Goal: Information Seeking & Learning: Learn about a topic

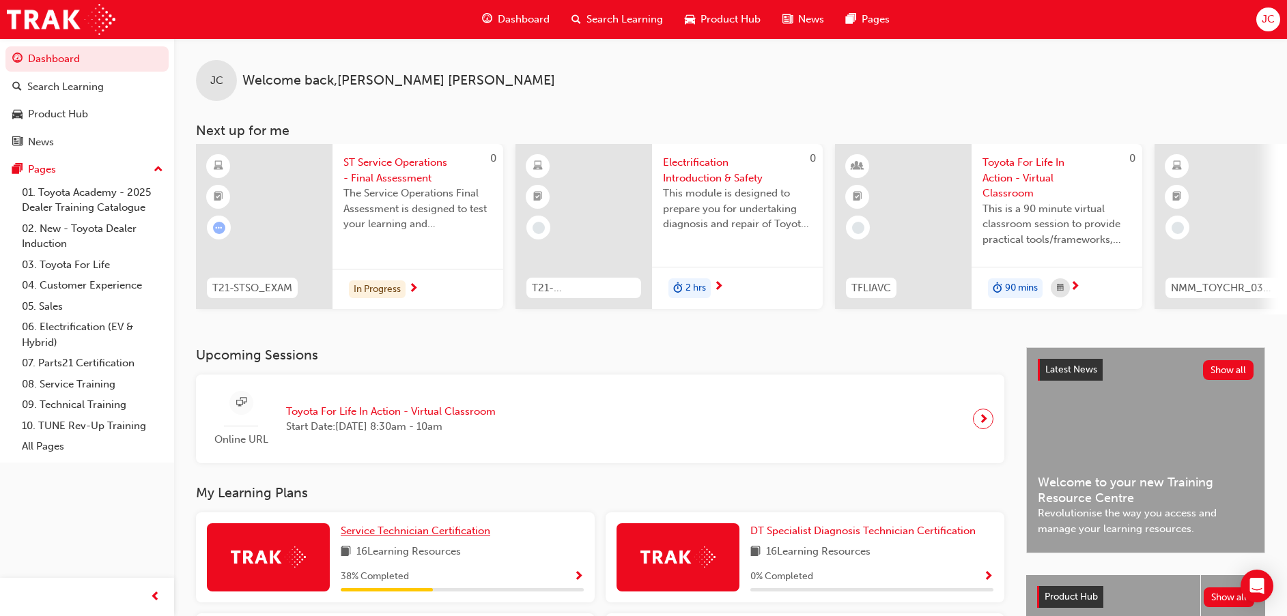
click at [394, 532] on span "Service Technician Certification" at bounding box center [416, 531] width 150 height 12
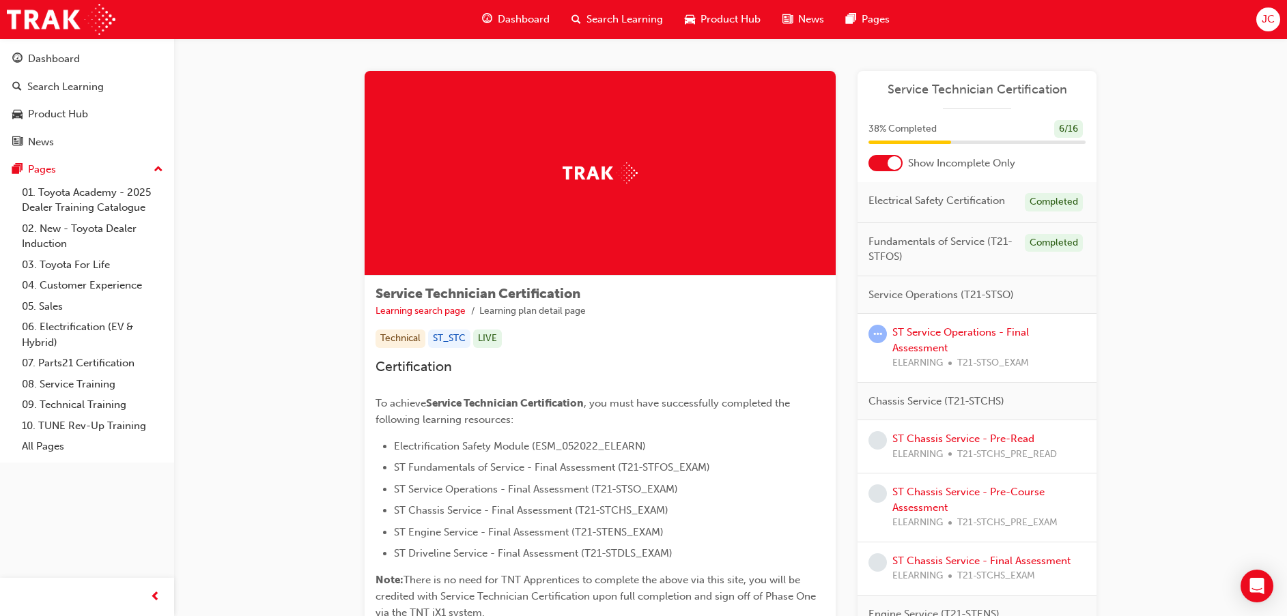
click at [885, 162] on div at bounding box center [885, 163] width 34 height 16
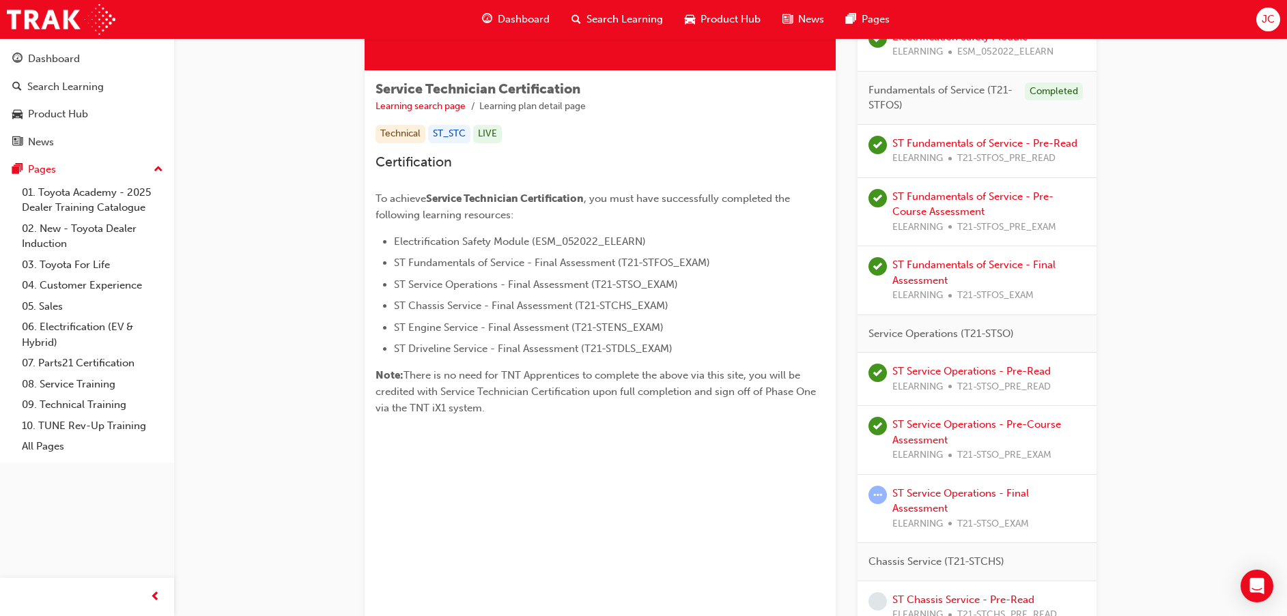
scroll to position [307, 0]
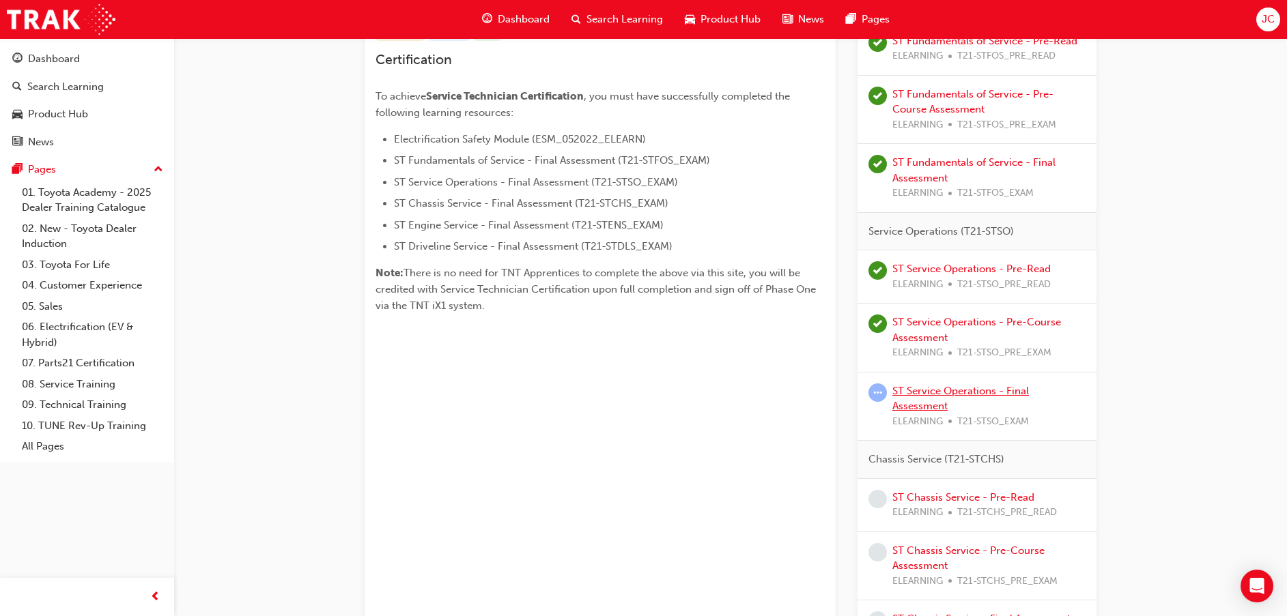
click at [937, 389] on link "ST Service Operations - Final Assessment" at bounding box center [960, 399] width 137 height 28
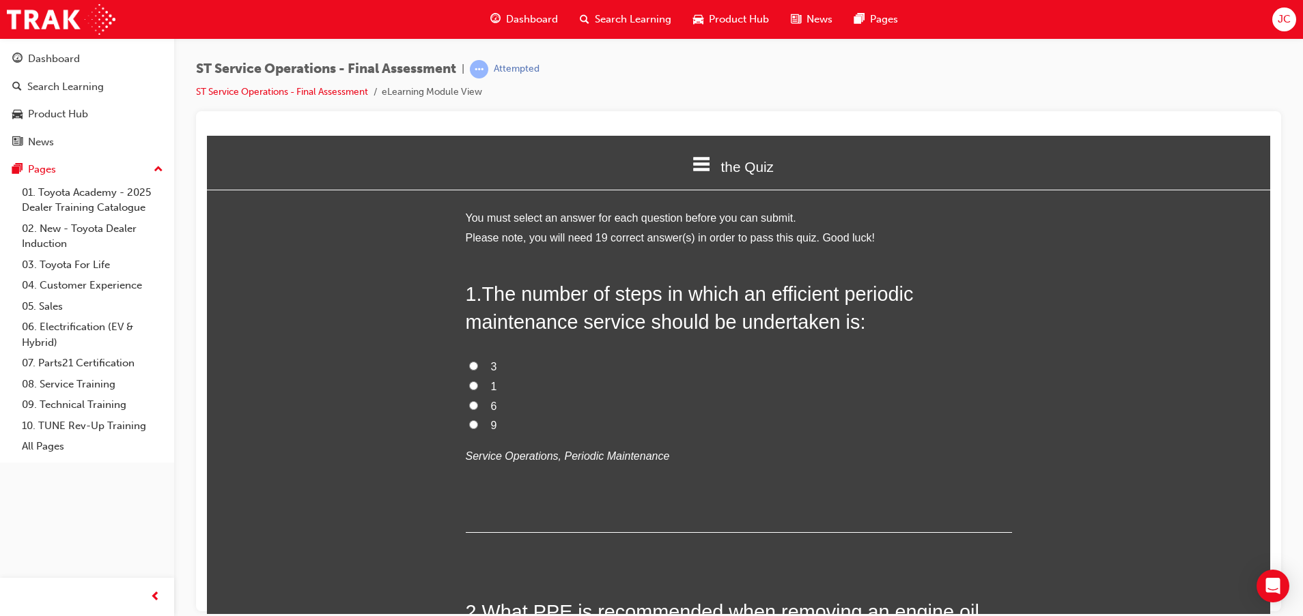
click at [469, 406] on input "6" at bounding box center [473, 405] width 9 height 9
radio input "true"
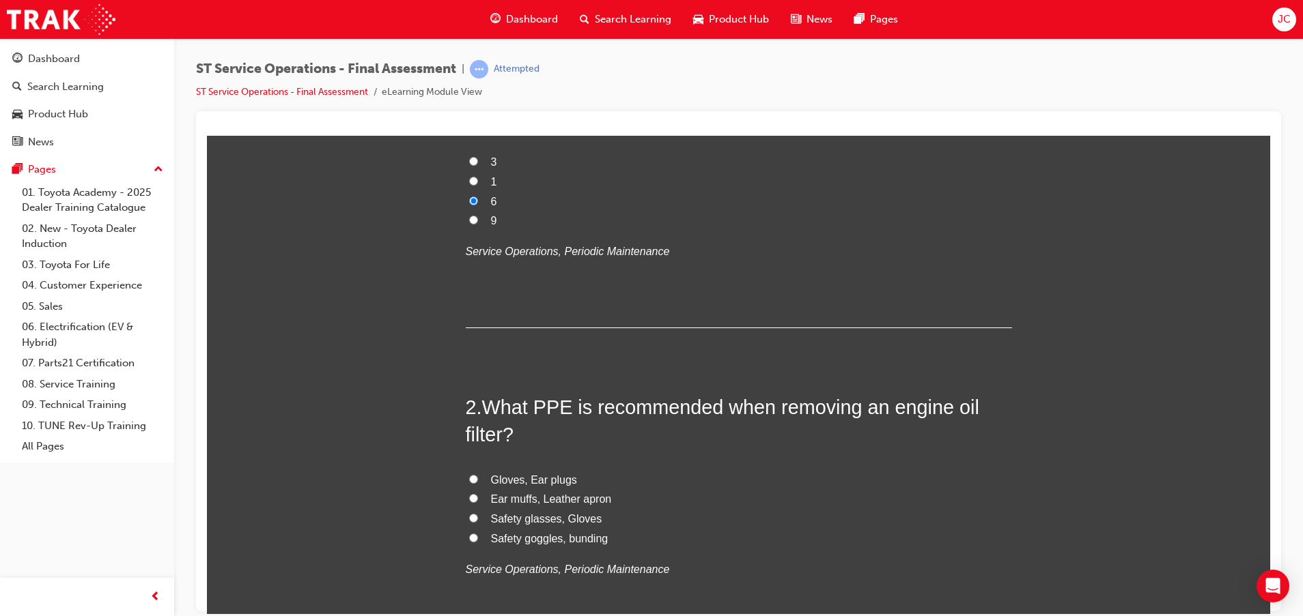
scroll to position [307, 0]
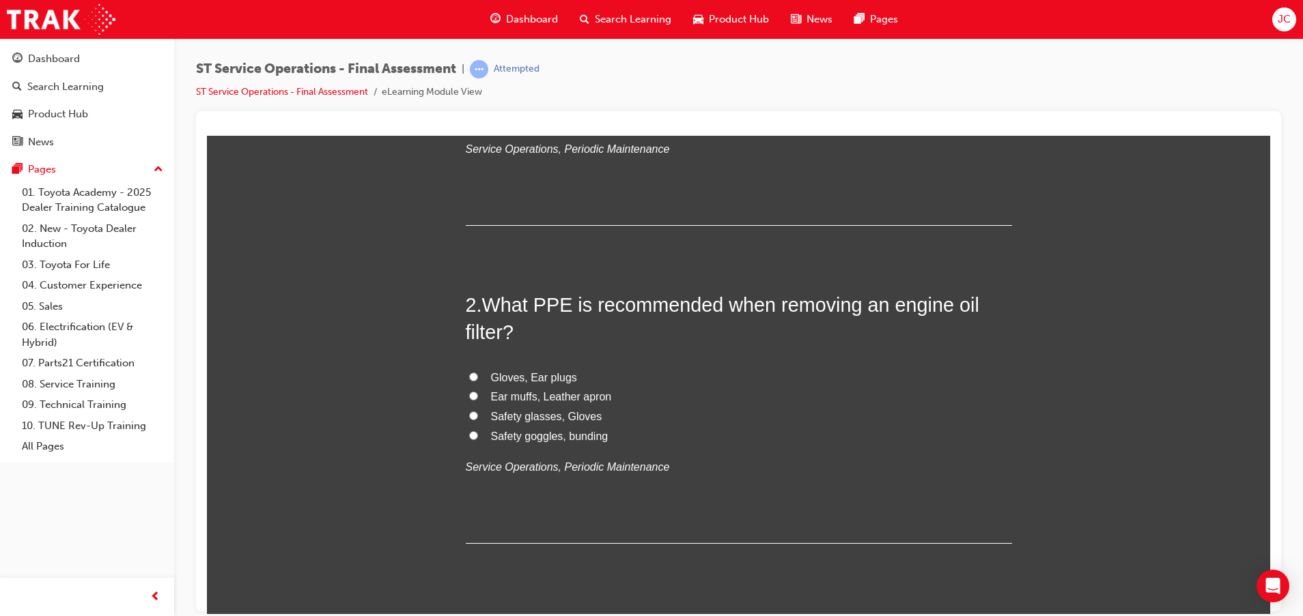
click at [538, 420] on span "Safety glasses, Gloves" at bounding box center [546, 416] width 111 height 12
click at [478, 420] on input "Safety glasses, Gloves" at bounding box center [473, 415] width 9 height 9
radio input "true"
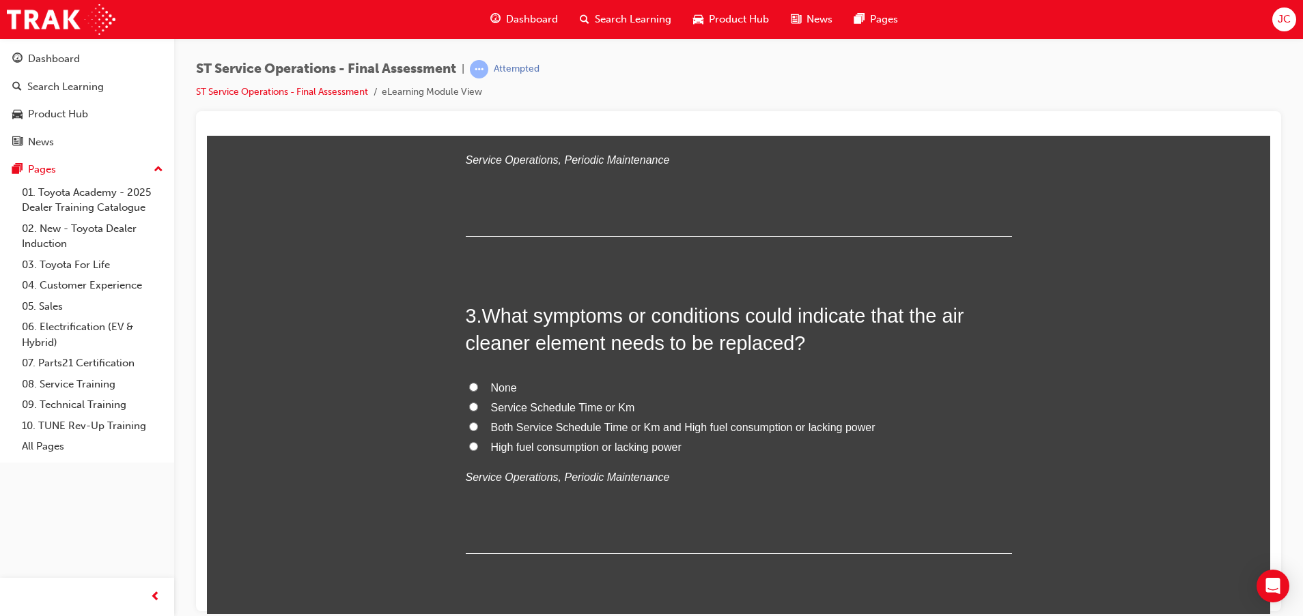
scroll to position [717, 0]
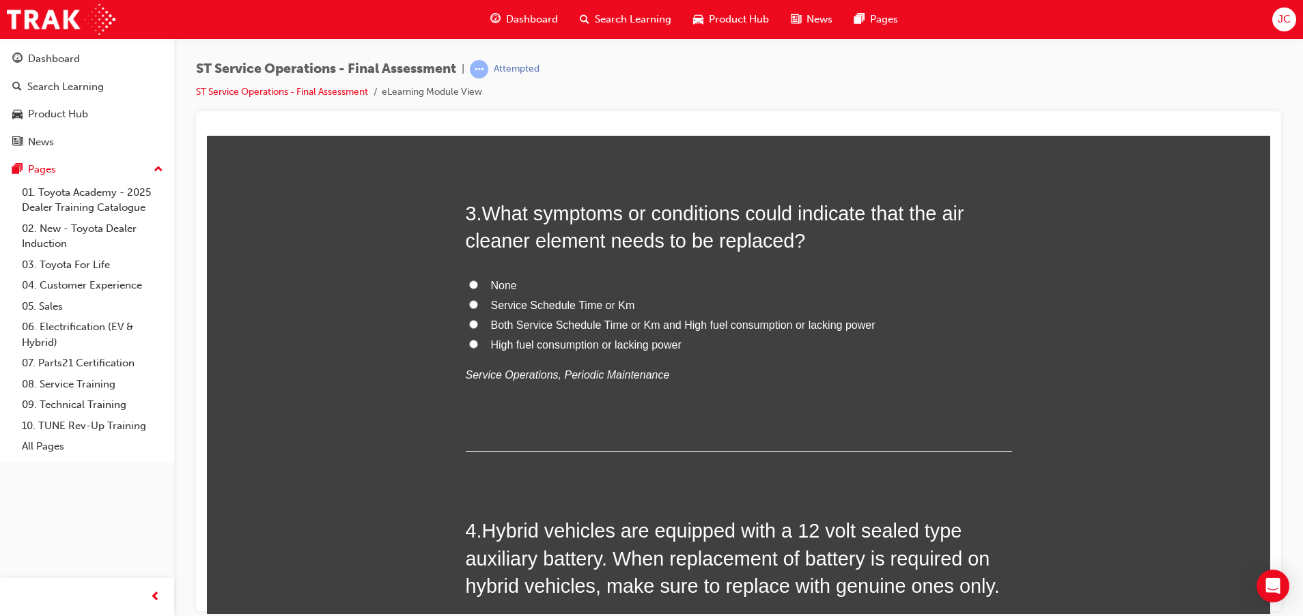
click at [614, 325] on span "Both Service Schedule Time or Km and High fuel consumption or lacking power" at bounding box center [683, 325] width 384 height 12
click at [478, 325] on input "Both Service Schedule Time or Km and High fuel consumption or lacking power" at bounding box center [473, 323] width 9 height 9
radio input "true"
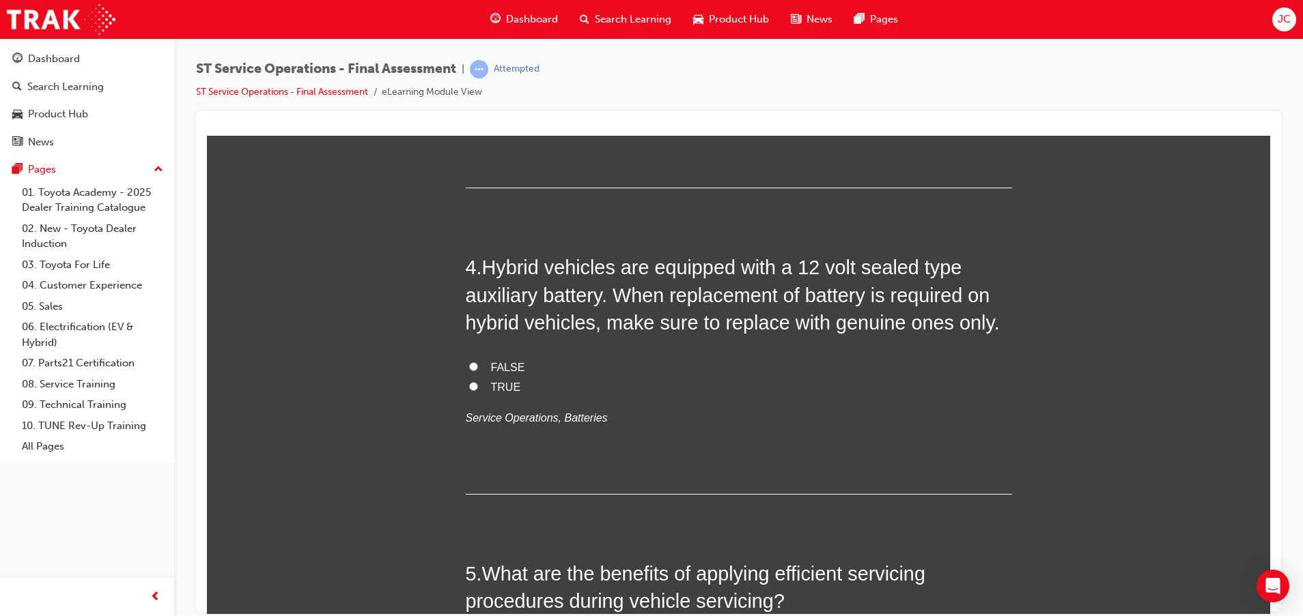
scroll to position [1024, 0]
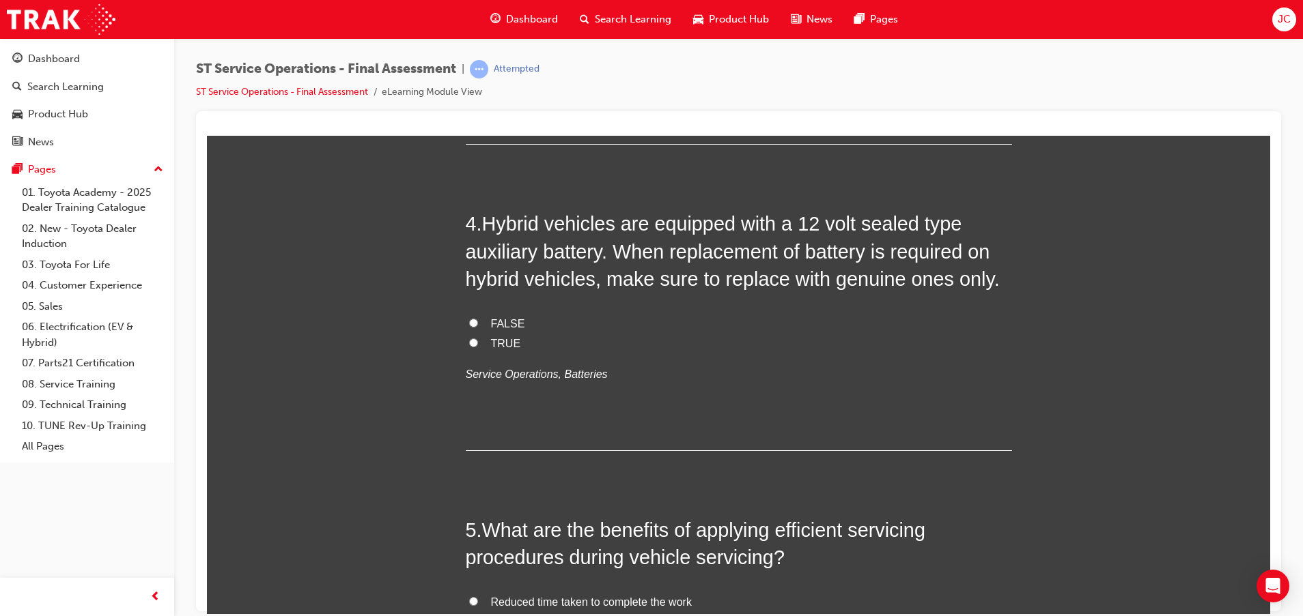
drag, startPoint x: 481, startPoint y: 343, endPoint x: 488, endPoint y: 342, distance: 6.9
click at [485, 341] on label "TRUE" at bounding box center [739, 344] width 546 height 20
click at [478, 341] on input "TRUE" at bounding box center [473, 342] width 9 height 9
radio input "true"
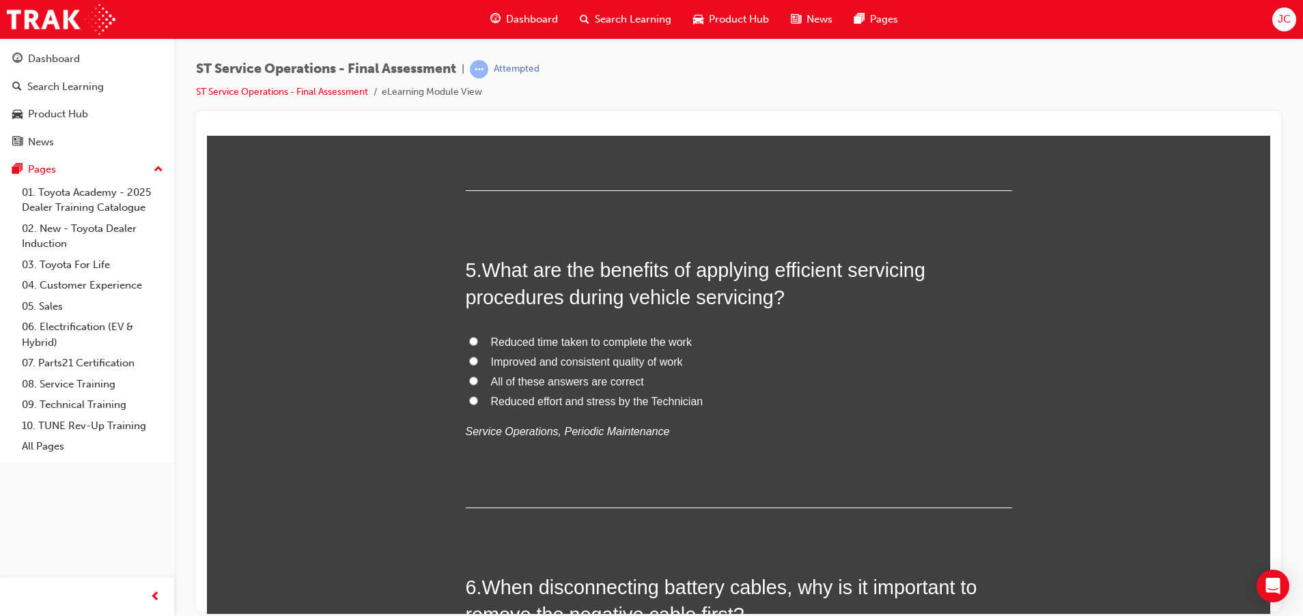
scroll to position [1331, 0]
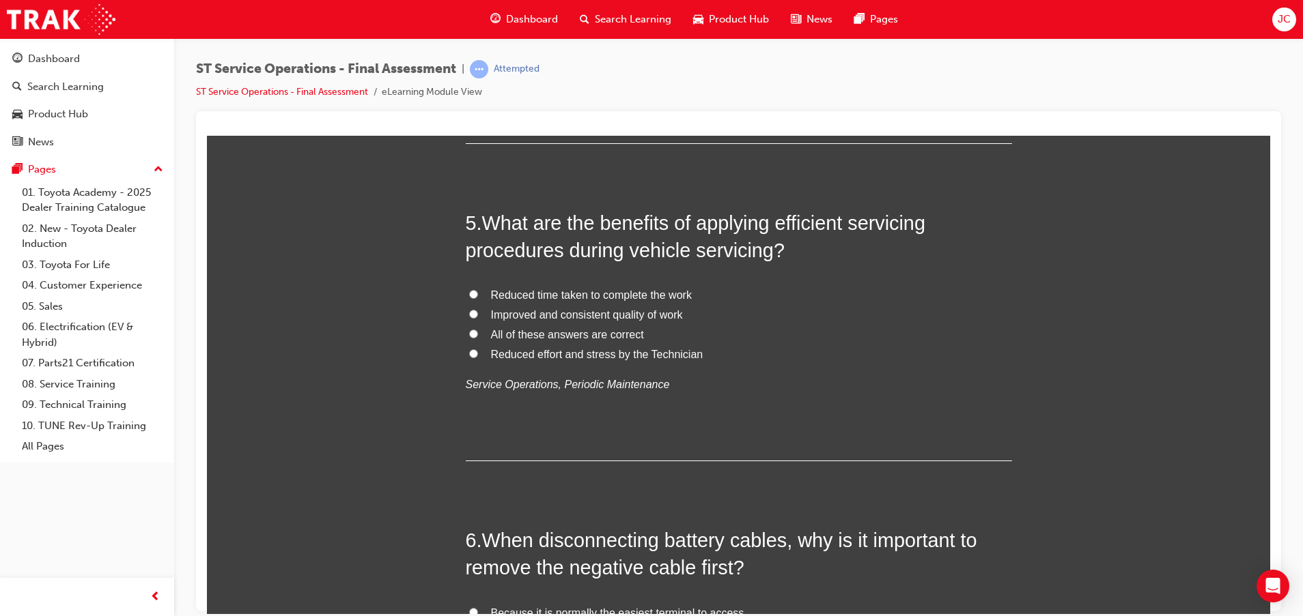
click at [591, 332] on span "All of these answers are correct" at bounding box center [567, 334] width 153 height 12
click at [478, 332] on input "All of these answers are correct" at bounding box center [473, 333] width 9 height 9
radio input "true"
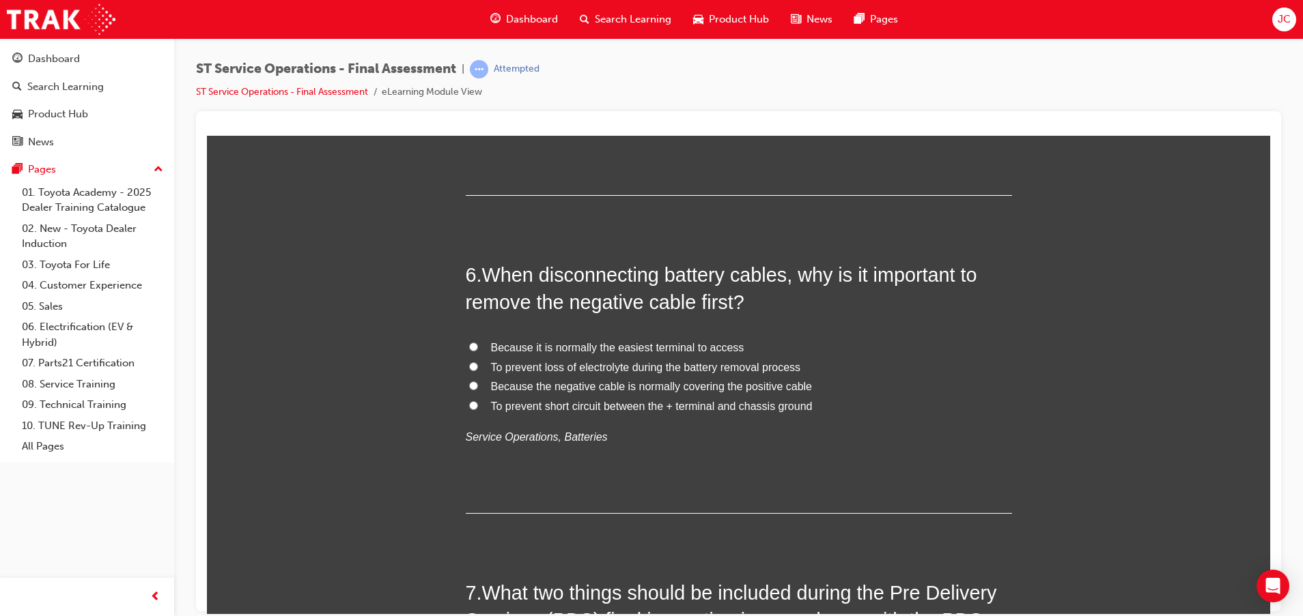
scroll to position [1638, 0]
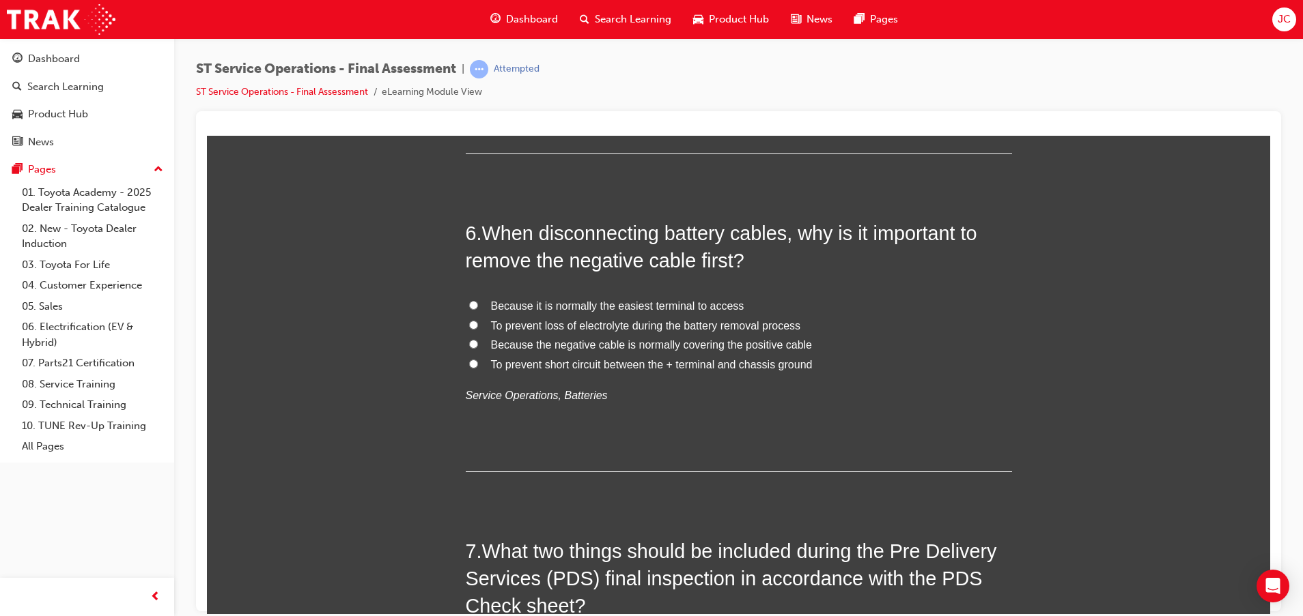
click at [608, 363] on span "To prevent short circuit between the + terminal and chassis ground" at bounding box center [652, 364] width 322 height 12
click at [478, 363] on input "To prevent short circuit between the + terminal and chassis ground" at bounding box center [473, 363] width 9 height 9
radio input "true"
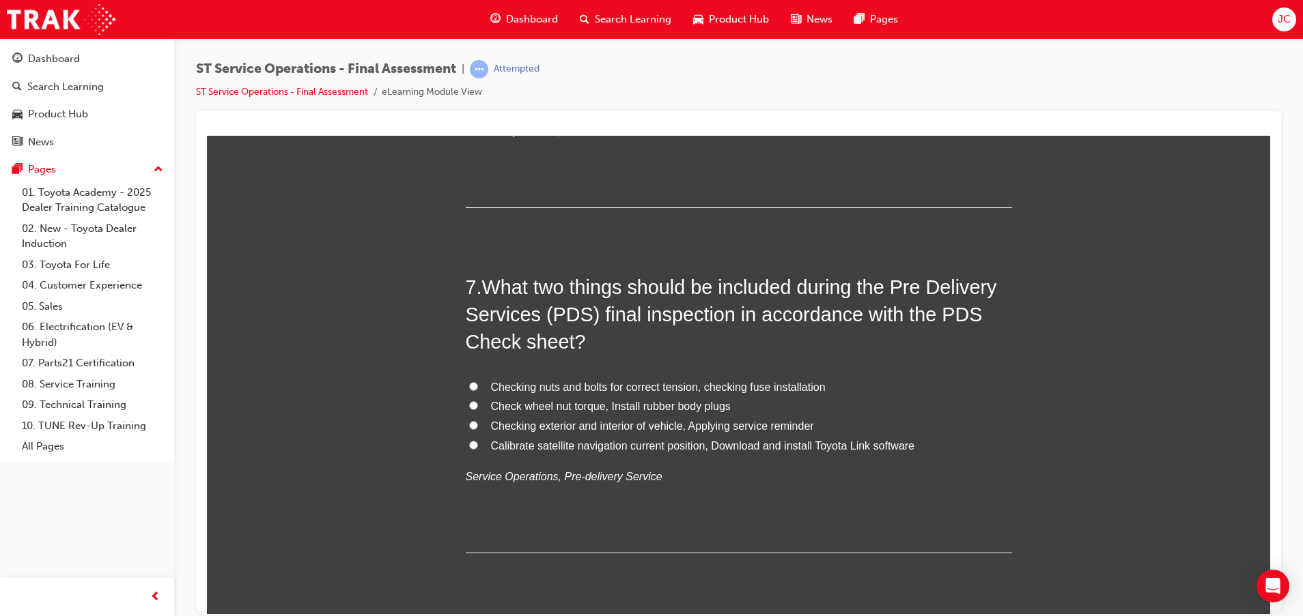
scroll to position [1946, 0]
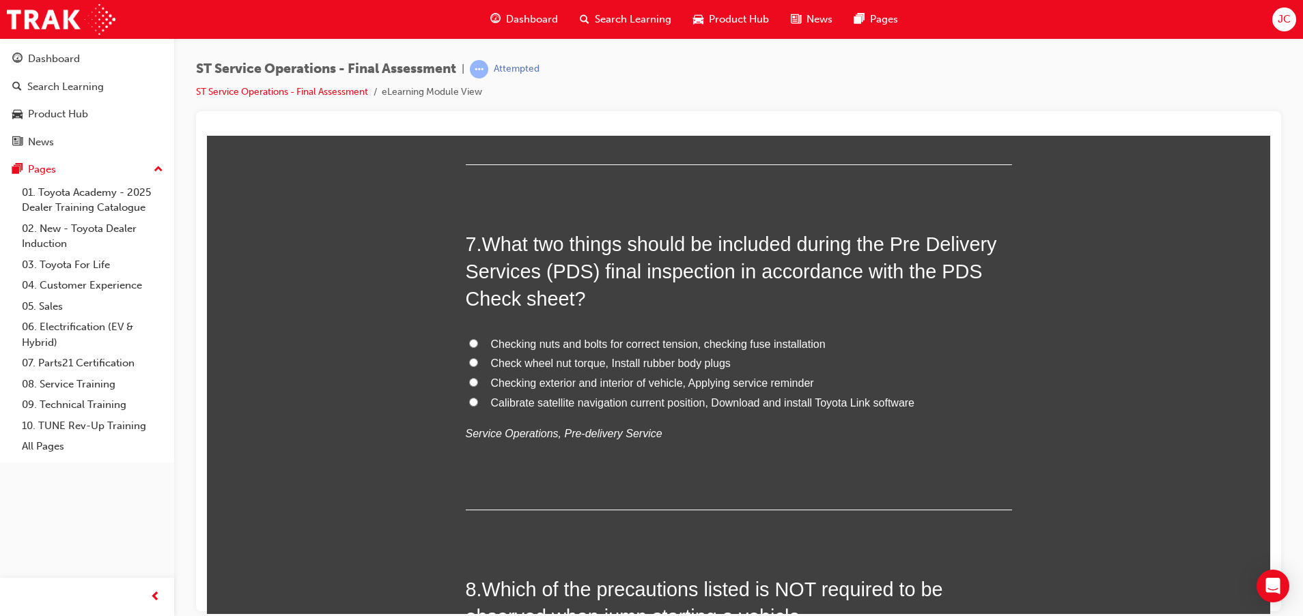
click at [601, 363] on span "Check wheel nut torque, Install rubber body plugs" at bounding box center [611, 363] width 240 height 12
click at [478, 363] on input "Check wheel nut torque, Install rubber body plugs" at bounding box center [473, 362] width 9 height 9
radio input "true"
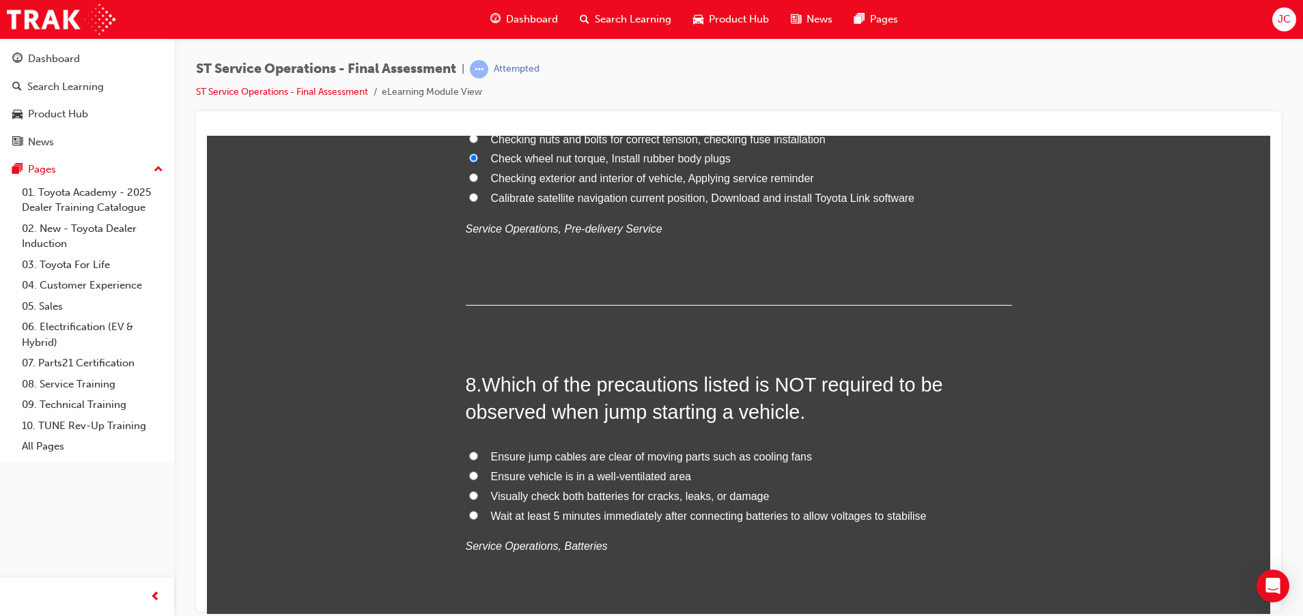
scroll to position [2253, 0]
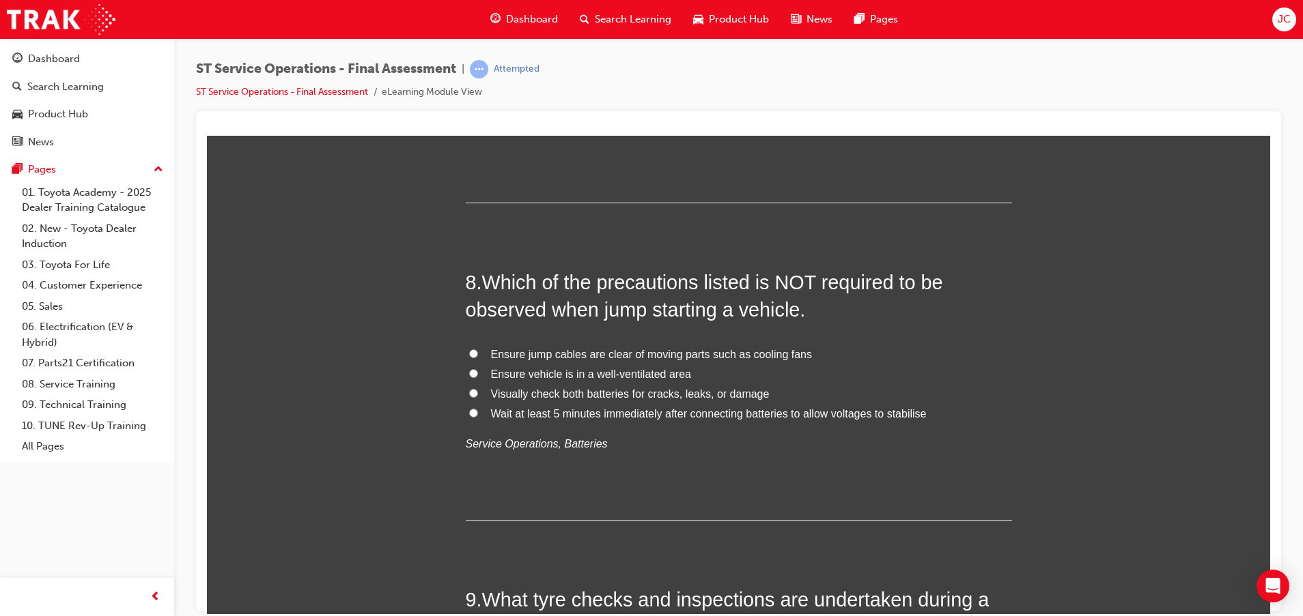
click at [608, 405] on label "Wait at least 5 minutes immediately after connecting batteries to allow voltage…" at bounding box center [739, 414] width 546 height 20
click at [478, 408] on input "Wait at least 5 minutes immediately after connecting batteries to allow voltage…" at bounding box center [473, 412] width 9 height 9
radio input "true"
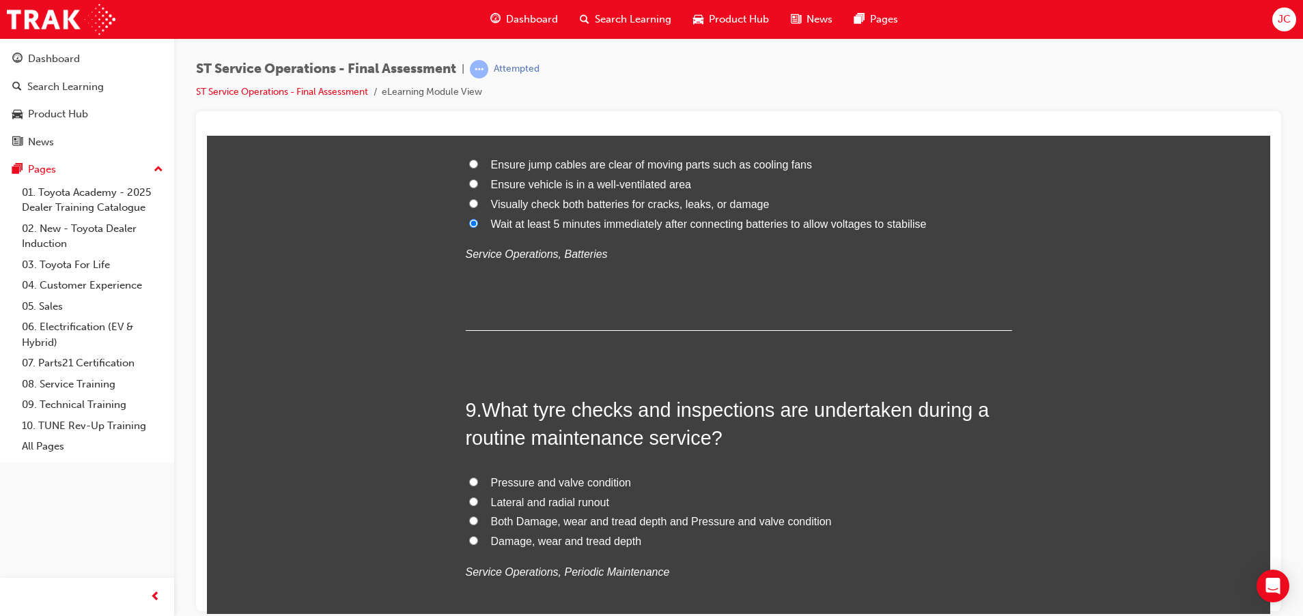
scroll to position [2560, 0]
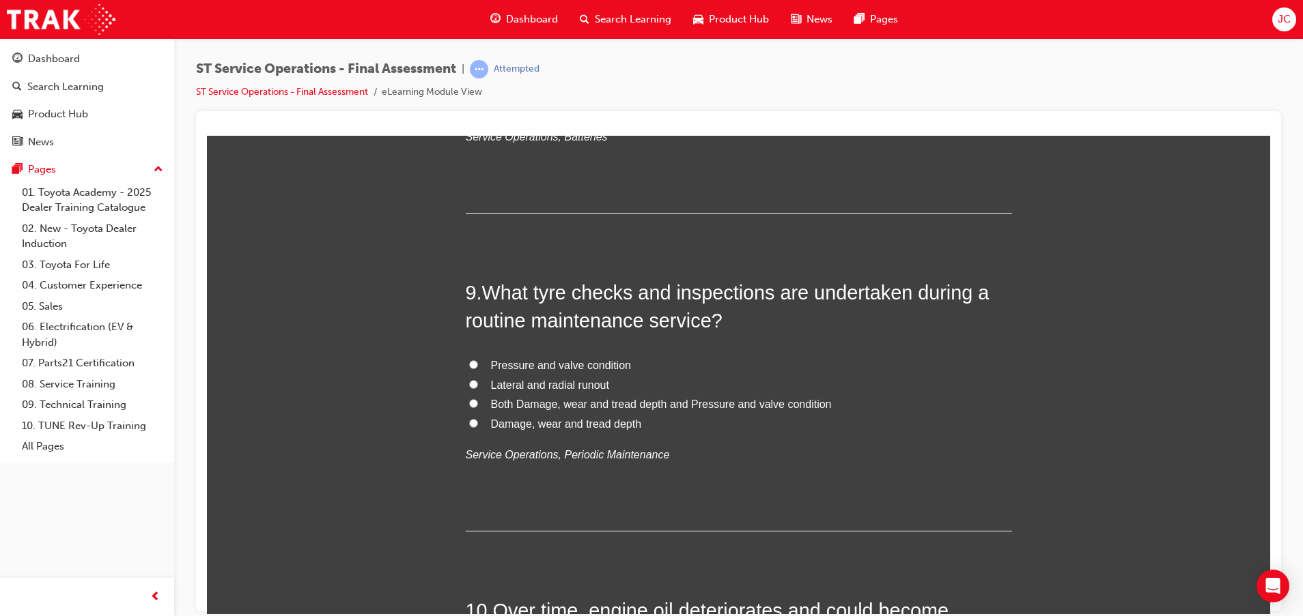
click at [596, 423] on span "Damage, wear and tread depth" at bounding box center [566, 424] width 151 height 12
click at [478, 423] on input "Damage, wear and tread depth" at bounding box center [473, 422] width 9 height 9
radio input "true"
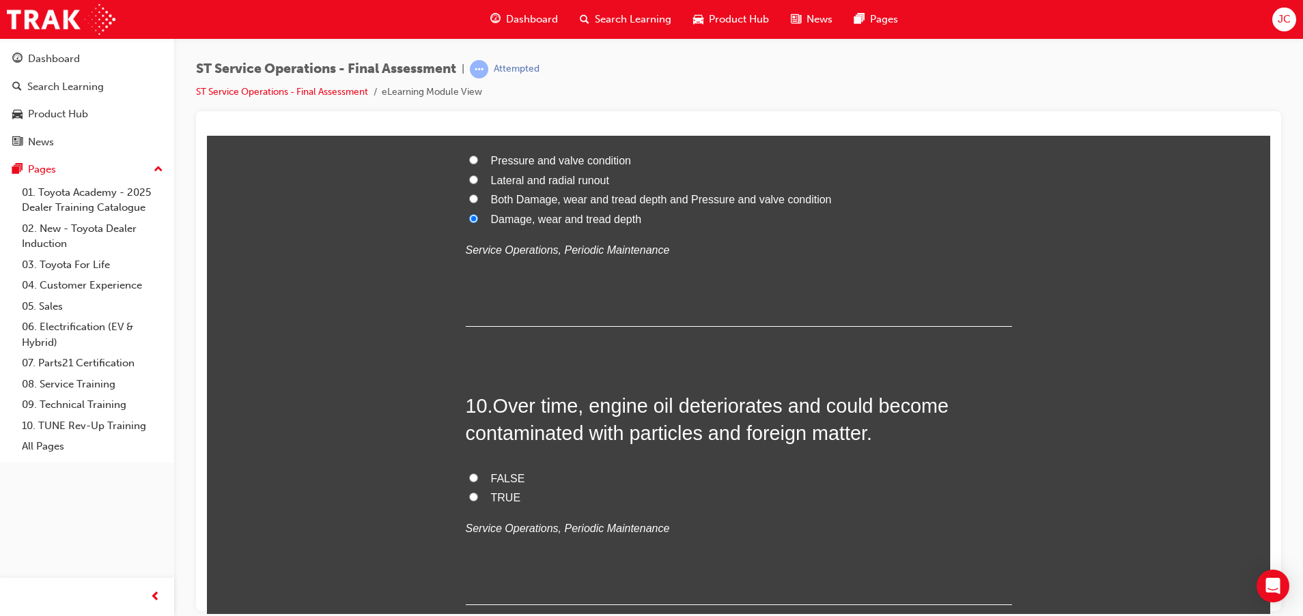
scroll to position [2867, 0]
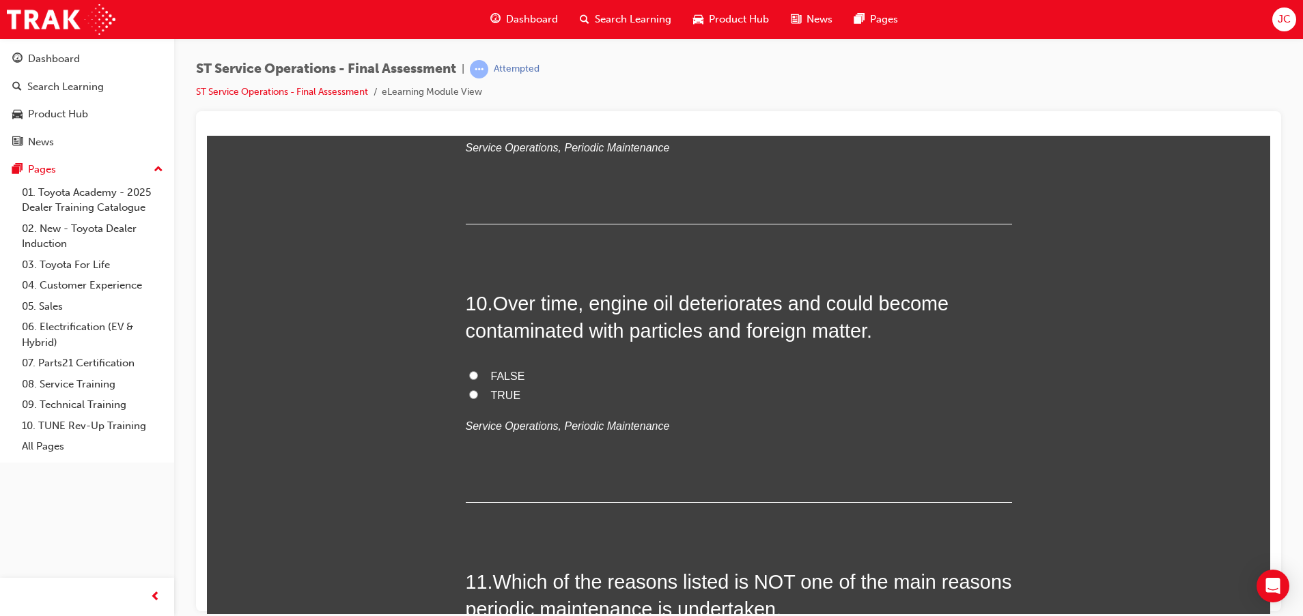
click at [491, 389] on span "TRUE" at bounding box center [506, 395] width 30 height 12
click at [478, 390] on input "TRUE" at bounding box center [473, 394] width 9 height 9
radio input "true"
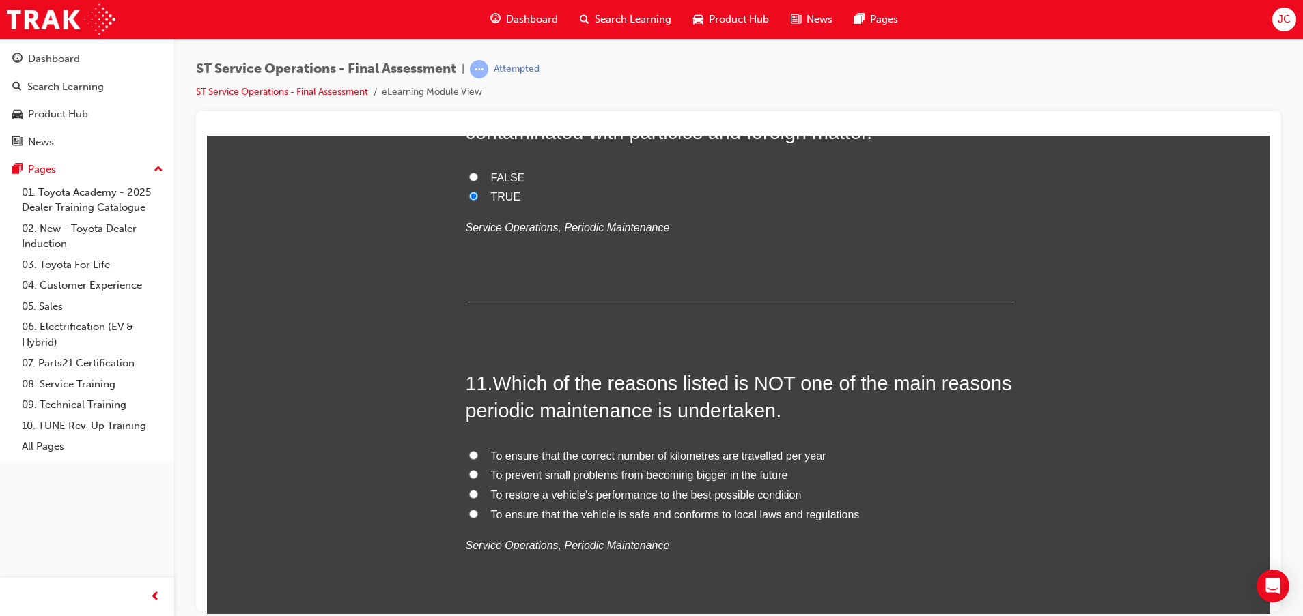
scroll to position [3072, 0]
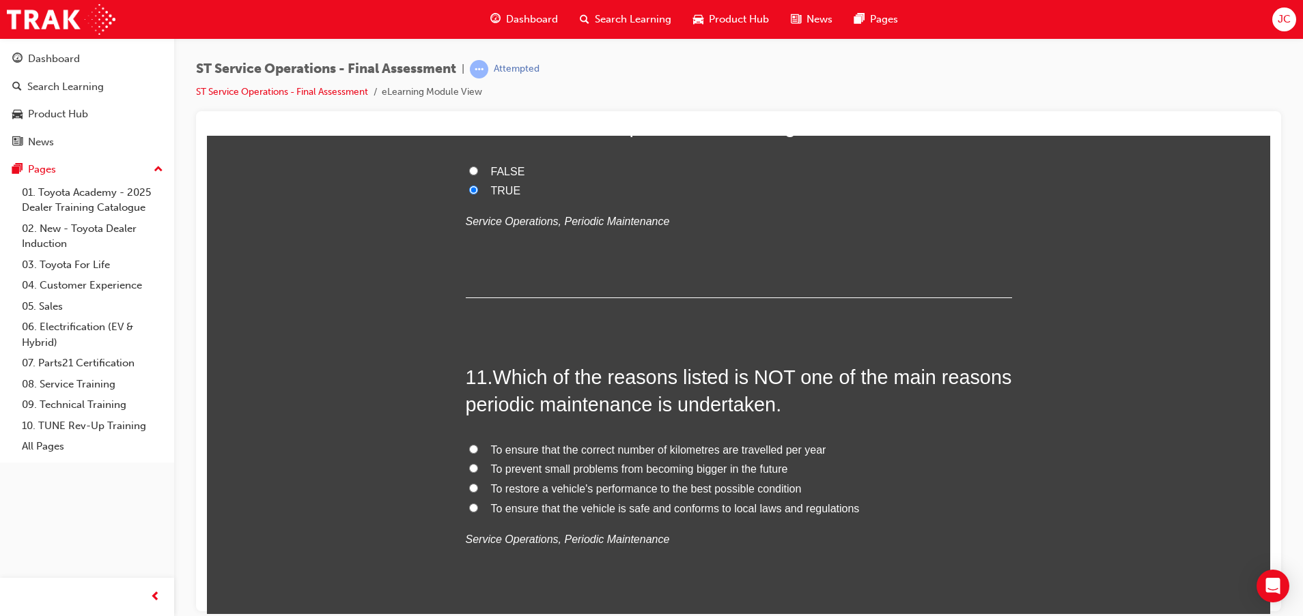
click at [601, 449] on span "To ensure that the correct number of kilometres are travelled per year" at bounding box center [658, 450] width 335 height 12
click at [478, 449] on input "To ensure that the correct number of kilometres are travelled per year" at bounding box center [473, 448] width 9 height 9
radio input "true"
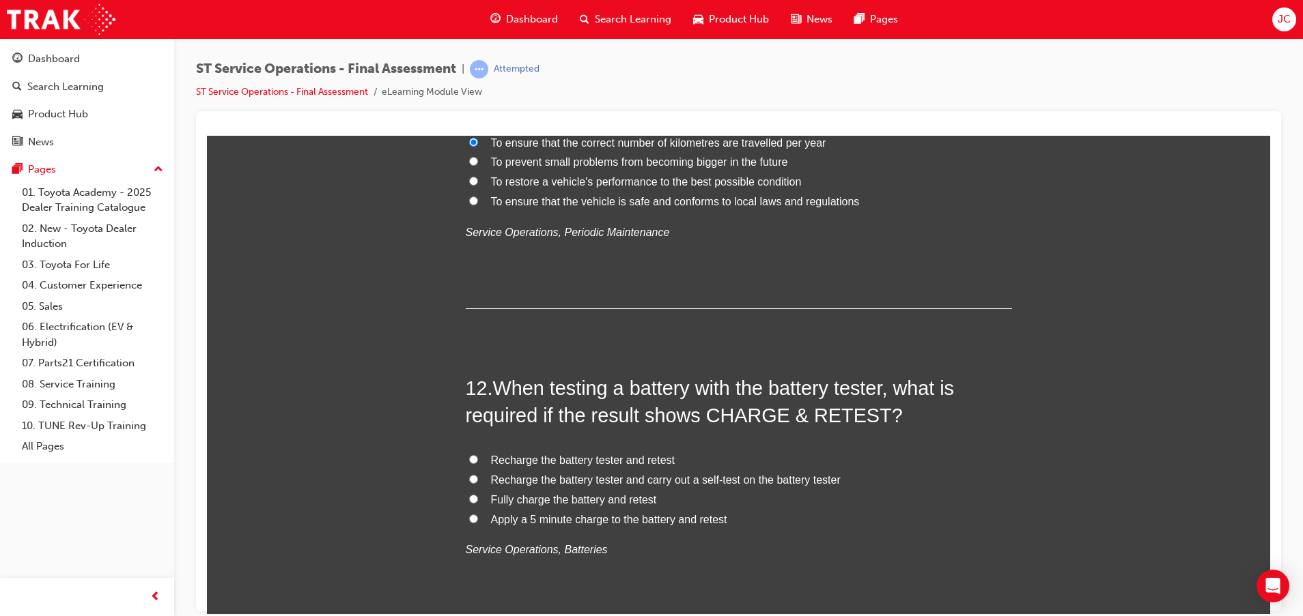
scroll to position [3482, 0]
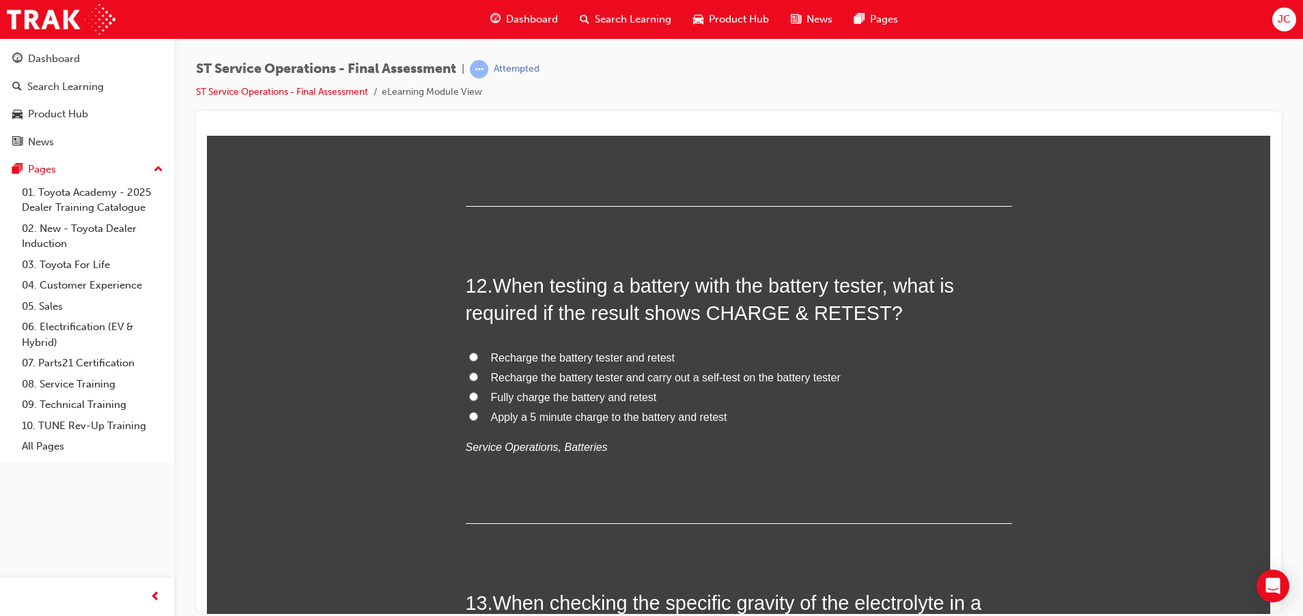
click at [575, 396] on span "Fully charge the battery and retest" at bounding box center [574, 397] width 166 height 12
click at [478, 396] on input "Fully charge the battery and retest" at bounding box center [473, 396] width 9 height 9
radio input "true"
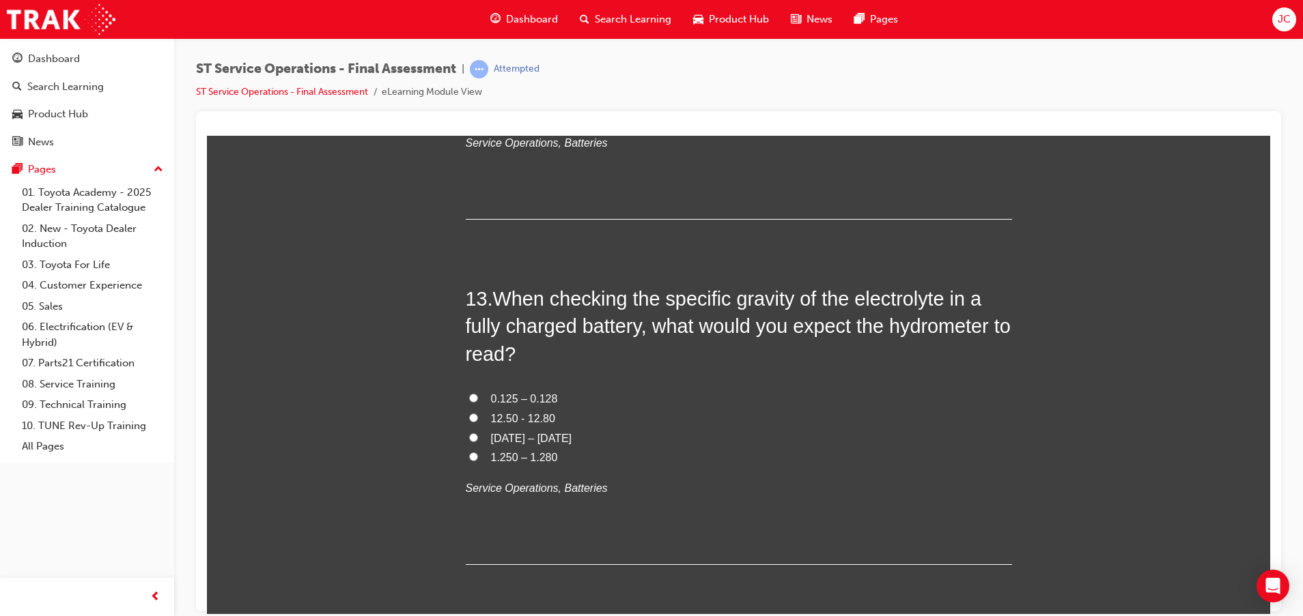
scroll to position [3789, 0]
click at [522, 393] on span "0.125 – 0.128" at bounding box center [524, 396] width 67 height 12
click at [478, 393] on input "0.125 – 0.128" at bounding box center [473, 394] width 9 height 9
radio input "true"
click at [526, 413] on span "12.50 - 12.80" at bounding box center [523, 416] width 64 height 12
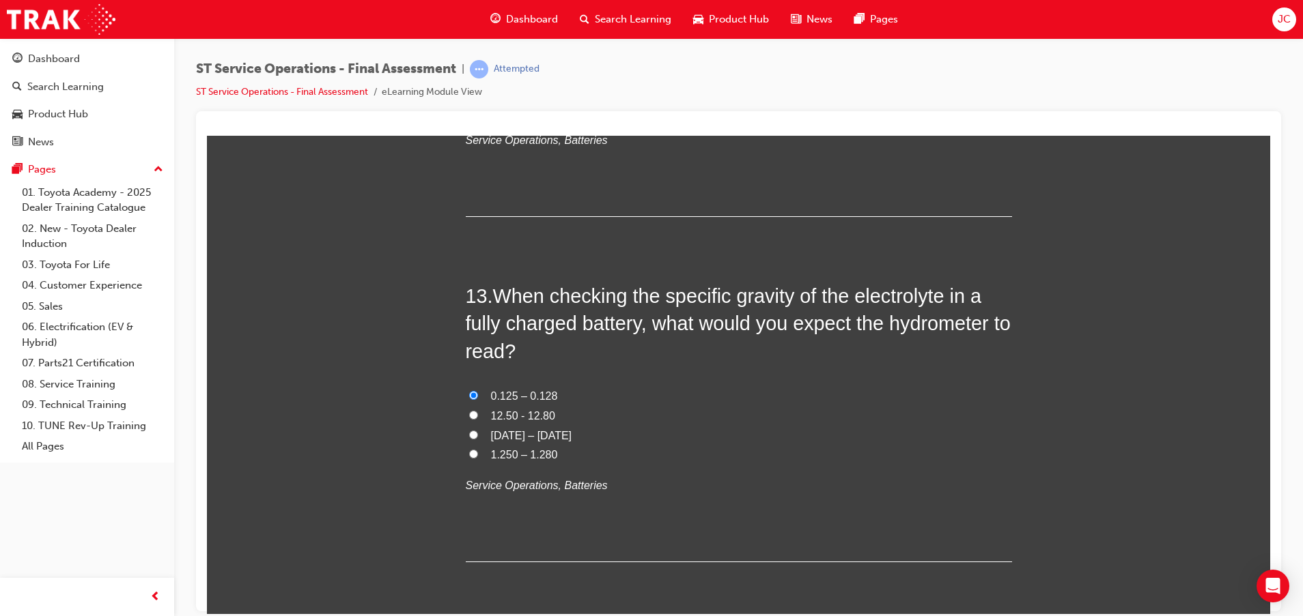
click at [478, 413] on input "12.50 - 12.80" at bounding box center [473, 414] width 9 height 9
radio input "true"
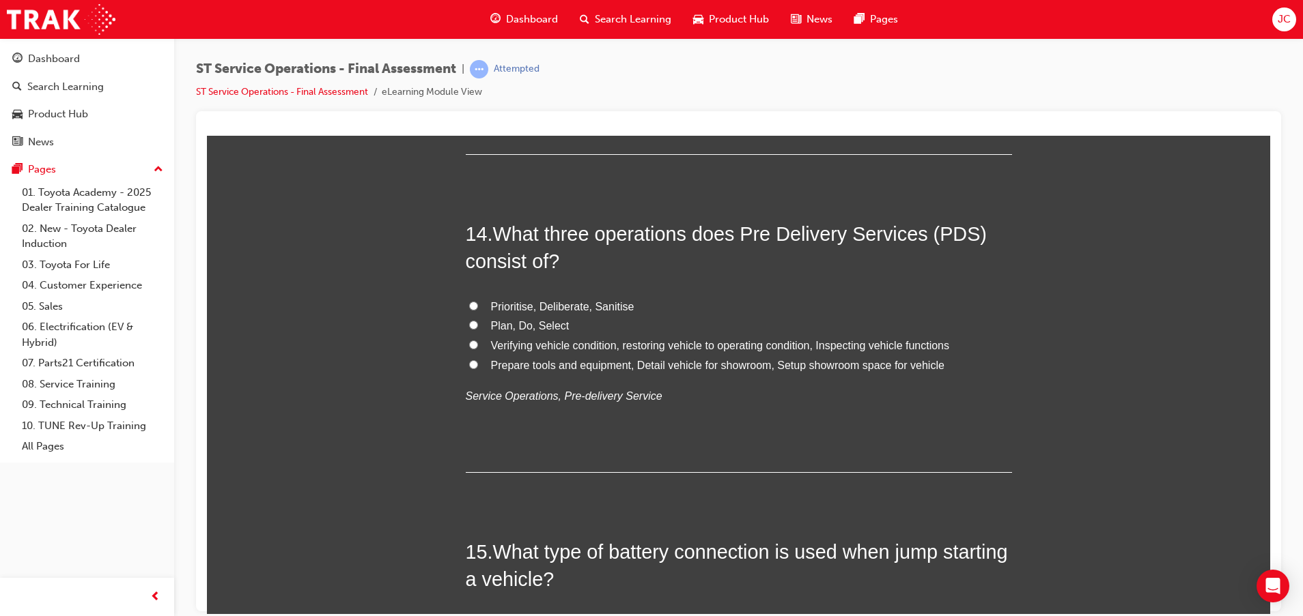
scroll to position [4199, 0]
click at [573, 346] on span "Verifying vehicle condition, restoring vehicle to operating condition, Inspecti…" at bounding box center [720, 343] width 459 height 12
click at [478, 346] on input "Verifying vehicle condition, restoring vehicle to operating condition, Inspecti…" at bounding box center [473, 342] width 9 height 9
radio input "true"
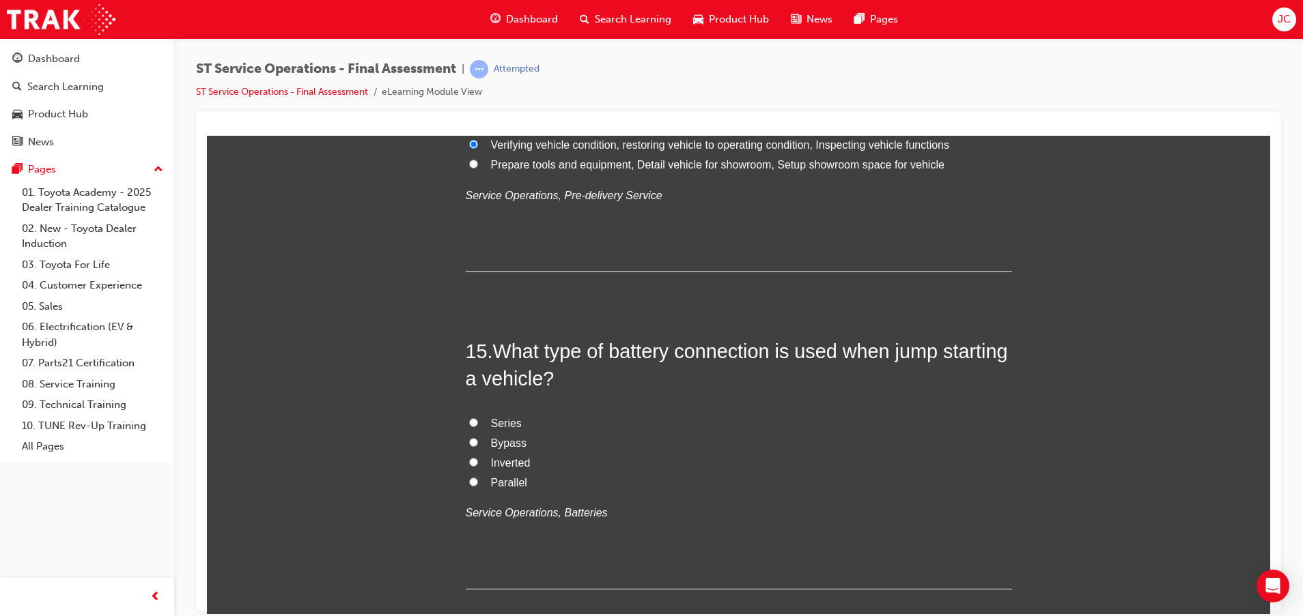
scroll to position [4403, 0]
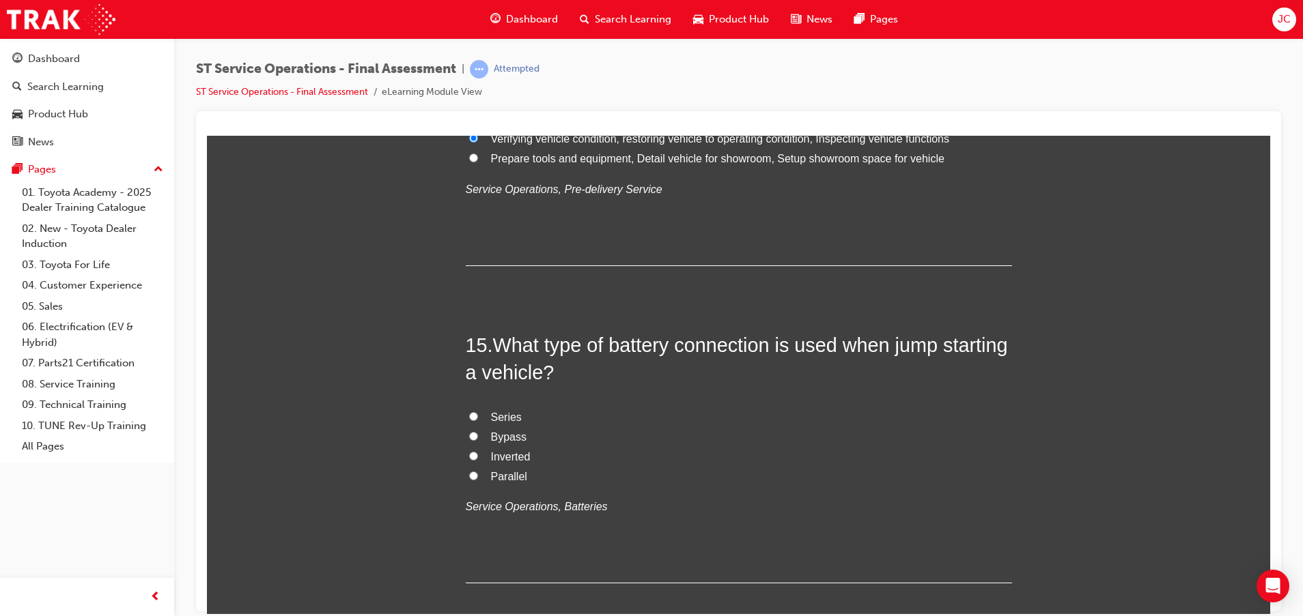
click at [495, 470] on span "Parallel" at bounding box center [509, 476] width 36 height 12
click at [478, 471] on input "Parallel" at bounding box center [473, 475] width 9 height 9
radio input "true"
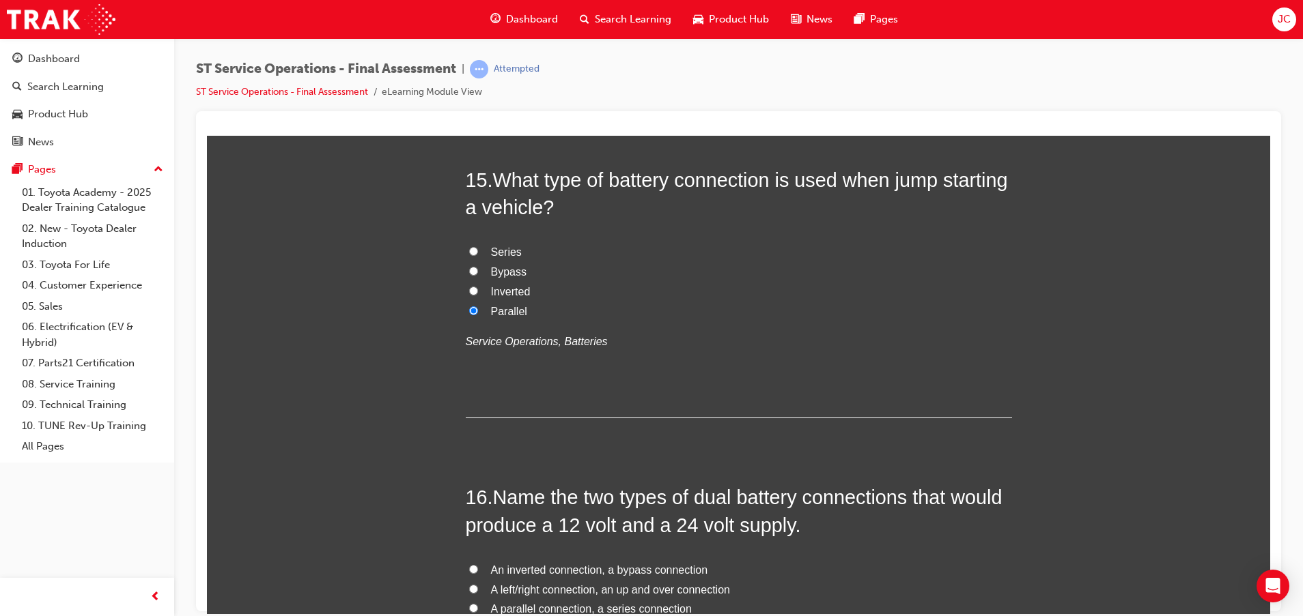
scroll to position [4813, 0]
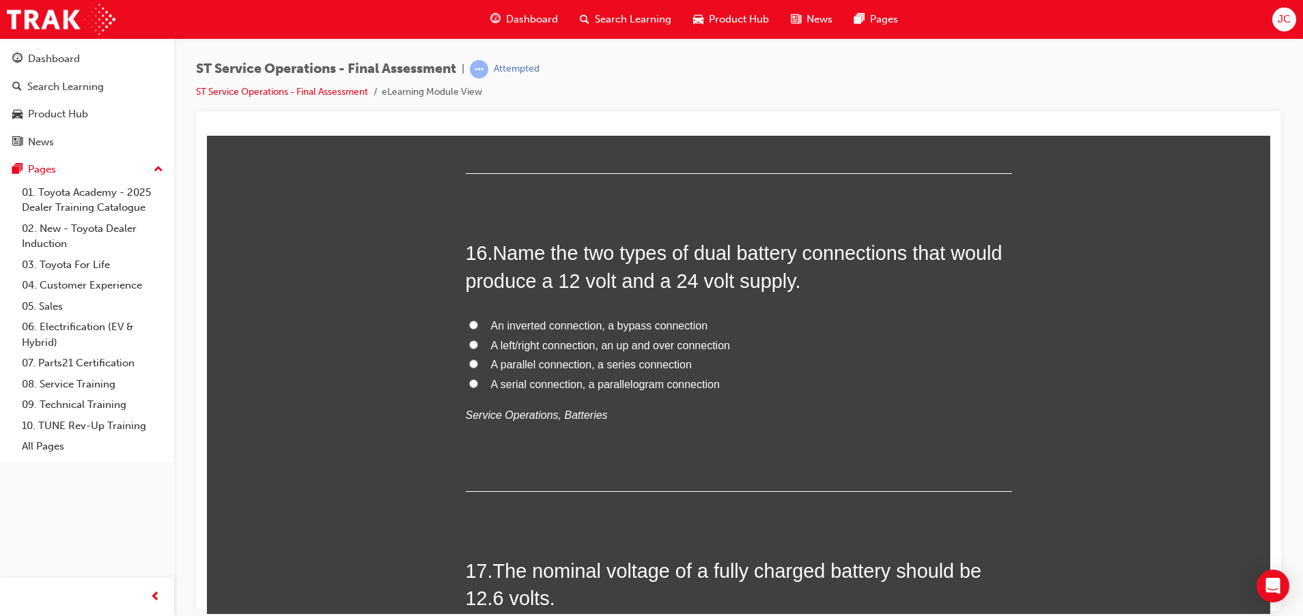
click at [538, 362] on span "A parallel connection, a series connection" at bounding box center [591, 364] width 201 height 12
click at [478, 362] on input "A parallel connection, a series connection" at bounding box center [473, 363] width 9 height 9
radio input "true"
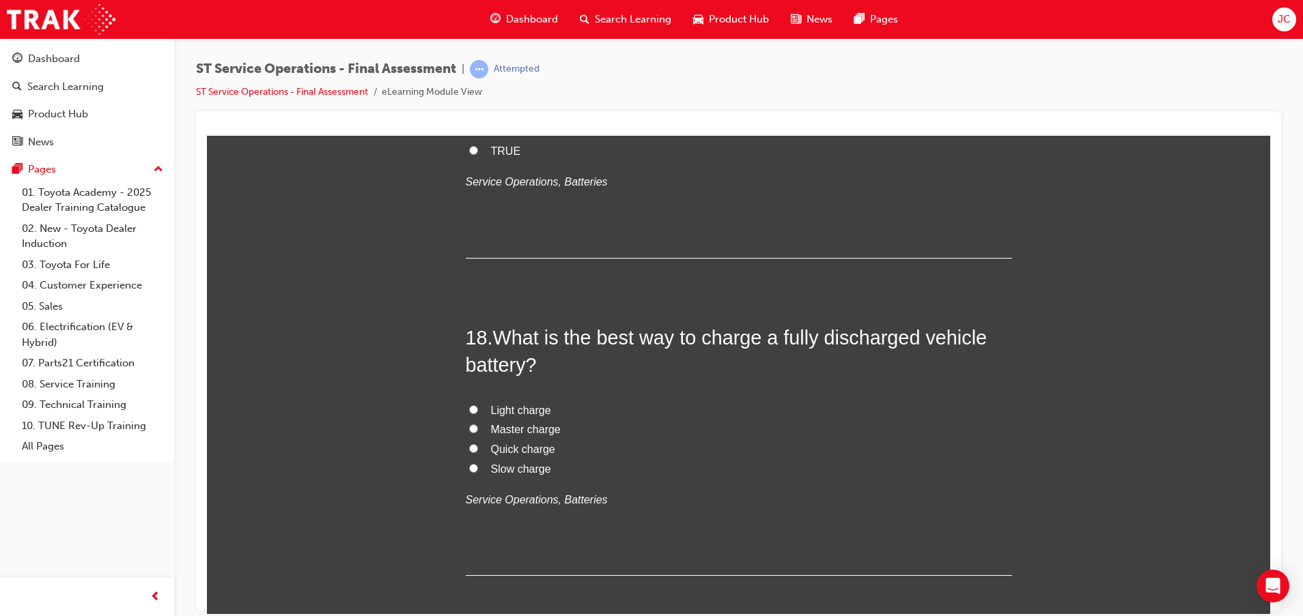
click at [522, 466] on span "Slow charge" at bounding box center [521, 469] width 60 height 12
click at [478, 466] on input "Slow charge" at bounding box center [473, 468] width 9 height 9
radio input "true"
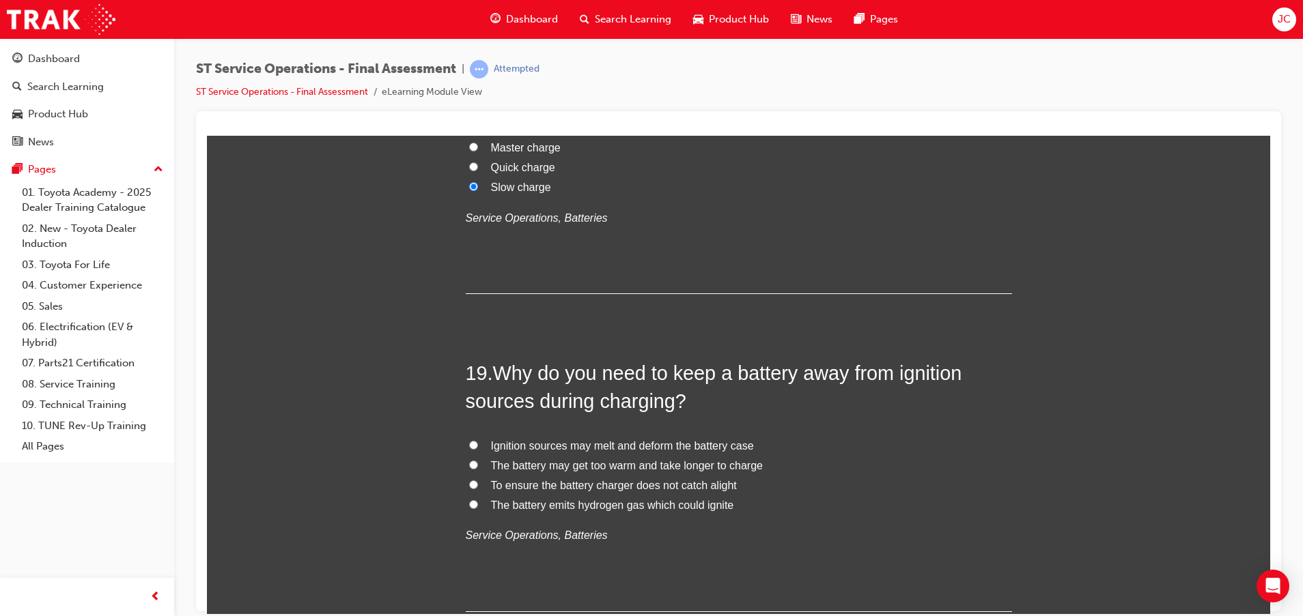
scroll to position [5632, 0]
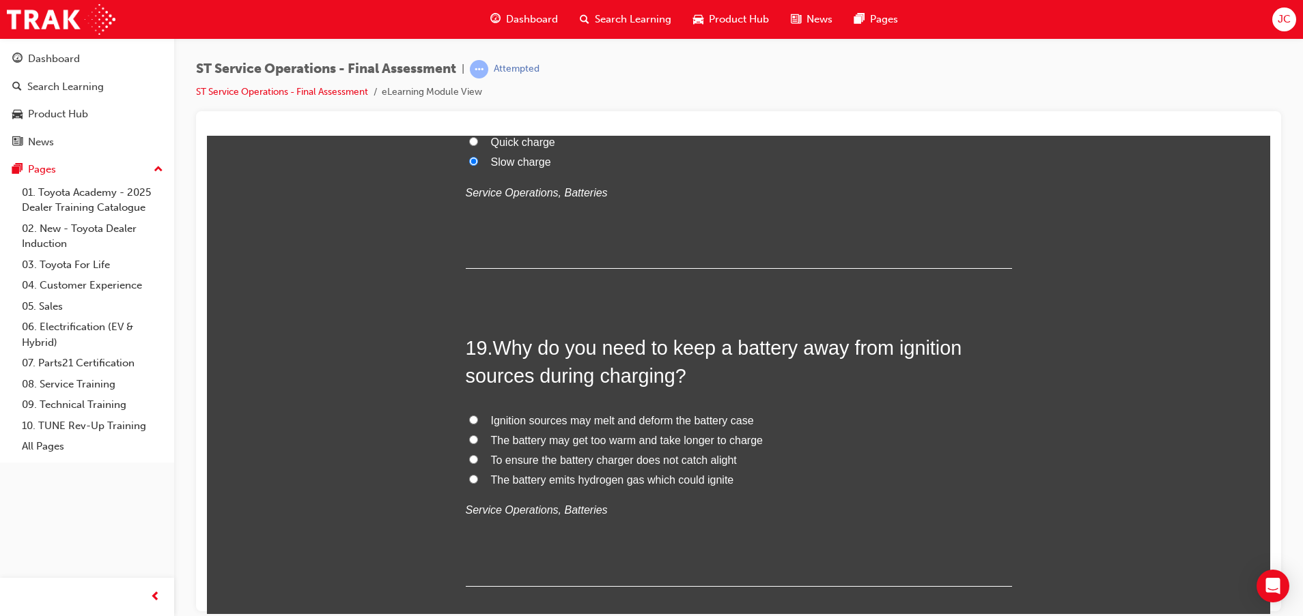
click at [599, 479] on span "The battery emits hydrogen gas which could ignite" at bounding box center [612, 480] width 243 height 12
click at [478, 479] on input "The battery emits hydrogen gas which could ignite" at bounding box center [473, 478] width 9 height 9
radio input "true"
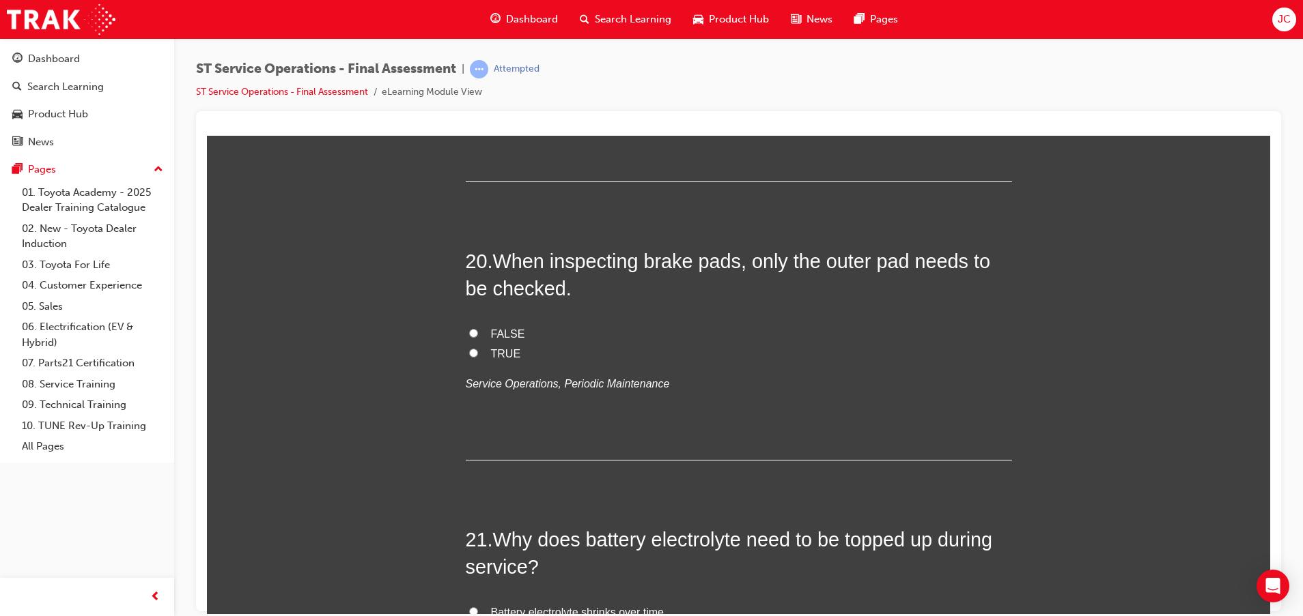
scroll to position [6042, 0]
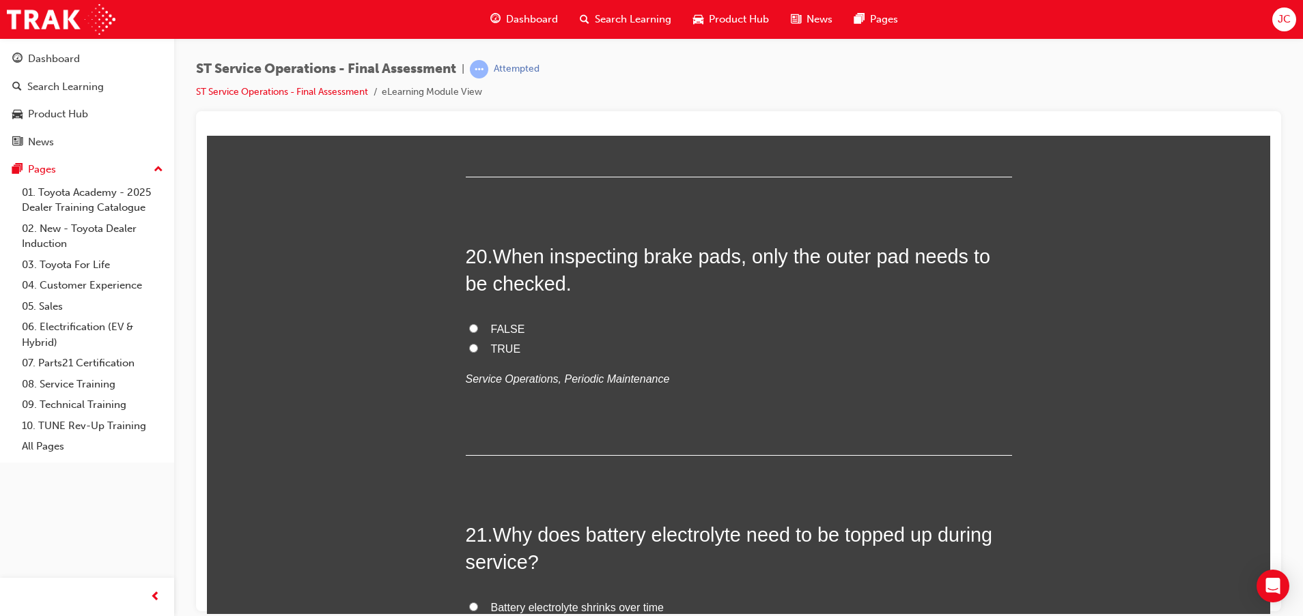
click at [502, 327] on span "FALSE" at bounding box center [508, 329] width 34 height 12
click at [478, 327] on input "FALSE" at bounding box center [473, 328] width 9 height 9
radio input "true"
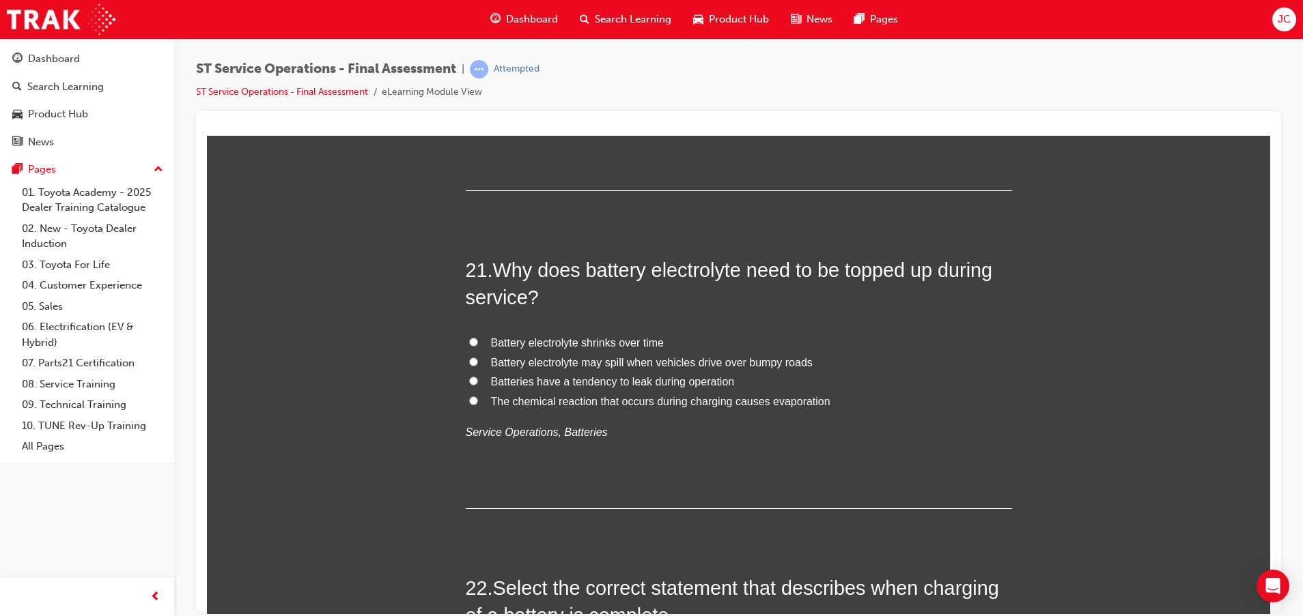
scroll to position [6349, 0]
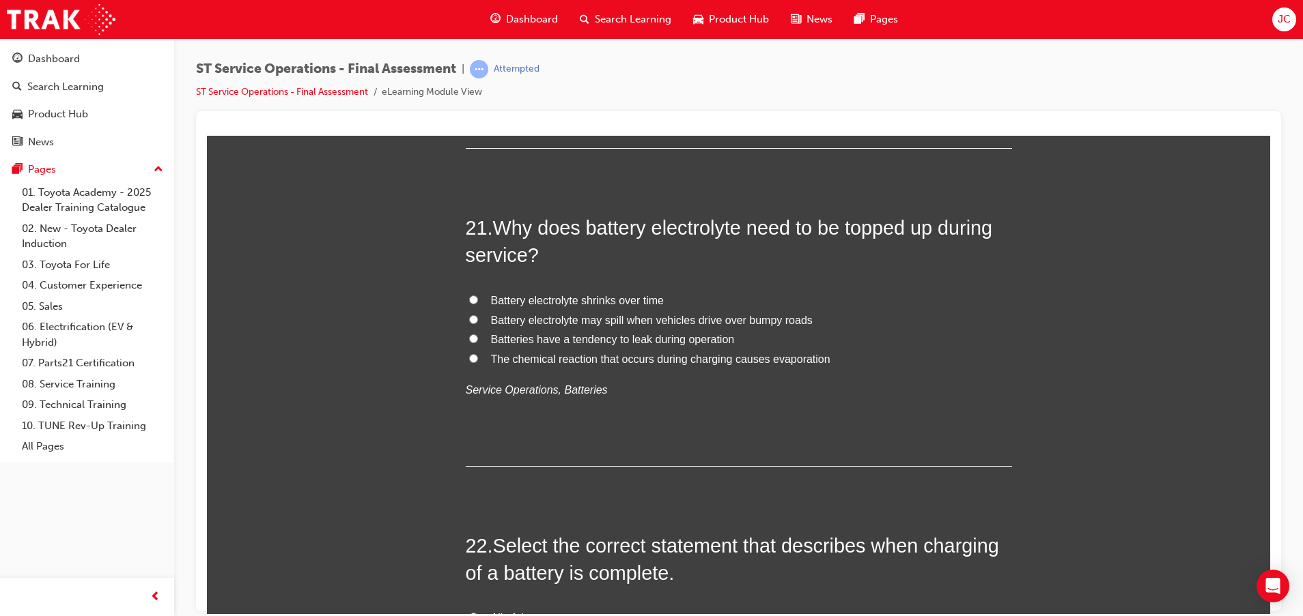
click at [735, 358] on span "The chemical reaction that occurs during charging causes evaporation" at bounding box center [660, 359] width 339 height 12
click at [478, 358] on input "The chemical reaction that occurs during charging causes evaporation" at bounding box center [473, 358] width 9 height 9
radio input "true"
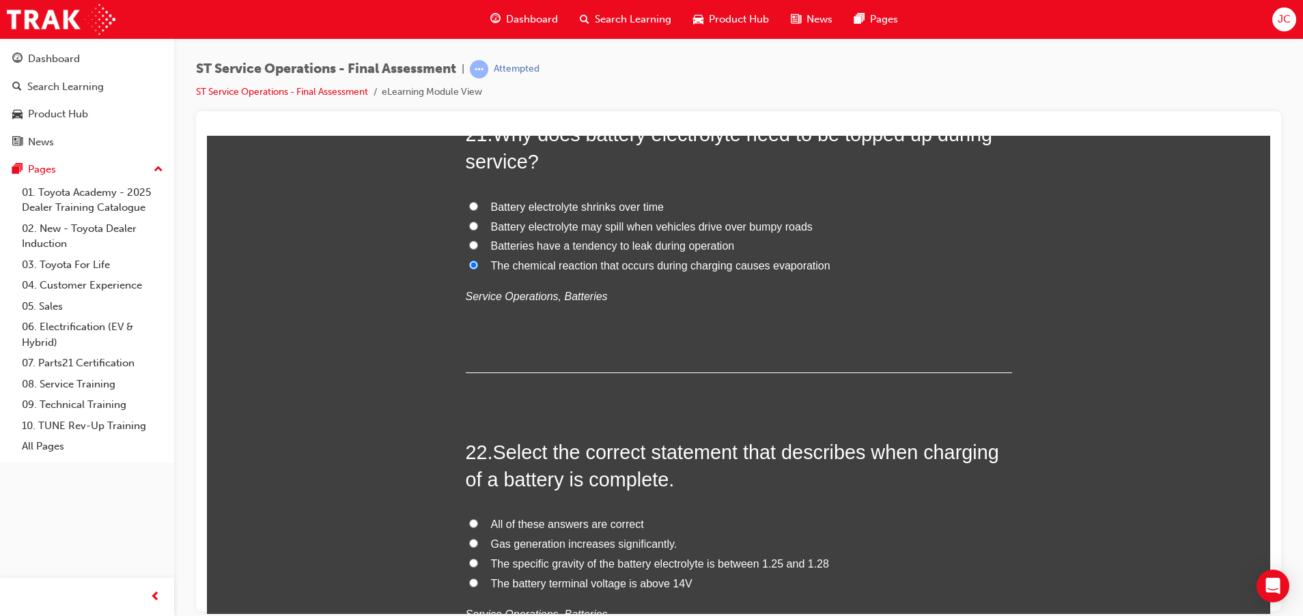
scroll to position [6656, 0]
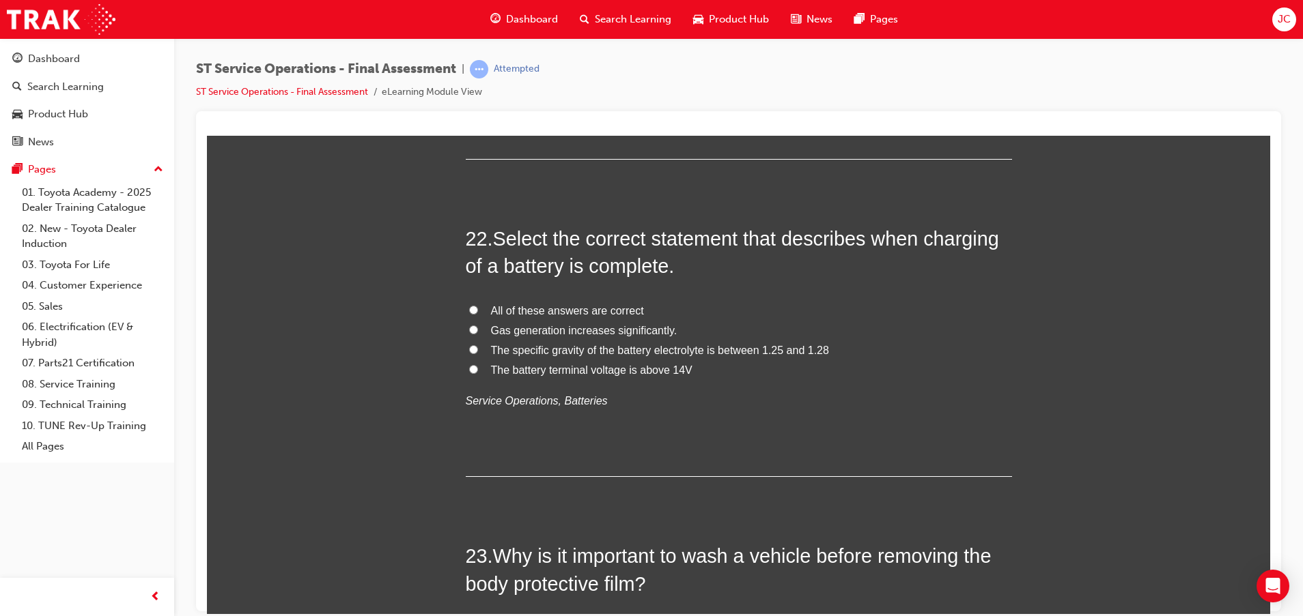
click at [569, 310] on span "All of these answers are correct" at bounding box center [567, 310] width 153 height 12
click at [478, 310] on input "All of these answers are correct" at bounding box center [473, 309] width 9 height 9
radio input "true"
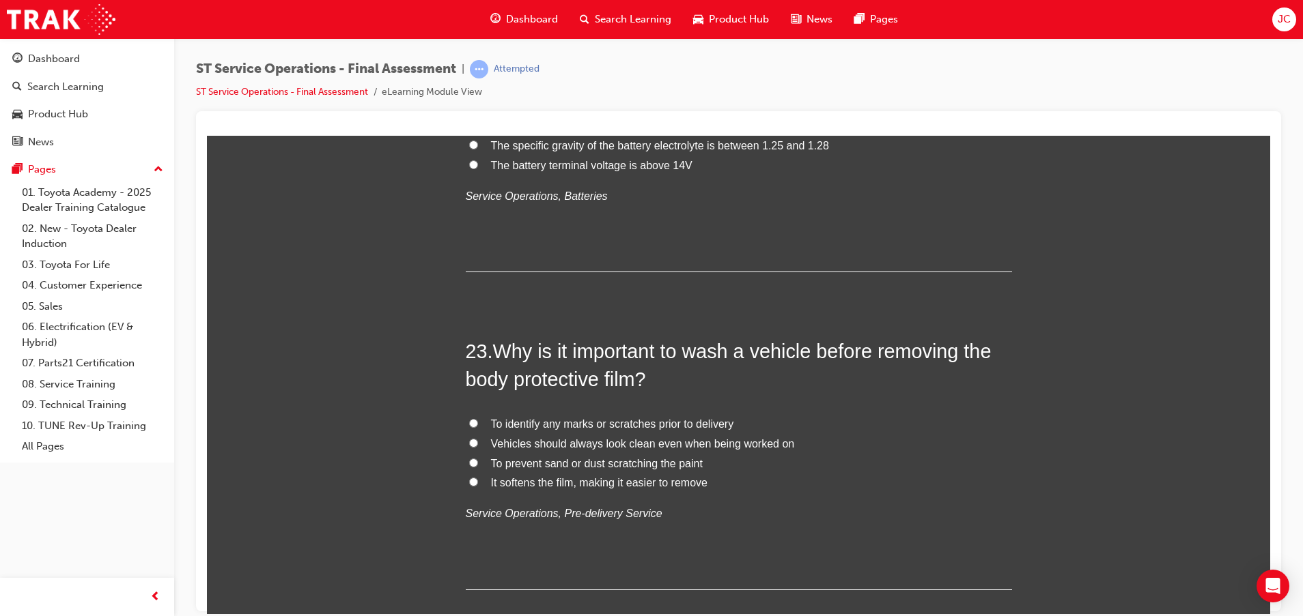
scroll to position [6963, 0]
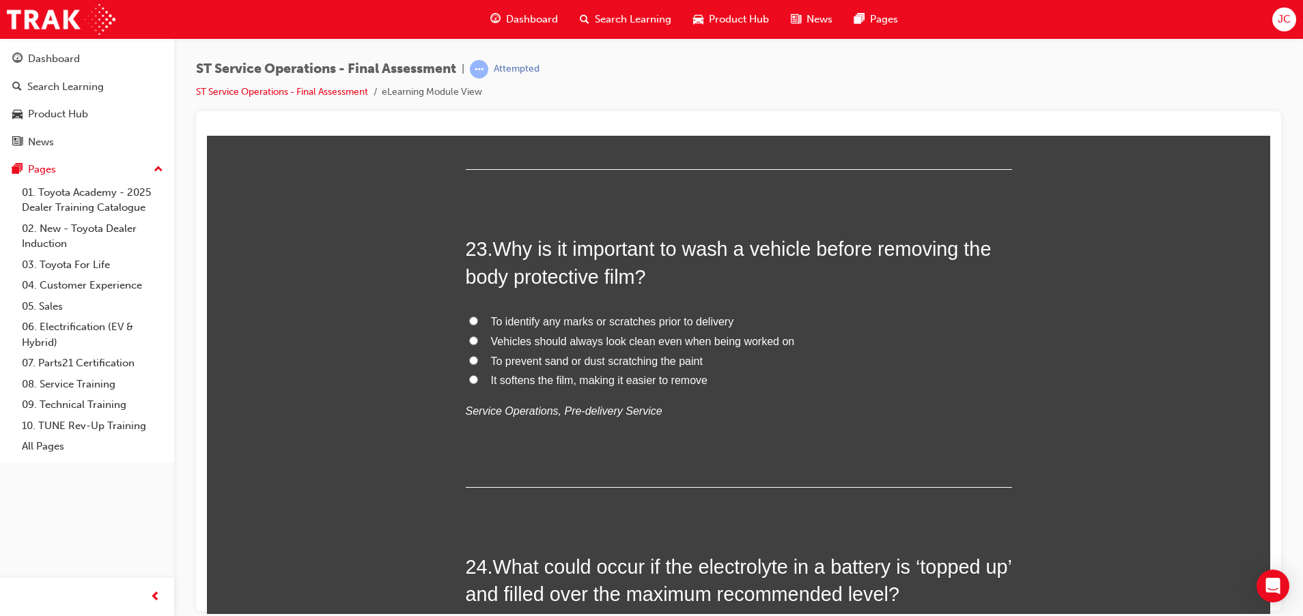
click at [538, 359] on span "To prevent sand or dust scratching the paint" at bounding box center [597, 361] width 212 height 12
click at [478, 359] on input "To prevent sand or dust scratching the paint" at bounding box center [473, 360] width 9 height 9
radio input "true"
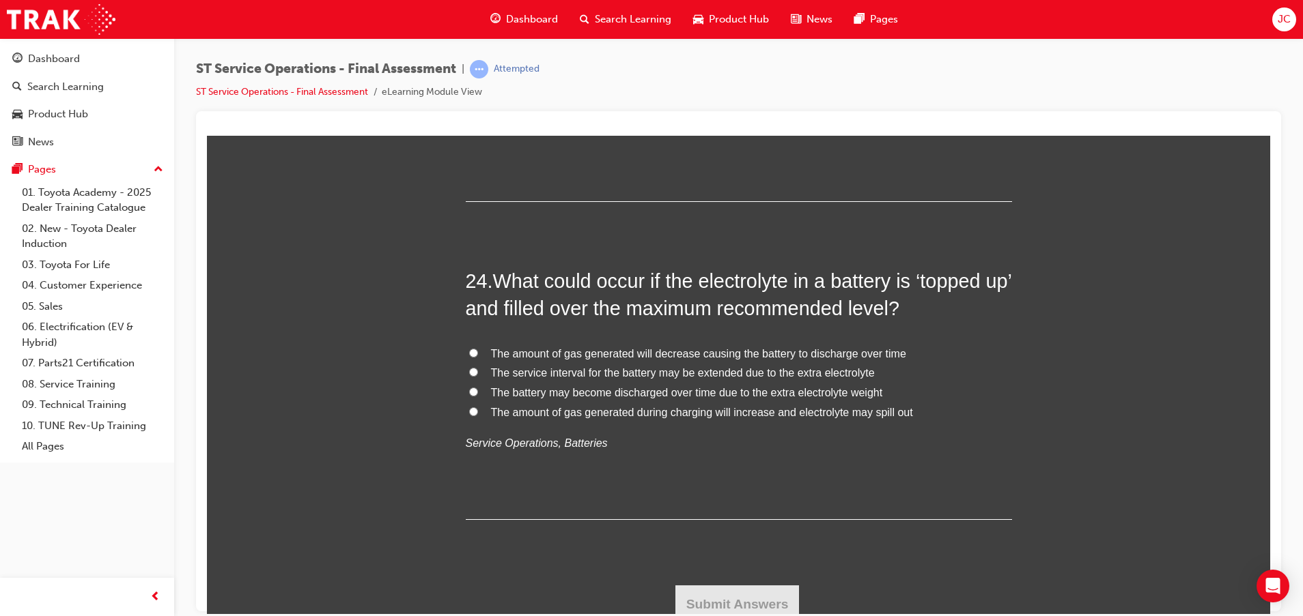
scroll to position [7258, 0]
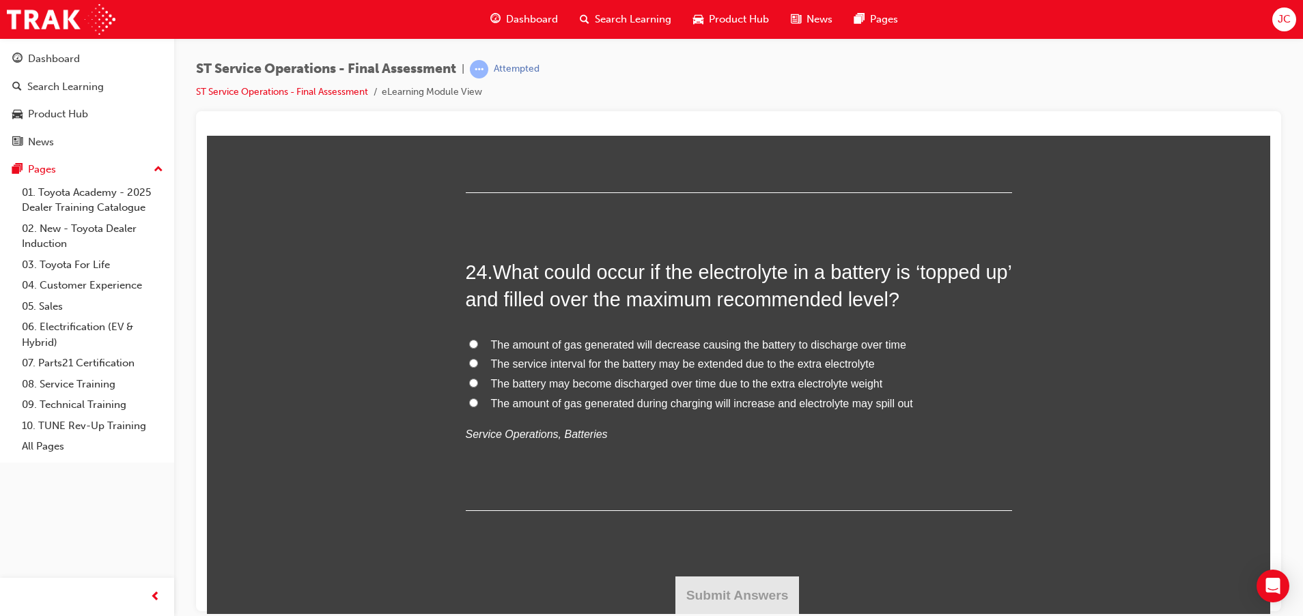
click at [573, 404] on span "The amount of gas generated during charging will increase and electrolyte may s…" at bounding box center [702, 403] width 422 height 12
click at [478, 404] on input "The amount of gas generated during charging will increase and electrolyte may s…" at bounding box center [473, 402] width 9 height 9
radio input "true"
click at [658, 492] on div "24 . What could occur if the electrolyte in a battery is ‘topped up’ and filled…" at bounding box center [739, 384] width 546 height 253
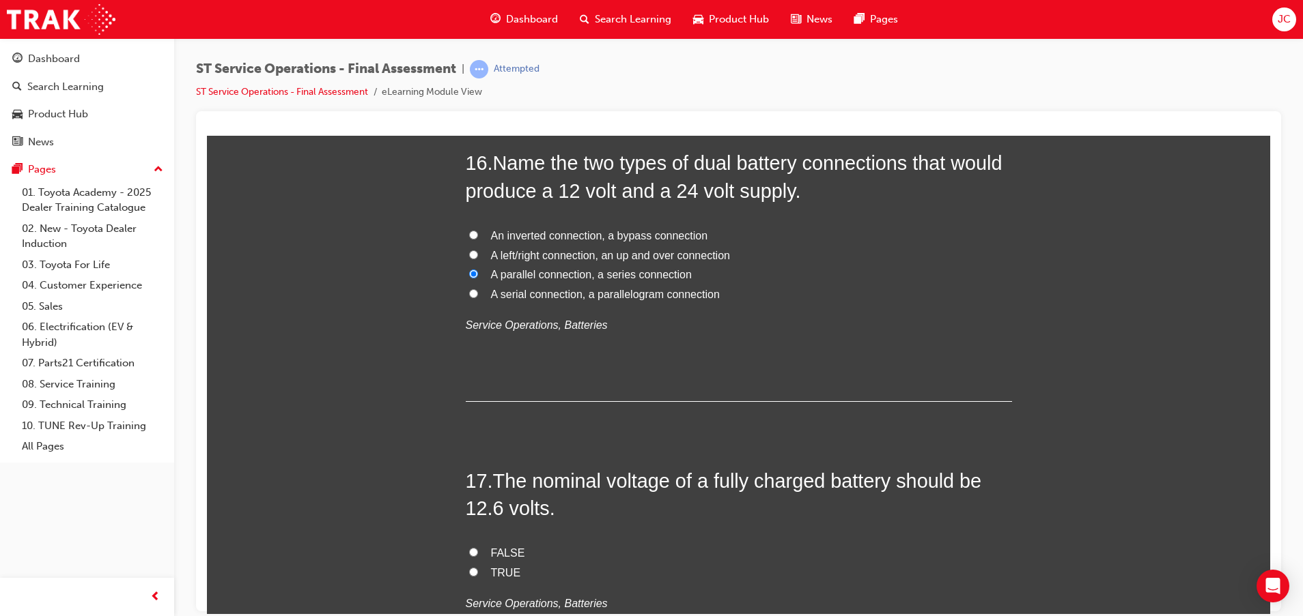
scroll to position [5005, 0]
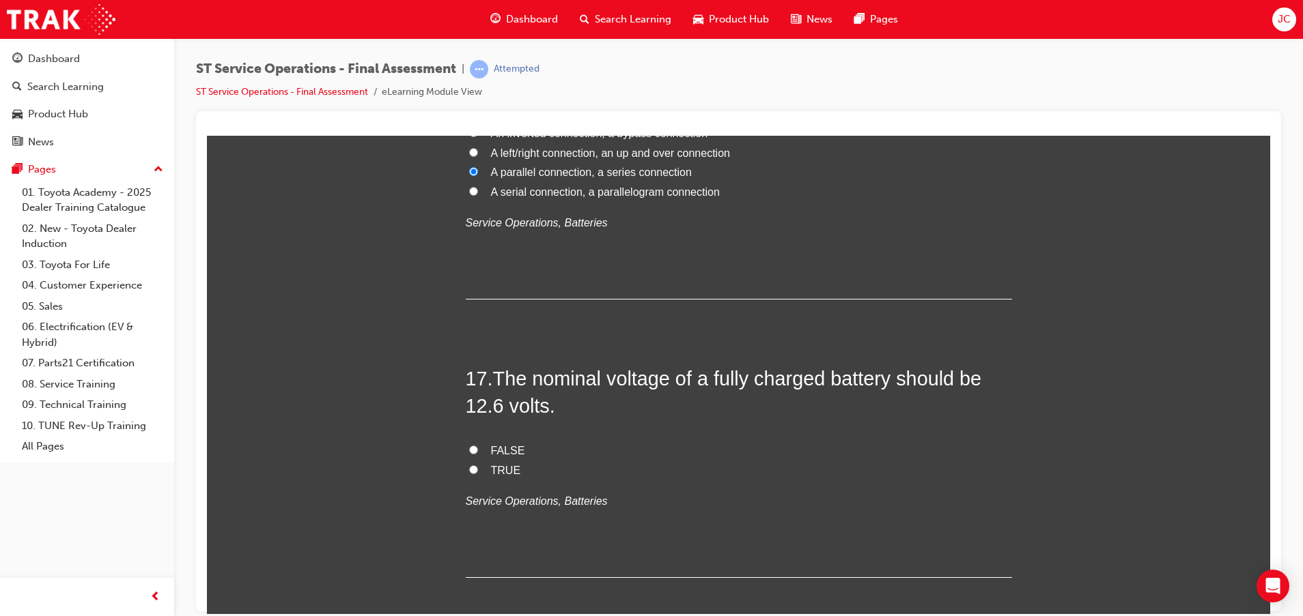
click at [495, 466] on span "TRUE" at bounding box center [506, 470] width 30 height 12
click at [478, 466] on input "TRUE" at bounding box center [473, 469] width 9 height 9
radio input "true"
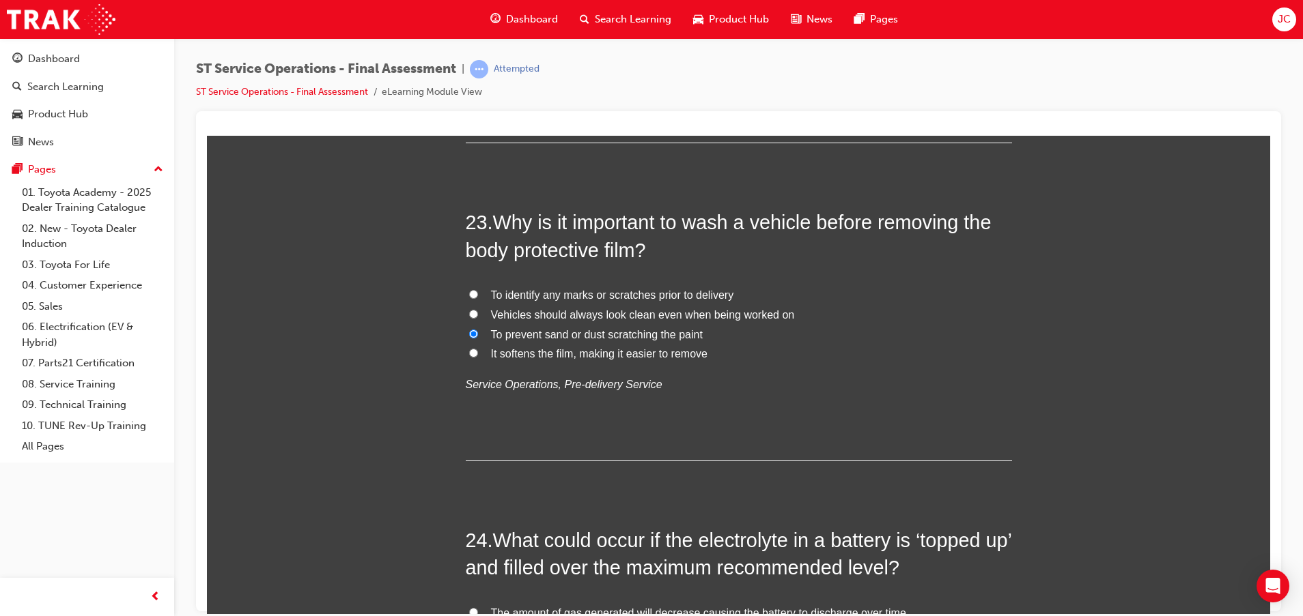
scroll to position [7258, 0]
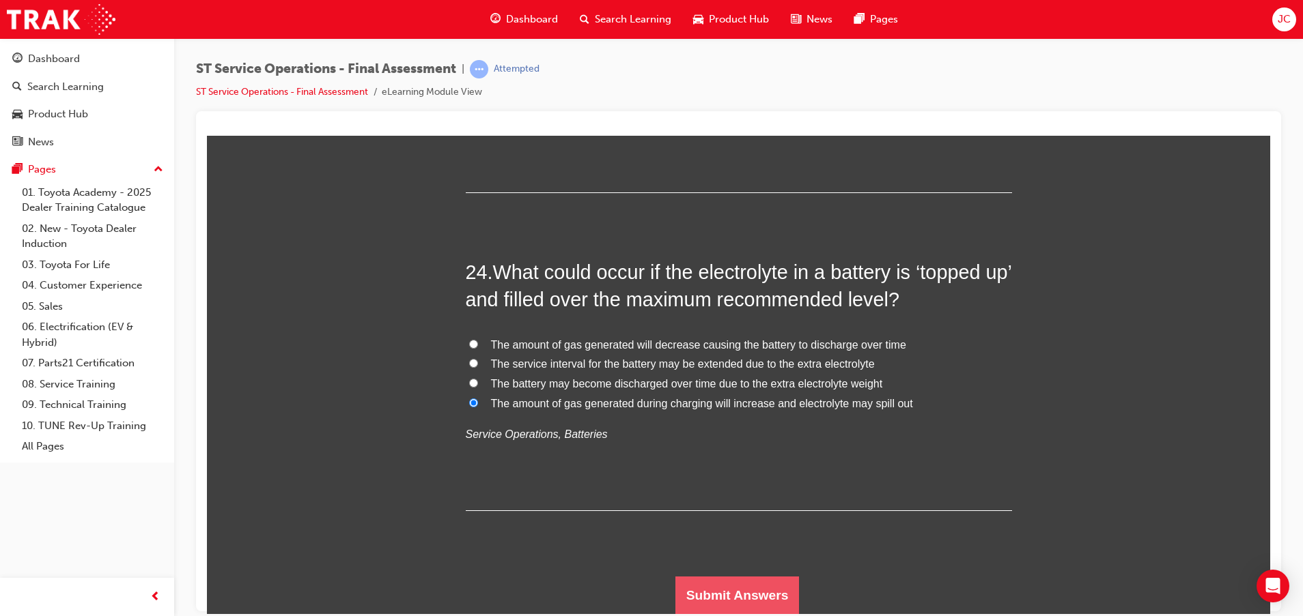
click at [709, 582] on button "Submit Answers" at bounding box center [737, 595] width 124 height 38
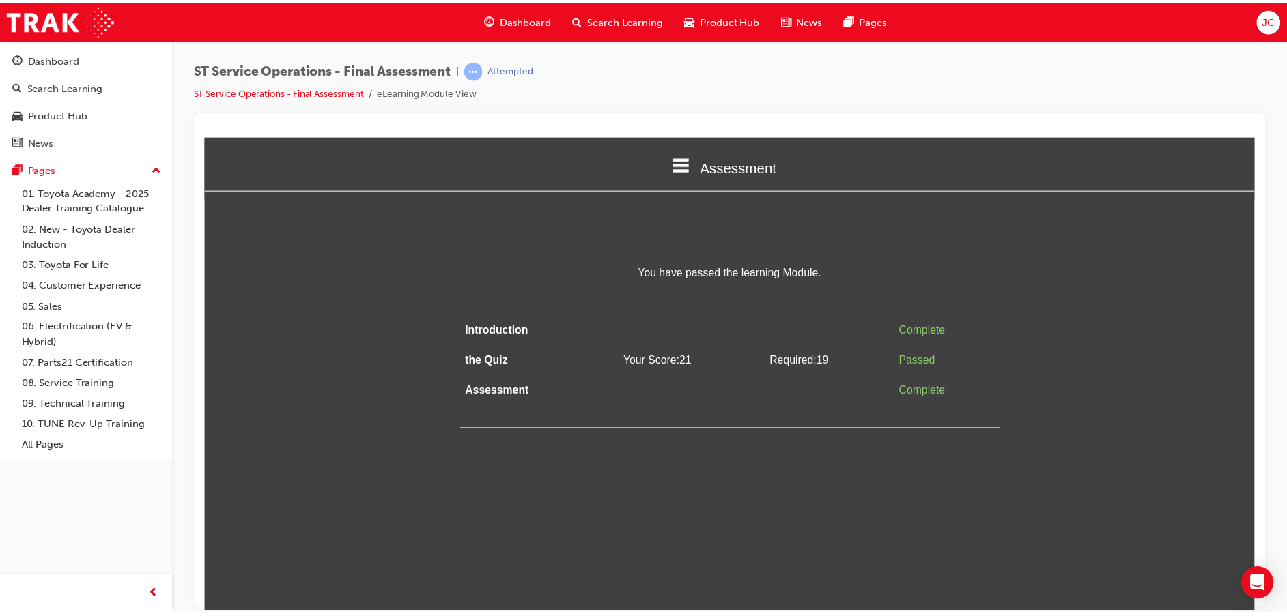
scroll to position [0, 0]
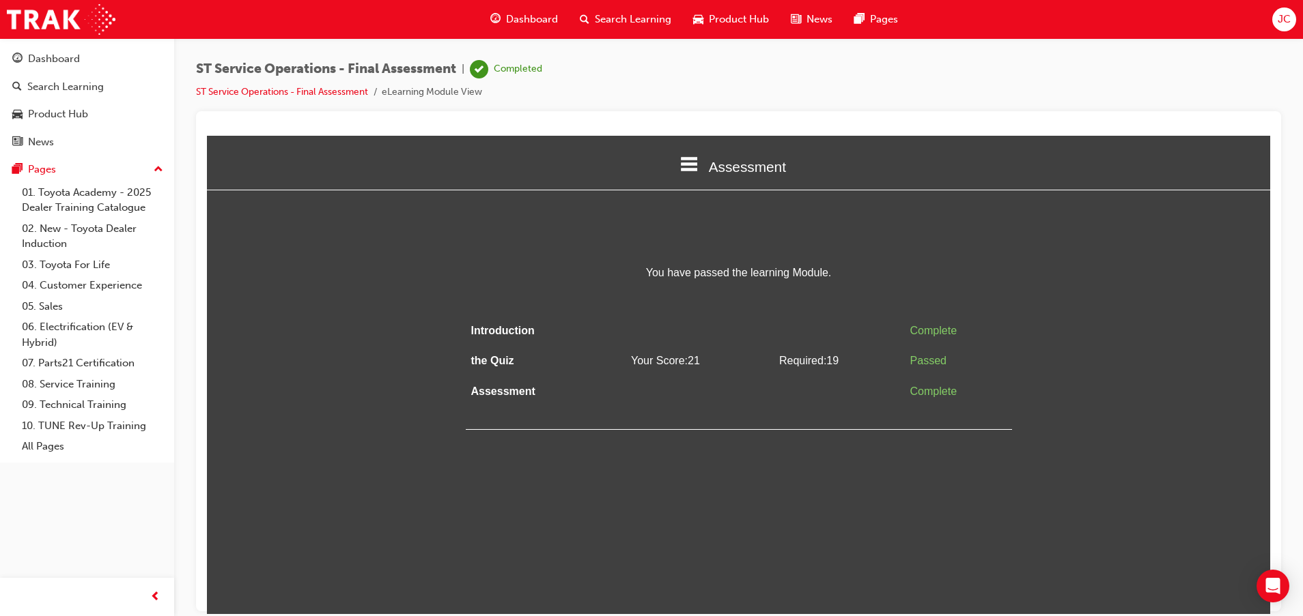
click at [765, 509] on html "Assessment Introduction the Quiz Assessment You have passed the learning Module…" at bounding box center [738, 374] width 1063 height 479
click at [513, 18] on span "Dashboard" at bounding box center [532, 20] width 52 height 16
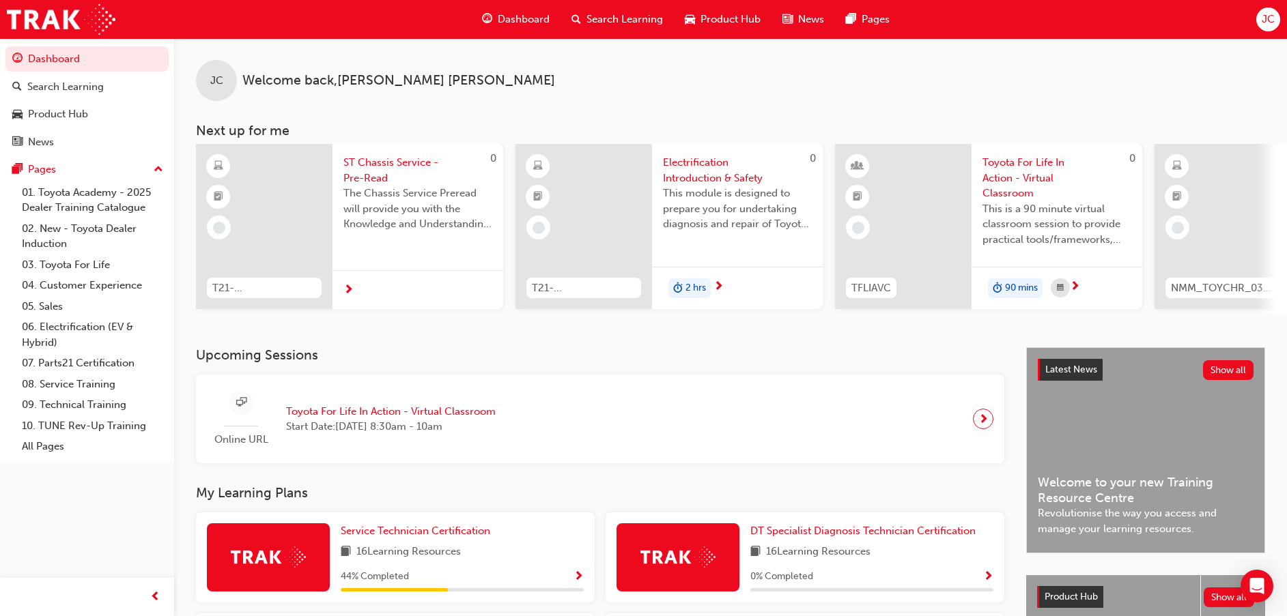
scroll to position [205, 0]
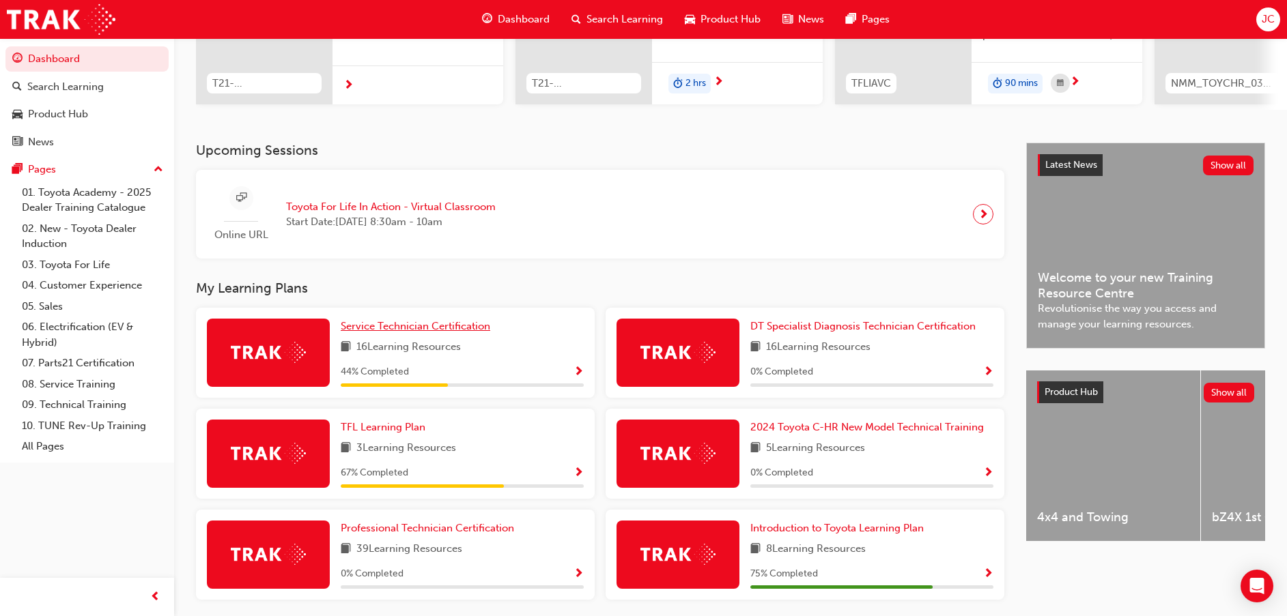
click at [418, 330] on span "Service Technician Certification" at bounding box center [416, 326] width 150 height 12
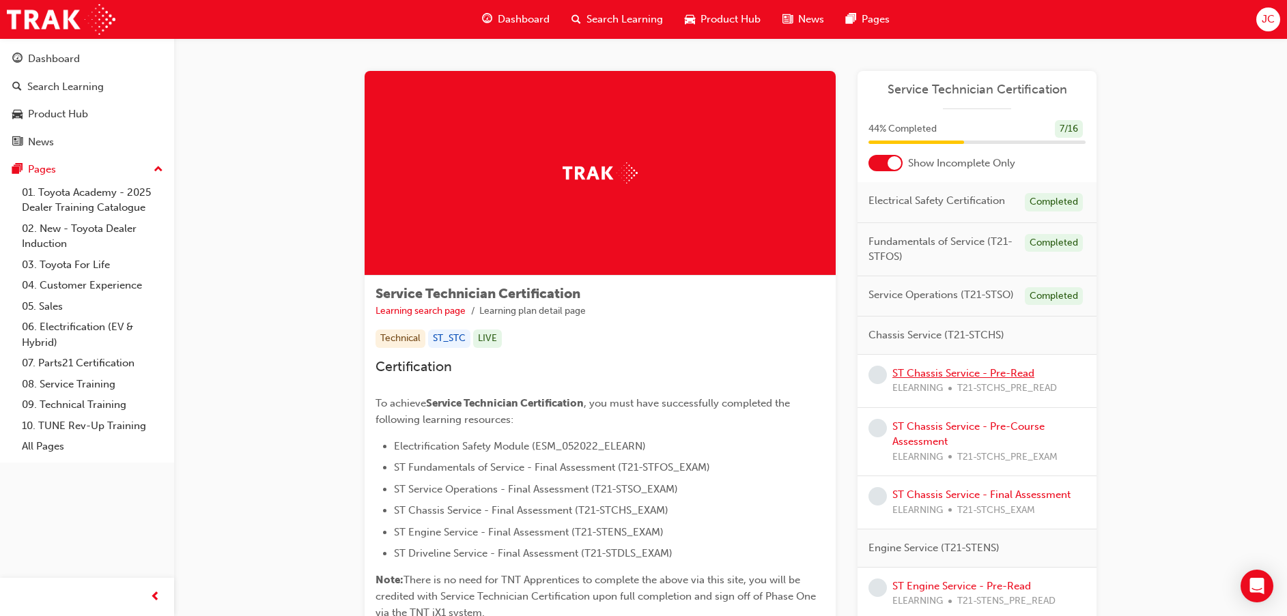
click at [966, 371] on link "ST Chassis Service - Pre-Read" at bounding box center [963, 373] width 142 height 12
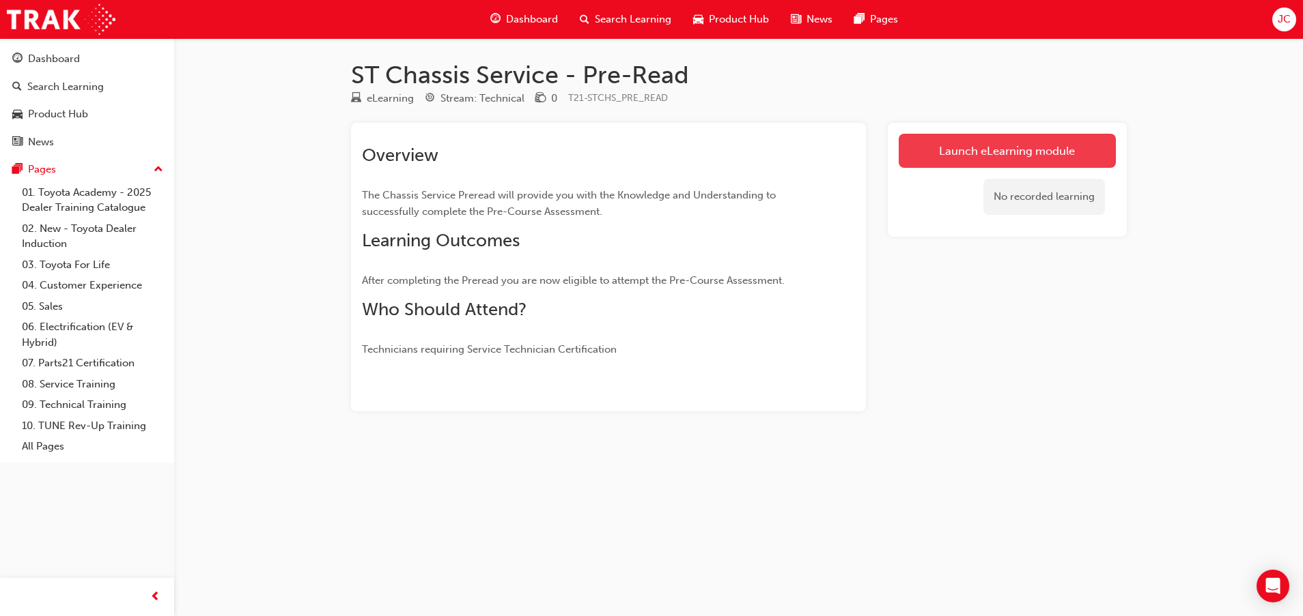
click at [926, 152] on link "Launch eLearning module" at bounding box center [1006, 151] width 217 height 34
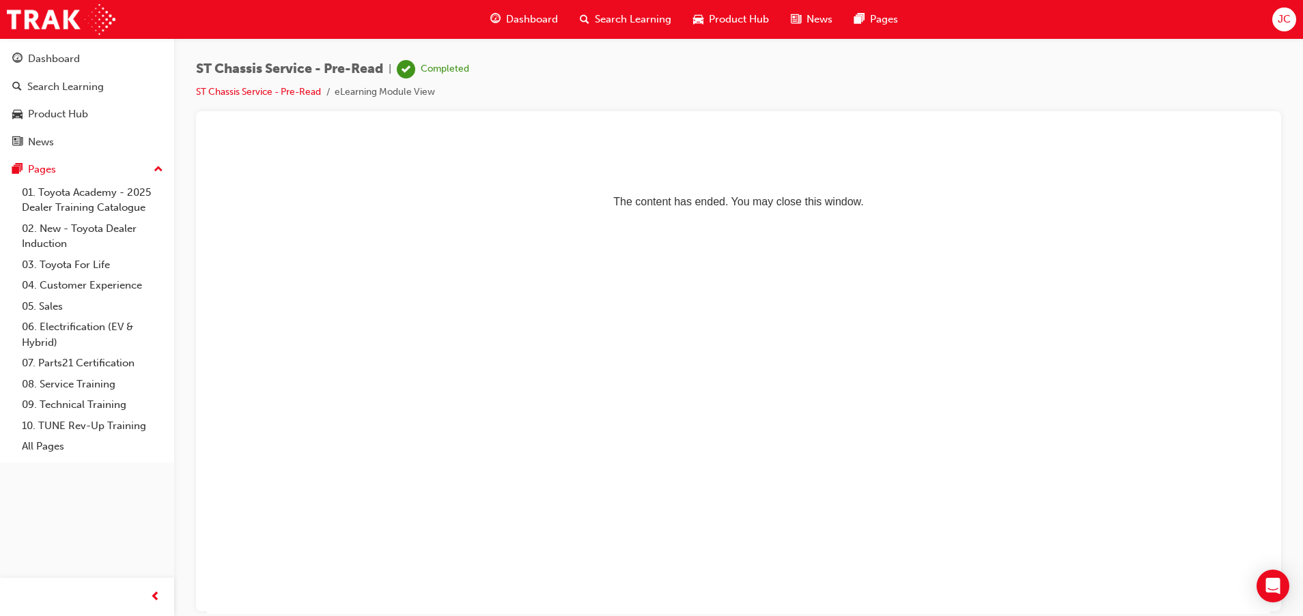
click at [500, 12] on div "Dashboard" at bounding box center [523, 19] width 89 height 28
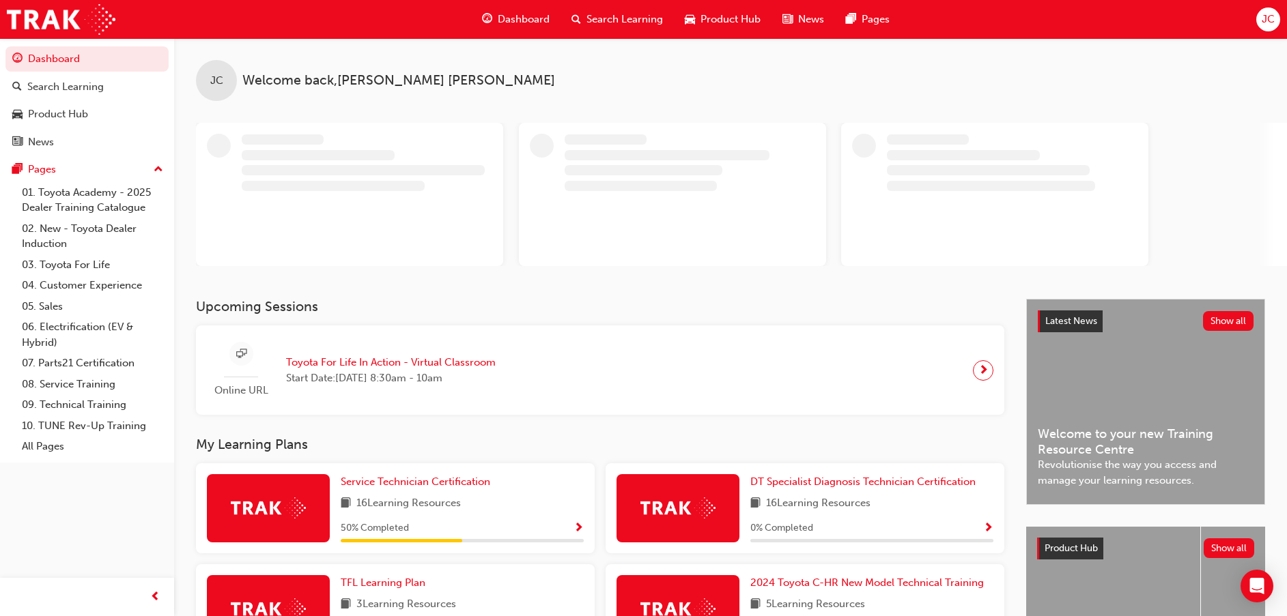
click at [426, 487] on div "Upcoming Sessions Online URL Toyota For Life In Action - Virtual Classroom Star…" at bounding box center [611, 543] width 830 height 489
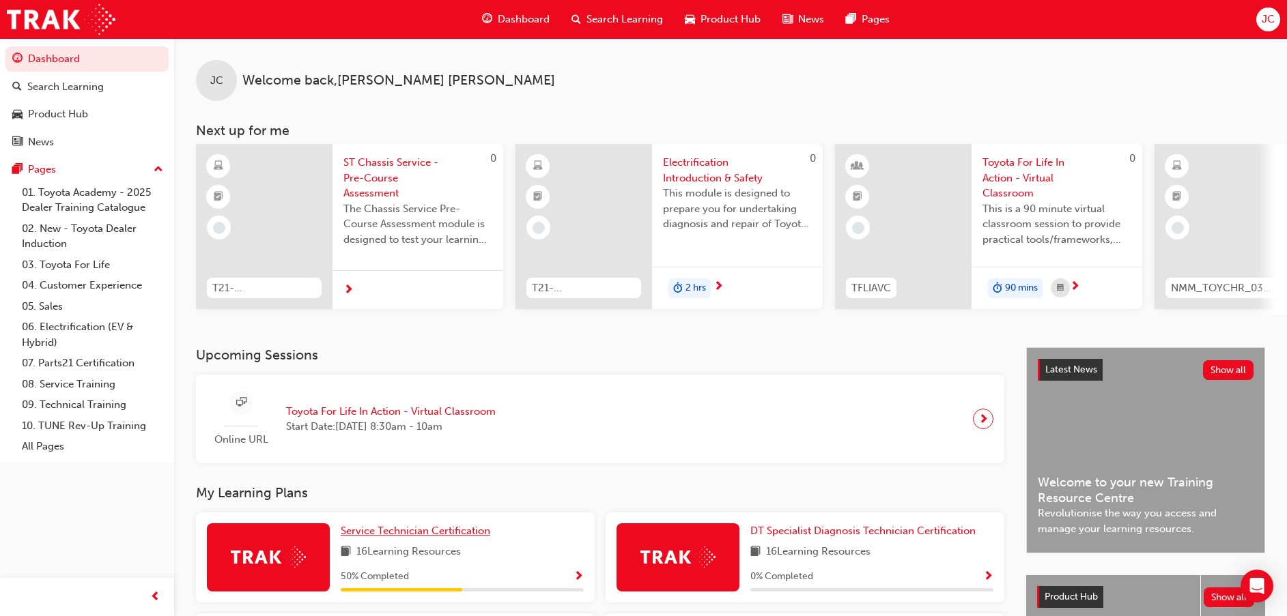
click at [418, 537] on span "Service Technician Certification" at bounding box center [416, 531] width 150 height 12
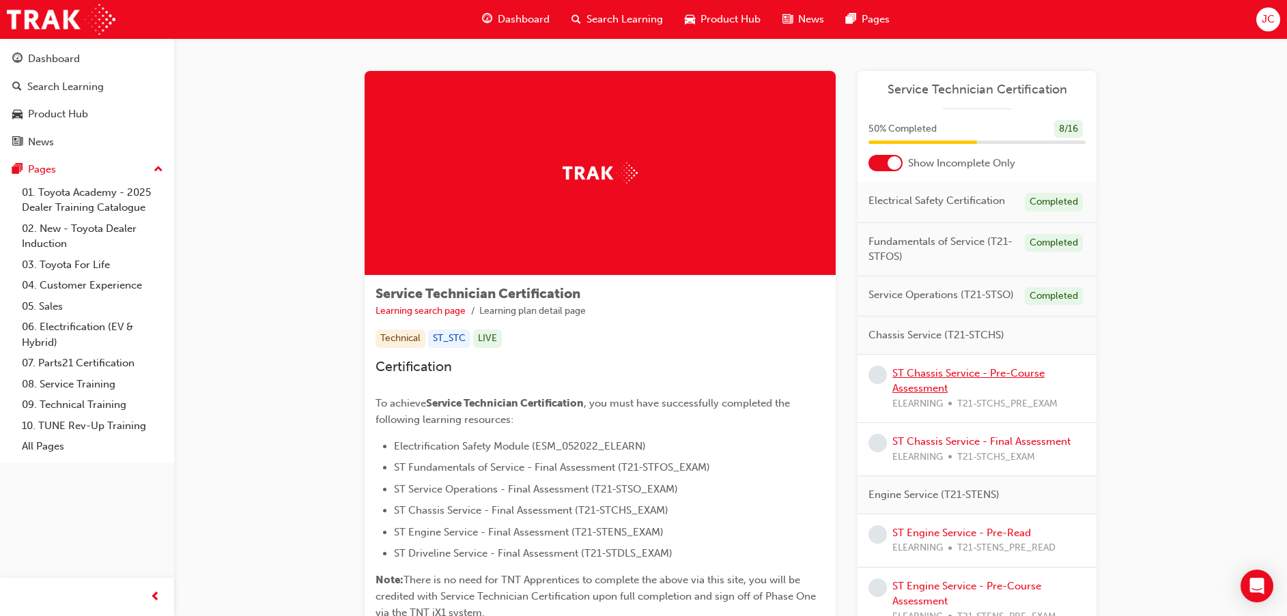
click at [925, 375] on link "ST Chassis Service - Pre-Course Assessment" at bounding box center [968, 381] width 152 height 28
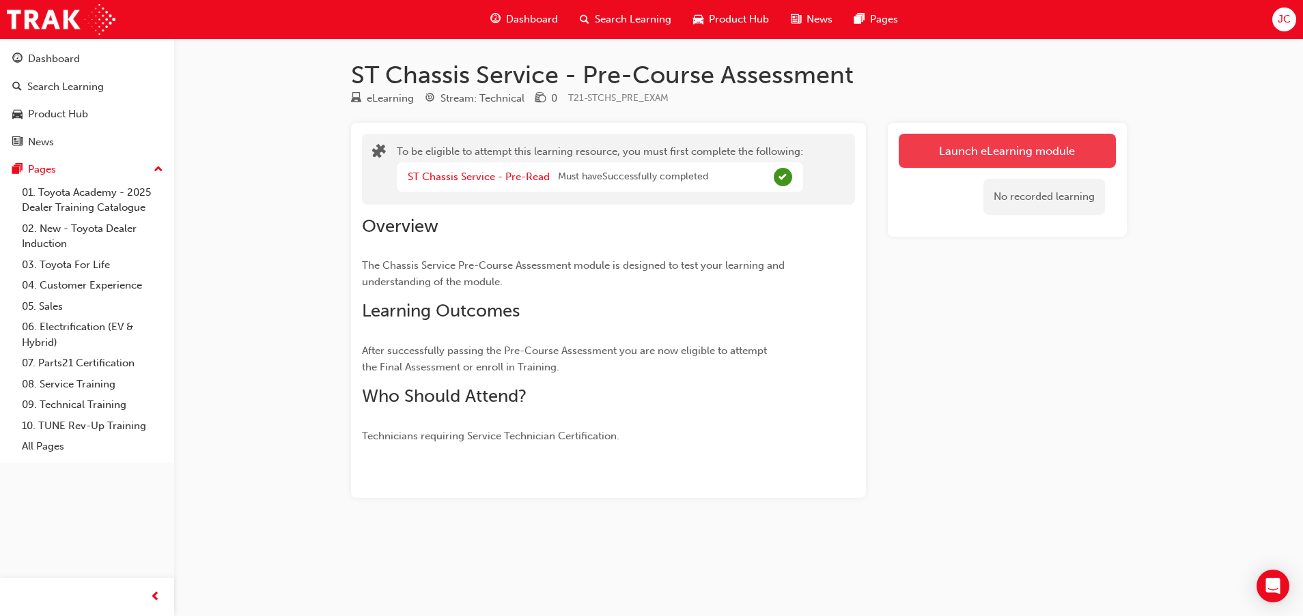
click at [945, 146] on button "Launch eLearning module" at bounding box center [1006, 151] width 217 height 34
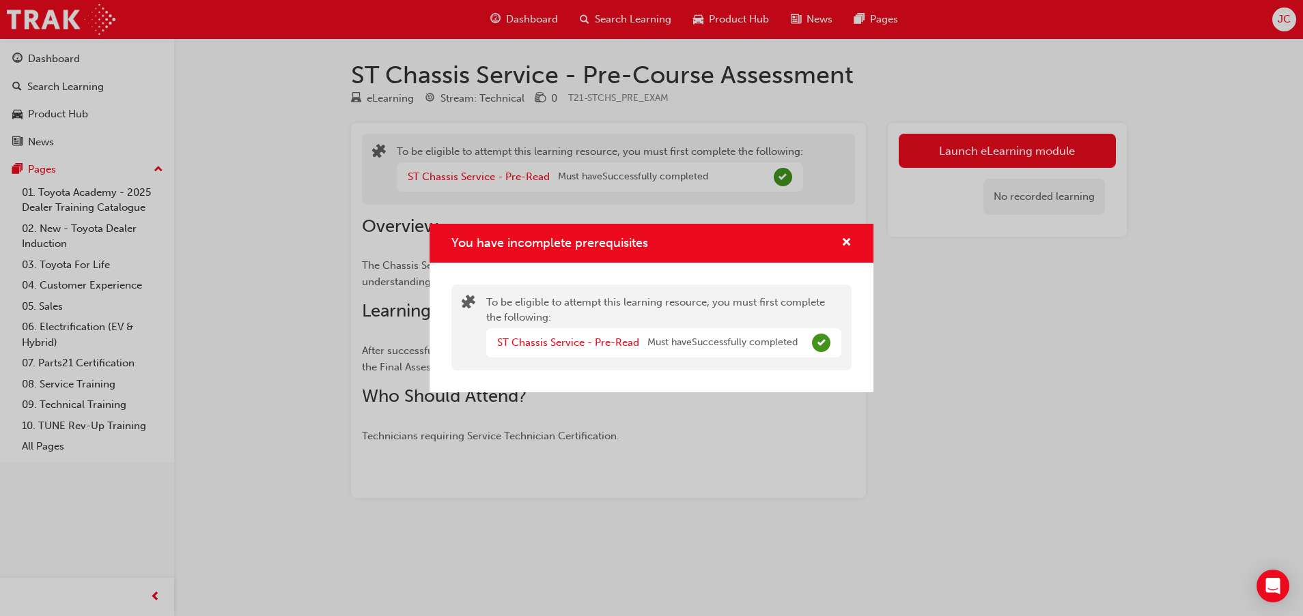
click at [836, 239] on div "You have incomplete prerequisites" at bounding box center [840, 243] width 21 height 17
click at [844, 241] on span "cross-icon" at bounding box center [846, 244] width 10 height 12
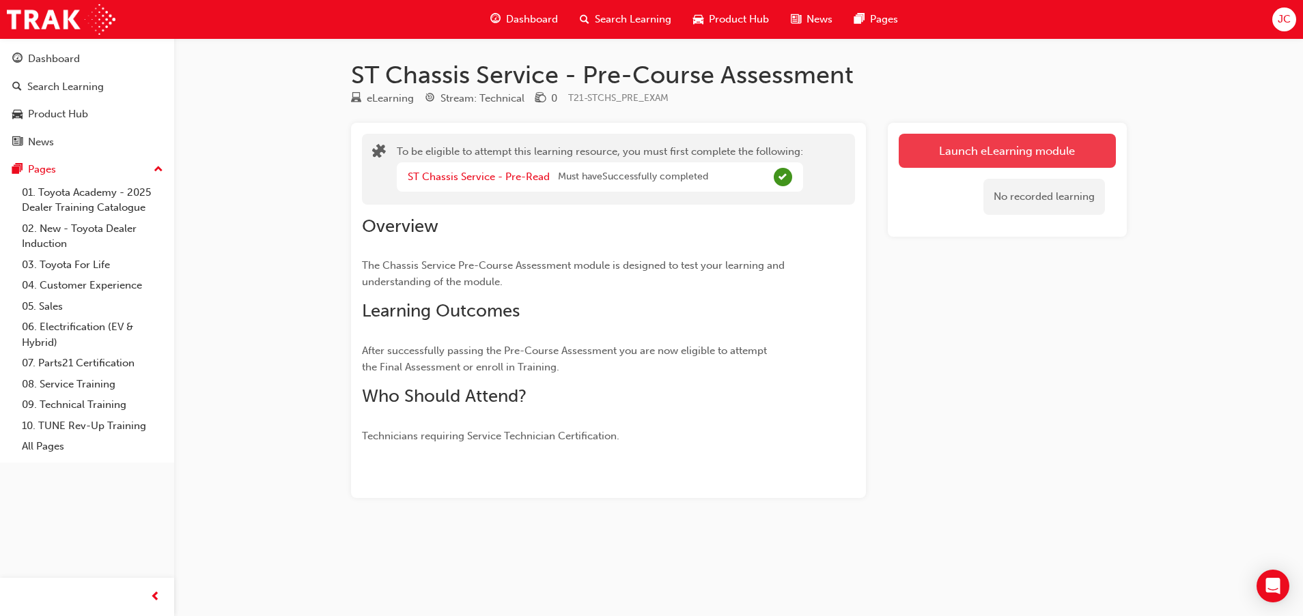
click at [939, 150] on button "Launch eLearning module" at bounding box center [1006, 151] width 217 height 34
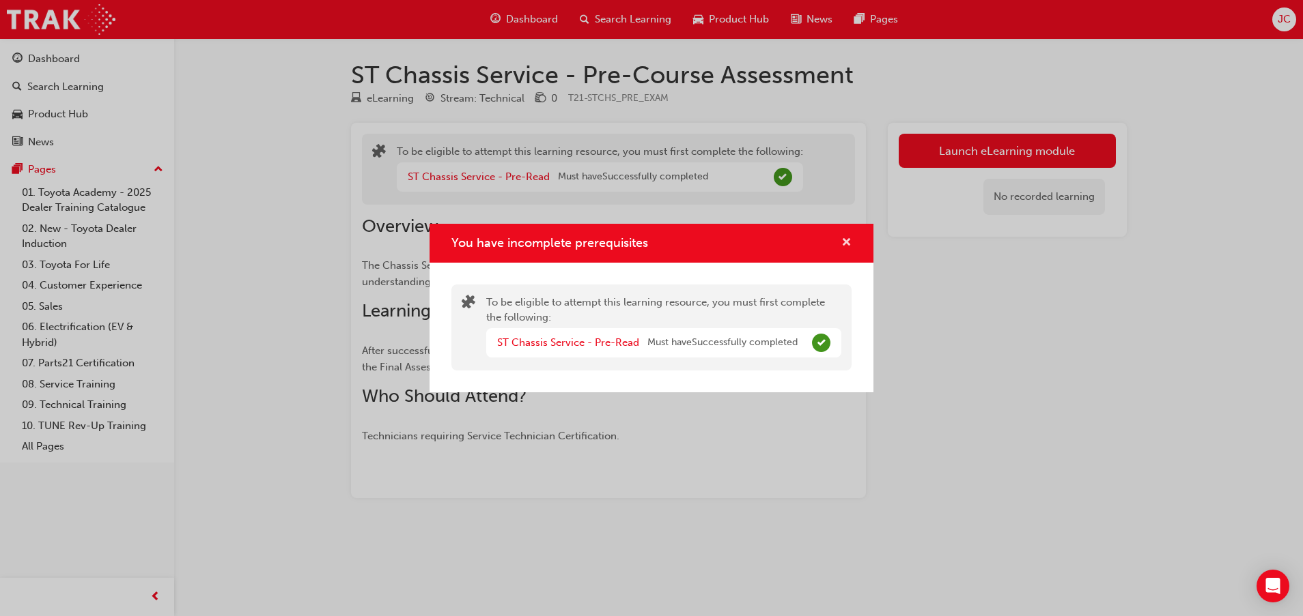
click at [849, 239] on span "cross-icon" at bounding box center [846, 244] width 10 height 12
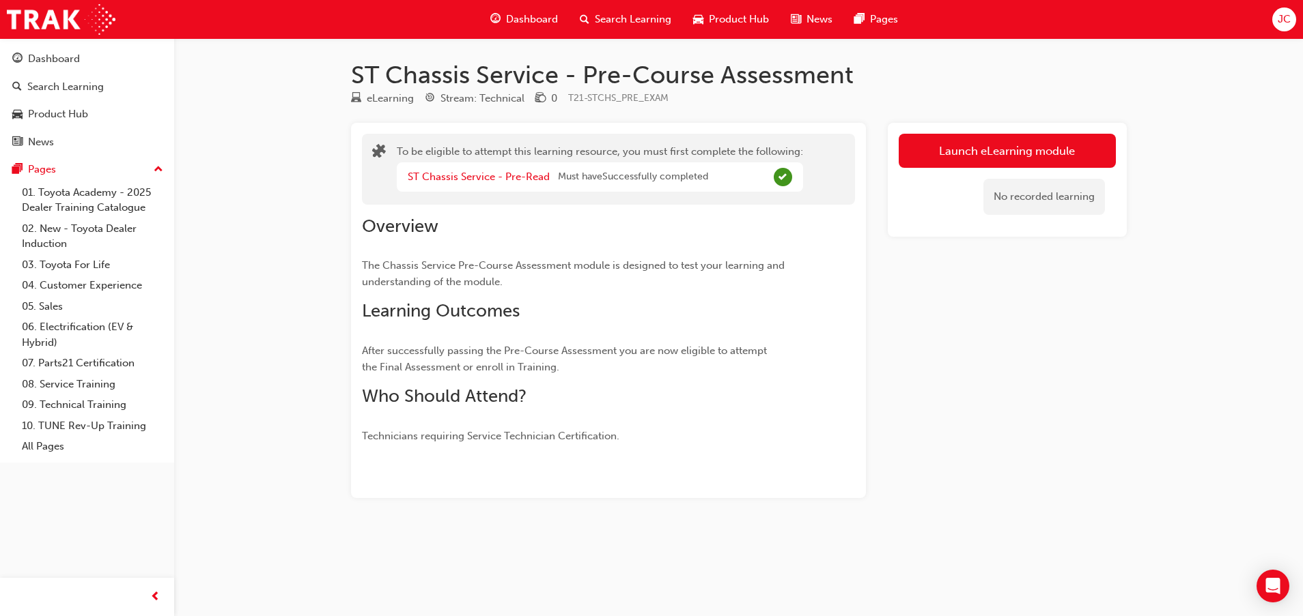
click at [528, 25] on span "Dashboard" at bounding box center [532, 20] width 52 height 16
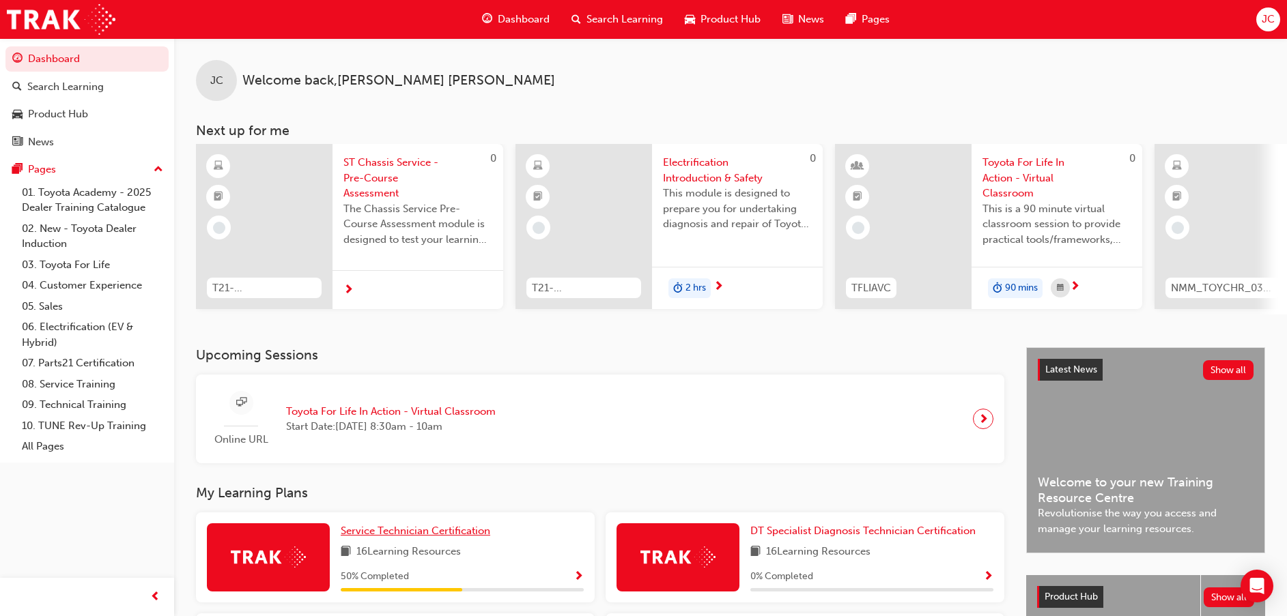
click at [384, 532] on span "Service Technician Certification" at bounding box center [416, 531] width 150 height 12
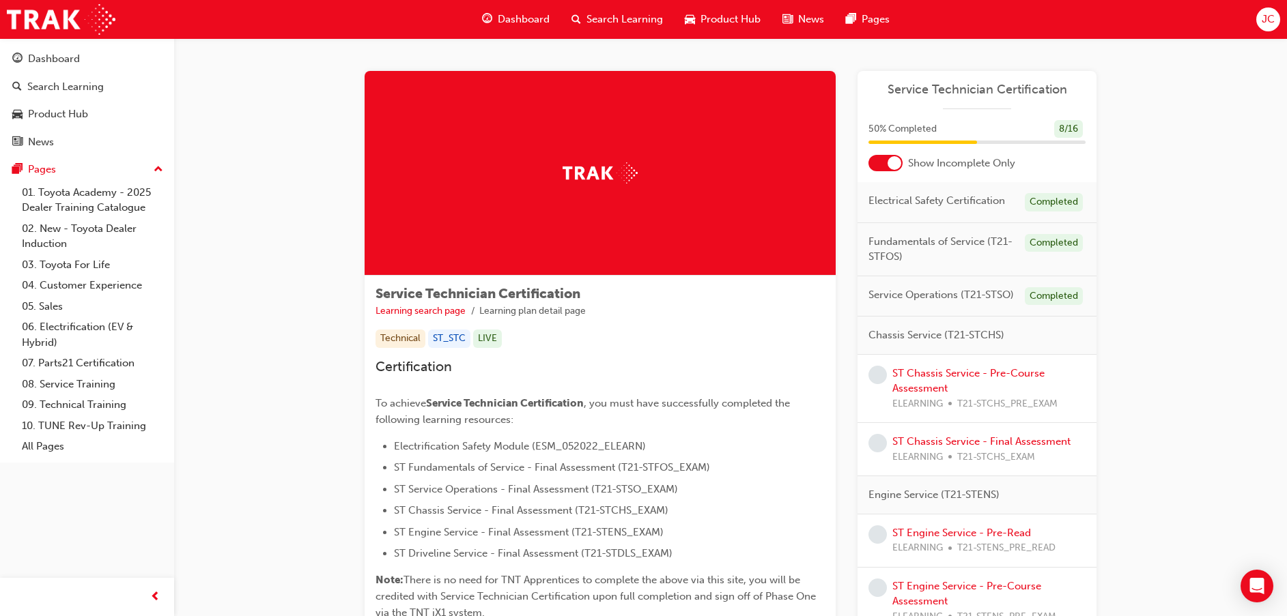
click at [890, 155] on div at bounding box center [885, 163] width 34 height 16
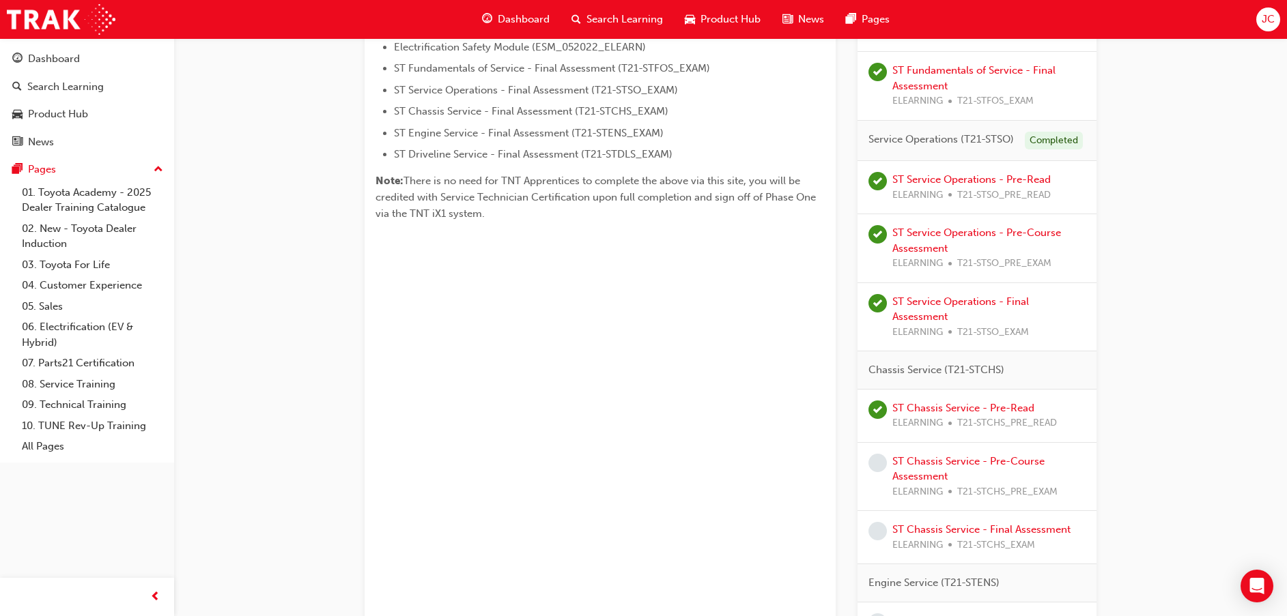
scroll to position [410, 0]
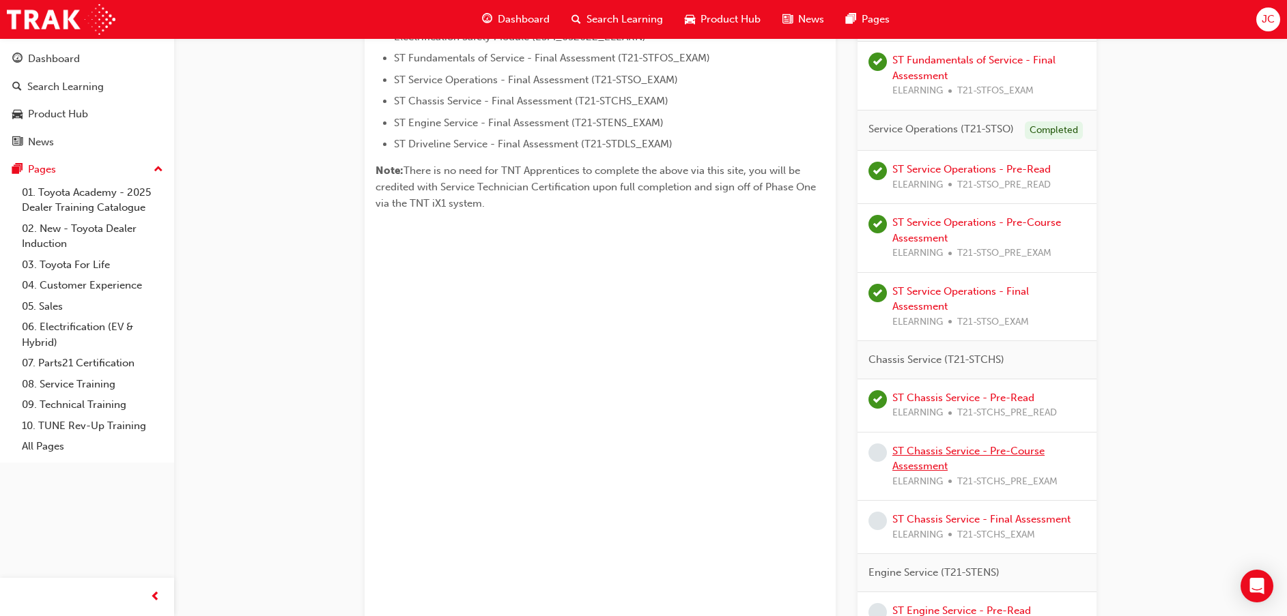
click at [926, 453] on link "ST Chassis Service - Pre-Course Assessment" at bounding box center [968, 459] width 152 height 28
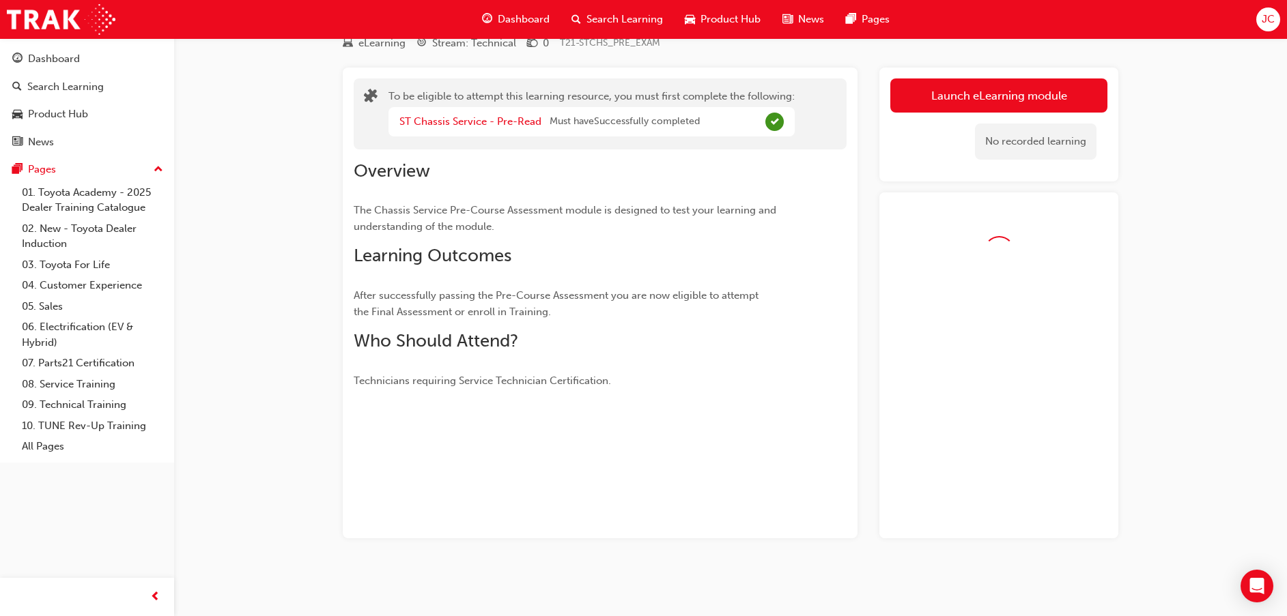
scroll to position [94, 0]
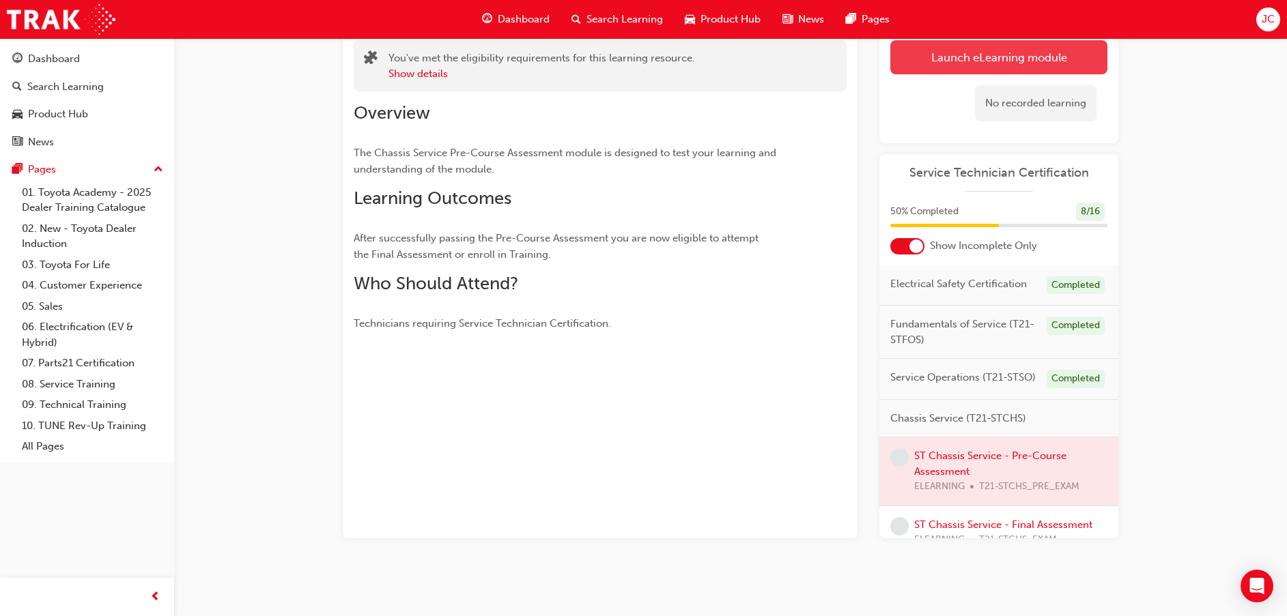
click at [935, 56] on button "Launch eLearning module" at bounding box center [998, 57] width 217 height 34
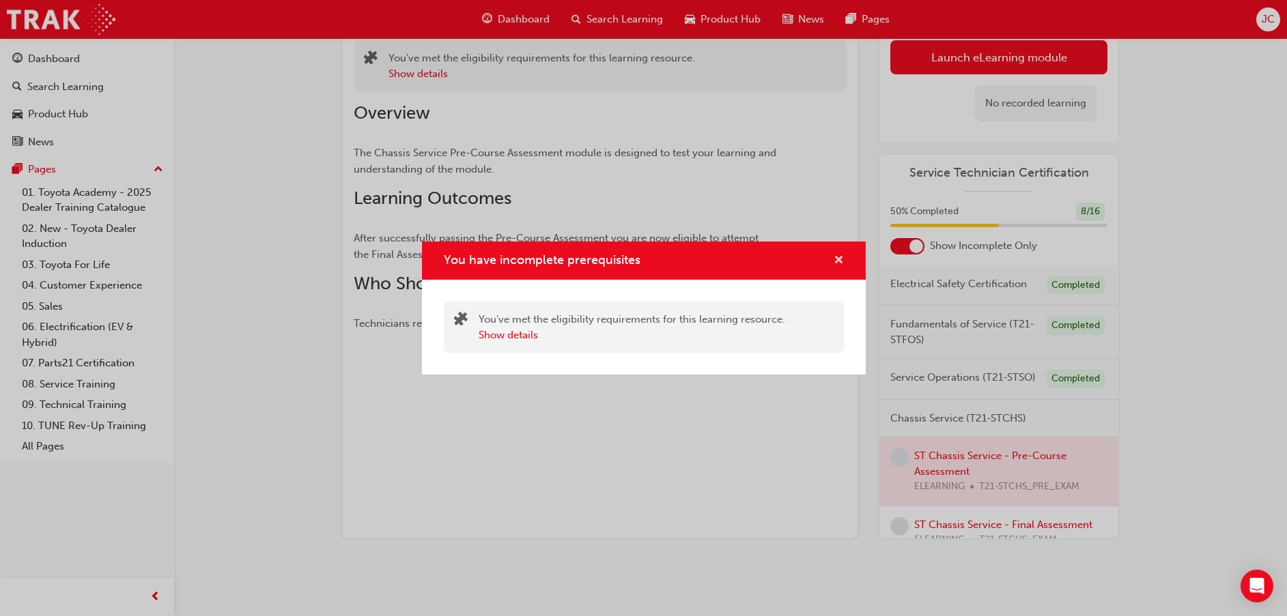
drag, startPoint x: 841, startPoint y: 260, endPoint x: 840, endPoint y: 251, distance: 9.6
click at [840, 260] on span "cross-icon" at bounding box center [839, 261] width 10 height 12
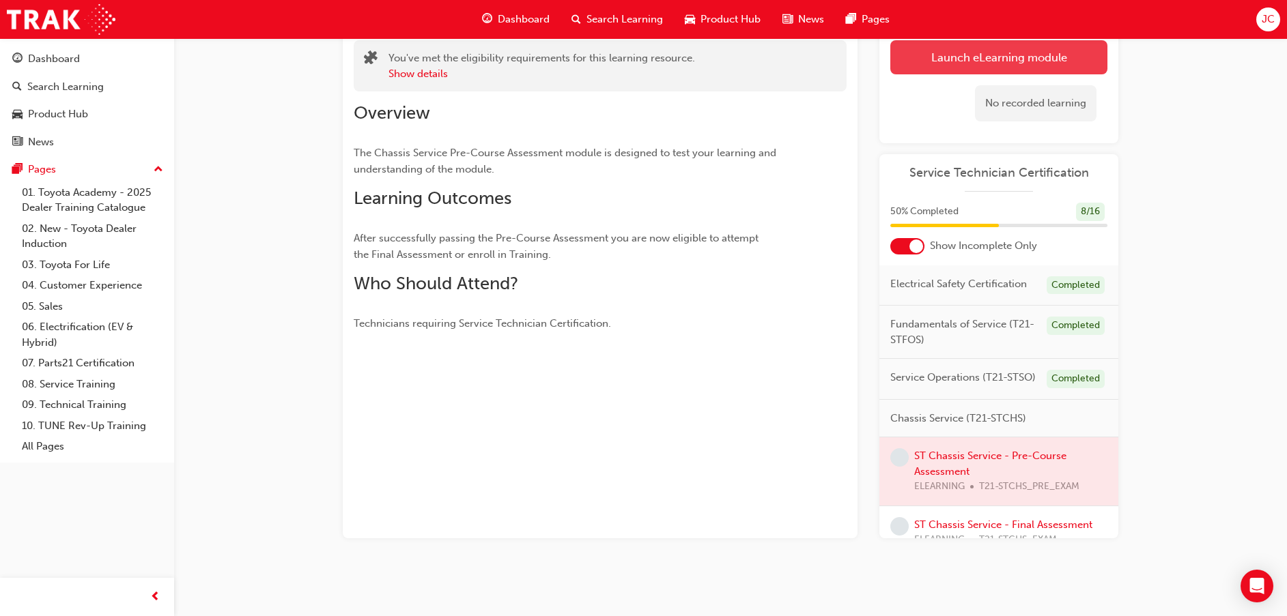
click at [936, 57] on button "Launch eLearning module" at bounding box center [998, 57] width 217 height 34
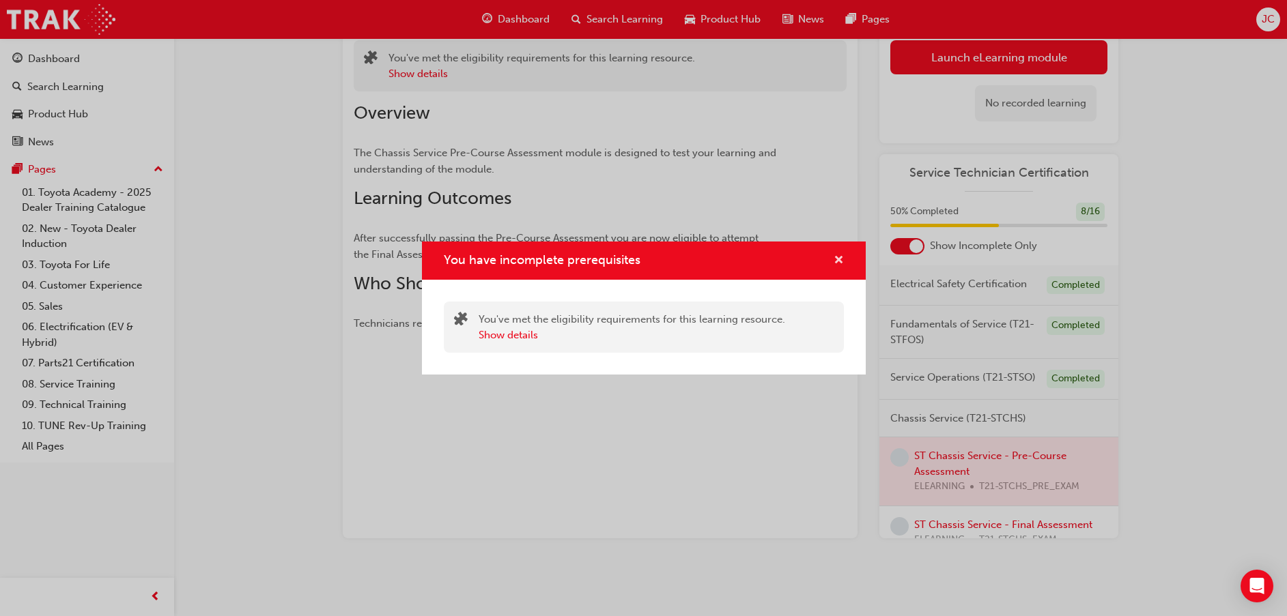
click at [841, 259] on span "cross-icon" at bounding box center [839, 261] width 10 height 12
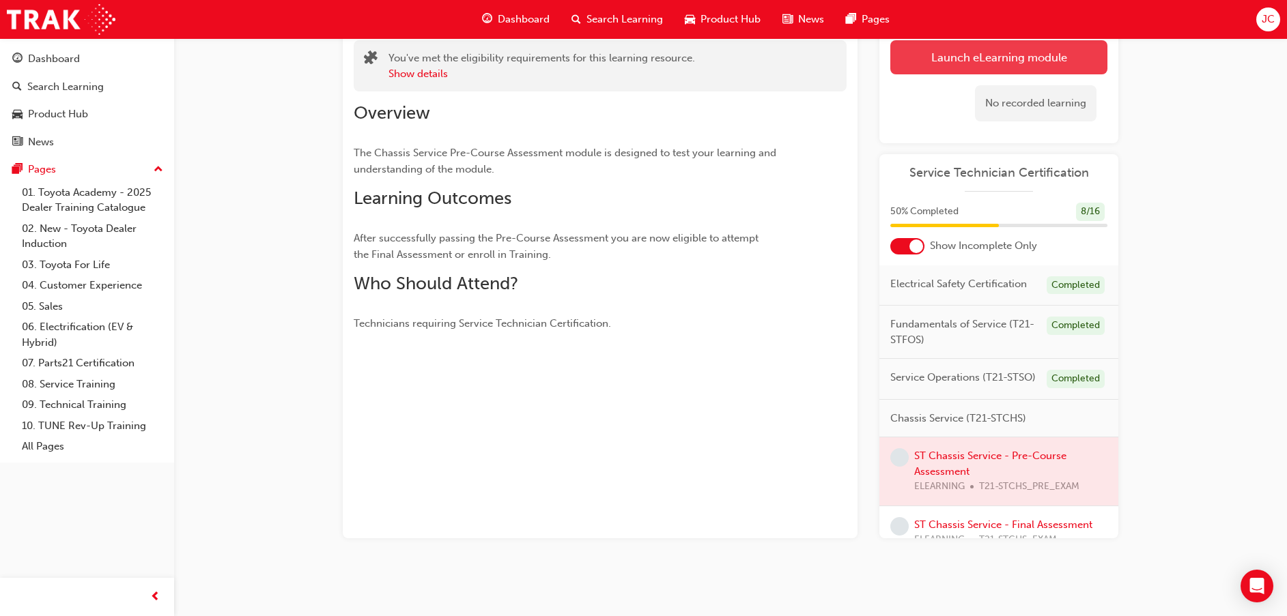
click at [937, 55] on button "Launch eLearning module" at bounding box center [998, 57] width 217 height 34
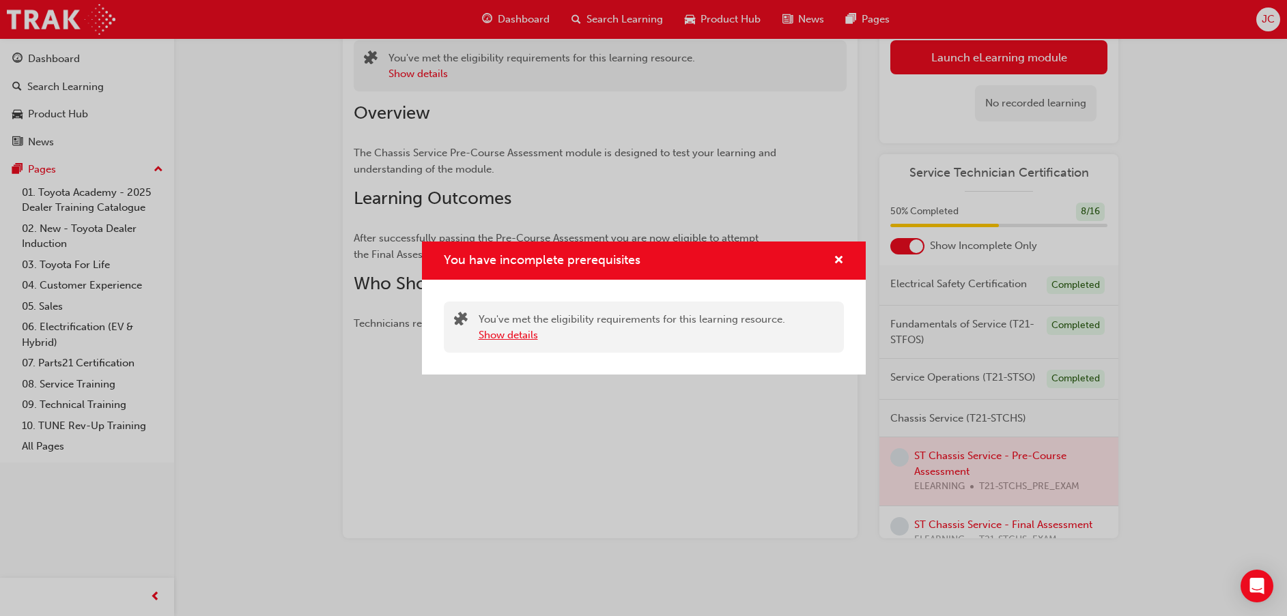
click at [522, 330] on button "Show details" at bounding box center [508, 336] width 59 height 16
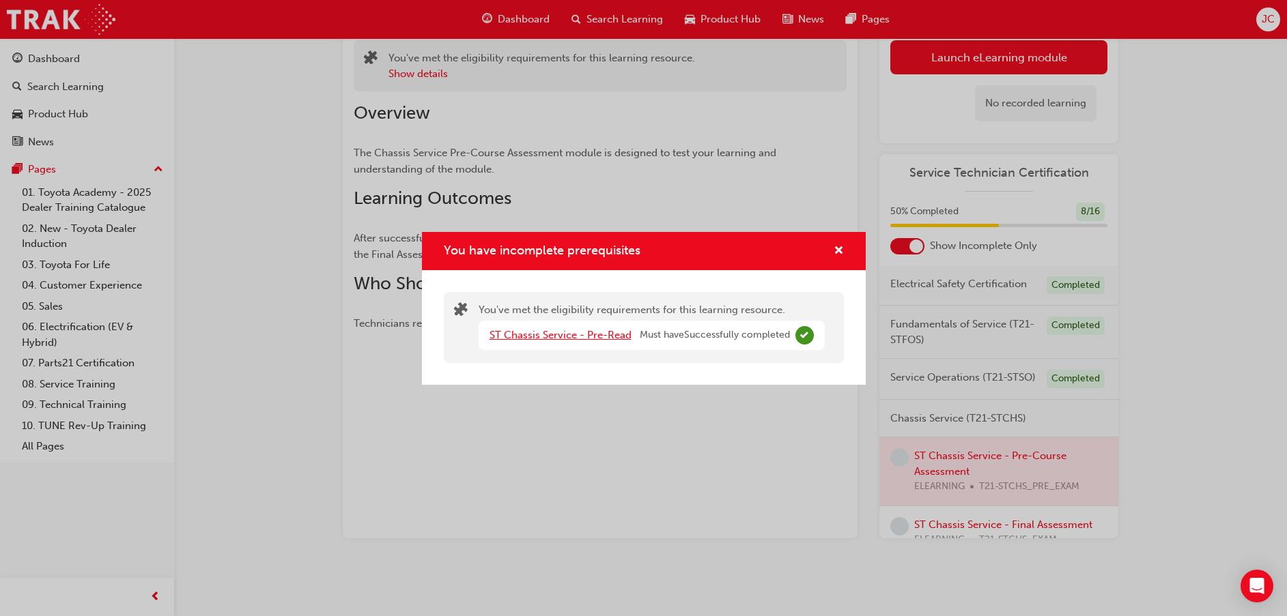
click at [560, 335] on link "ST Chassis Service - Pre-Read" at bounding box center [560, 335] width 142 height 12
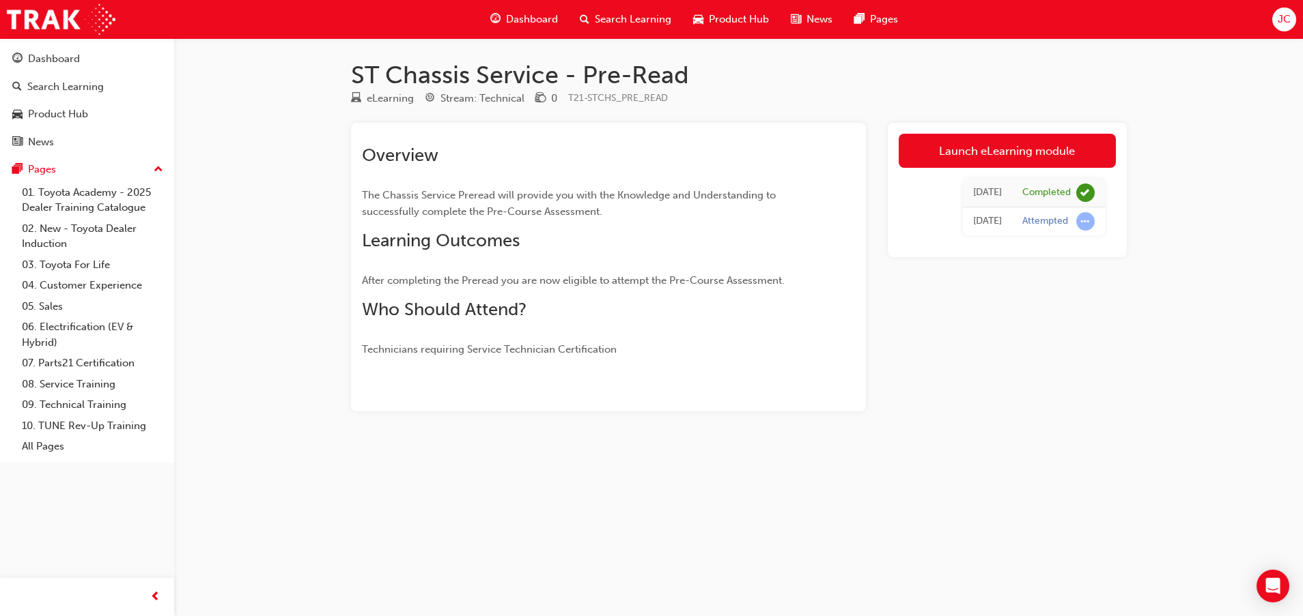
click at [549, 15] on span "Dashboard" at bounding box center [532, 20] width 52 height 16
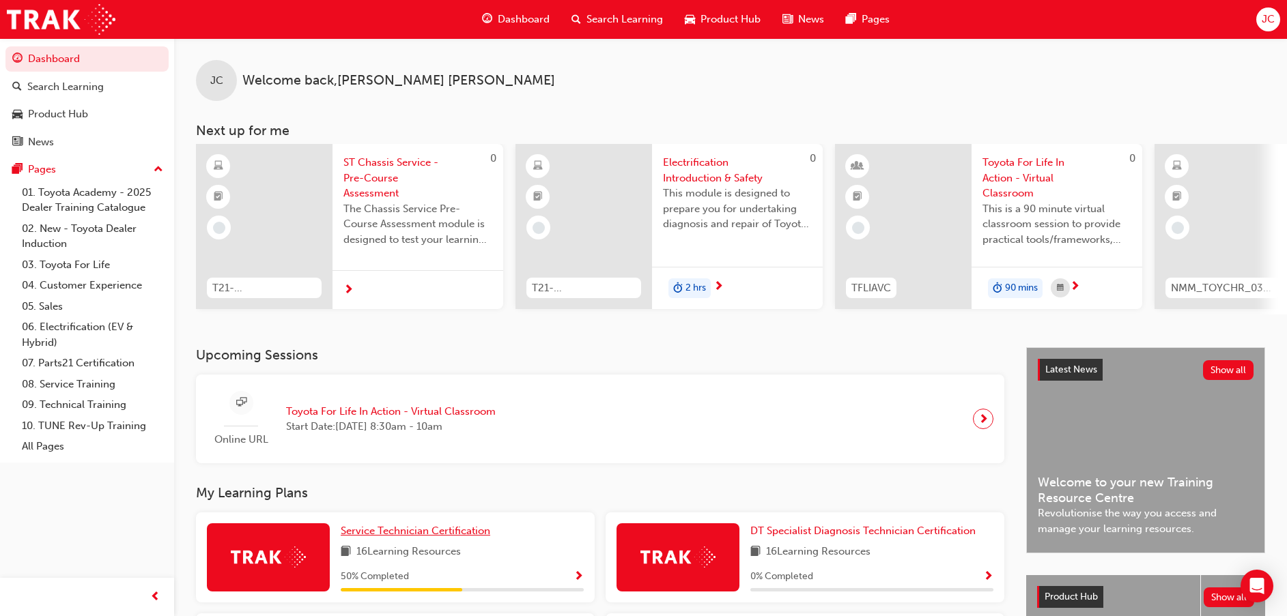
click at [399, 535] on span "Service Technician Certification" at bounding box center [416, 531] width 150 height 12
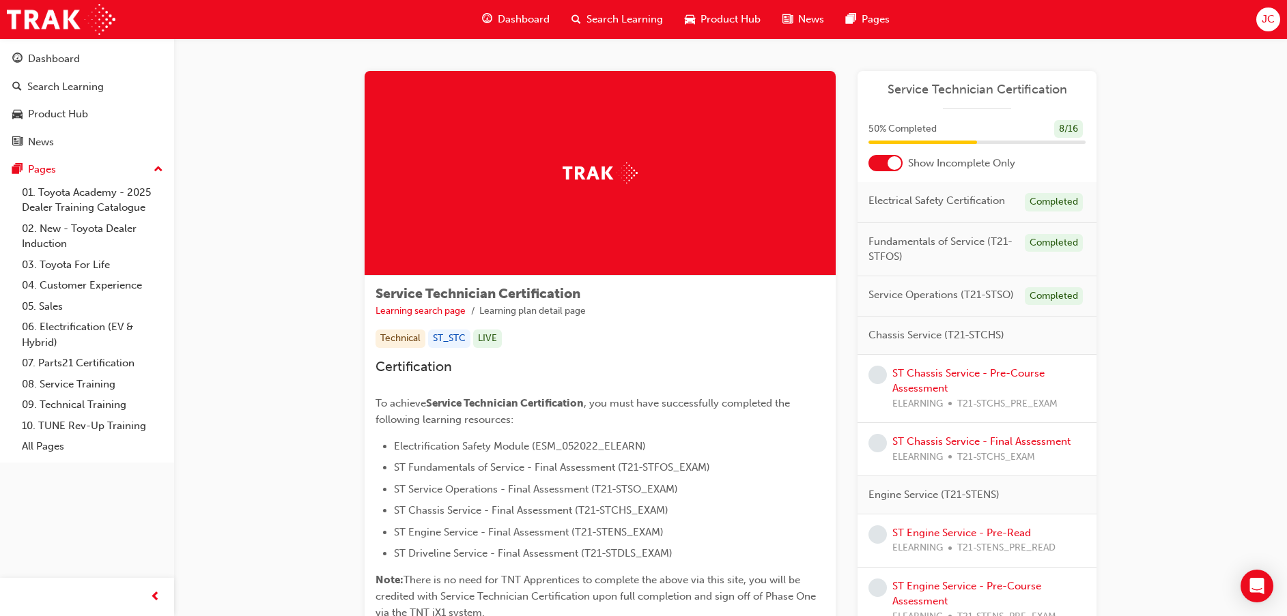
click at [892, 159] on div at bounding box center [894, 163] width 14 height 14
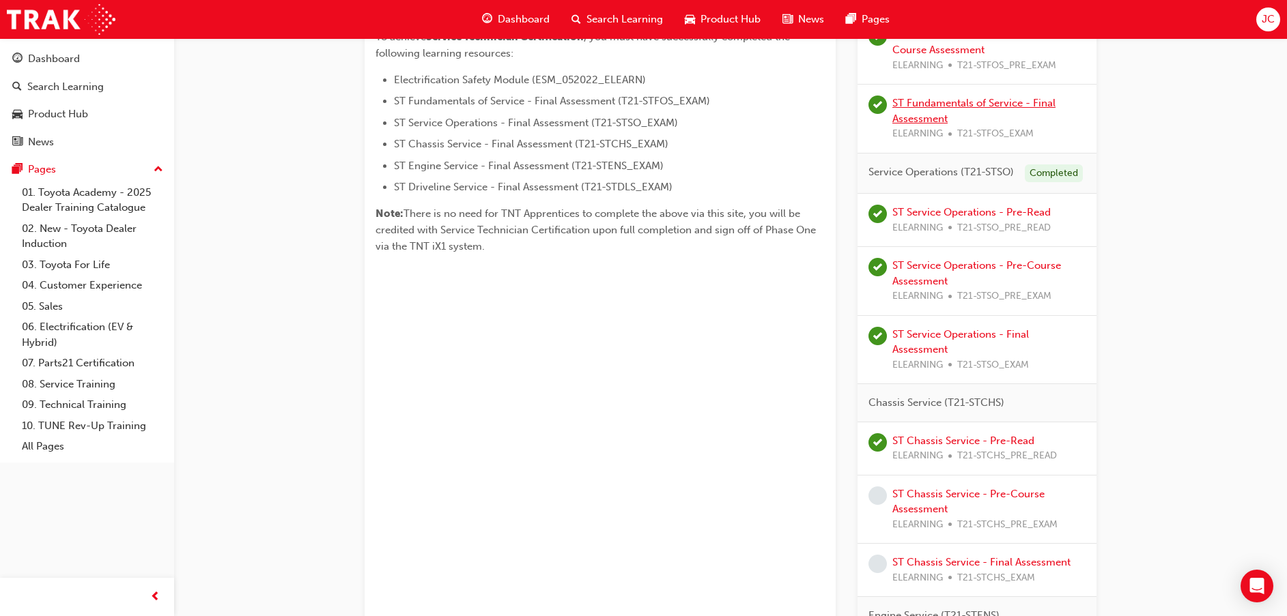
scroll to position [410, 0]
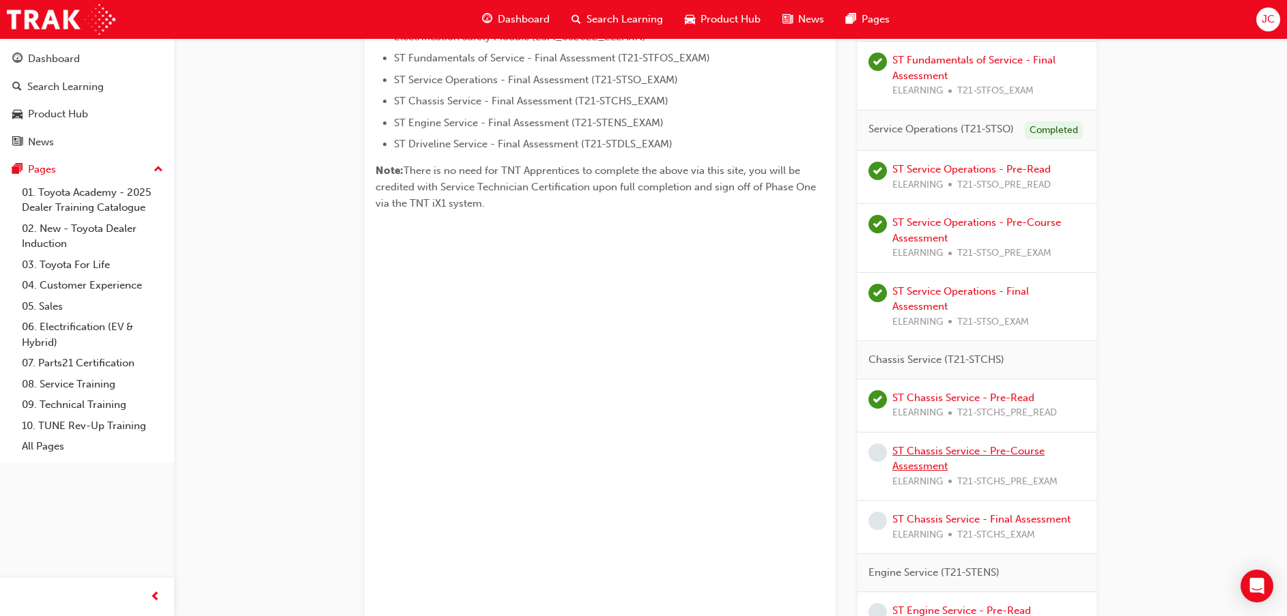
click at [919, 457] on link "ST Chassis Service - Pre-Course Assessment" at bounding box center [968, 459] width 152 height 28
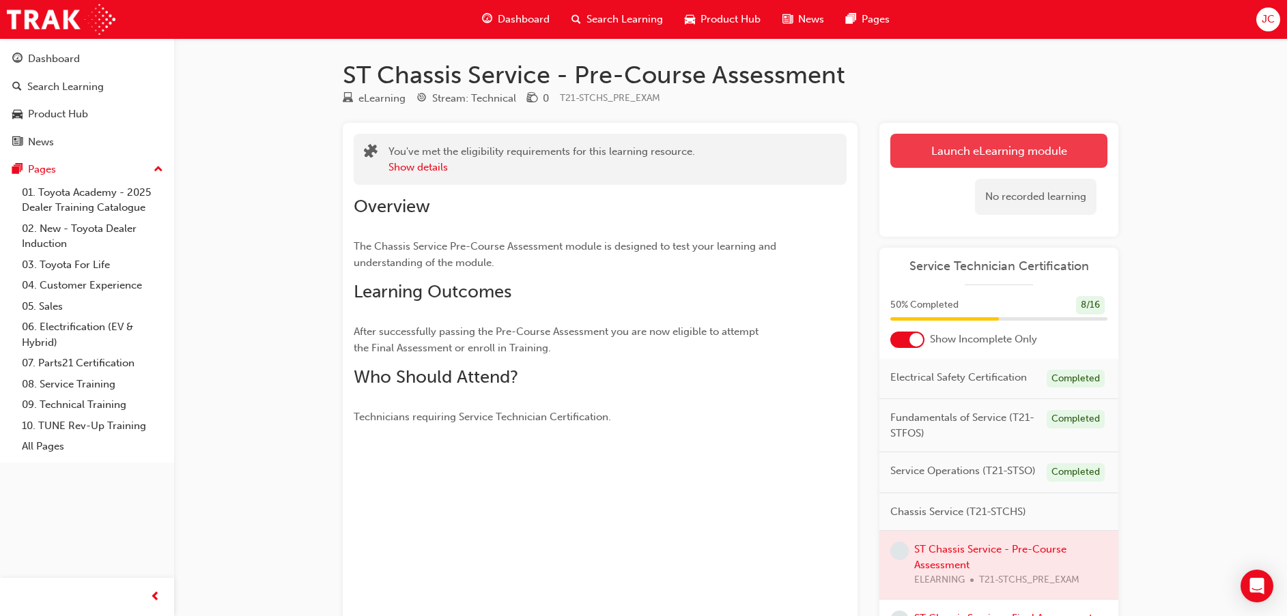
click at [980, 159] on link "Launch eLearning module" at bounding box center [998, 151] width 217 height 34
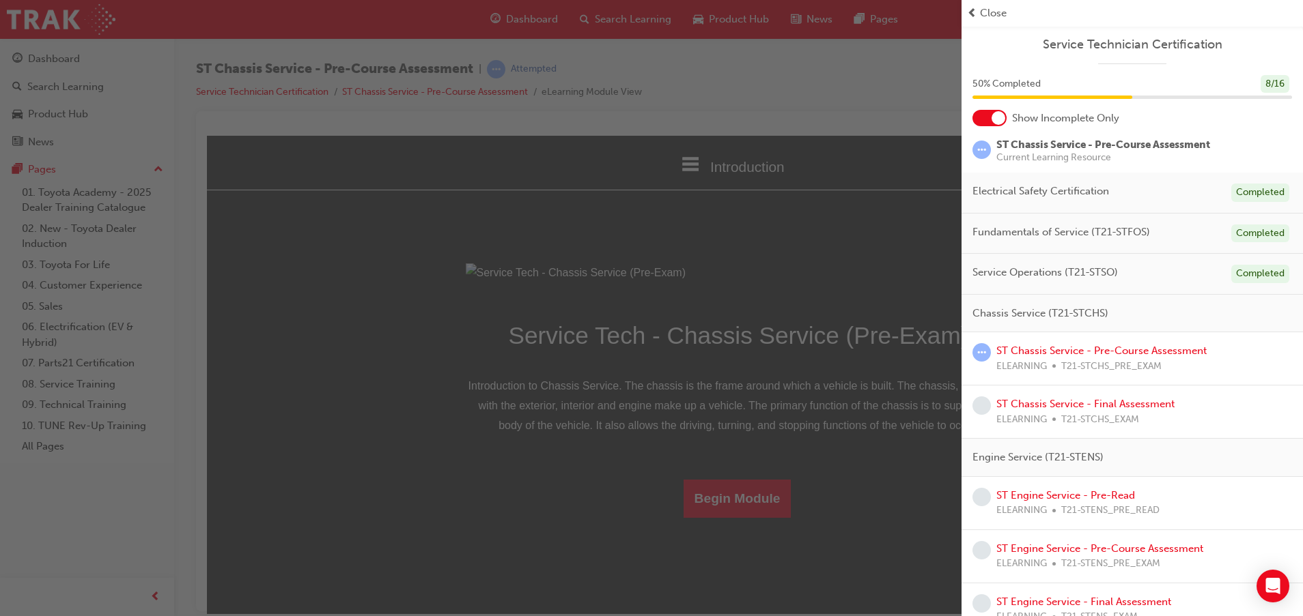
click at [993, 10] on span "Close" at bounding box center [993, 13] width 27 height 16
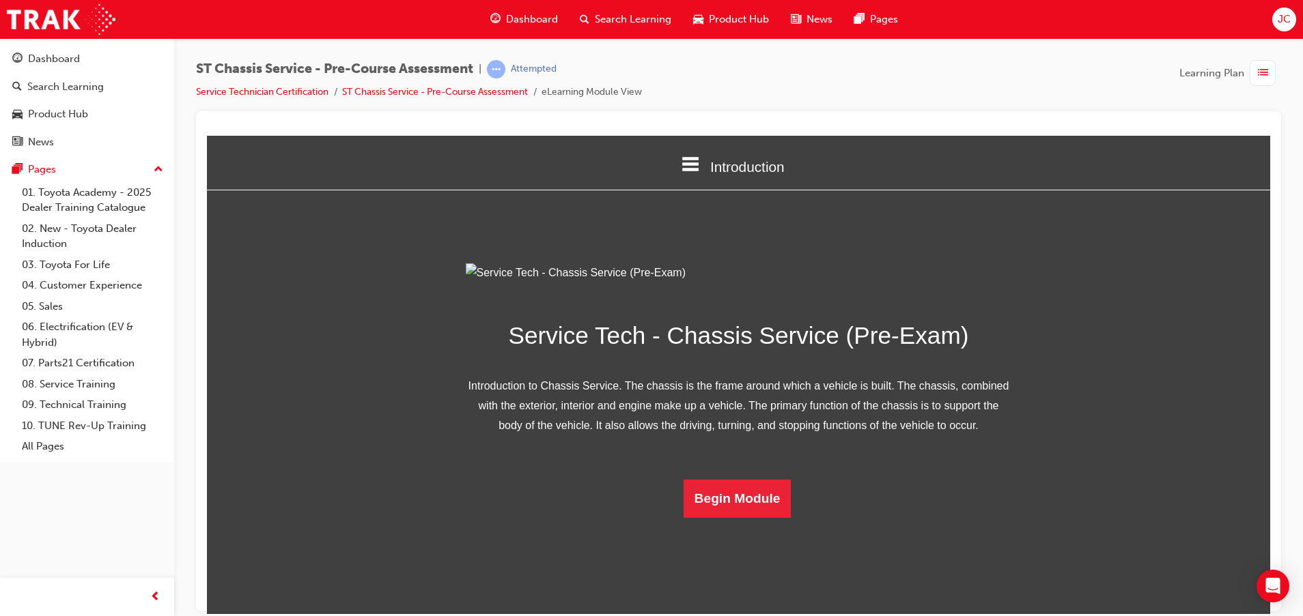
scroll to position [54, 0]
click at [752, 517] on button "Begin Module" at bounding box center [737, 498] width 108 height 38
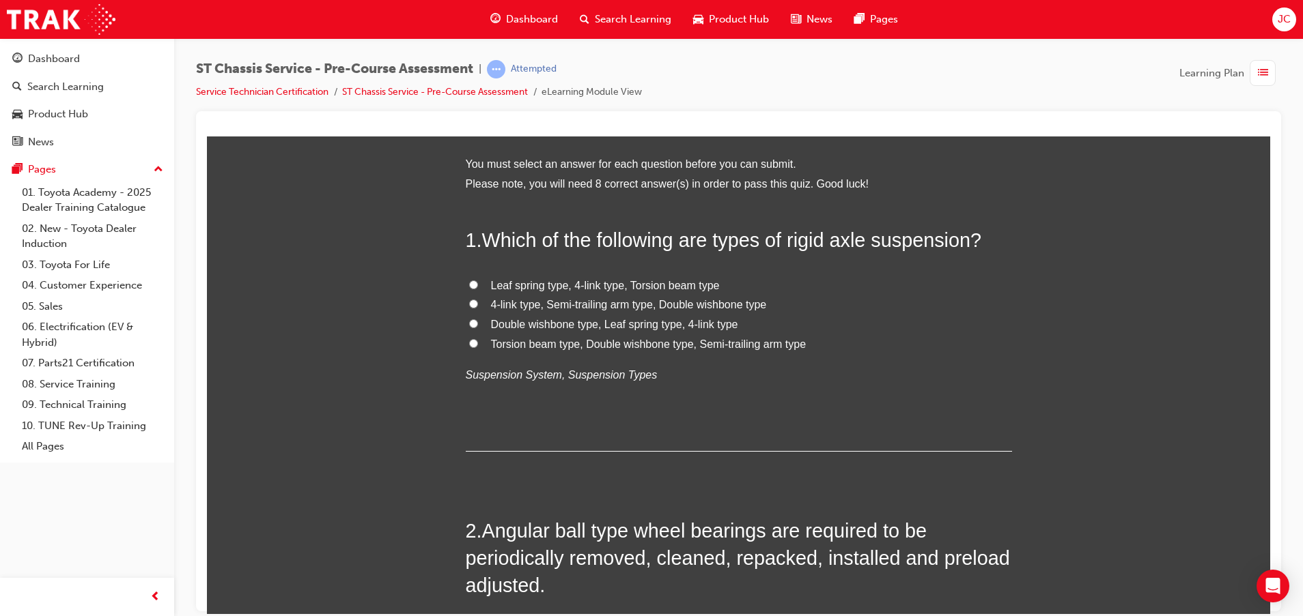
scroll to position [0, 0]
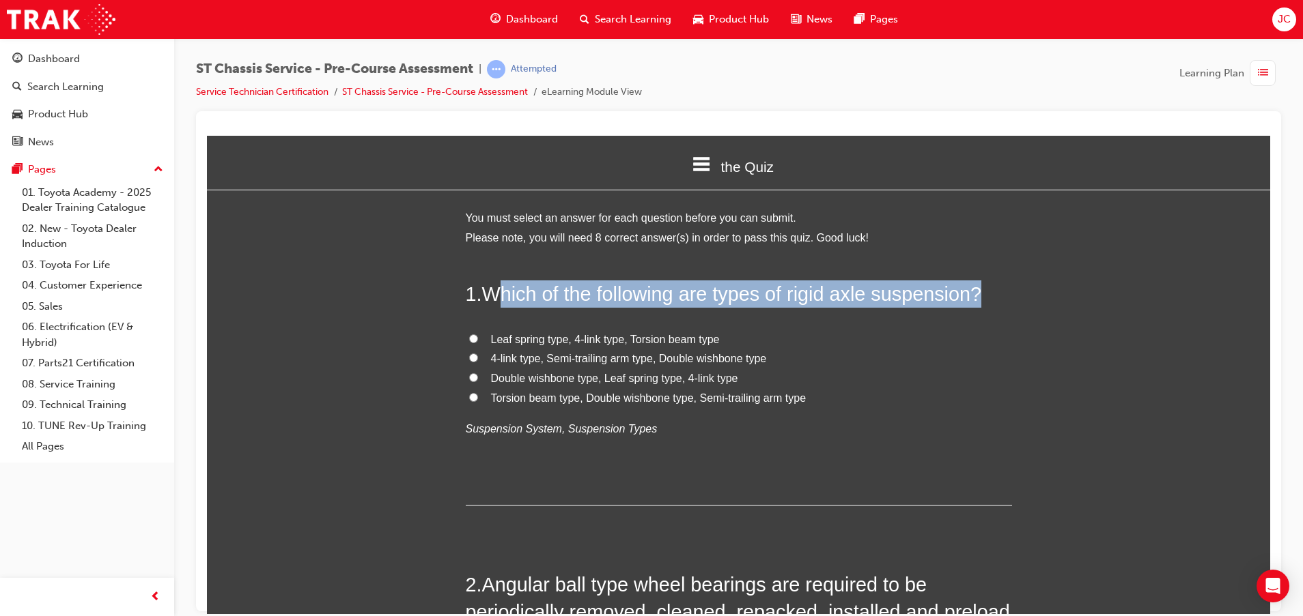
drag, startPoint x: 489, startPoint y: 296, endPoint x: 978, endPoint y: 286, distance: 488.9
click at [978, 286] on h2 "1 . Which of the following are types of rigid axle suspension?" at bounding box center [739, 293] width 546 height 27
drag, startPoint x: 978, startPoint y: 286, endPoint x: 967, endPoint y: 289, distance: 11.4
click at [967, 289] on span "Which of the following are types of rigid axle suspension?" at bounding box center [732, 294] width 500 height 22
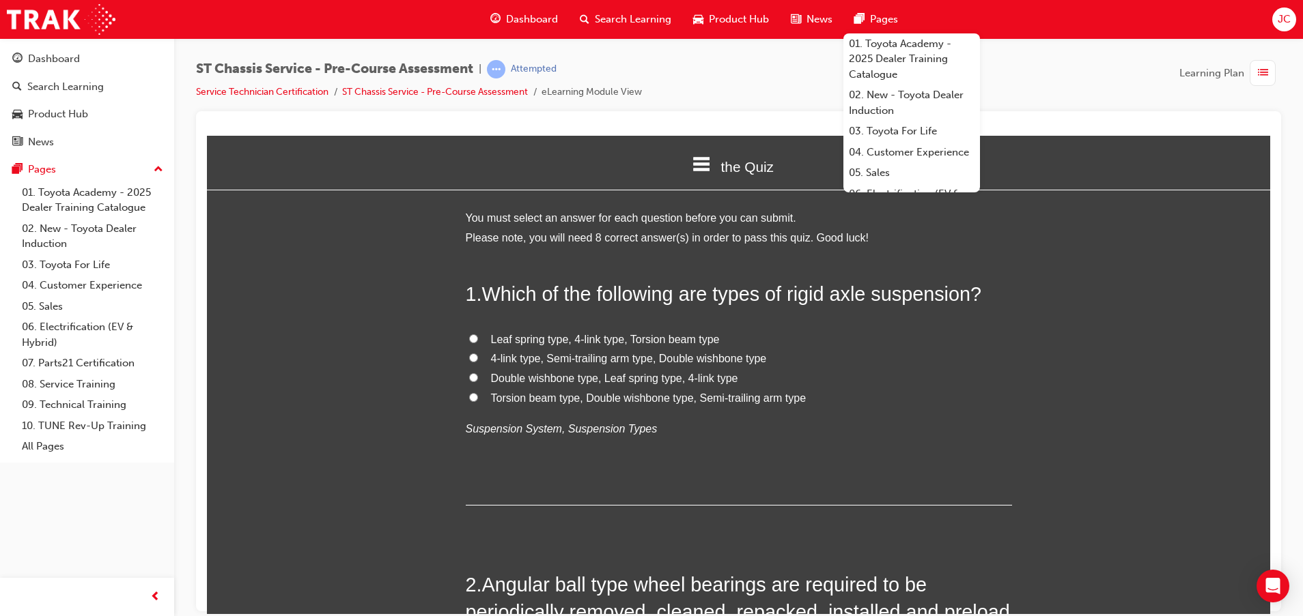
click at [641, 337] on span "Leaf spring type, 4-link type, Torsion beam type" at bounding box center [605, 339] width 229 height 12
click at [478, 337] on input "Leaf spring type, 4-link type, Torsion beam type" at bounding box center [473, 338] width 9 height 9
radio input "true"
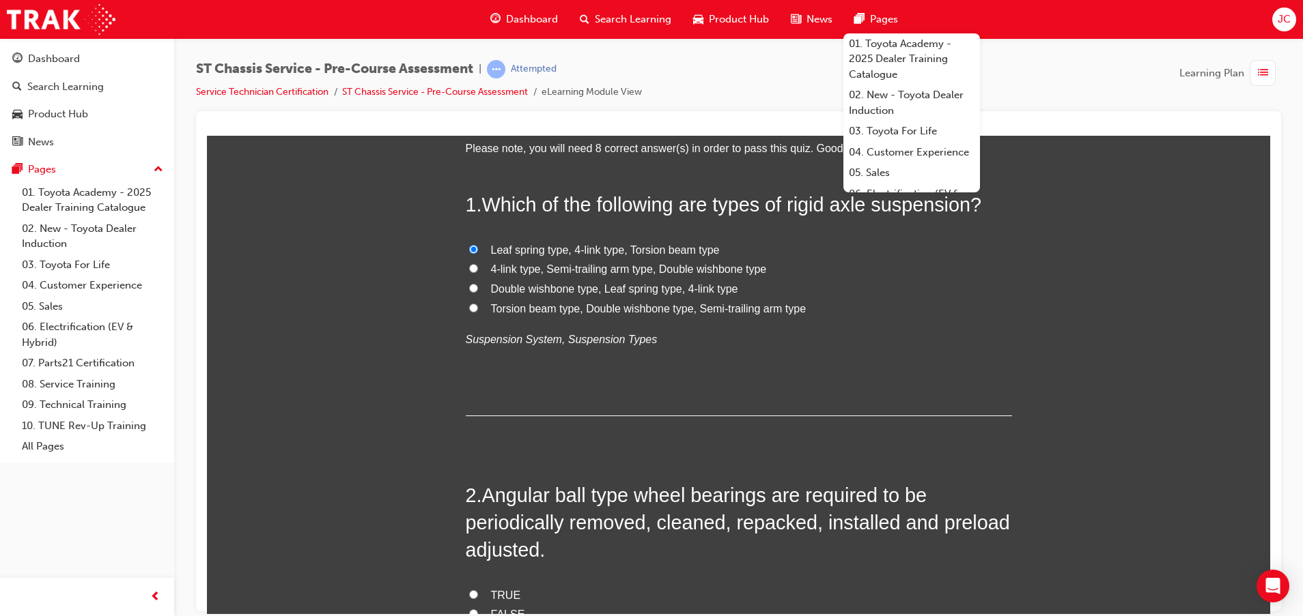
scroll to position [307, 0]
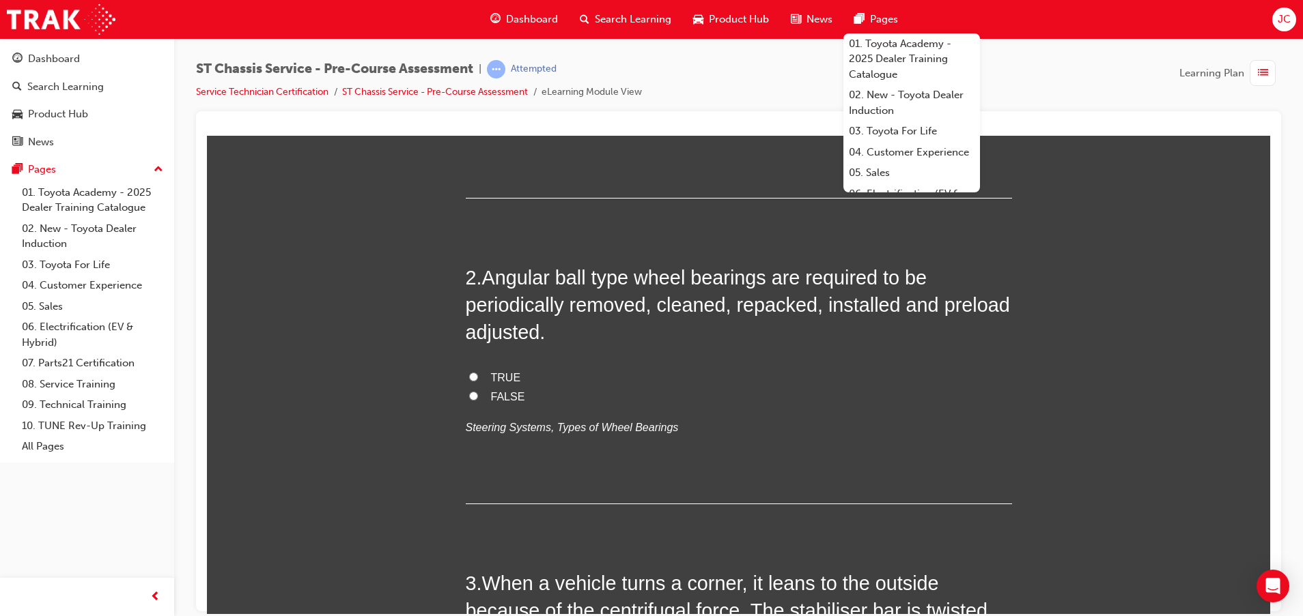
click at [479, 371] on label "TRUE" at bounding box center [739, 378] width 546 height 20
click at [478, 372] on input "TRUE" at bounding box center [473, 376] width 9 height 9
radio input "true"
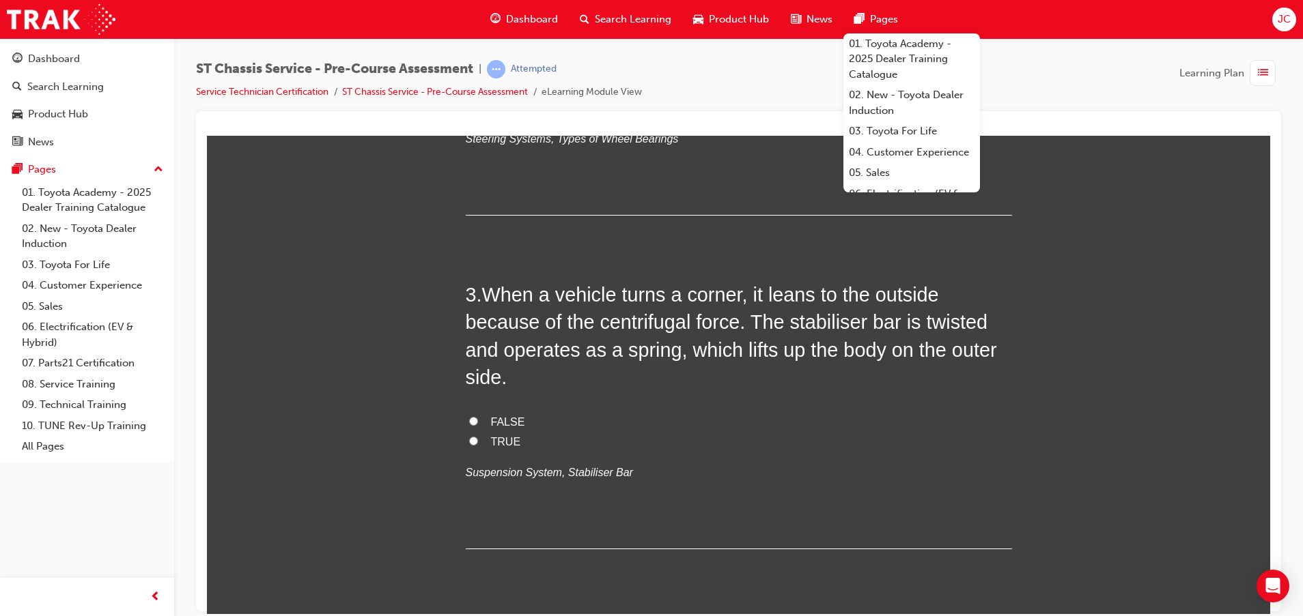
scroll to position [614, 0]
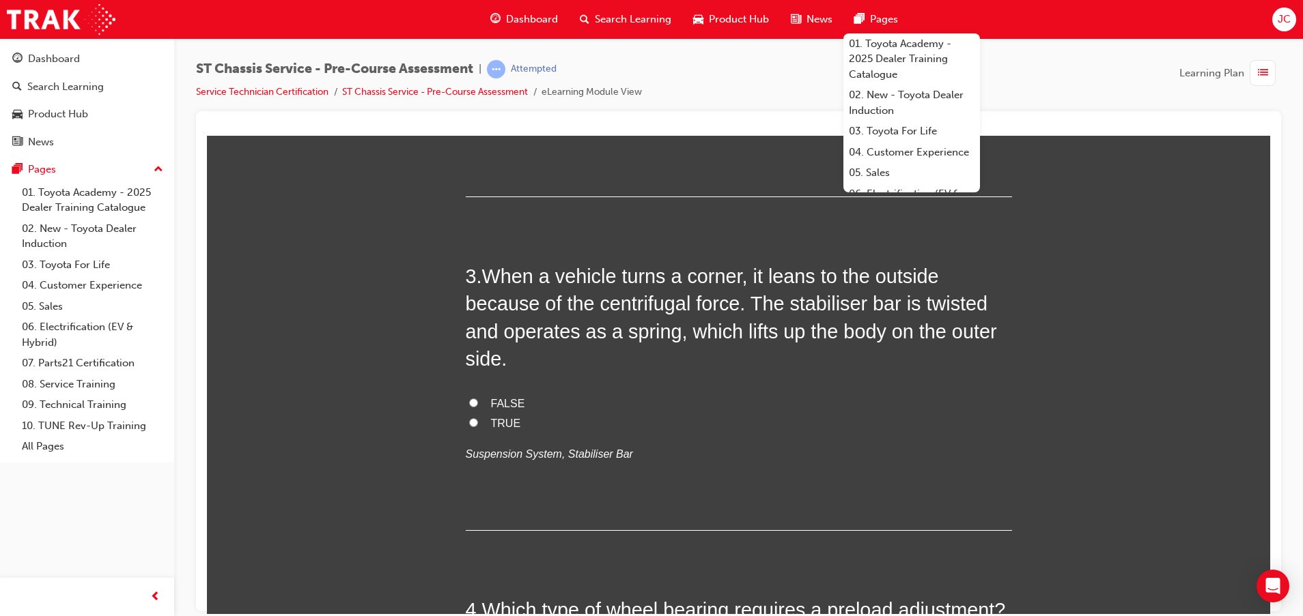
click at [569, 289] on h2 "3 . When a vehicle turns a corner, it leans to the outside because of the centr…" at bounding box center [739, 317] width 546 height 110
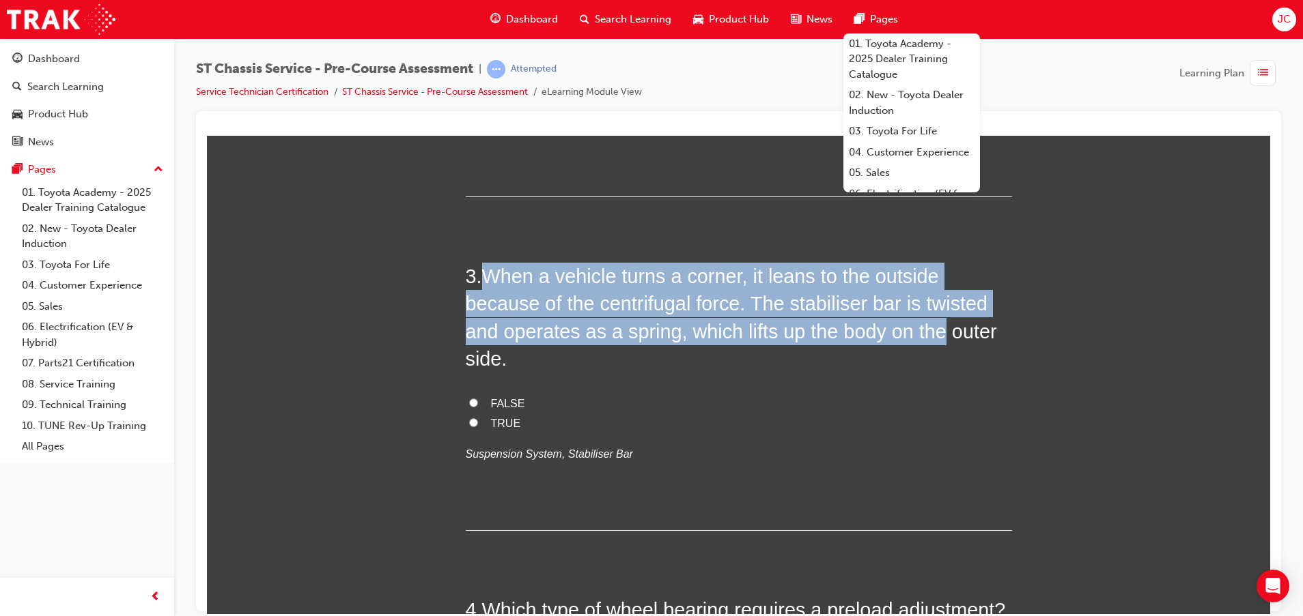
drag, startPoint x: 479, startPoint y: 275, endPoint x: 929, endPoint y: 330, distance: 454.0
click at [929, 330] on span "When a vehicle turns a corner, it leans to the outside because of the centrifug…" at bounding box center [731, 317] width 531 height 104
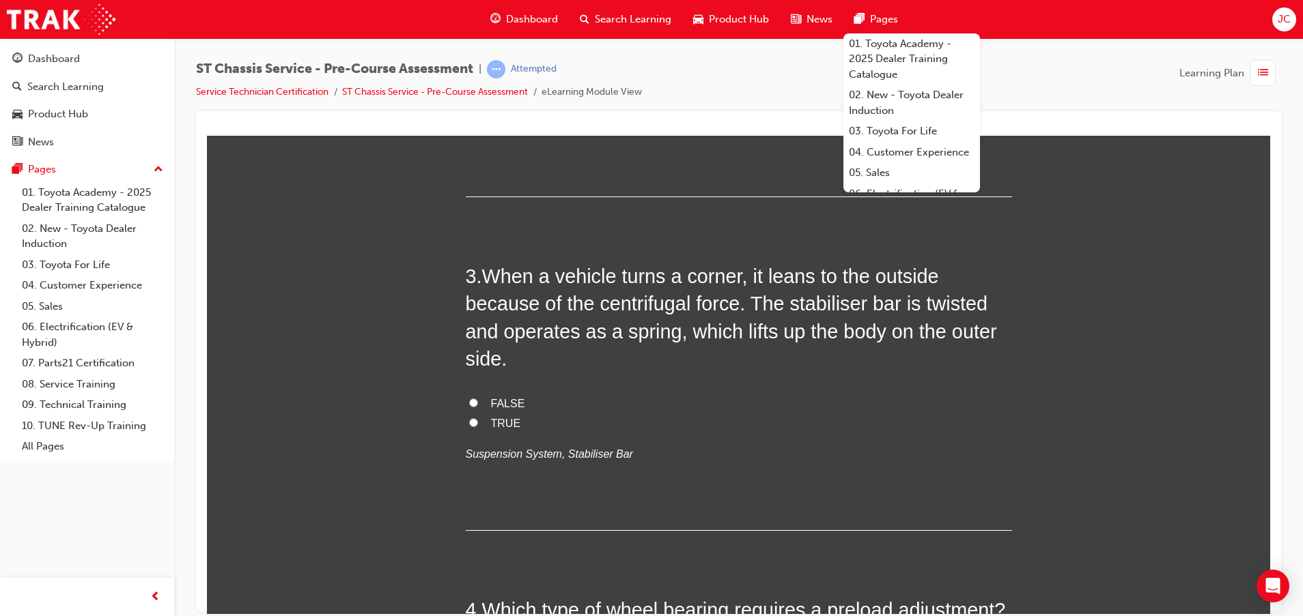
click at [500, 397] on span "FALSE" at bounding box center [508, 403] width 34 height 12
click at [478, 398] on input "FALSE" at bounding box center [473, 402] width 9 height 9
radio input "true"
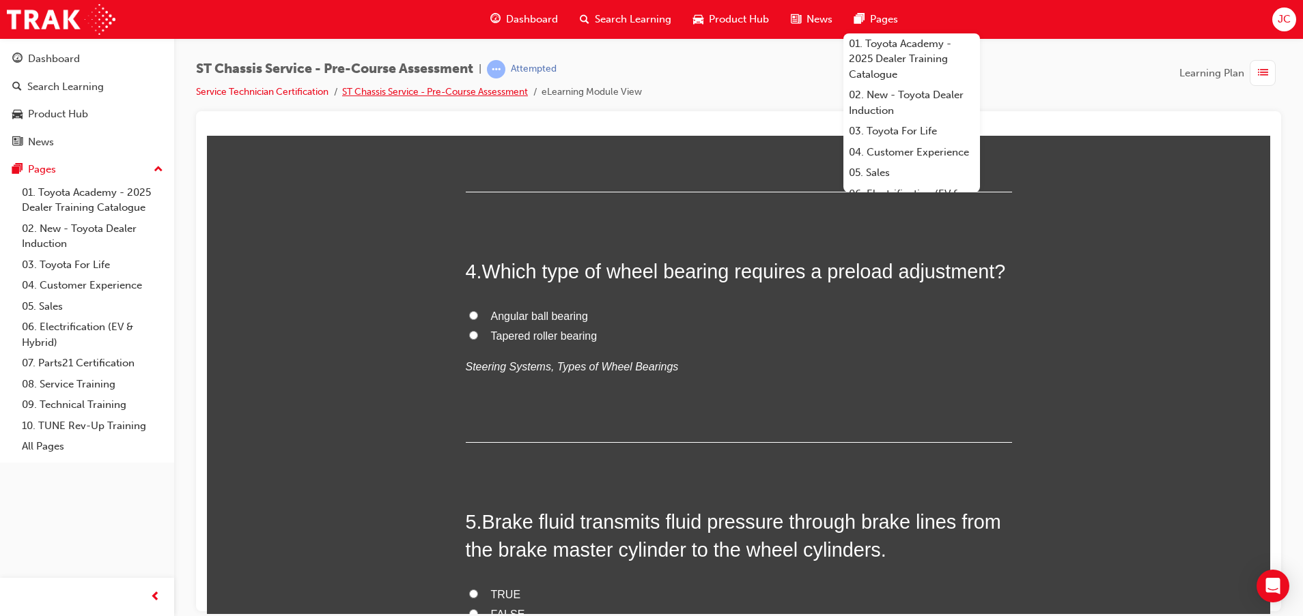
scroll to position [922, 0]
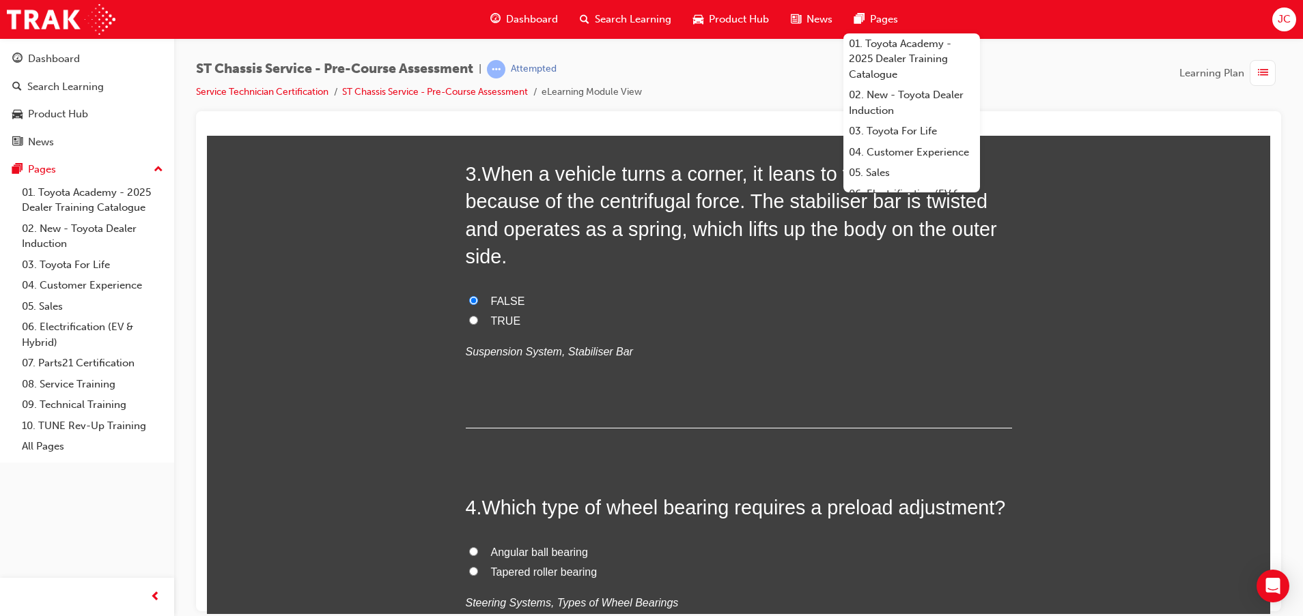
click at [498, 320] on span "TRUE" at bounding box center [506, 321] width 30 height 12
click at [478, 320] on input "TRUE" at bounding box center [473, 319] width 9 height 9
radio input "true"
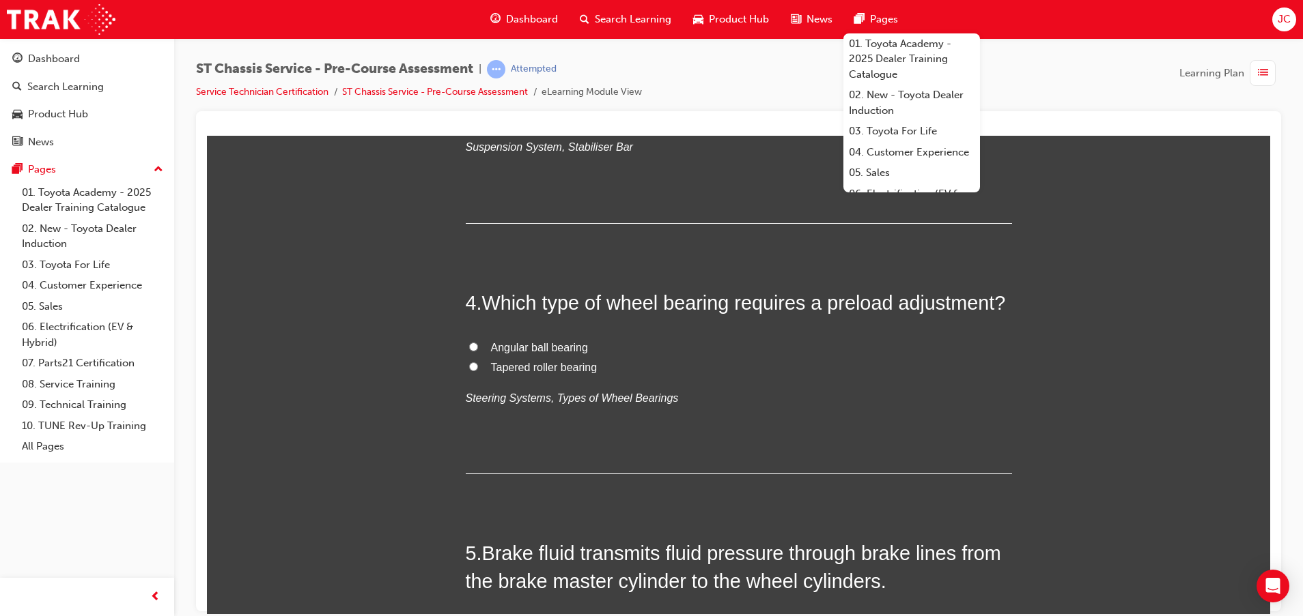
click at [538, 367] on span "Tapered roller bearing" at bounding box center [544, 367] width 106 height 12
click at [478, 367] on input "Tapered roller bearing" at bounding box center [473, 366] width 9 height 9
radio input "true"
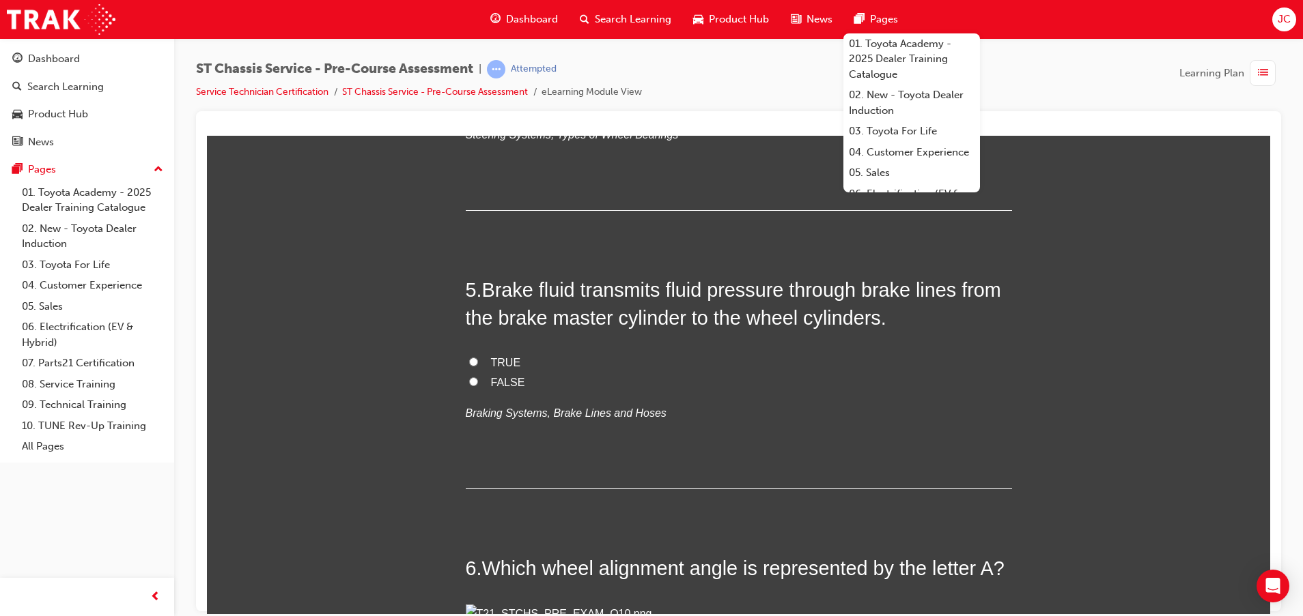
scroll to position [1229, 0]
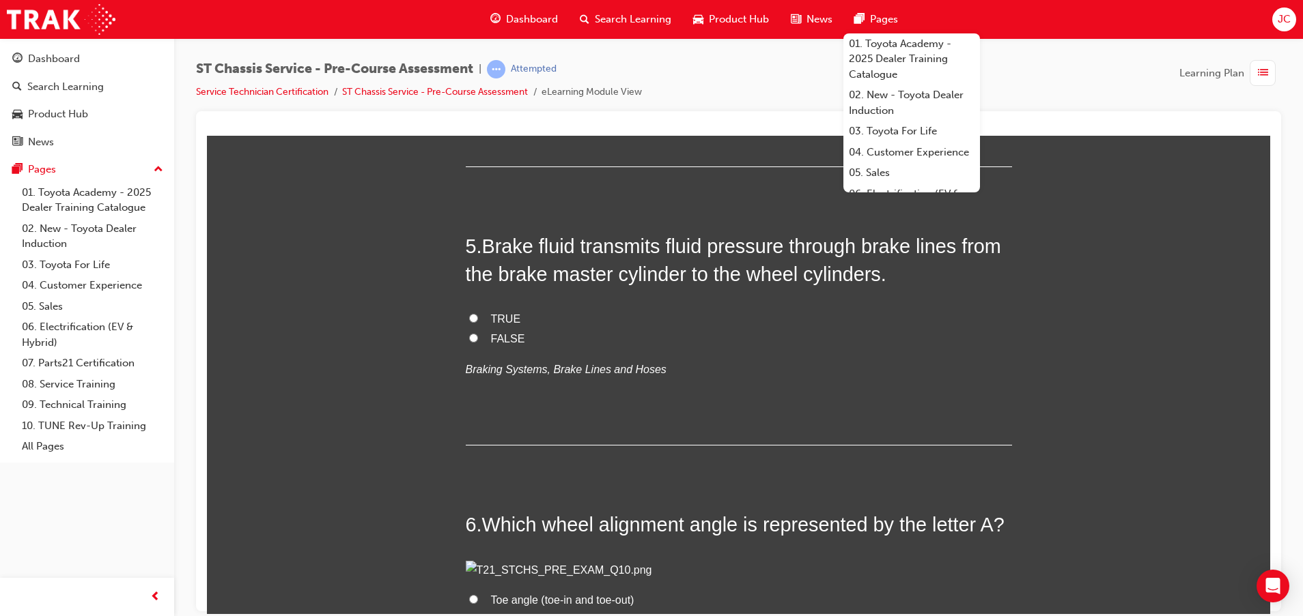
click at [734, 190] on div "1 . Which of the following are types of rigid axle suspension? Leaf spring type…" at bounding box center [739, 450] width 546 height 2798
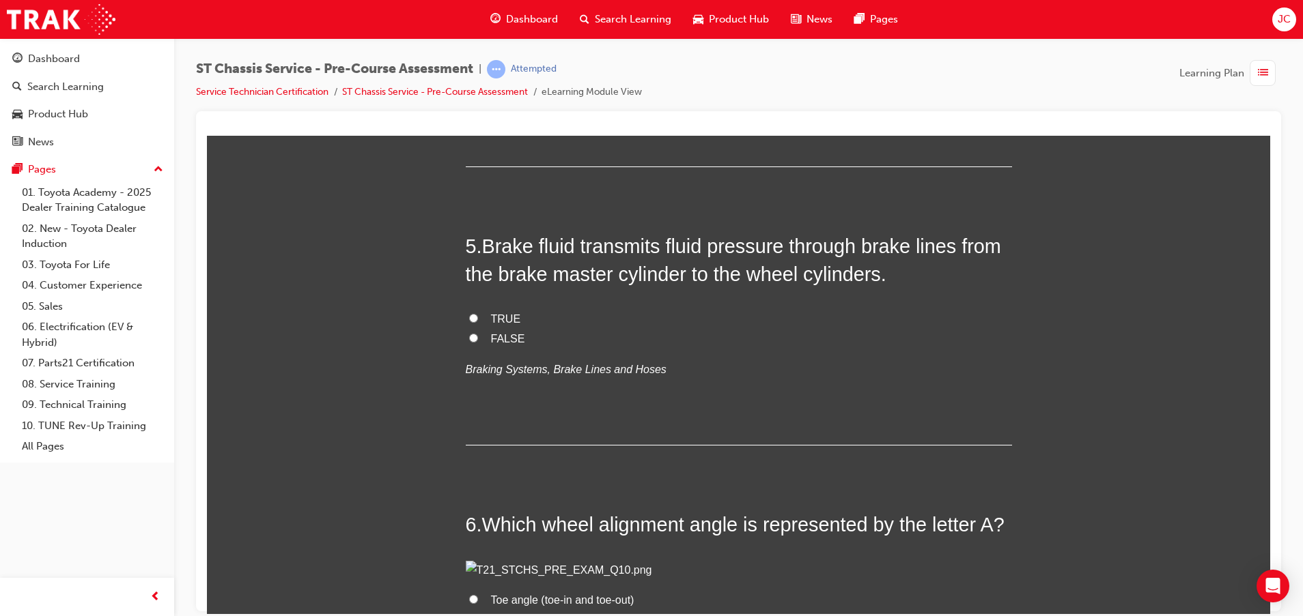
click at [494, 315] on span "TRUE" at bounding box center [506, 319] width 30 height 12
click at [478, 315] on input "TRUE" at bounding box center [473, 317] width 9 height 9
radio input "true"
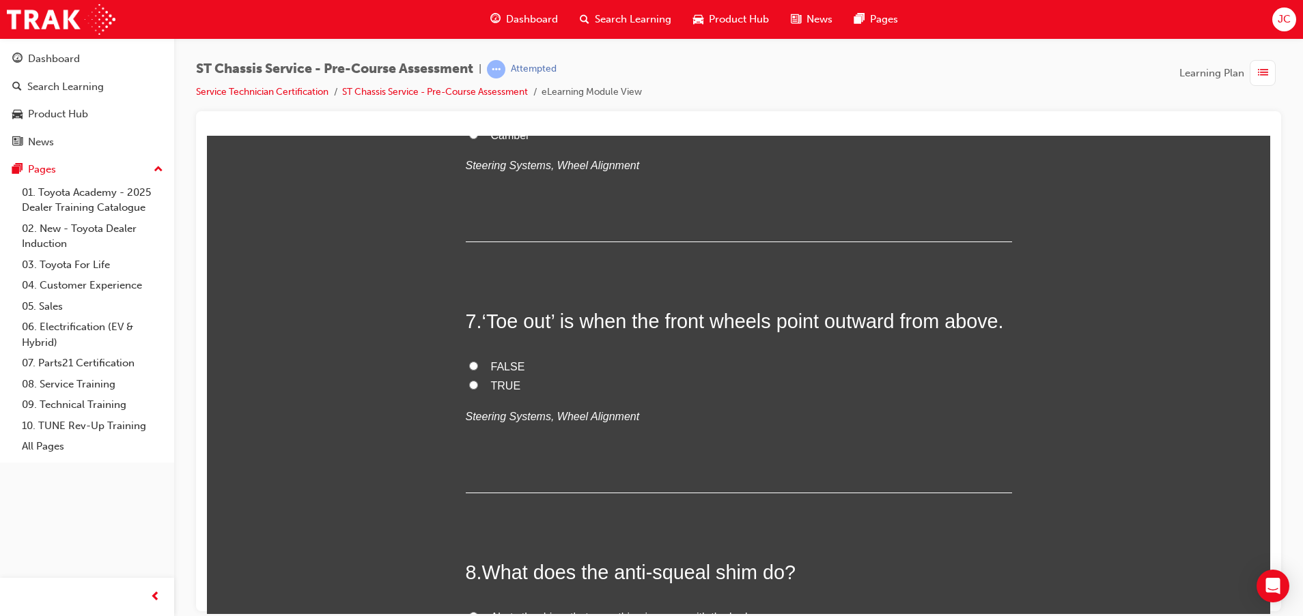
scroll to position [1741, 0]
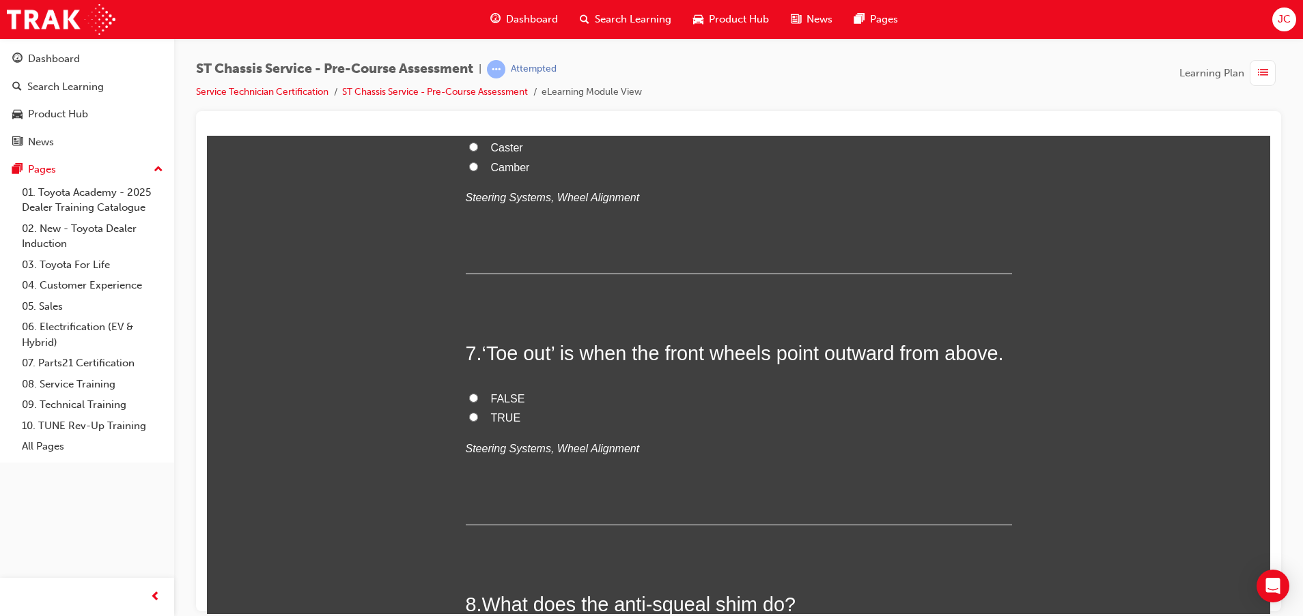
click at [494, 173] on span "Camber" at bounding box center [510, 167] width 39 height 12
click at [478, 171] on input "Camber" at bounding box center [473, 166] width 9 height 9
radio input "true"
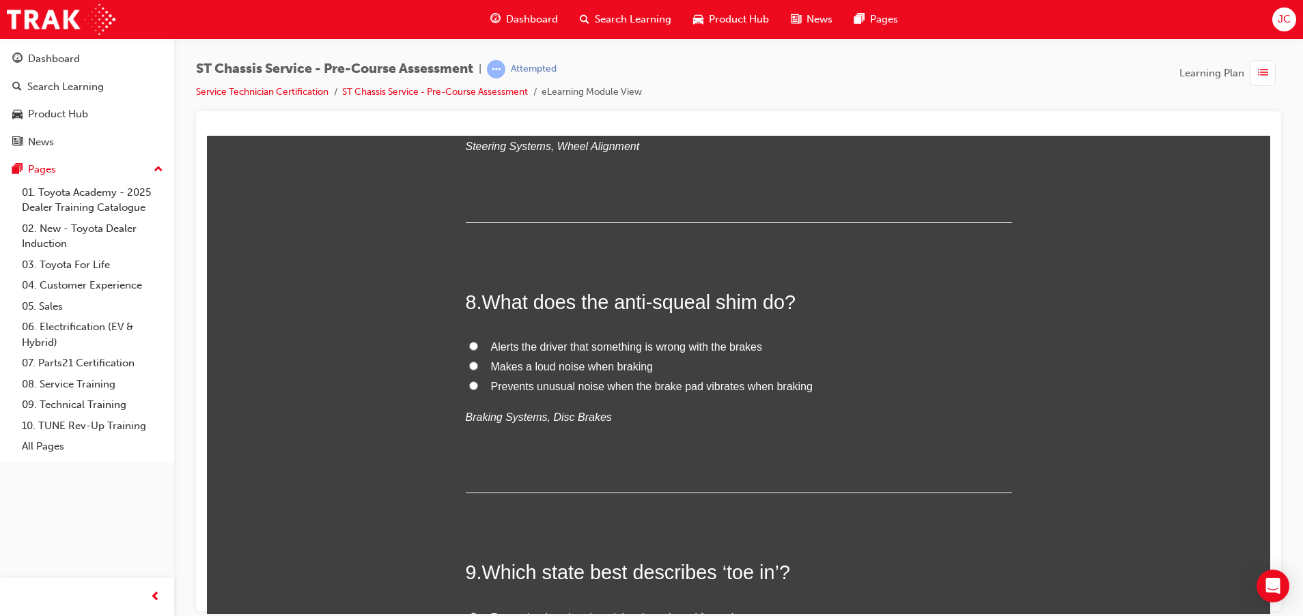
scroll to position [2048, 0]
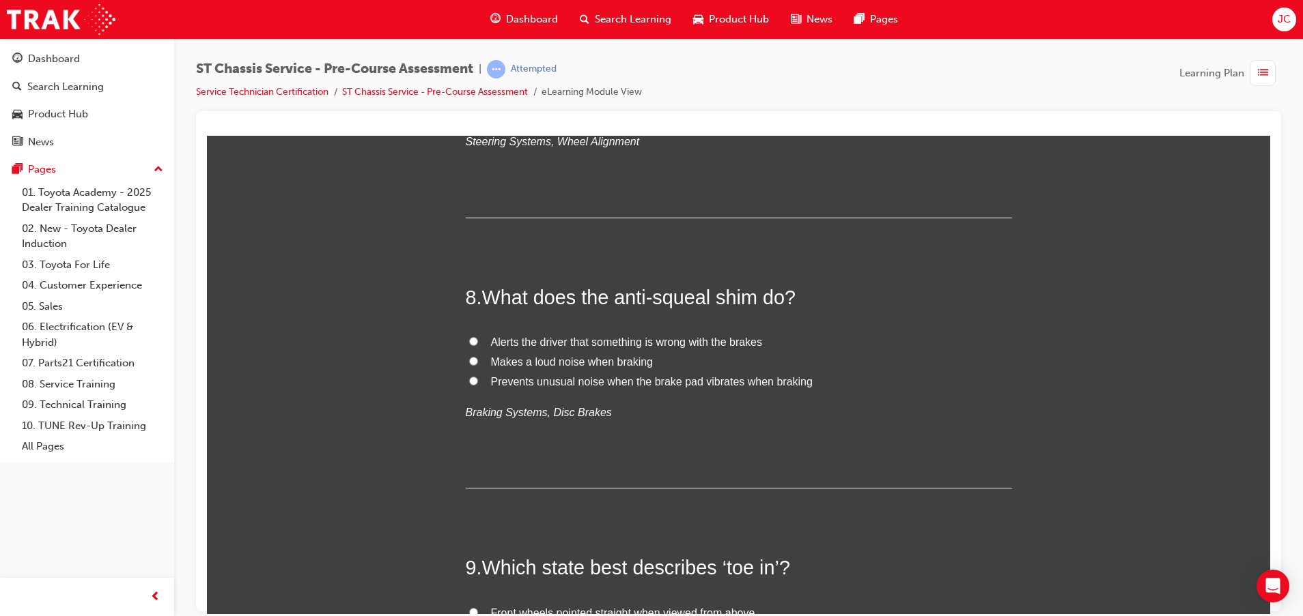
click at [491, 116] on span "TRUE" at bounding box center [506, 110] width 30 height 12
click at [478, 114] on input "TRUE" at bounding box center [473, 109] width 9 height 9
radio input "true"
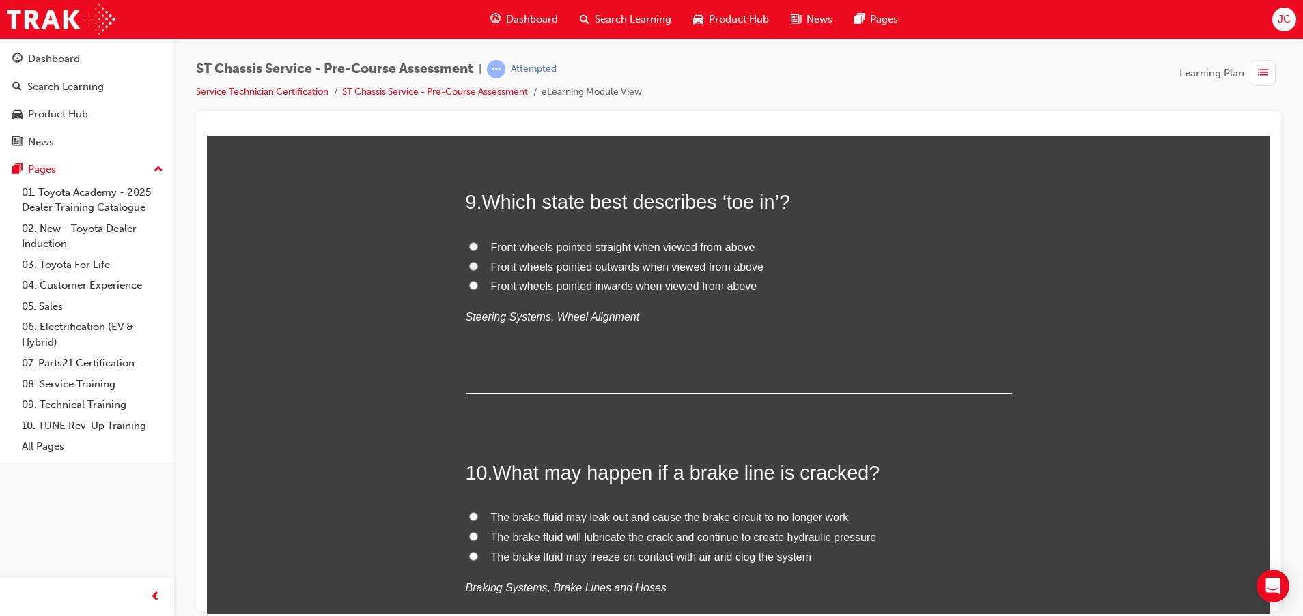
scroll to position [2458, 0]
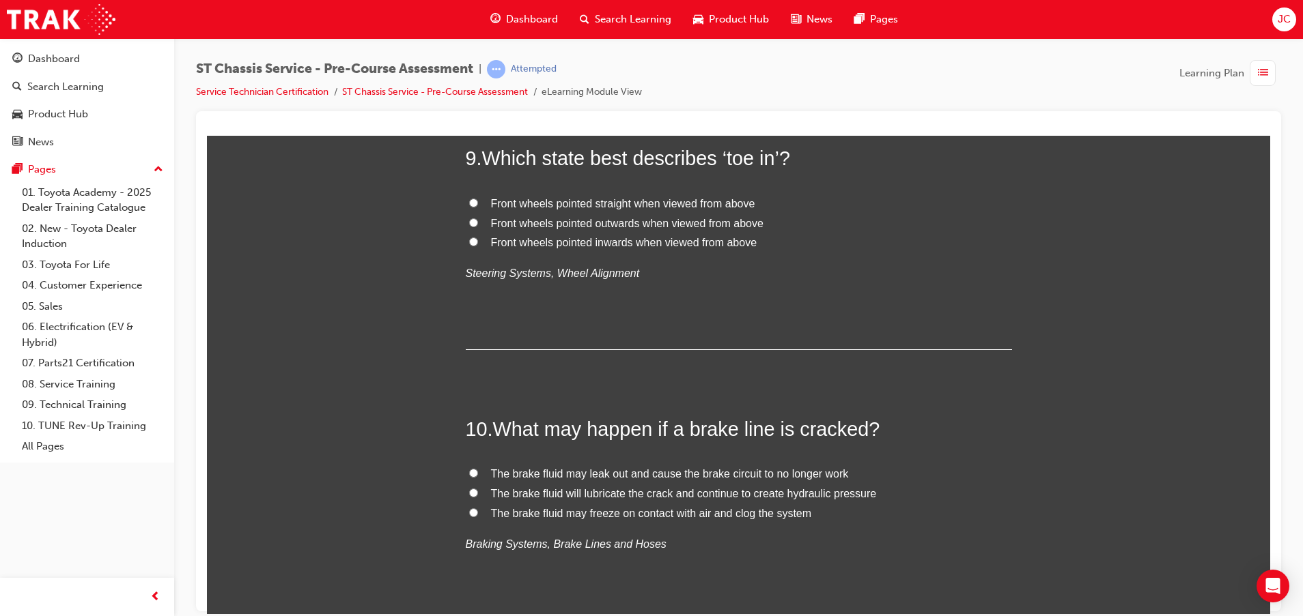
radio input "true"
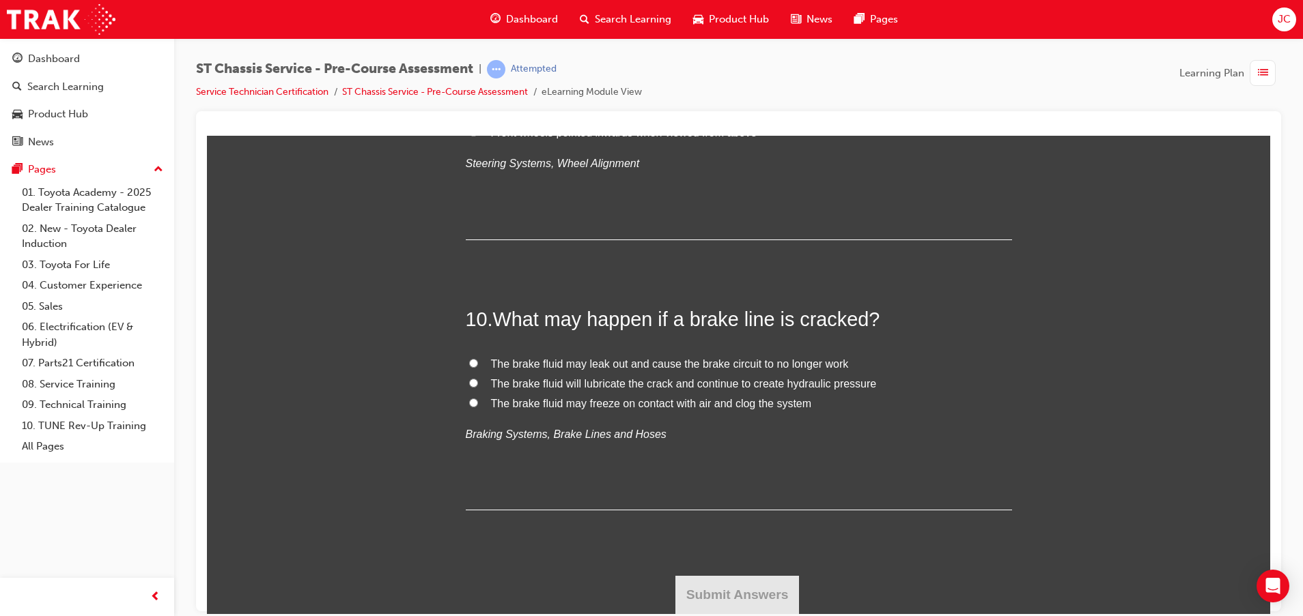
scroll to position [2765, 0]
click at [614, 138] on span "Front wheels pointed inwards when viewed from above" at bounding box center [624, 132] width 266 height 12
click at [478, 136] on input "Front wheels pointed inwards when viewed from above" at bounding box center [473, 131] width 9 height 9
radio input "true"
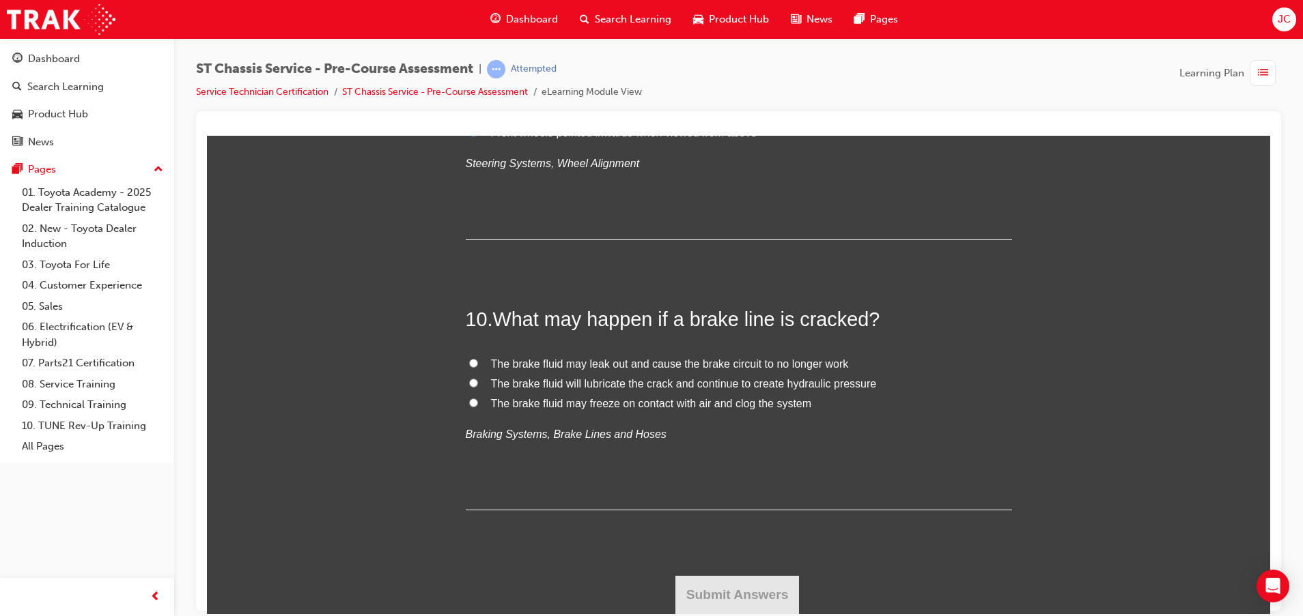
click at [711, 365] on span "The brake fluid may leak out and cause the brake circuit to no longer work" at bounding box center [670, 364] width 358 height 12
click at [478, 365] on input "The brake fluid may leak out and cause the brake circuit to no longer work" at bounding box center [473, 362] width 9 height 9
radio input "true"
click at [749, 587] on button "Submit Answers" at bounding box center [737, 595] width 124 height 38
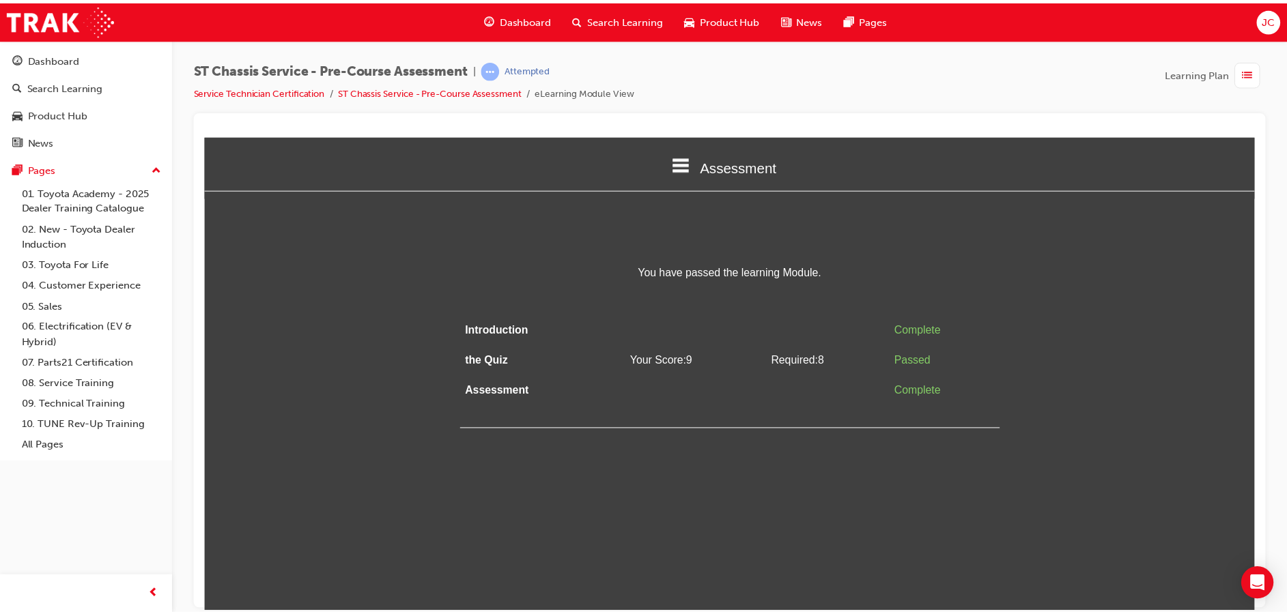
scroll to position [0, 0]
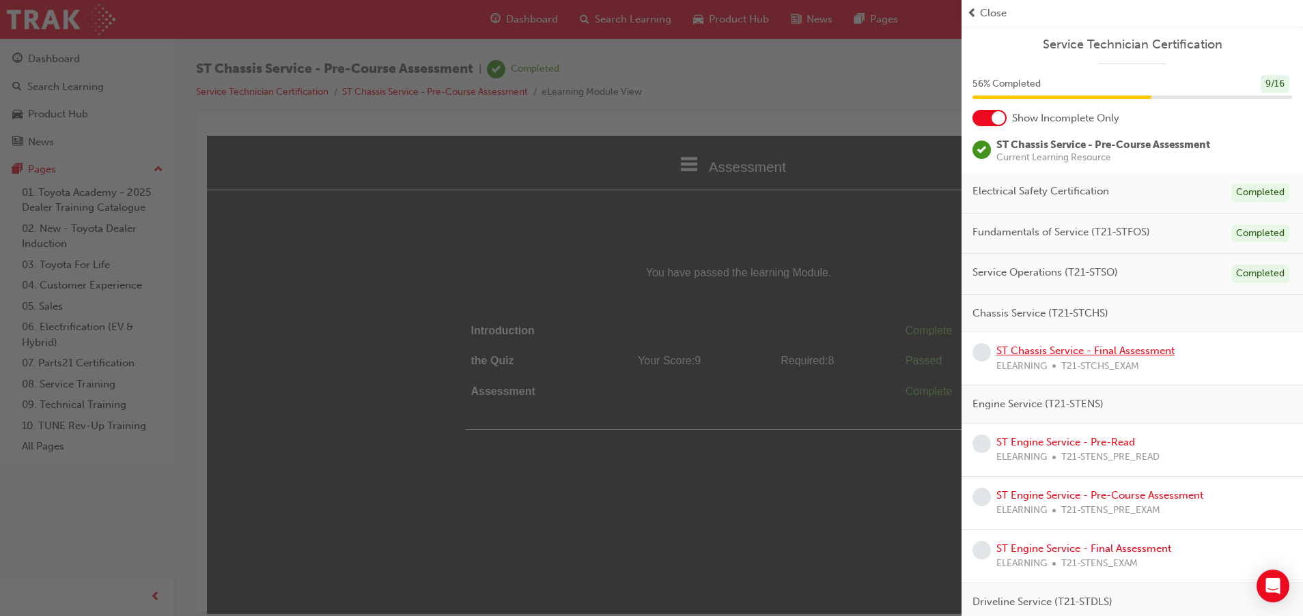
click at [1043, 350] on link "ST Chassis Service - Final Assessment" at bounding box center [1085, 351] width 178 height 12
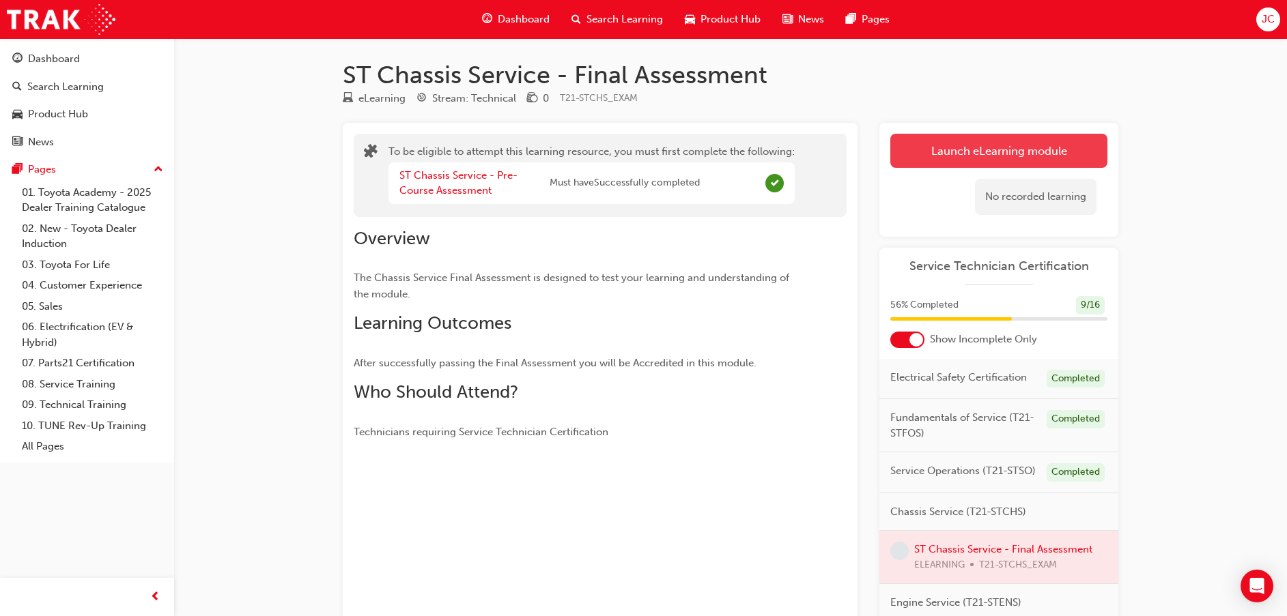
click at [976, 143] on button "Launch eLearning module" at bounding box center [998, 151] width 217 height 34
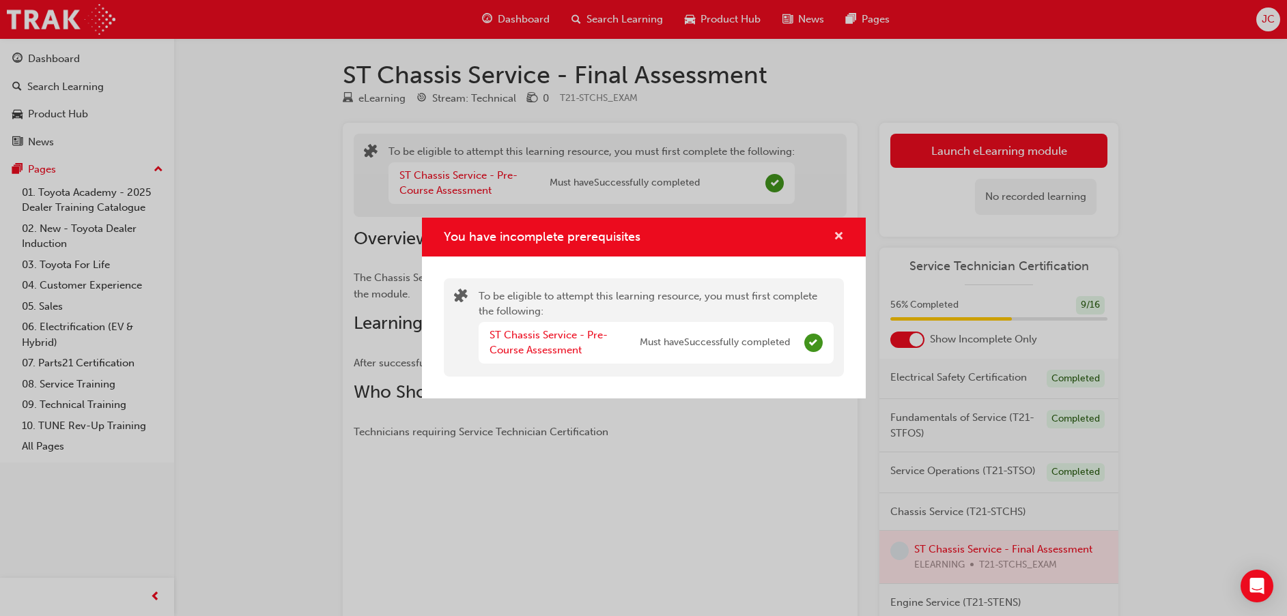
click at [842, 236] on span "cross-icon" at bounding box center [839, 237] width 10 height 12
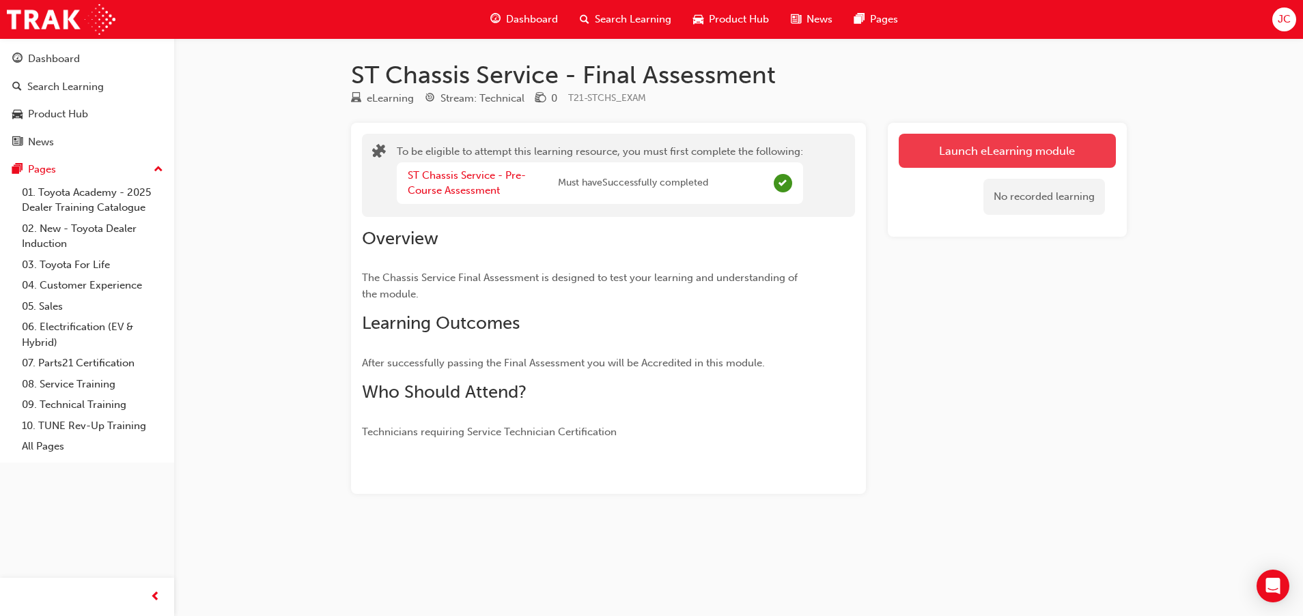
click at [915, 155] on button "Launch eLearning module" at bounding box center [1006, 151] width 217 height 34
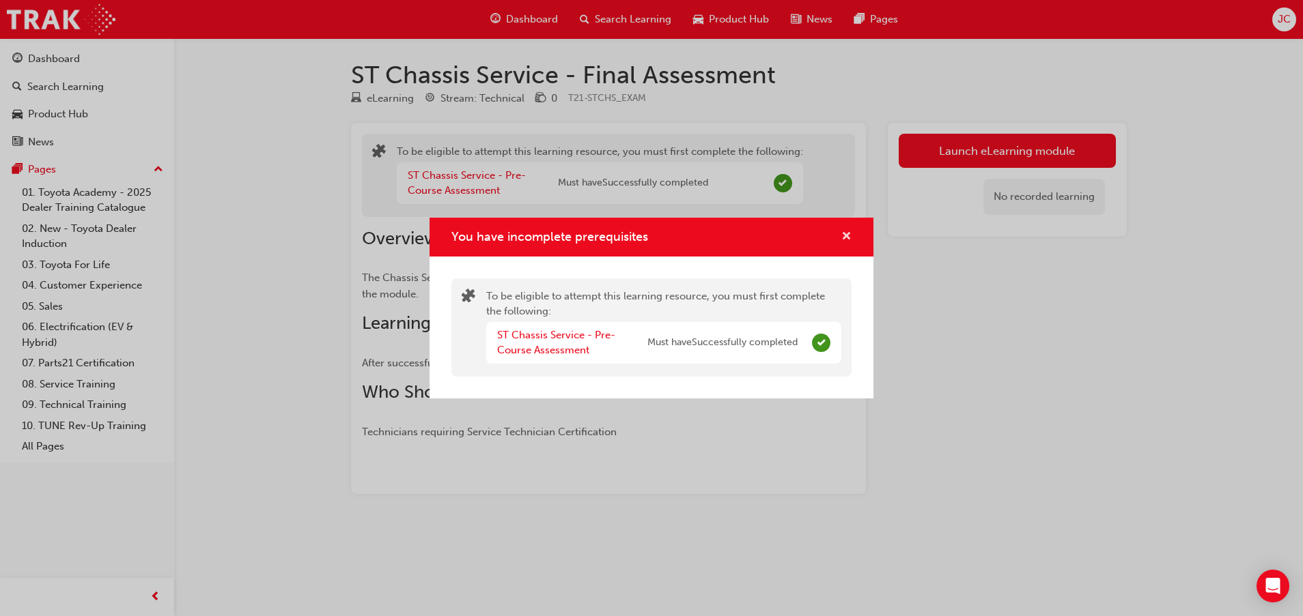
click at [843, 232] on span "cross-icon" at bounding box center [846, 237] width 10 height 12
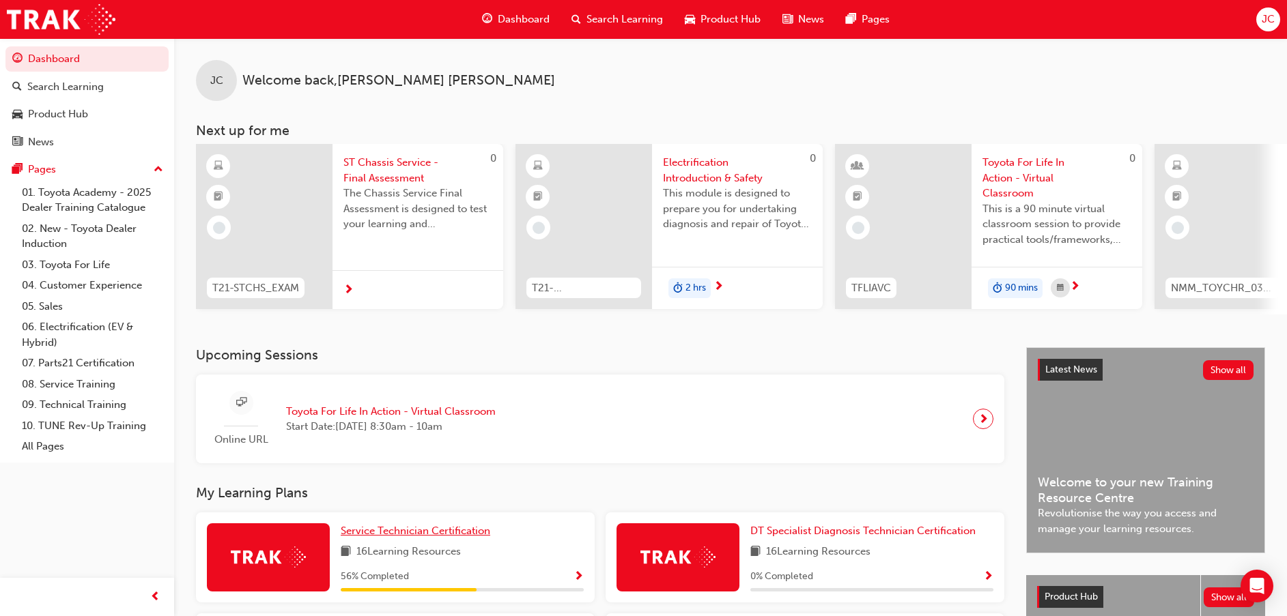
click at [444, 537] on span "Service Technician Certification" at bounding box center [416, 531] width 150 height 12
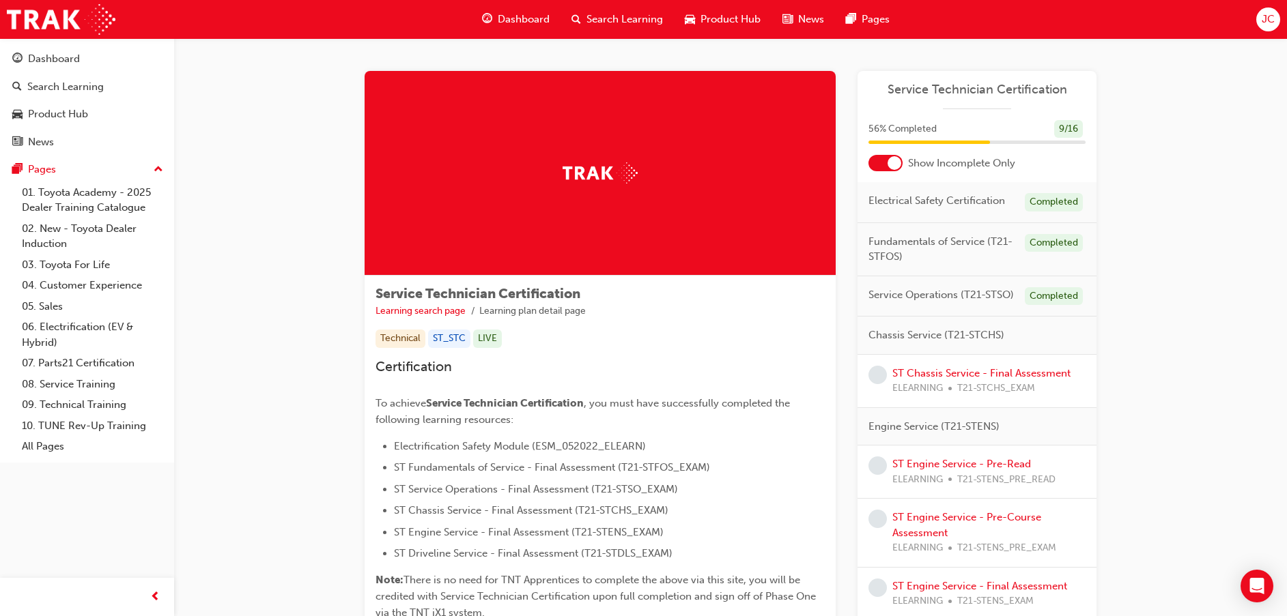
click at [887, 163] on div at bounding box center [894, 163] width 14 height 14
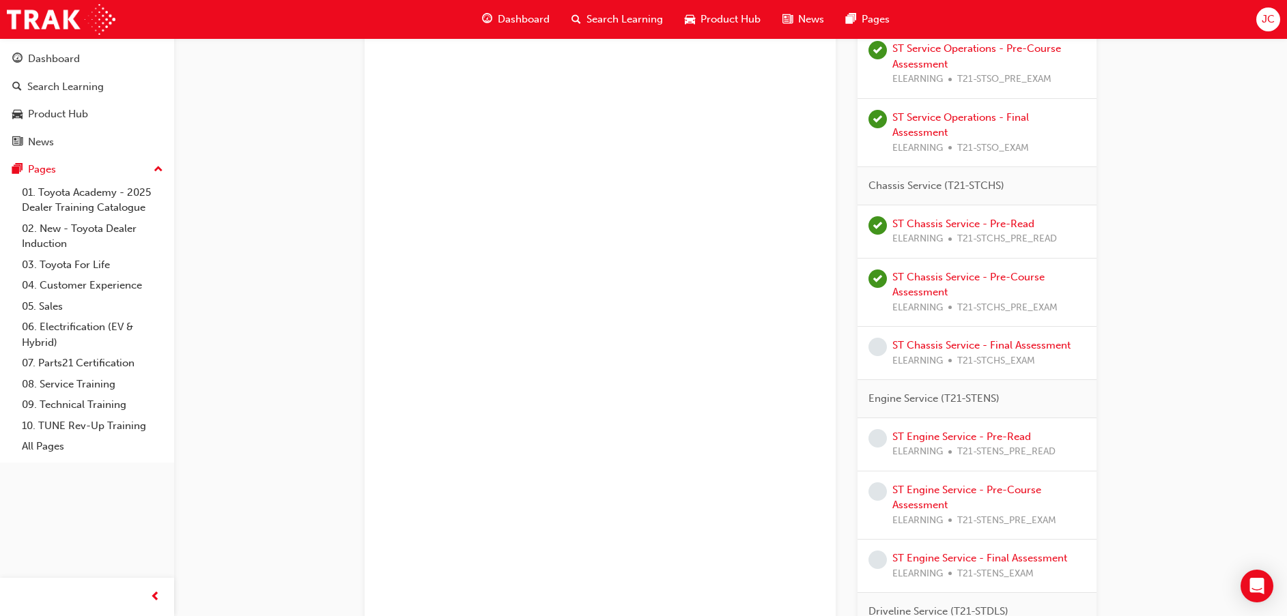
scroll to position [614, 0]
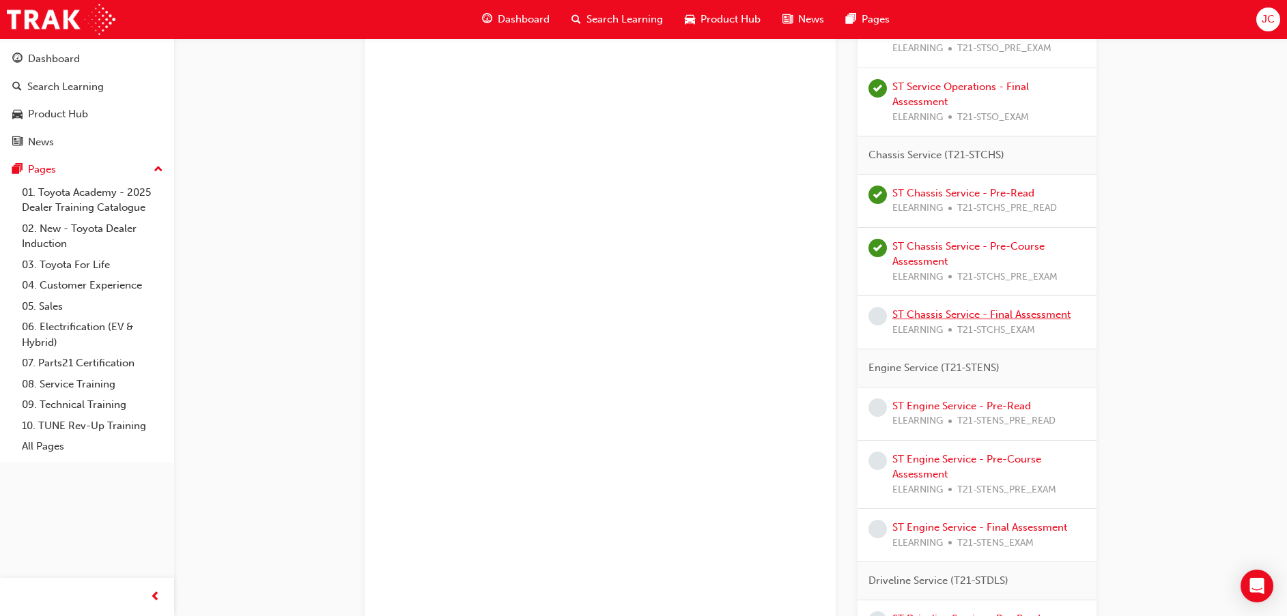
click at [928, 311] on link "ST Chassis Service - Final Assessment" at bounding box center [981, 315] width 178 height 12
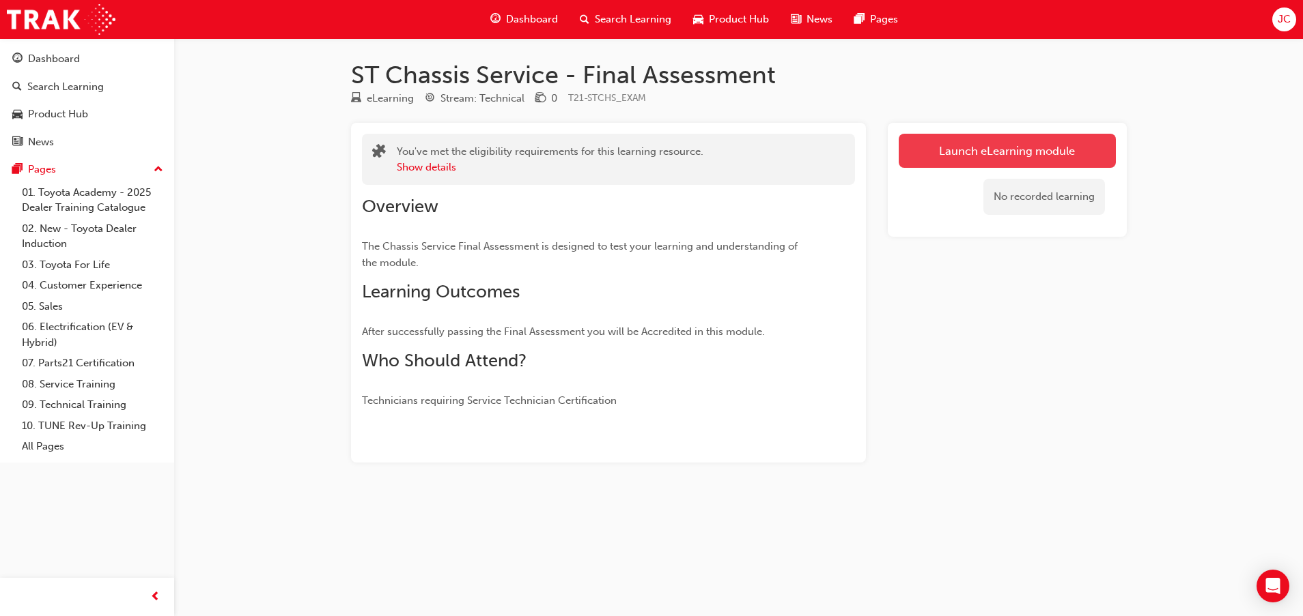
click at [954, 154] on link "Launch eLearning module" at bounding box center [1006, 151] width 217 height 34
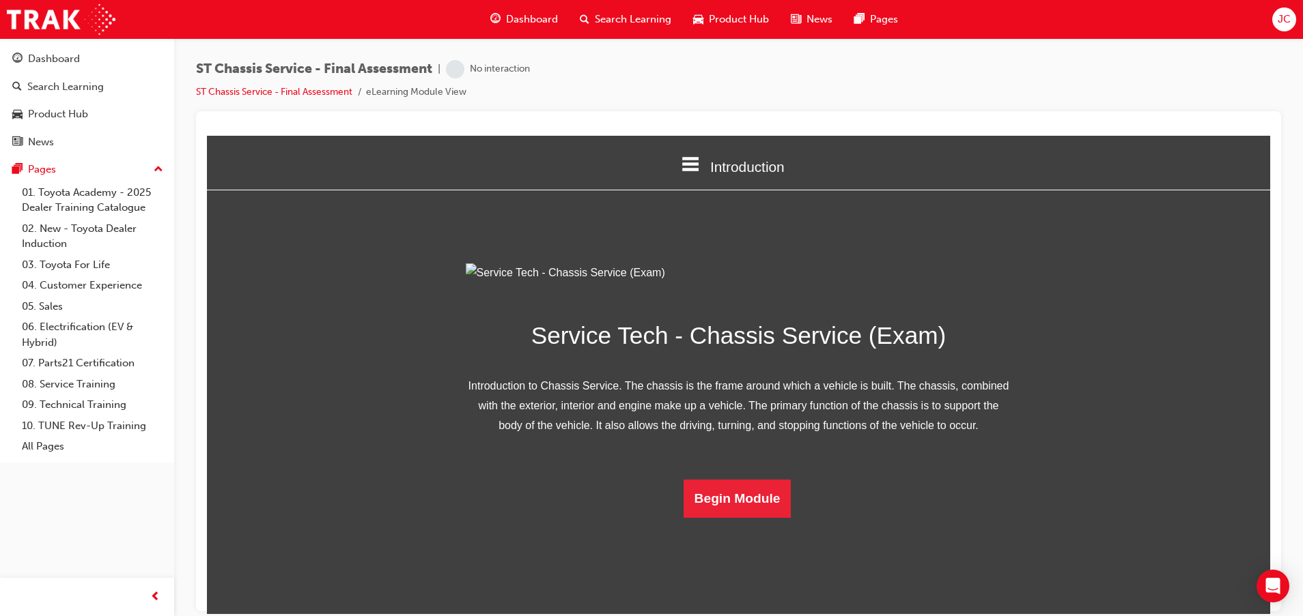
scroll to position [54, 0]
click at [725, 517] on button "Begin Module" at bounding box center [737, 498] width 108 height 38
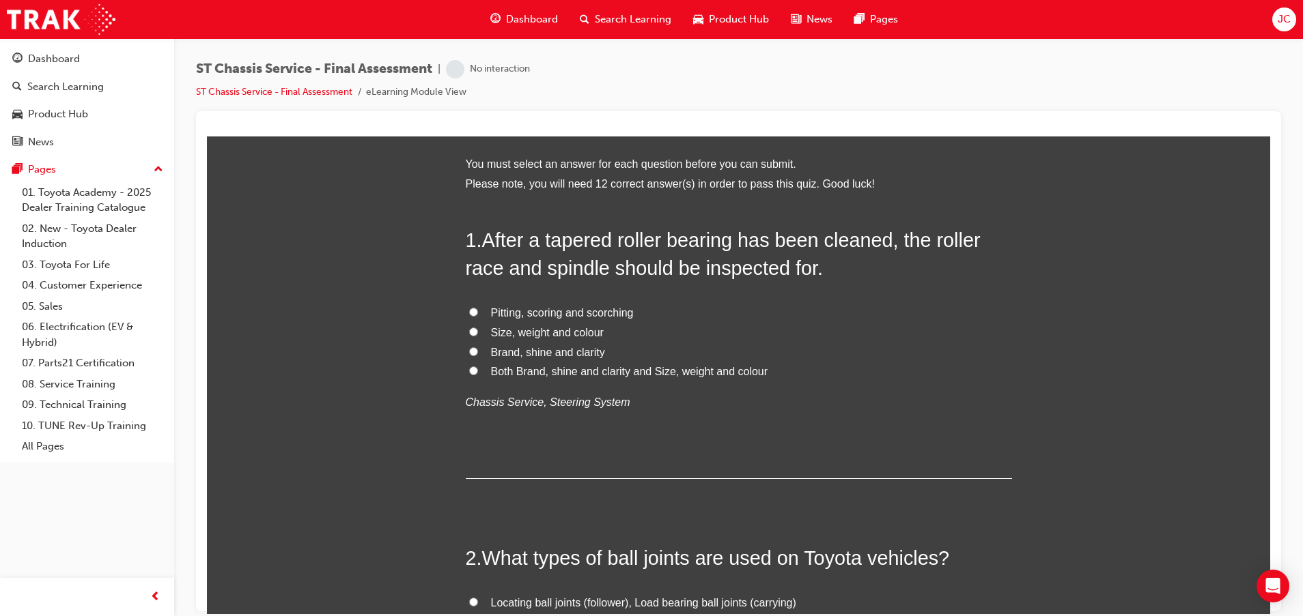
scroll to position [0, 0]
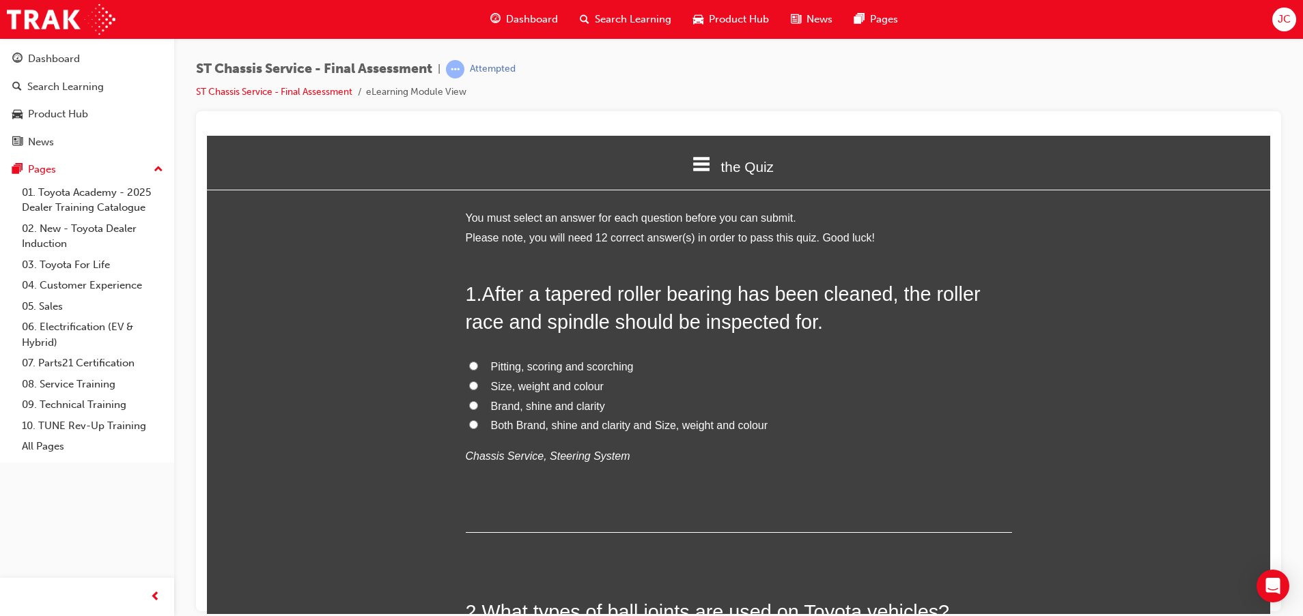
click at [576, 364] on span "Pitting, scoring and scorching" at bounding box center [562, 366] width 143 height 12
click at [478, 364] on input "Pitting, scoring and scorching" at bounding box center [473, 365] width 9 height 9
radio input "true"
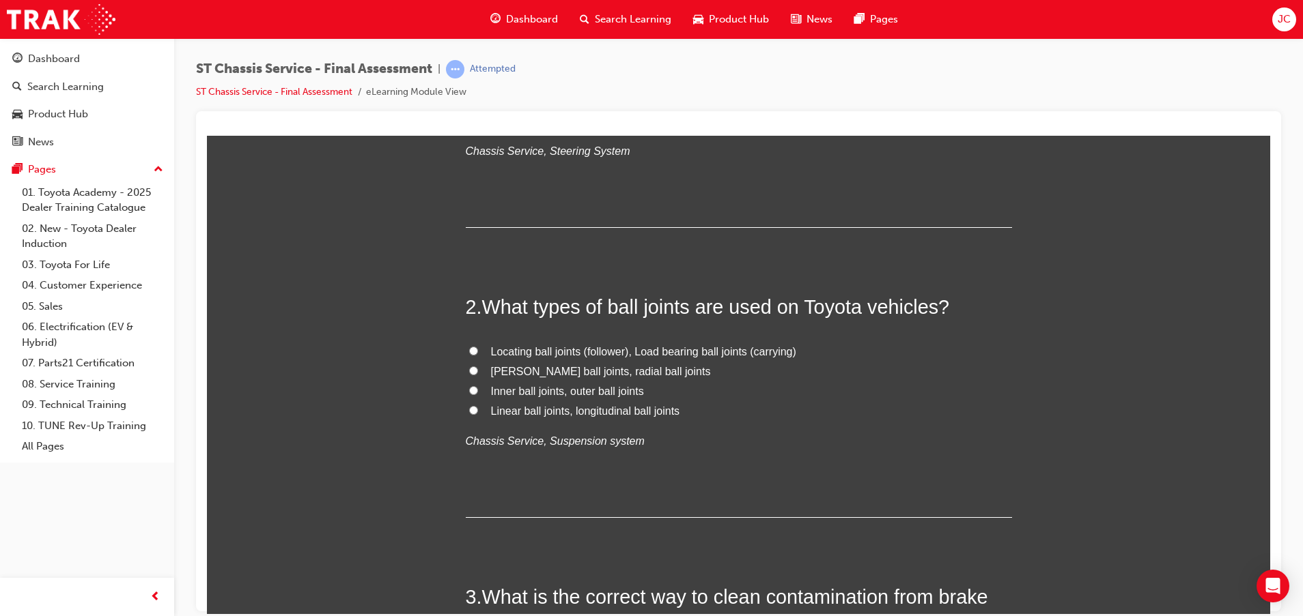
scroll to position [307, 0]
click at [567, 347] on span "Locating ball joints (follower), Load bearing ball joints (carrying)" at bounding box center [643, 349] width 305 height 12
click at [478, 347] on input "Locating ball joints (follower), Load bearing ball joints (carrying)" at bounding box center [473, 348] width 9 height 9
radio input "true"
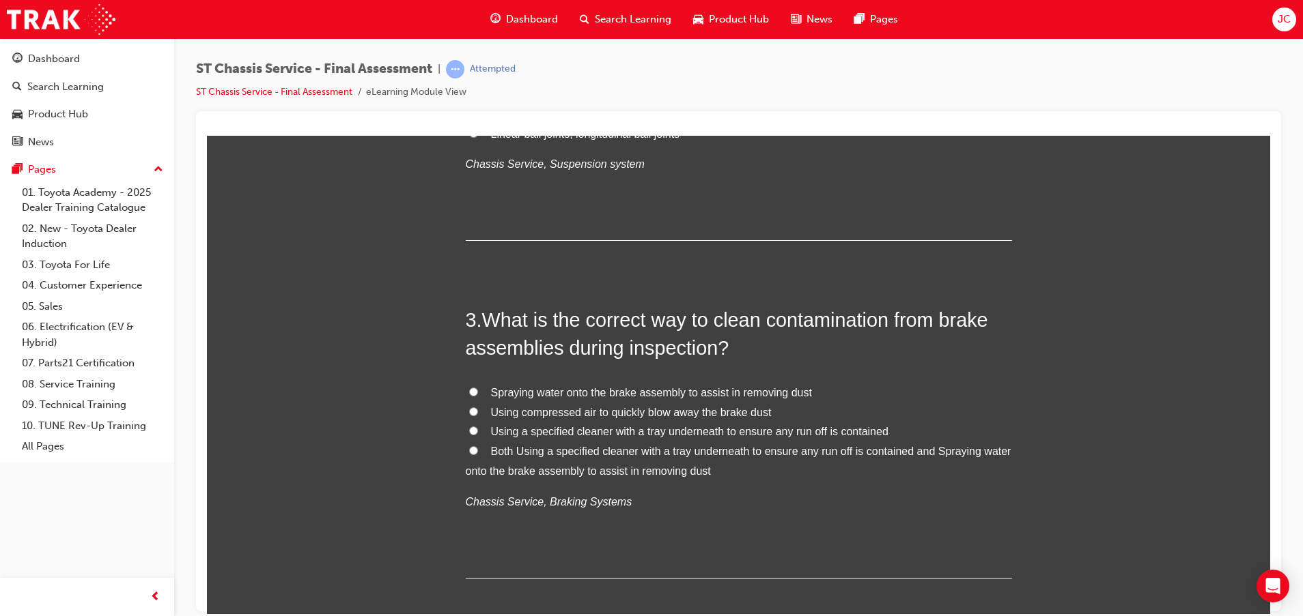
scroll to position [614, 0]
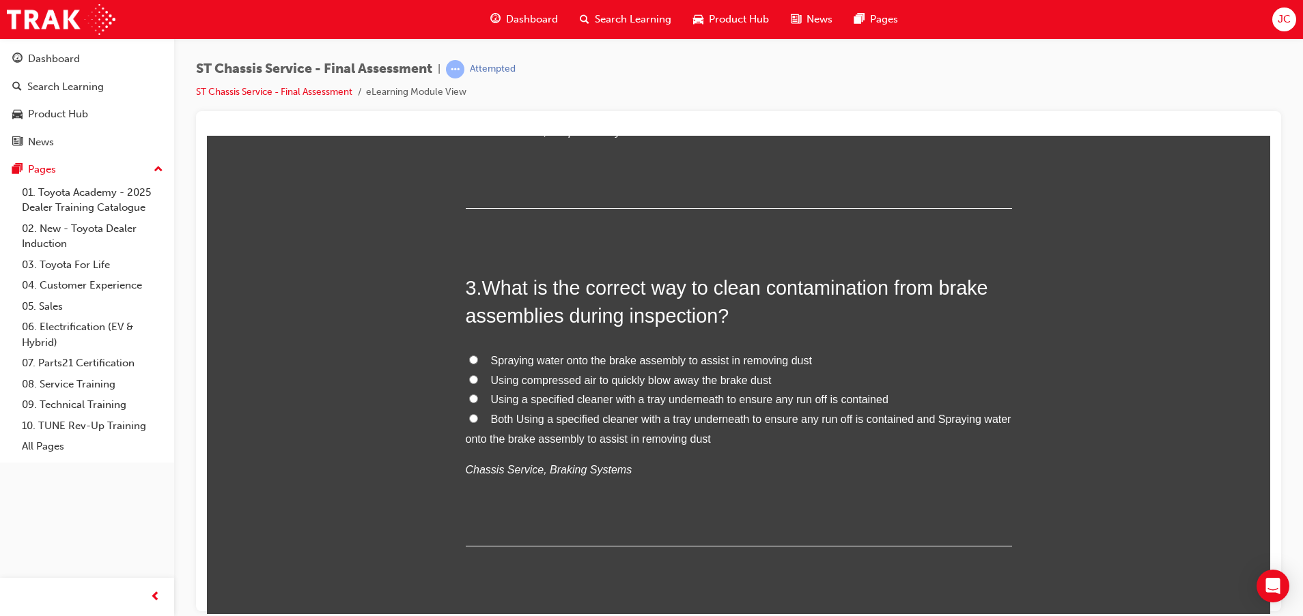
click at [664, 400] on span "Using a specified cleaner with a tray underneath to ensure any run off is conta…" at bounding box center [689, 399] width 397 height 12
click at [478, 400] on input "Using a specified cleaner with a tray underneath to ensure any run off is conta…" at bounding box center [473, 398] width 9 height 9
radio input "true"
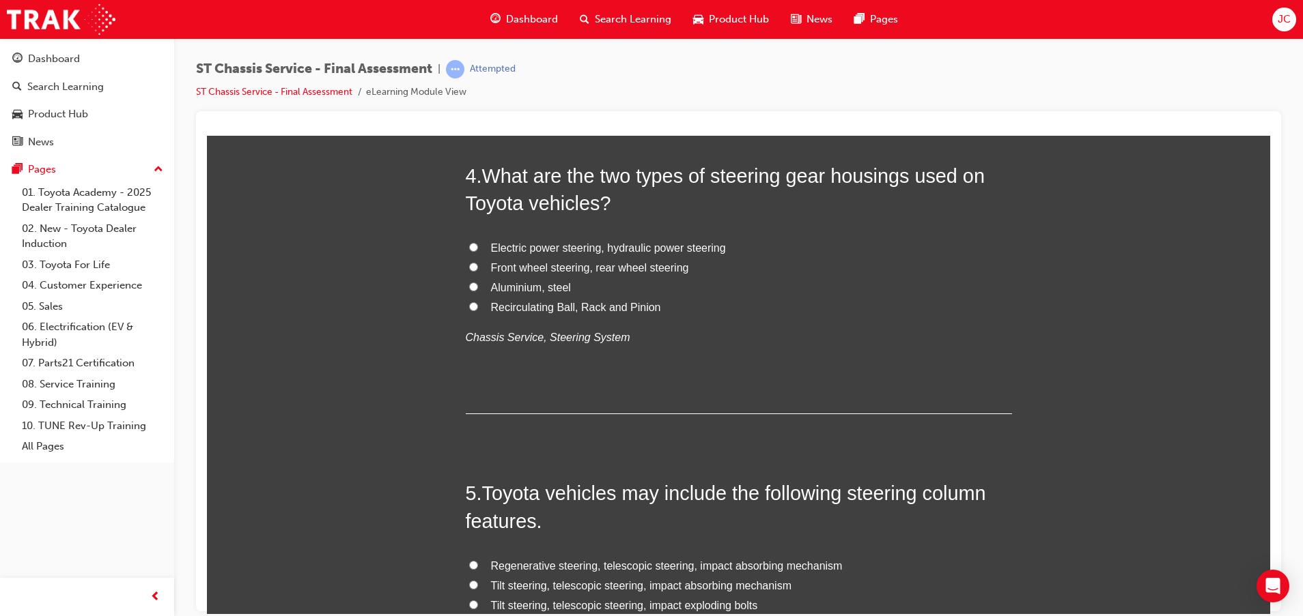
scroll to position [922, 0]
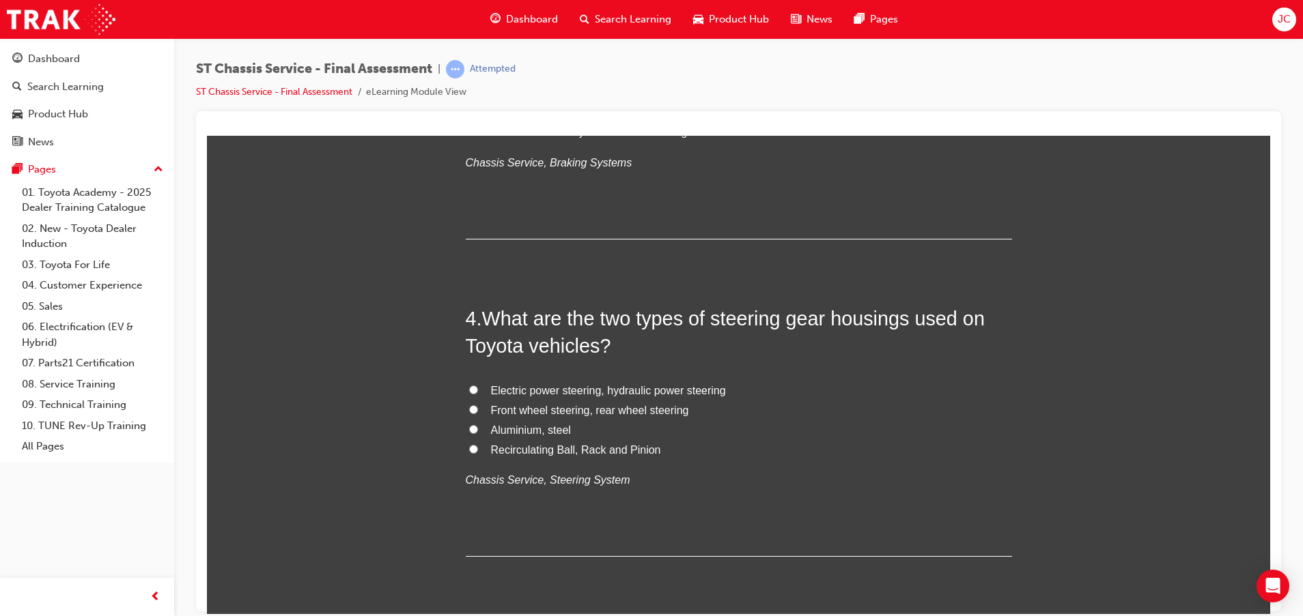
click at [532, 459] on div "Electric power steering, hydraulic power steering Front wheel steering, rear wh…" at bounding box center [739, 435] width 546 height 109
click at [532, 452] on span "Recirculating Ball, Rack and Pinion" at bounding box center [576, 450] width 170 height 12
click at [478, 452] on input "Recirculating Ball, Rack and Pinion" at bounding box center [473, 448] width 9 height 9
radio input "true"
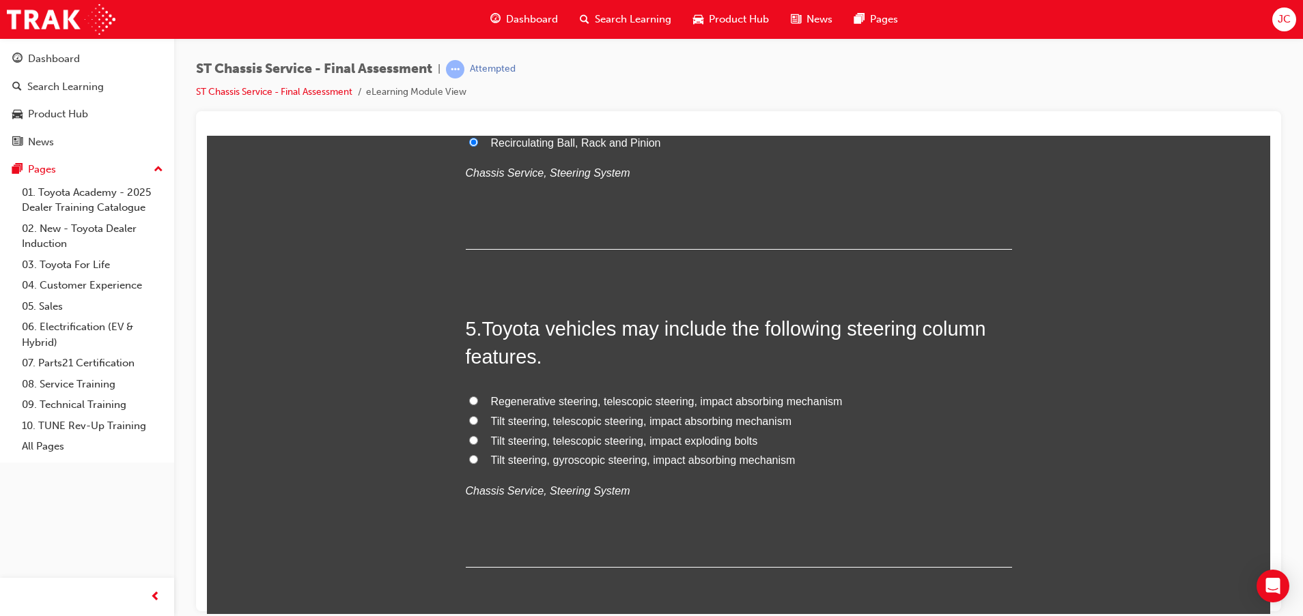
click at [610, 422] on span "Tilt steering, telescopic steering, impact absorbing mechanism" at bounding box center [641, 421] width 301 height 12
click at [478, 422] on input "Tilt steering, telescopic steering, impact absorbing mechanism" at bounding box center [473, 420] width 9 height 9
radio input "true"
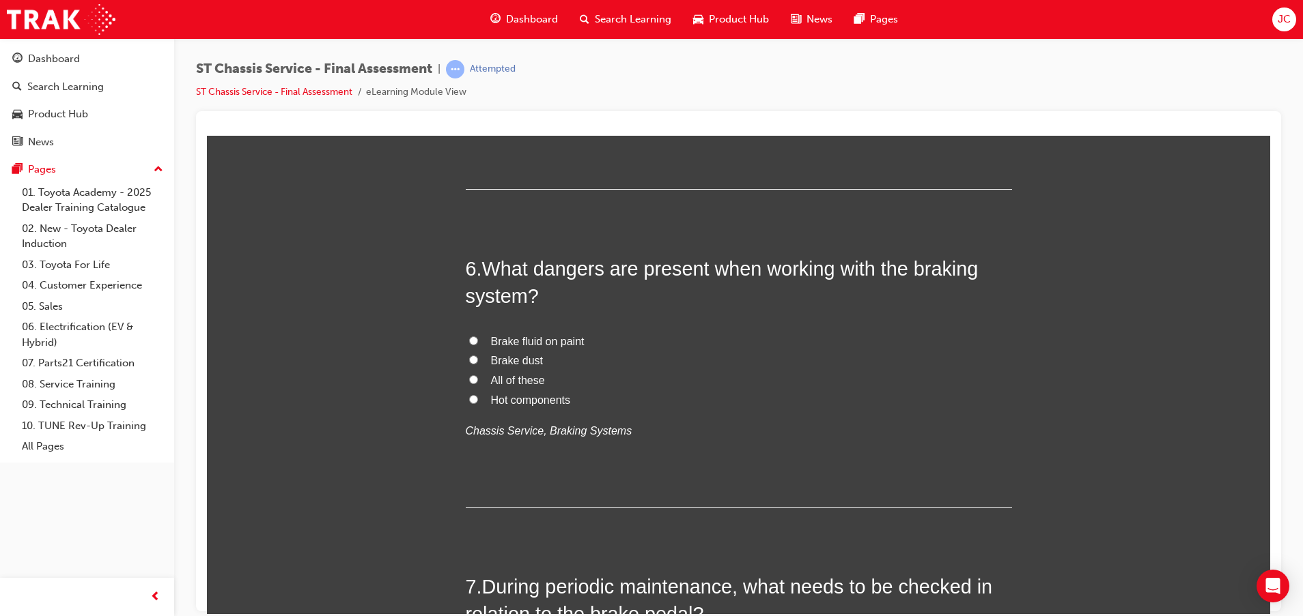
scroll to position [1638, 0]
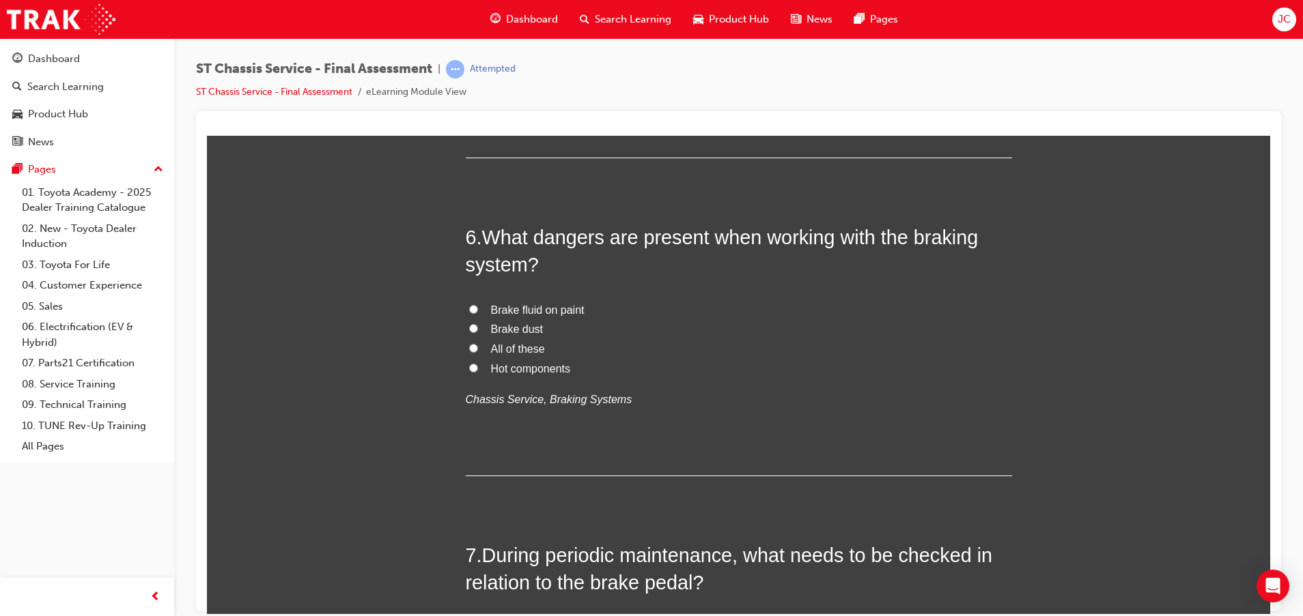
click at [522, 345] on span "All of these" at bounding box center [518, 349] width 54 height 12
click at [478, 345] on input "All of these" at bounding box center [473, 347] width 9 height 9
radio input "true"
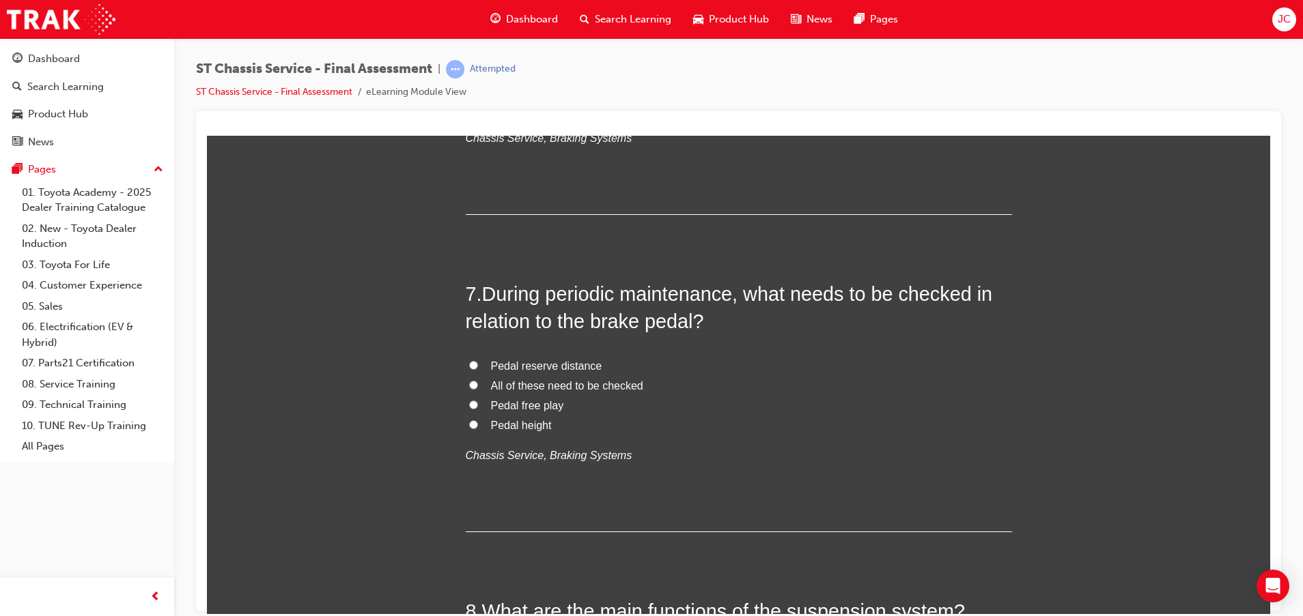
scroll to position [1946, 0]
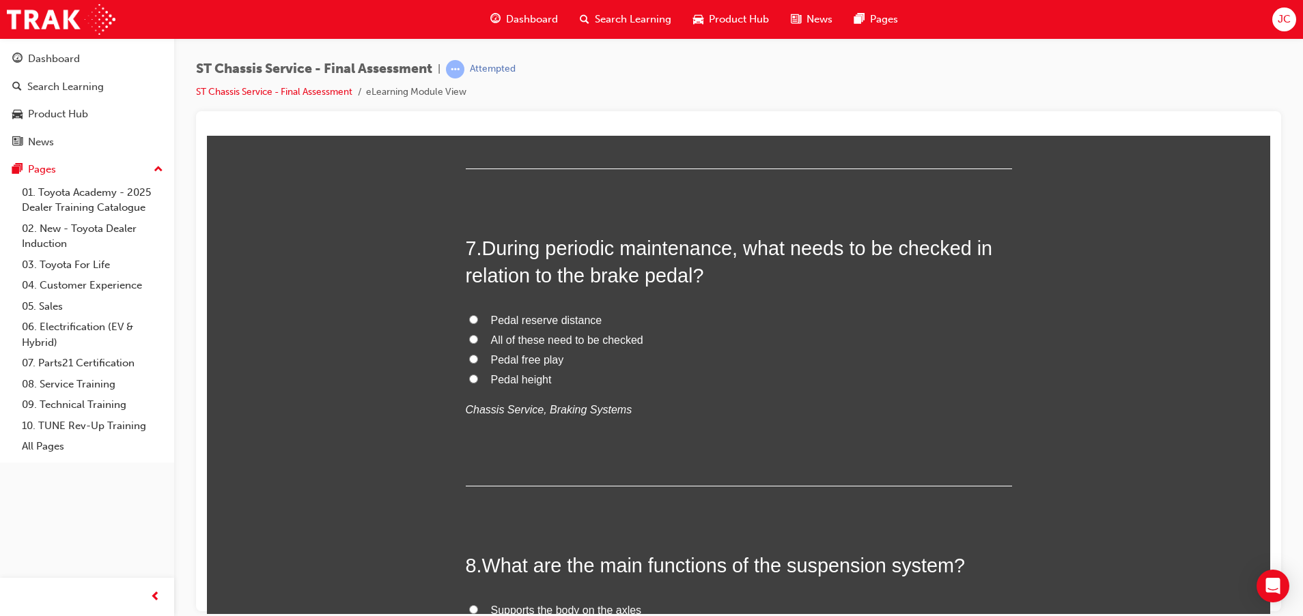
click at [522, 342] on span "All of these need to be checked" at bounding box center [567, 340] width 152 height 12
click at [478, 342] on input "All of these need to be checked" at bounding box center [473, 339] width 9 height 9
radio input "true"
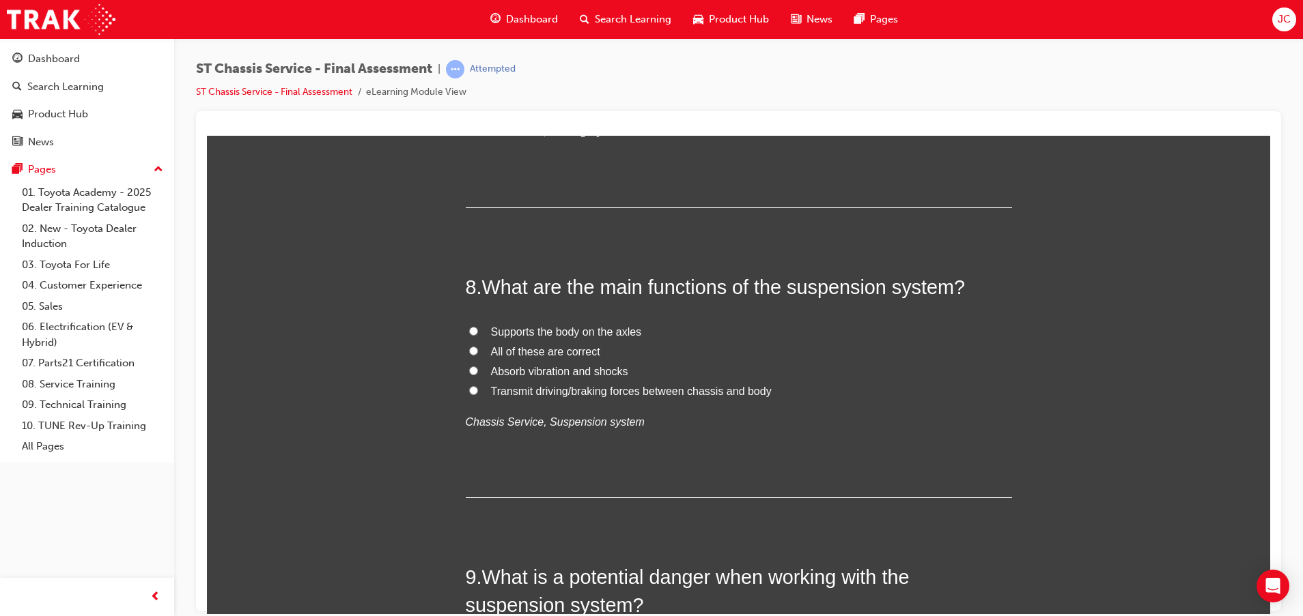
scroll to position [2253, 0]
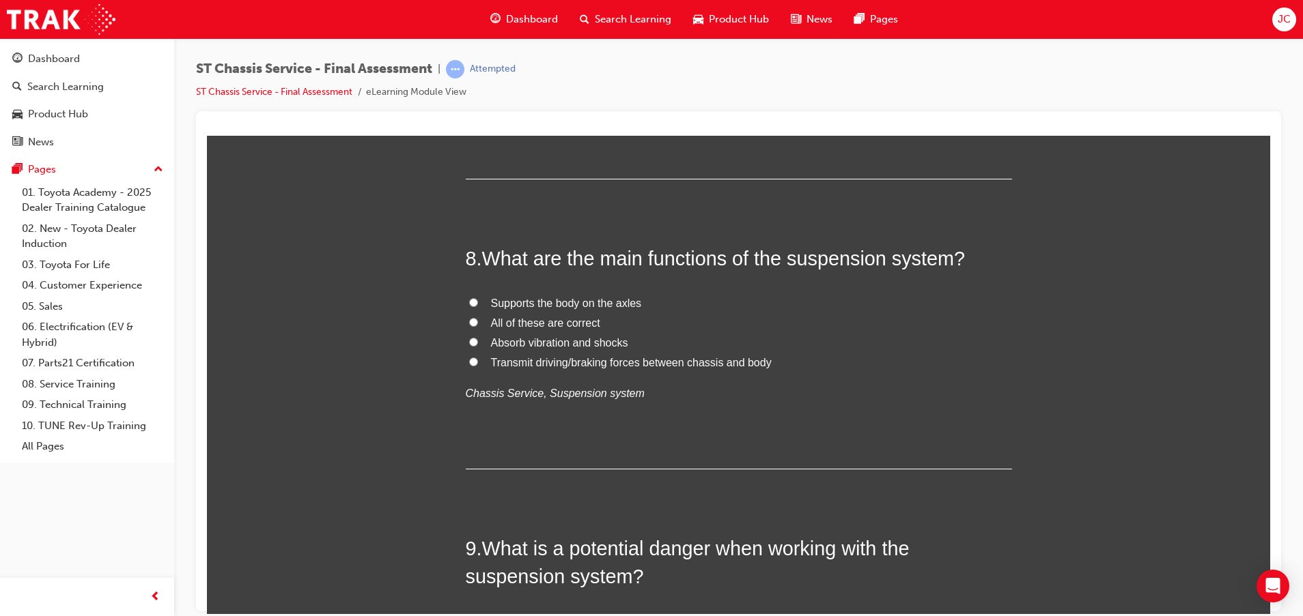
click at [558, 322] on span "All of these are correct" at bounding box center [545, 323] width 109 height 12
click at [478, 322] on input "All of these are correct" at bounding box center [473, 321] width 9 height 9
radio input "true"
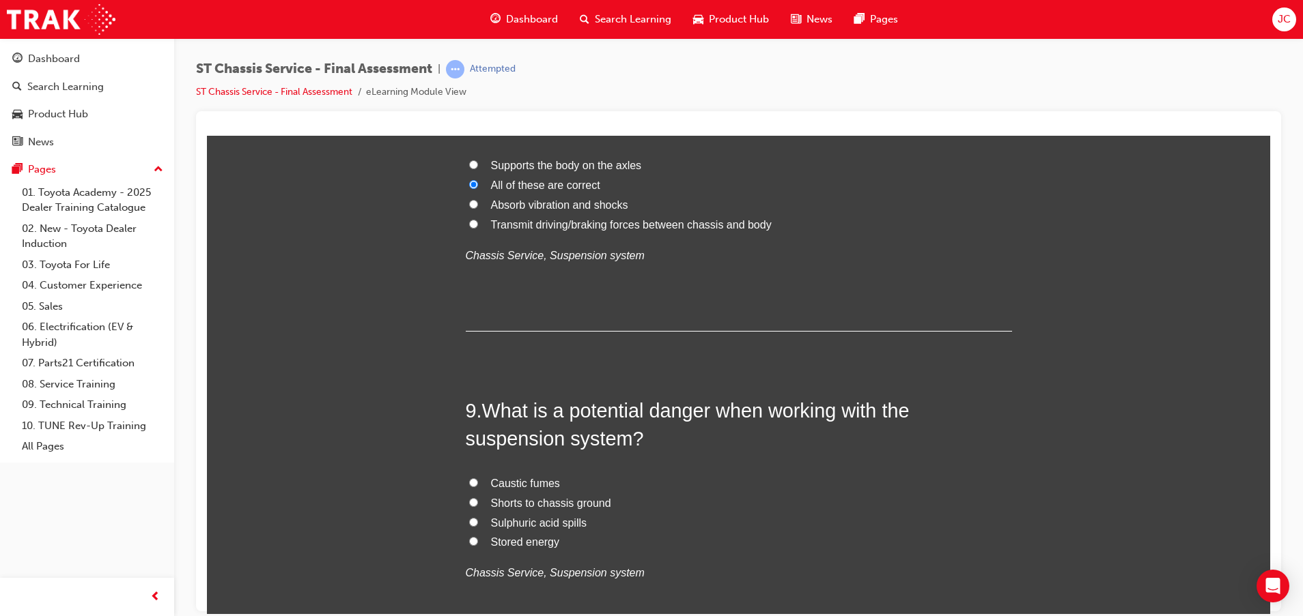
scroll to position [2458, 0]
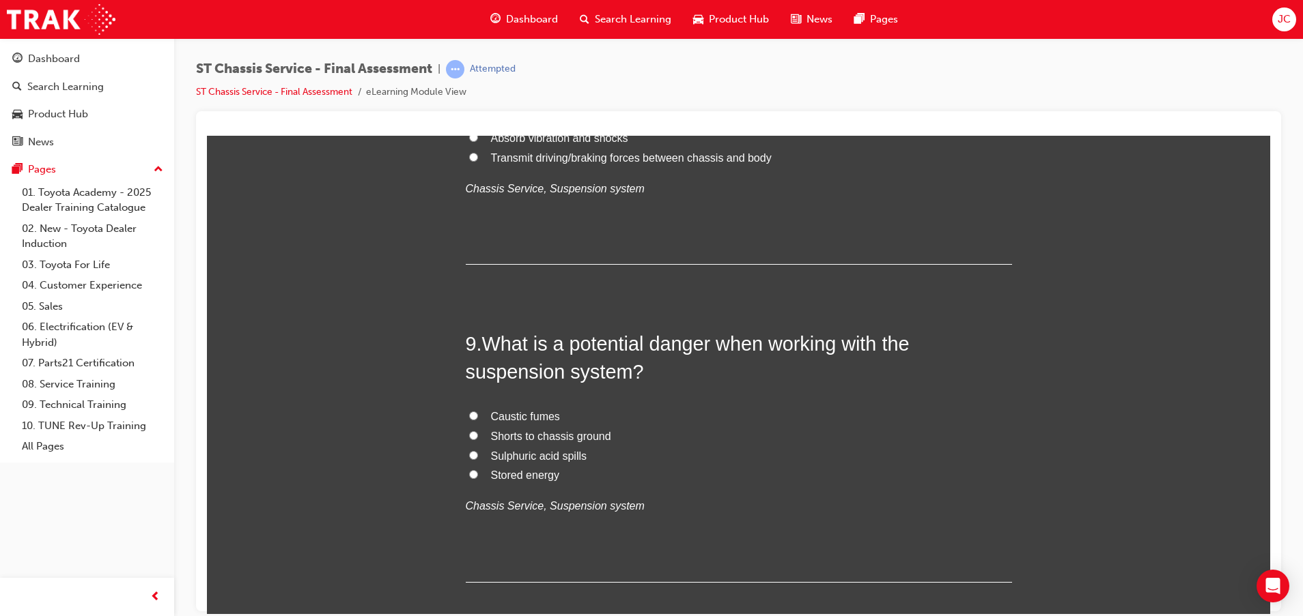
click at [524, 474] on span "Stored energy" at bounding box center [525, 475] width 69 height 12
click at [478, 474] on input "Stored energy" at bounding box center [473, 474] width 9 height 9
radio input "true"
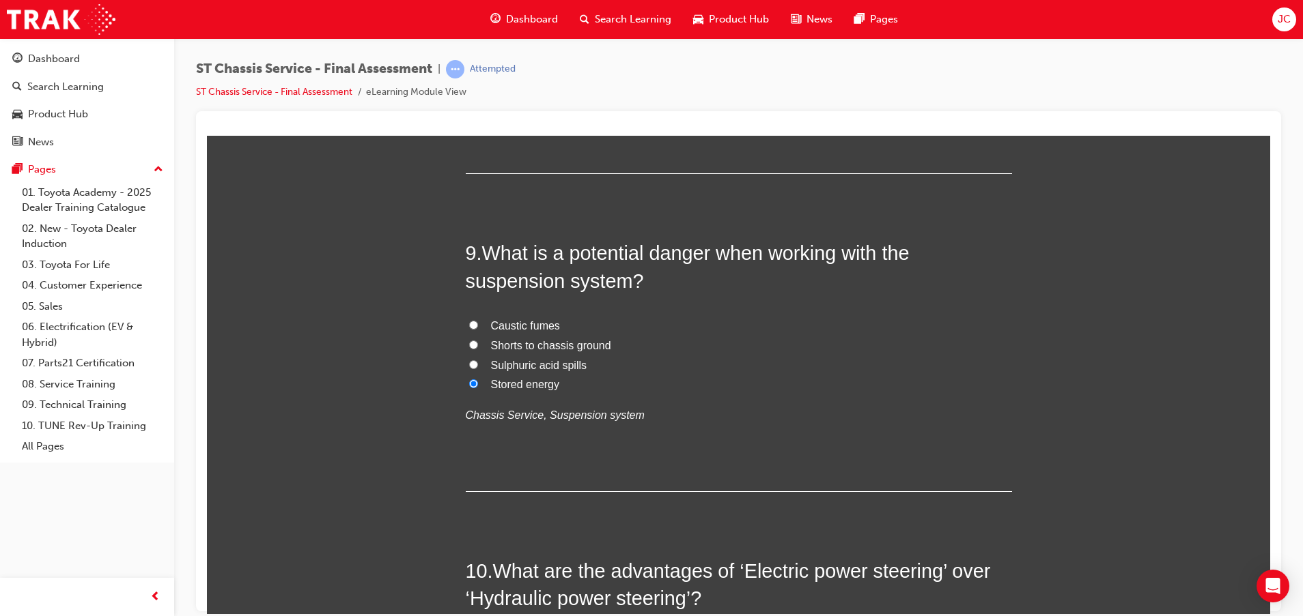
scroll to position [2765, 0]
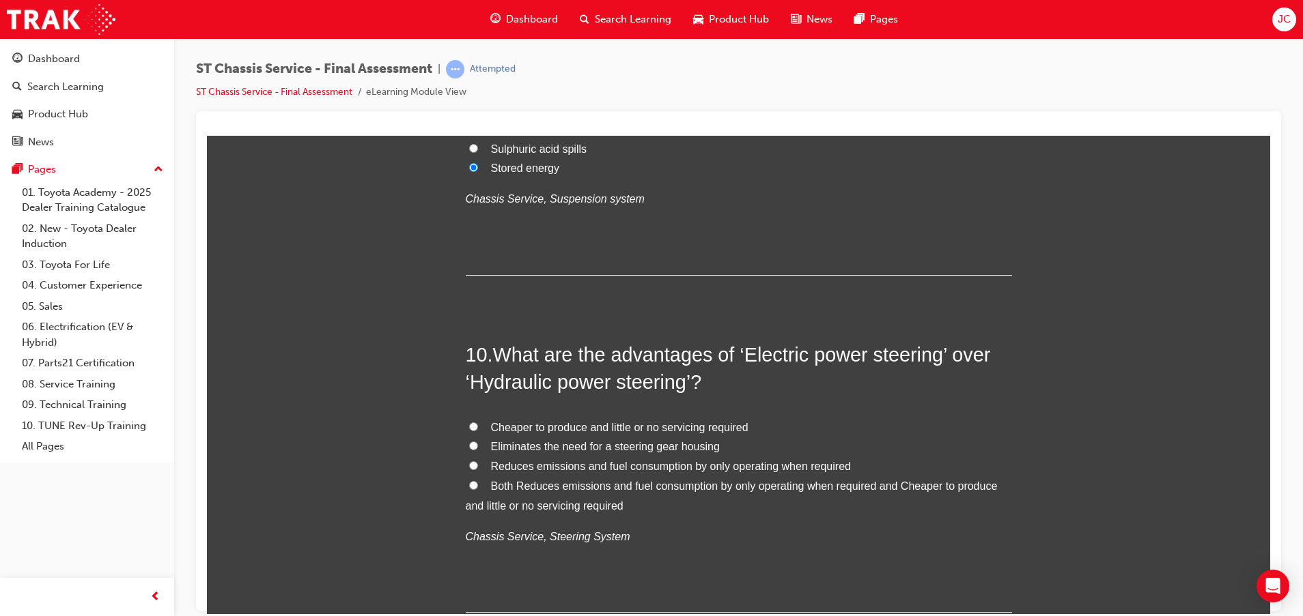
click at [593, 446] on span "Eliminates the need for a steering gear housing" at bounding box center [605, 446] width 229 height 12
click at [478, 446] on input "Eliminates the need for a steering gear housing" at bounding box center [473, 445] width 9 height 9
radio input "true"
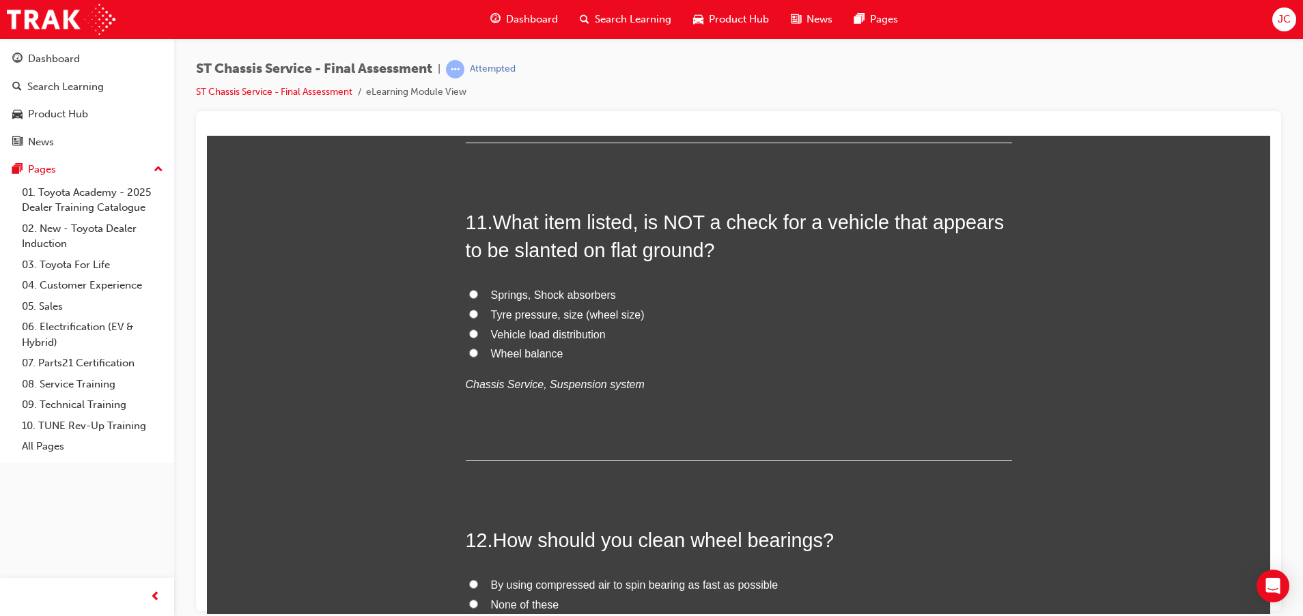
scroll to position [3277, 0]
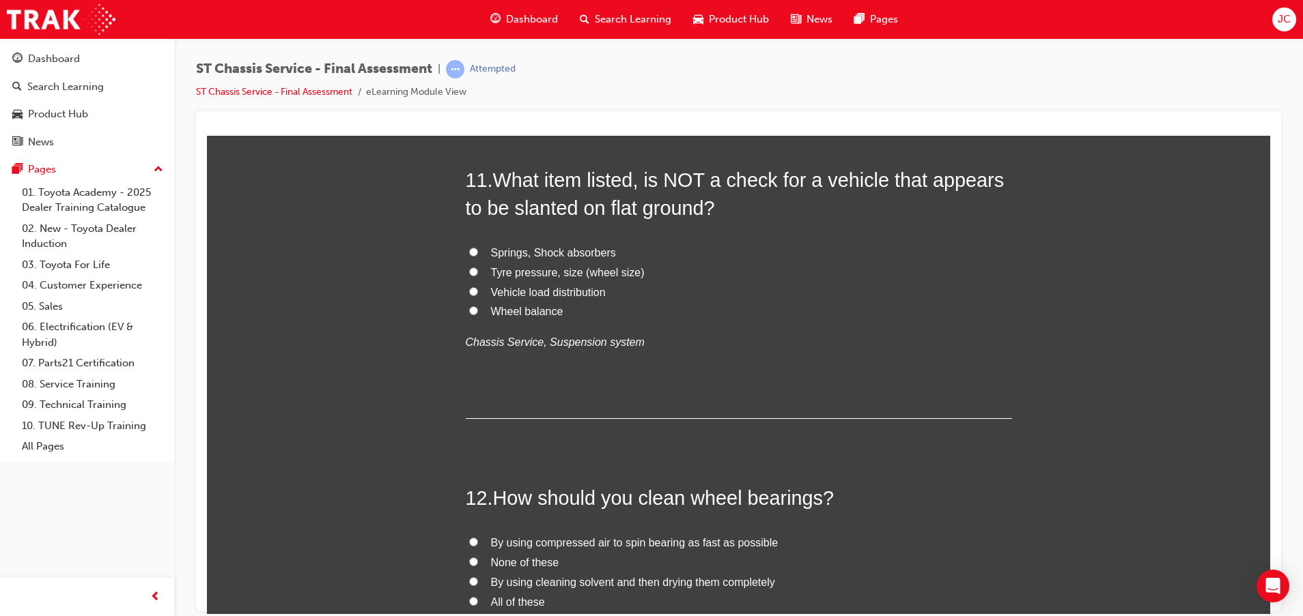
click at [543, 310] on span "Wheel balance" at bounding box center [527, 311] width 72 height 12
click at [478, 310] on input "Wheel balance" at bounding box center [473, 310] width 9 height 9
radio input "true"
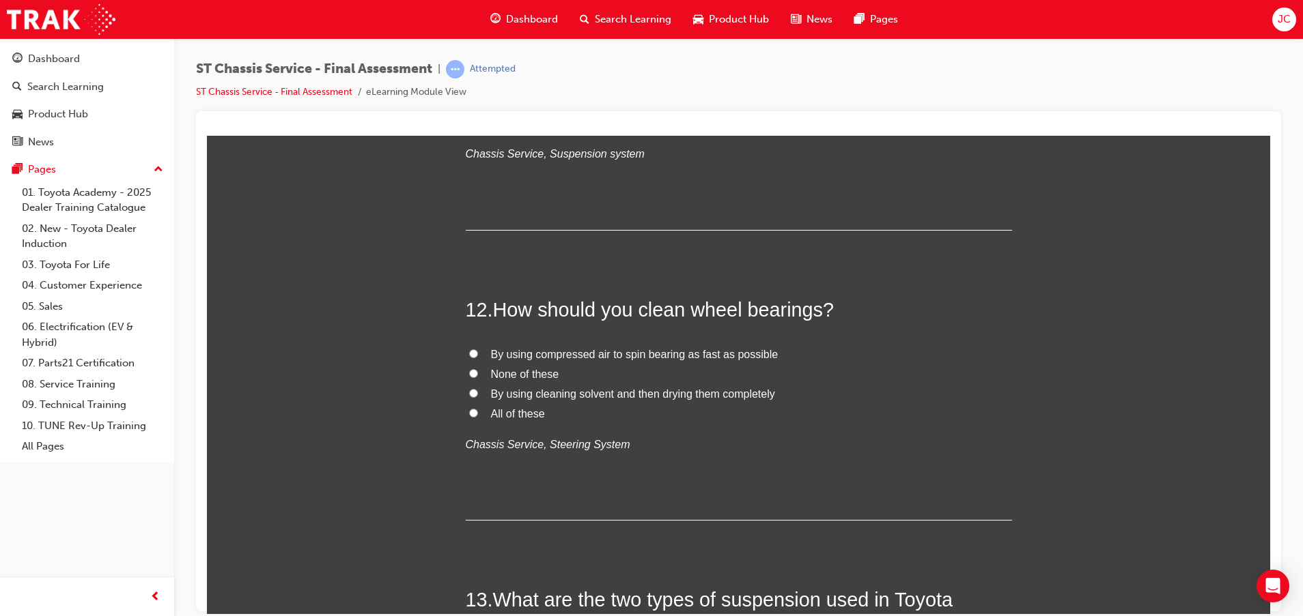
scroll to position [3482, 0]
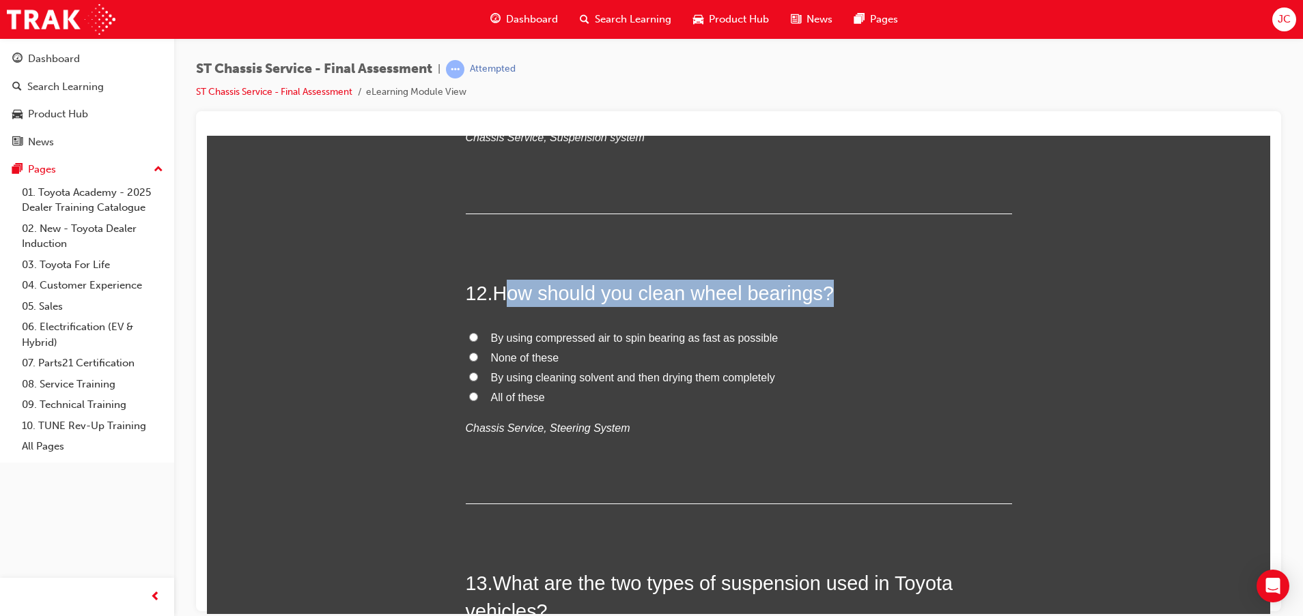
drag, startPoint x: 497, startPoint y: 292, endPoint x: 915, endPoint y: 303, distance: 418.6
click at [915, 303] on h2 "12 . How should you clean wheel bearings?" at bounding box center [739, 292] width 546 height 27
drag, startPoint x: 915, startPoint y: 303, endPoint x: 903, endPoint y: 314, distance: 17.0
click at [908, 312] on div "12 . How should you clean wheel bearings? By using compressed air to spin beari…" at bounding box center [739, 391] width 546 height 225
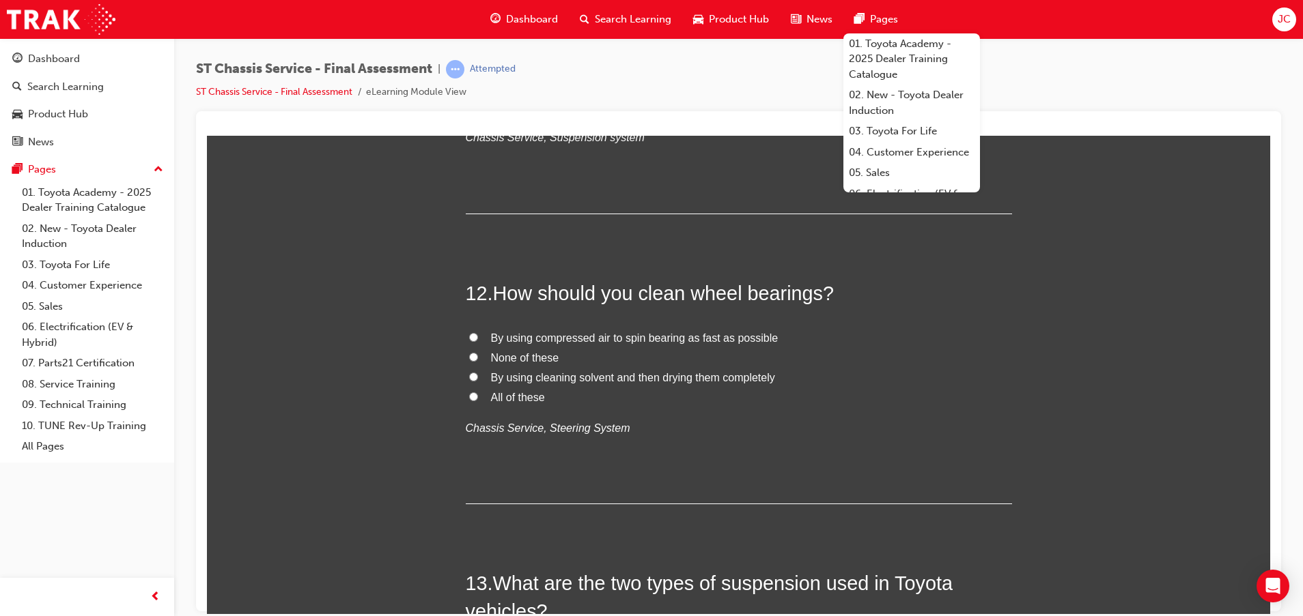
click at [902, 397] on label "All of these" at bounding box center [739, 398] width 546 height 20
click at [478, 397] on input "All of these" at bounding box center [473, 396] width 9 height 9
radio input "true"
click at [723, 386] on label "By using cleaning solvent and then drying them completely" at bounding box center [739, 378] width 546 height 20
click at [478, 381] on input "By using cleaning solvent and then drying them completely" at bounding box center [473, 376] width 9 height 9
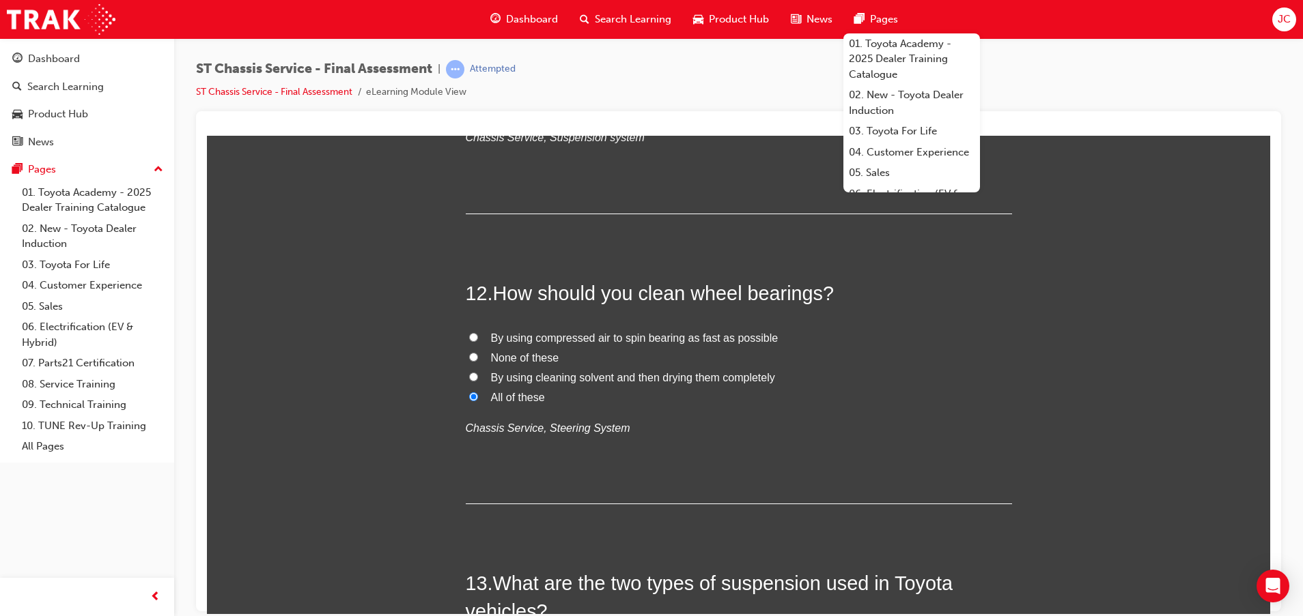
radio input "true"
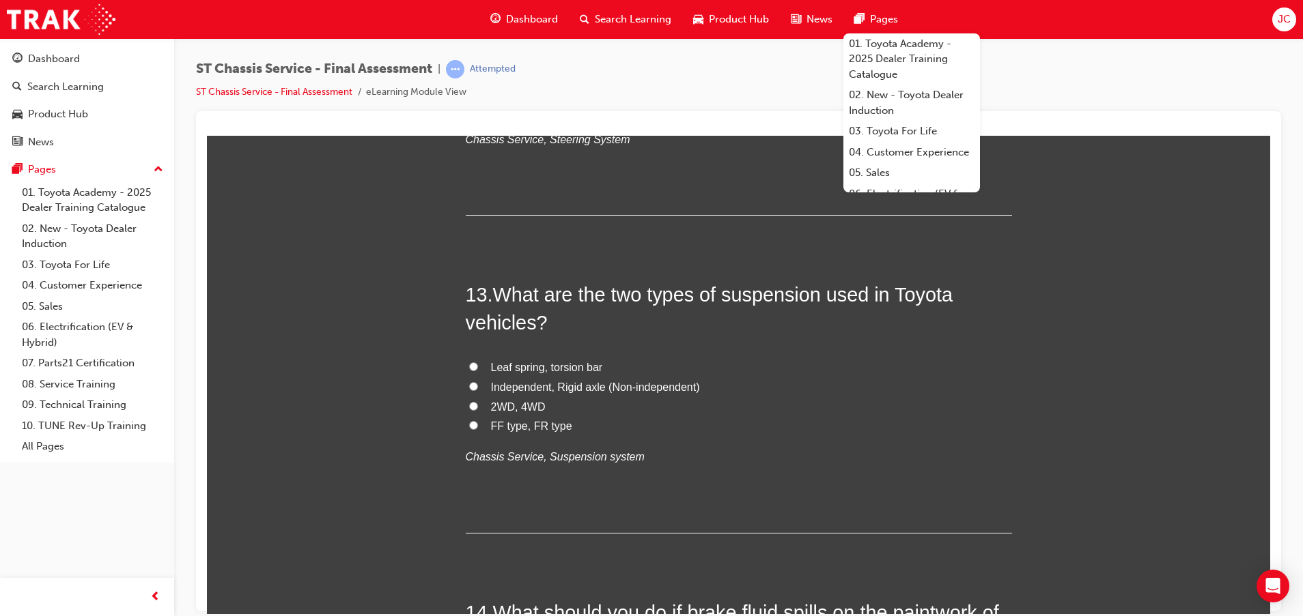
scroll to position [3789, 0]
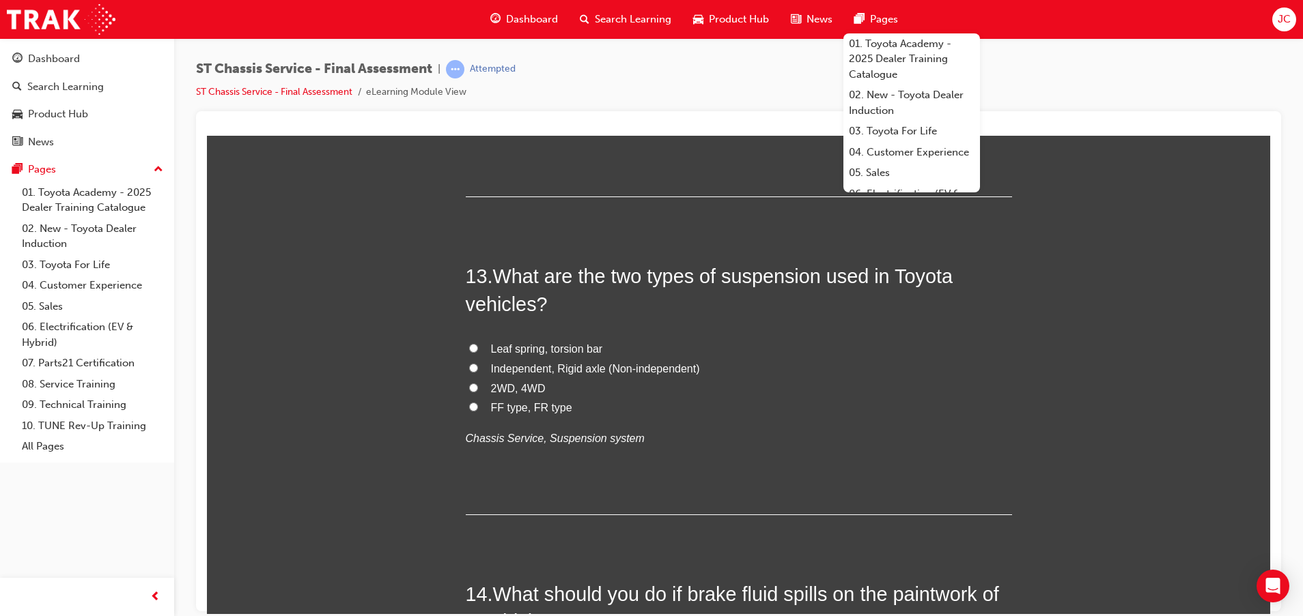
click at [638, 276] on span "What are the two types of suspension used in Toyota vehicles?" at bounding box center [709, 289] width 487 height 49
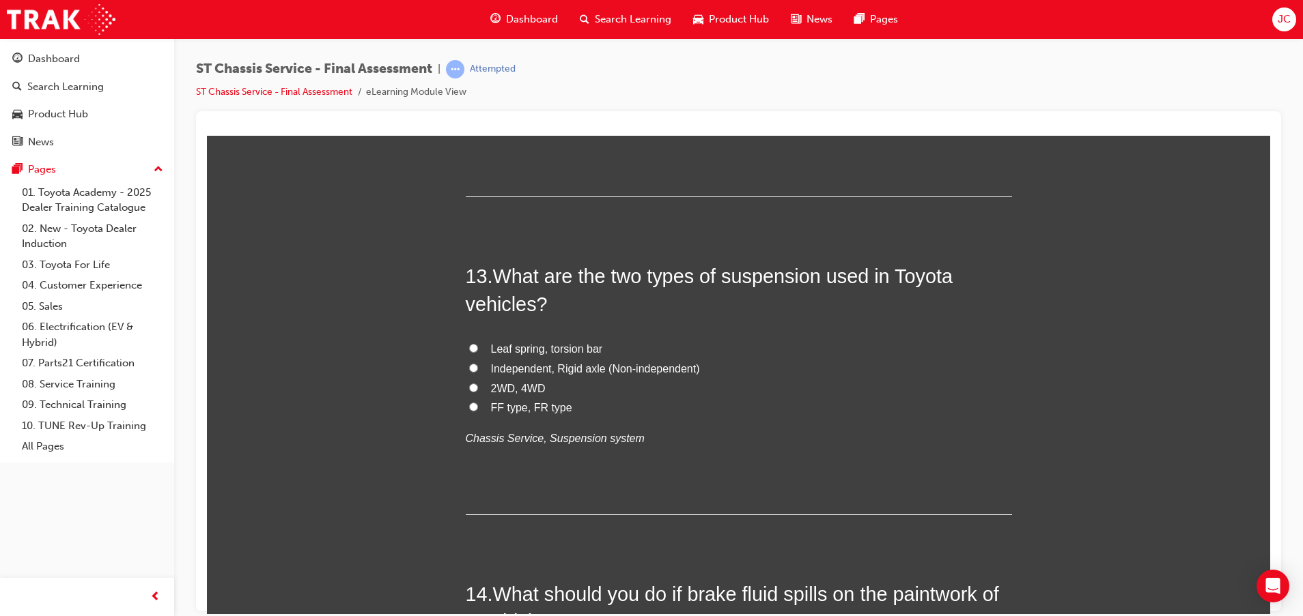
click at [547, 367] on span "Independent, Rigid axle (Non-independent)" at bounding box center [595, 369] width 209 height 12
click at [478, 367] on input "Independent, Rigid axle (Non-independent)" at bounding box center [473, 367] width 9 height 9
radio input "true"
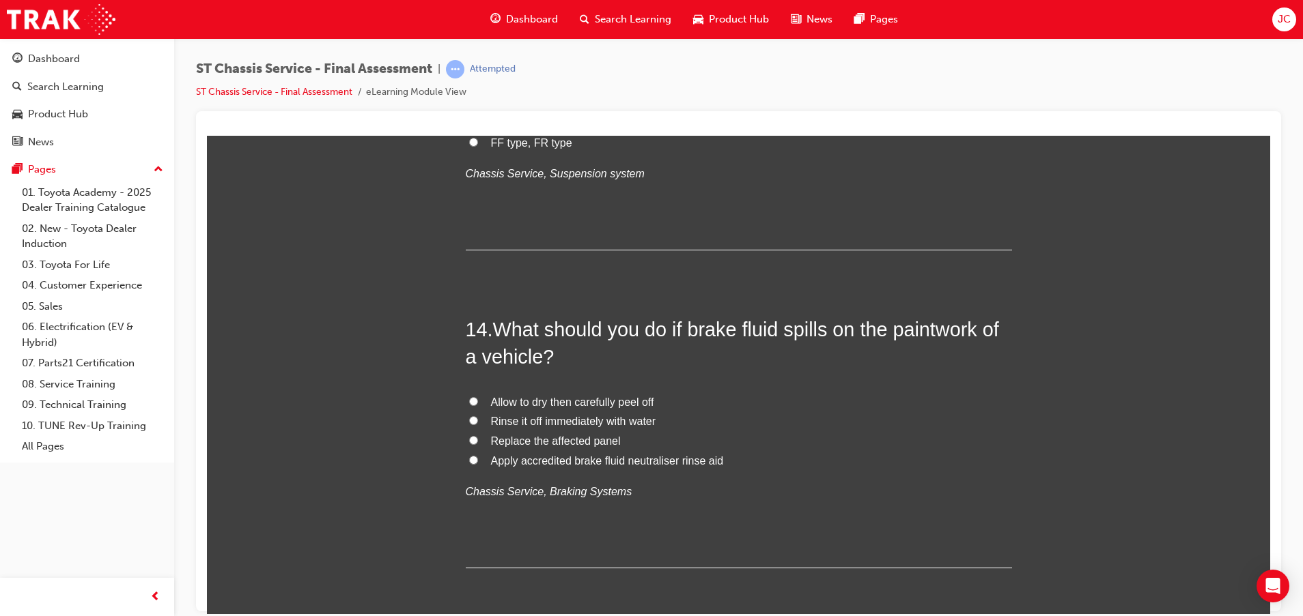
scroll to position [4096, 0]
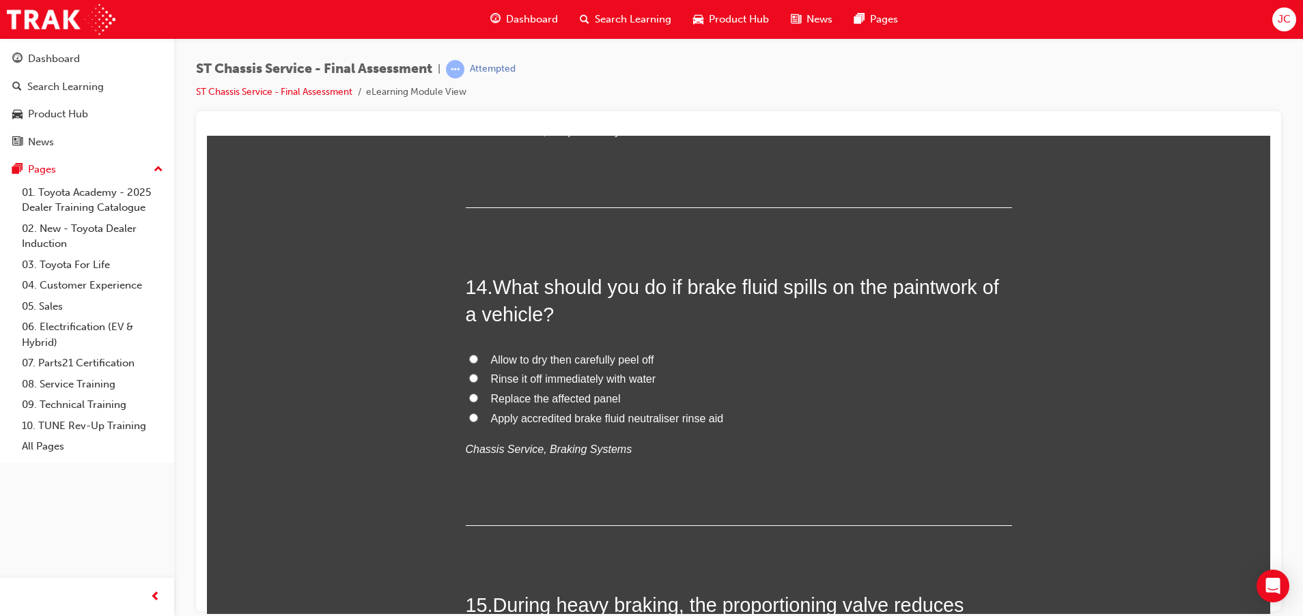
click at [543, 376] on span "Rinse it off immediately with water" at bounding box center [573, 379] width 165 height 12
click at [478, 376] on input "Rinse it off immediately with water" at bounding box center [473, 377] width 9 height 9
radio input "true"
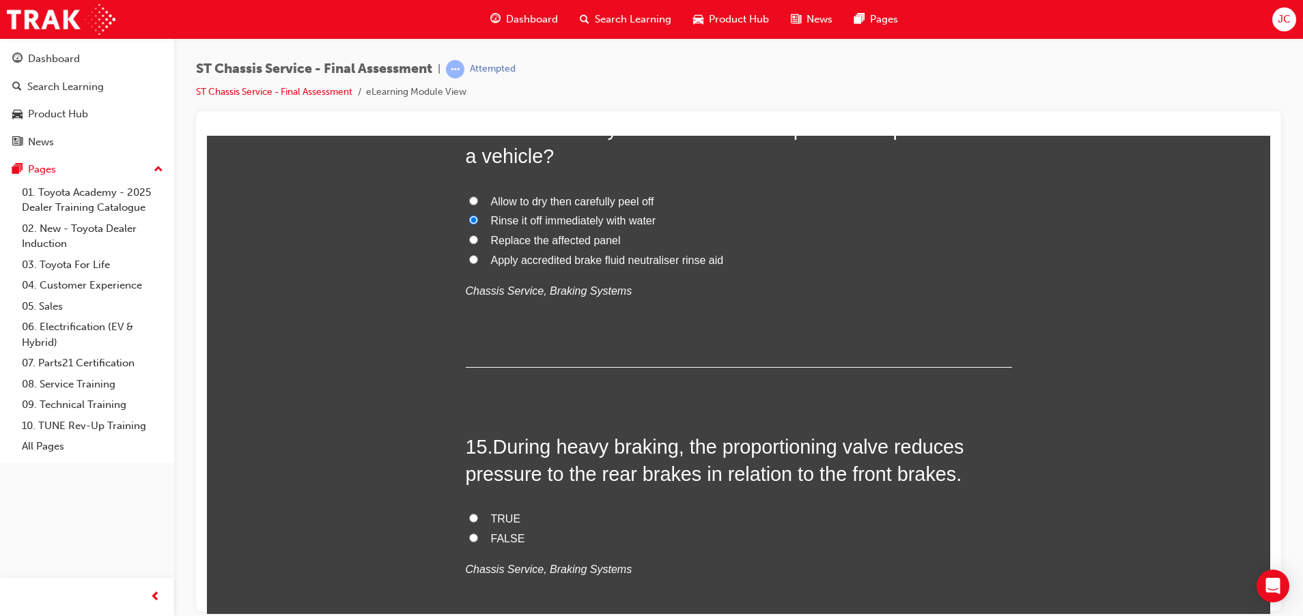
scroll to position [4301, 0]
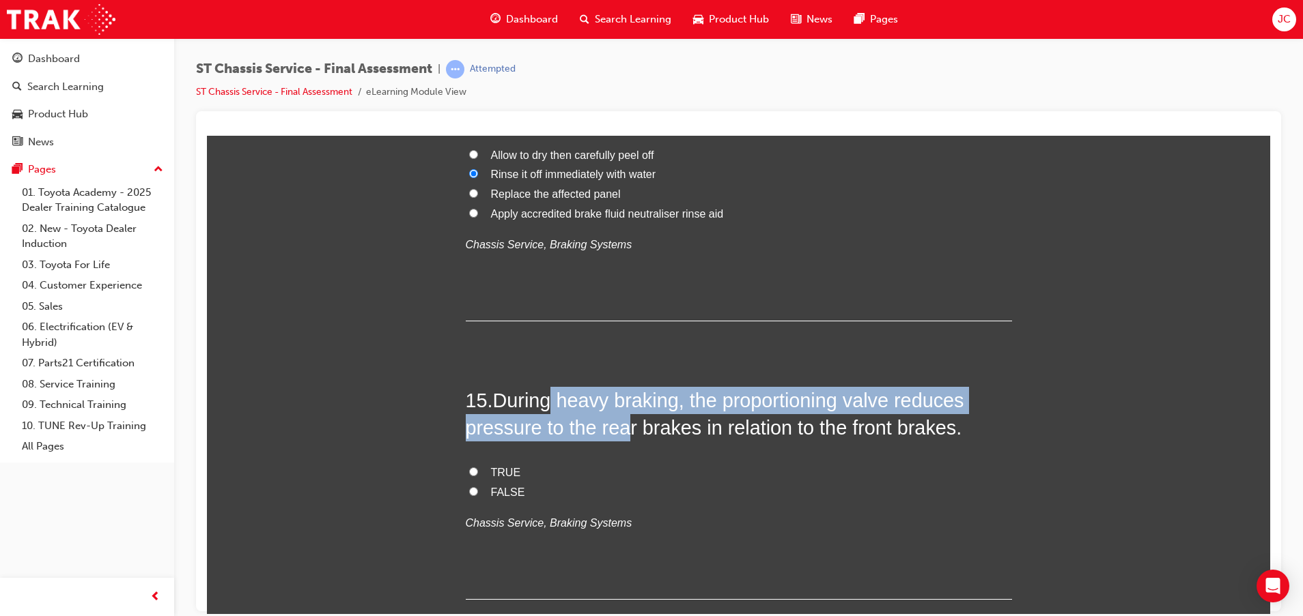
drag, startPoint x: 548, startPoint y: 406, endPoint x: 613, endPoint y: 439, distance: 72.7
click at [613, 439] on h2 "15 . During heavy braking, the proportioning valve reduces pressure to the rear…" at bounding box center [739, 413] width 546 height 55
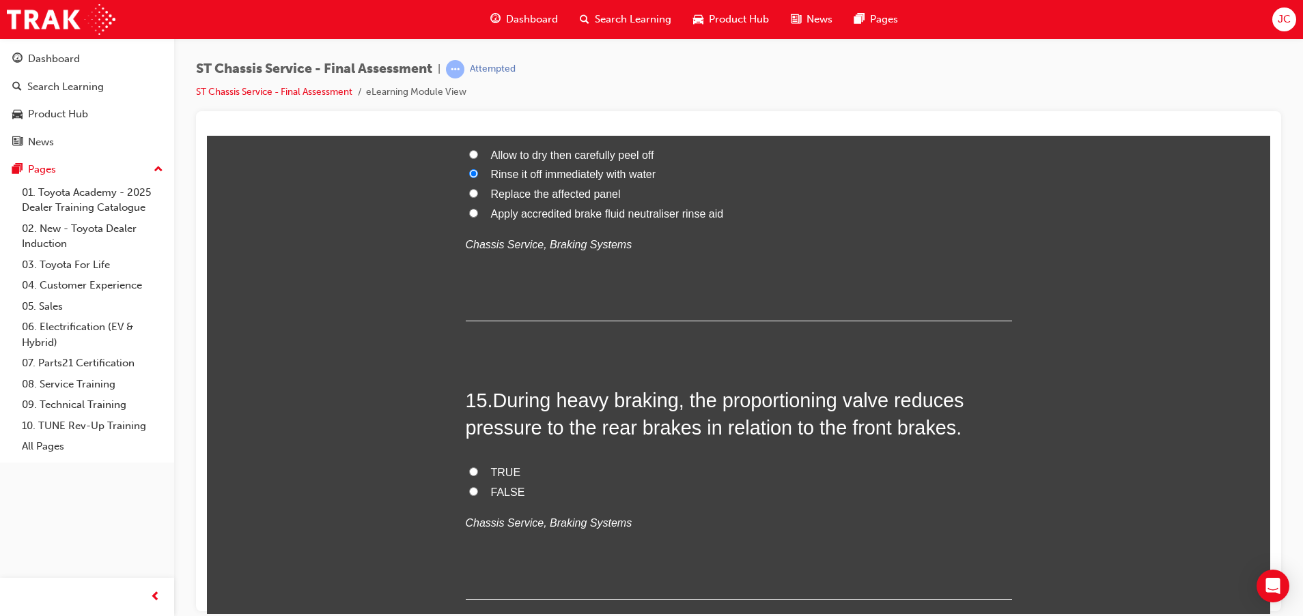
drag, startPoint x: 613, startPoint y: 439, endPoint x: 480, endPoint y: 466, distance: 135.9
click at [480, 466] on label "TRUE" at bounding box center [739, 473] width 546 height 20
click at [478, 467] on input "TRUE" at bounding box center [473, 471] width 9 height 9
radio input "true"
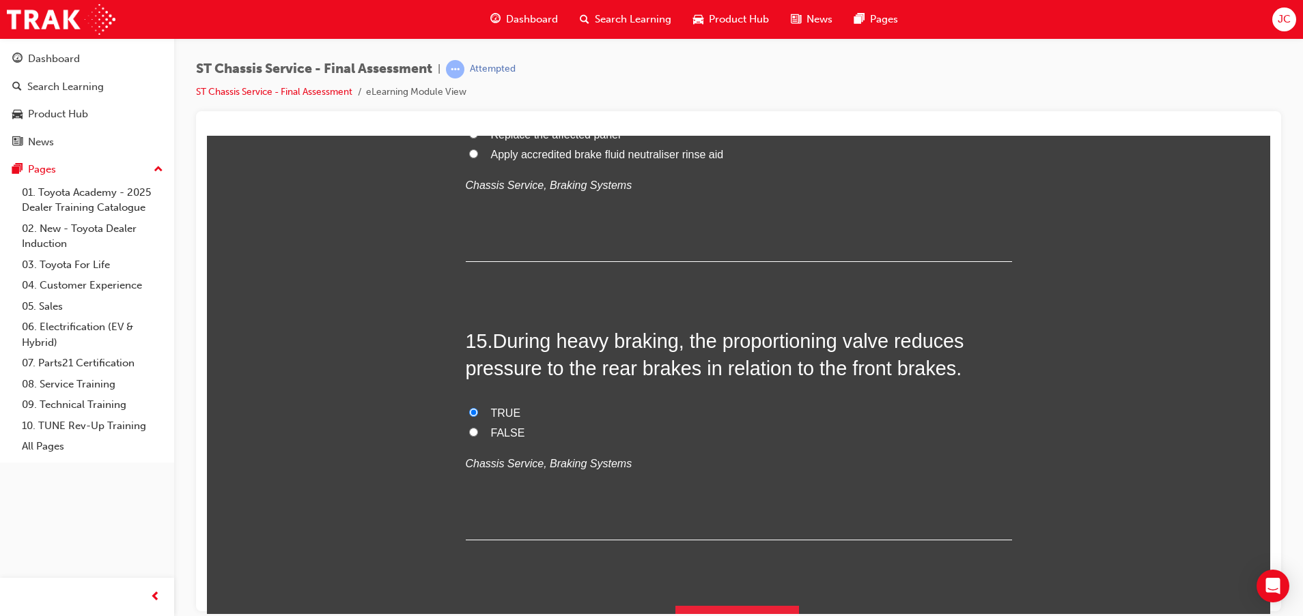
scroll to position [4390, 0]
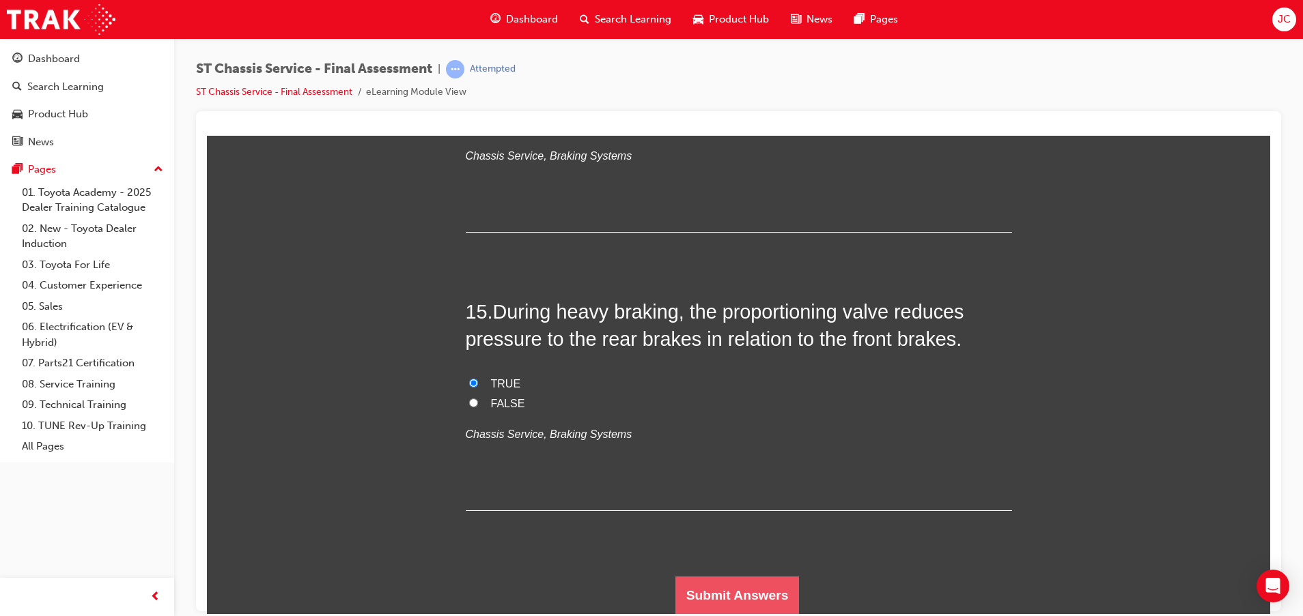
click at [723, 588] on button "Submit Answers" at bounding box center [737, 595] width 124 height 38
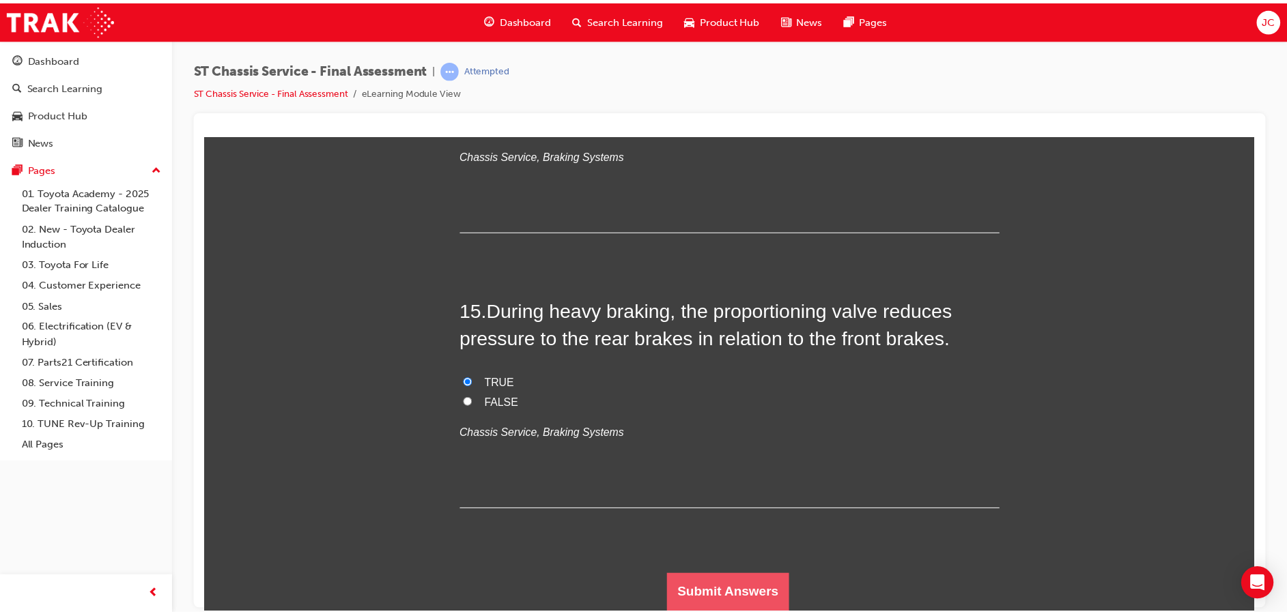
scroll to position [0, 0]
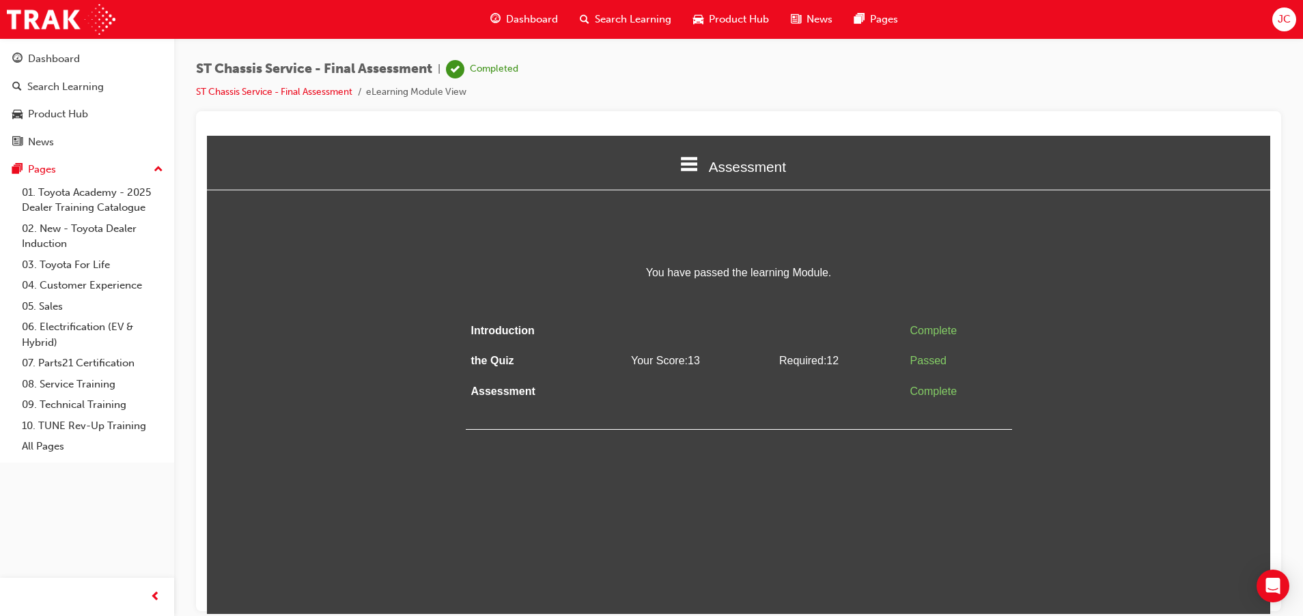
click at [517, 16] on span "Dashboard" at bounding box center [532, 20] width 52 height 16
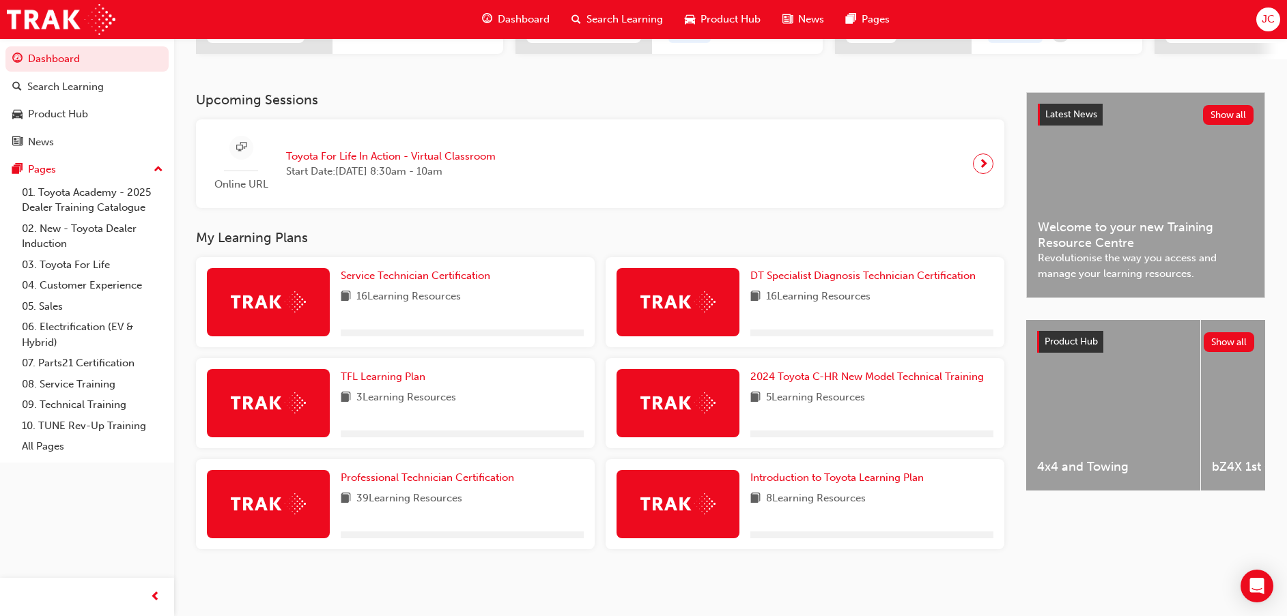
scroll to position [261, 0]
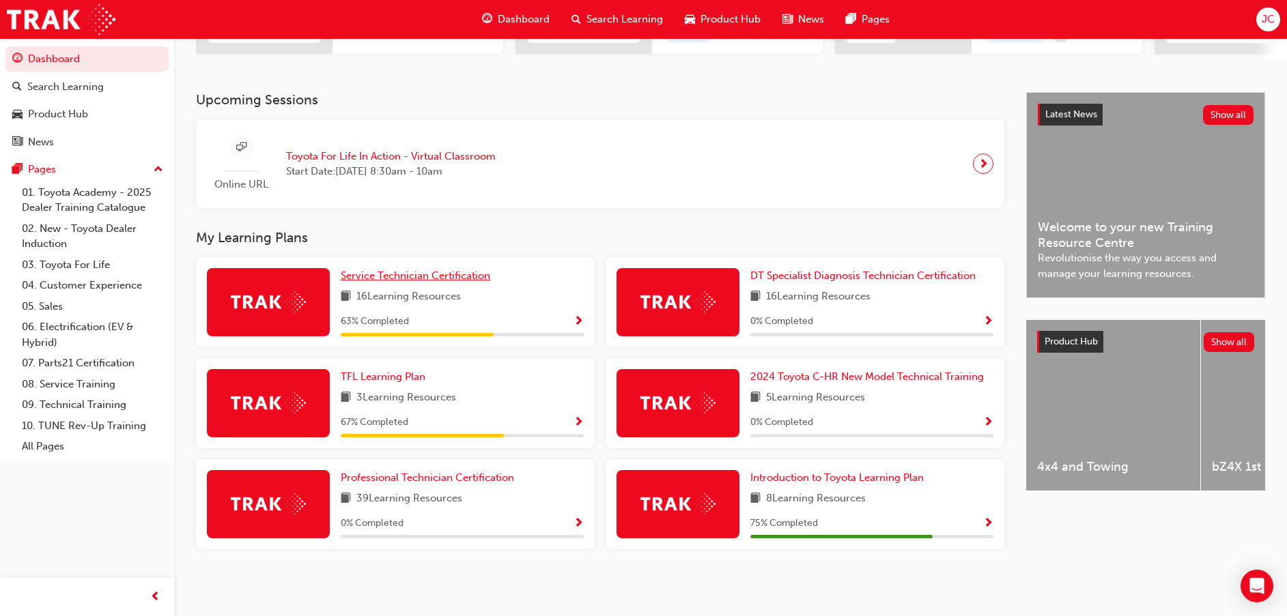
click at [427, 272] on span "Service Technician Certification" at bounding box center [416, 276] width 150 height 12
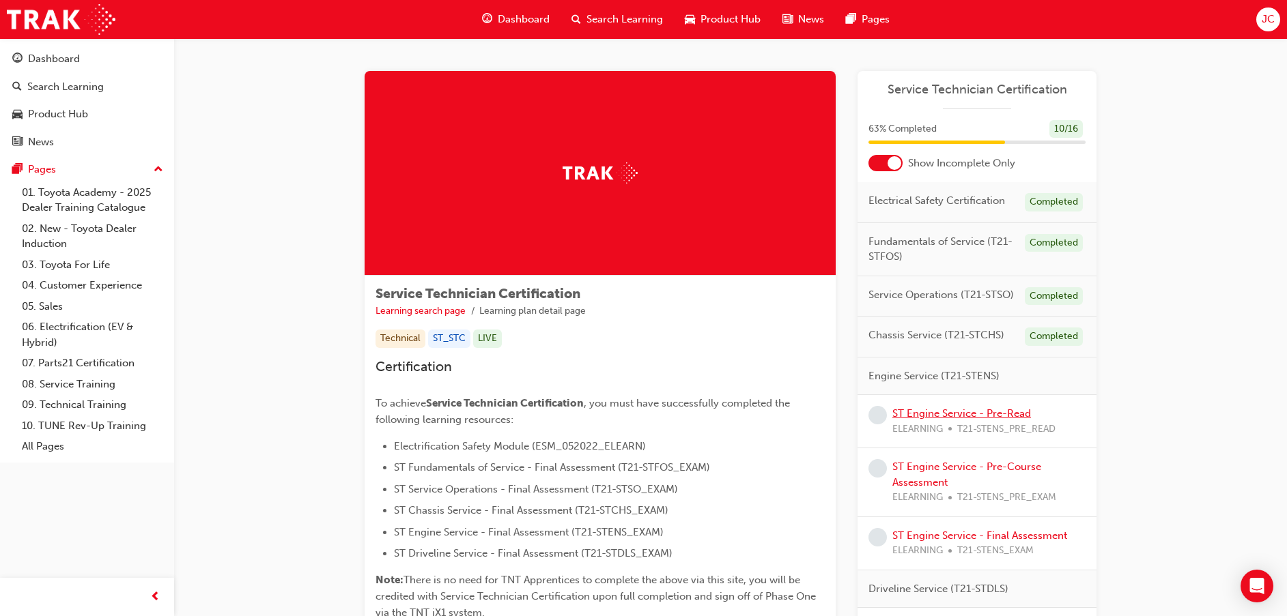
click at [919, 412] on link "ST Engine Service - Pre-Read" at bounding box center [961, 414] width 139 height 12
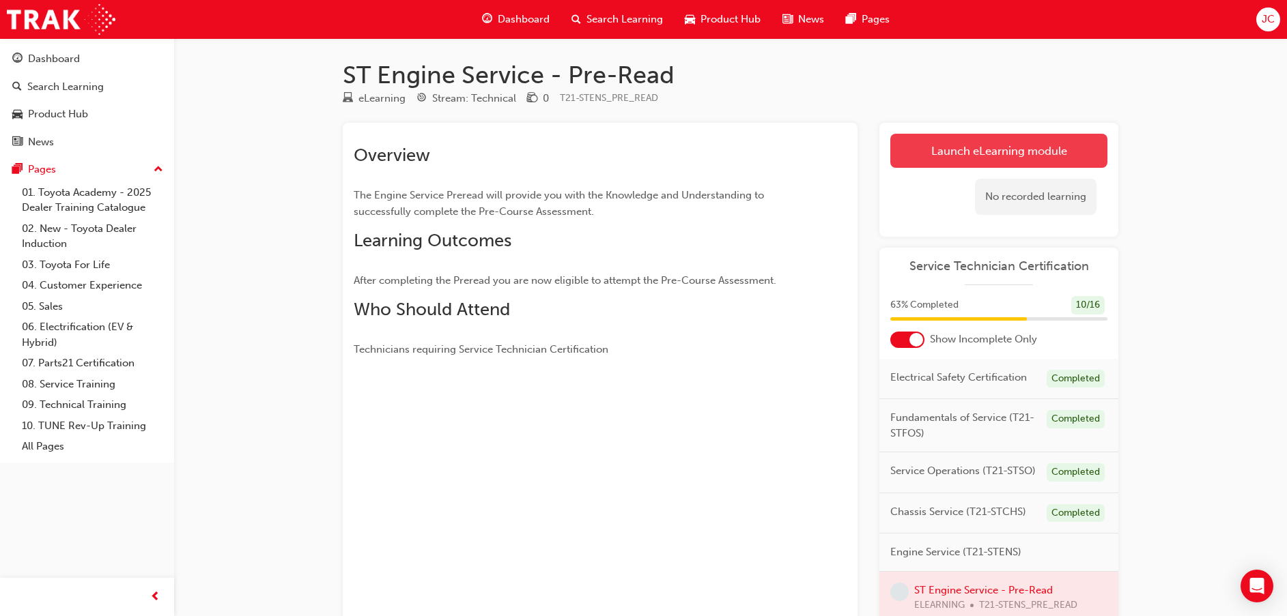
click at [920, 145] on link "Launch eLearning module" at bounding box center [998, 151] width 217 height 34
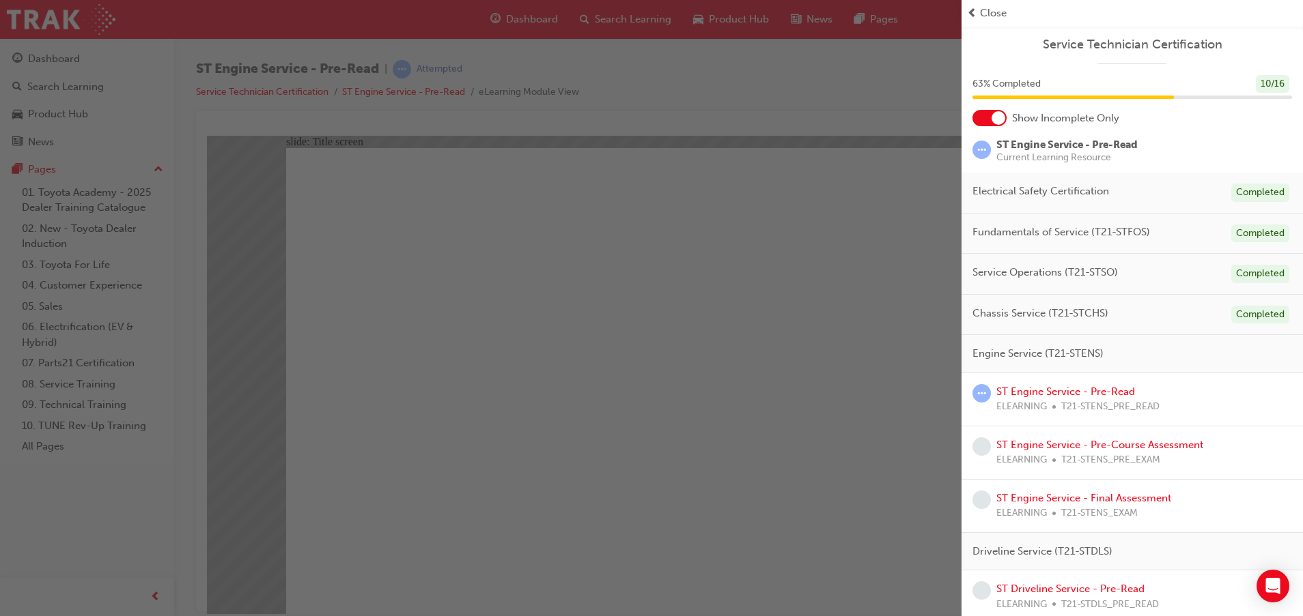
click at [856, 243] on div "button" at bounding box center [480, 308] width 961 height 616
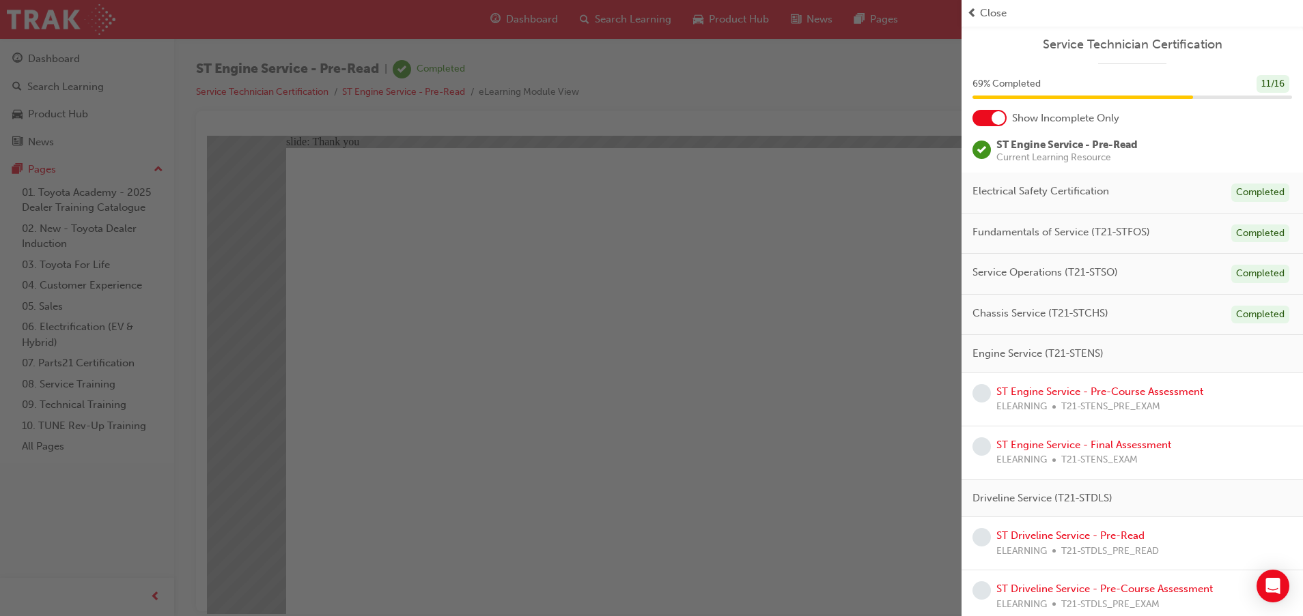
click at [975, 7] on span "prev-icon" at bounding box center [972, 13] width 10 height 16
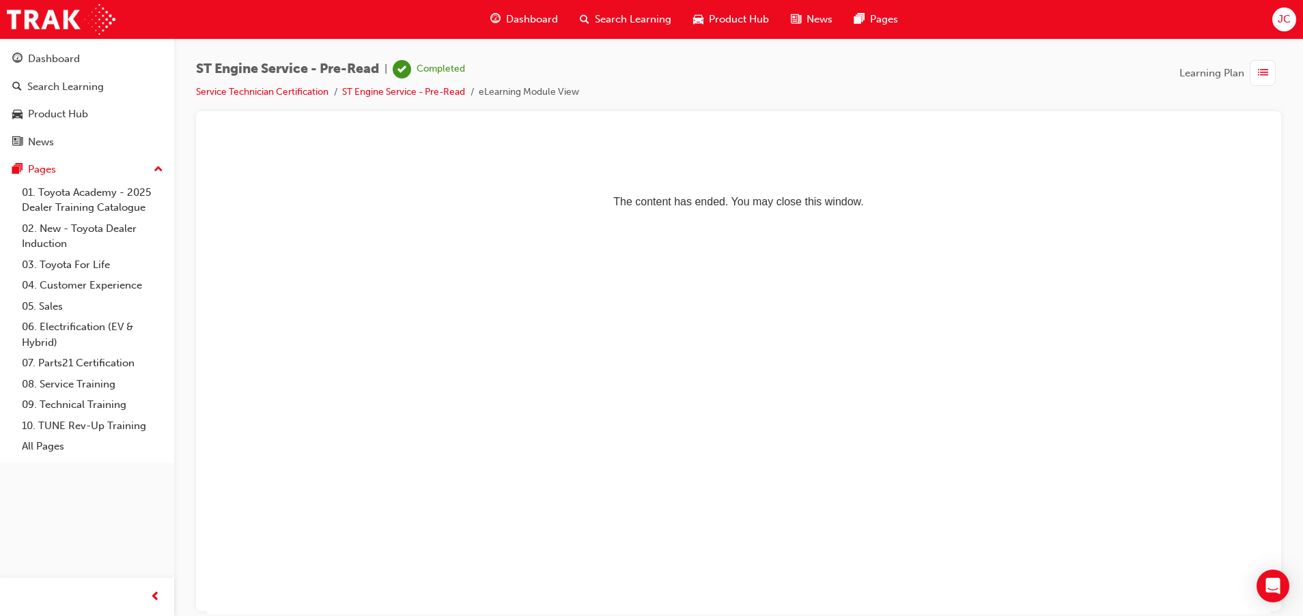
click at [526, 10] on div "Dashboard" at bounding box center [523, 19] width 89 height 28
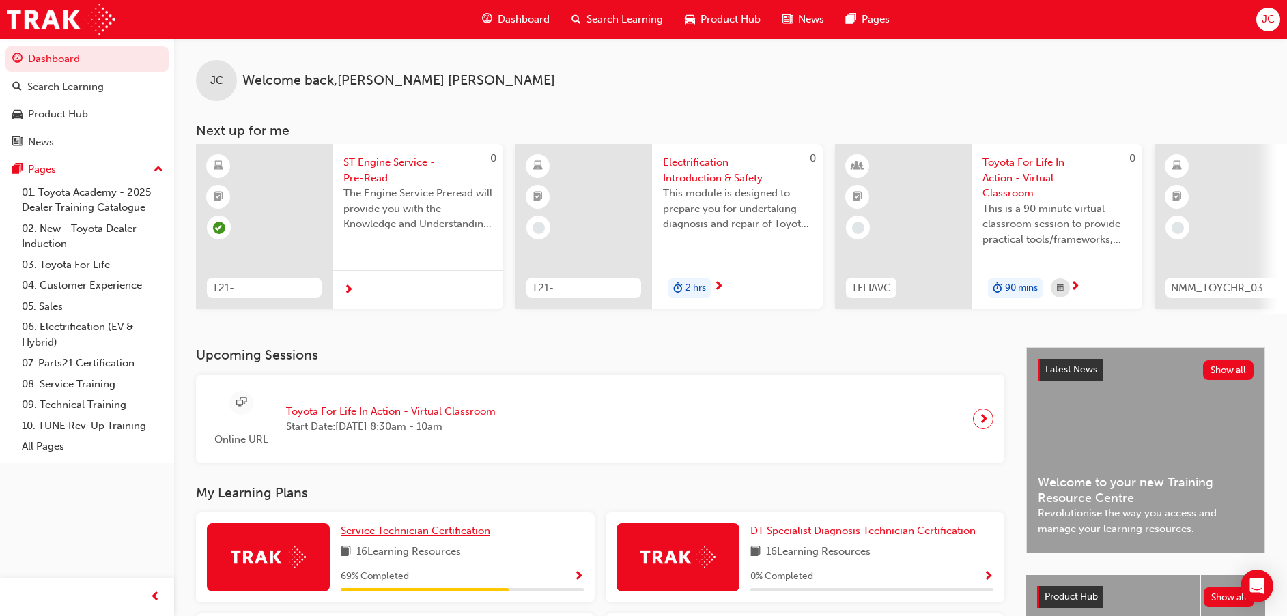
click at [414, 533] on span "Service Technician Certification" at bounding box center [416, 531] width 150 height 12
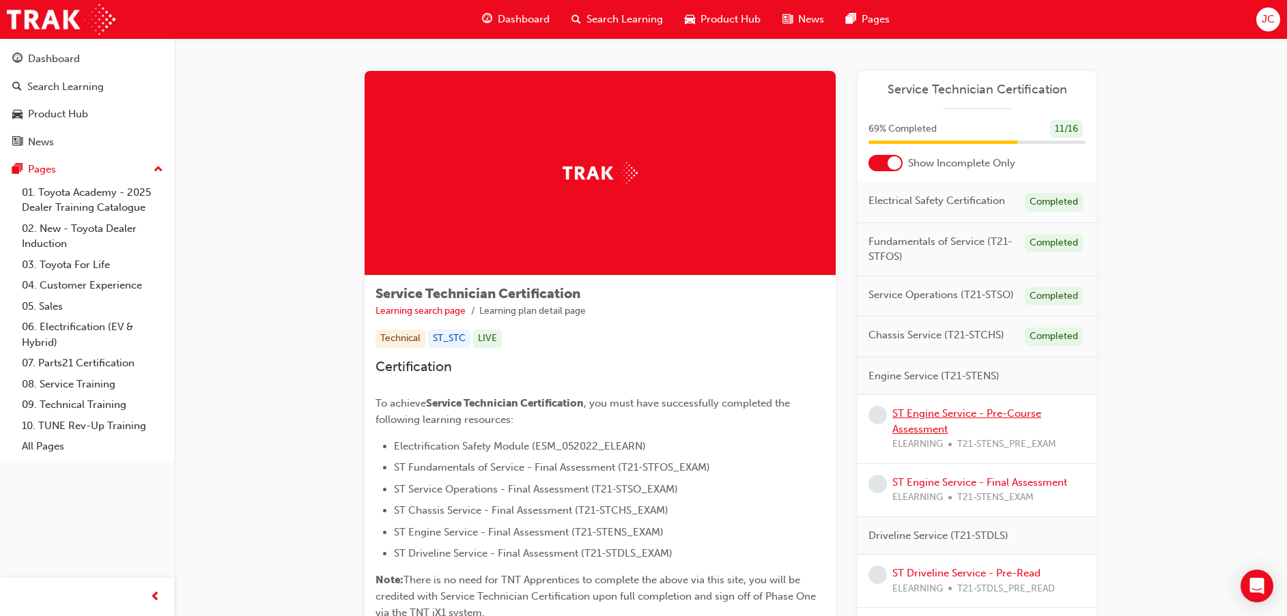
click at [918, 417] on link "ST Engine Service - Pre-Course Assessment" at bounding box center [966, 422] width 149 height 28
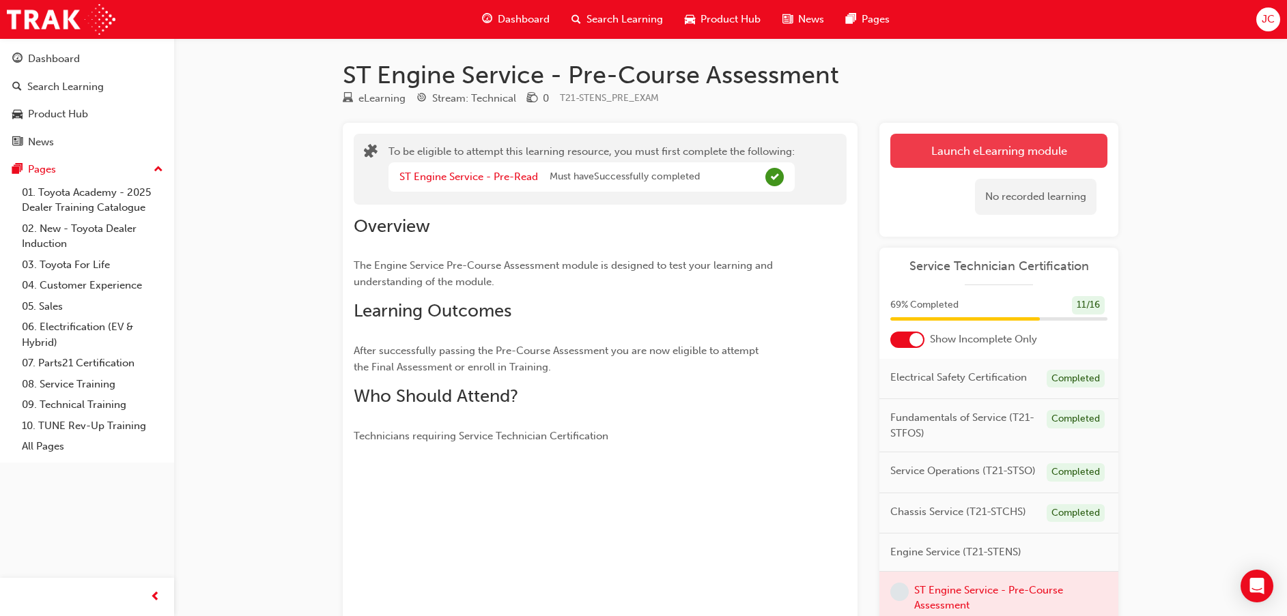
click at [943, 148] on button "Launch eLearning module" at bounding box center [998, 151] width 217 height 34
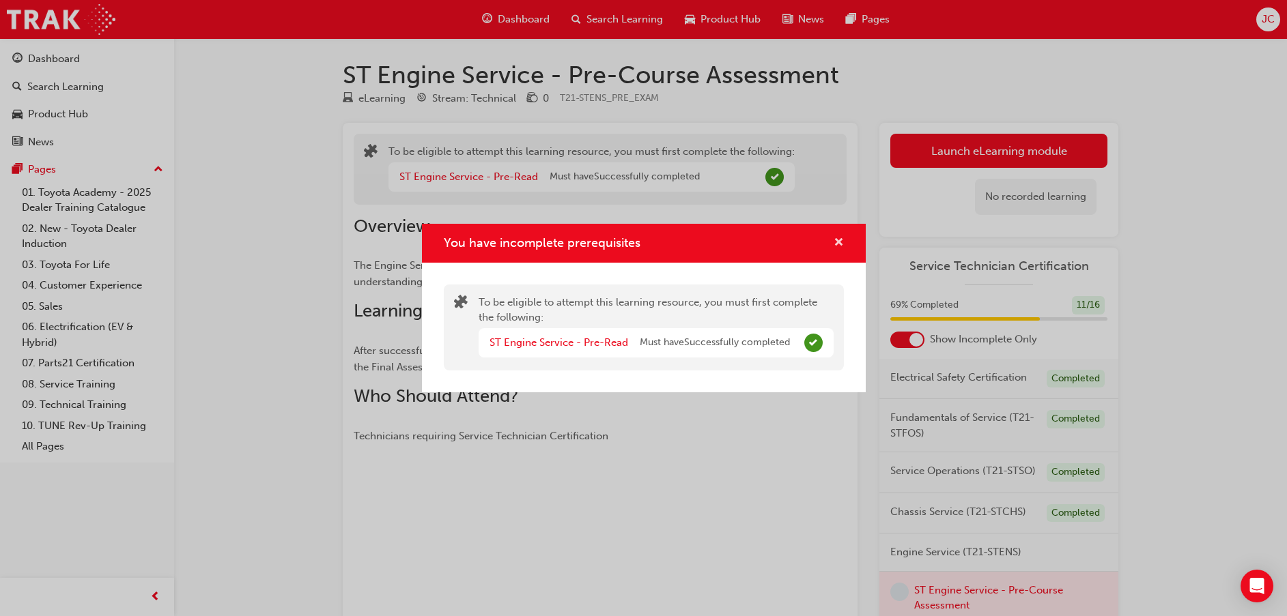
click at [836, 242] on span "cross-icon" at bounding box center [839, 244] width 10 height 12
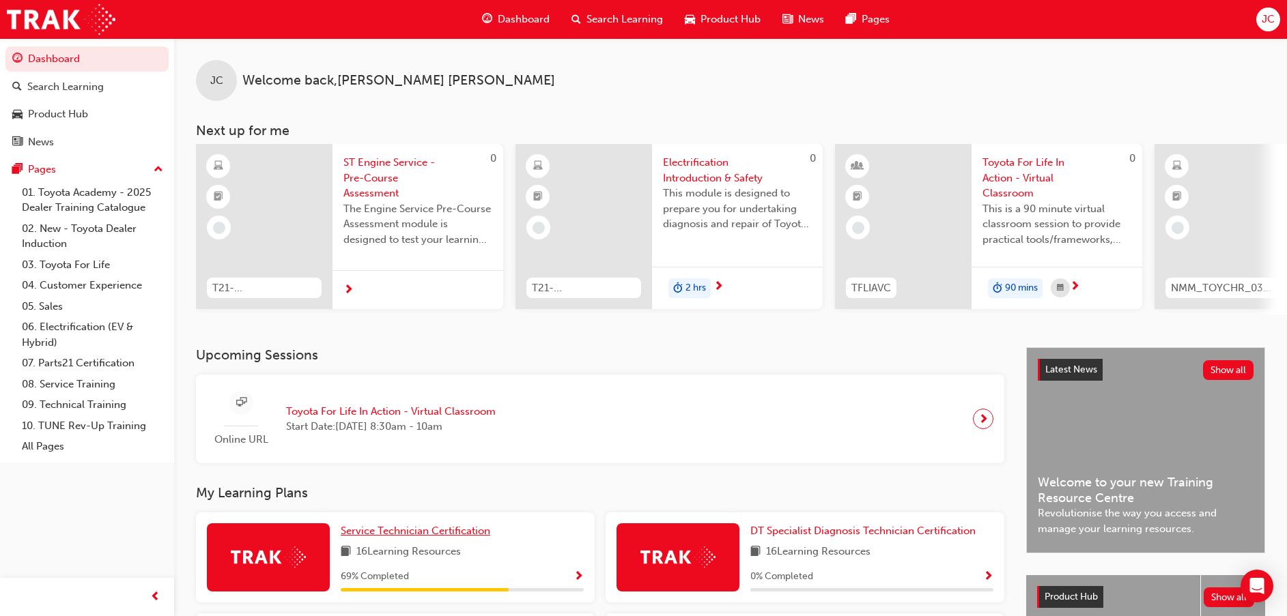
click at [459, 537] on span "Service Technician Certification" at bounding box center [416, 531] width 150 height 12
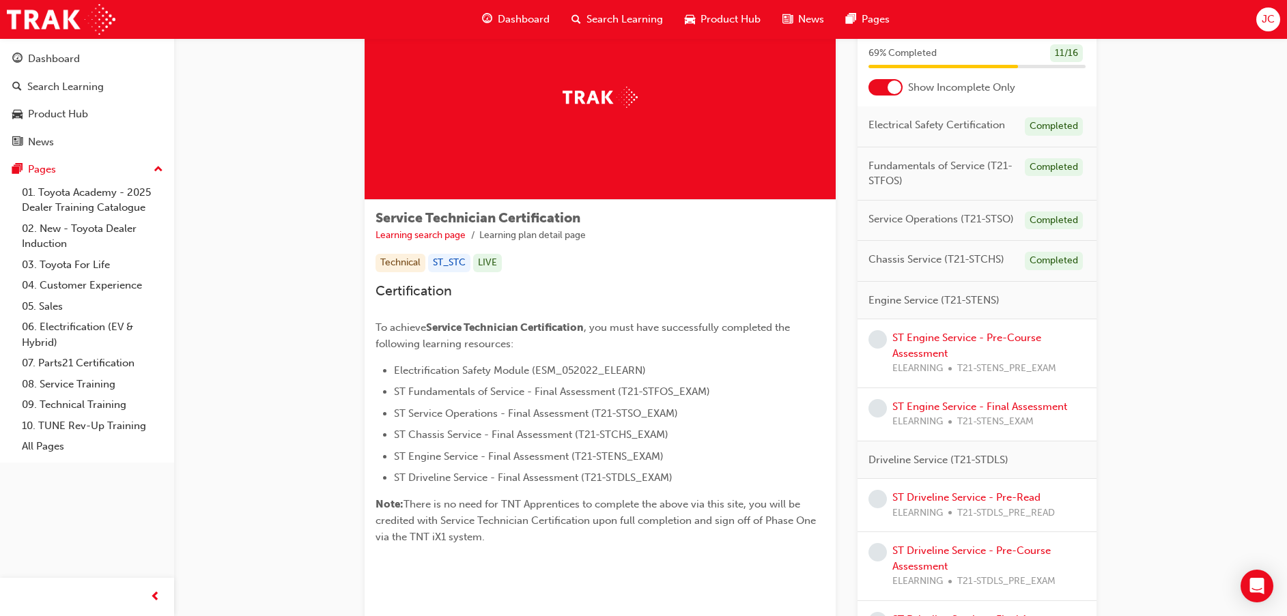
scroll to position [102, 0]
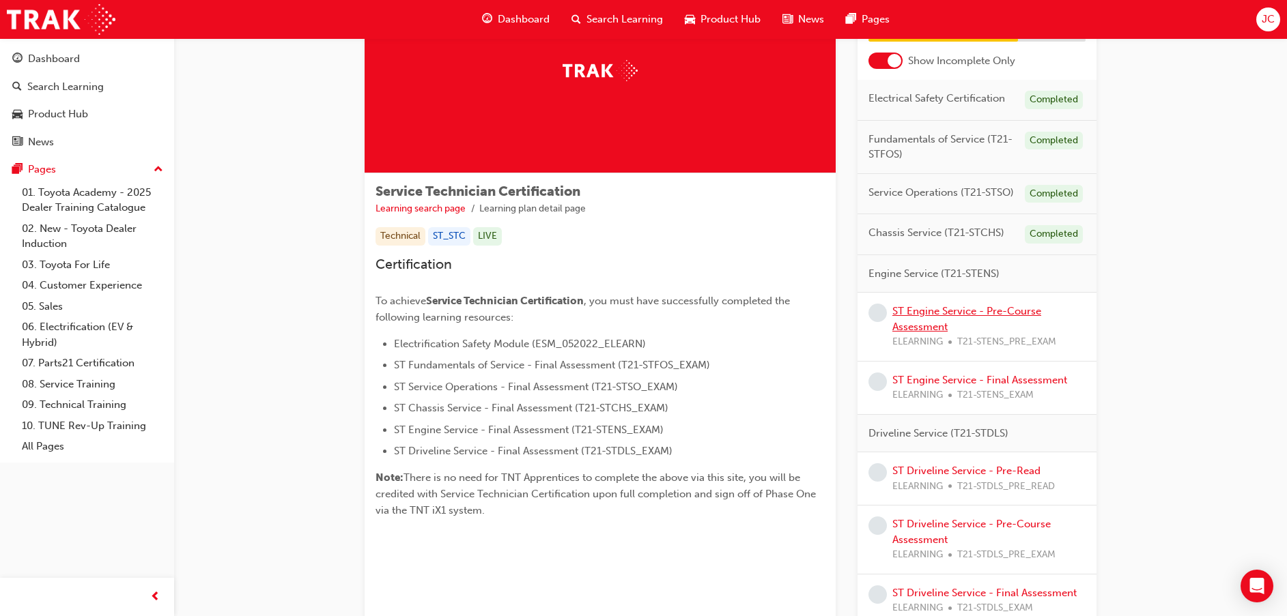
click at [931, 316] on link "ST Engine Service - Pre-Course Assessment" at bounding box center [966, 319] width 149 height 28
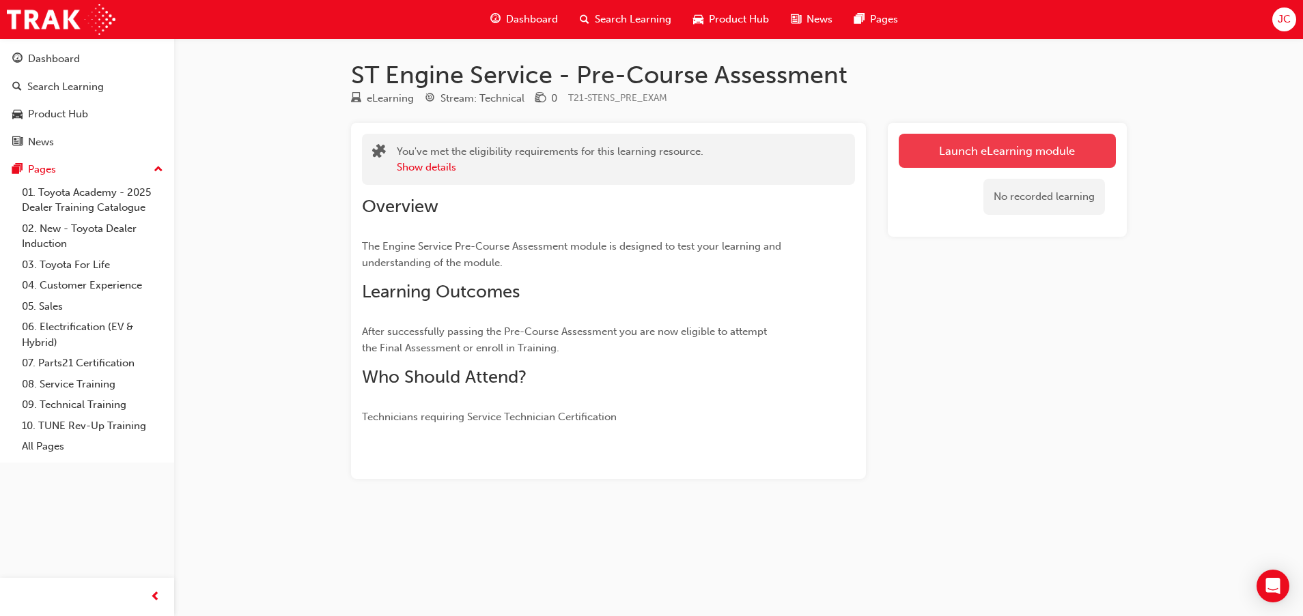
click at [931, 150] on link "Launch eLearning module" at bounding box center [1006, 151] width 217 height 34
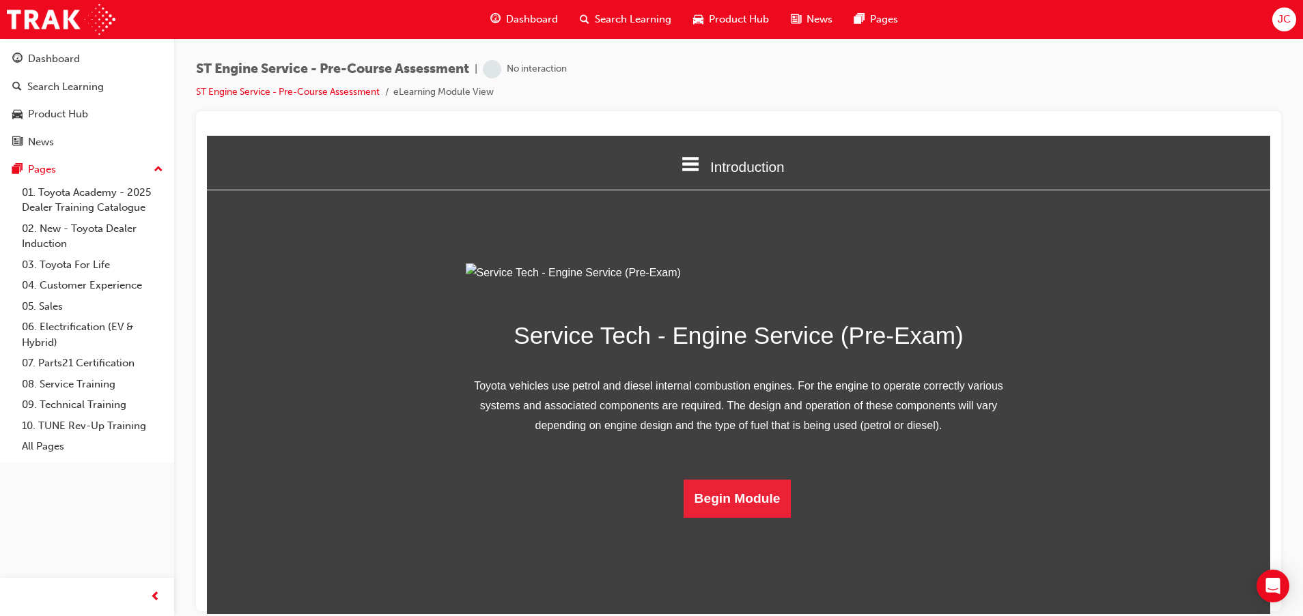
scroll to position [54, 0]
click at [721, 517] on button "Begin Module" at bounding box center [737, 498] width 108 height 38
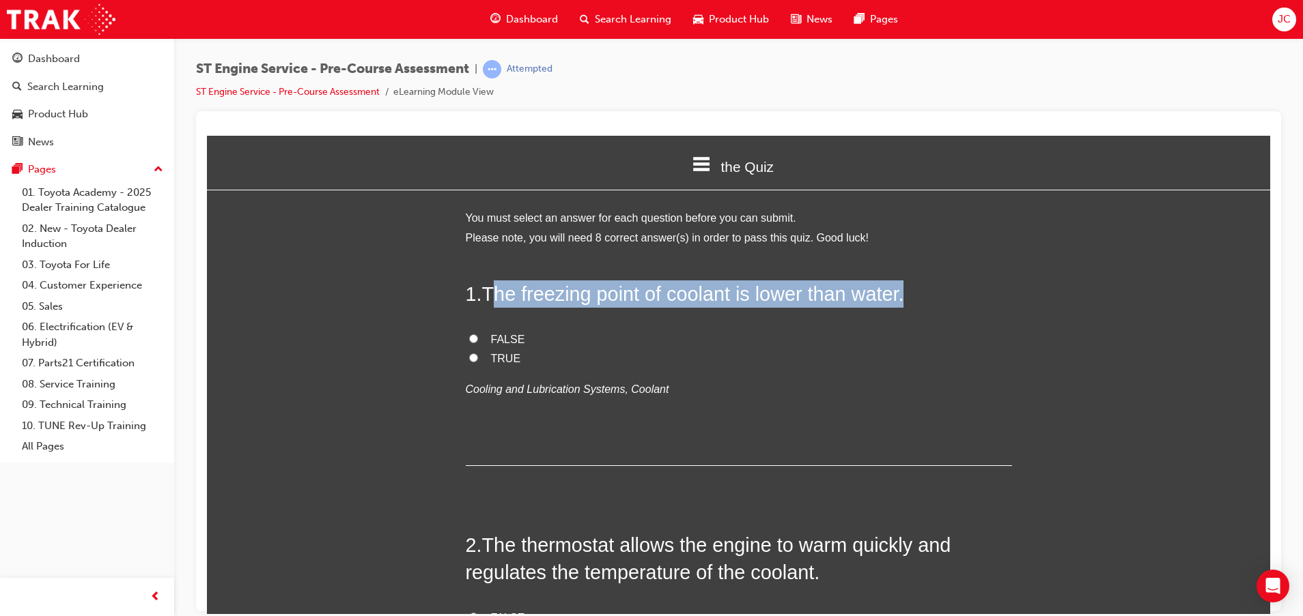
drag, startPoint x: 489, startPoint y: 293, endPoint x: 970, endPoint y: 269, distance: 481.2
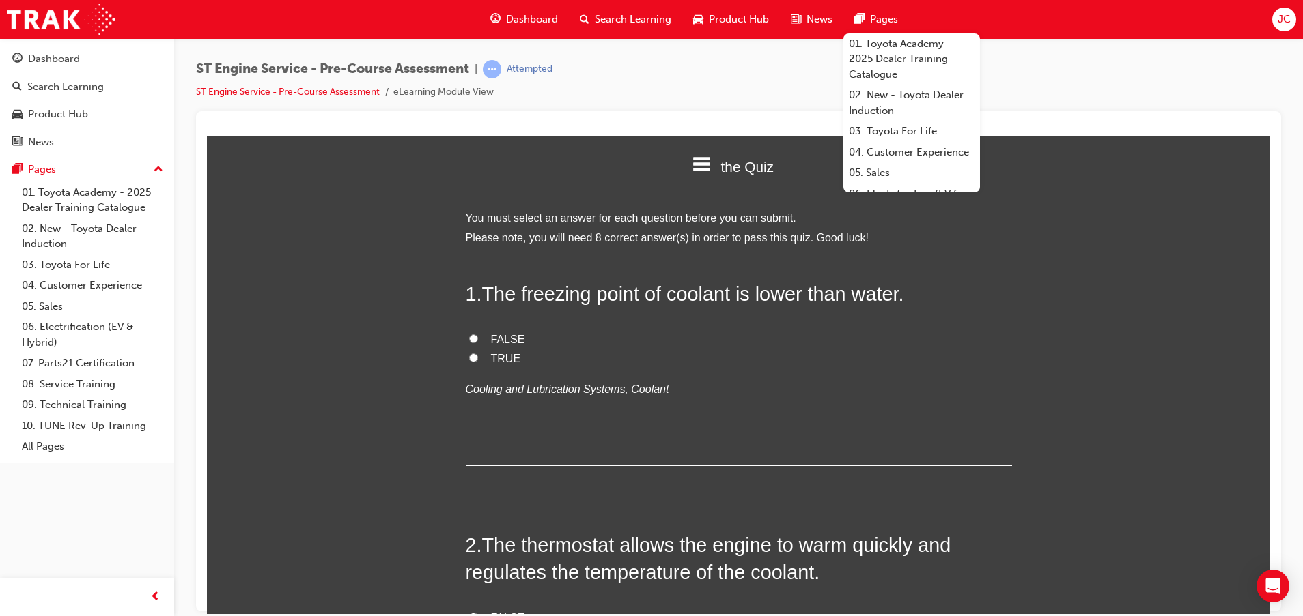
click at [499, 358] on span "TRUE" at bounding box center [506, 358] width 30 height 12
click at [478, 358] on input "TRUE" at bounding box center [473, 357] width 9 height 9
radio input "true"
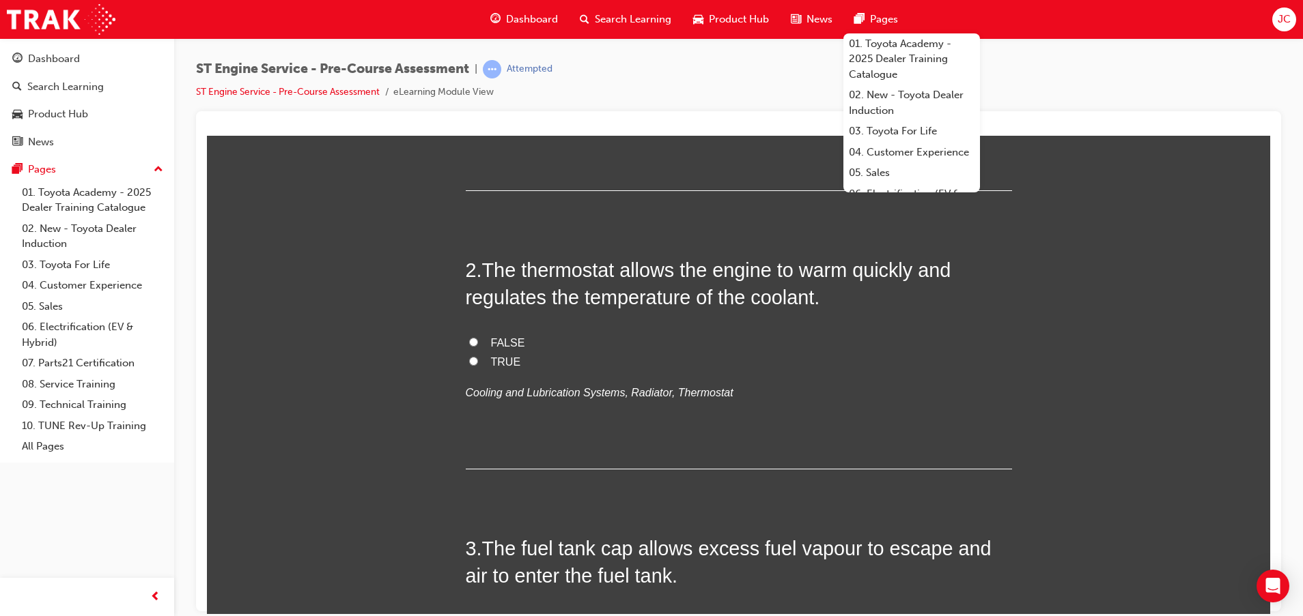
scroll to position [307, 0]
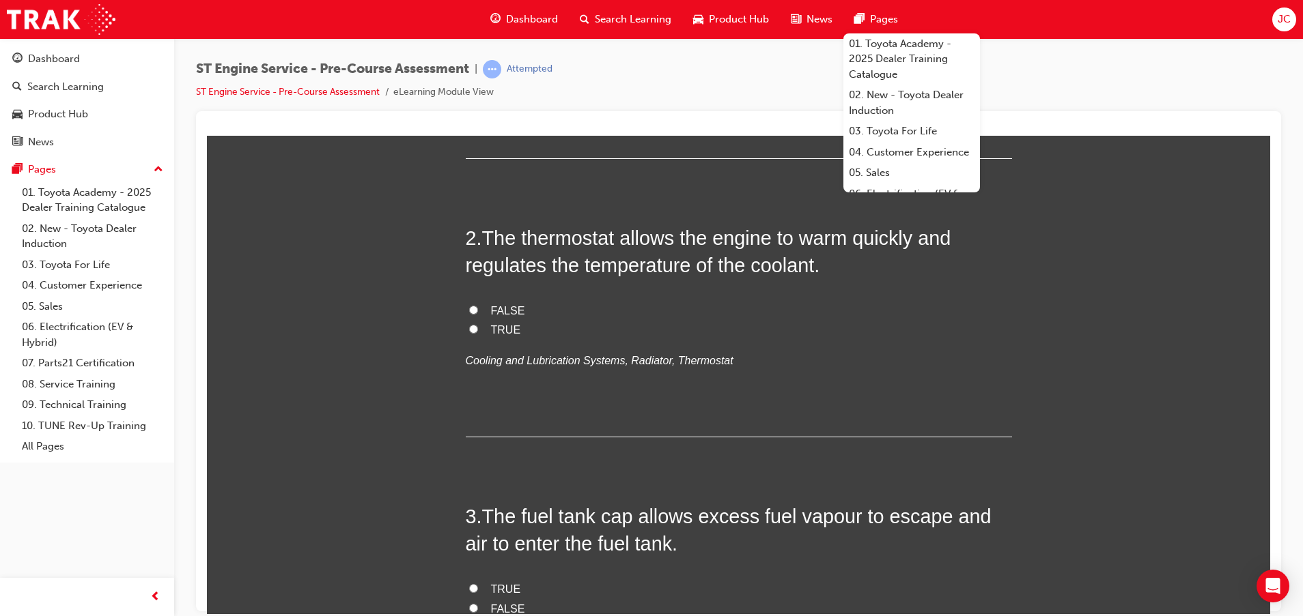
drag, startPoint x: 842, startPoint y: 325, endPoint x: 875, endPoint y: 269, distance: 64.5
click at [843, 325] on label "TRUE" at bounding box center [739, 330] width 546 height 20
click at [478, 325] on input "TRUE" at bounding box center [473, 328] width 9 height 9
radio input "true"
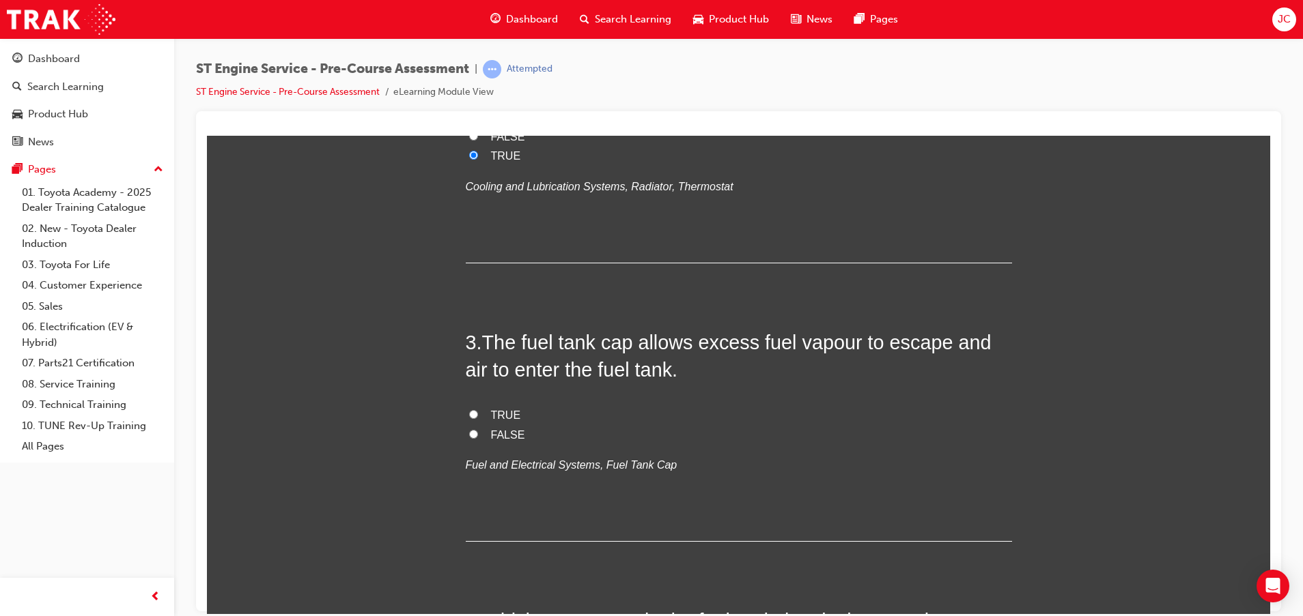
scroll to position [512, 0]
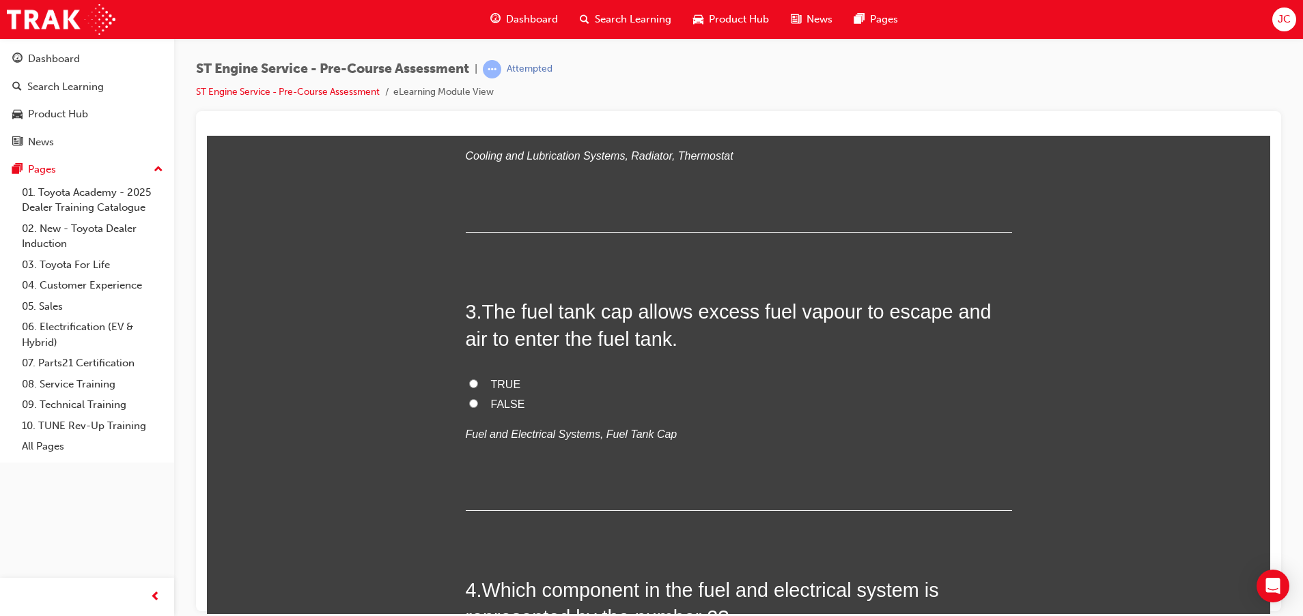
click at [771, 350] on h2 "3 . The fuel tank cap allows excess fuel vapour to escape and air to enter the …" at bounding box center [739, 325] width 546 height 55
click at [492, 407] on span "FALSE" at bounding box center [508, 404] width 34 height 12
click at [478, 407] on input "FALSE" at bounding box center [473, 403] width 9 height 9
radio input "true"
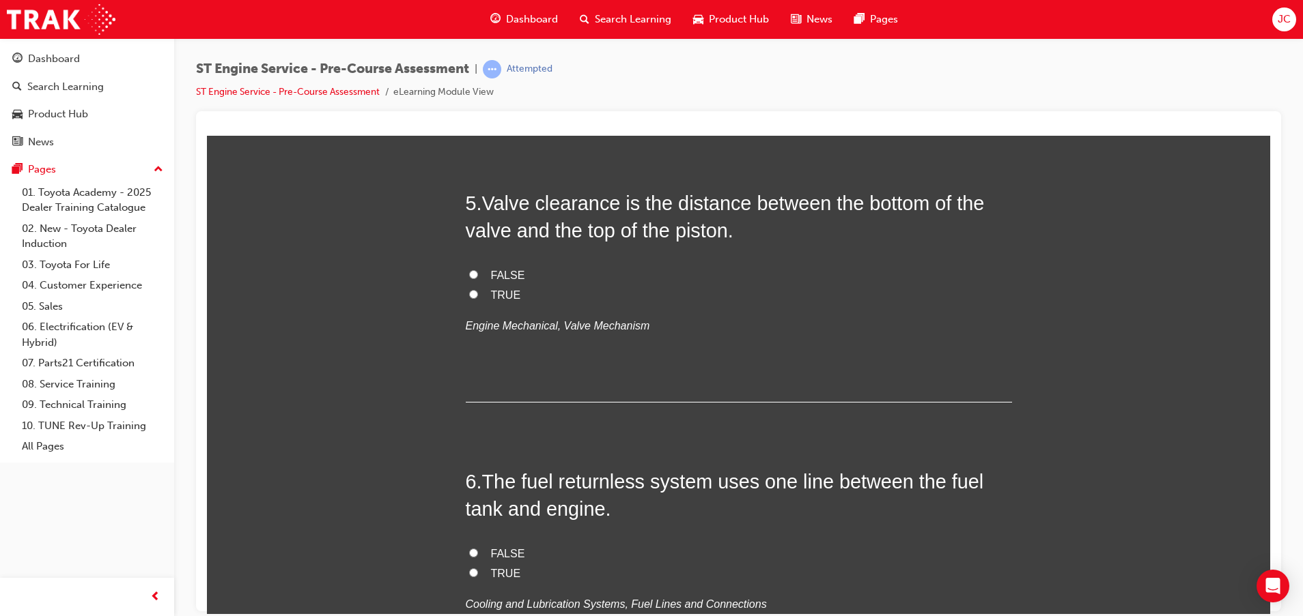
scroll to position [1229, 0]
radio input "true"
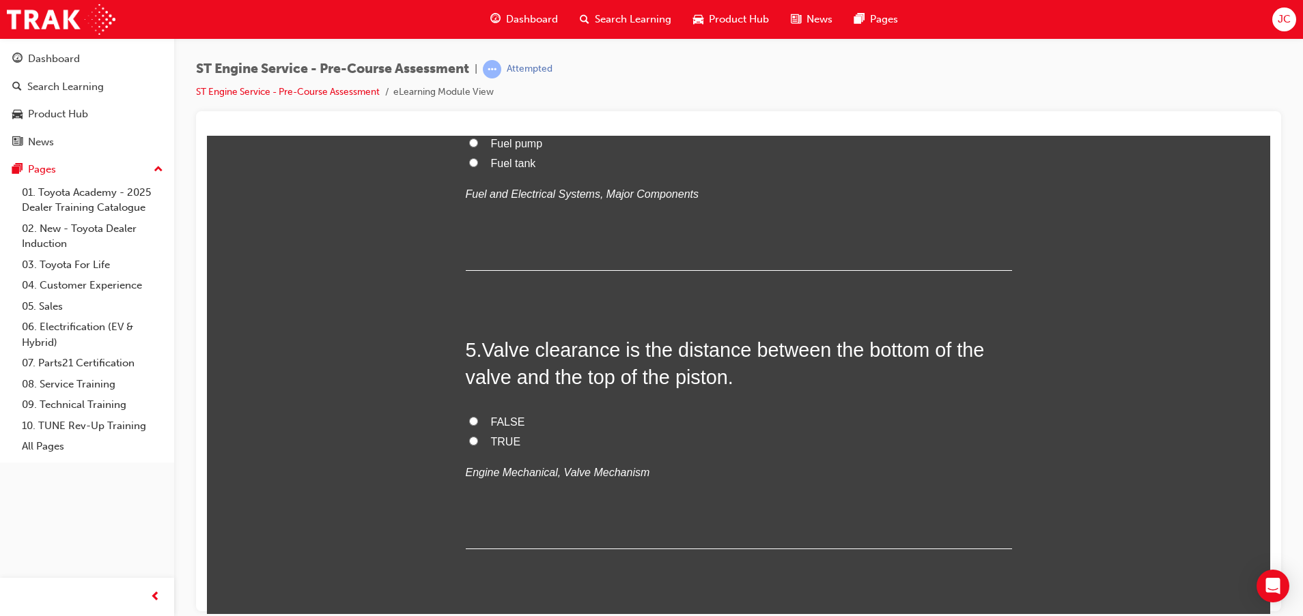
scroll to position [1126, 0]
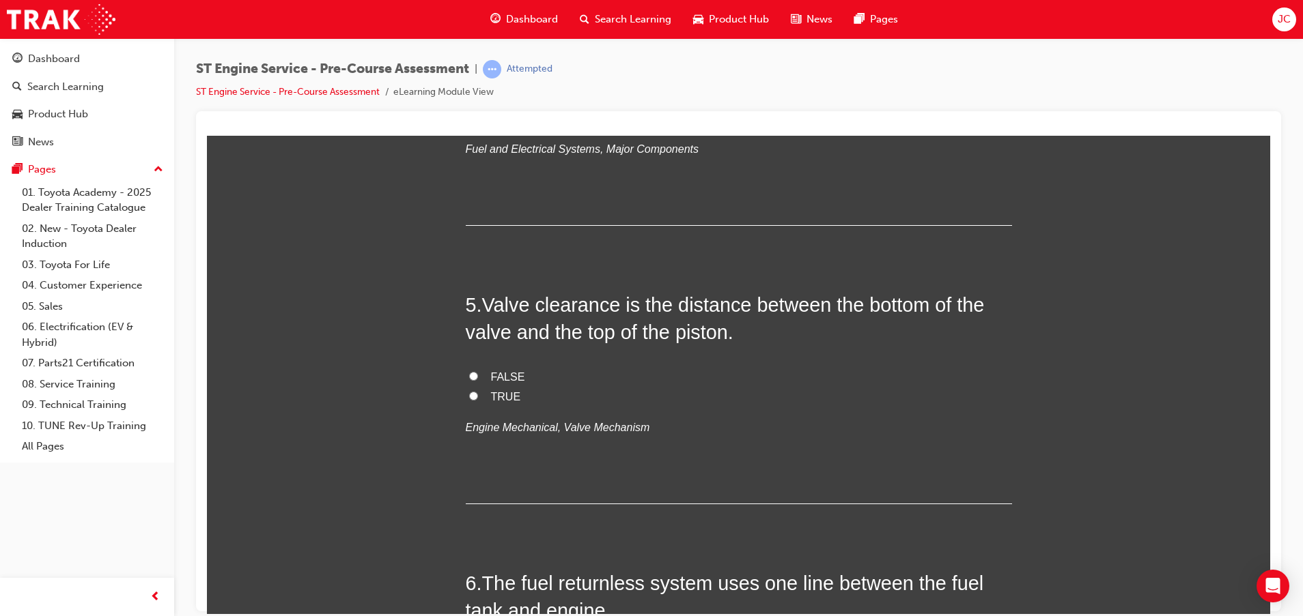
click at [521, 104] on span "Fuel pump" at bounding box center [517, 98] width 52 height 12
click at [478, 102] on input "Fuel pump" at bounding box center [473, 97] width 9 height 9
radio input "true"
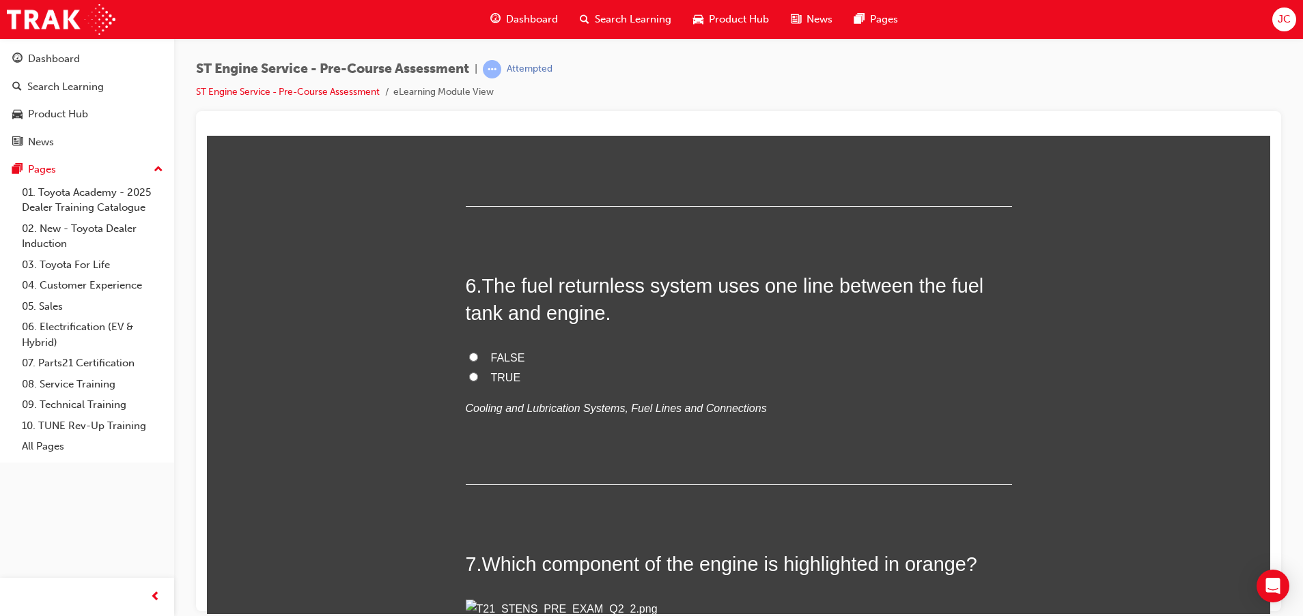
scroll to position [1434, 0]
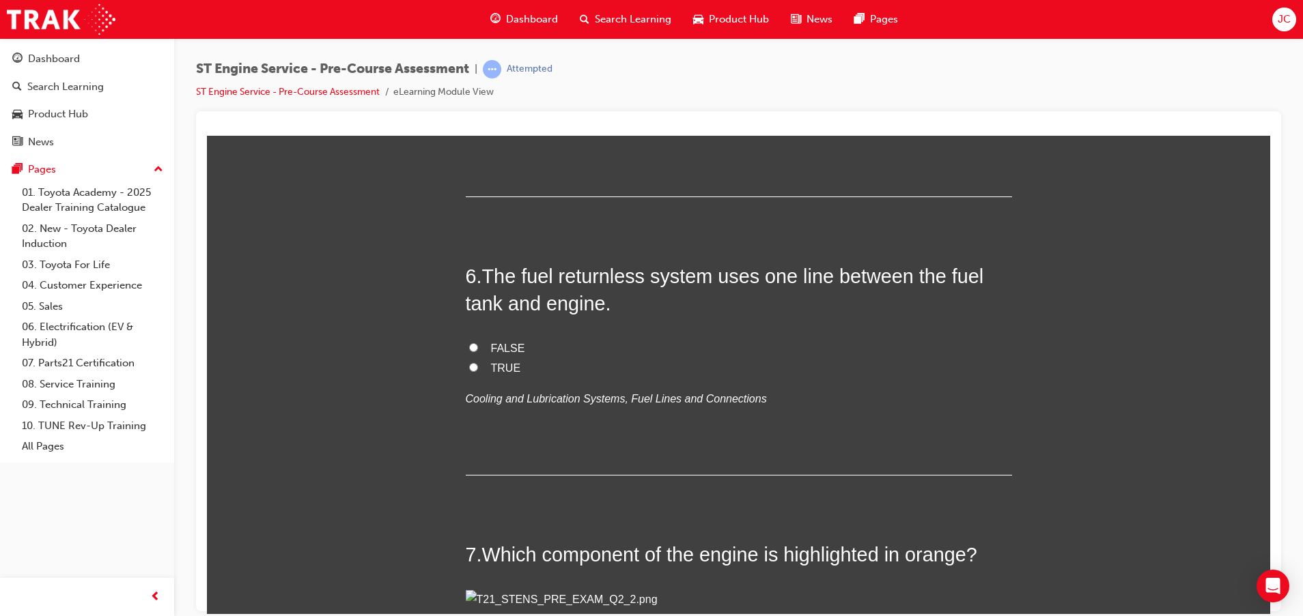
click at [500, 75] on span "FALSE" at bounding box center [508, 69] width 34 height 12
click at [478, 73] on input "FALSE" at bounding box center [473, 68] width 9 height 9
radio input "true"
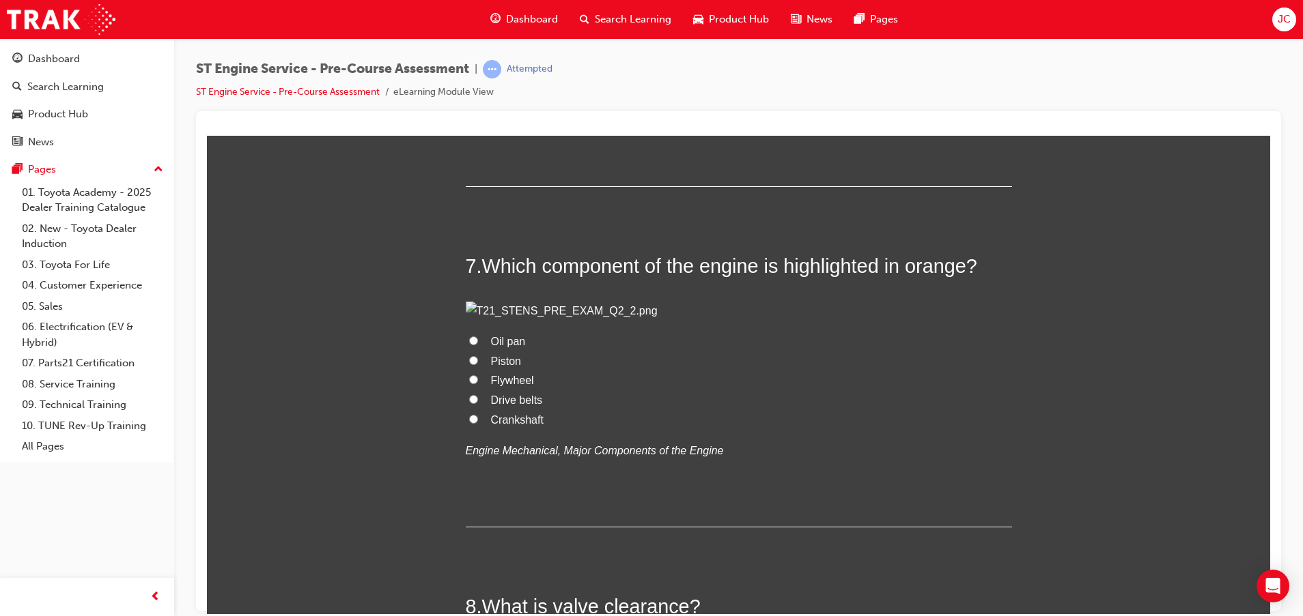
scroll to position [1741, 0]
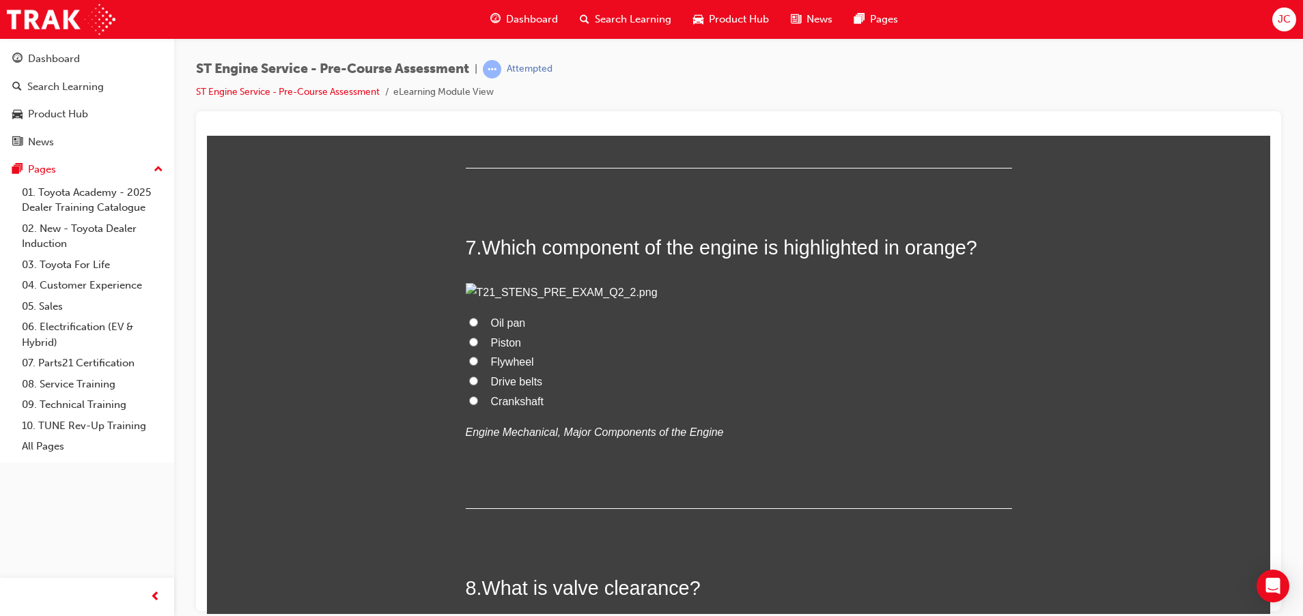
click at [495, 66] on span "TRUE" at bounding box center [506, 61] width 30 height 12
click at [478, 64] on input "TRUE" at bounding box center [473, 59] width 9 height 9
radio input "true"
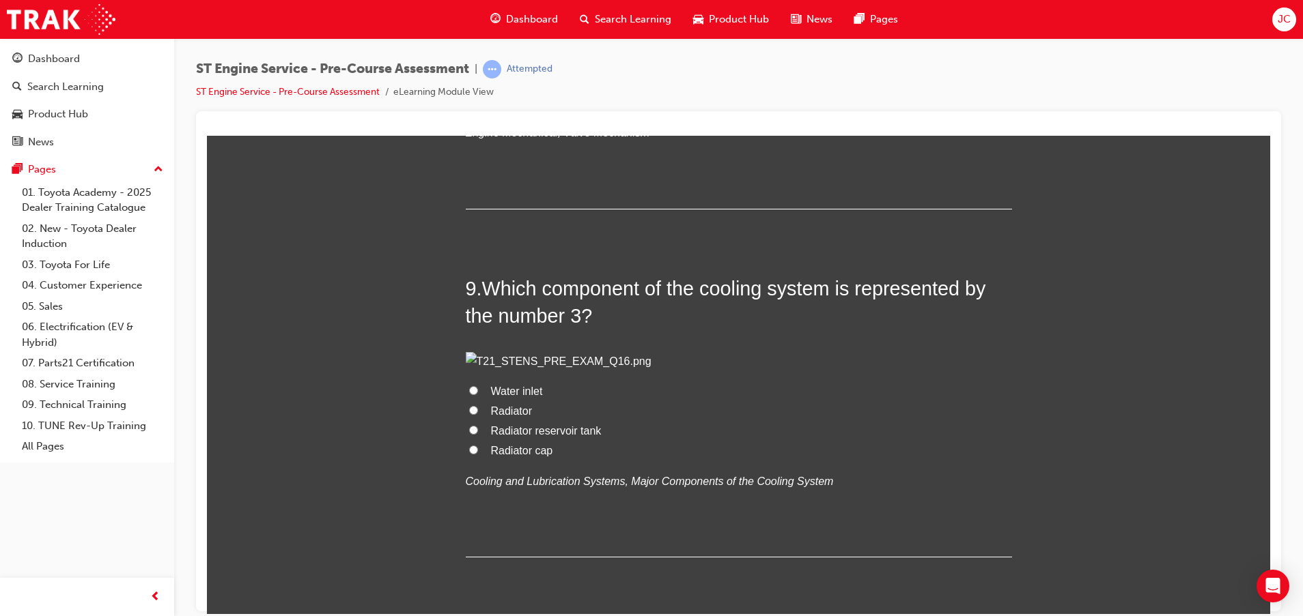
scroll to position [2662, 0]
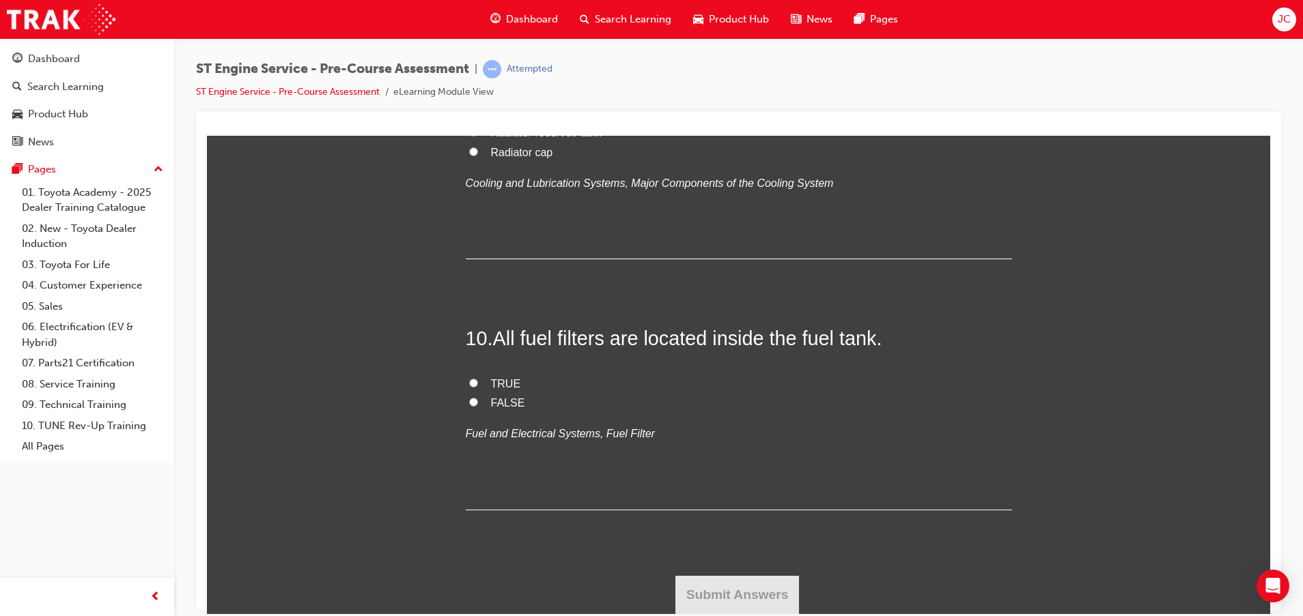
radio input "true"
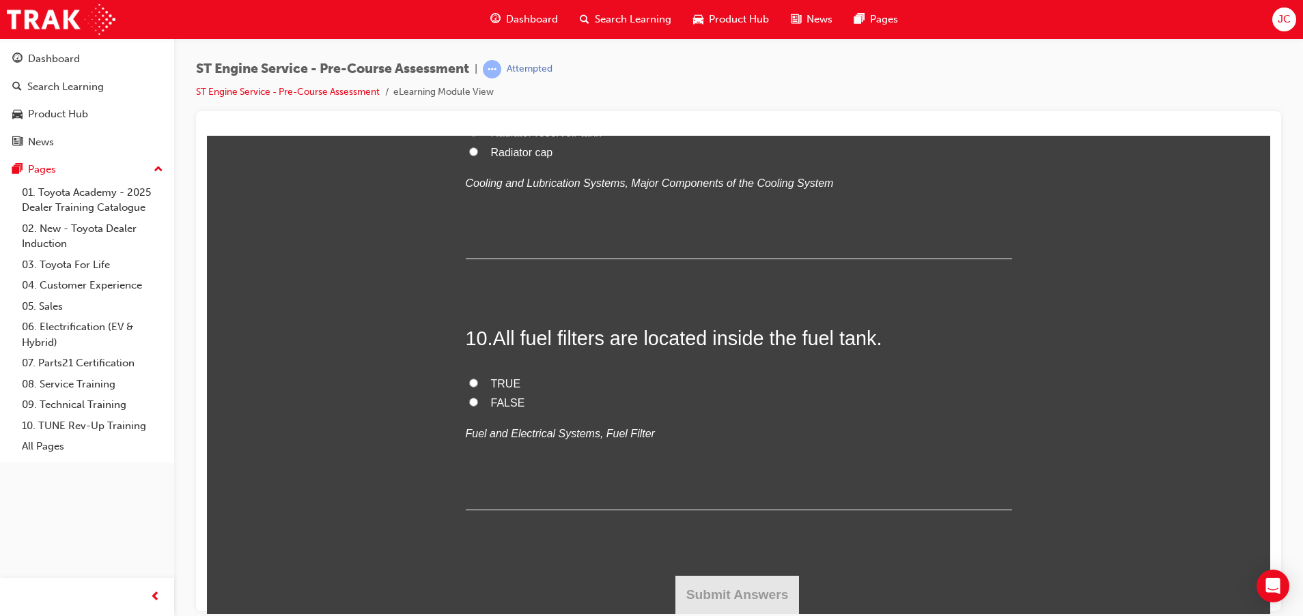
radio input "true"
click at [511, 98] on span "Water inlet" at bounding box center [517, 93] width 52 height 12
click at [478, 96] on input "Water inlet" at bounding box center [473, 91] width 9 height 9
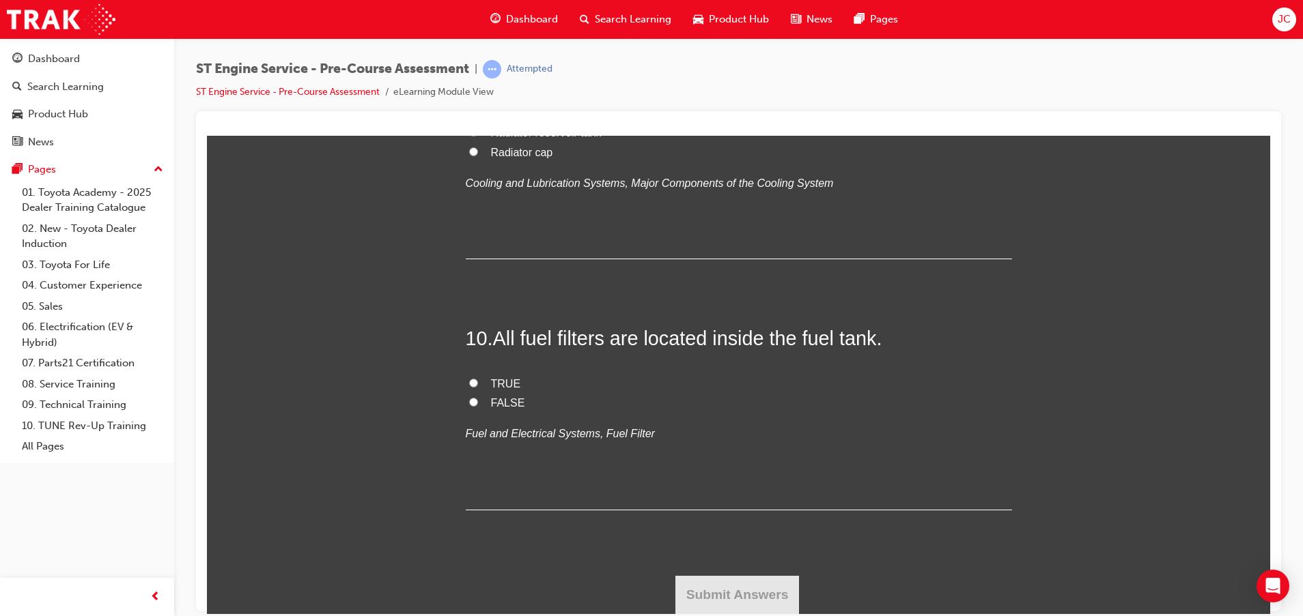
radio input "true"
click at [502, 158] on span "Radiator cap" at bounding box center [522, 152] width 62 height 12
click at [478, 156] on input "Radiator cap" at bounding box center [473, 151] width 9 height 9
radio input "true"
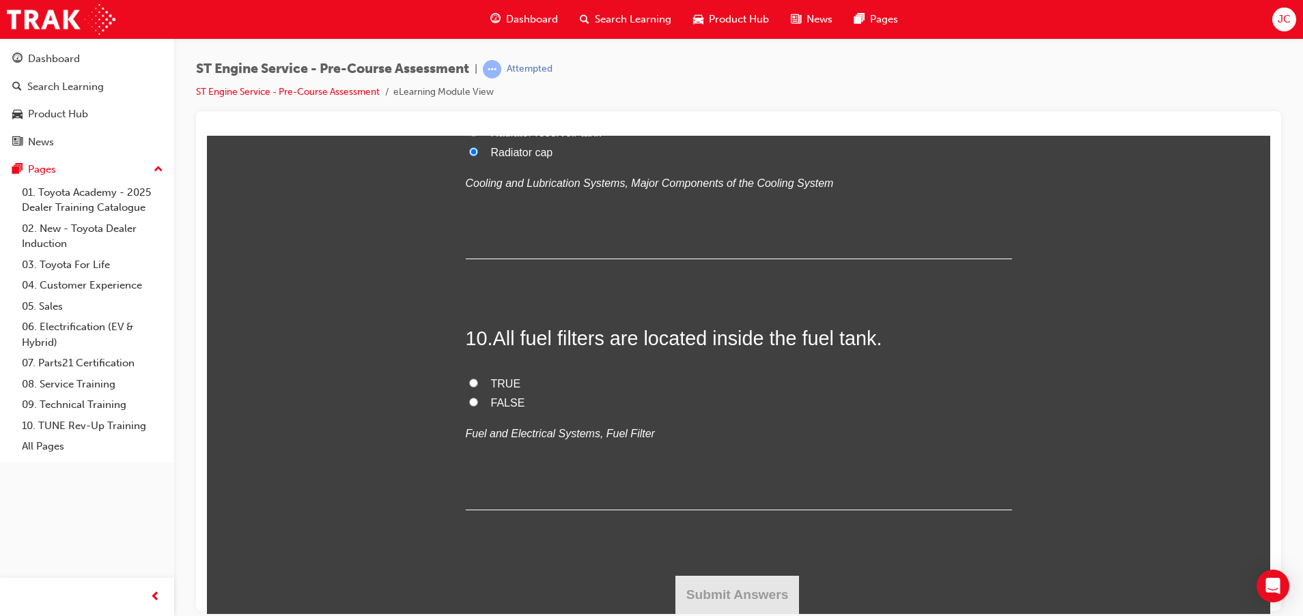
scroll to position [3687, 0]
click at [492, 413] on label "FALSE" at bounding box center [739, 403] width 546 height 20
click at [478, 406] on input "FALSE" at bounding box center [473, 401] width 9 height 9
radio input "true"
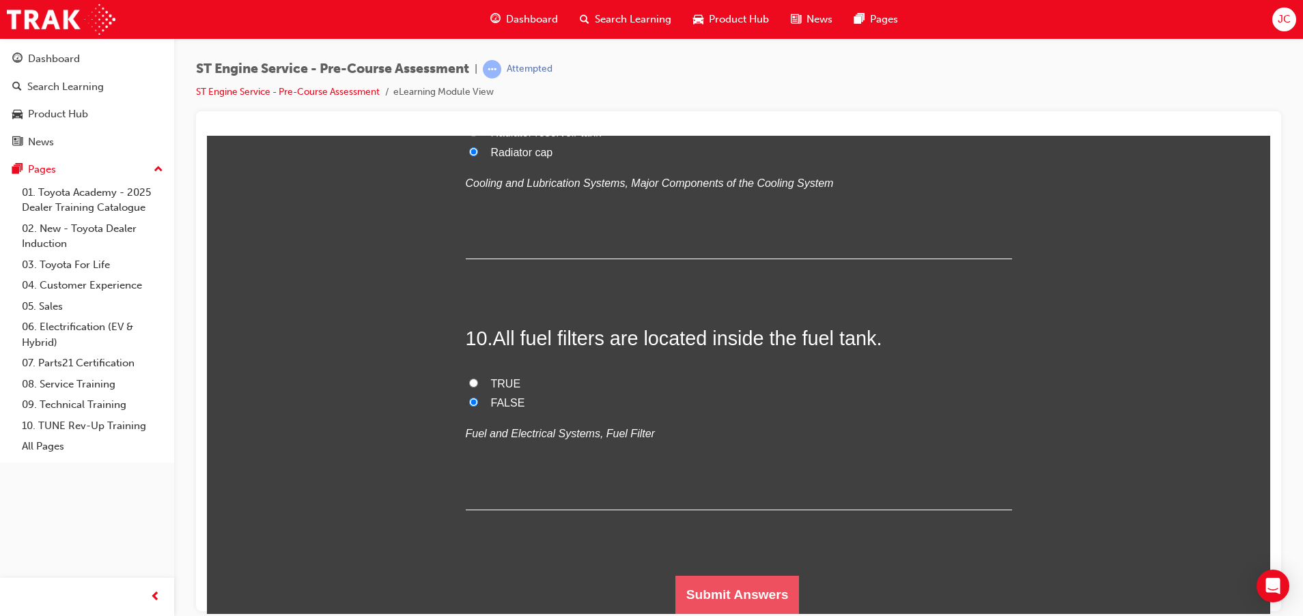
click at [713, 581] on button "Submit Answers" at bounding box center [737, 595] width 124 height 38
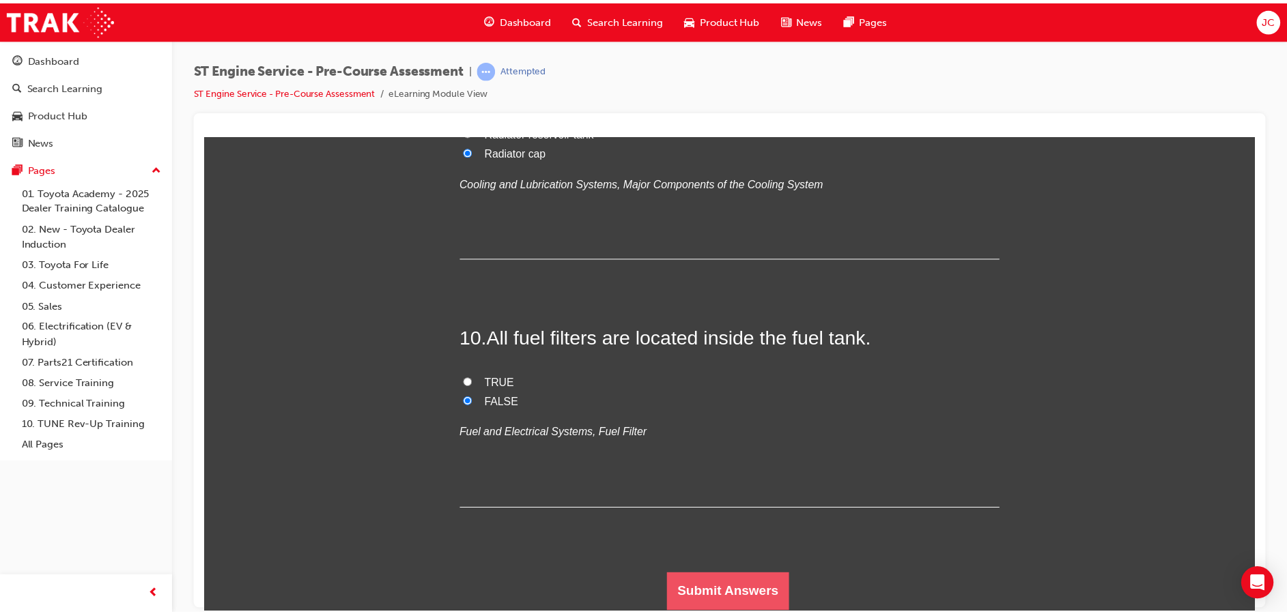
scroll to position [0, 0]
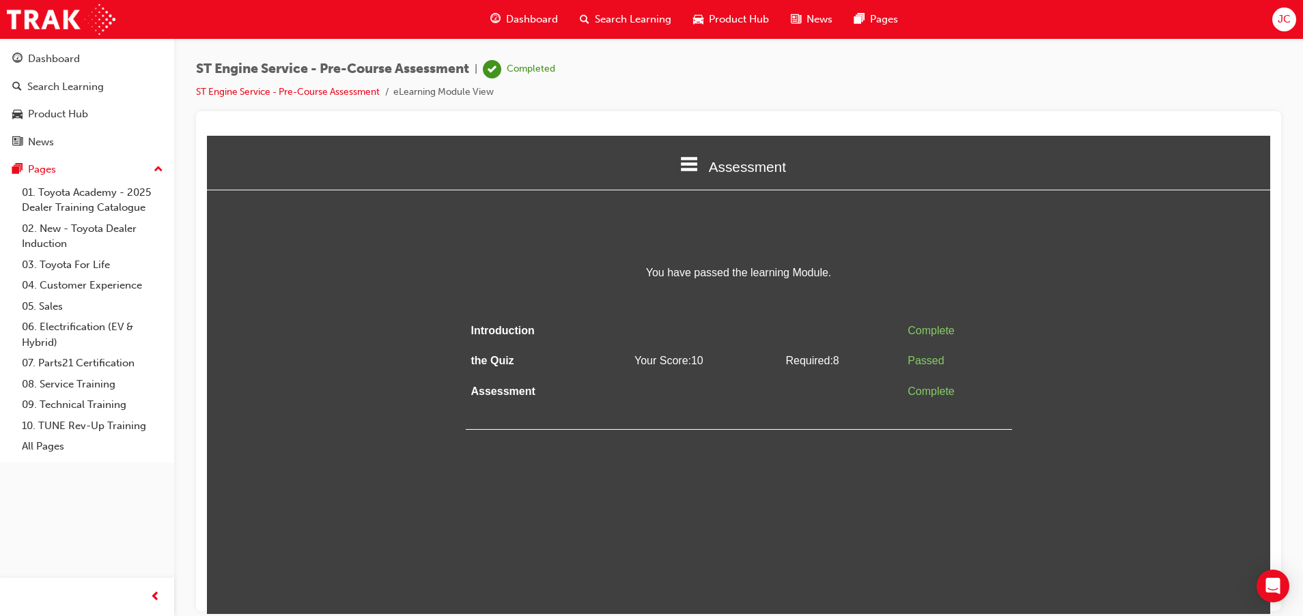
click at [535, 17] on span "Dashboard" at bounding box center [532, 20] width 52 height 16
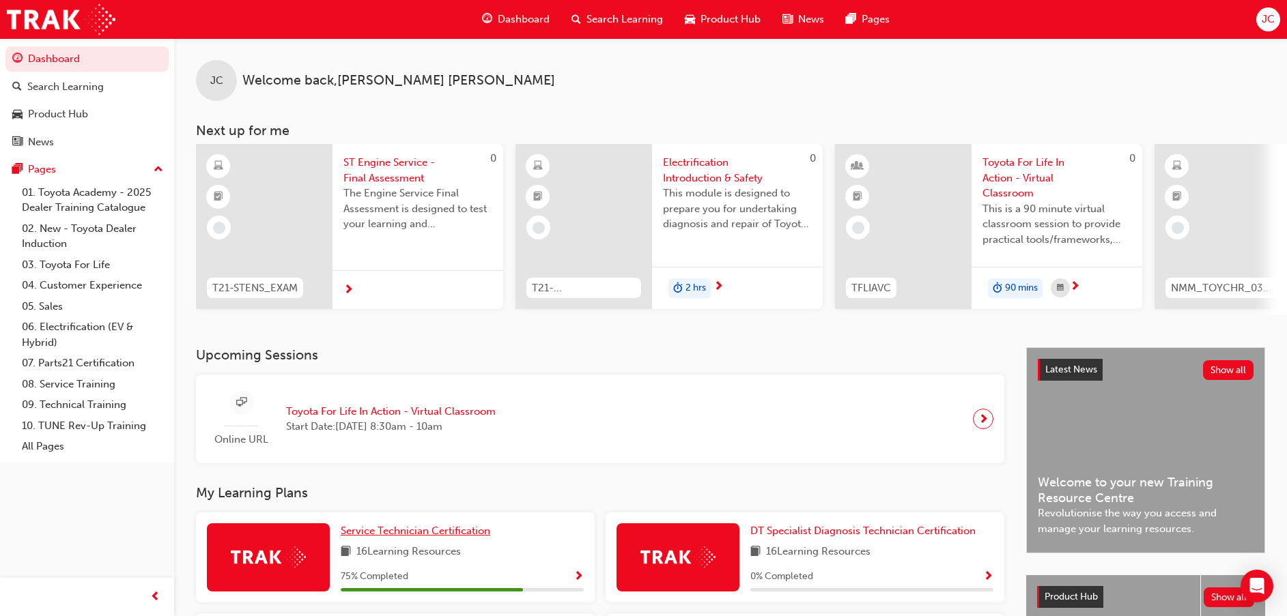
click at [419, 536] on span "Service Technician Certification" at bounding box center [416, 531] width 150 height 12
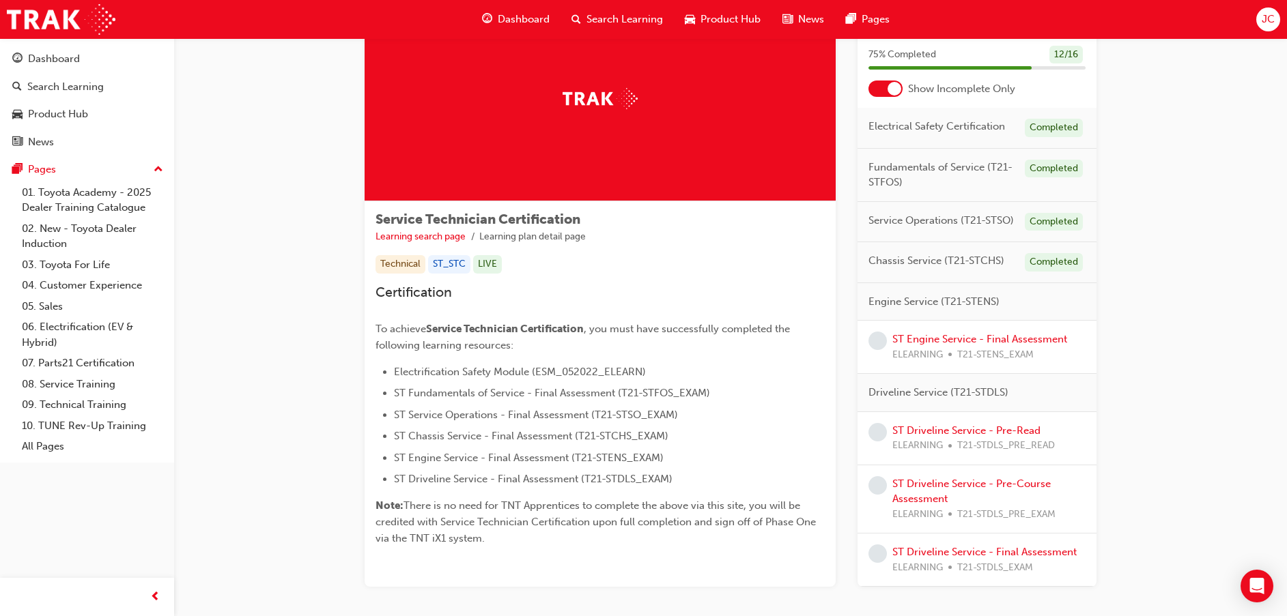
scroll to position [145, 0]
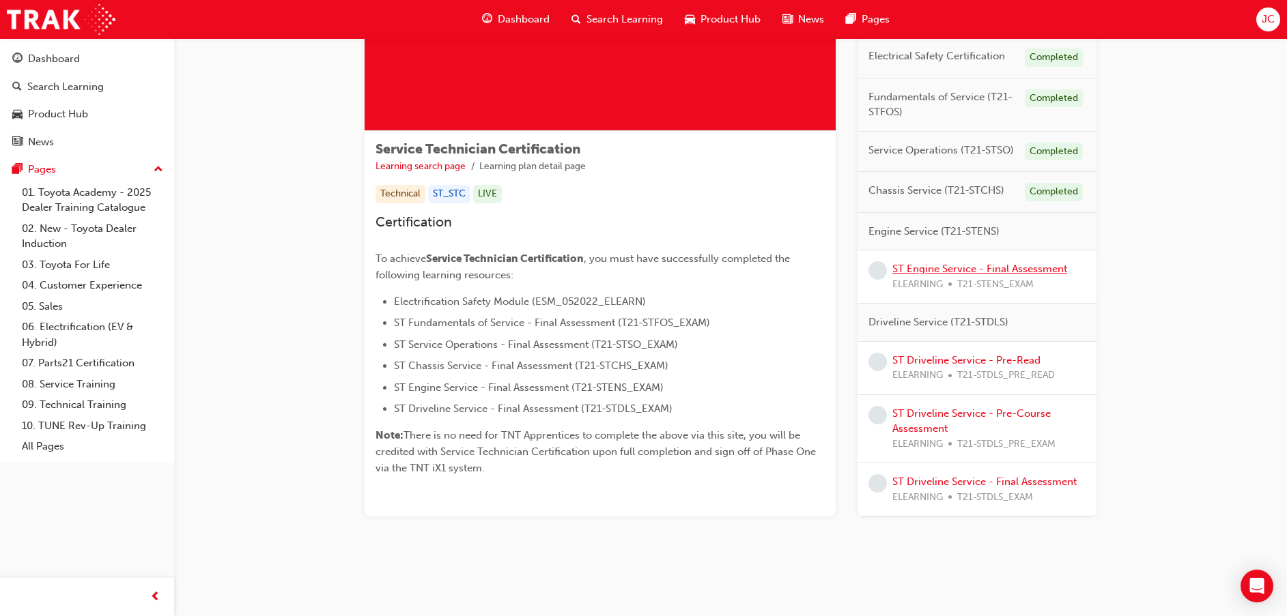
click at [964, 265] on link "ST Engine Service - Final Assessment" at bounding box center [979, 269] width 175 height 12
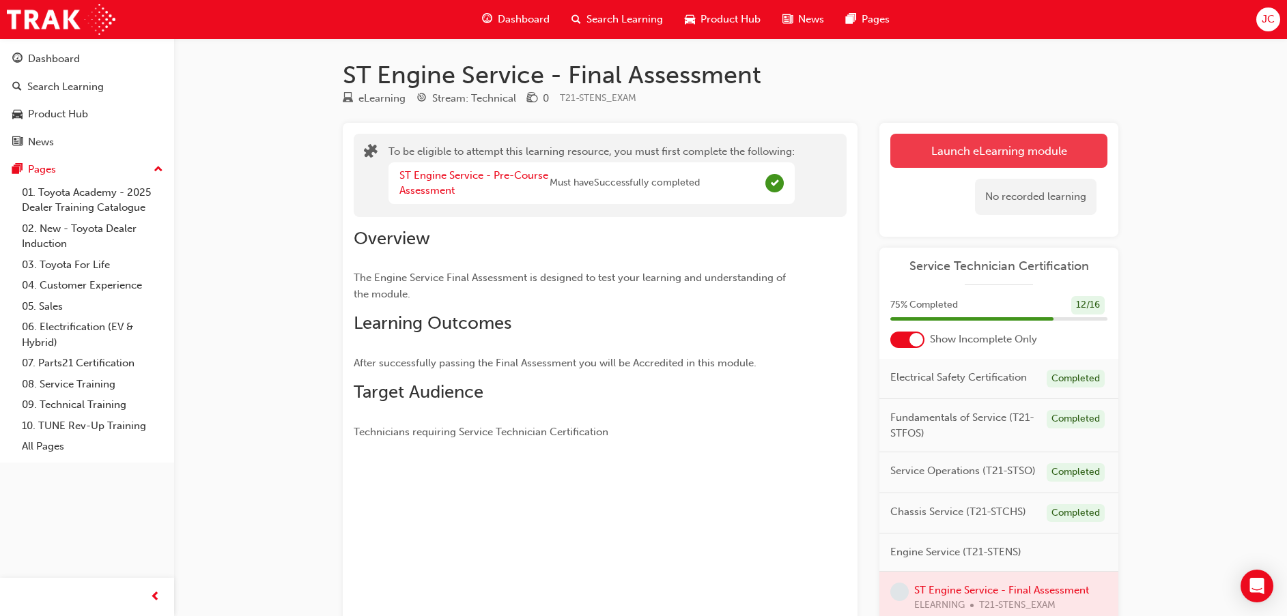
click at [935, 143] on button "Launch eLearning module" at bounding box center [998, 151] width 217 height 34
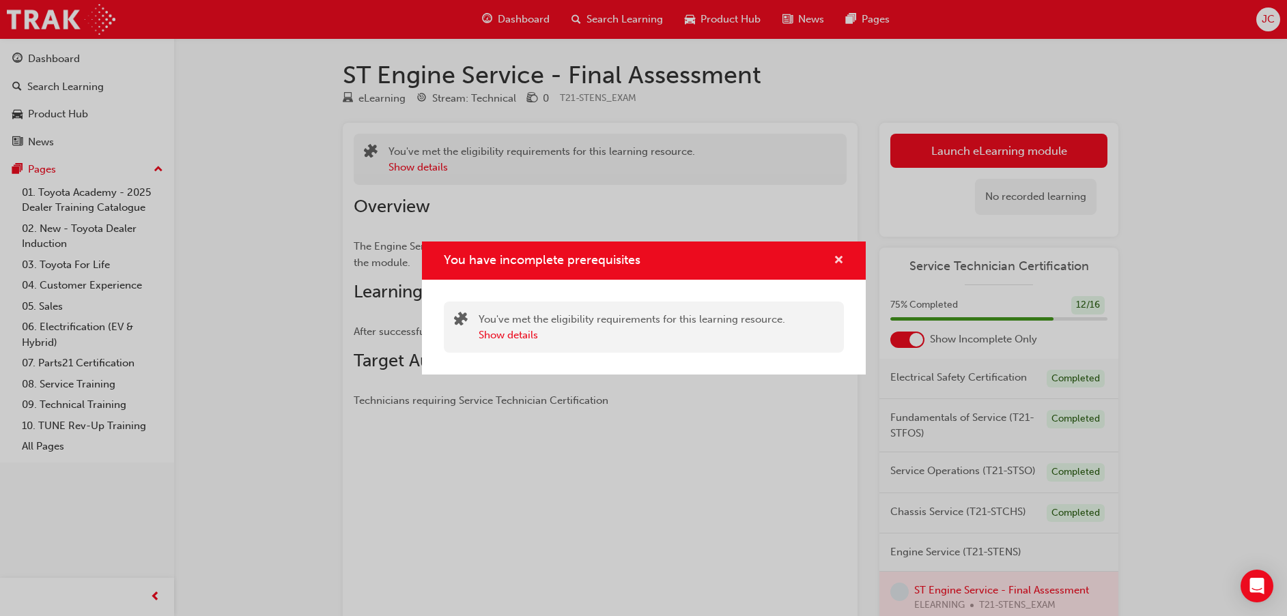
click at [838, 255] on span "cross-icon" at bounding box center [839, 261] width 10 height 12
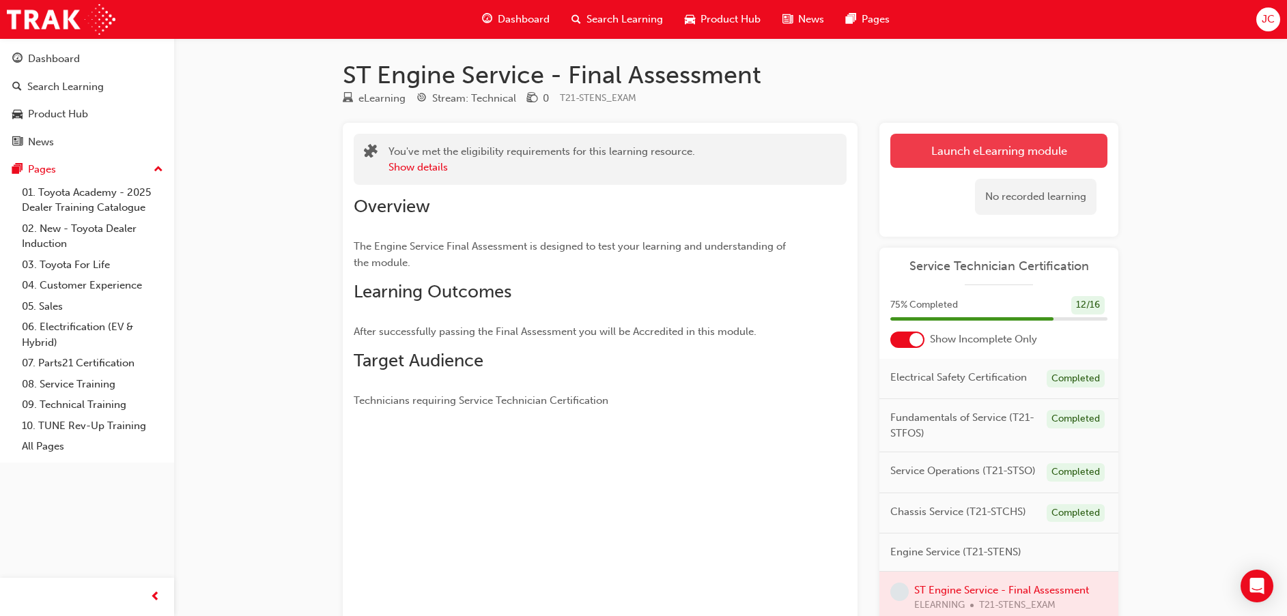
click at [919, 152] on button "Launch eLearning module" at bounding box center [998, 151] width 217 height 34
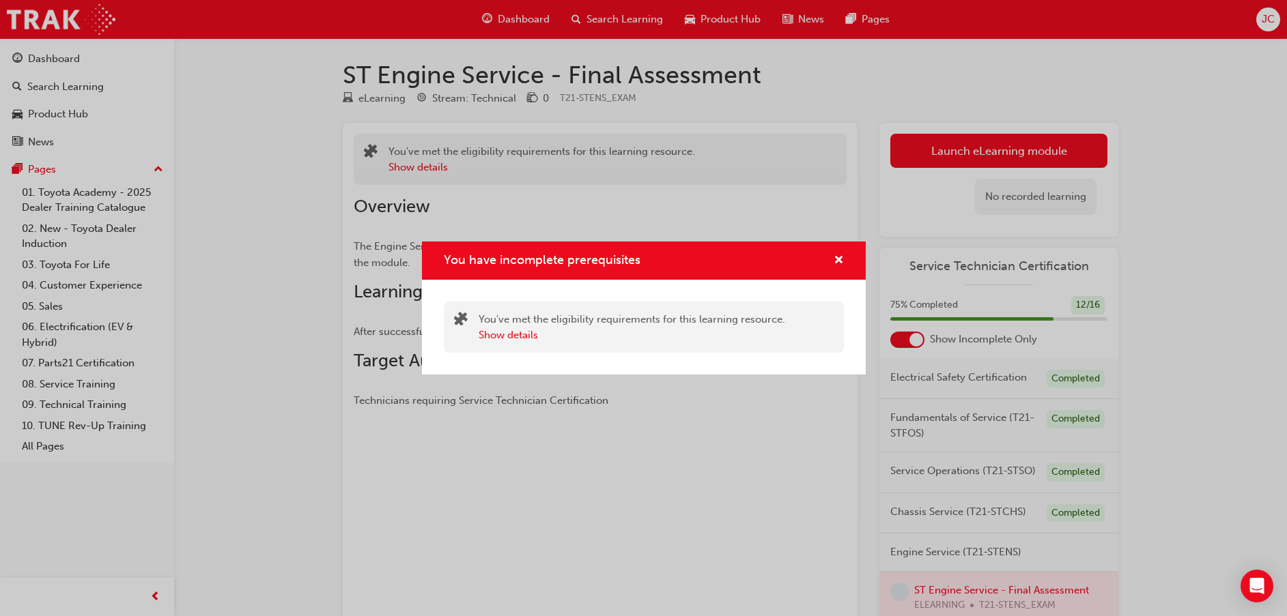
click at [844, 258] on div "You have incomplete prerequisites" at bounding box center [644, 261] width 444 height 39
click at [836, 257] on span "cross-icon" at bounding box center [839, 261] width 10 height 12
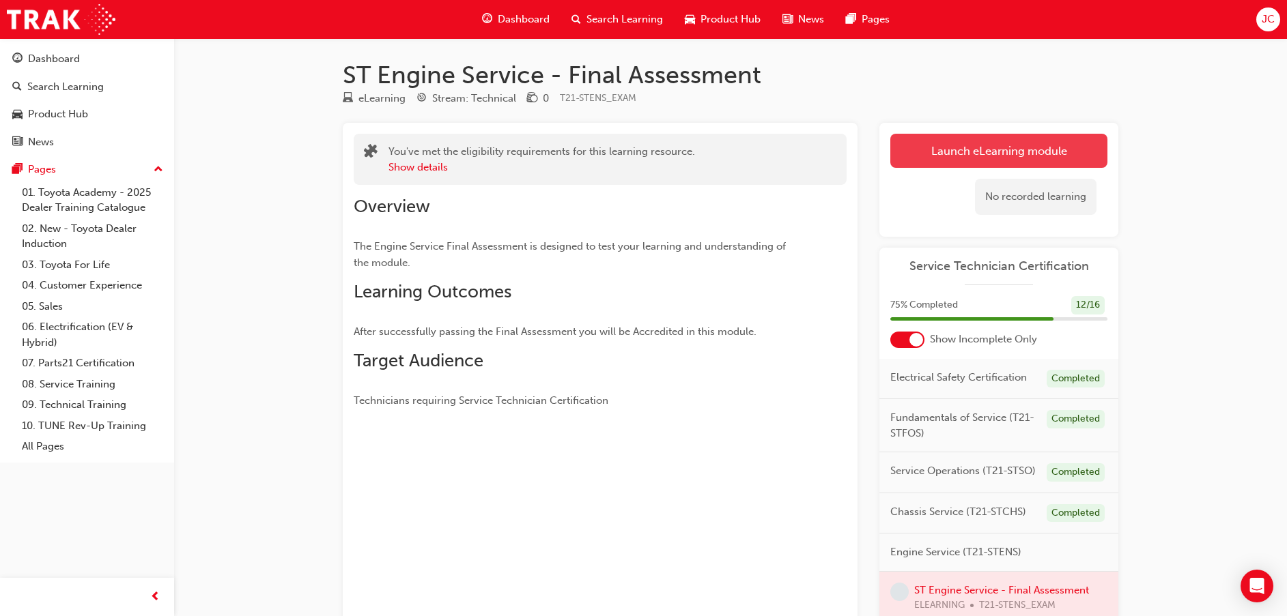
click at [913, 143] on button "Launch eLearning module" at bounding box center [998, 151] width 217 height 34
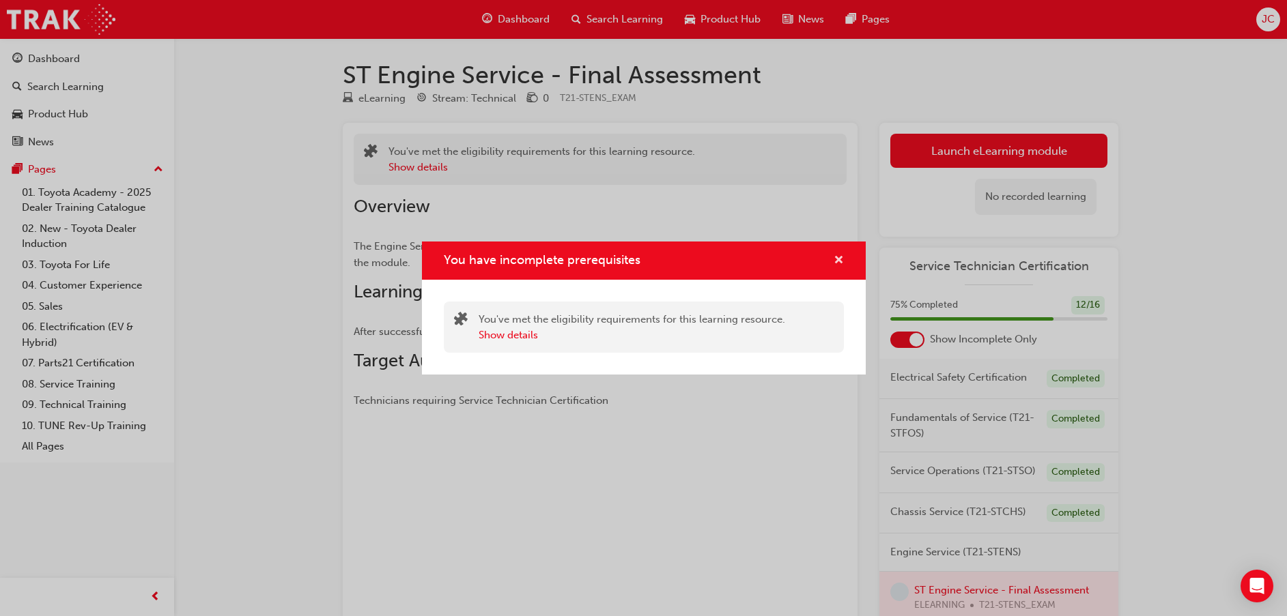
click at [836, 264] on span "cross-icon" at bounding box center [839, 261] width 10 height 12
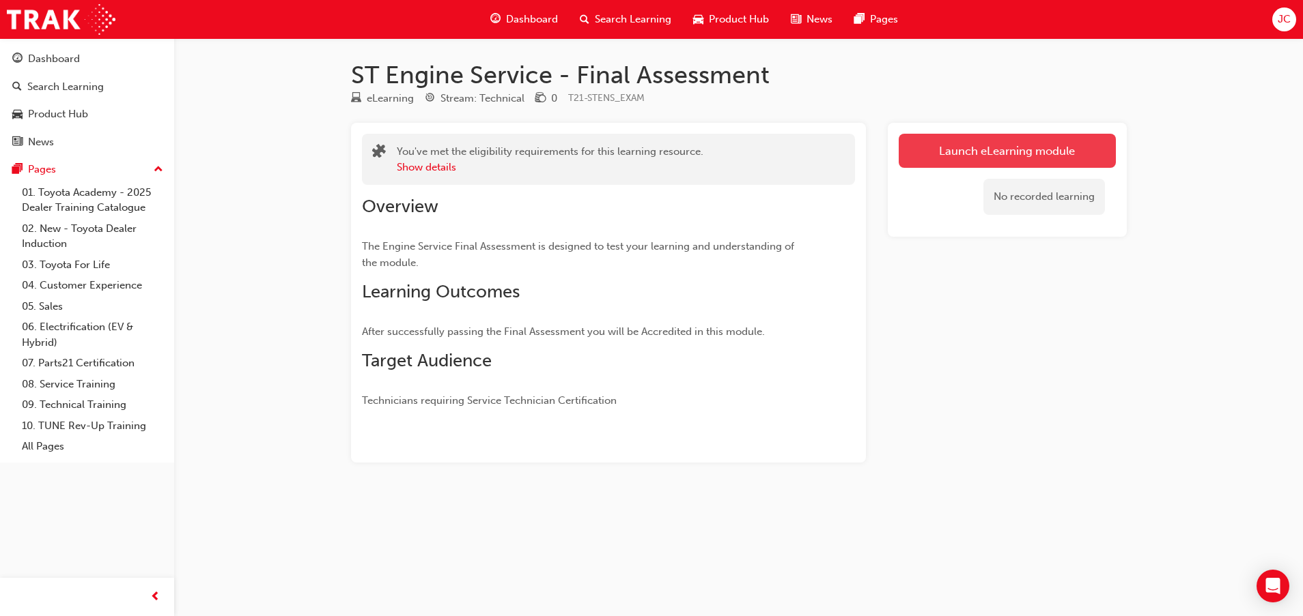
click at [912, 154] on link "Launch eLearning module" at bounding box center [1006, 151] width 217 height 34
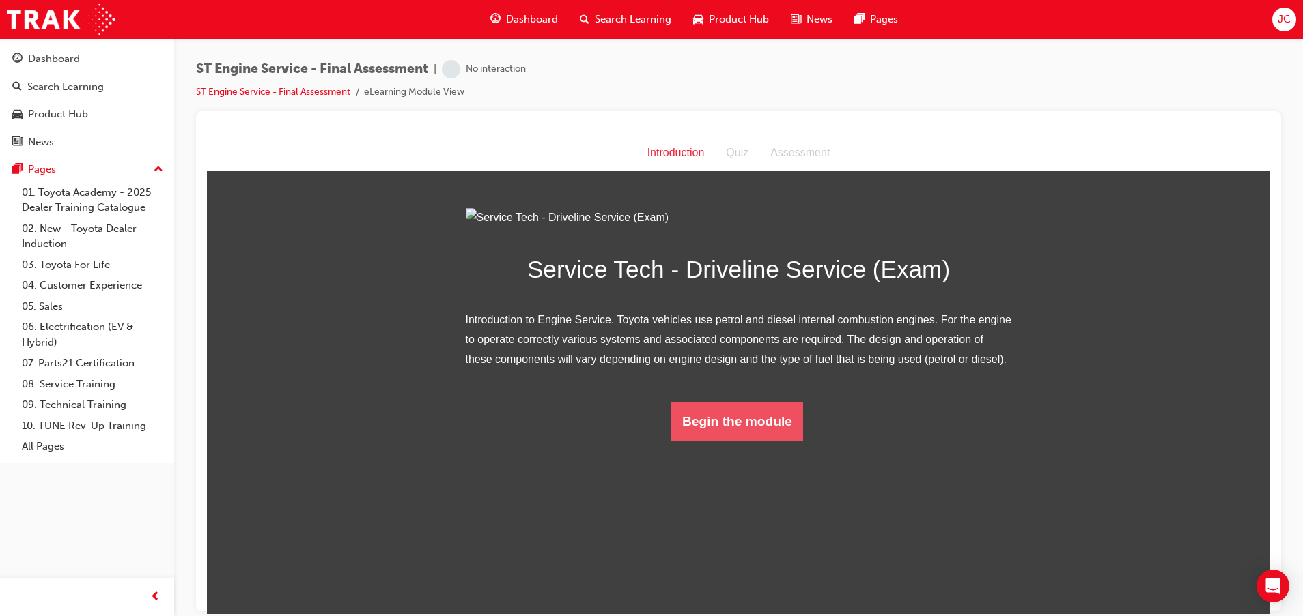
click at [751, 440] on button "Begin the module" at bounding box center [737, 421] width 132 height 38
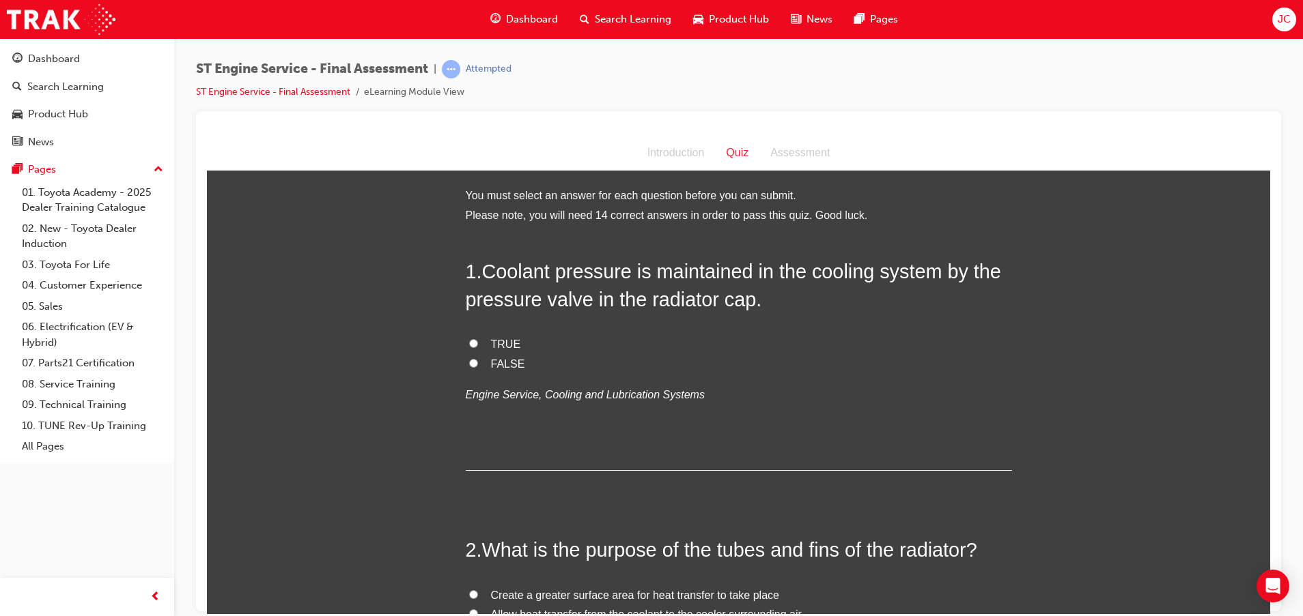
click at [491, 344] on span "TRUE" at bounding box center [506, 344] width 30 height 12
click at [478, 344] on input "TRUE" at bounding box center [473, 343] width 9 height 9
radio input "true"
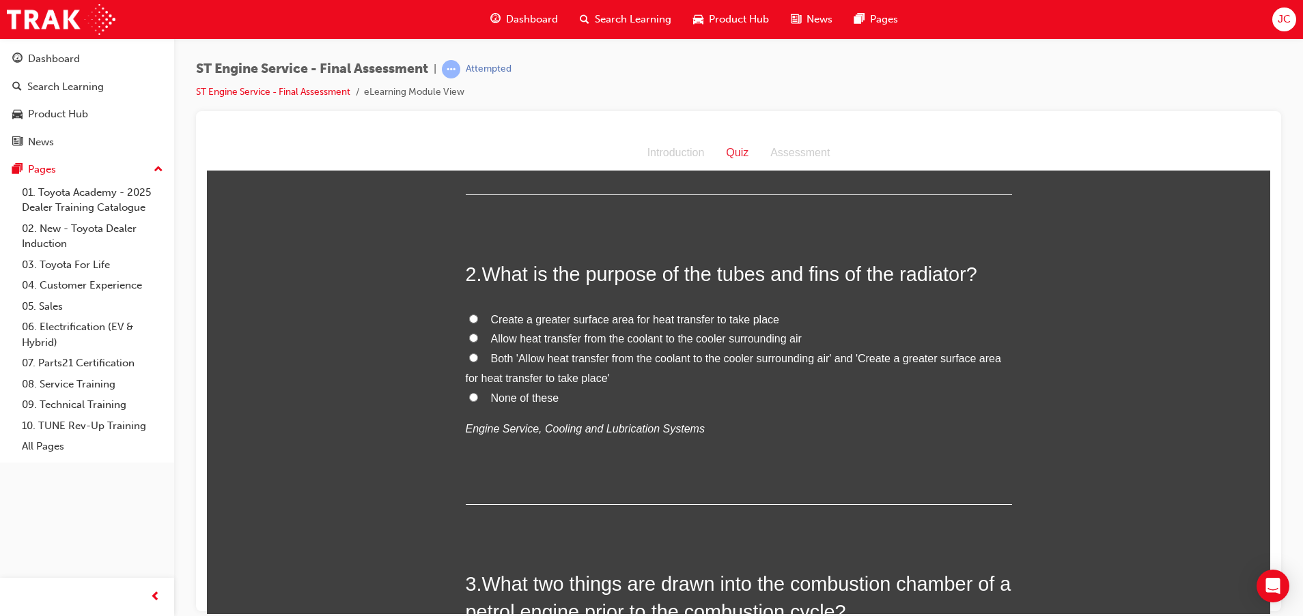
scroll to position [307, 0]
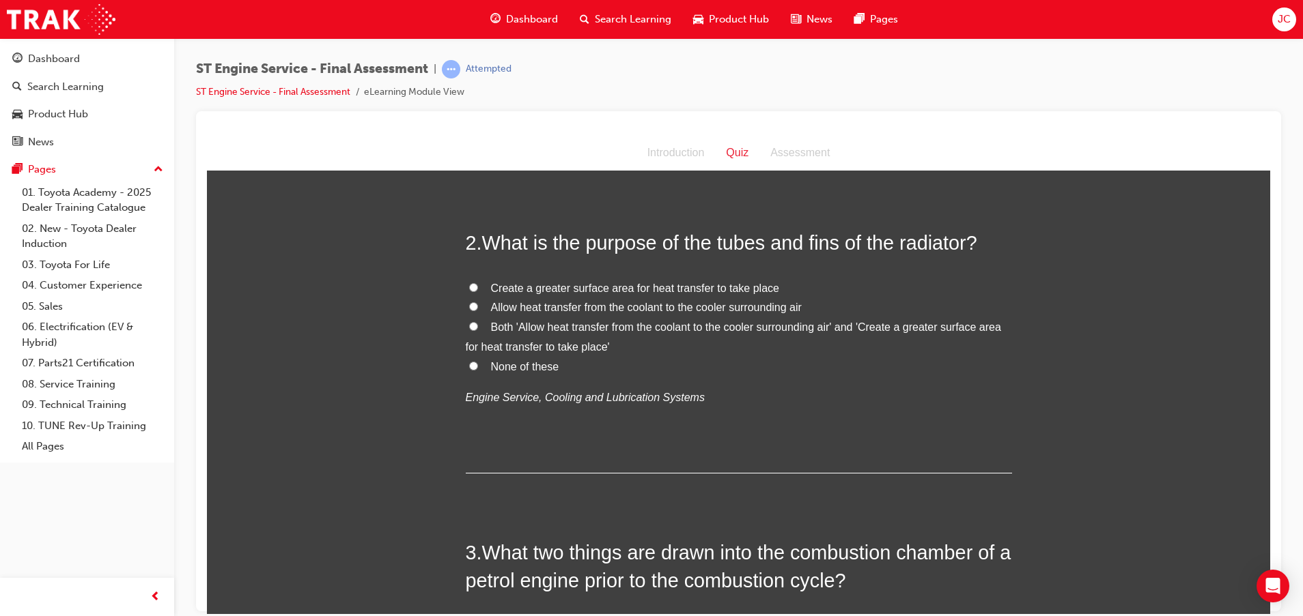
click at [537, 289] on span "Create a greater surface area for heat transfer to take place" at bounding box center [635, 288] width 288 height 12
click at [478, 289] on input "Create a greater surface area for heat transfer to take place" at bounding box center [473, 287] width 9 height 9
radio input "true"
click at [539, 328] on span "Both 'Allow heat transfer from the coolant to the cooler surrounding air' and '…" at bounding box center [733, 336] width 535 height 31
click at [478, 328] on input "Both 'Allow heat transfer from the coolant to the cooler surrounding air' and '…" at bounding box center [473, 326] width 9 height 9
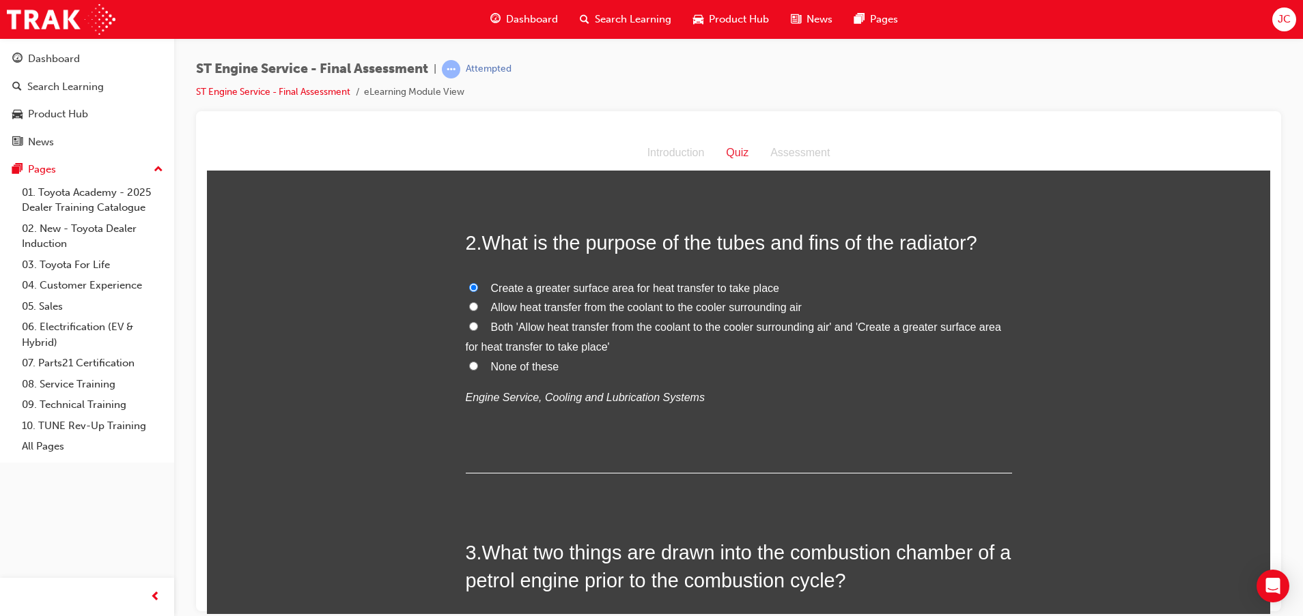
radio input "true"
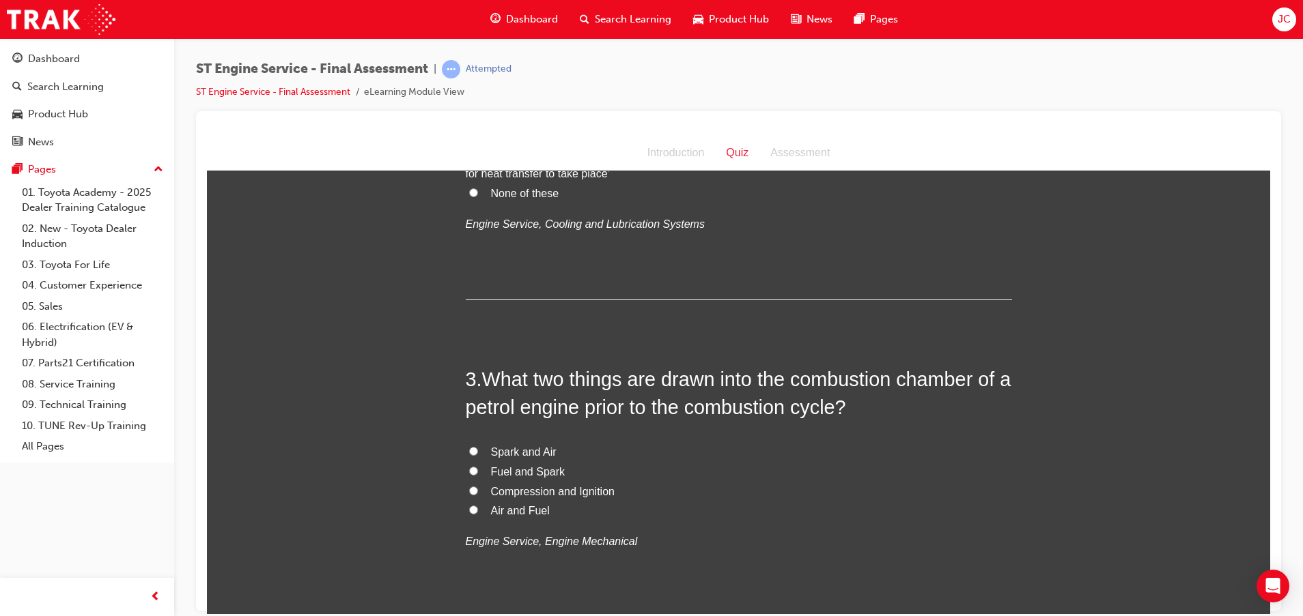
scroll to position [512, 0]
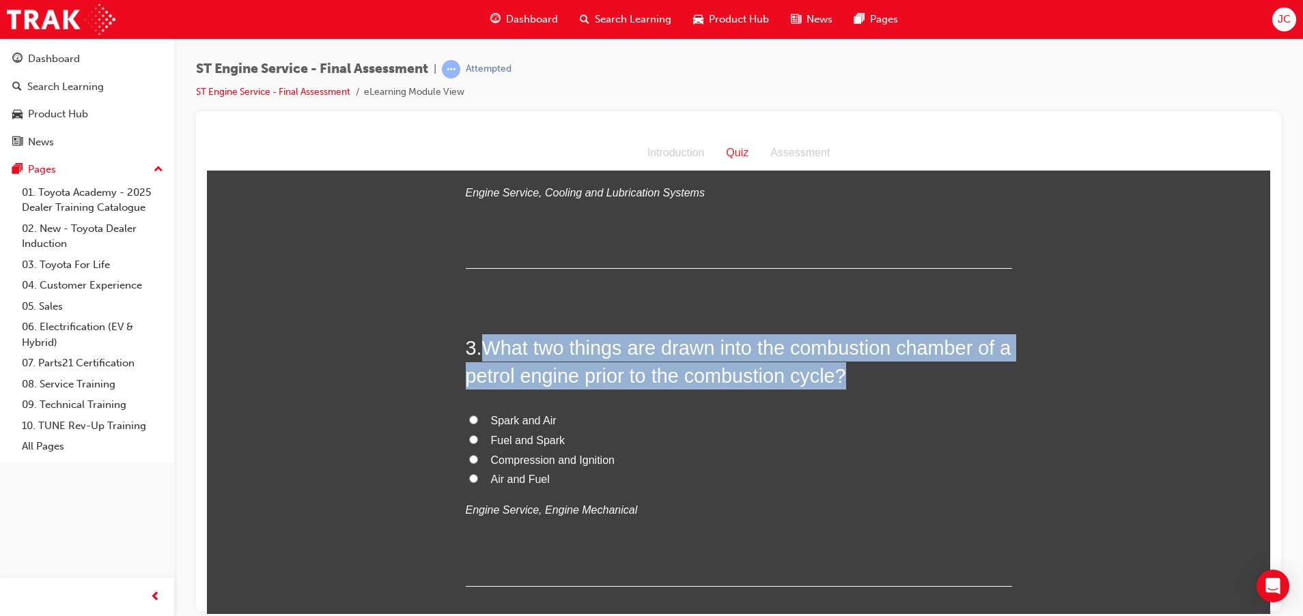
drag, startPoint x: 481, startPoint y: 347, endPoint x: 858, endPoint y: 373, distance: 378.5
click at [858, 373] on h2 "3 . What two things are drawn into the combustion chamber of a petrol engine pr…" at bounding box center [739, 361] width 546 height 55
drag, startPoint x: 858, startPoint y: 373, endPoint x: 710, endPoint y: 397, distance: 150.0
click at [710, 397] on div "3 . What two things are drawn into the combustion chamber of a petrol engine pr…" at bounding box center [739, 460] width 546 height 253
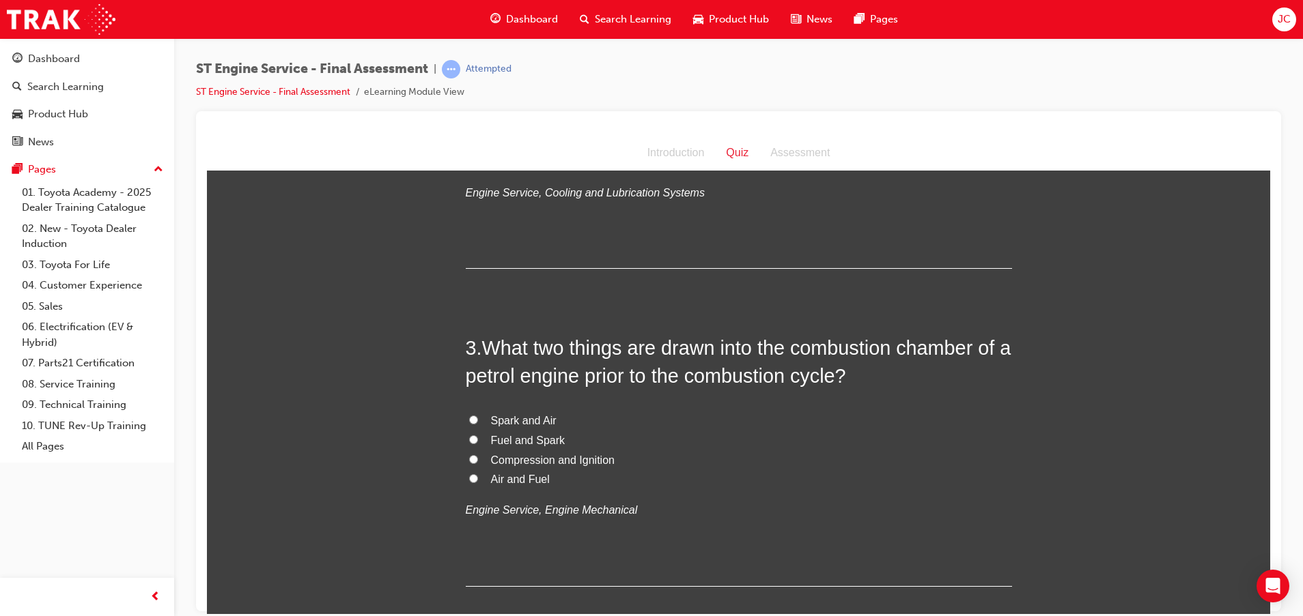
click at [520, 479] on span "Air and Fuel" at bounding box center [520, 479] width 59 height 12
click at [478, 479] on input "Air and Fuel" at bounding box center [473, 478] width 9 height 9
radio input "true"
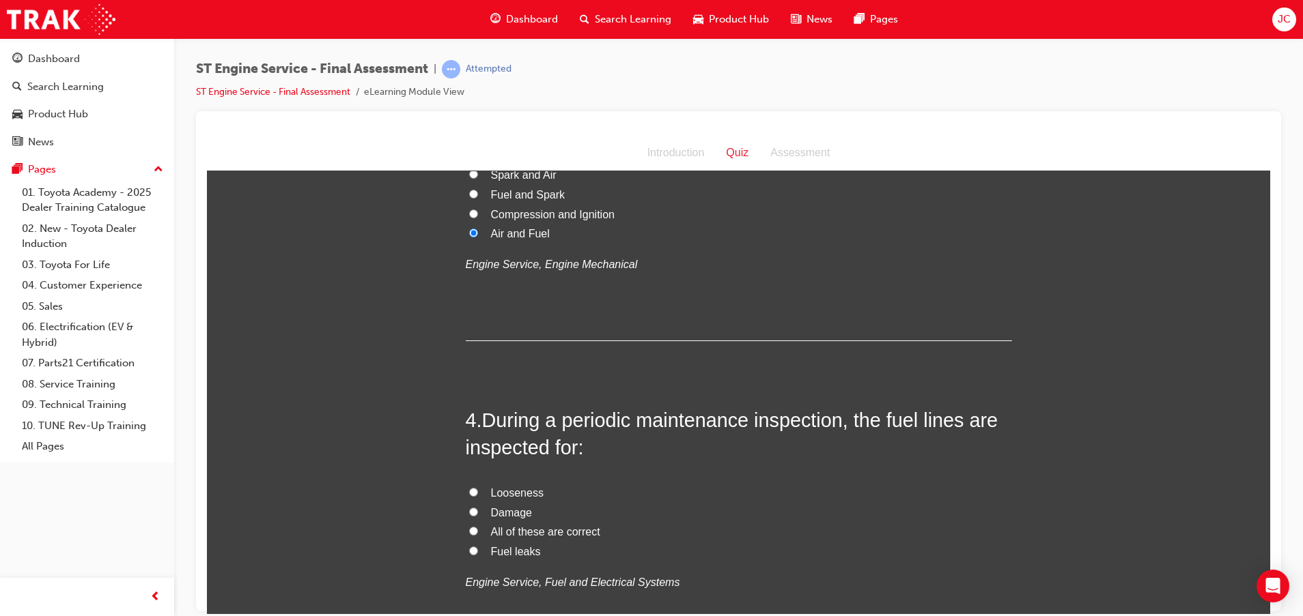
scroll to position [819, 0]
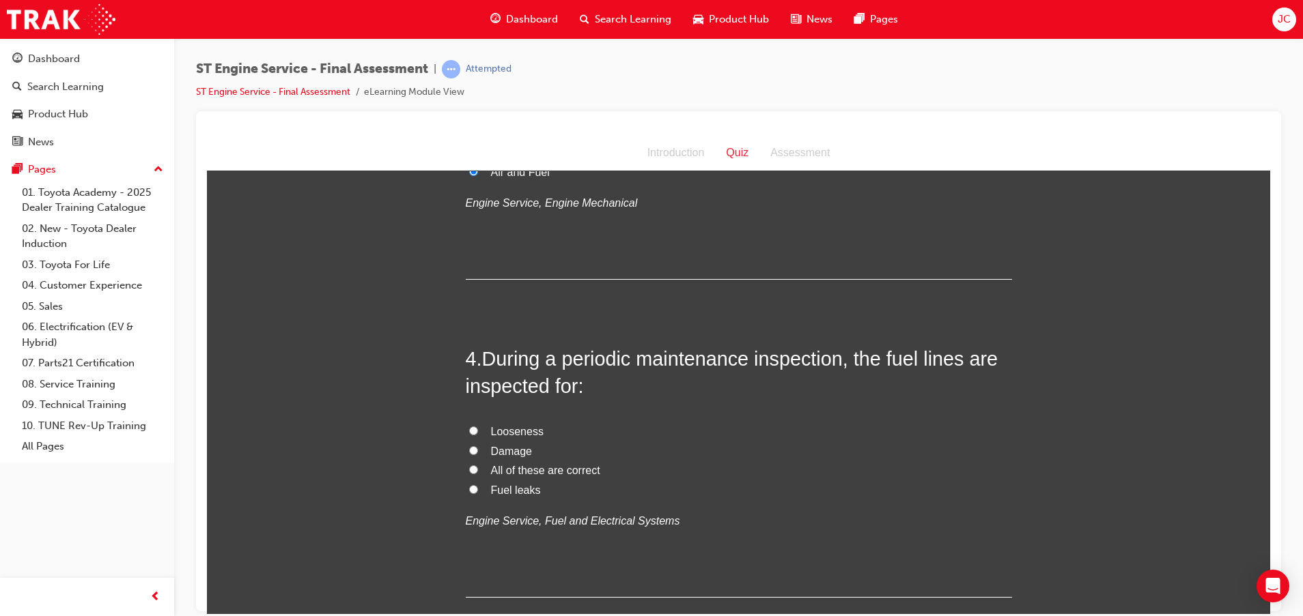
click at [517, 470] on span "All of these are correct" at bounding box center [545, 470] width 109 height 12
click at [478, 470] on input "All of these are correct" at bounding box center [473, 469] width 9 height 9
radio input "true"
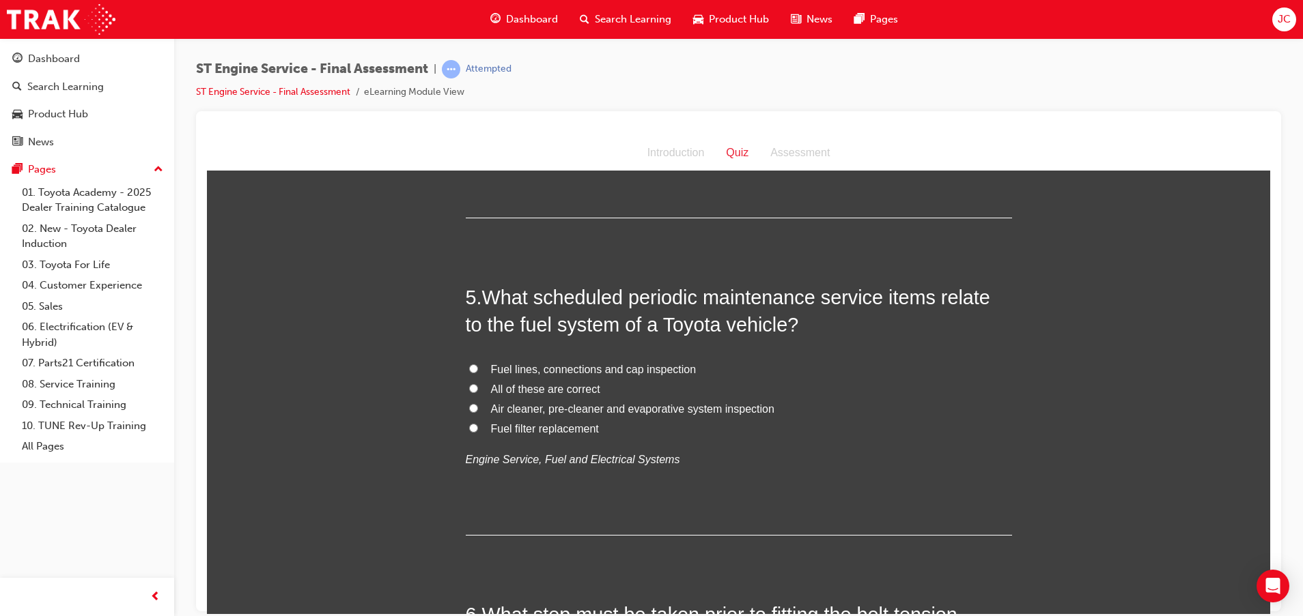
scroll to position [1229, 0]
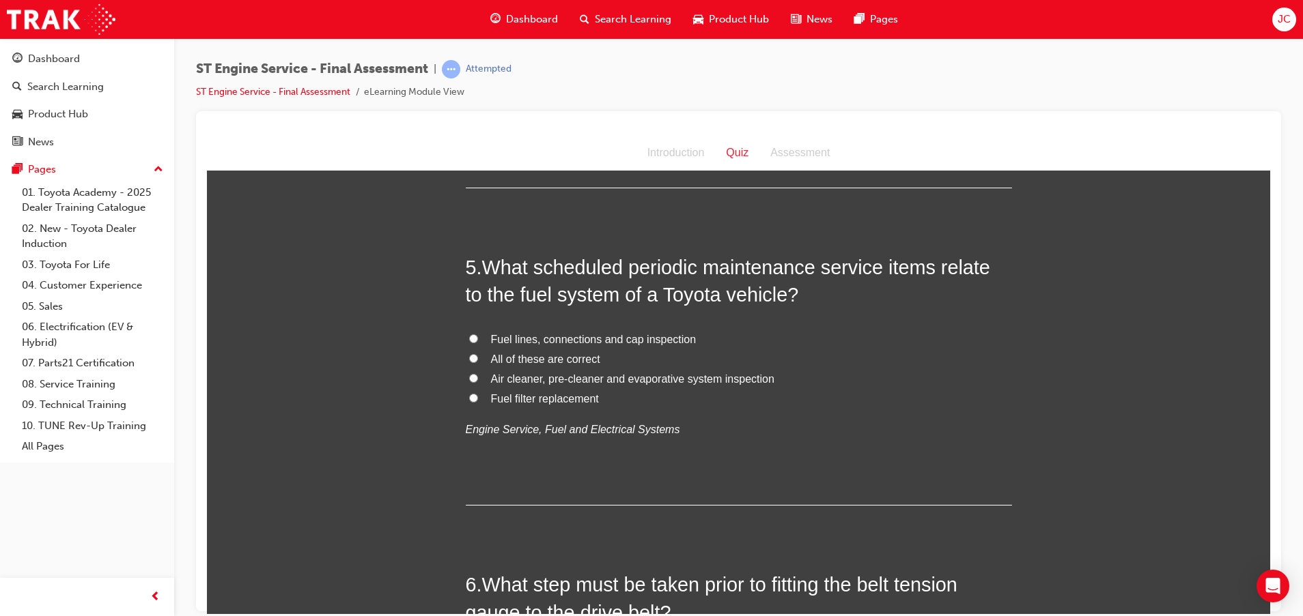
click at [535, 354] on span "All of these are correct" at bounding box center [545, 359] width 109 height 12
click at [478, 354] on input "All of these are correct" at bounding box center [473, 358] width 9 height 9
radio input "true"
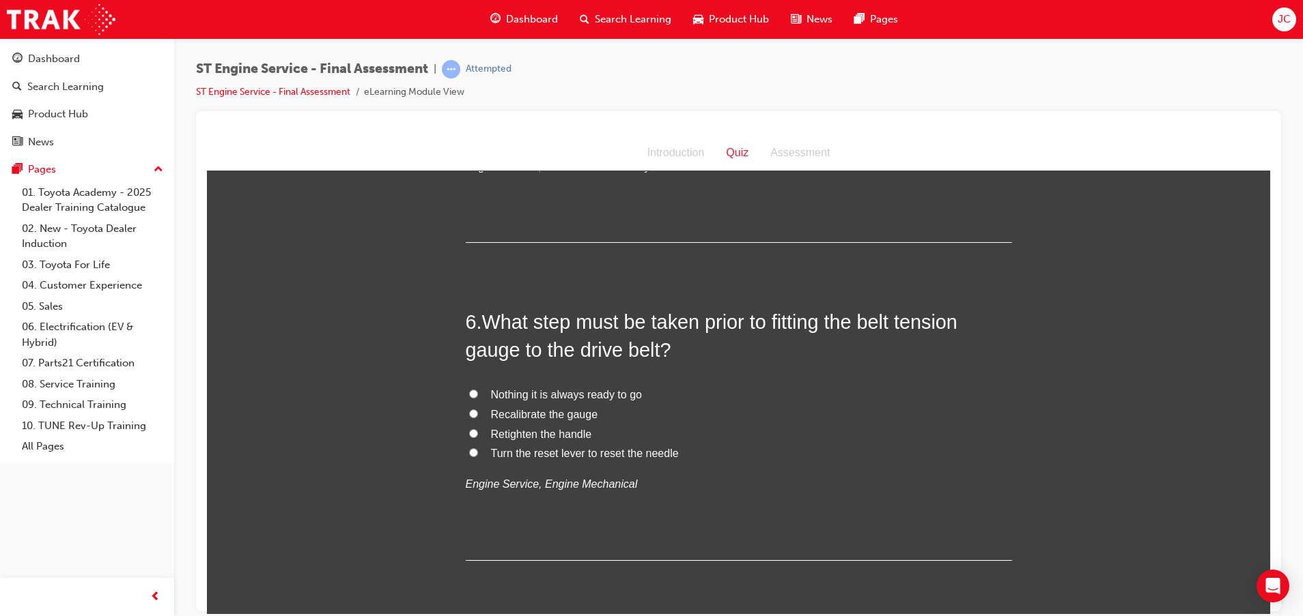
scroll to position [1536, 0]
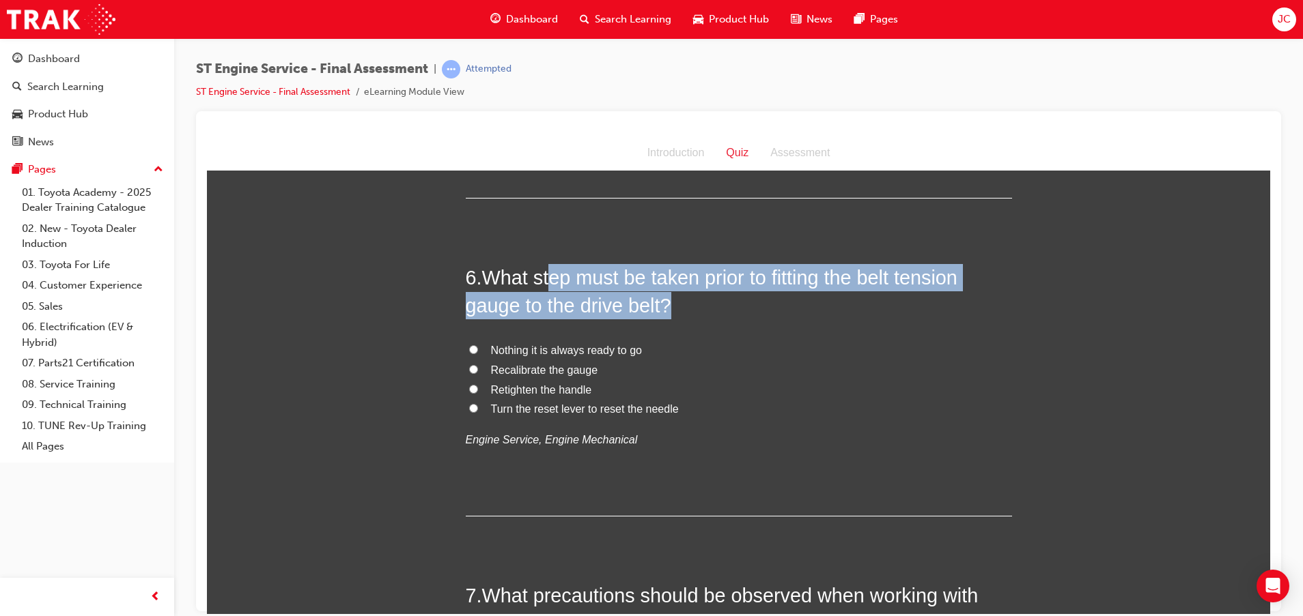
drag, startPoint x: 559, startPoint y: 277, endPoint x: 737, endPoint y: 302, distance: 179.9
click at [737, 302] on h2 "6 . What step must be taken prior to fitting the belt tension gauge to the driv…" at bounding box center [739, 291] width 546 height 55
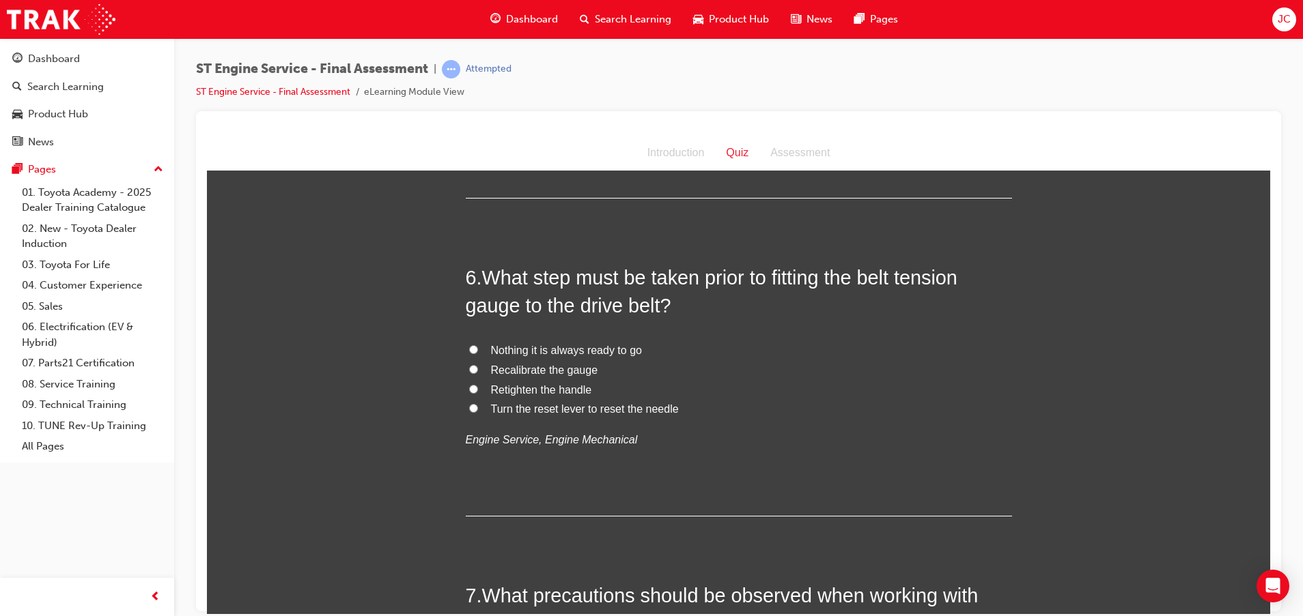
drag, startPoint x: 737, startPoint y: 302, endPoint x: 723, endPoint y: 325, distance: 27.3
click at [726, 323] on div "6 . What step must be taken prior to fitting the belt tension gauge to the driv…" at bounding box center [739, 390] width 546 height 253
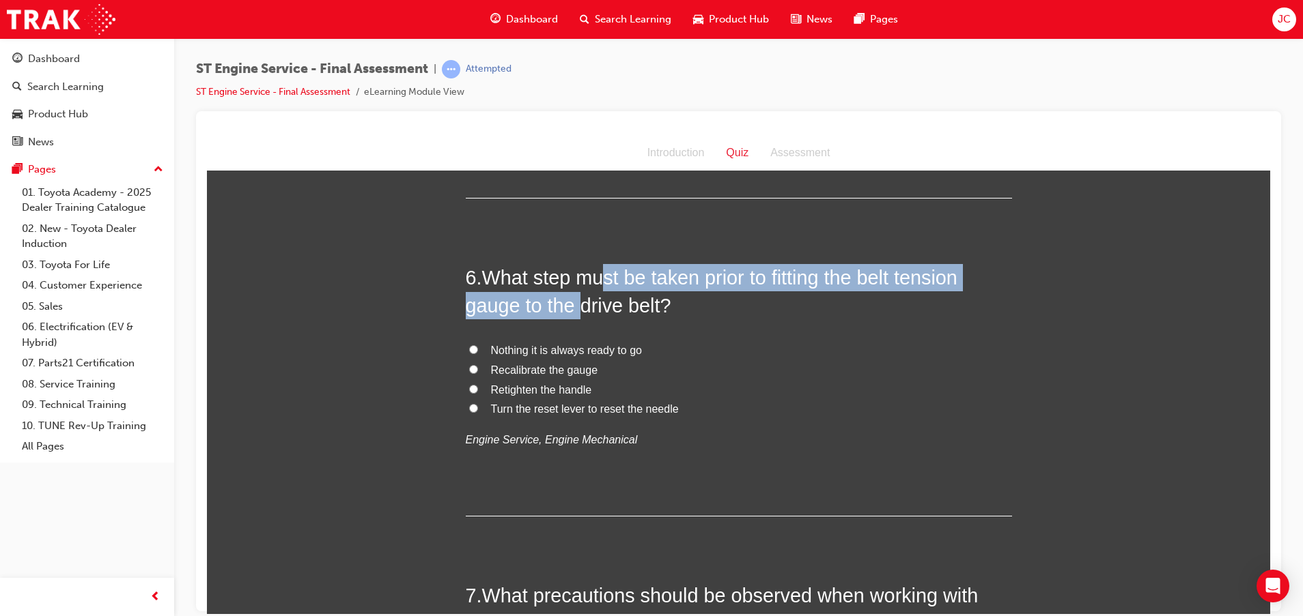
drag, startPoint x: 612, startPoint y: 278, endPoint x: 571, endPoint y: 313, distance: 54.7
click at [571, 313] on span "What step must be taken prior to fitting the belt tension gauge to the drive be…" at bounding box center [712, 290] width 492 height 49
drag, startPoint x: 571, startPoint y: 313, endPoint x: 708, endPoint y: 335, distance: 138.9
click at [708, 335] on div "6 . What step must be taken prior to fitting the belt tension gauge to the driv…" at bounding box center [739, 390] width 546 height 253
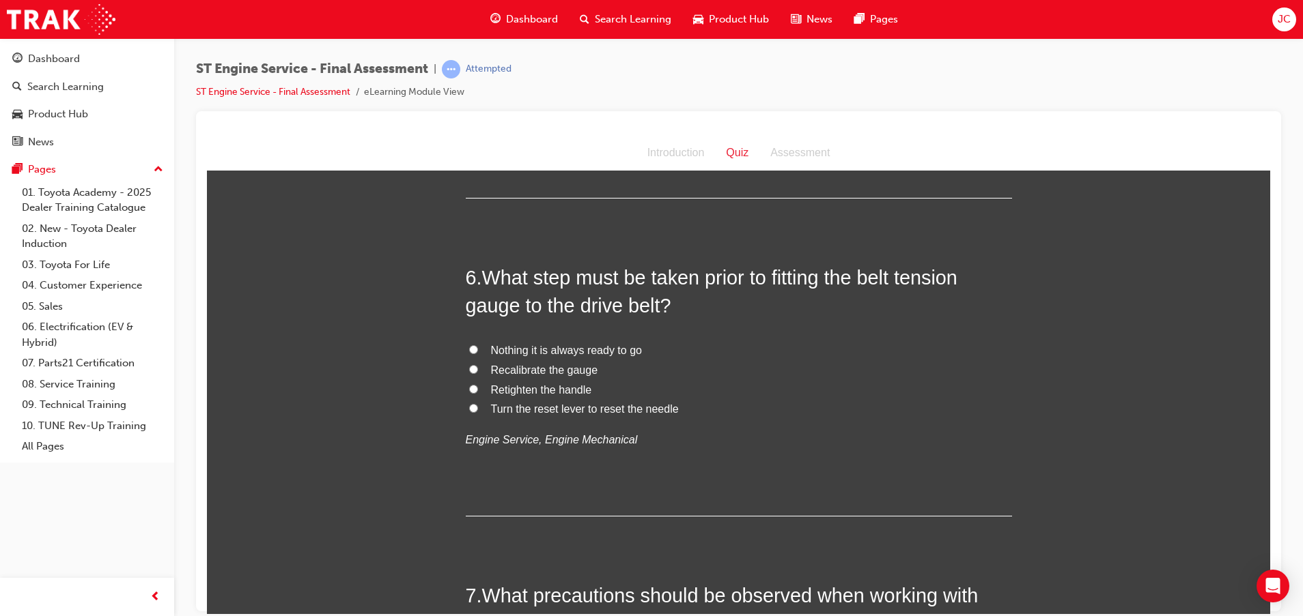
click at [559, 368] on span "Recalibrate the gauge" at bounding box center [544, 370] width 107 height 12
click at [478, 368] on input "Recalibrate the gauge" at bounding box center [473, 369] width 9 height 9
radio input "true"
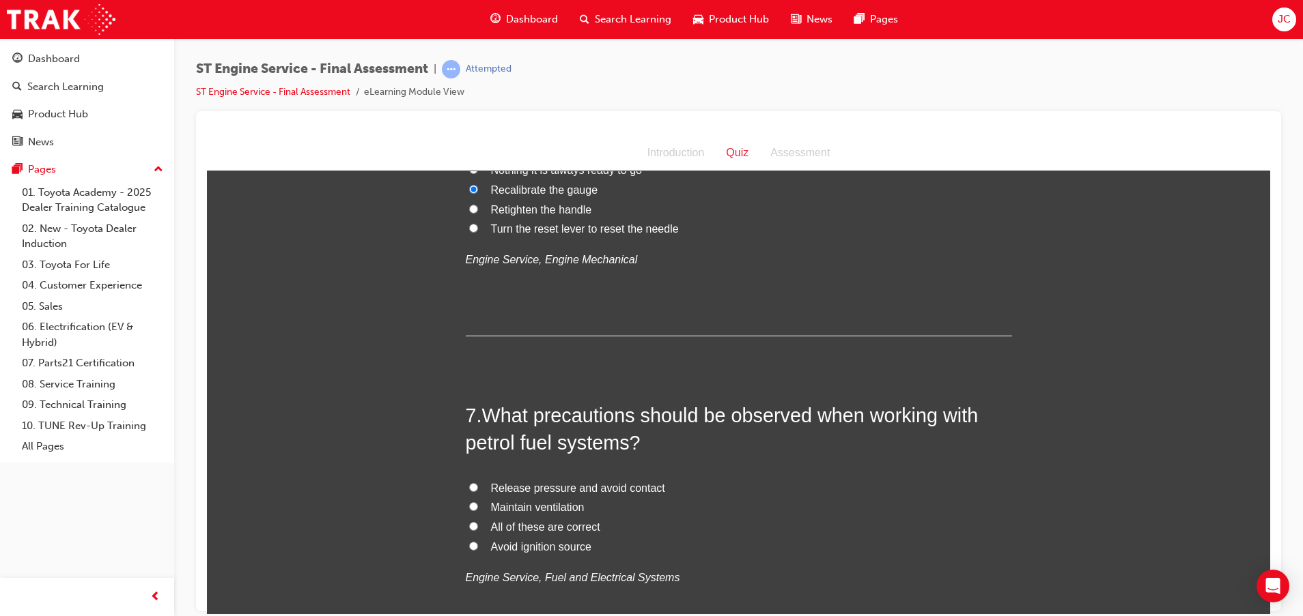
scroll to position [1741, 0]
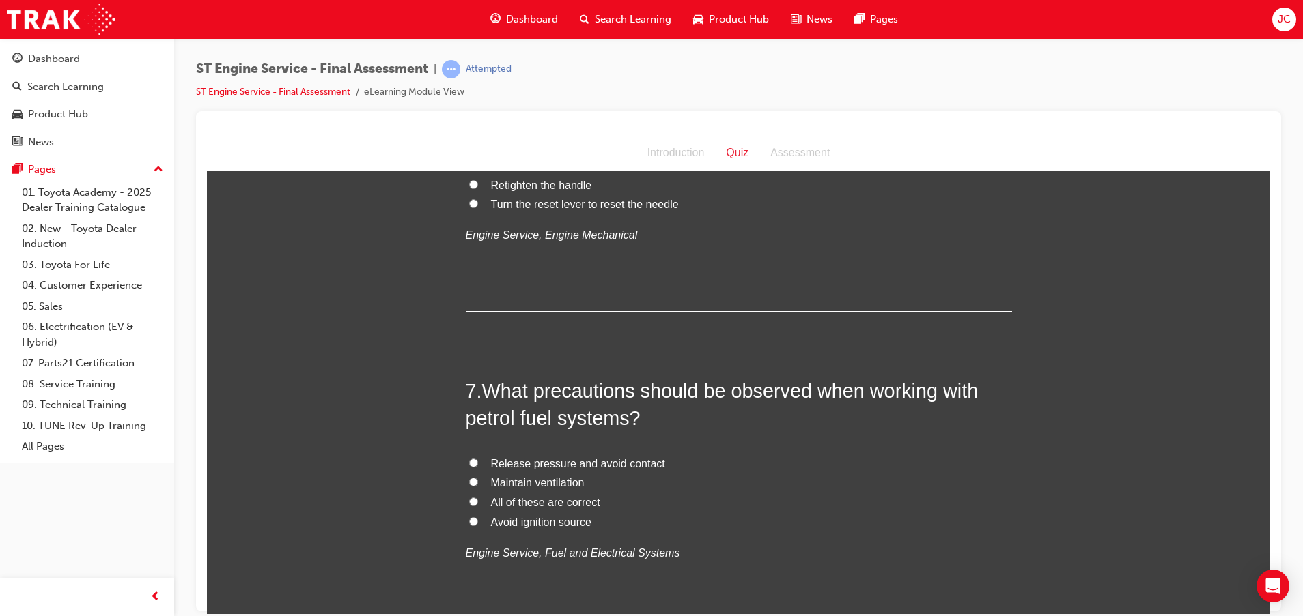
click at [566, 505] on span "All of these are correct" at bounding box center [545, 502] width 109 height 12
click at [478, 505] on input "All of these are correct" at bounding box center [473, 501] width 9 height 9
radio input "true"
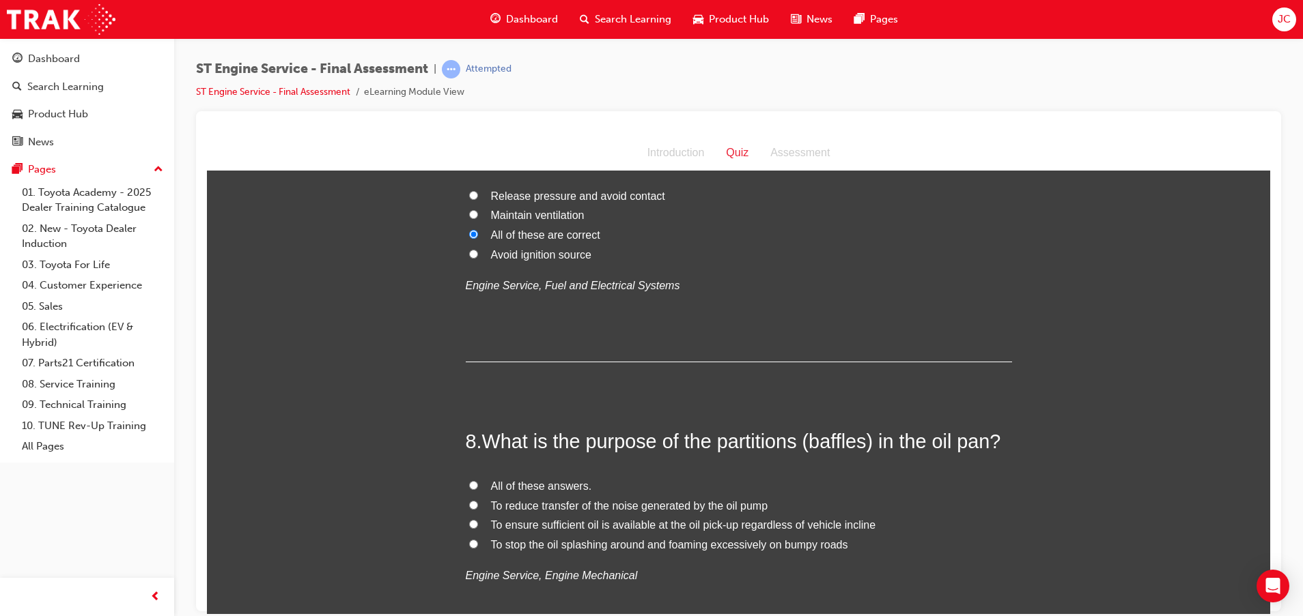
scroll to position [2048, 0]
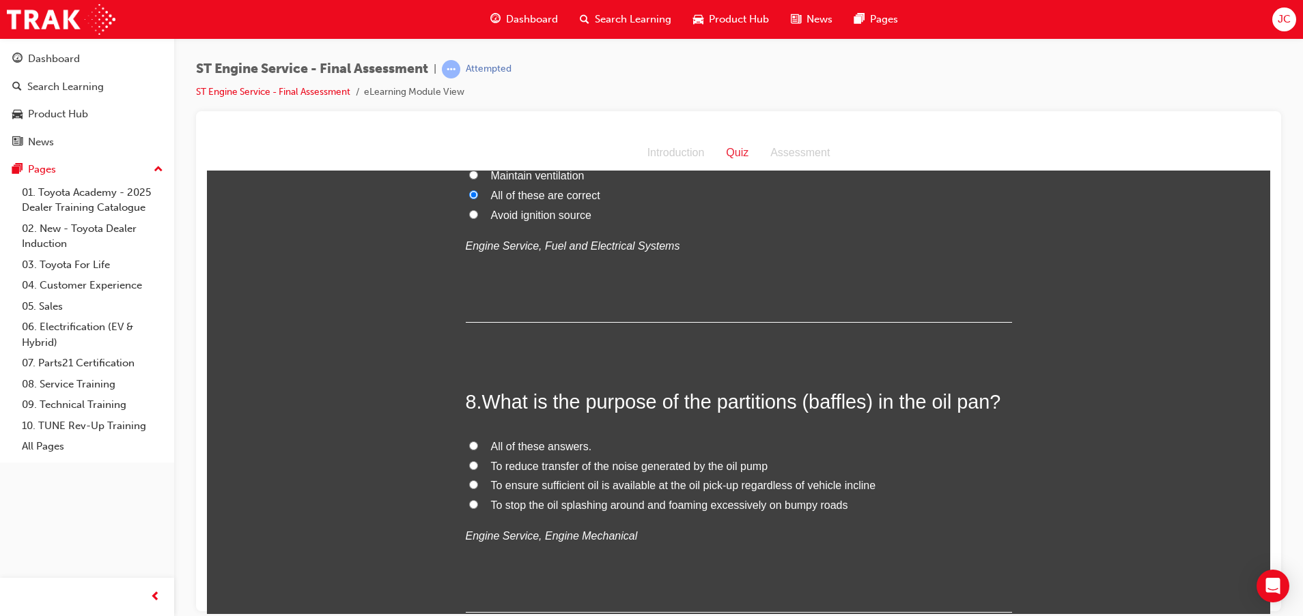
click at [548, 481] on span "To ensure sufficient oil is available at the oil pick-up regardless of vehicle …" at bounding box center [683, 485] width 385 height 12
click at [478, 481] on input "To ensure sufficient oil is available at the oil pick-up regardless of vehicle …" at bounding box center [473, 484] width 9 height 9
radio input "true"
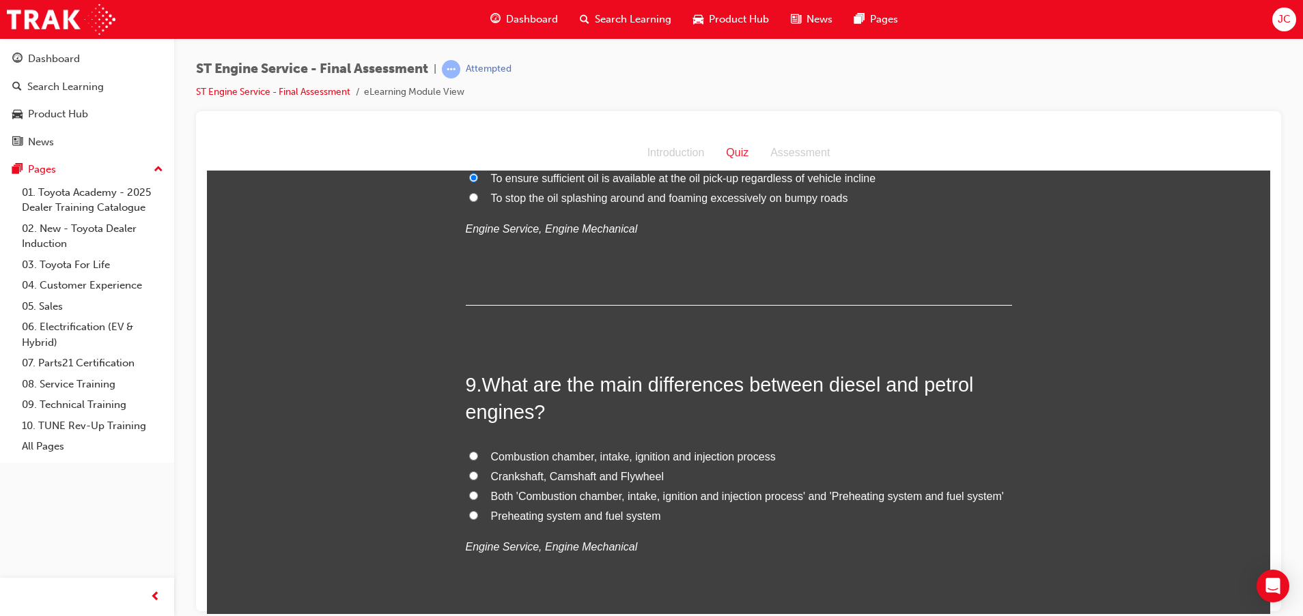
scroll to position [2458, 0]
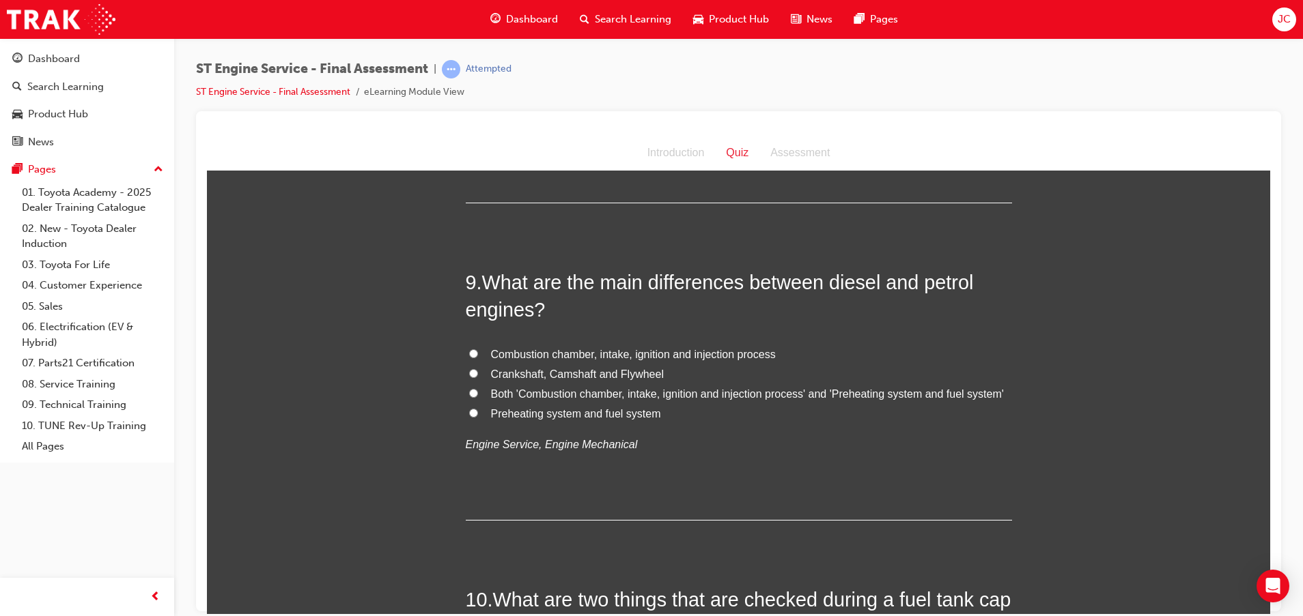
click at [747, 393] on span "Both 'Combustion chamber, intake, ignition and injection process' and 'Preheati…" at bounding box center [747, 394] width 513 height 12
click at [478, 393] on input "Both 'Combustion chamber, intake, ignition and injection process' and 'Preheati…" at bounding box center [473, 392] width 9 height 9
radio input "true"
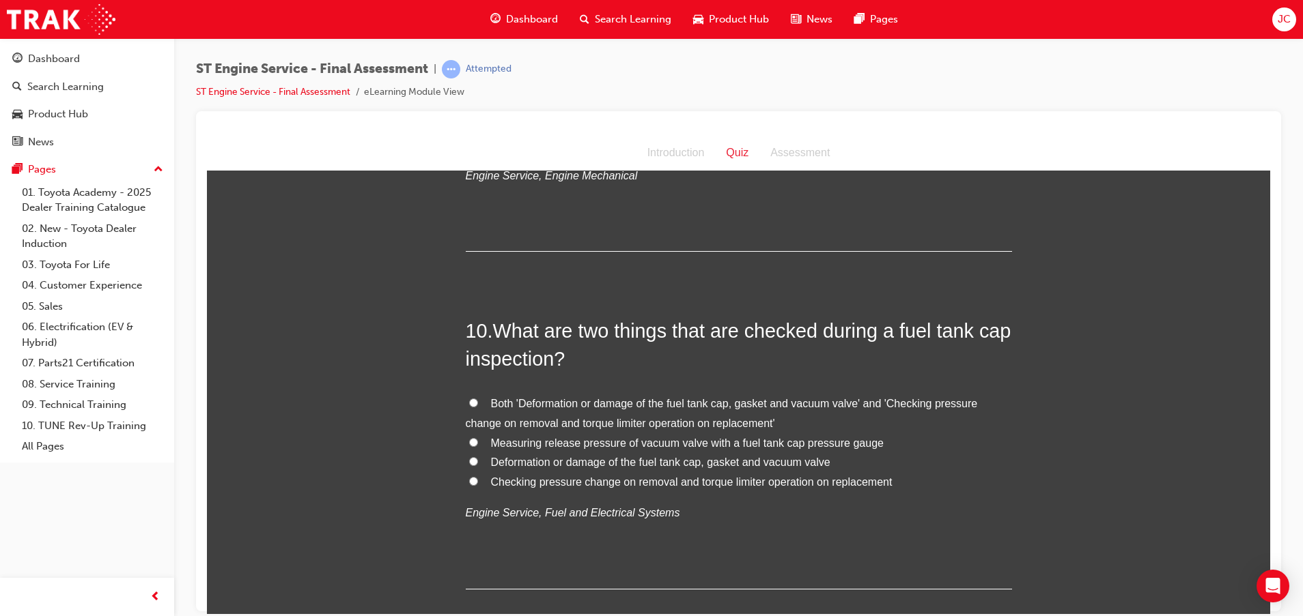
scroll to position [2765, 0]
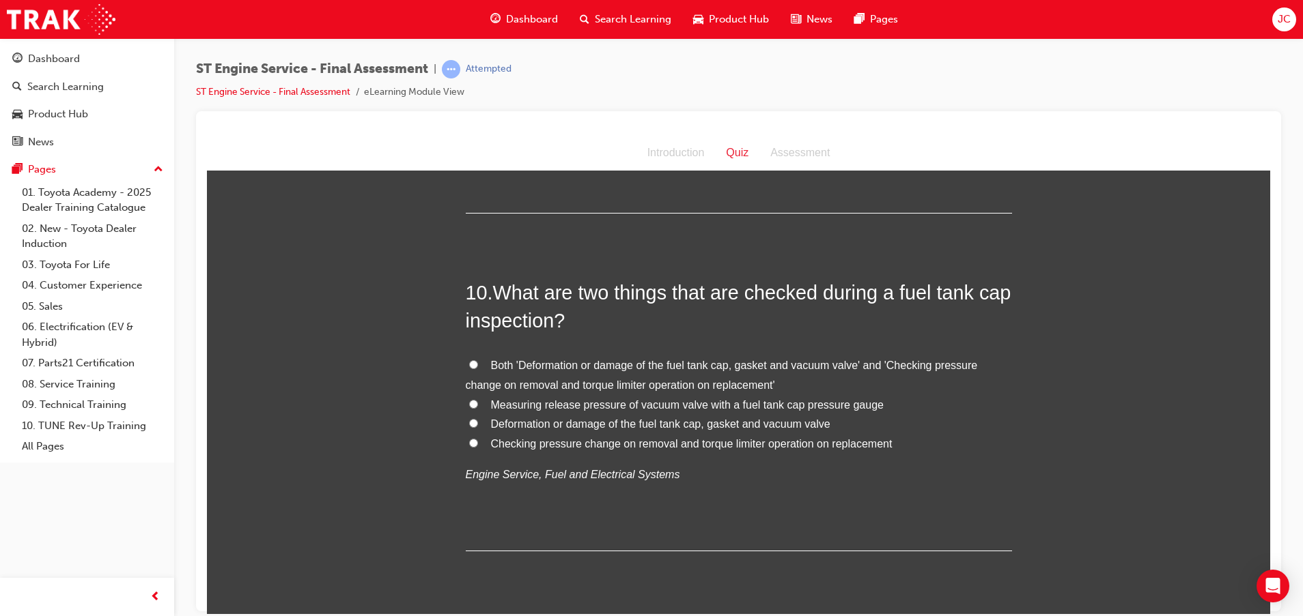
click at [612, 423] on span "Deformation or damage of the fuel tank cap, gasket and vacuum valve" at bounding box center [660, 424] width 339 height 12
click at [478, 423] on input "Deformation or damage of the fuel tank cap, gasket and vacuum valve" at bounding box center [473, 422] width 9 height 9
radio input "true"
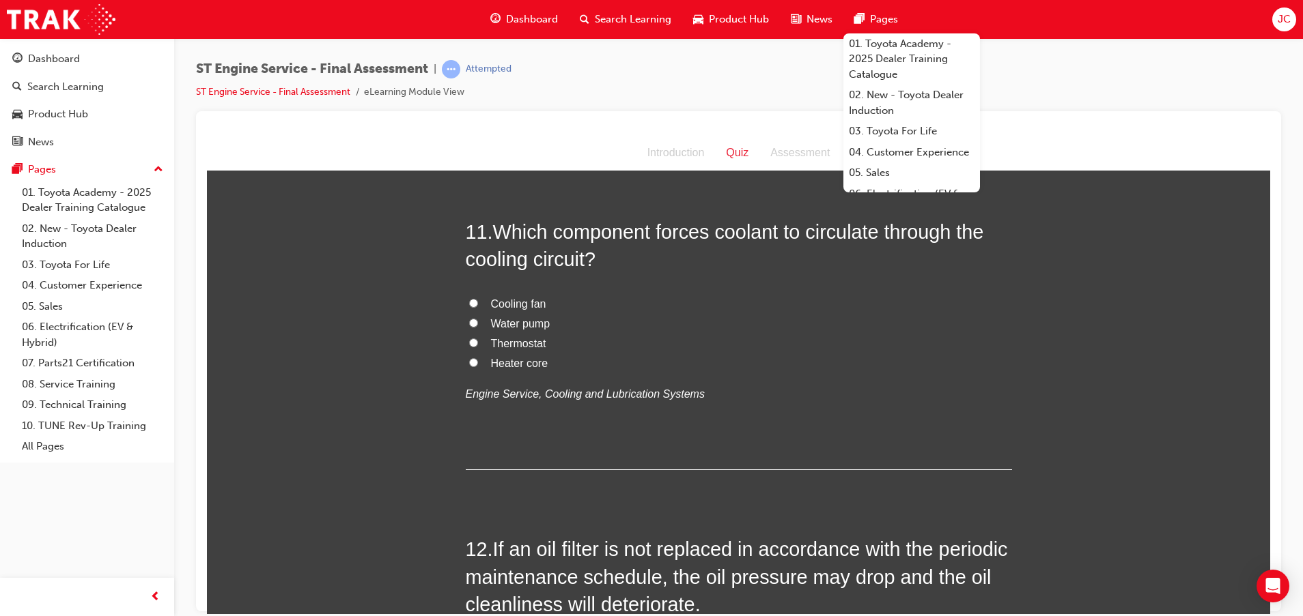
scroll to position [3174, 0]
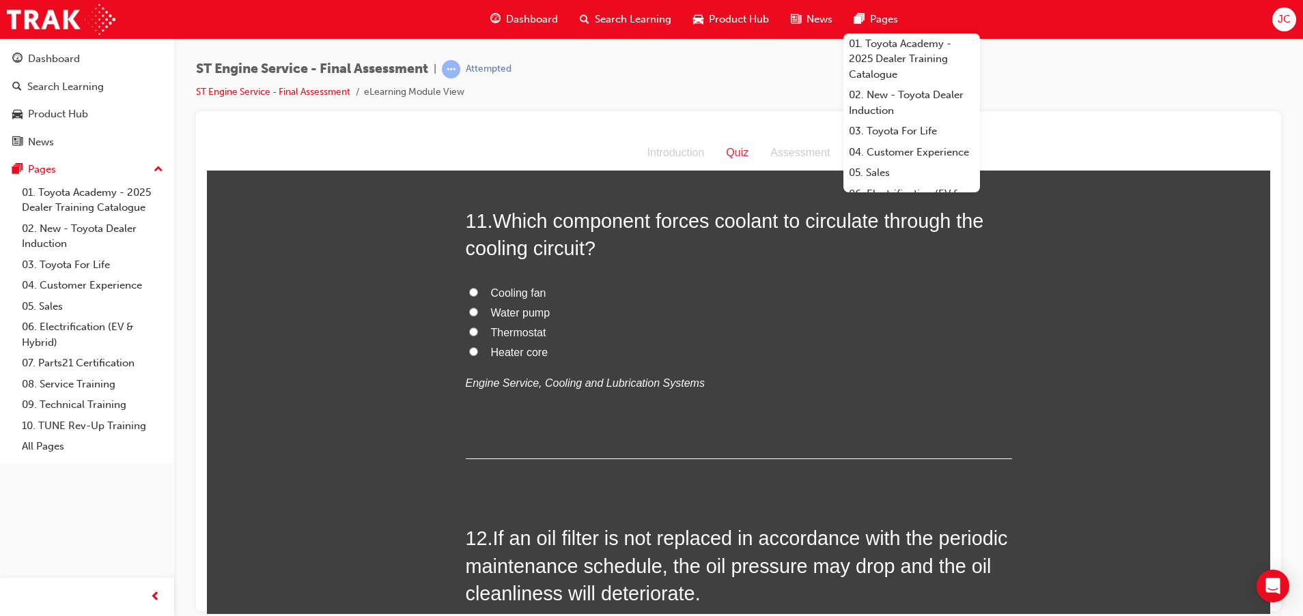
click at [716, 334] on label "Thermostat" at bounding box center [739, 333] width 546 height 20
click at [478, 334] on input "Thermostat" at bounding box center [473, 331] width 9 height 9
radio input "true"
click at [508, 311] on span "Water pump" at bounding box center [520, 313] width 59 height 12
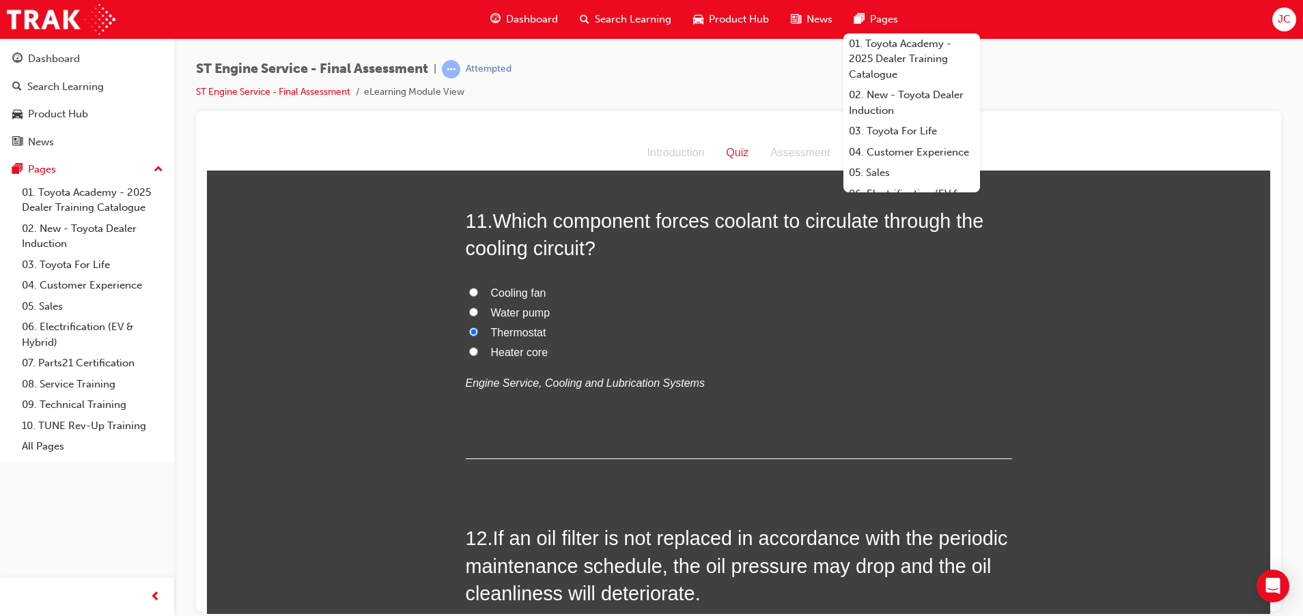
click at [478, 311] on input "Water pump" at bounding box center [473, 311] width 9 height 9
radio input "true"
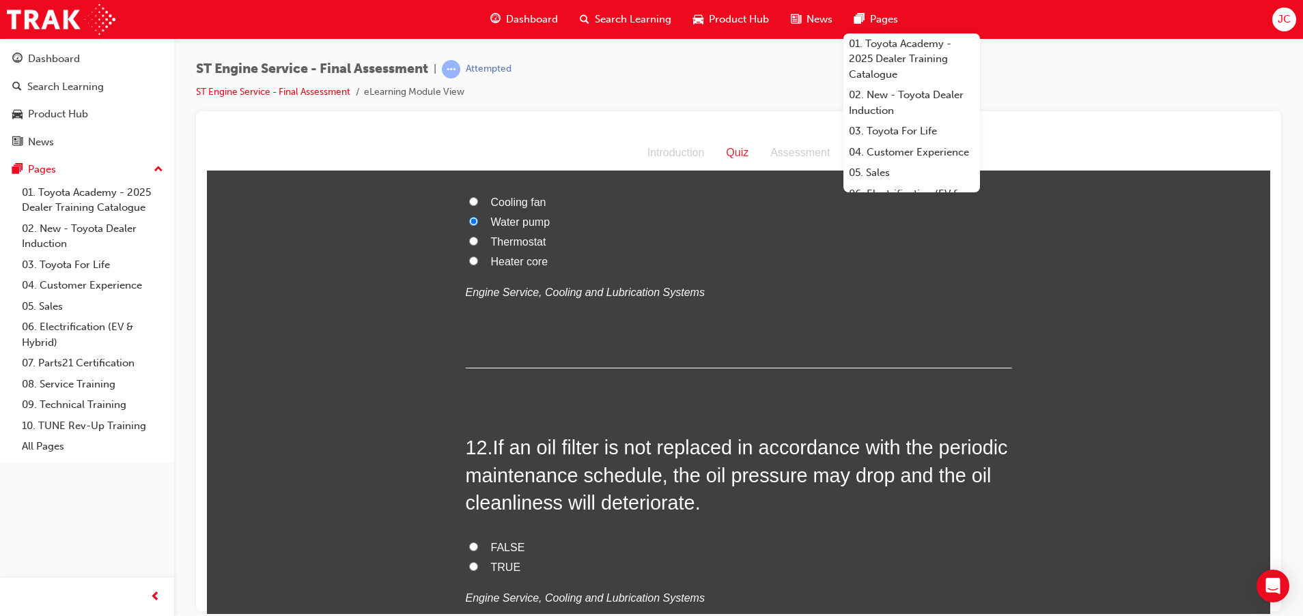
scroll to position [3379, 0]
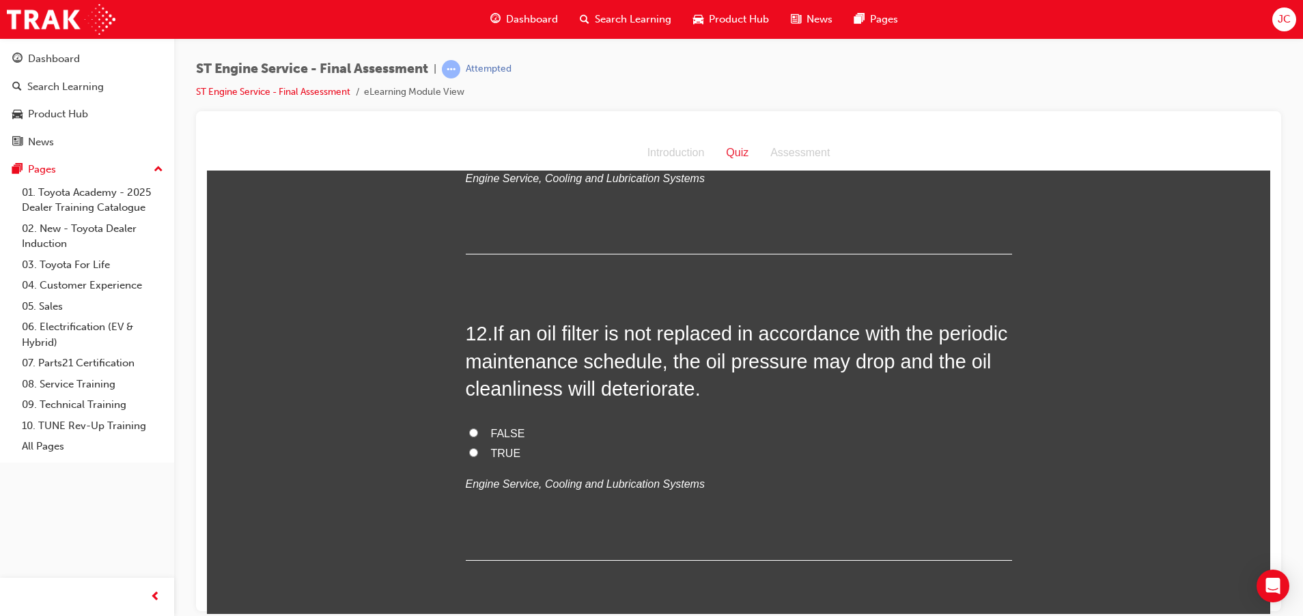
click at [496, 453] on span "TRUE" at bounding box center [506, 453] width 30 height 12
click at [478, 453] on input "TRUE" at bounding box center [473, 452] width 9 height 9
radio input "true"
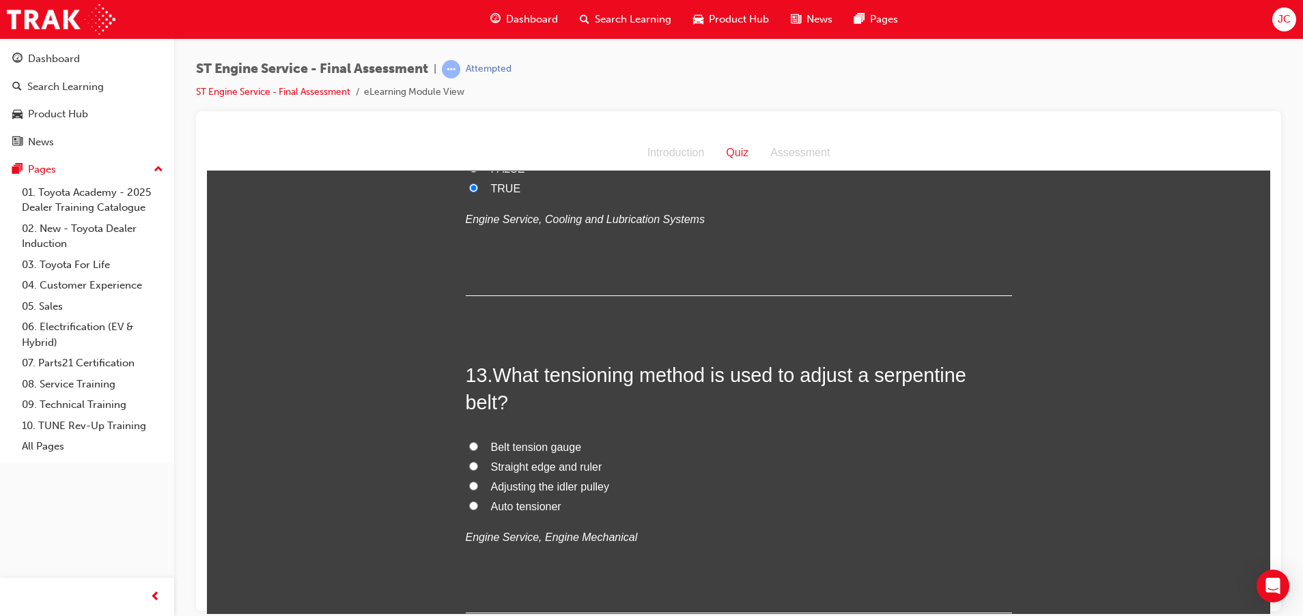
scroll to position [3687, 0]
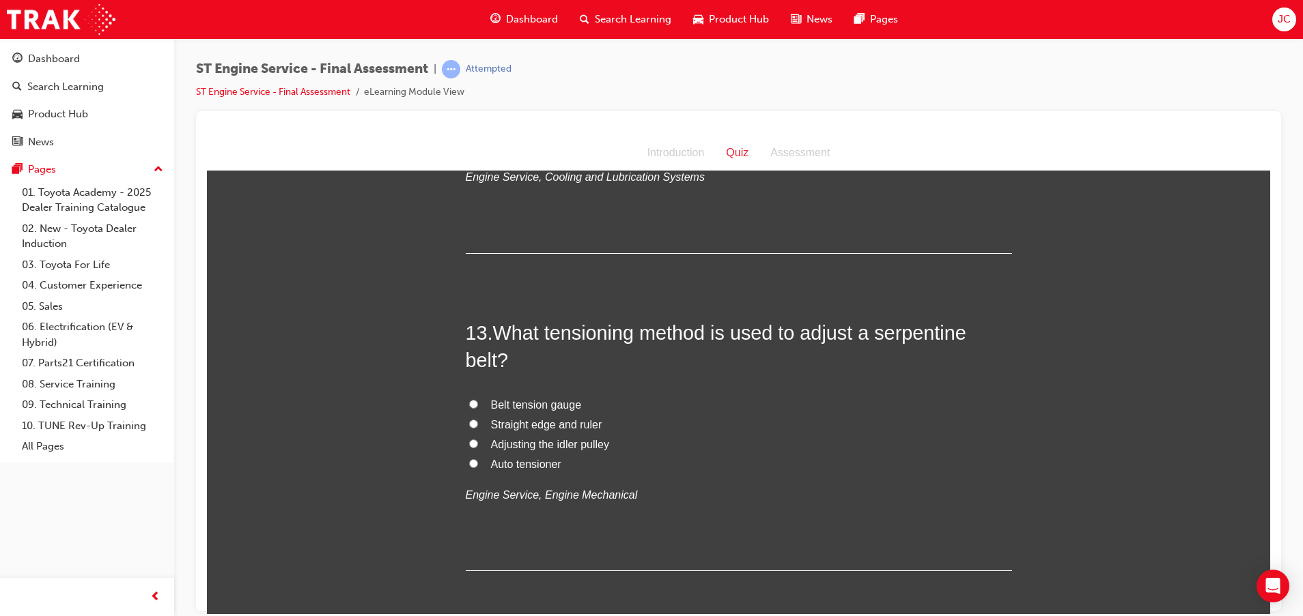
click at [524, 444] on span "Adjusting the idler pulley" at bounding box center [550, 444] width 118 height 12
click at [478, 444] on input "Adjusting the idler pulley" at bounding box center [473, 443] width 9 height 9
radio input "true"
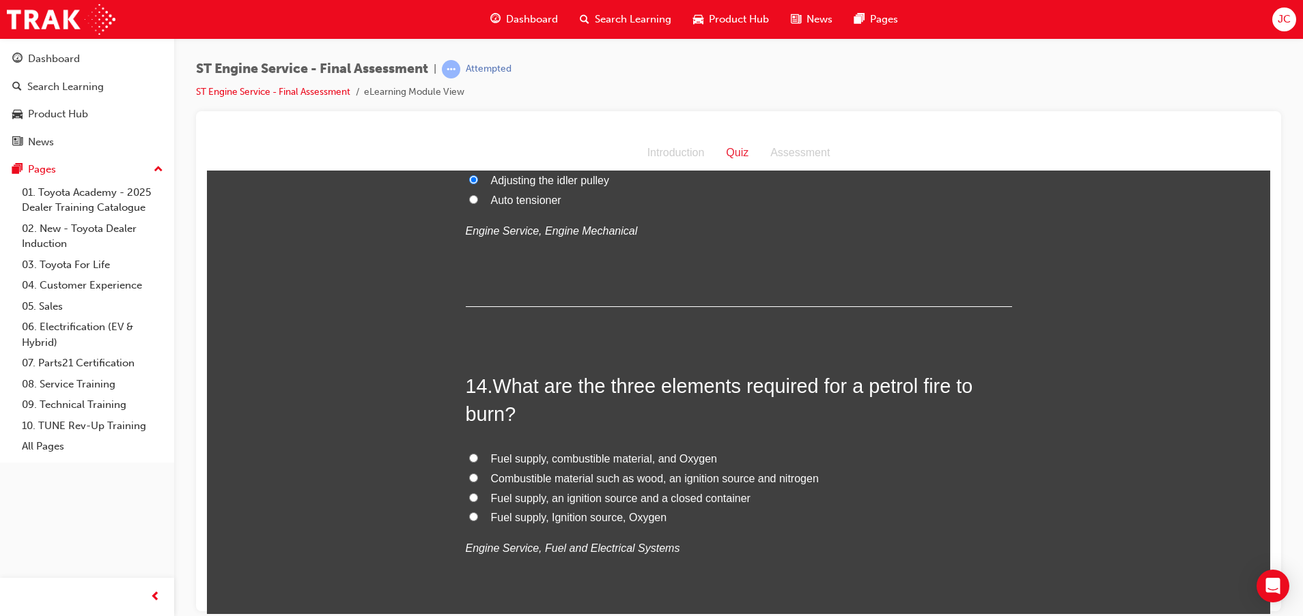
scroll to position [3994, 0]
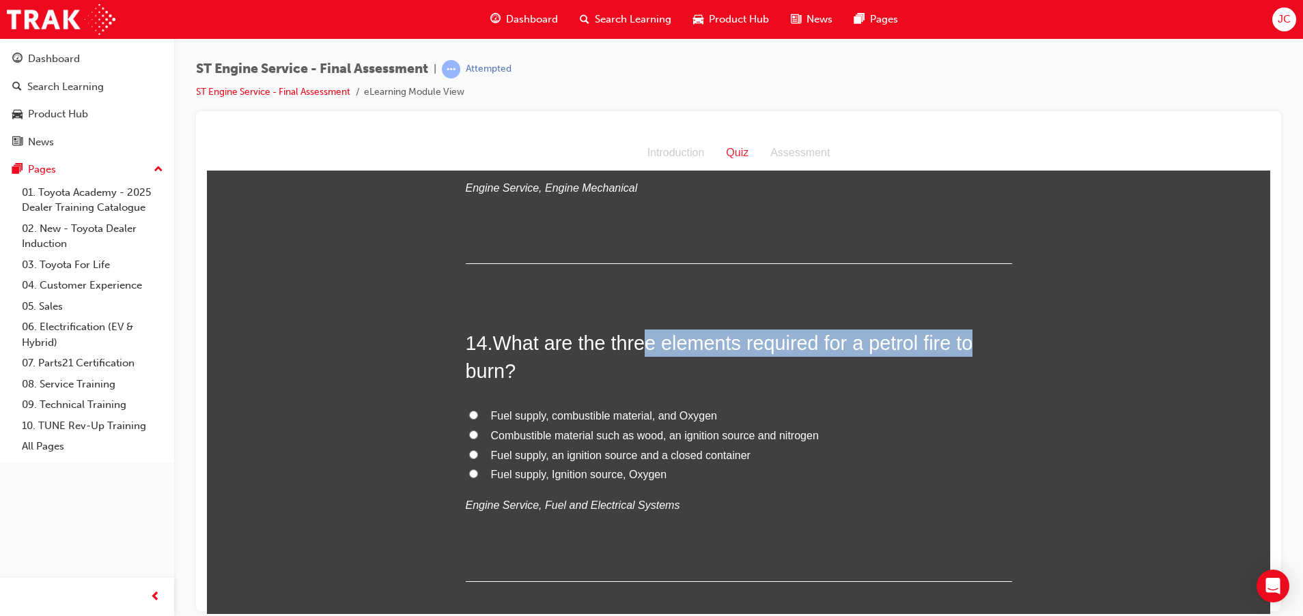
drag, startPoint x: 643, startPoint y: 342, endPoint x: 1063, endPoint y: 337, distance: 419.9
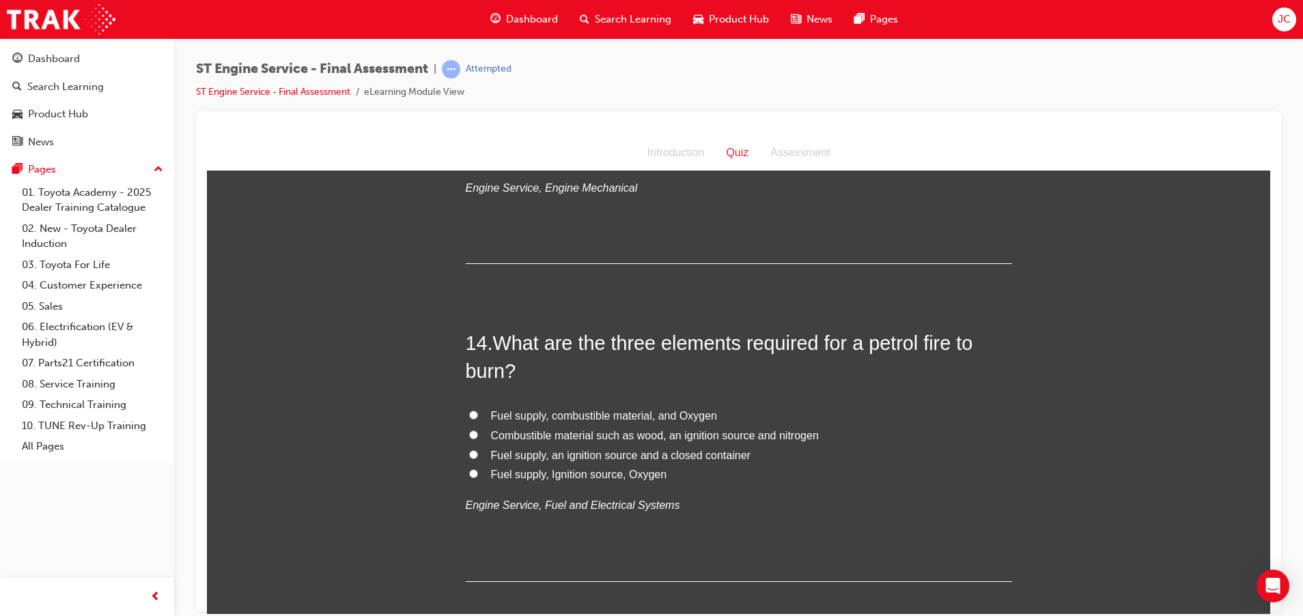
drag, startPoint x: 1063, startPoint y: 337, endPoint x: 904, endPoint y: 389, distance: 167.5
click at [904, 389] on div "14 . What are the three elements required for a petrol fire to burn? Fuel suppl…" at bounding box center [739, 455] width 546 height 253
click at [571, 477] on span "Fuel supply, Ignition source, Oxygen" at bounding box center [579, 474] width 176 height 12
click at [478, 477] on input "Fuel supply, Ignition source, Oxygen" at bounding box center [473, 473] width 9 height 9
radio input "true"
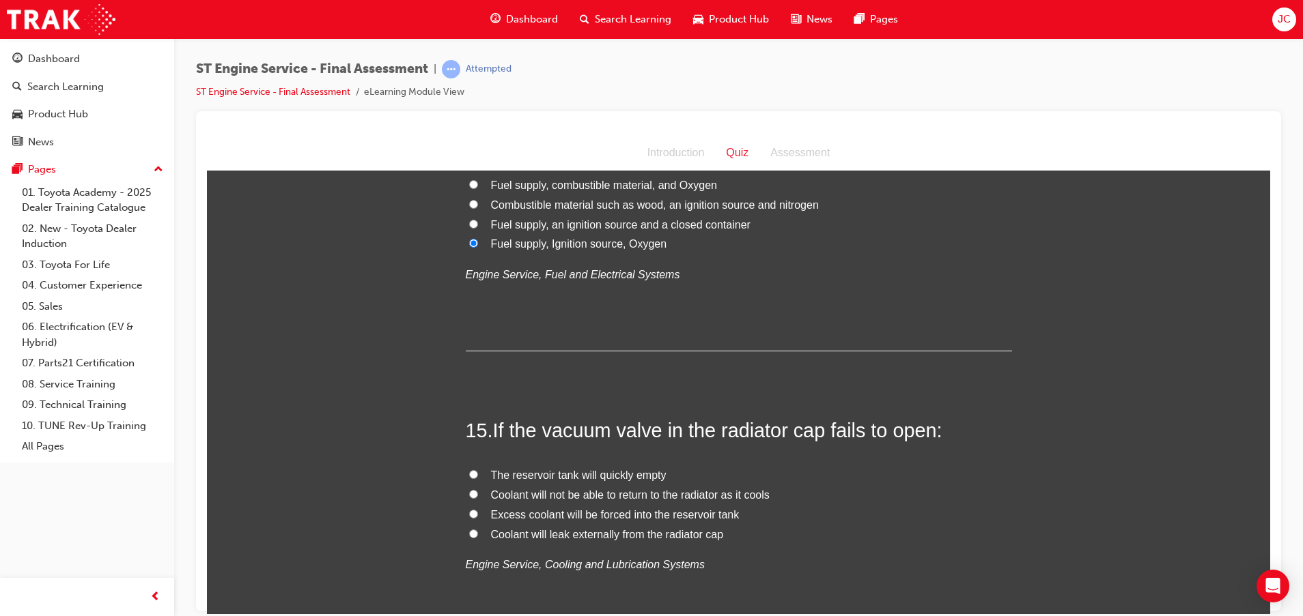
scroll to position [4403, 0]
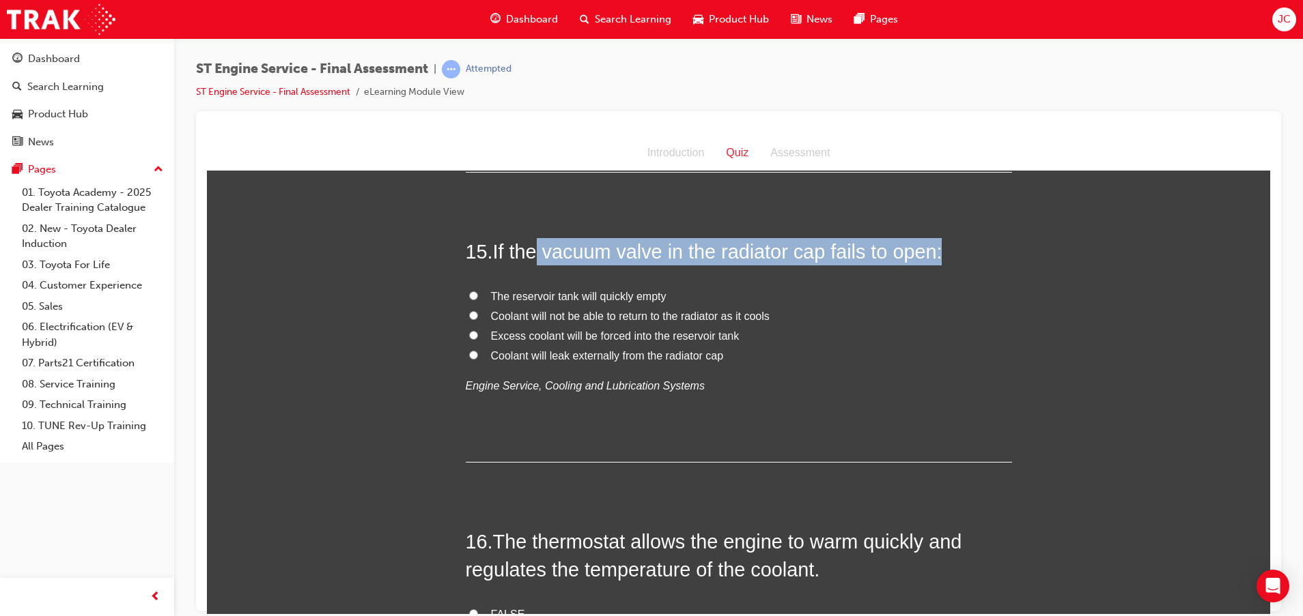
drag, startPoint x: 531, startPoint y: 255, endPoint x: 1088, endPoint y: 251, distance: 556.4
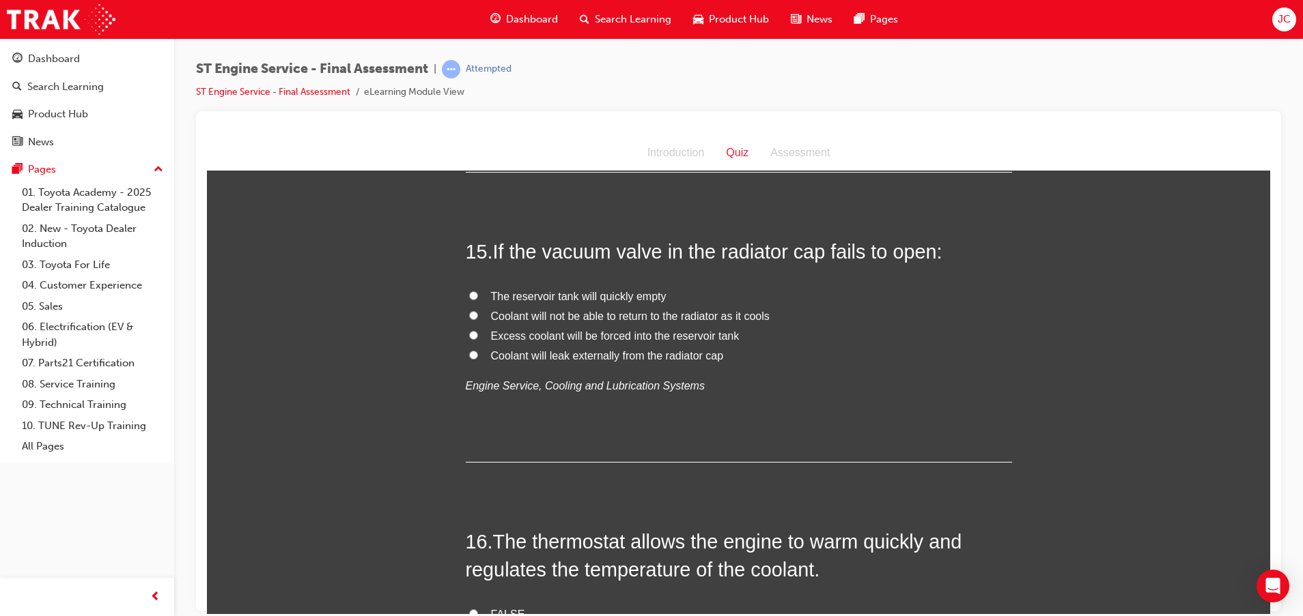
drag, startPoint x: 1088, startPoint y: 251, endPoint x: 946, endPoint y: 272, distance: 142.9
click at [946, 272] on div "15 . If the vacuum valve in the radiator cap fails to open: The reservoir tank …" at bounding box center [739, 350] width 546 height 225
click at [573, 333] on span "Excess coolant will be forced into the reservoir tank" at bounding box center [615, 336] width 248 height 12
click at [478, 333] on input "Excess coolant will be forced into the reservoir tank" at bounding box center [473, 334] width 9 height 9
radio input "true"
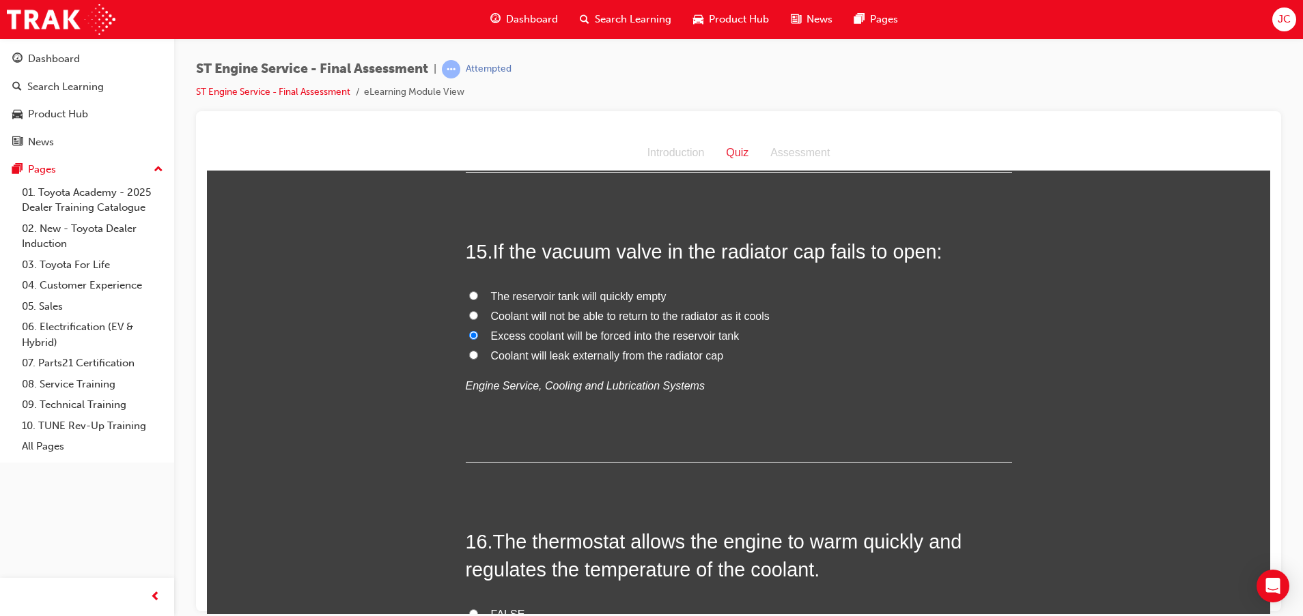
click at [511, 312] on span "Coolant will not be able to return to the radiator as it cools" at bounding box center [630, 316] width 279 height 12
click at [478, 312] on input "Coolant will not be able to return to the radiator as it cools" at bounding box center [473, 315] width 9 height 9
radio input "true"
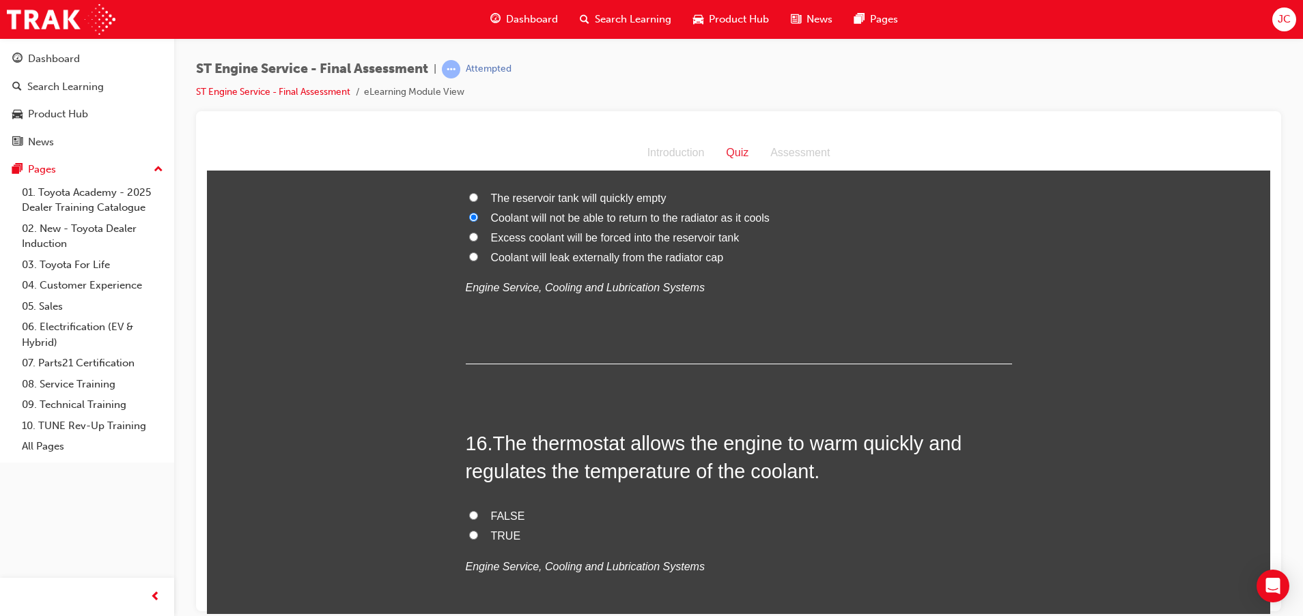
scroll to position [4608, 0]
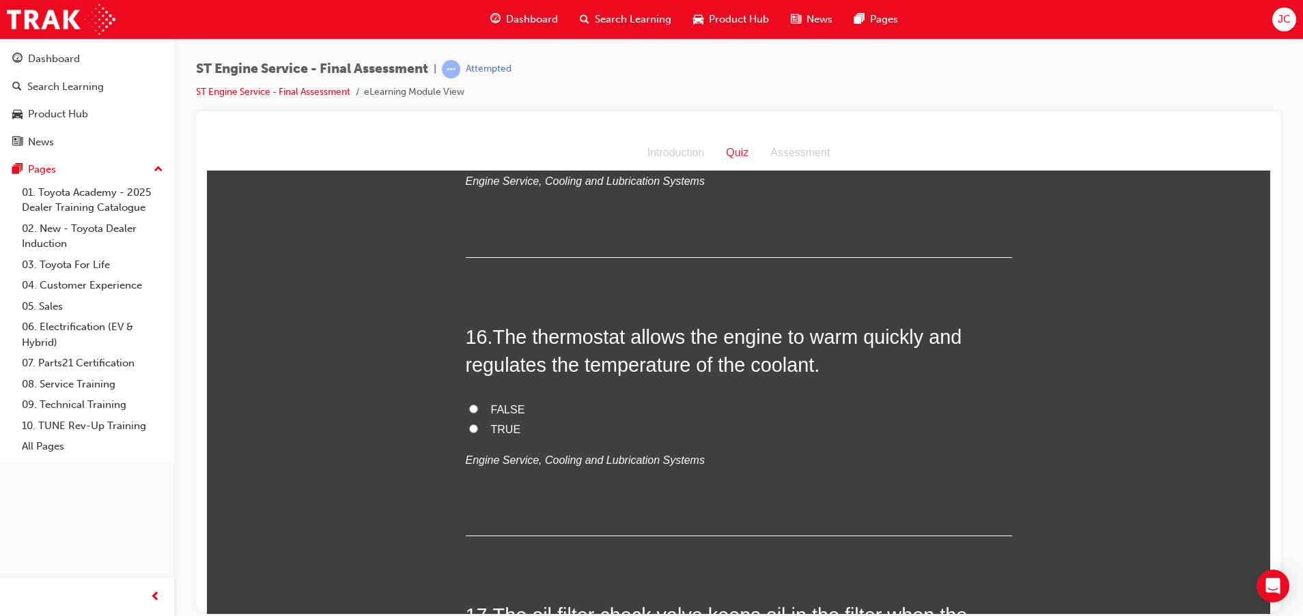
click at [491, 425] on span "TRUE" at bounding box center [506, 429] width 30 height 12
click at [478, 425] on input "TRUE" at bounding box center [473, 428] width 9 height 9
radio input "true"
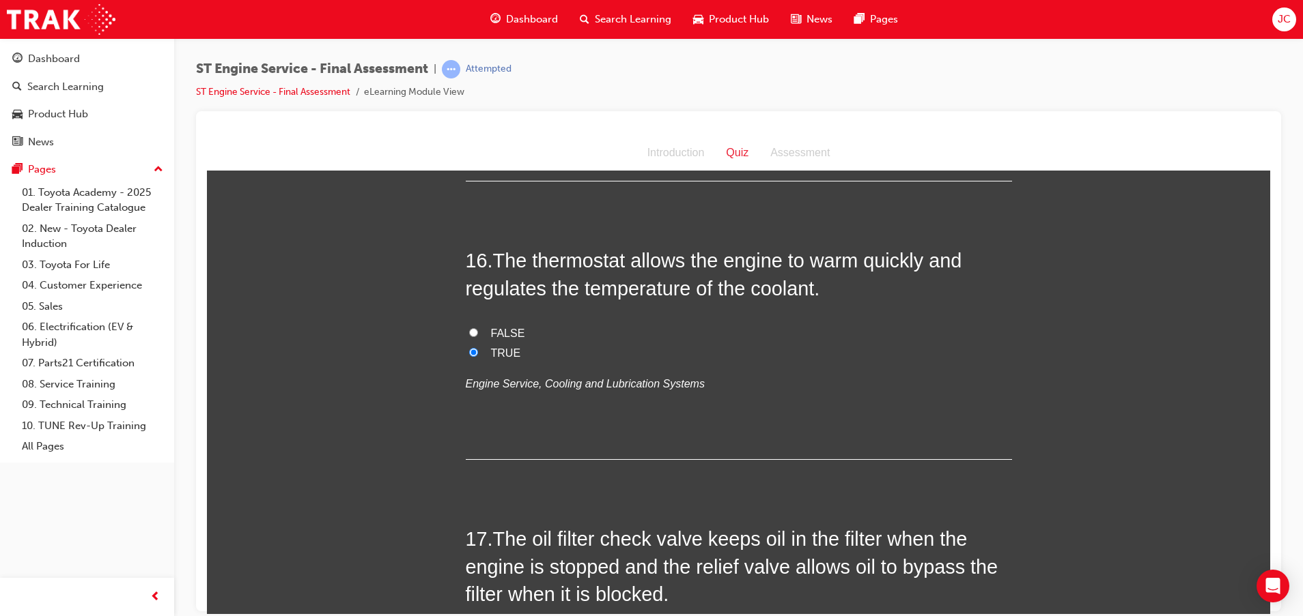
scroll to position [4813, 0]
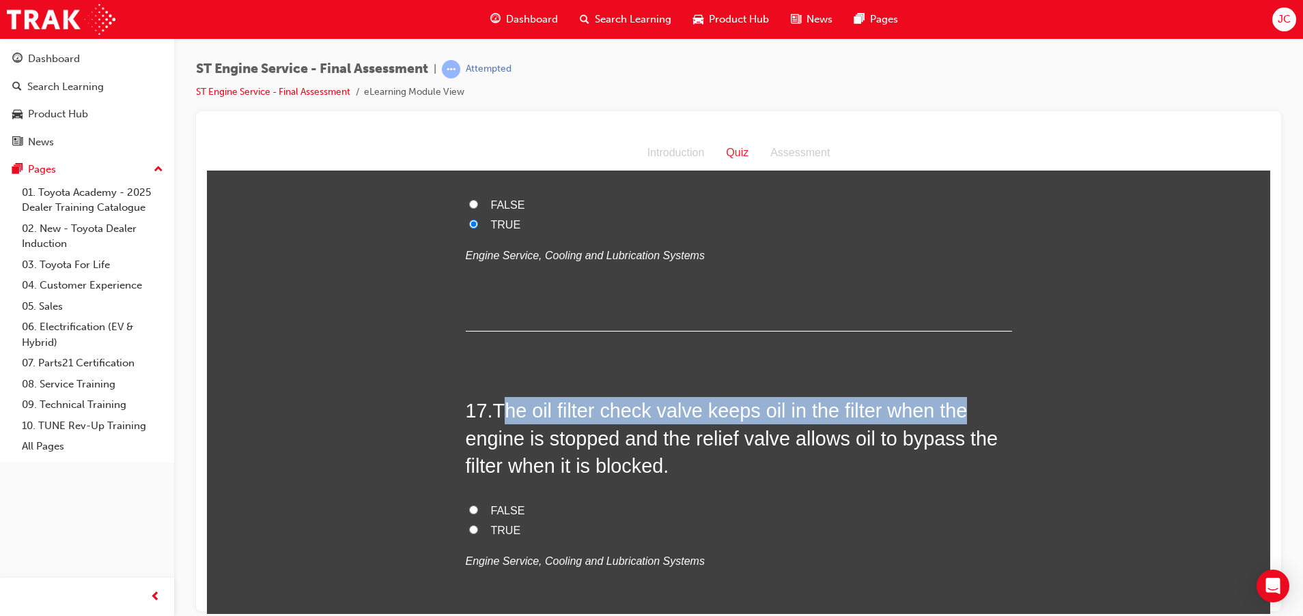
drag, startPoint x: 498, startPoint y: 405, endPoint x: 1058, endPoint y: 416, distance: 560.6
drag, startPoint x: 1058, startPoint y: 416, endPoint x: 1049, endPoint y: 417, distance: 9.0
click at [948, 434] on span "The oil filter check valve keeps oil in the filter when the engine is stopped a…" at bounding box center [732, 437] width 532 height 77
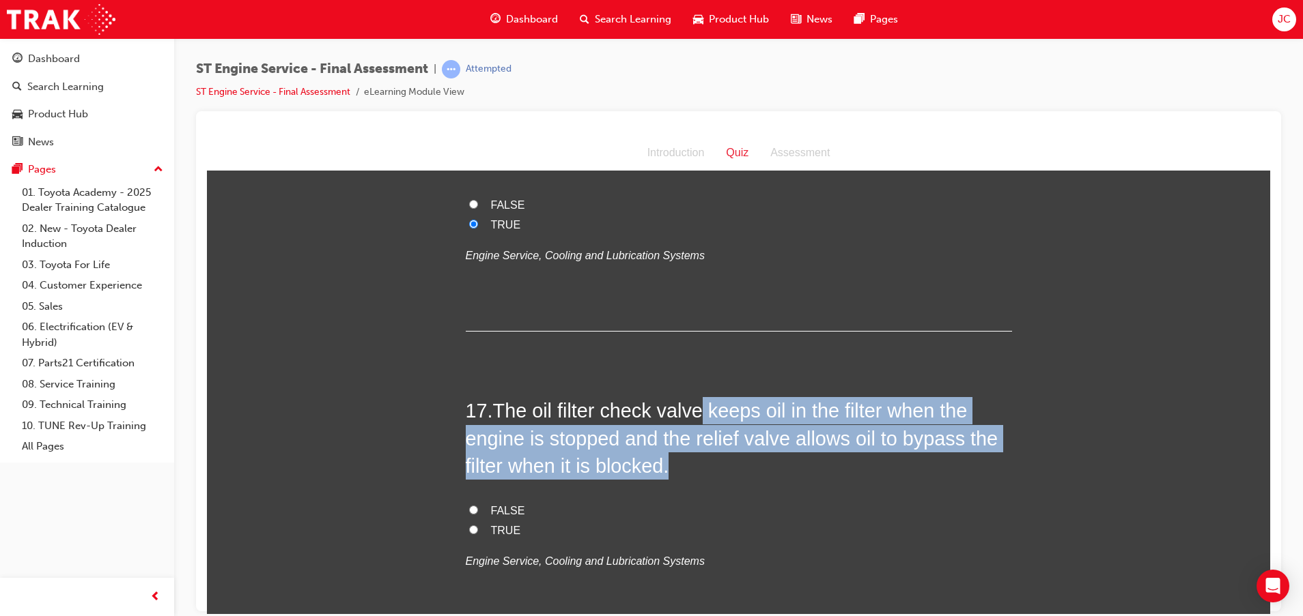
drag, startPoint x: 697, startPoint y: 409, endPoint x: 889, endPoint y: 478, distance: 203.9
click at [889, 478] on h2 "17 . The oil filter check valve keeps oil in the filter when the engine is stop…" at bounding box center [739, 438] width 546 height 83
drag, startPoint x: 889, startPoint y: 478, endPoint x: 718, endPoint y: 474, distance: 171.4
click at [718, 474] on h2 "17 . The oil filter check valve keeps oil in the filter when the engine is stop…" at bounding box center [739, 438] width 546 height 83
click at [711, 454] on h2 "17 . The oil filter check valve keeps oil in the filter when the engine is stop…" at bounding box center [739, 438] width 546 height 83
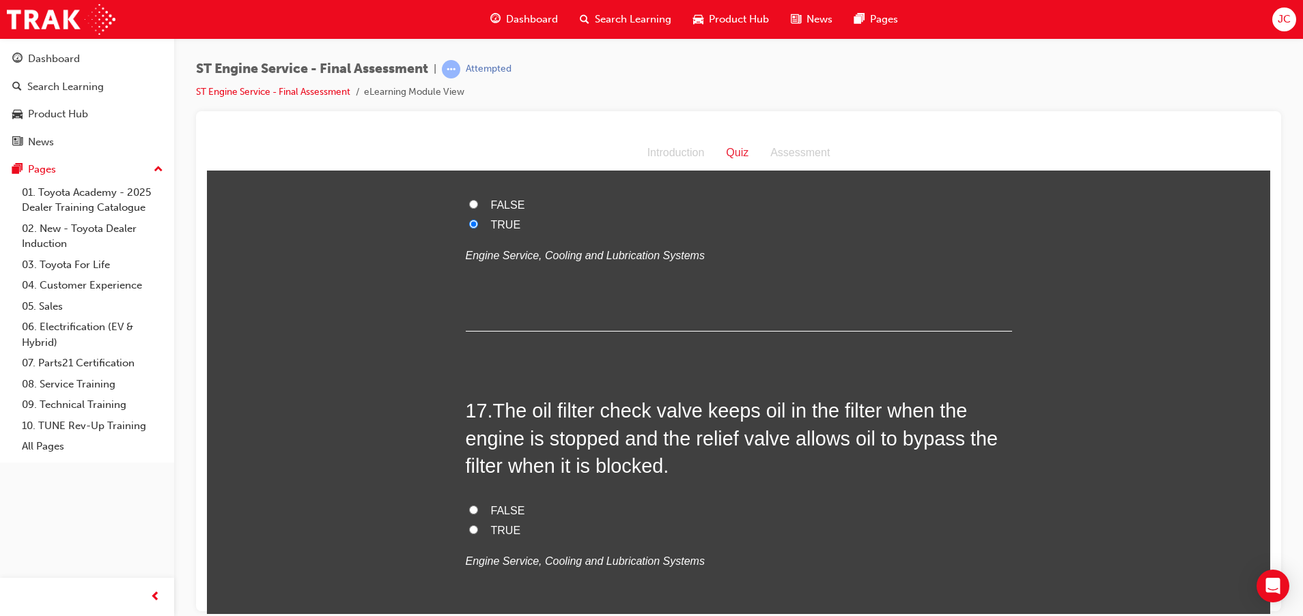
click at [496, 524] on span "TRUE" at bounding box center [506, 530] width 30 height 12
click at [478, 525] on input "TRUE" at bounding box center [473, 529] width 9 height 9
radio input "true"
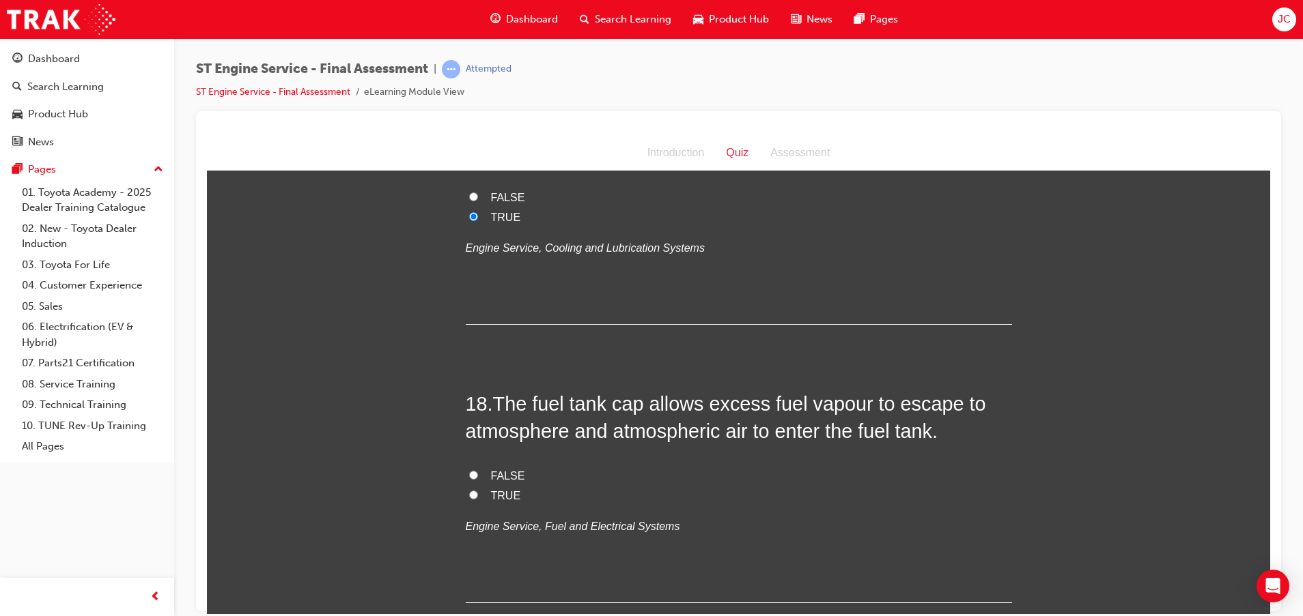
scroll to position [5218, 0]
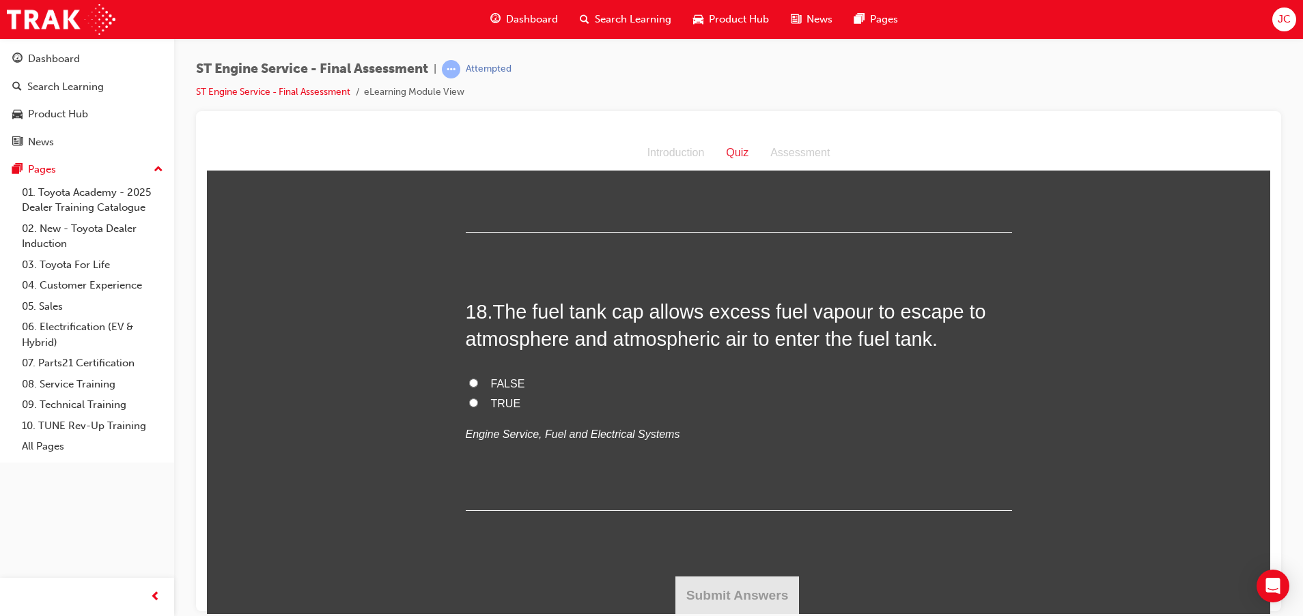
click at [500, 382] on span "FALSE" at bounding box center [508, 384] width 34 height 12
click at [478, 382] on input "FALSE" at bounding box center [473, 382] width 9 height 9
radio input "true"
click at [696, 588] on button "Submit Answers" at bounding box center [737, 595] width 124 height 38
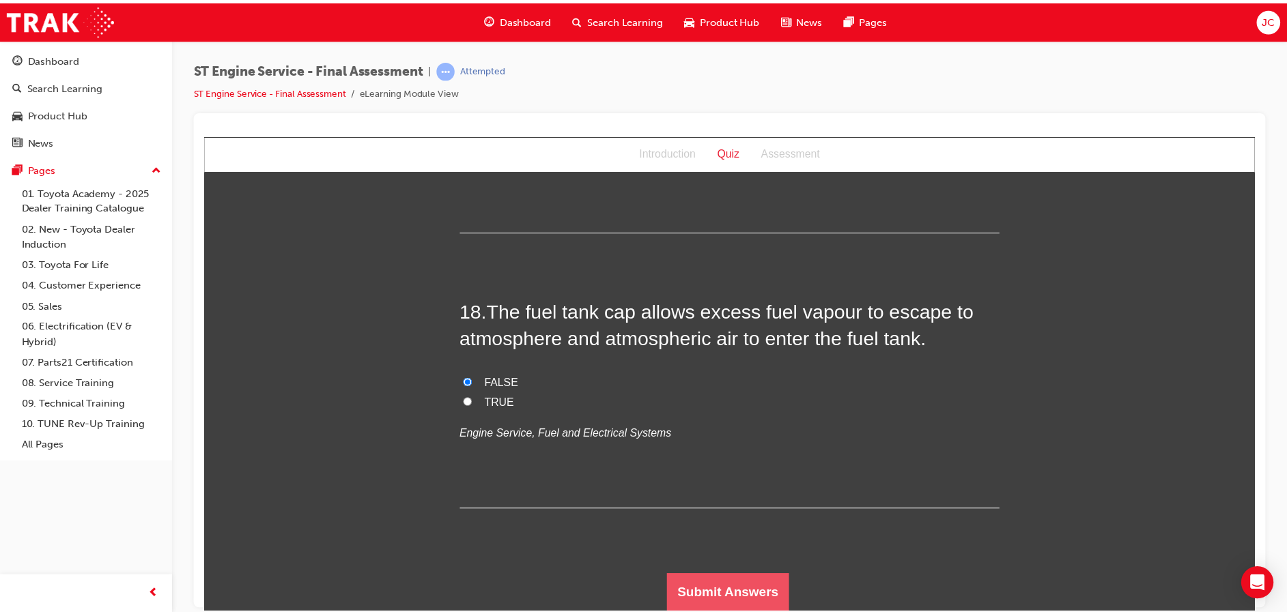
scroll to position [0, 0]
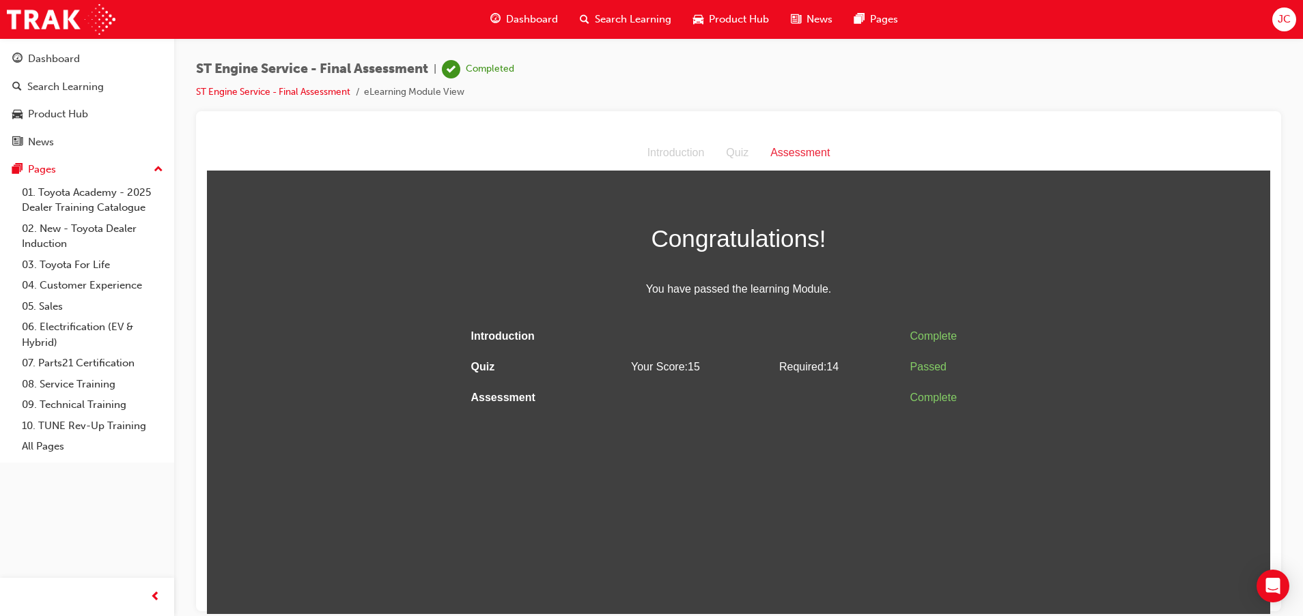
click at [551, 20] on span "Dashboard" at bounding box center [532, 20] width 52 height 16
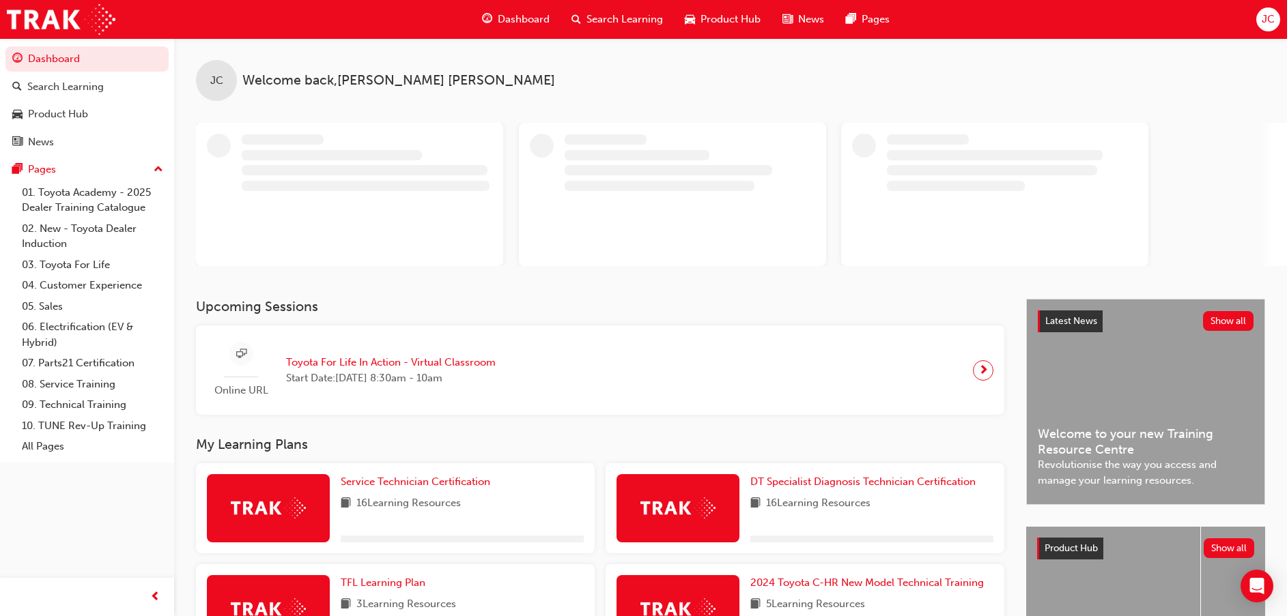
scroll to position [102, 0]
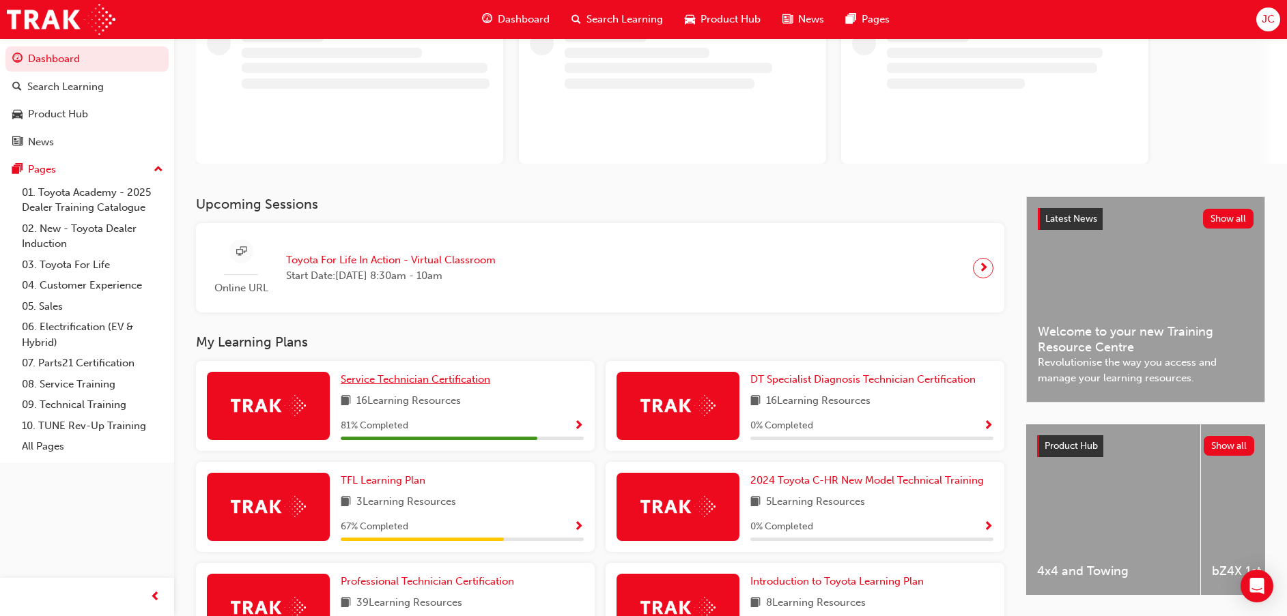
click at [414, 380] on span "Service Technician Certification" at bounding box center [416, 379] width 150 height 12
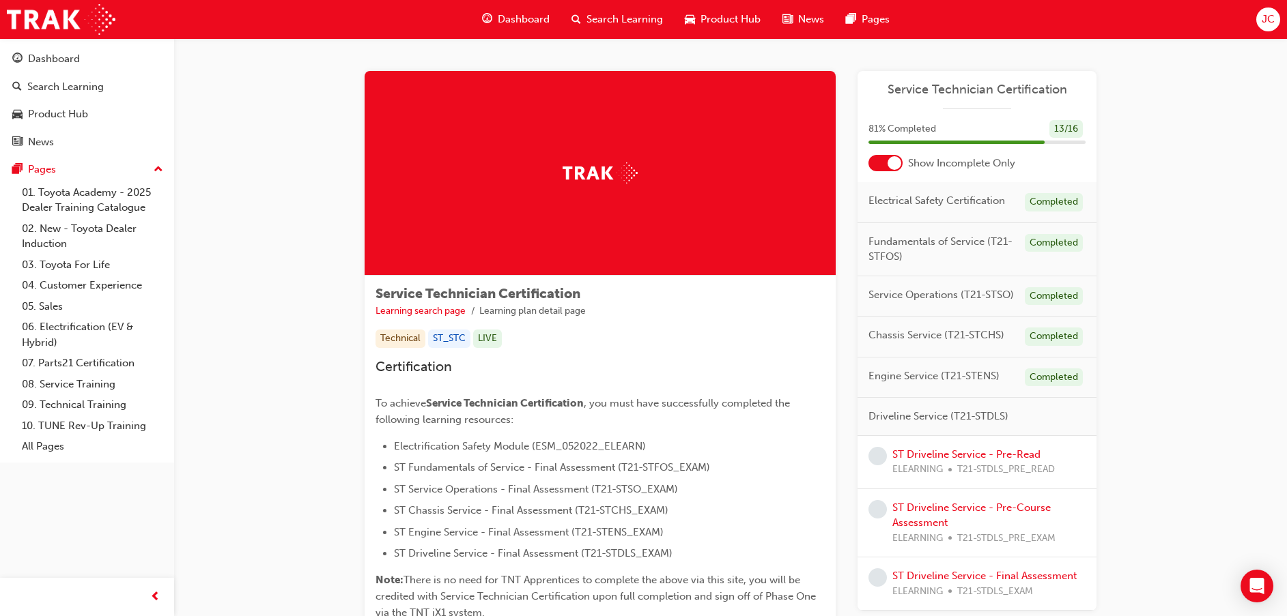
click at [896, 162] on div at bounding box center [894, 163] width 14 height 14
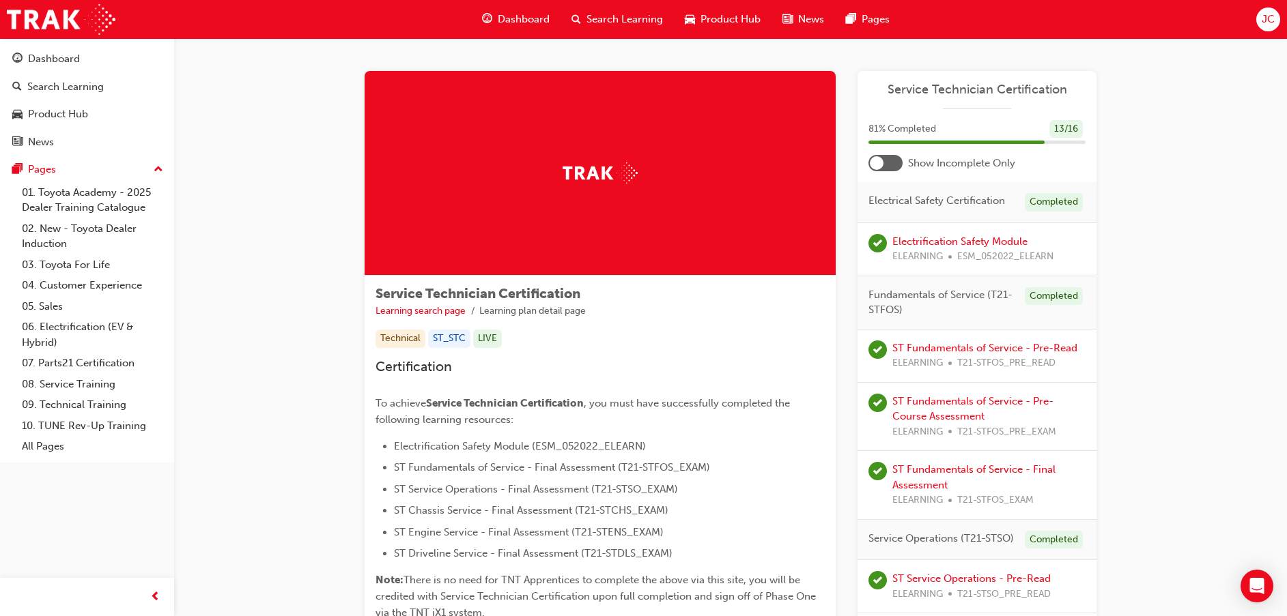
click at [895, 163] on div at bounding box center [885, 163] width 34 height 16
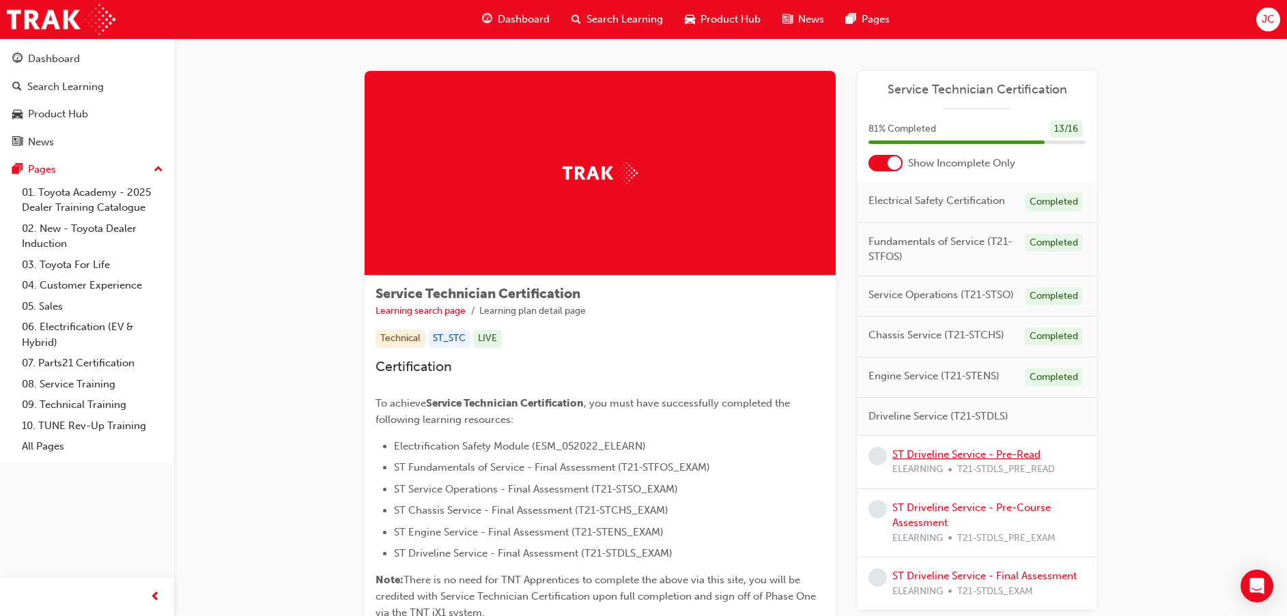
click at [919, 451] on link "ST Driveline Service - Pre-Read" at bounding box center [966, 455] width 148 height 12
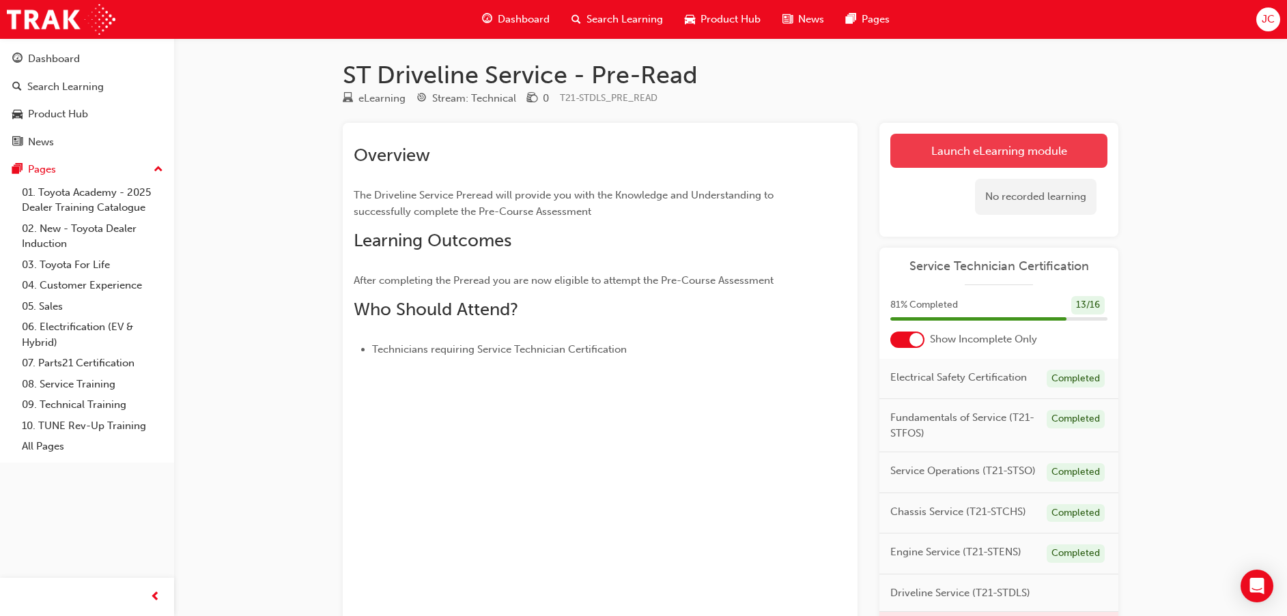
click at [923, 150] on link "Launch eLearning module" at bounding box center [998, 151] width 217 height 34
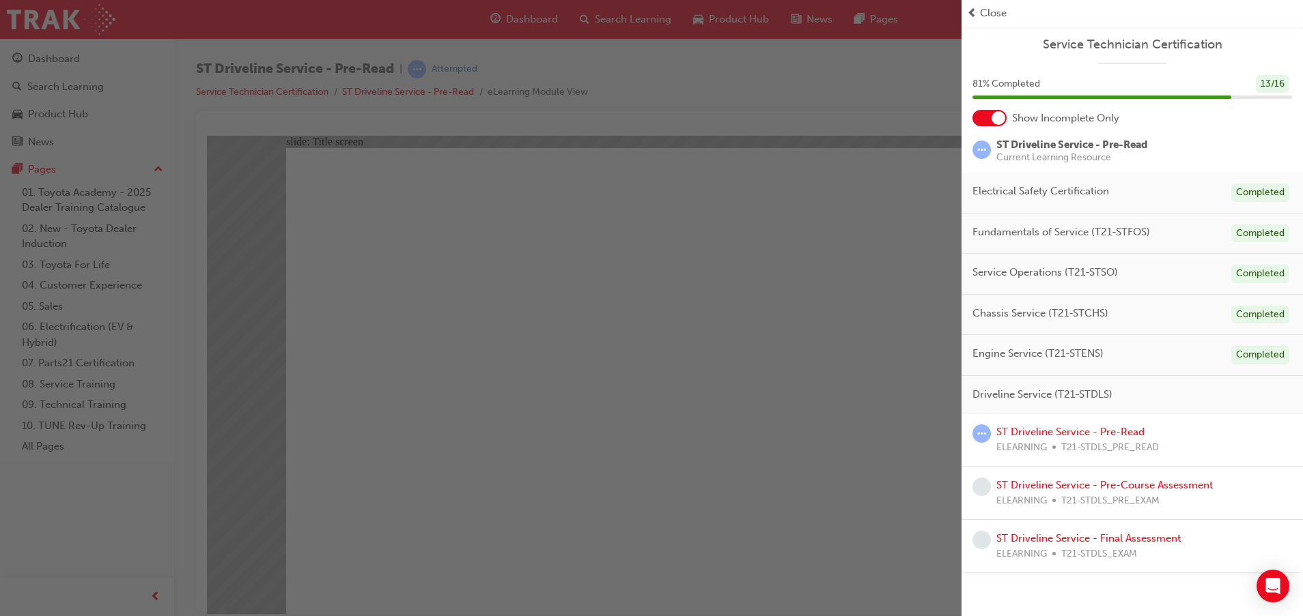
click at [976, 12] on span "prev-icon" at bounding box center [972, 13] width 10 height 16
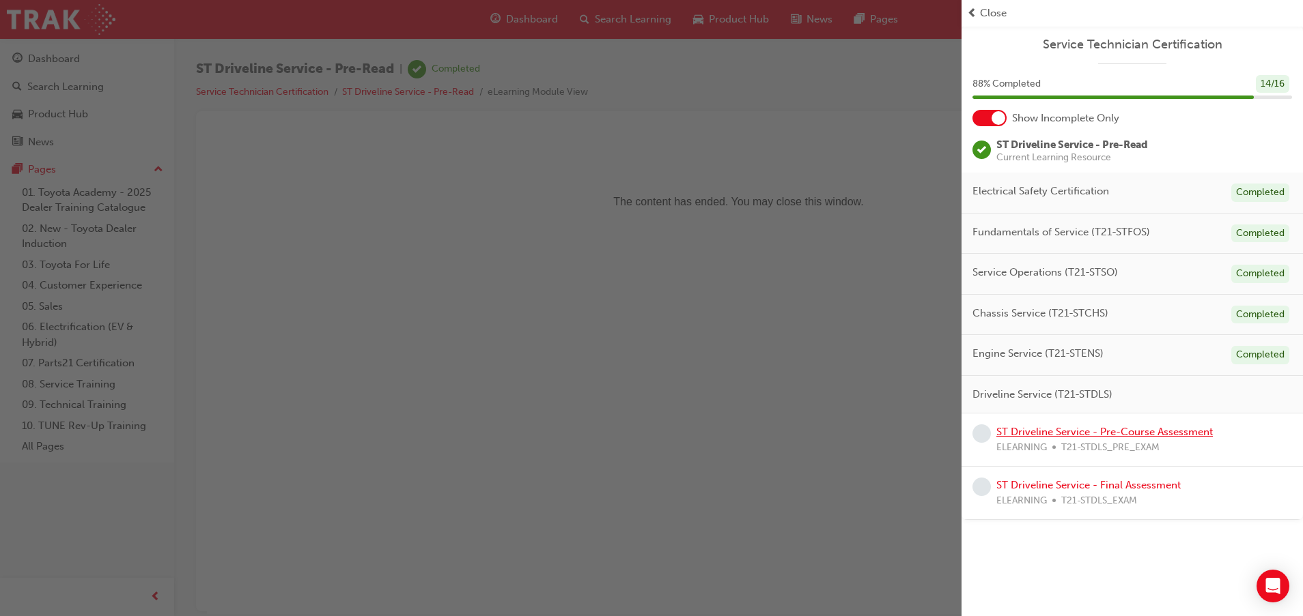
click at [1028, 428] on link "ST Driveline Service - Pre-Course Assessment" at bounding box center [1104, 432] width 216 height 12
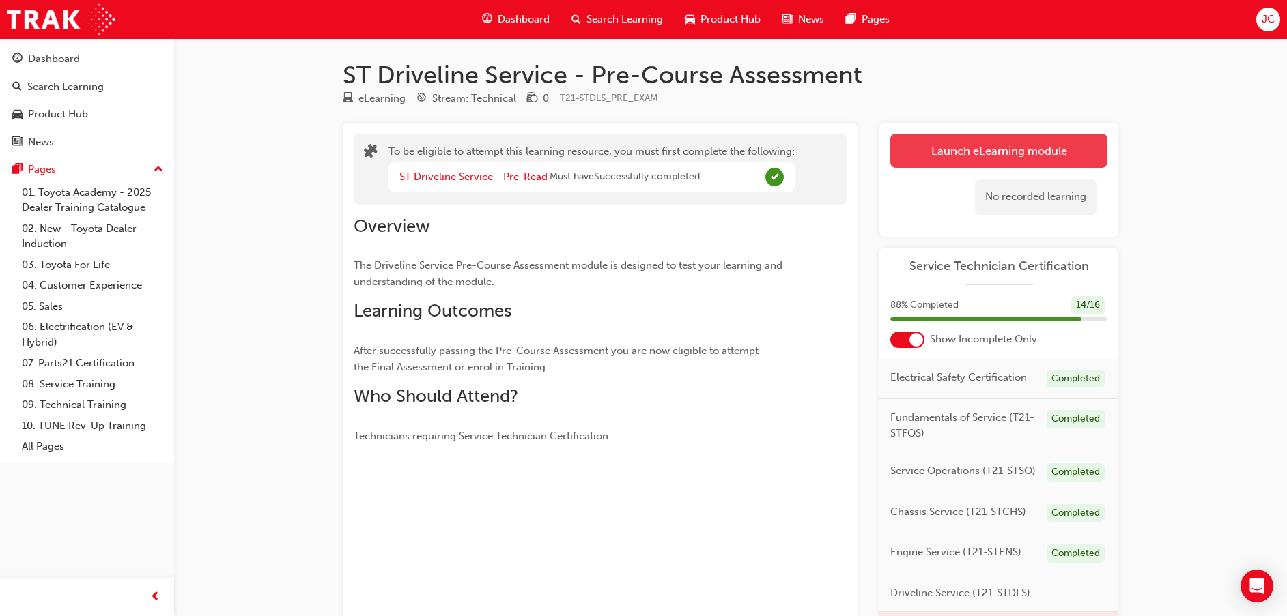
click at [942, 144] on button "Launch eLearning module" at bounding box center [998, 151] width 217 height 34
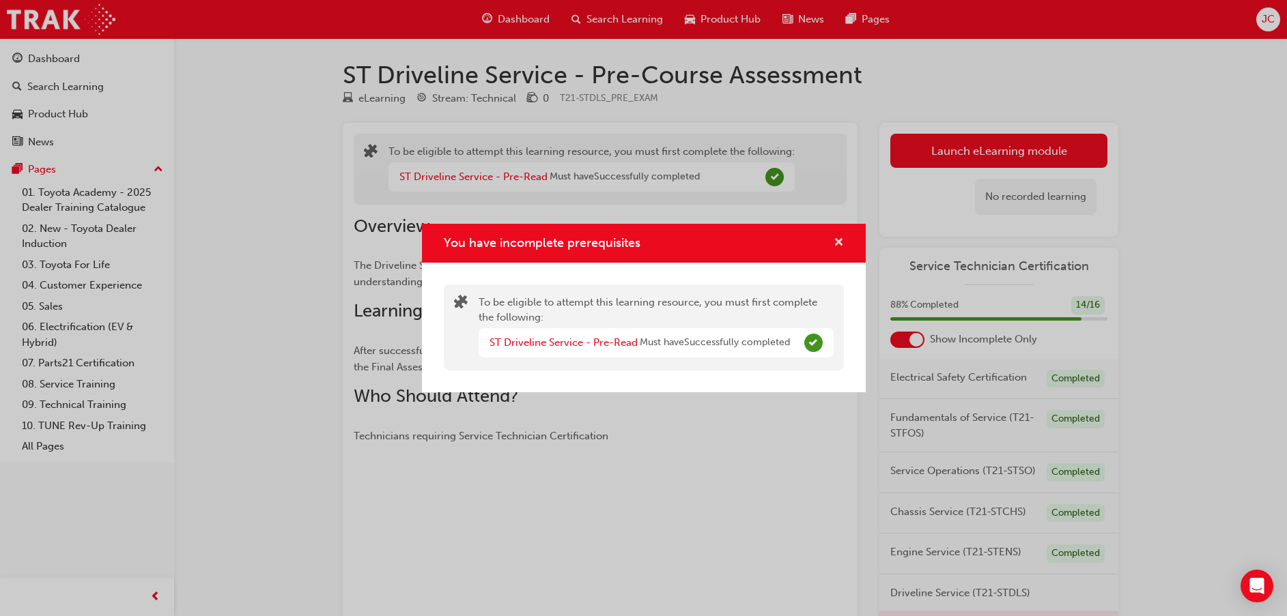
click at [841, 238] on span "cross-icon" at bounding box center [839, 244] width 10 height 12
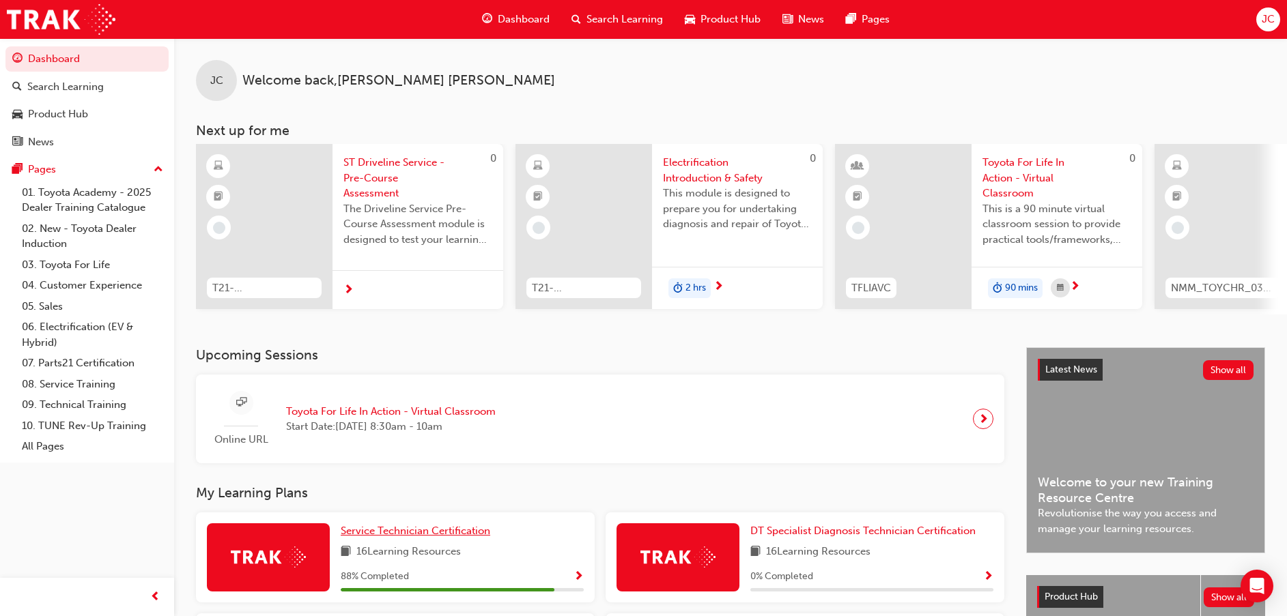
click at [422, 537] on span "Service Technician Certification" at bounding box center [416, 531] width 150 height 12
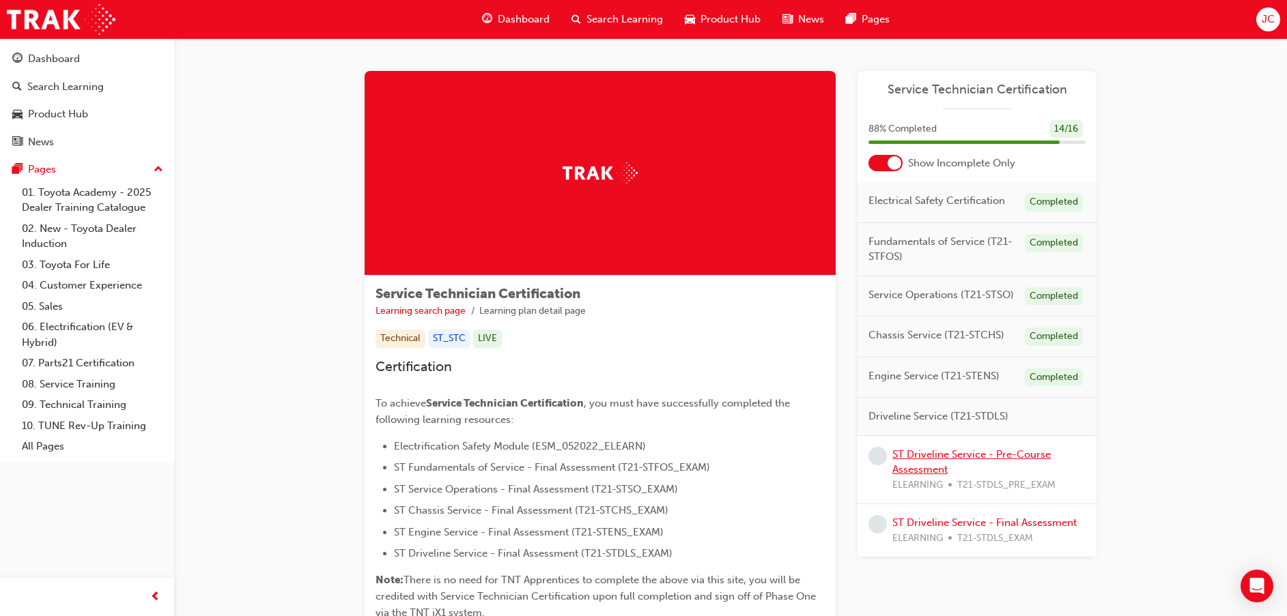
click at [920, 453] on link "ST Driveline Service - Pre-Course Assessment" at bounding box center [971, 463] width 158 height 28
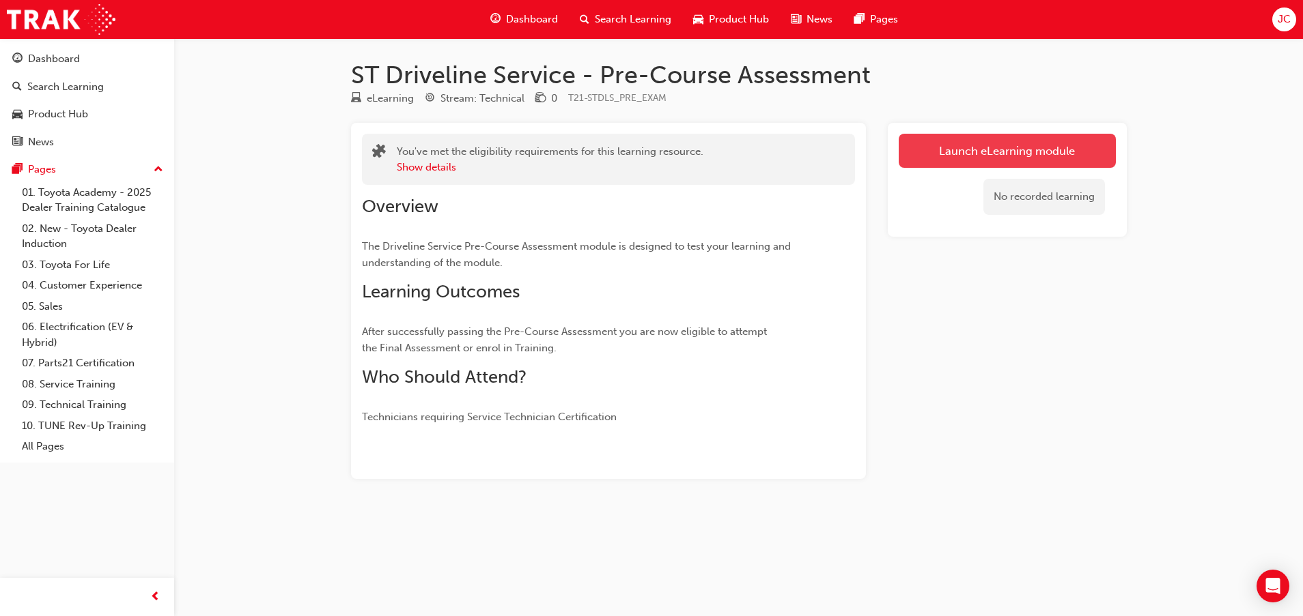
click at [967, 151] on link "Launch eLearning module" at bounding box center [1006, 151] width 217 height 34
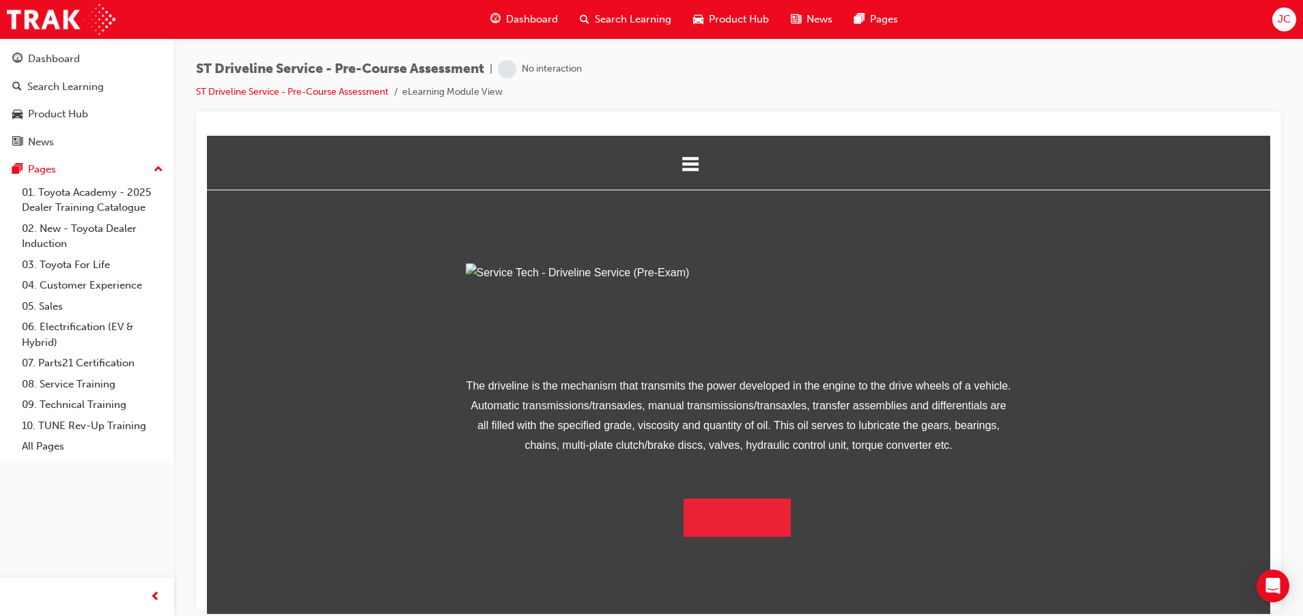
scroll to position [74, 0]
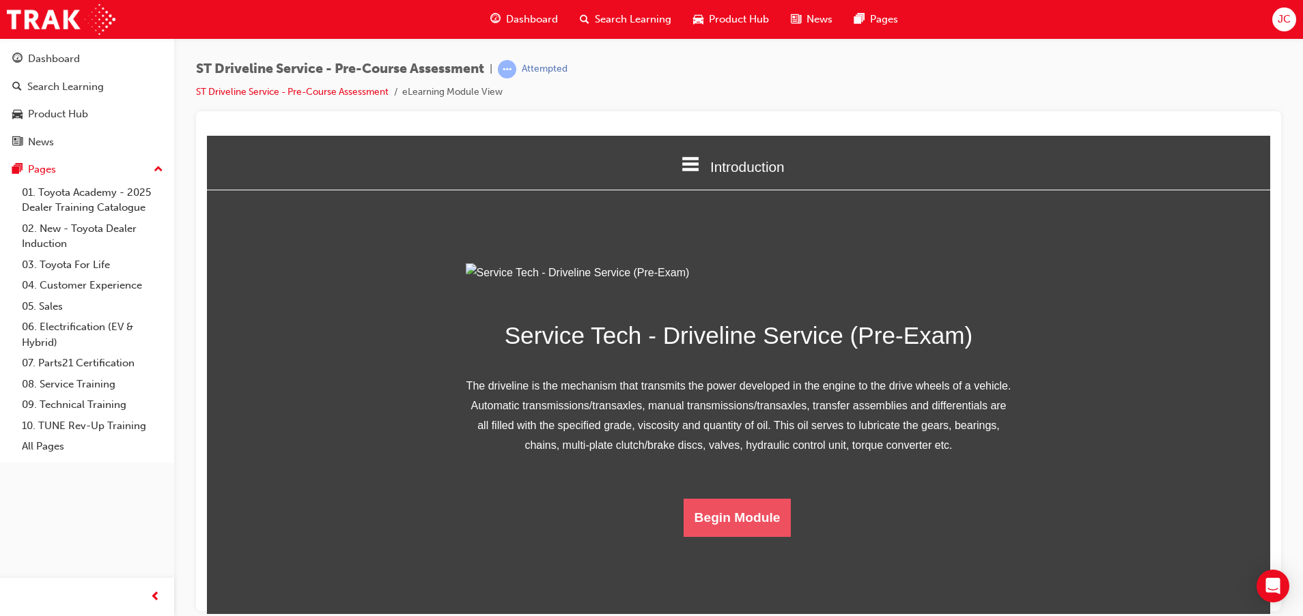
click at [726, 537] on button "Begin Module" at bounding box center [737, 517] width 108 height 38
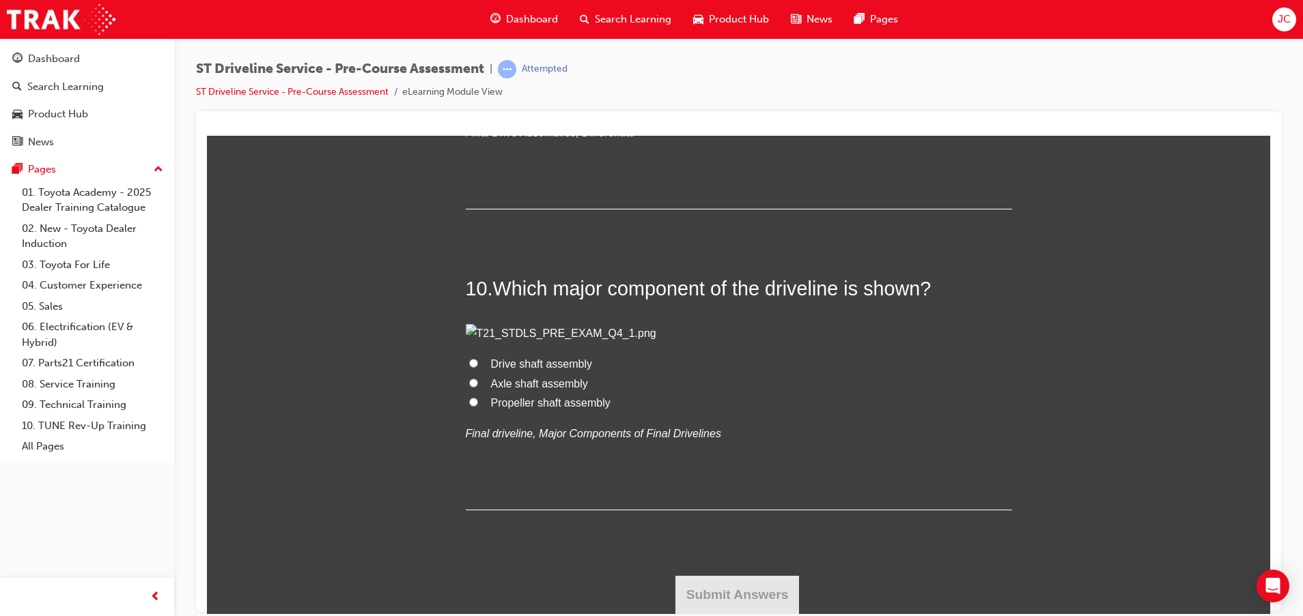
scroll to position [0, 0]
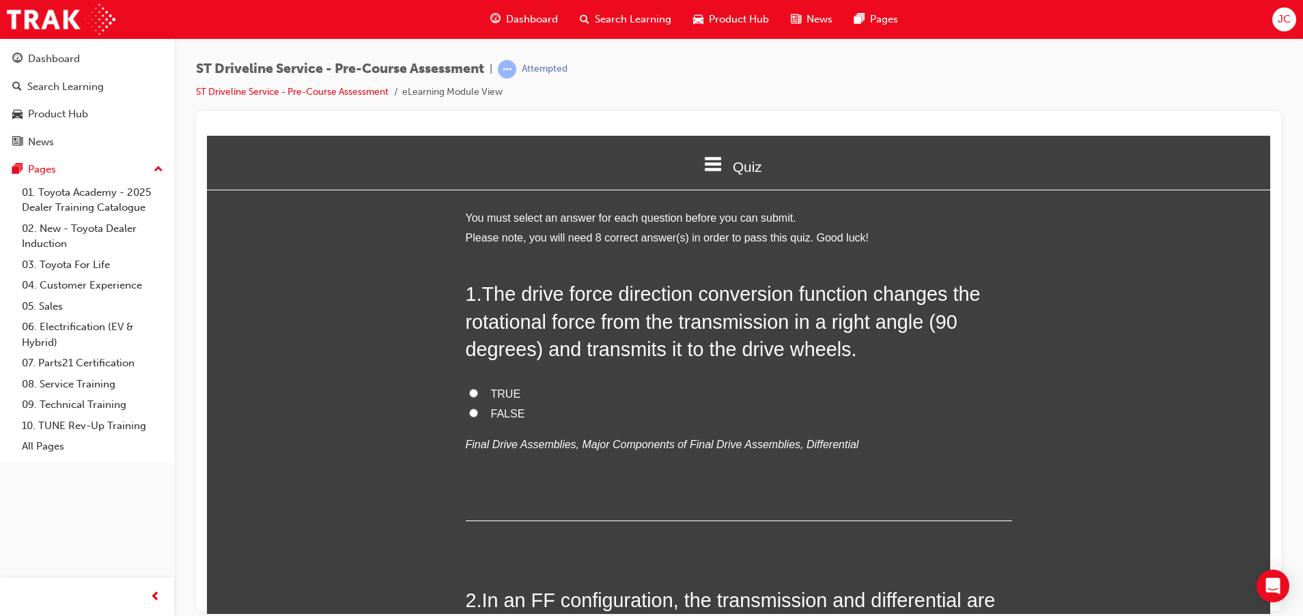
click at [491, 388] on span "TRUE" at bounding box center [506, 394] width 30 height 12
click at [478, 388] on input "TRUE" at bounding box center [473, 392] width 9 height 9
radio input "true"
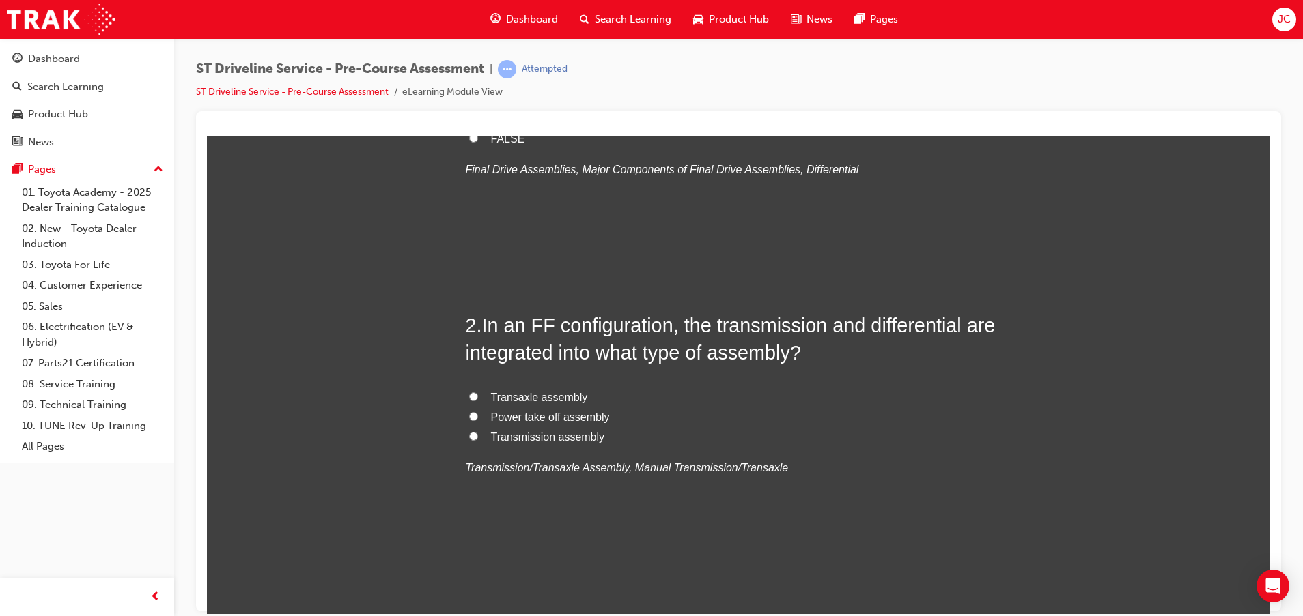
scroll to position [307, 0]
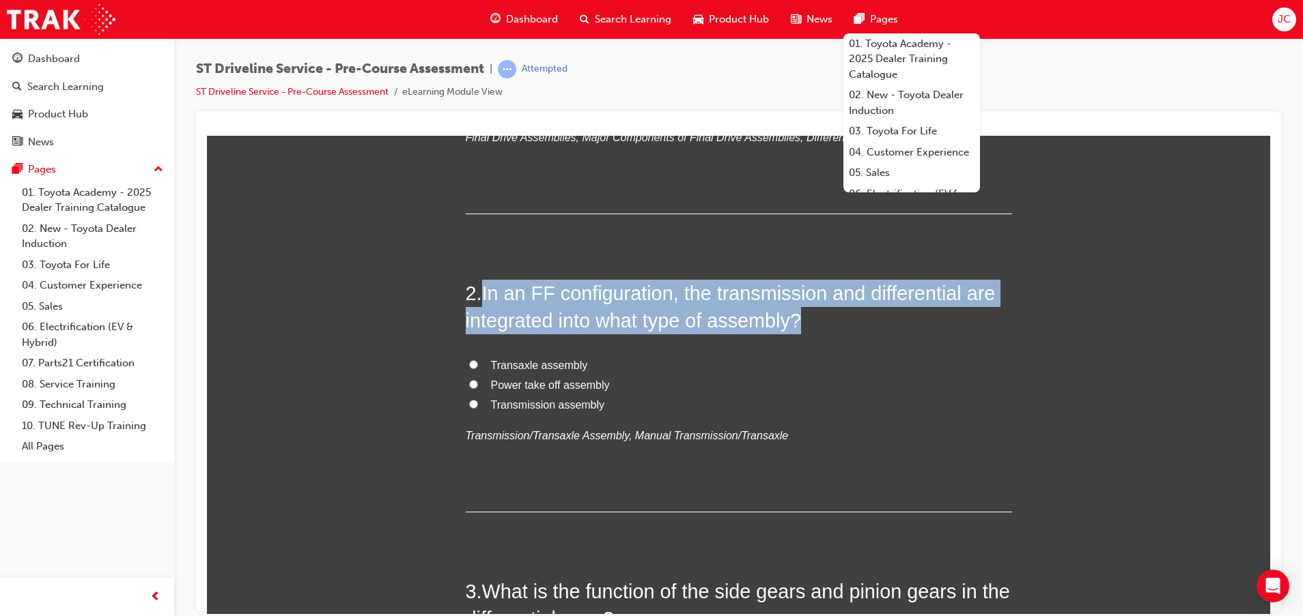
drag, startPoint x: 570, startPoint y: 289, endPoint x: 954, endPoint y: 323, distance: 385.9
click at [954, 323] on h2 "2 . In an FF configuration, the transmission and differential are integrated in…" at bounding box center [739, 306] width 546 height 55
drag, startPoint x: 954, startPoint y: 323, endPoint x: 849, endPoint y: 329, distance: 105.3
click at [849, 329] on h2 "2 . In an FF configuration, the transmission and differential are integrated in…" at bounding box center [739, 306] width 546 height 55
click at [737, 332] on h2 "2 . In an FF configuration, the transmission and differential are integrated in…" at bounding box center [739, 306] width 546 height 55
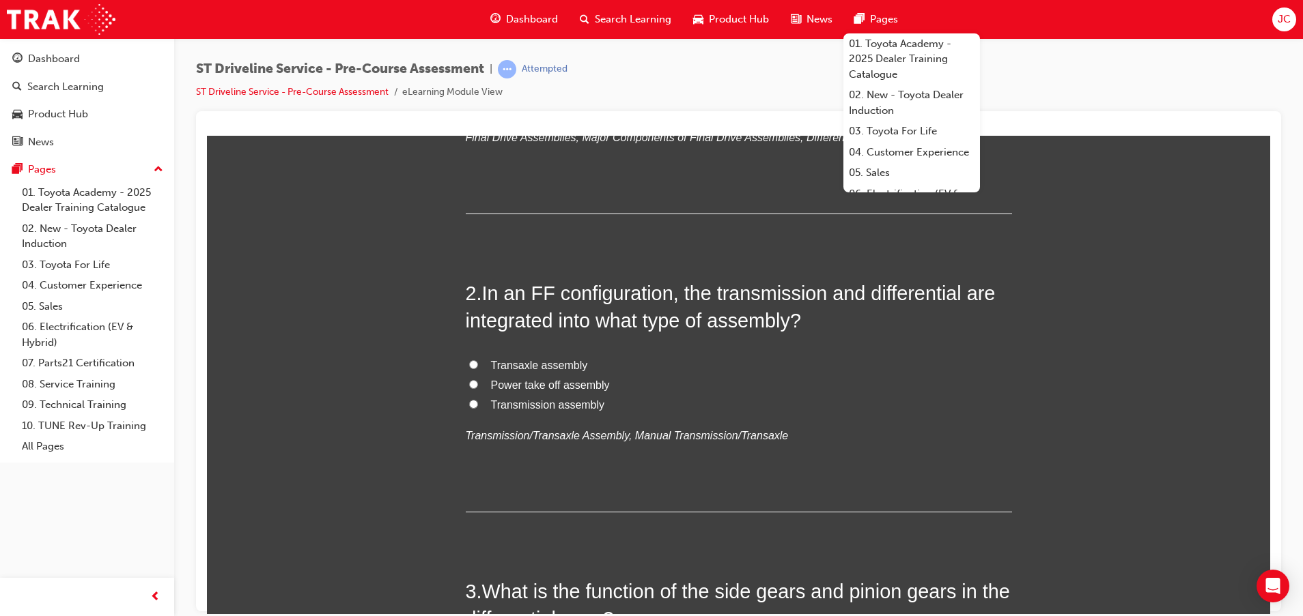
click at [518, 359] on span "Transaxle assembly" at bounding box center [539, 365] width 97 height 12
click at [478, 360] on input "Transaxle assembly" at bounding box center [473, 364] width 9 height 9
radio input "true"
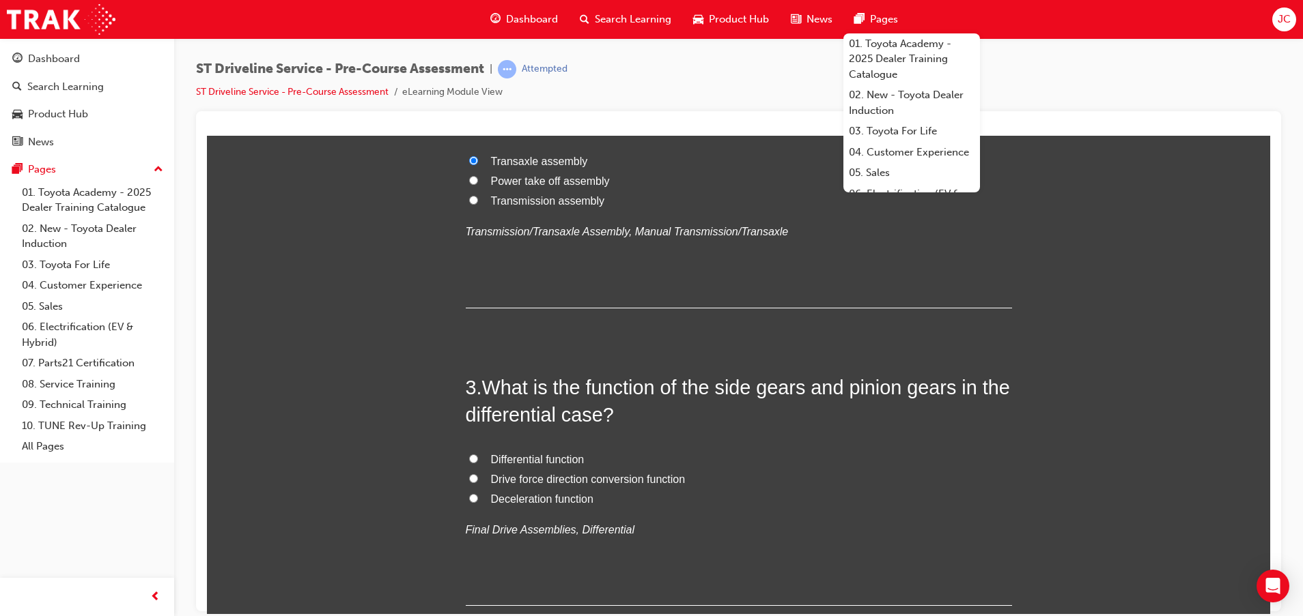
scroll to position [512, 0]
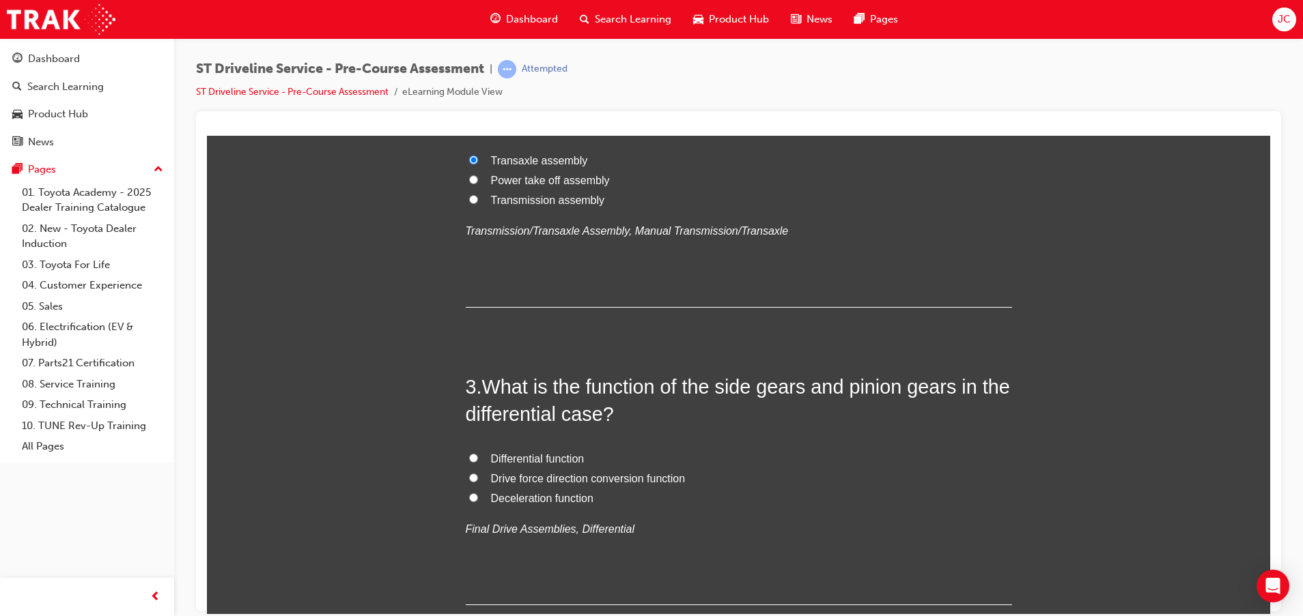
click at [541, 199] on span "Transmission assembly" at bounding box center [548, 200] width 114 height 12
click at [478, 199] on input "Transmission assembly" at bounding box center [473, 199] width 9 height 9
radio input "true"
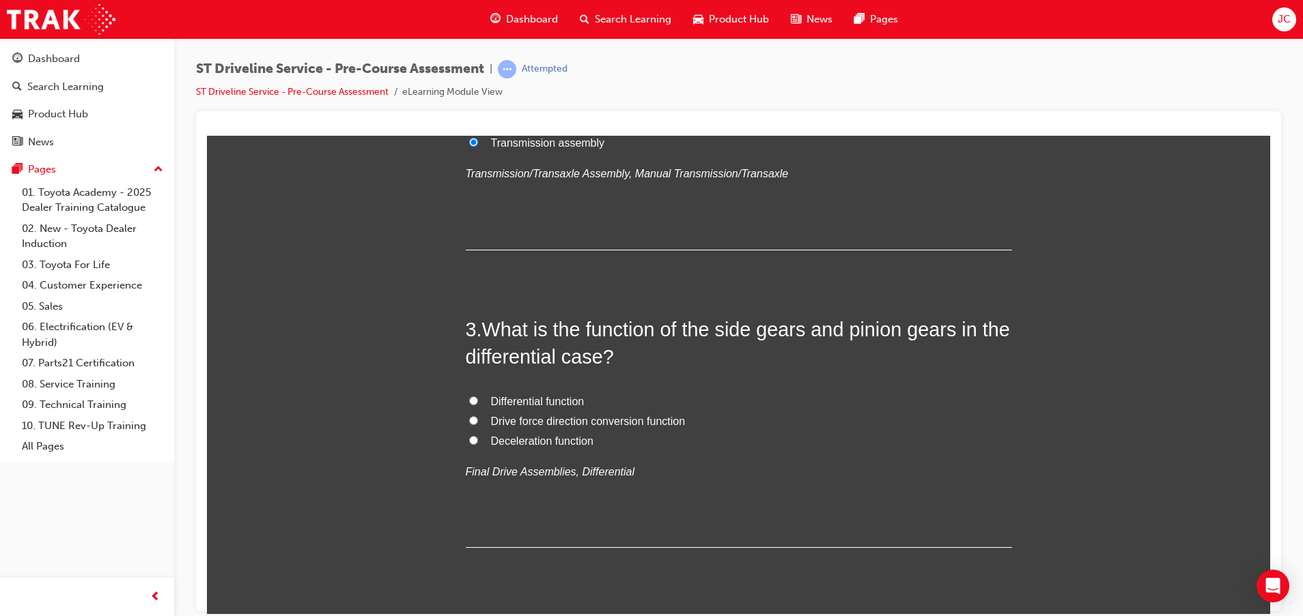
scroll to position [614, 0]
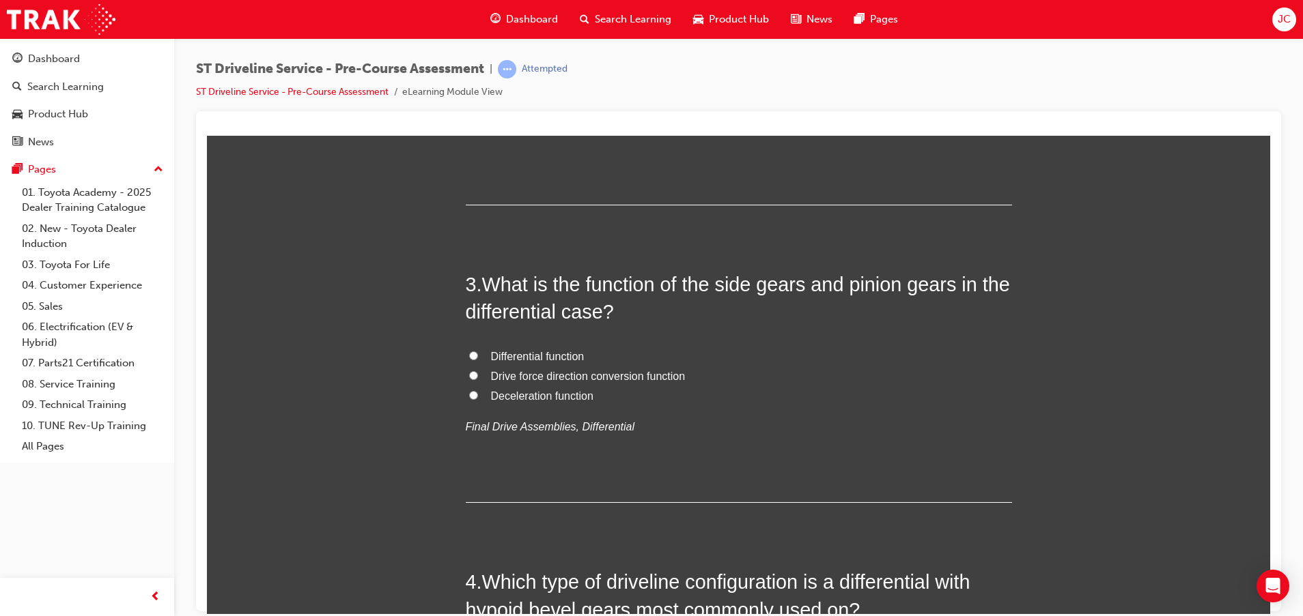
click at [540, 347] on label "Differential function" at bounding box center [739, 357] width 546 height 20
click at [478, 351] on input "Differential function" at bounding box center [473, 355] width 9 height 9
radio input "true"
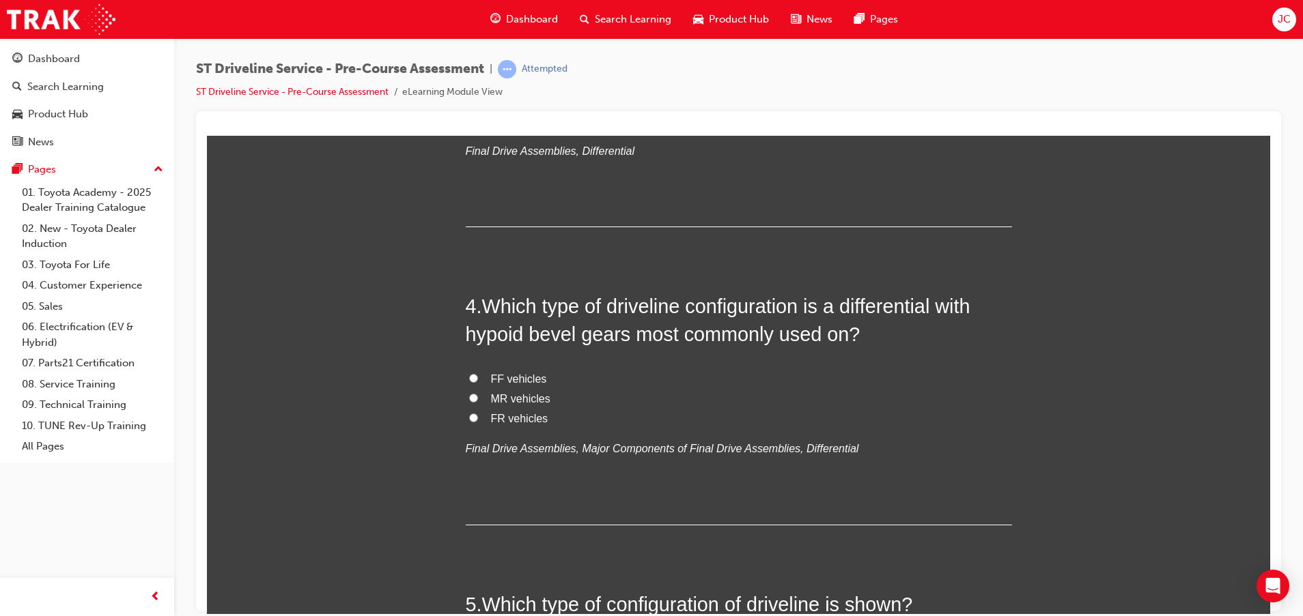
scroll to position [922, 0]
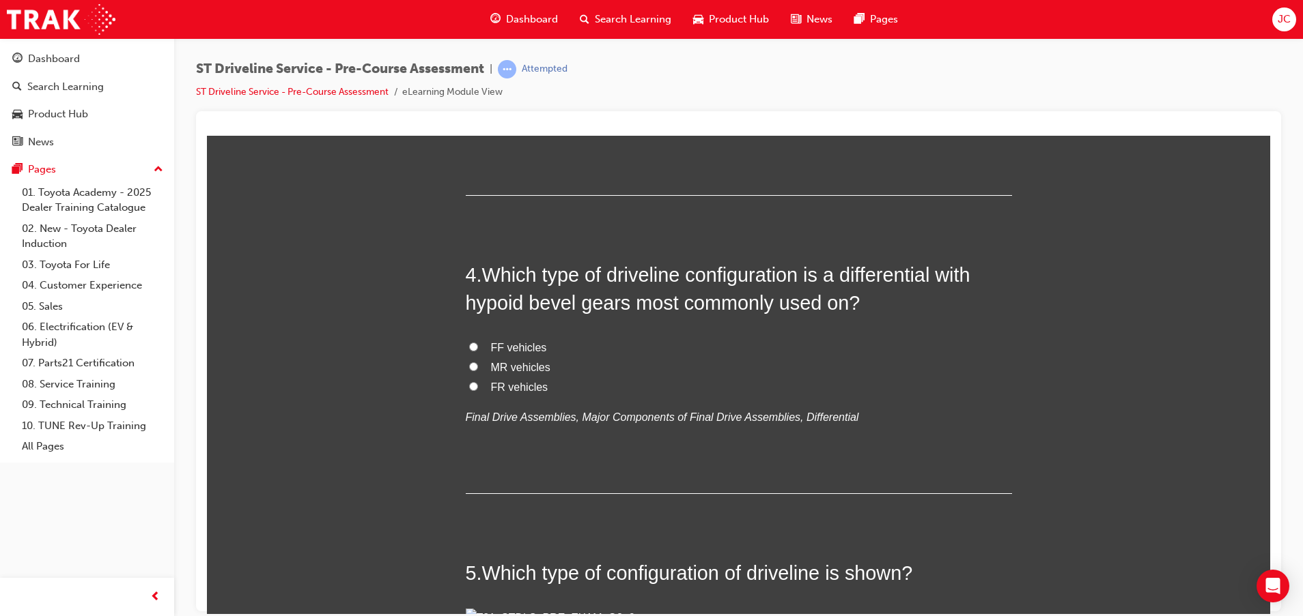
click at [510, 387] on span "FR vehicles" at bounding box center [519, 387] width 57 height 12
click at [478, 387] on input "FR vehicles" at bounding box center [473, 386] width 9 height 9
radio input "true"
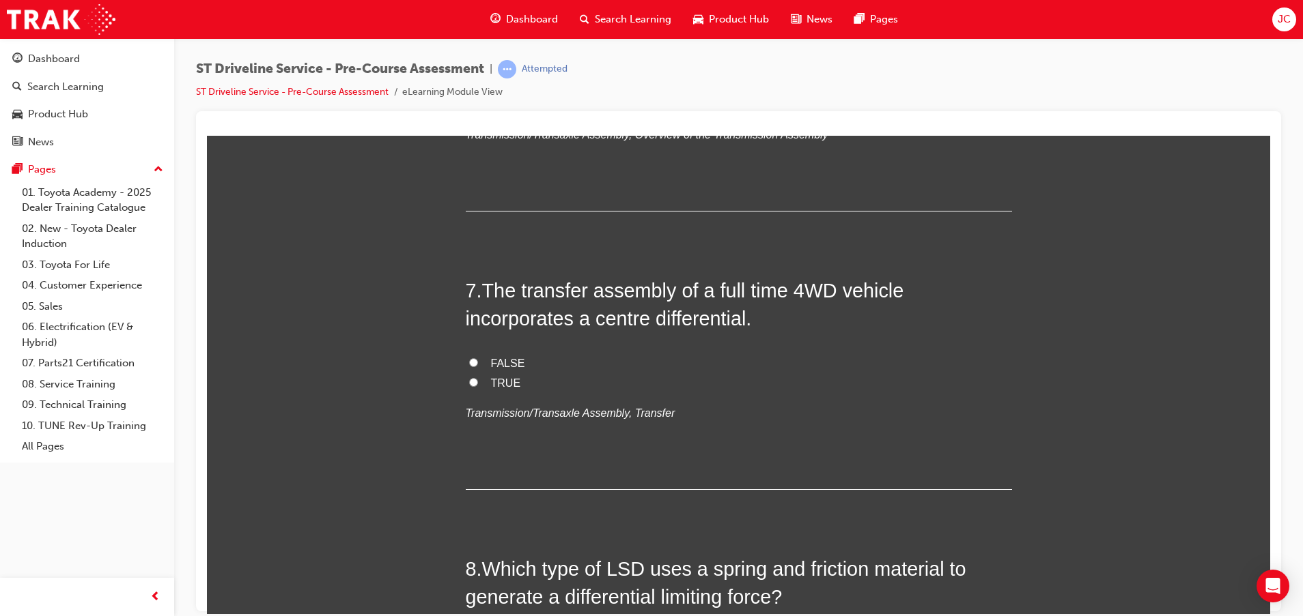
scroll to position [1946, 0]
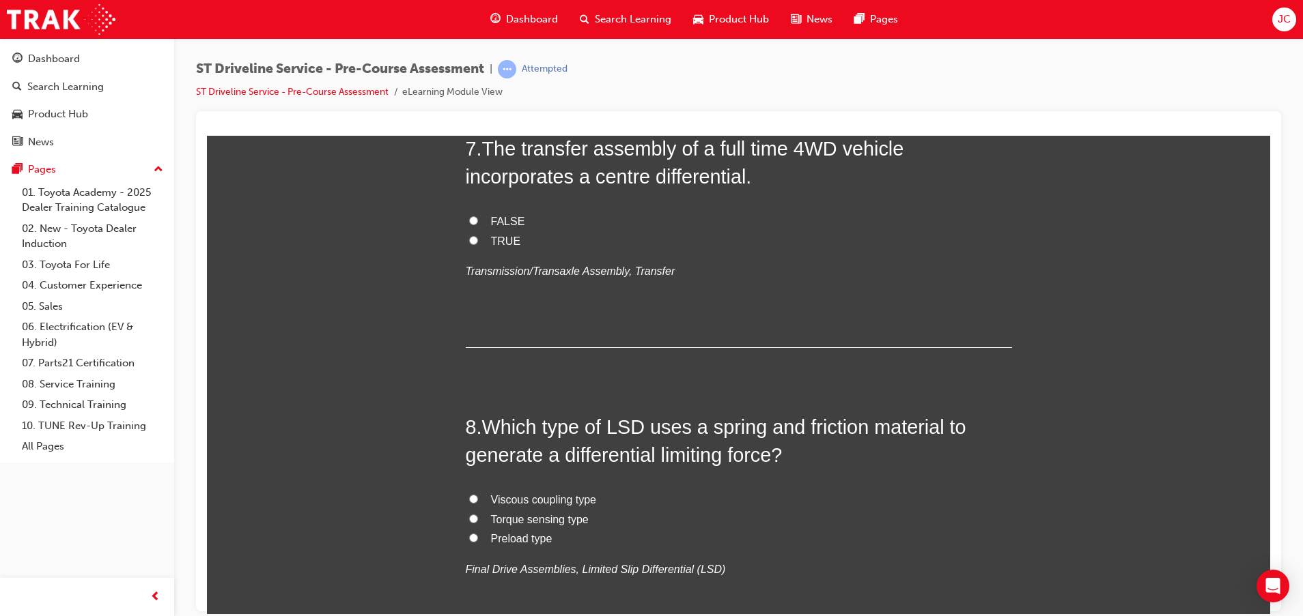
drag, startPoint x: 563, startPoint y: 440, endPoint x: 539, endPoint y: 434, distance: 24.7
radio input "true"
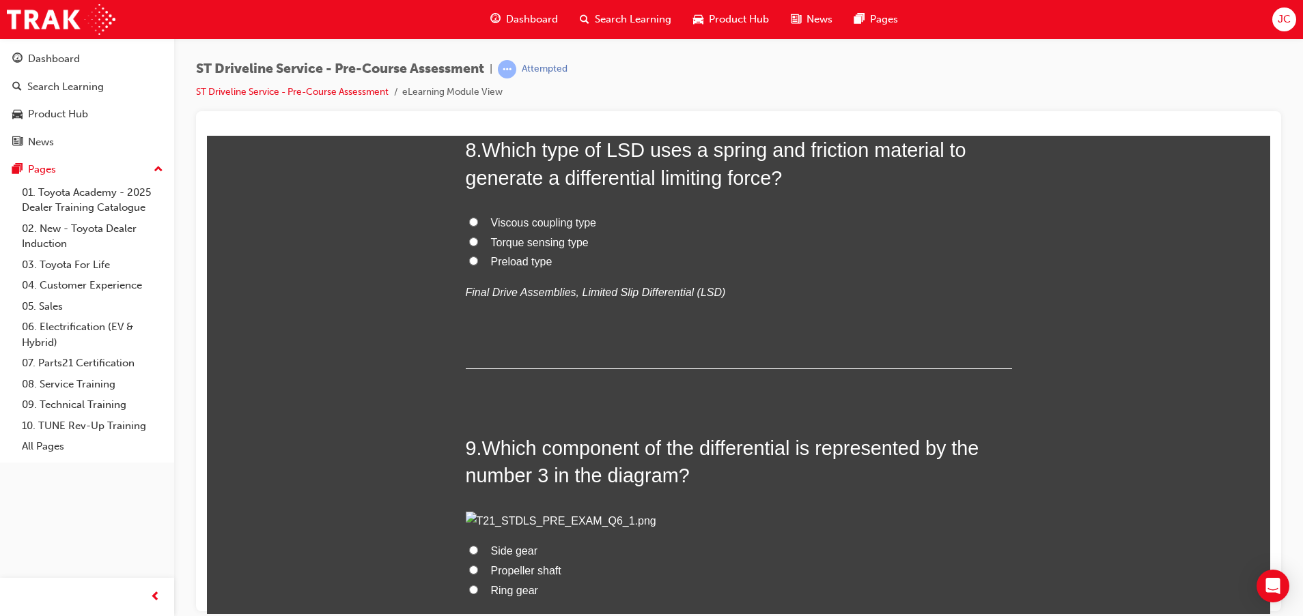
scroll to position [2253, 0]
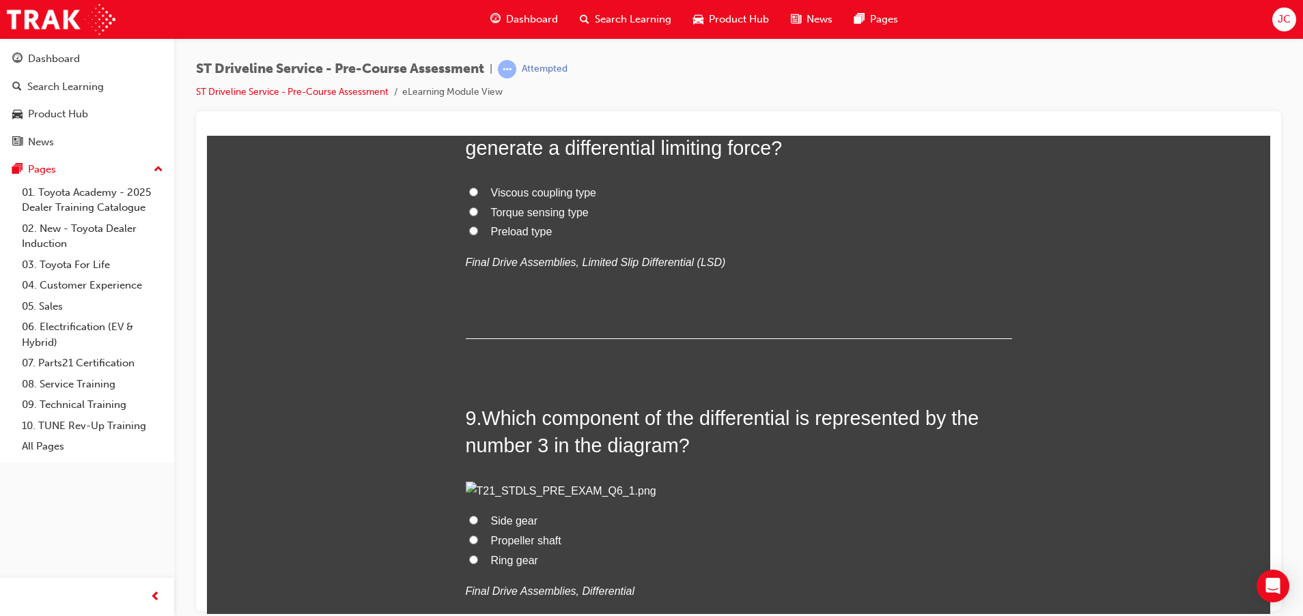
radio input "true"
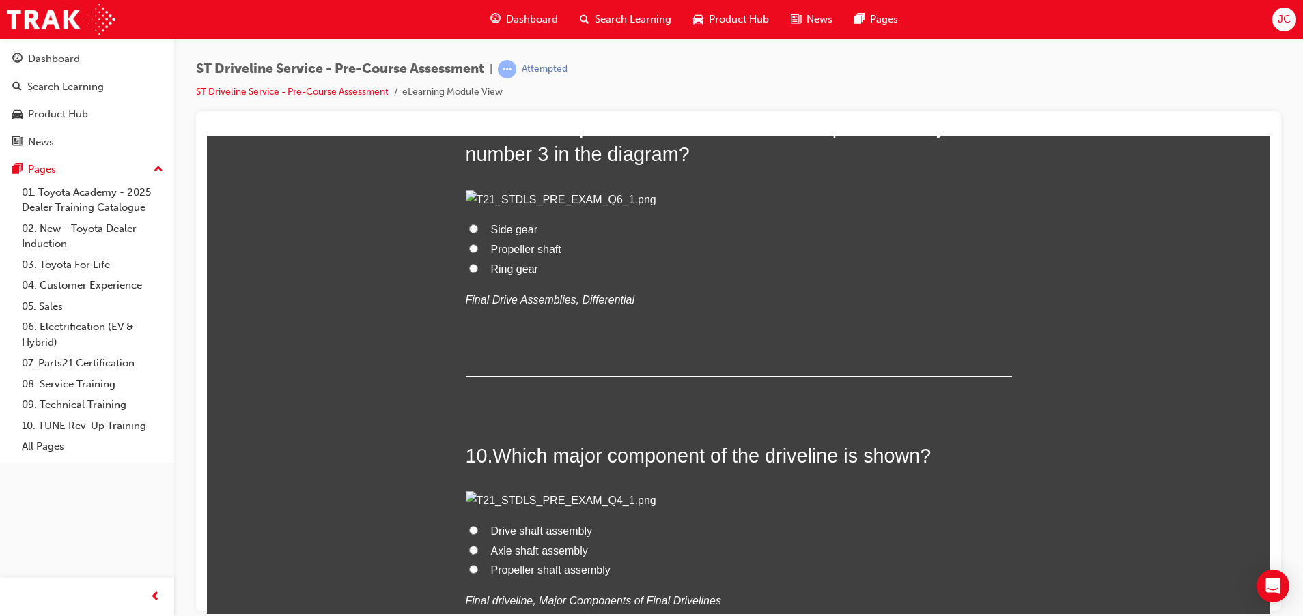
scroll to position [2560, 0]
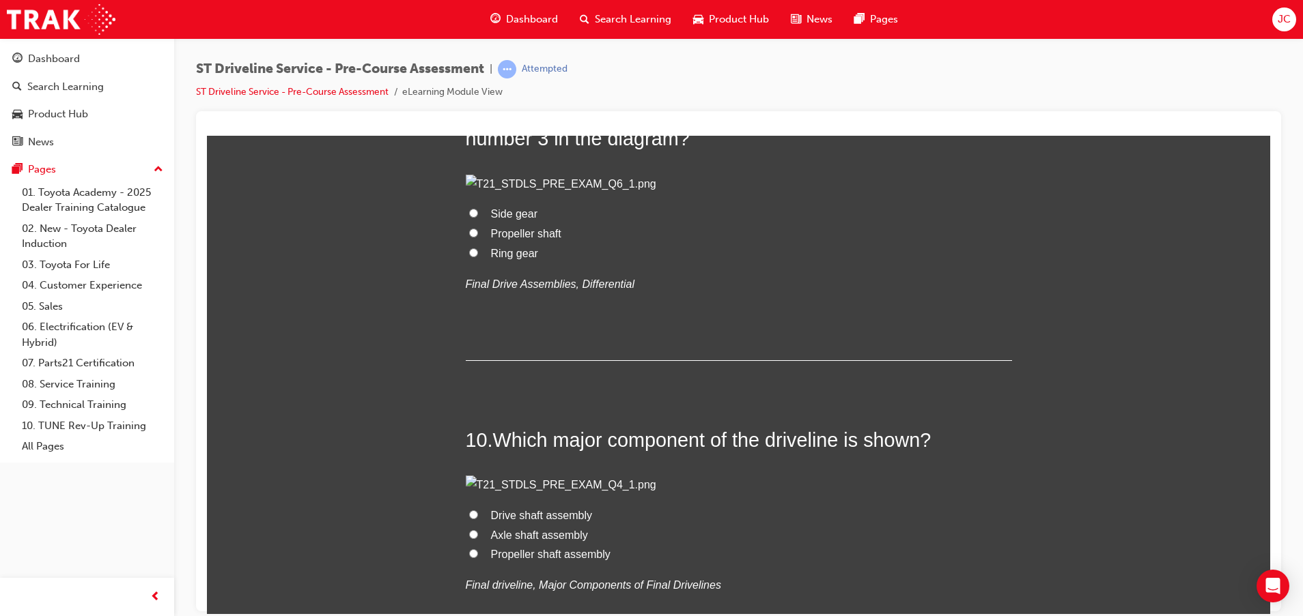
drag, startPoint x: 515, startPoint y: 348, endPoint x: 782, endPoint y: 373, distance: 268.1
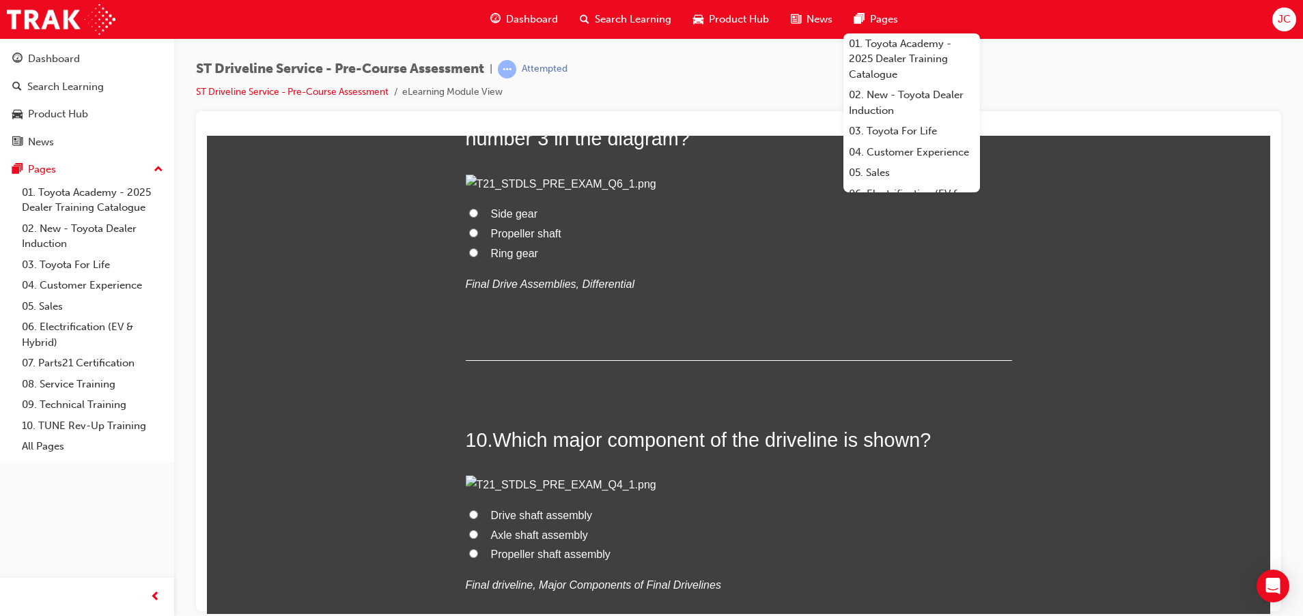
radio input "true"
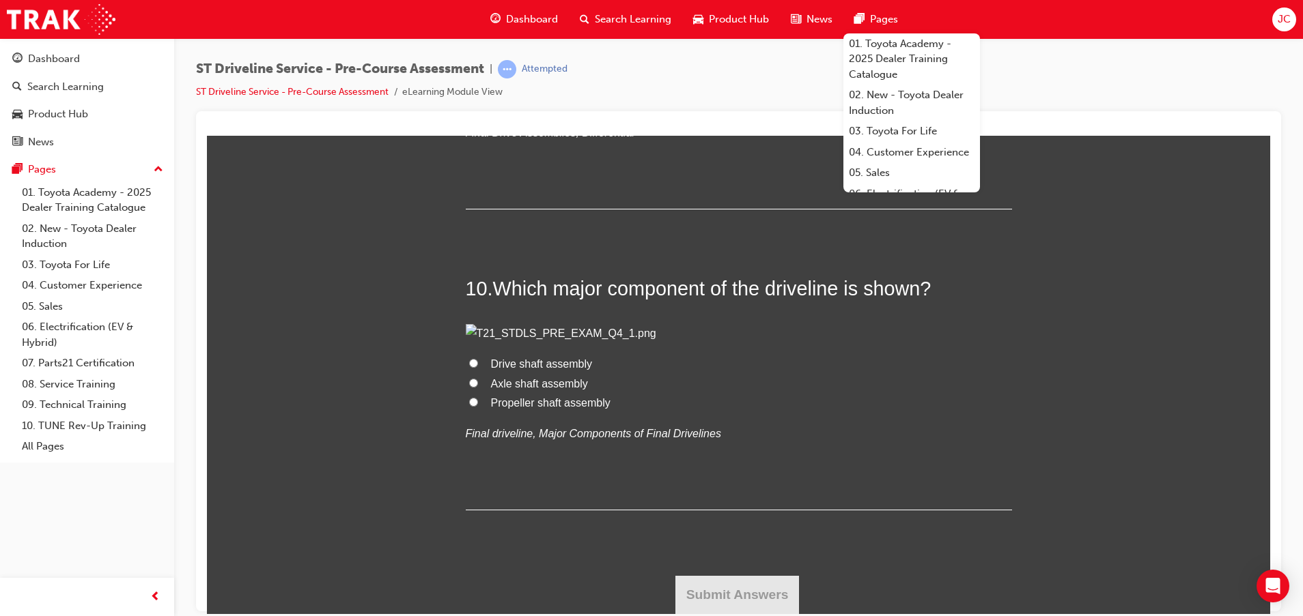
scroll to position [2867, 0]
drag, startPoint x: 498, startPoint y: 316, endPoint x: 945, endPoint y: 320, distance: 447.2
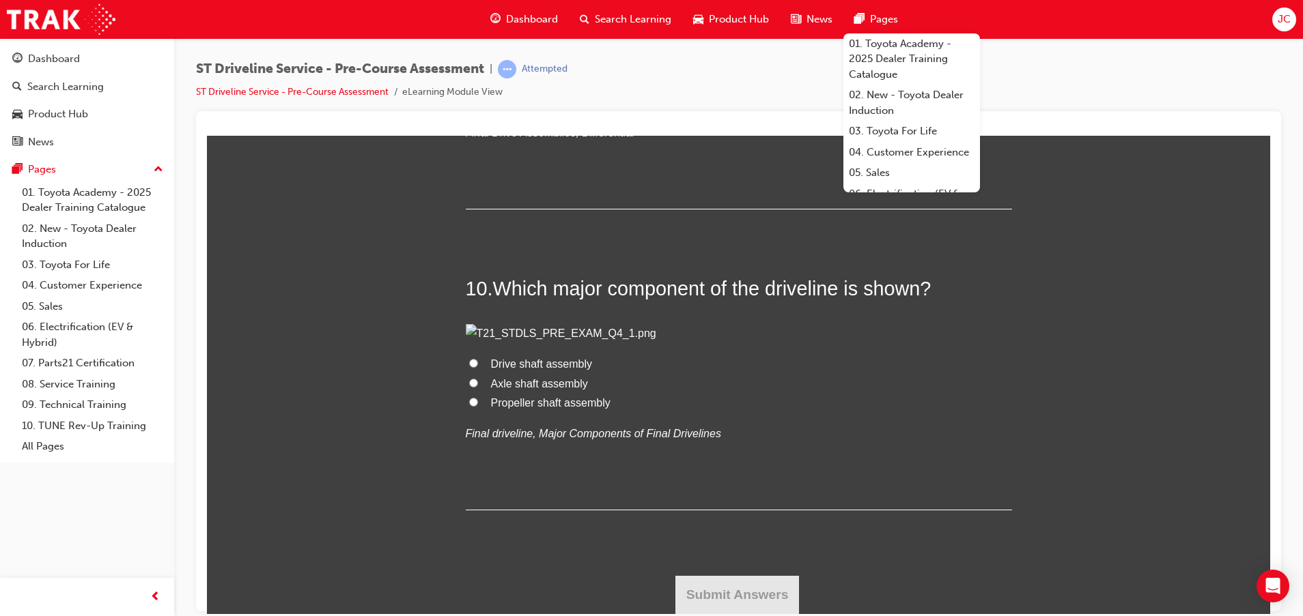
radio input "true"
click at [502, 107] on span "Ring gear" at bounding box center [514, 102] width 47 height 12
click at [478, 105] on input "Ring gear" at bounding box center [473, 100] width 9 height 9
radio input "true"
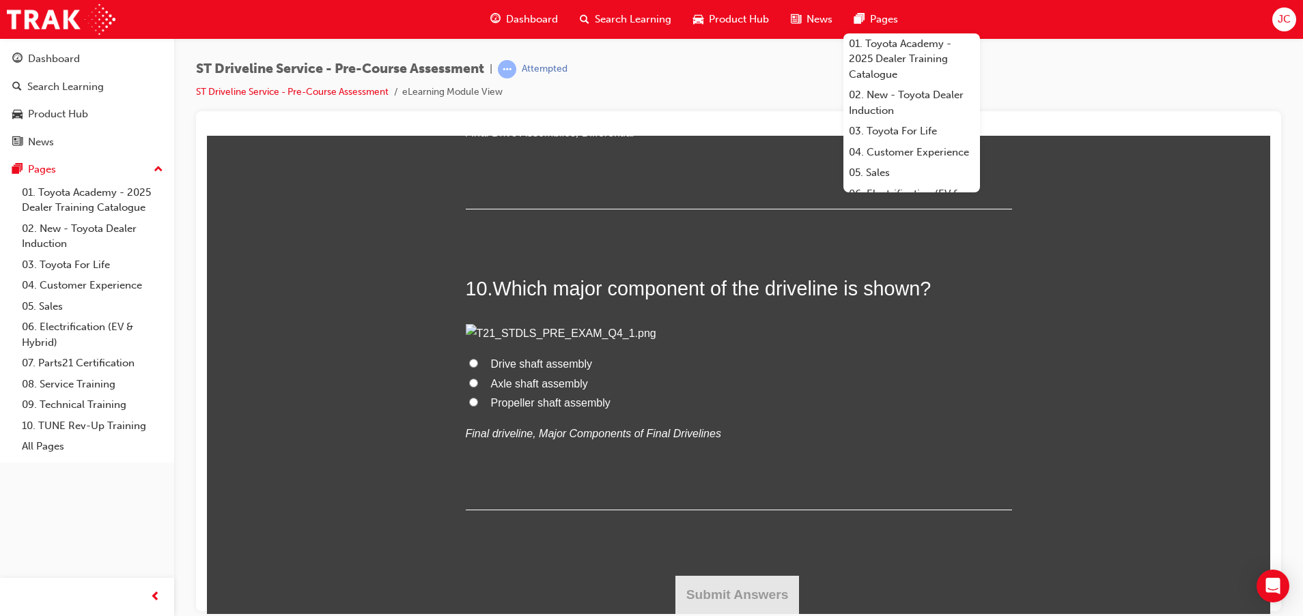
scroll to position [4301, 0]
click at [550, 369] on span "Drive shaft assembly" at bounding box center [542, 364] width 102 height 12
click at [478, 367] on input "Drive shaft assembly" at bounding box center [473, 362] width 9 height 9
radio input "true"
click at [556, 408] on span "Propeller shaft assembly" at bounding box center [550, 403] width 119 height 12
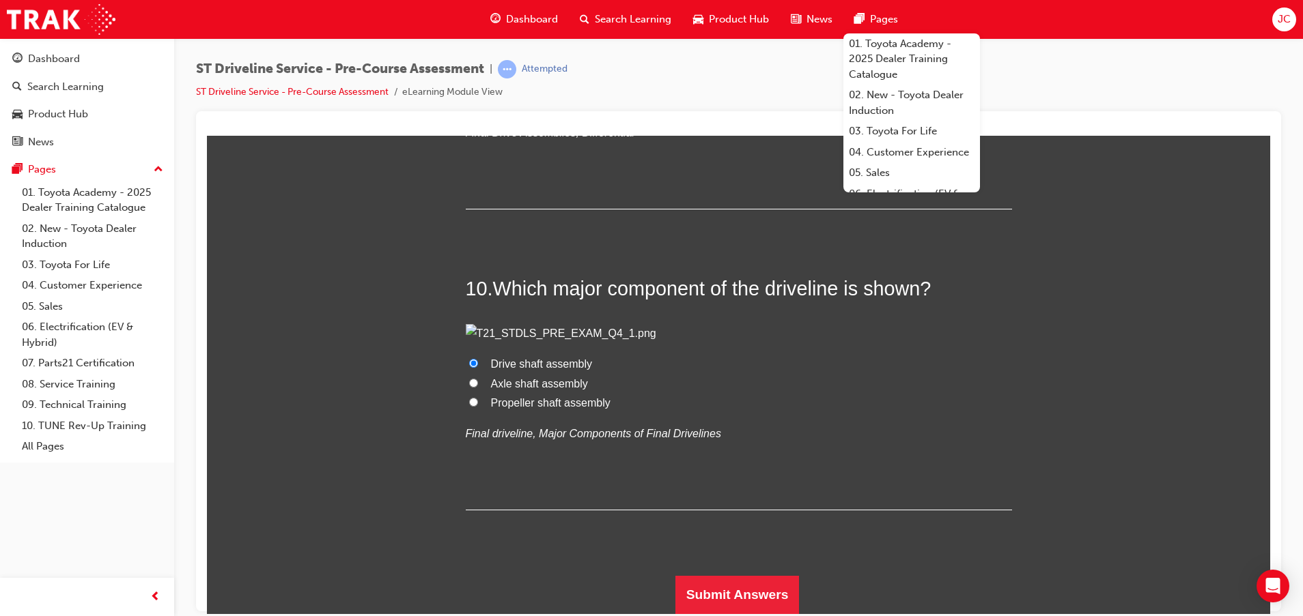
click at [478, 406] on input "Propeller shaft assembly" at bounding box center [473, 401] width 9 height 9
radio input "true"
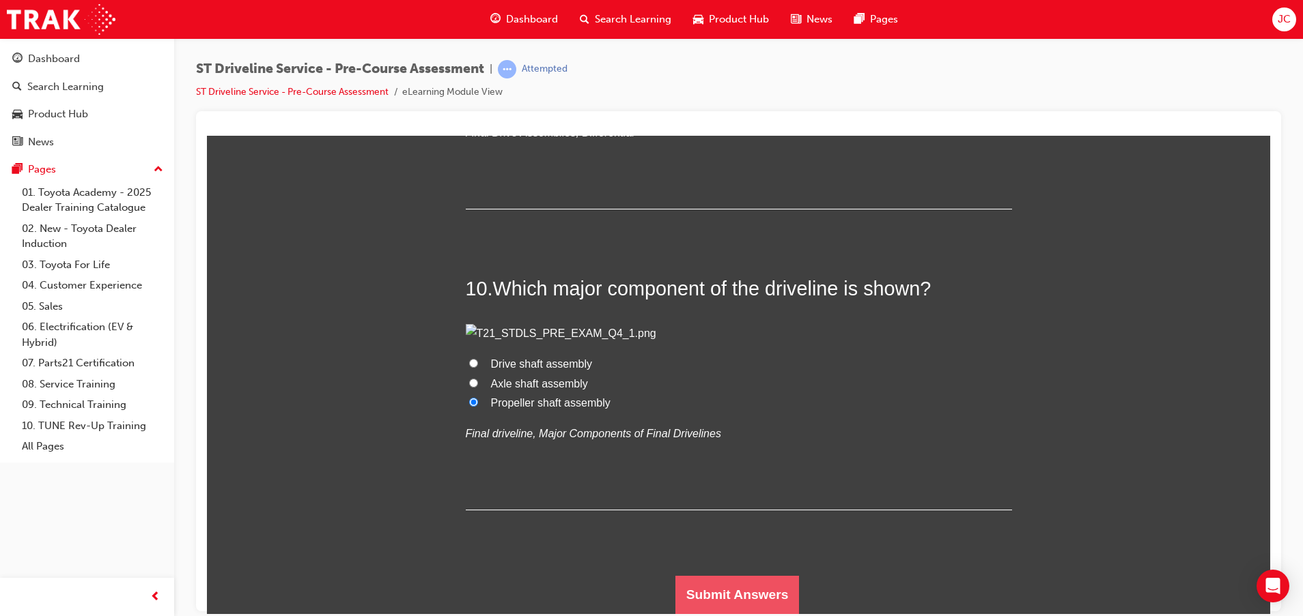
click at [715, 588] on button "Submit Answers" at bounding box center [737, 595] width 124 height 38
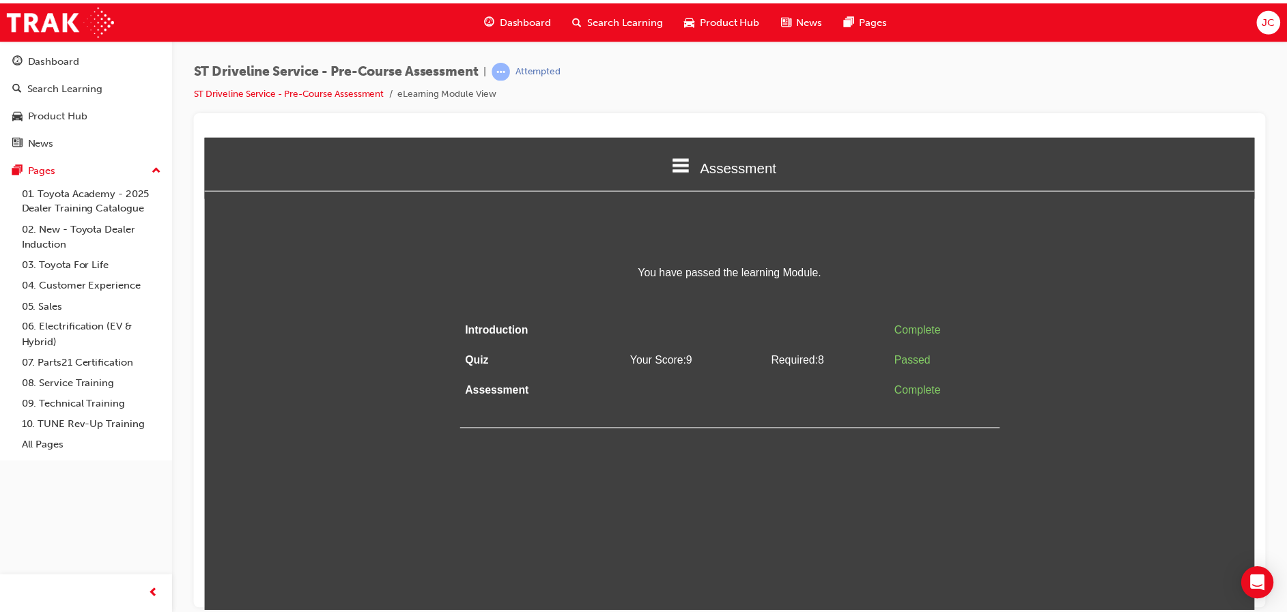
scroll to position [0, 0]
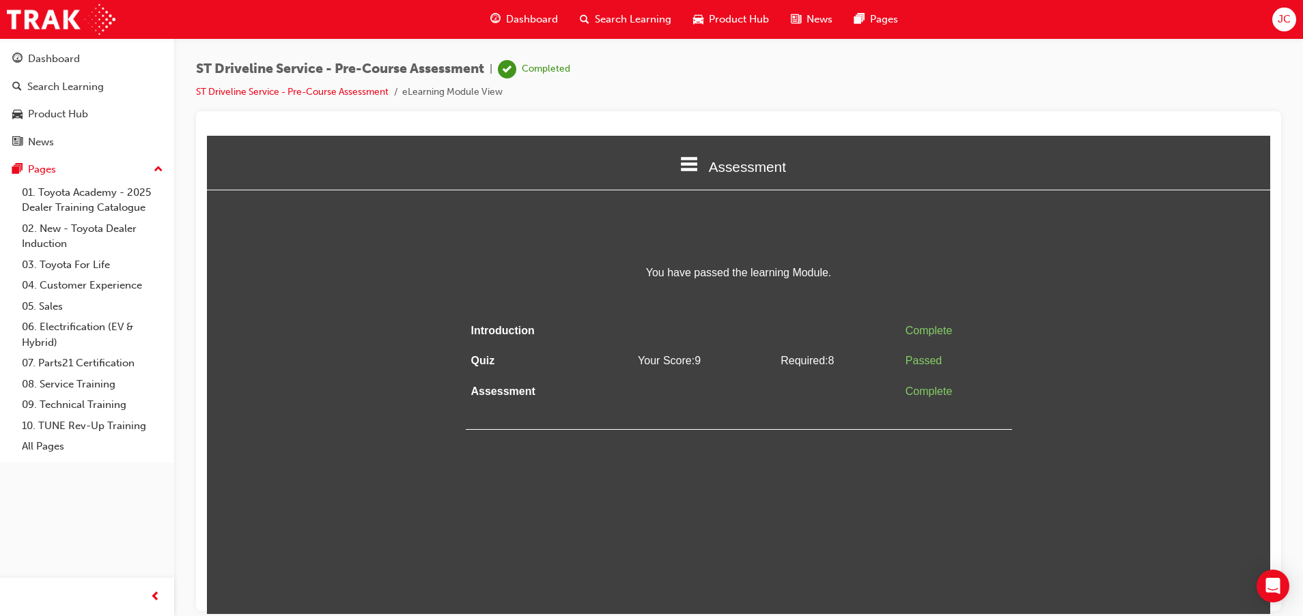
click at [522, 19] on span "Dashboard" at bounding box center [532, 20] width 52 height 16
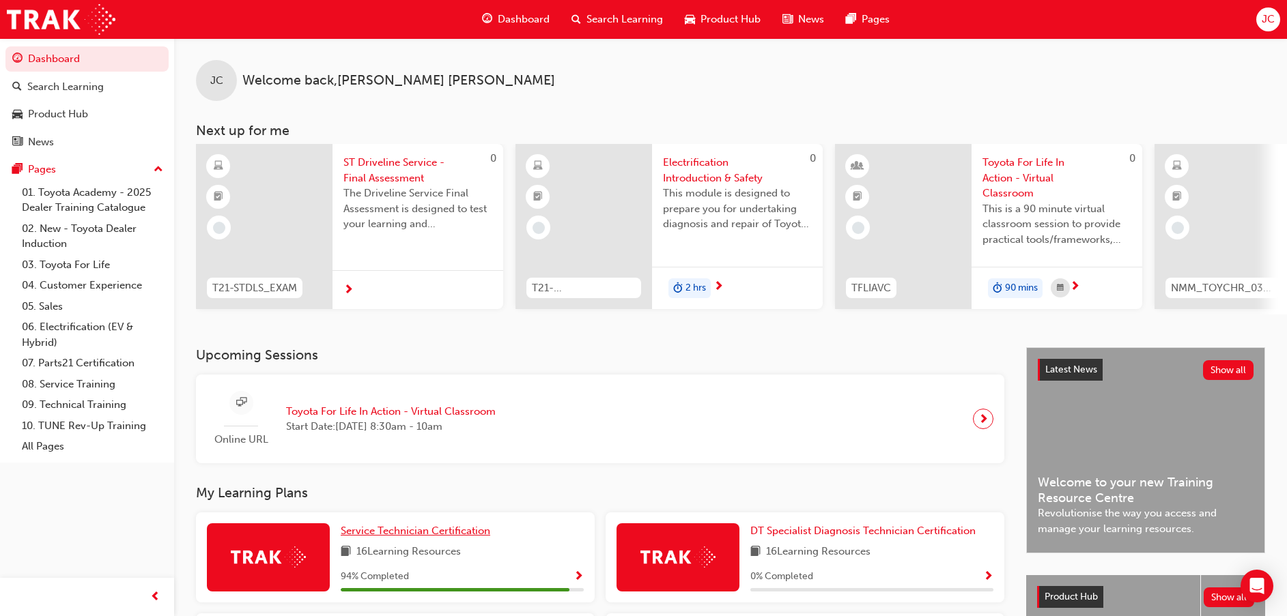
click at [418, 534] on span "Service Technician Certification" at bounding box center [416, 531] width 150 height 12
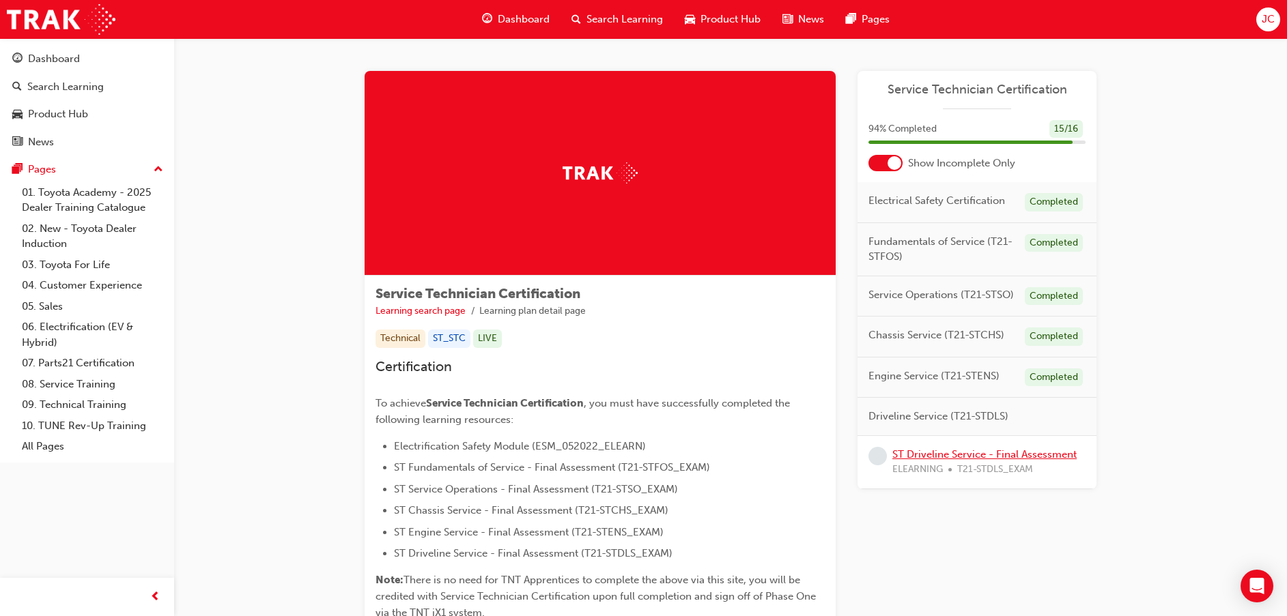
click at [935, 453] on link "ST Driveline Service - Final Assessment" at bounding box center [984, 455] width 184 height 12
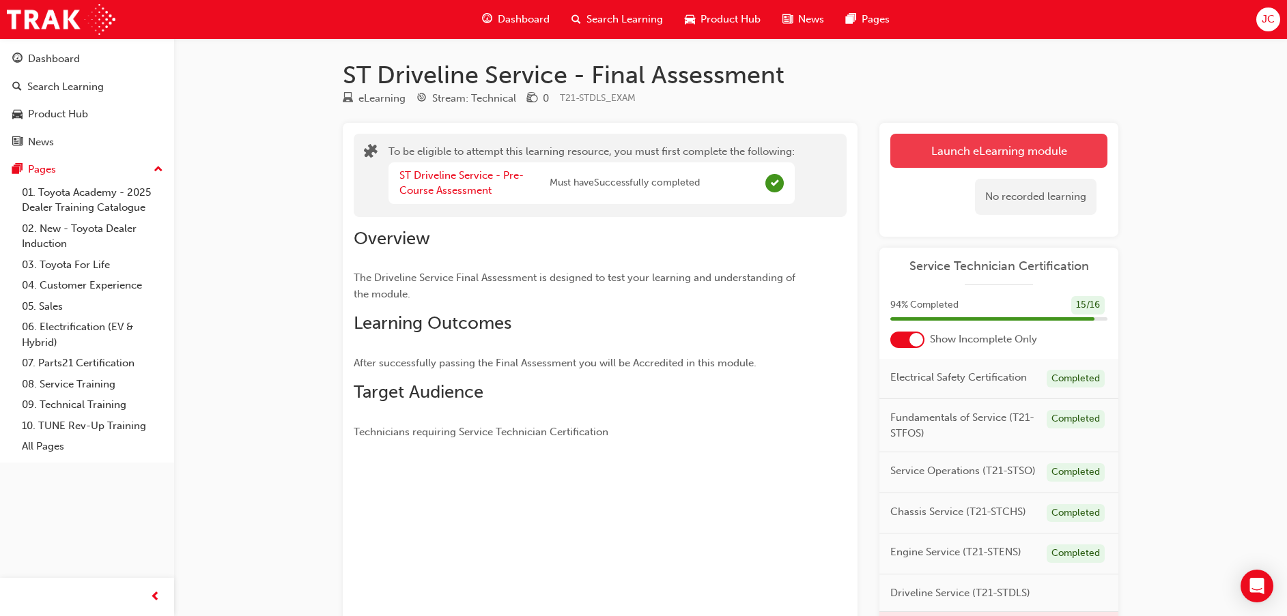
click at [922, 147] on button "Launch eLearning module" at bounding box center [998, 151] width 217 height 34
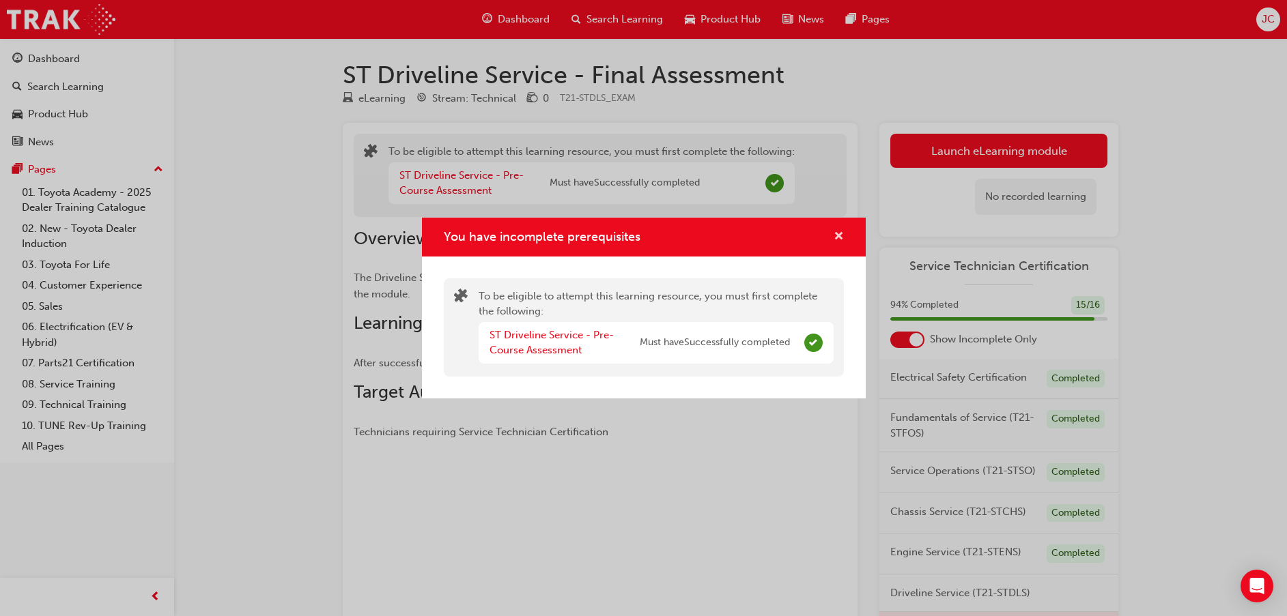
click at [834, 235] on button "You have incomplete prerequisites" at bounding box center [839, 237] width 10 height 17
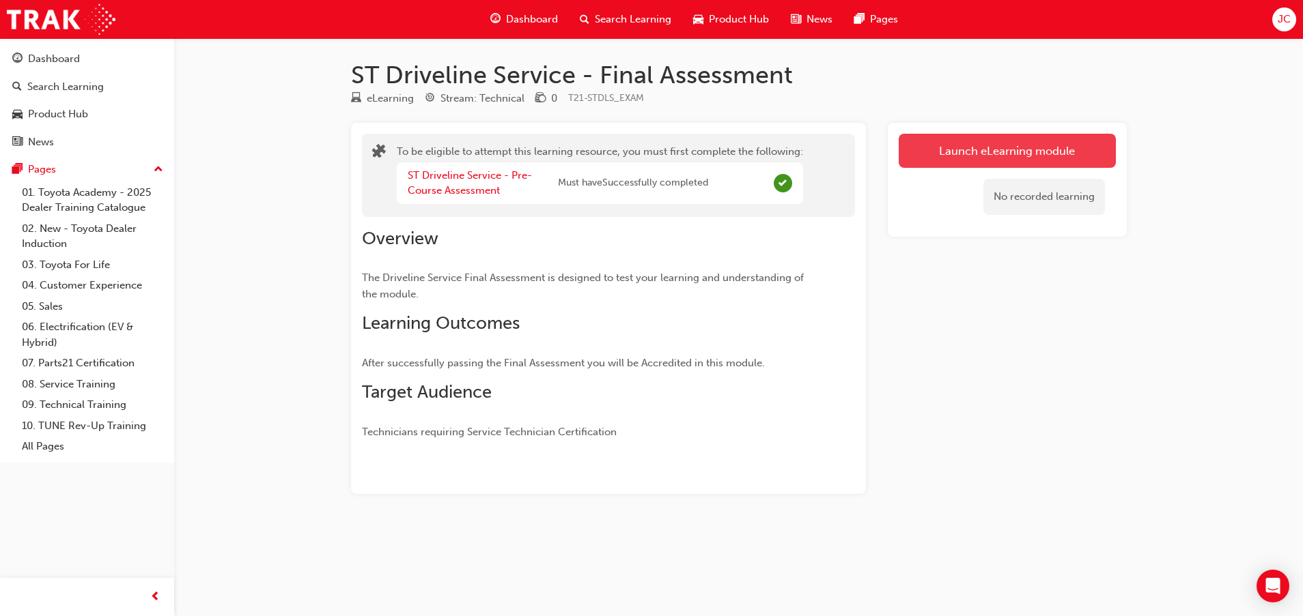
click at [986, 152] on button "Launch eLearning module" at bounding box center [1006, 151] width 217 height 34
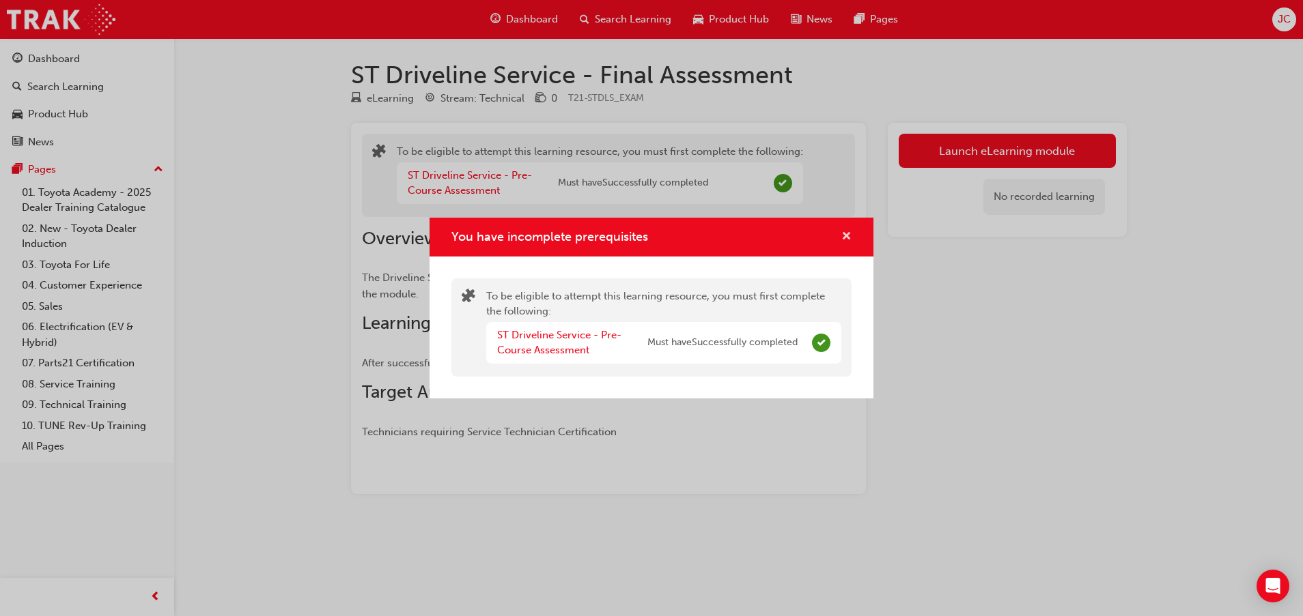
drag, startPoint x: 842, startPoint y: 236, endPoint x: 841, endPoint y: 228, distance: 7.5
click at [842, 236] on span "cross-icon" at bounding box center [846, 237] width 10 height 12
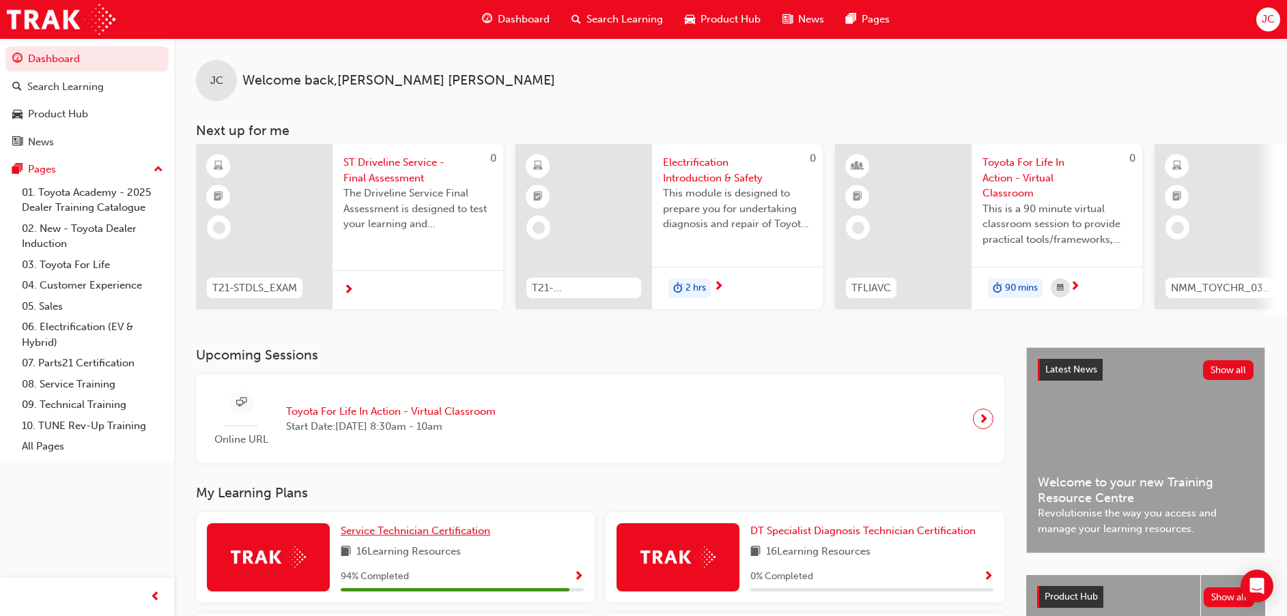
click at [402, 536] on span "Service Technician Certification" at bounding box center [416, 531] width 150 height 12
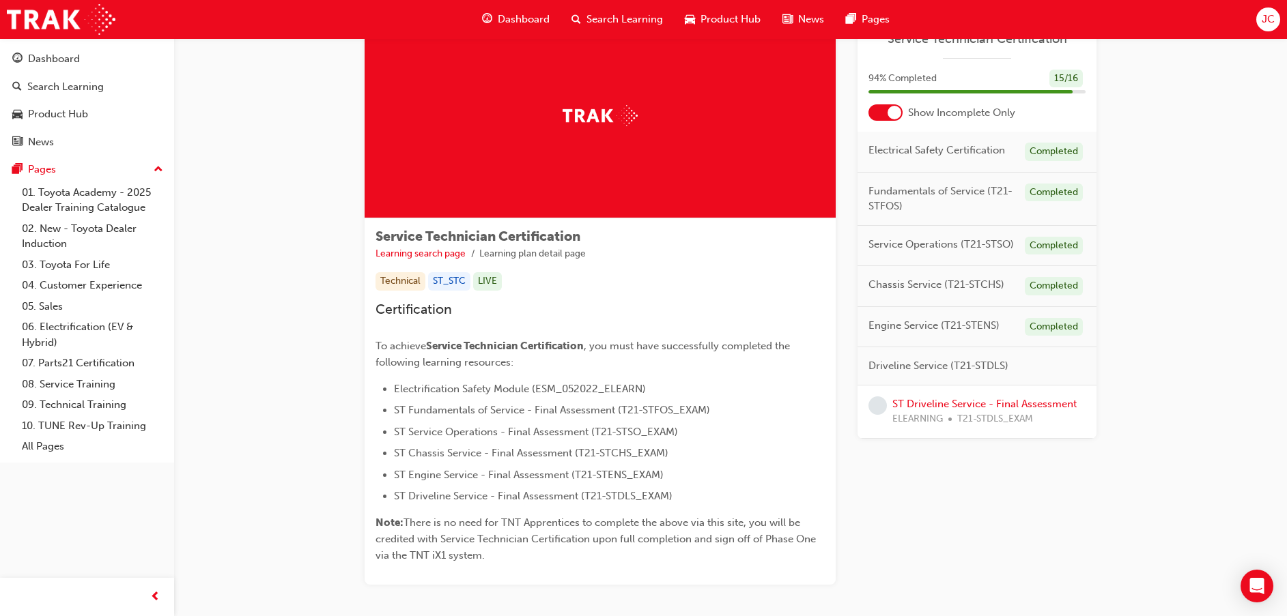
scroll to position [102, 0]
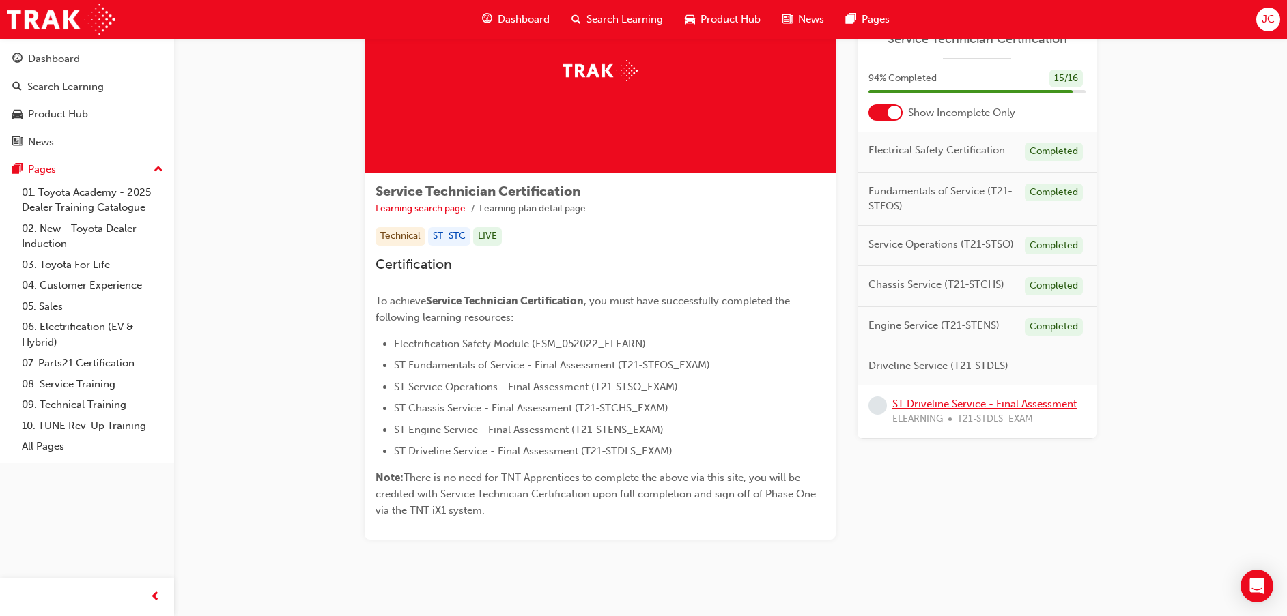
click at [924, 407] on link "ST Driveline Service - Final Assessment" at bounding box center [984, 404] width 184 height 12
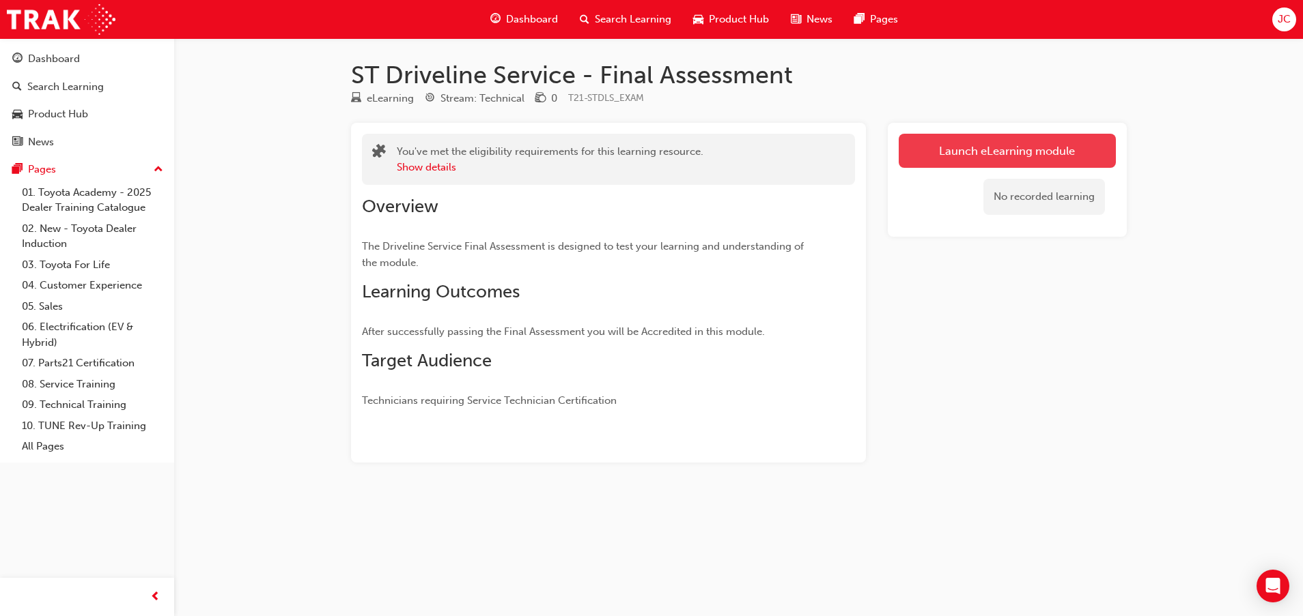
click at [981, 141] on link "Launch eLearning module" at bounding box center [1006, 151] width 217 height 34
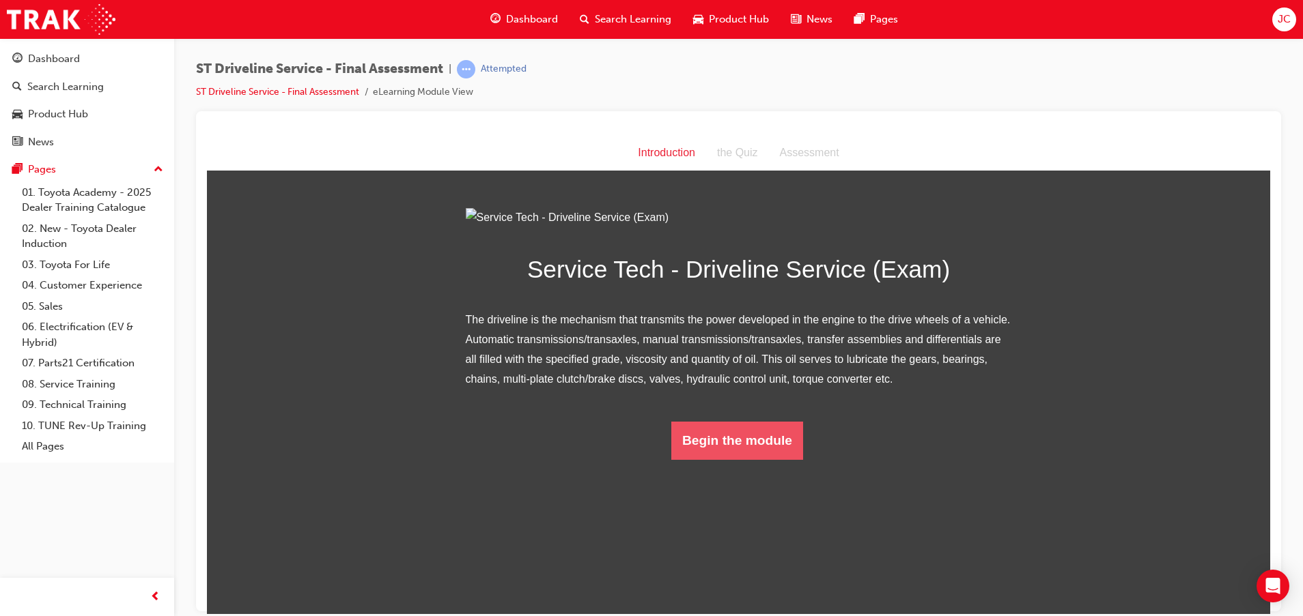
click at [744, 459] on button "Begin the module" at bounding box center [737, 440] width 132 height 38
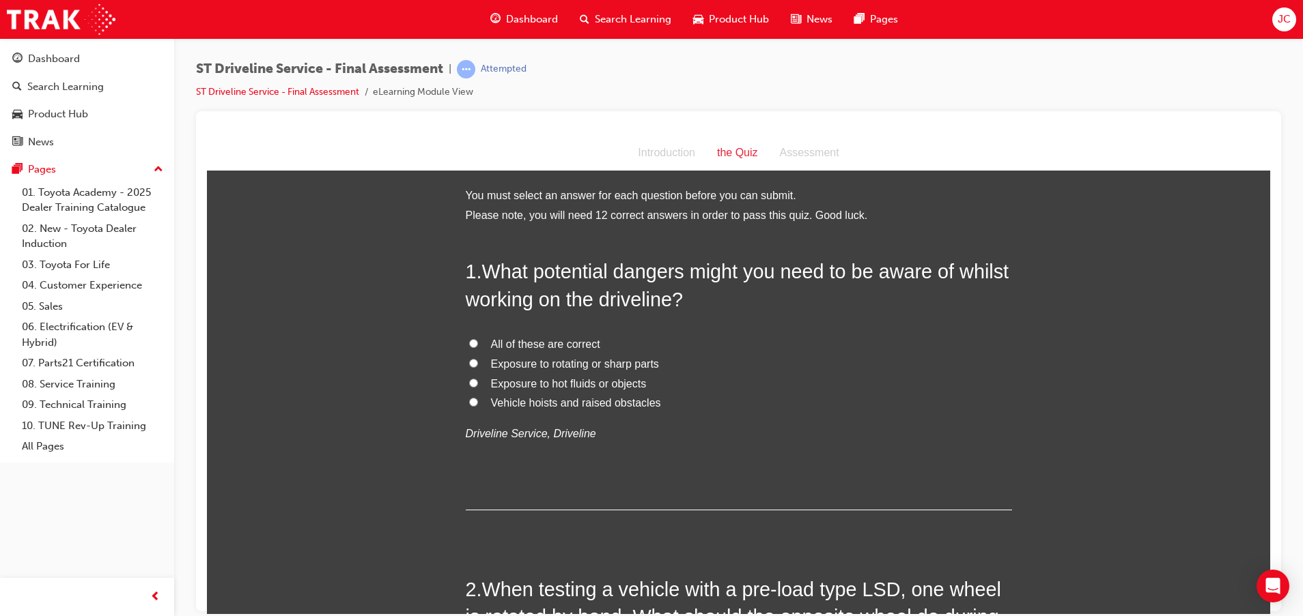
click at [552, 339] on span "All of these are correct" at bounding box center [545, 344] width 109 height 12
click at [478, 339] on input "All of these are correct" at bounding box center [473, 343] width 9 height 9
radio input "true"
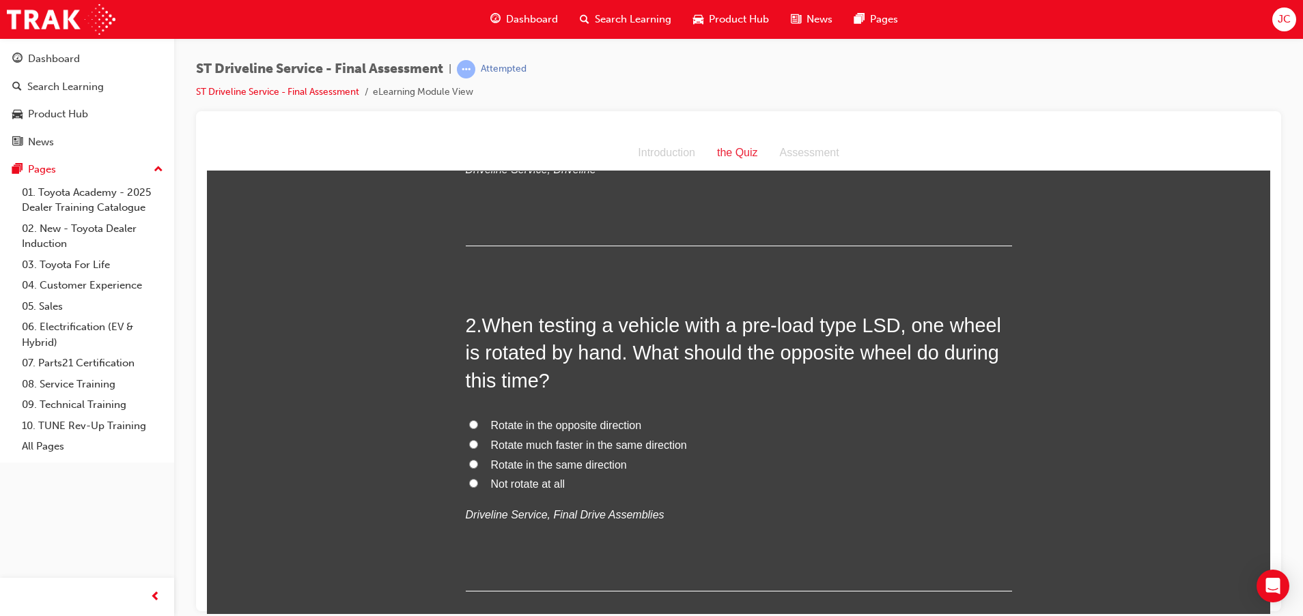
scroll to position [307, 0]
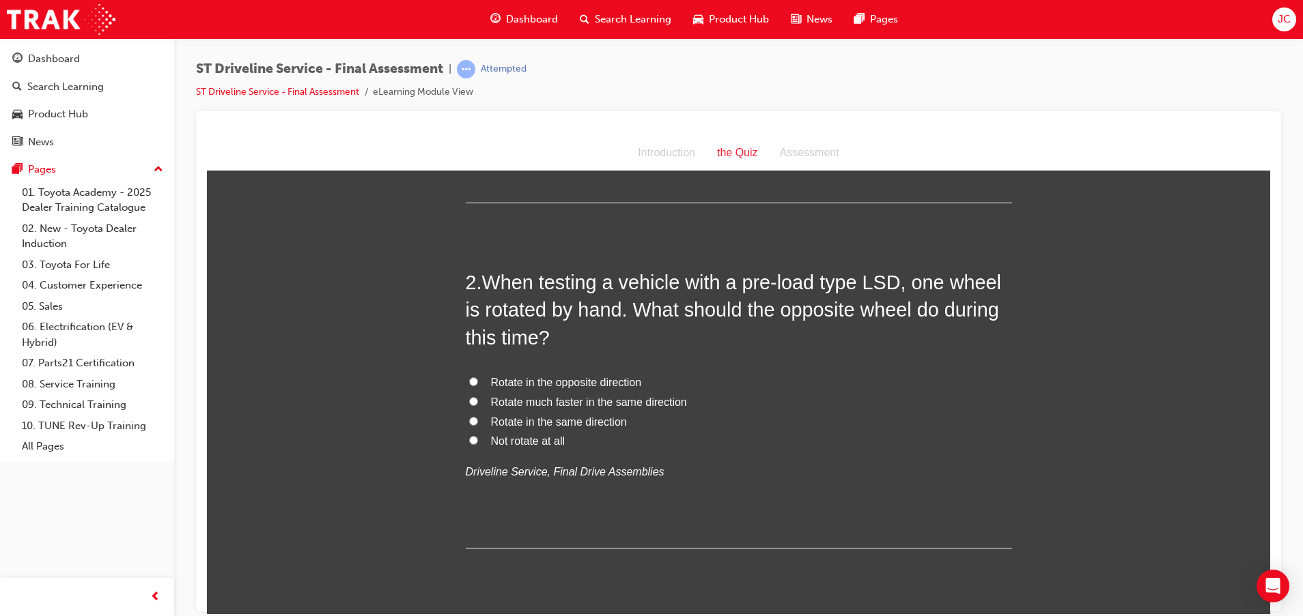
click at [532, 439] on span "Not rotate at all" at bounding box center [528, 441] width 74 height 12
click at [478, 439] on input "Not rotate at all" at bounding box center [473, 440] width 9 height 9
radio input "true"
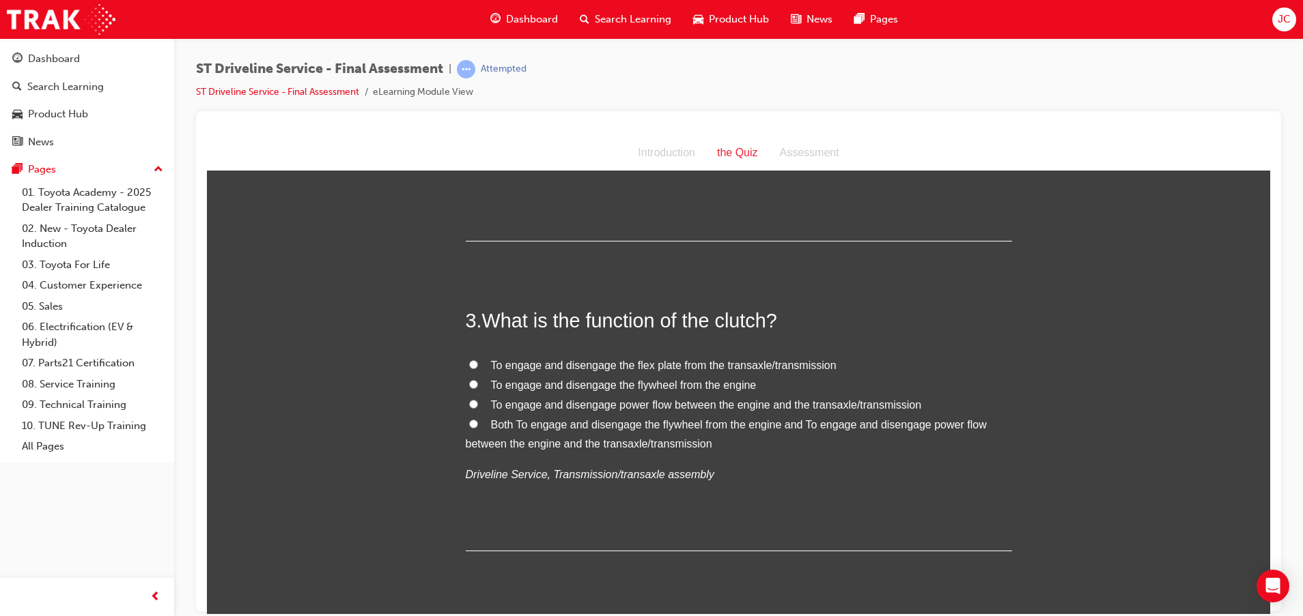
scroll to position [512, 0]
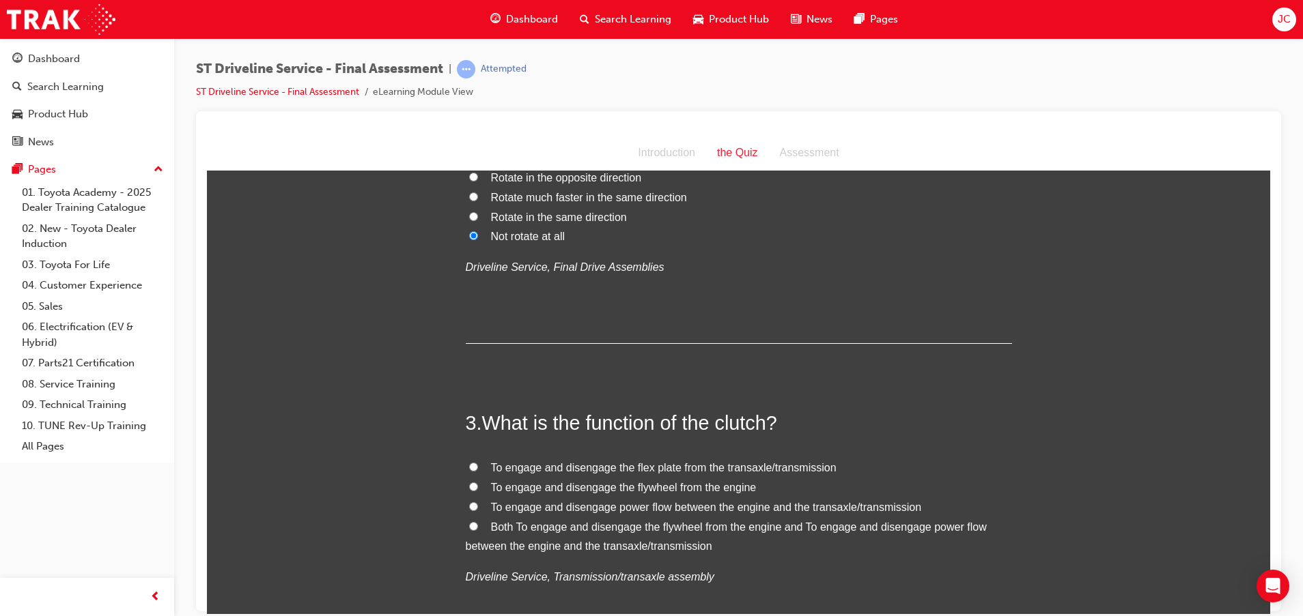
click at [761, 506] on span "To engage and disengage power flow between the engine and the transaxle/transmi…" at bounding box center [706, 507] width 431 height 12
click at [478, 506] on input "To engage and disengage power flow between the engine and the transaxle/transmi…" at bounding box center [473, 506] width 9 height 9
radio input "true"
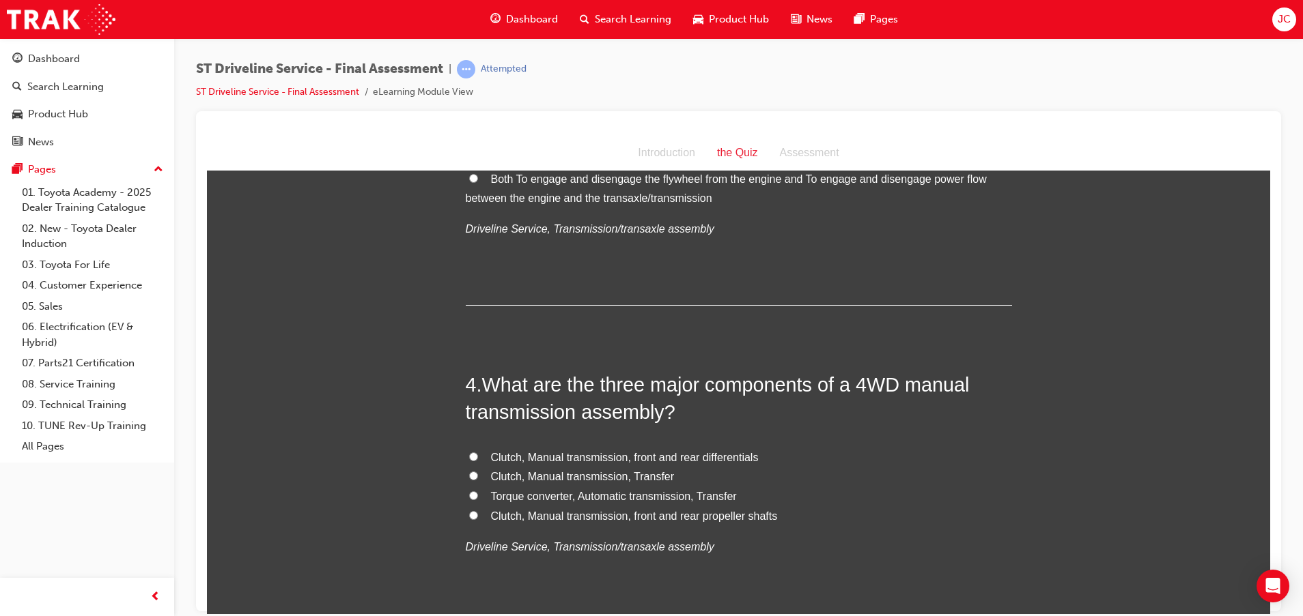
scroll to position [922, 0]
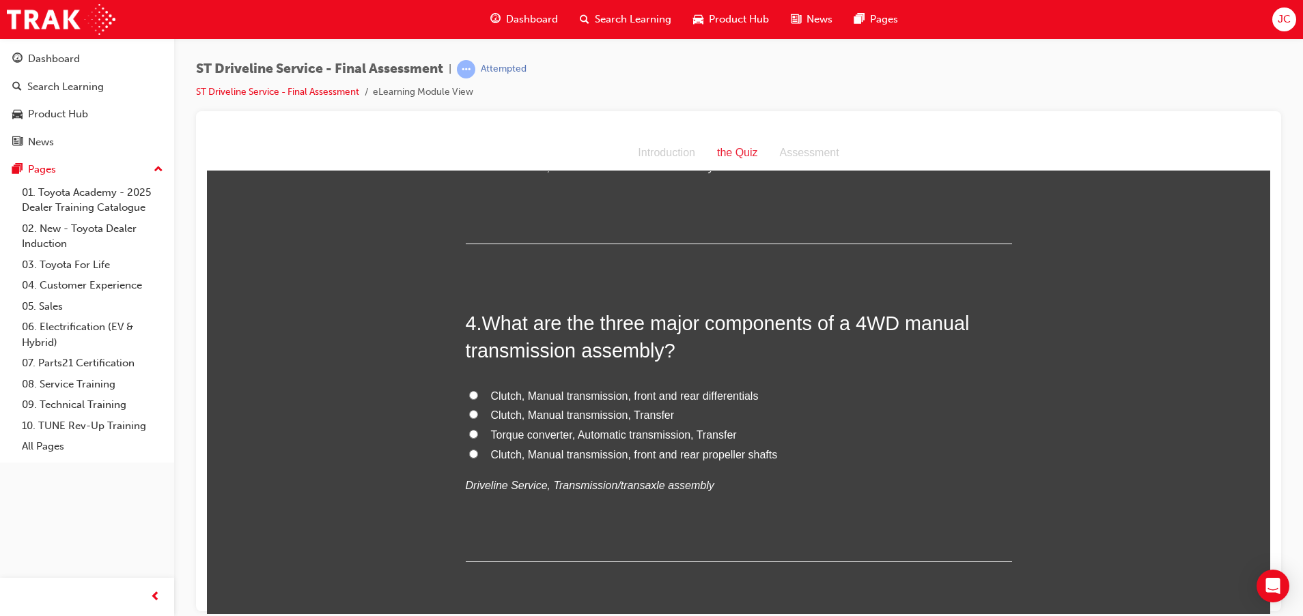
click at [638, 395] on span "Clutch, Manual transmission, front and rear differentials" at bounding box center [625, 396] width 268 height 12
click at [478, 395] on input "Clutch, Manual transmission, front and rear differentials" at bounding box center [473, 394] width 9 height 9
radio input "true"
drag, startPoint x: 597, startPoint y: 328, endPoint x: 868, endPoint y: 318, distance: 271.2
click at [868, 318] on span "What are the three major components of a 4WD manual transmission assembly?" at bounding box center [718, 336] width 504 height 49
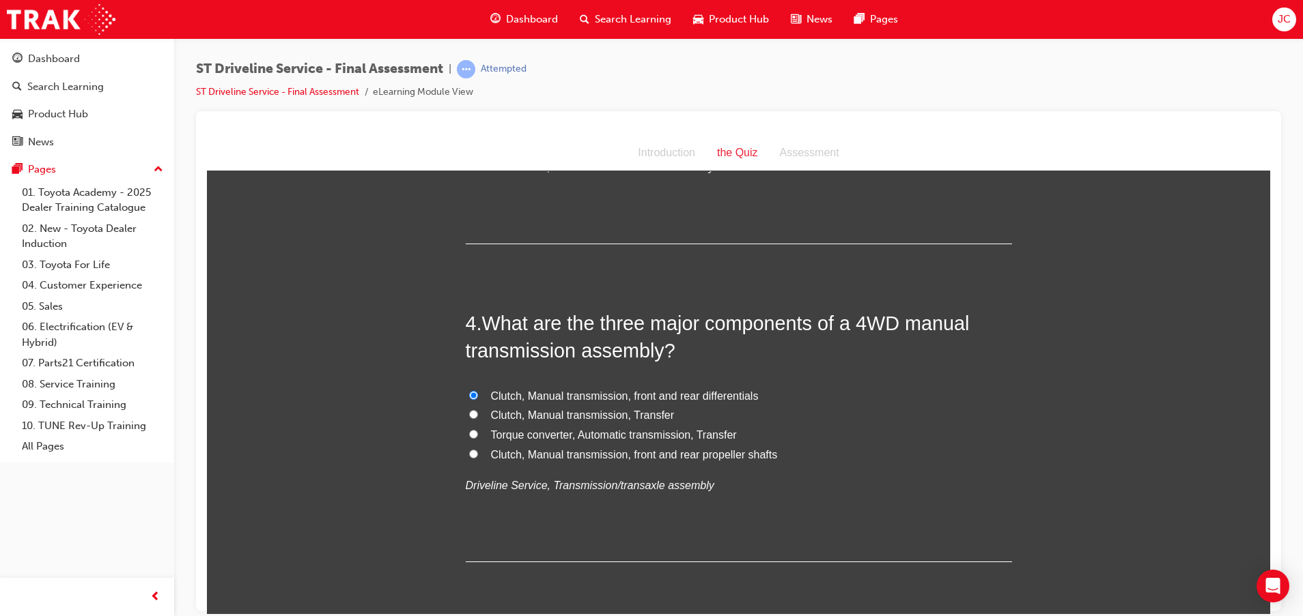
drag, startPoint x: 868, startPoint y: 318, endPoint x: 784, endPoint y: 372, distance: 99.8
click at [788, 372] on div "4 . What are the three major components of a 4WD manual transmission assembly? …" at bounding box center [739, 435] width 546 height 253
click at [626, 419] on span "Clutch, Manual transmission, Transfer" at bounding box center [583, 415] width 184 height 12
click at [478, 418] on input "Clutch, Manual transmission, Transfer" at bounding box center [473, 414] width 9 height 9
radio input "true"
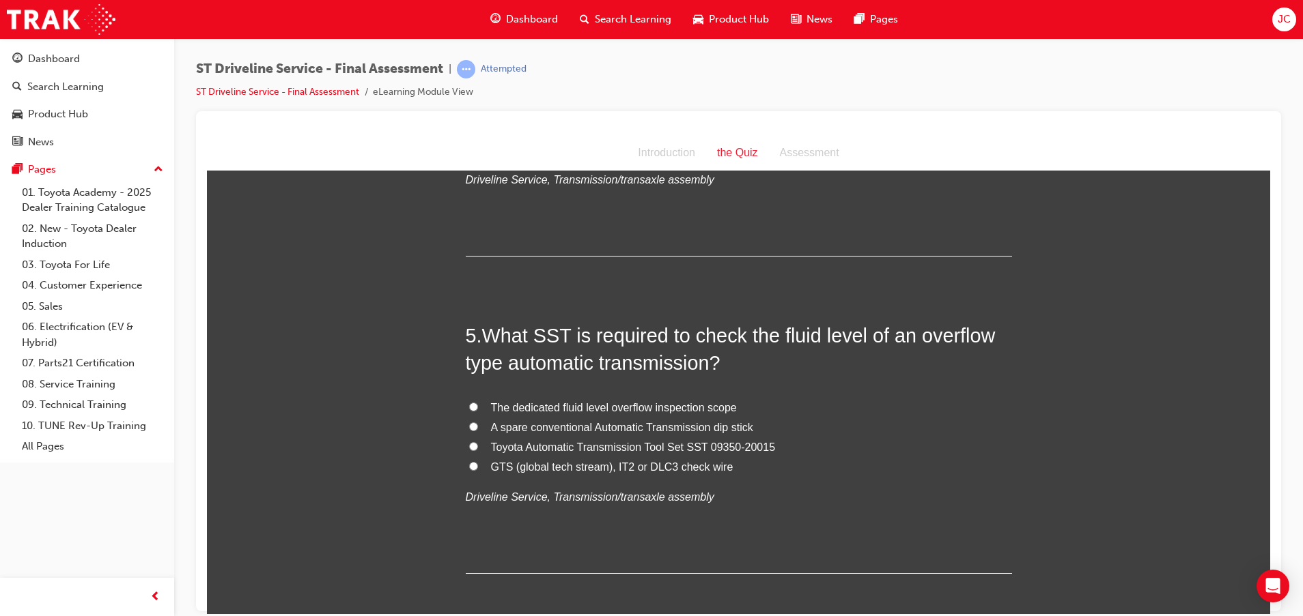
scroll to position [1229, 0]
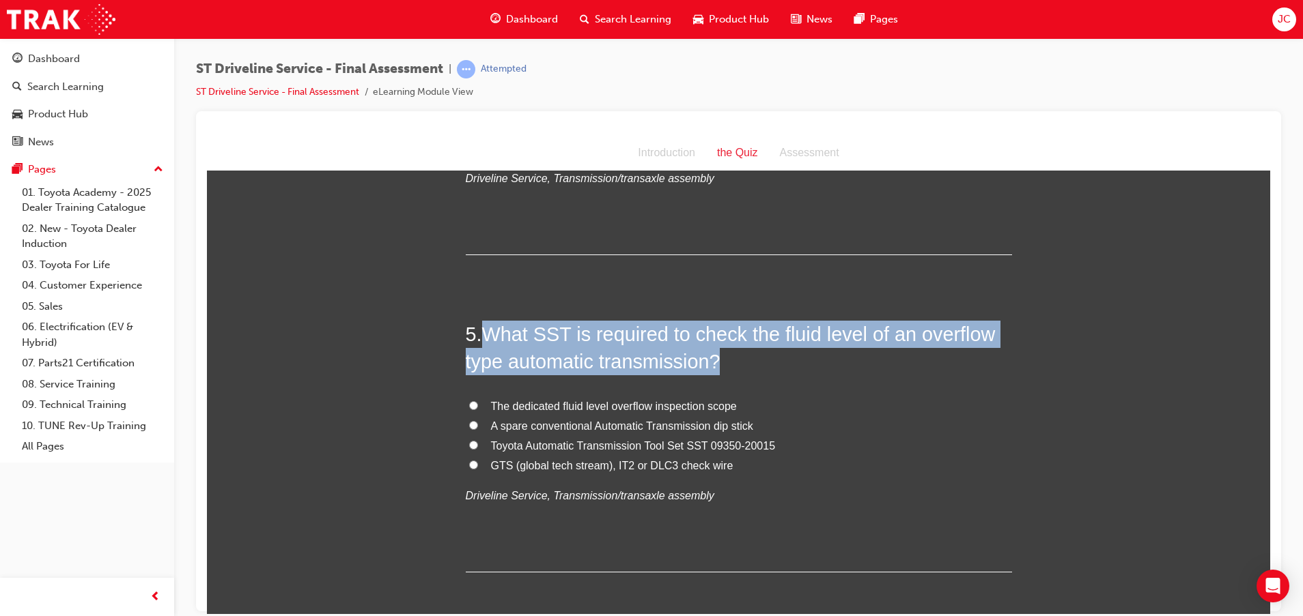
drag, startPoint x: 481, startPoint y: 337, endPoint x: 855, endPoint y: 369, distance: 376.2
click at [855, 369] on h2 "5 . What SST is required to check the fluid level of an overflow type automatic…" at bounding box center [739, 347] width 546 height 55
drag, startPoint x: 855, startPoint y: 369, endPoint x: 810, endPoint y: 372, distance: 45.2
click at [810, 373] on h2 "5 . What SST is required to check the fluid level of an overflow type automatic…" at bounding box center [739, 347] width 546 height 55
click at [813, 356] on h2 "5 . What SST is required to check the fluid level of an overflow type automatic…" at bounding box center [739, 347] width 546 height 55
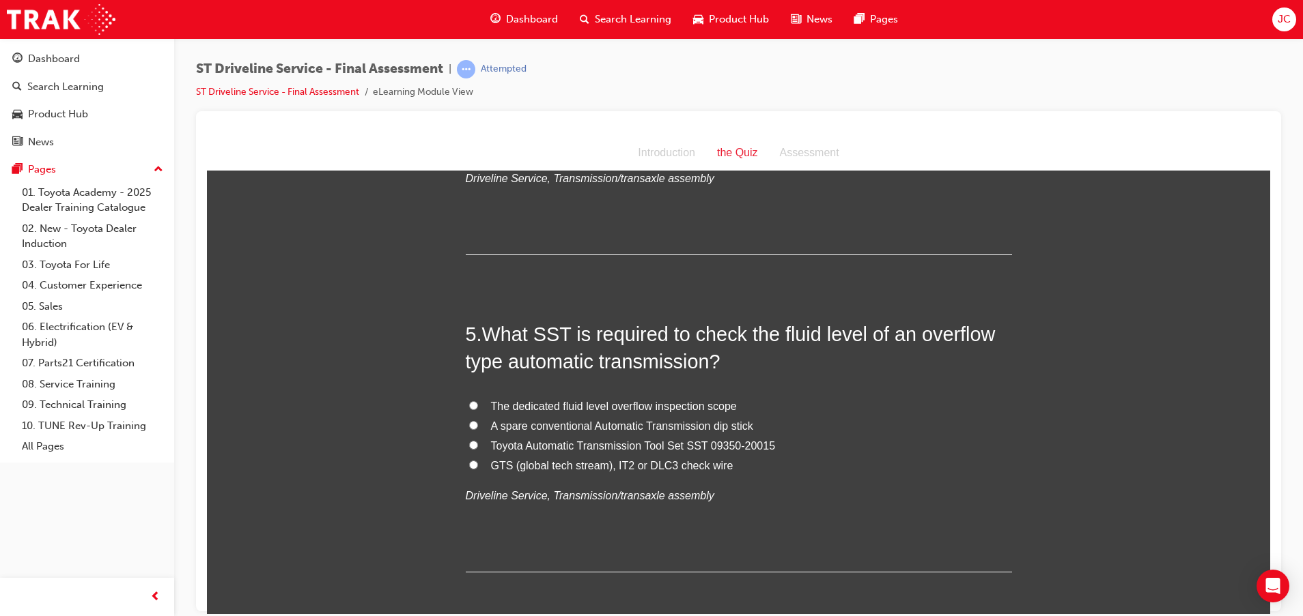
click at [642, 407] on span "The dedicated fluid level overflow inspection scope" at bounding box center [614, 406] width 246 height 12
click at [478, 407] on input "The dedicated fluid level overflow inspection scope" at bounding box center [473, 405] width 9 height 9
radio input "true"
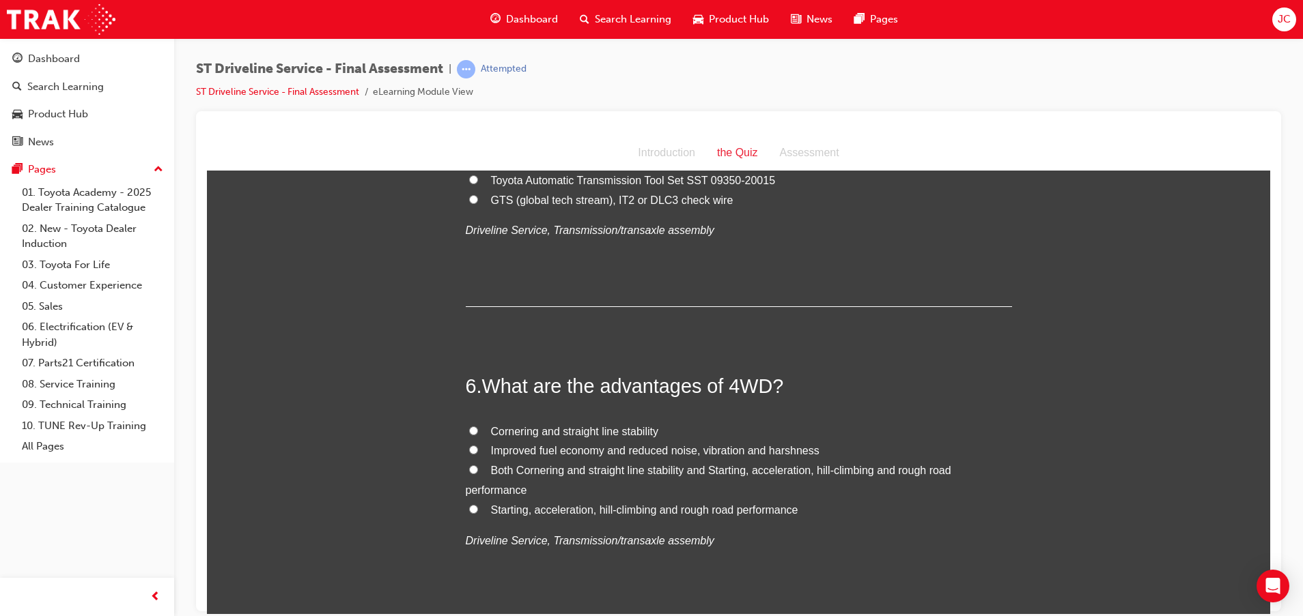
scroll to position [1536, 0]
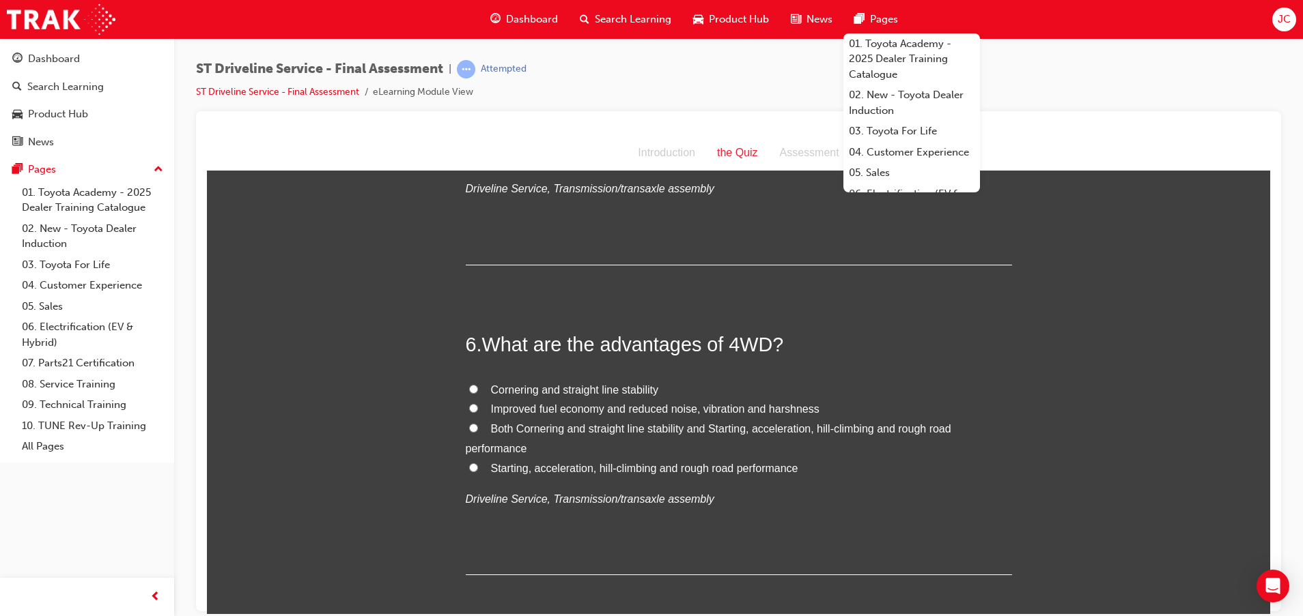
click at [568, 465] on span "Starting, acceleration, hill-climbing and rough road performance" at bounding box center [644, 468] width 307 height 12
click at [478, 465] on input "Starting, acceleration, hill-climbing and rough road performance" at bounding box center [473, 467] width 9 height 9
radio input "true"
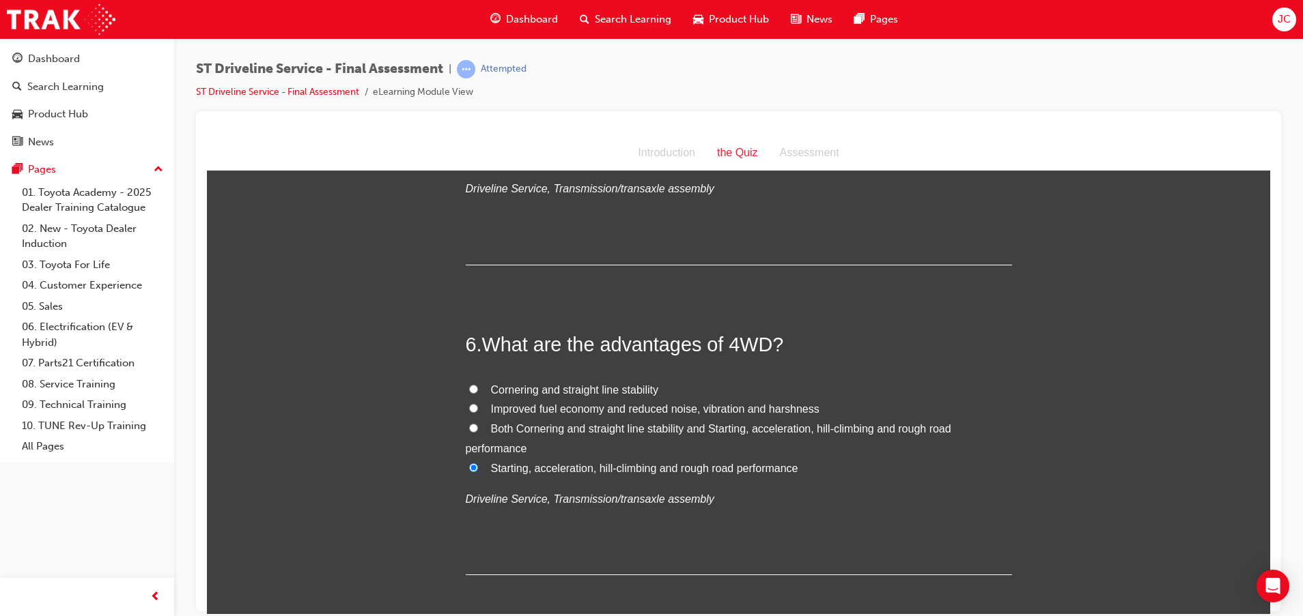
click at [736, 426] on span "Both Cornering and straight line stability and Starting, acceleration, hill-cli…" at bounding box center [708, 438] width 485 height 31
click at [478, 426] on input "Both Cornering and straight line stability and Starting, acceleration, hill-cli…" at bounding box center [473, 427] width 9 height 9
radio input "true"
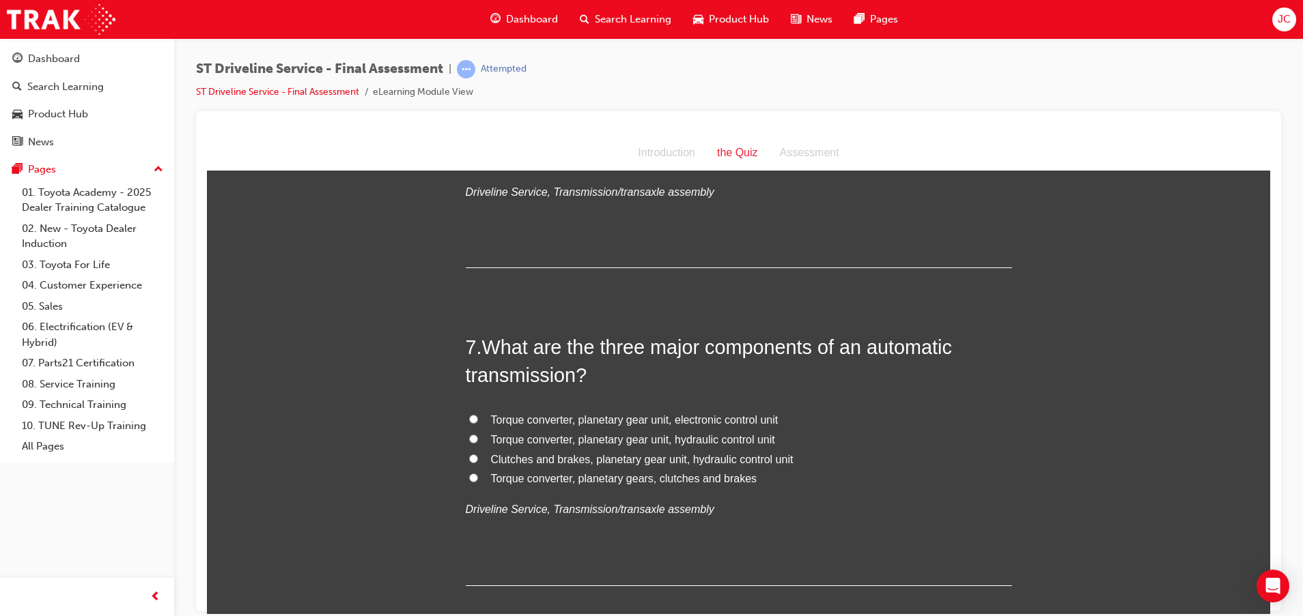
scroll to position [1946, 0]
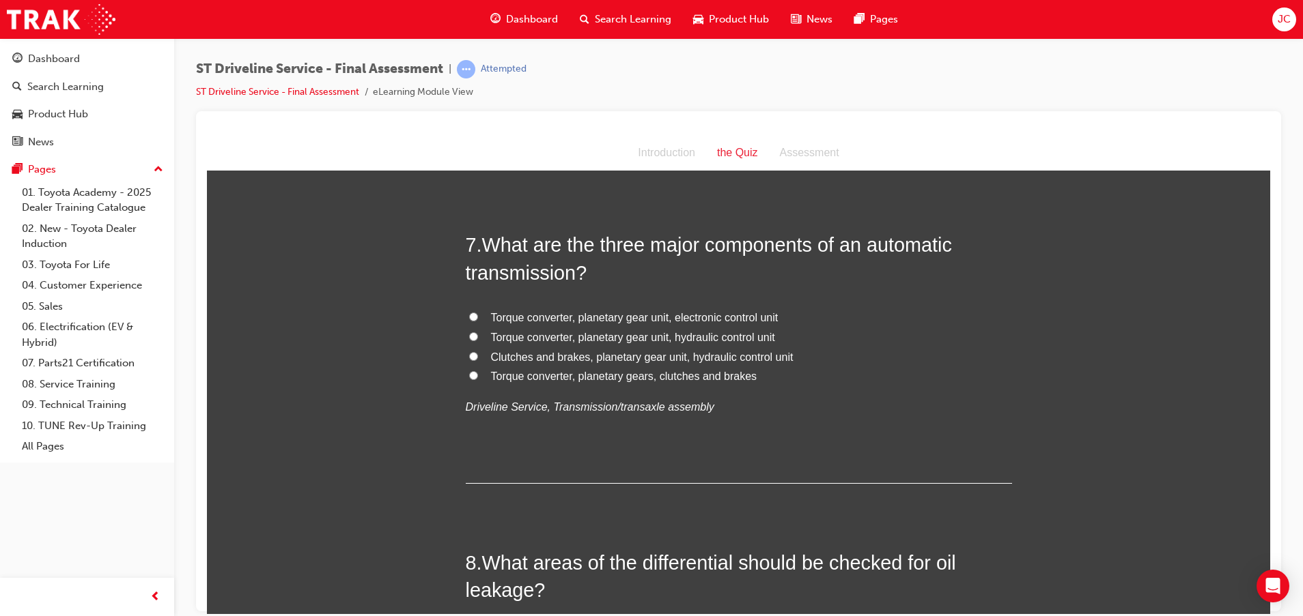
click at [612, 335] on span "Torque converter, planetary gear unit, hydraulic control unit" at bounding box center [633, 337] width 284 height 12
click at [478, 335] on input "Torque converter, planetary gear unit, hydraulic control unit" at bounding box center [473, 336] width 9 height 9
radio input "true"
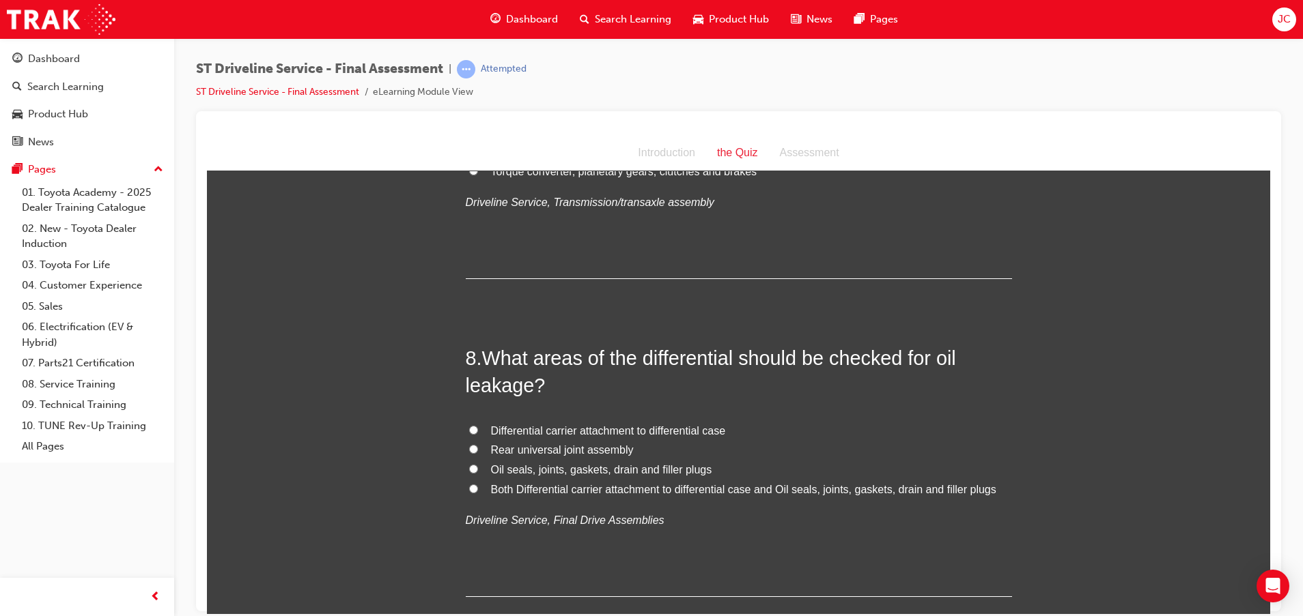
scroll to position [2253, 0]
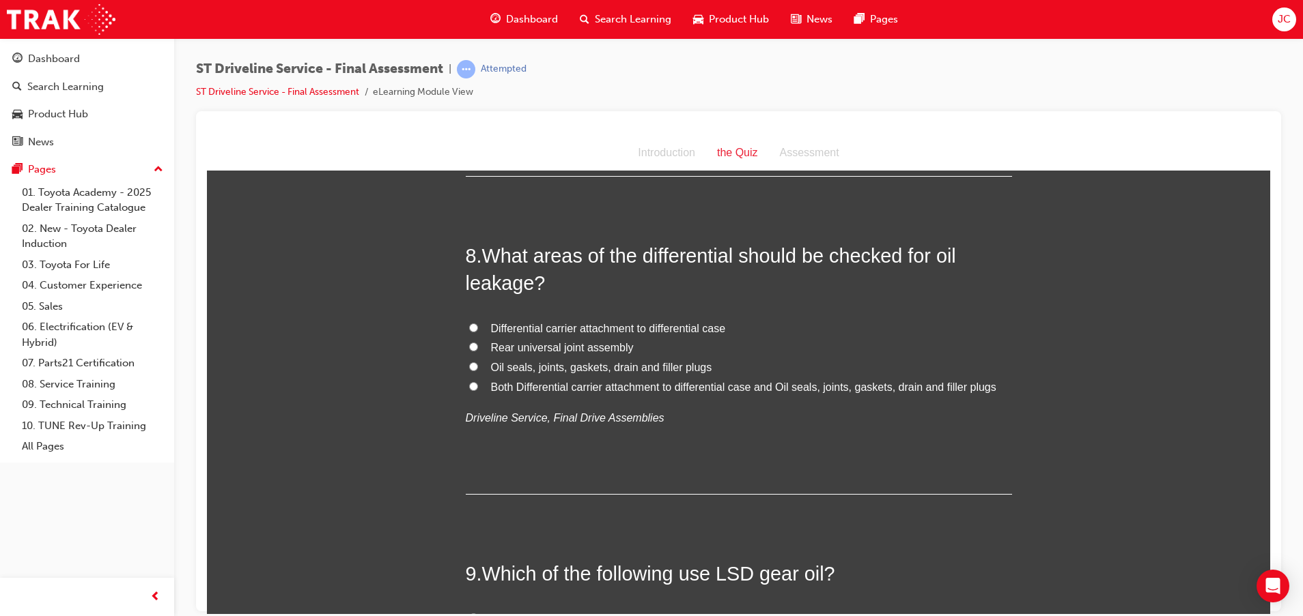
click at [670, 386] on span "Both Differential carrier attachment to differential case and Oil seals, joints…" at bounding box center [743, 387] width 505 height 12
click at [478, 386] on input "Both Differential carrier attachment to differential case and Oil seals, joints…" at bounding box center [473, 386] width 9 height 9
radio input "true"
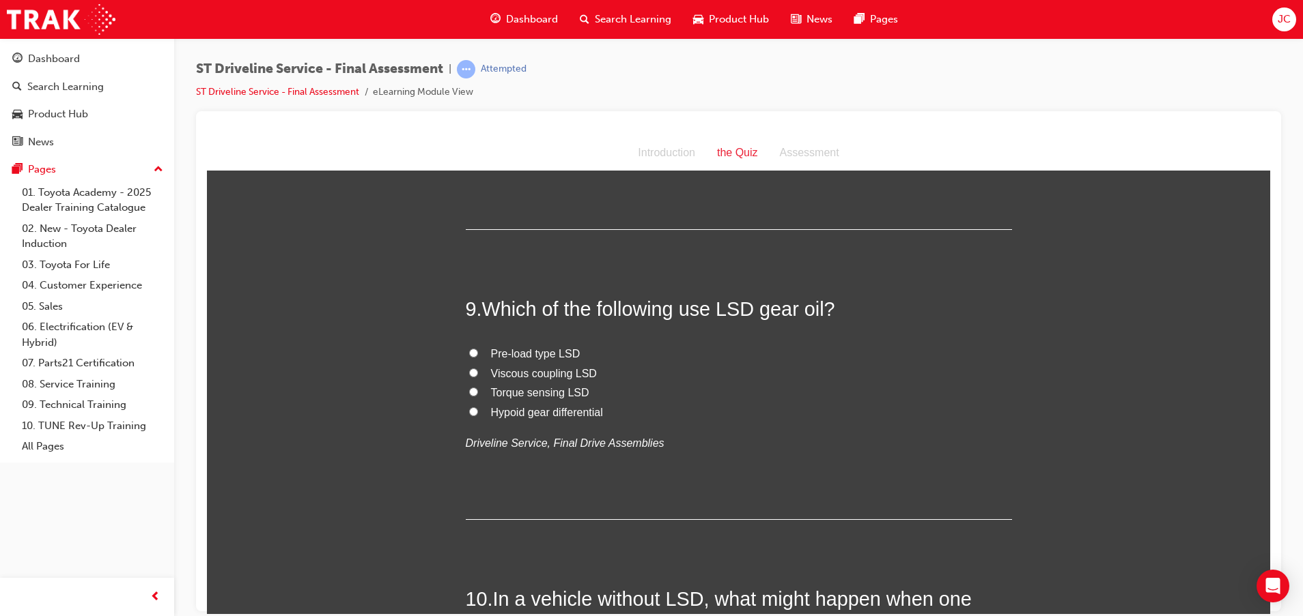
scroll to position [2560, 0]
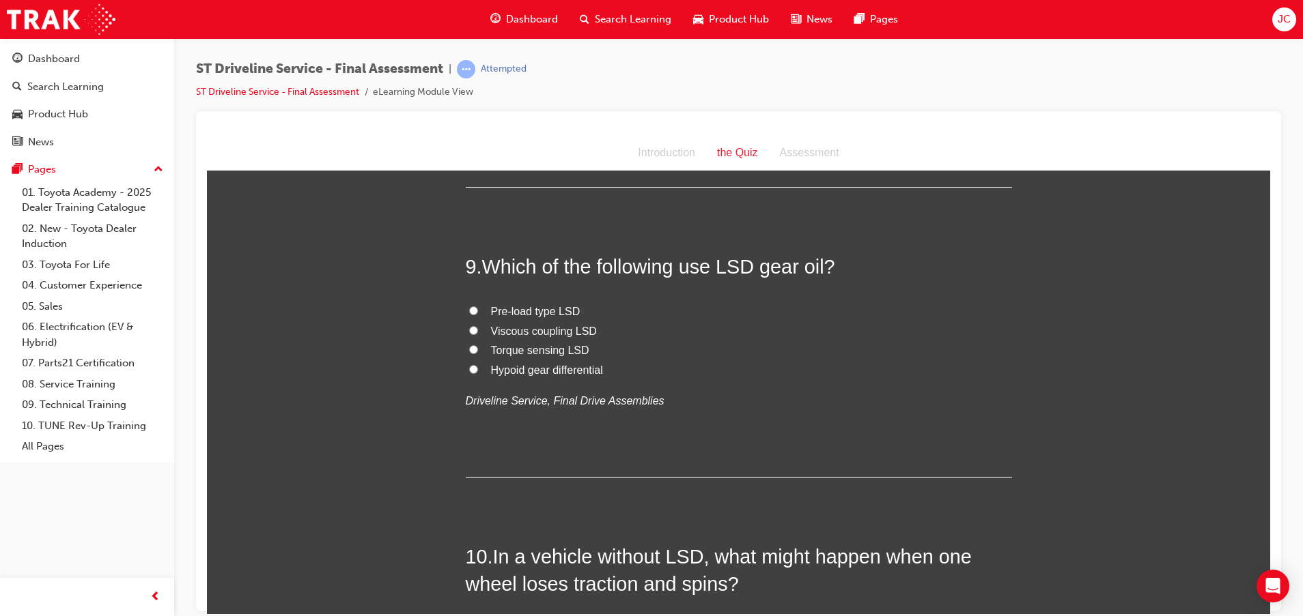
click at [539, 326] on span "Viscous coupling LSD" at bounding box center [544, 331] width 106 height 12
click at [478, 326] on input "Viscous coupling LSD" at bounding box center [473, 330] width 9 height 9
radio input "true"
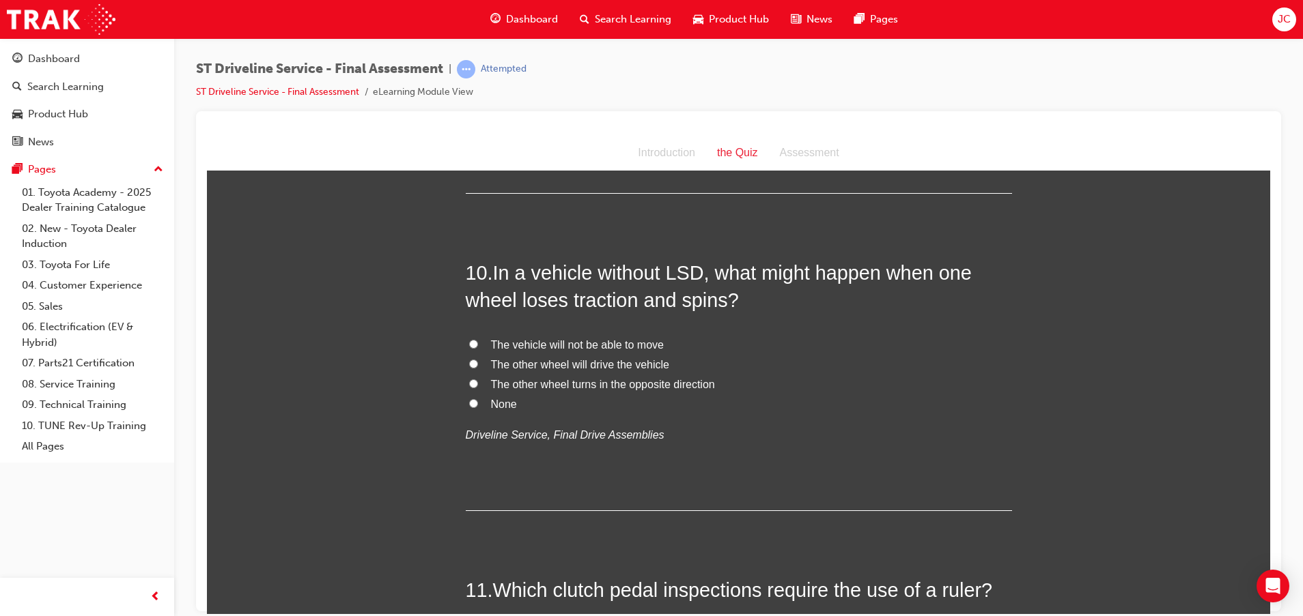
scroll to position [2867, 0]
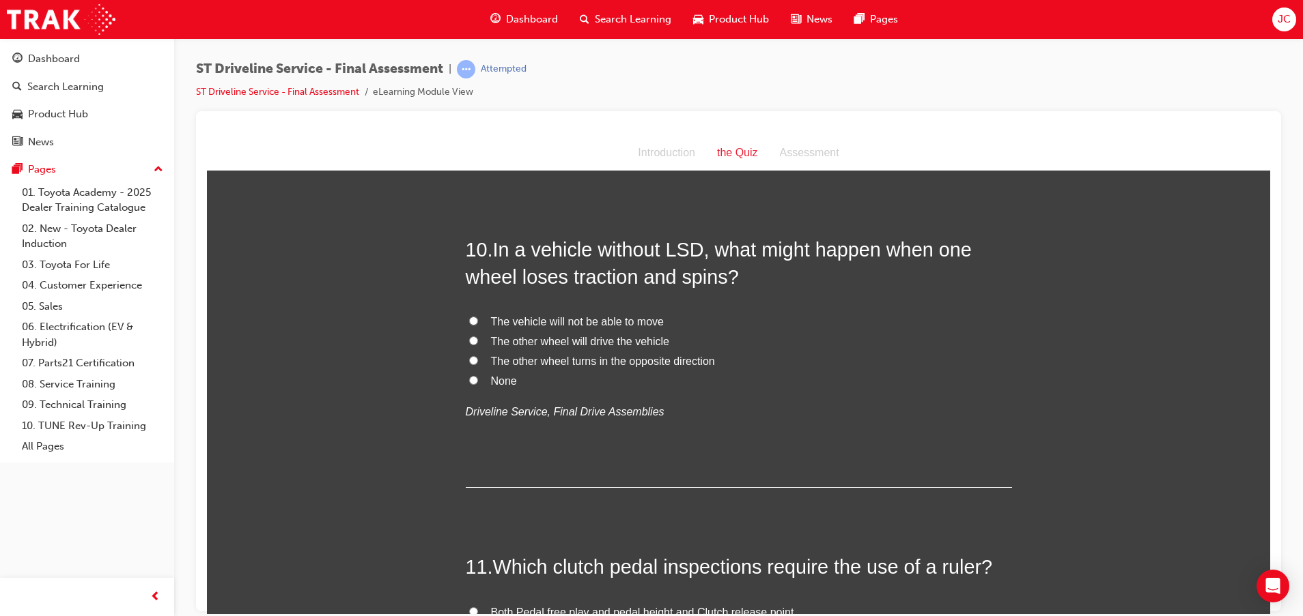
click at [560, 322] on span "The vehicle will not be able to move" at bounding box center [577, 321] width 173 height 12
click at [478, 322] on input "The vehicle will not be able to move" at bounding box center [473, 320] width 9 height 9
radio input "true"
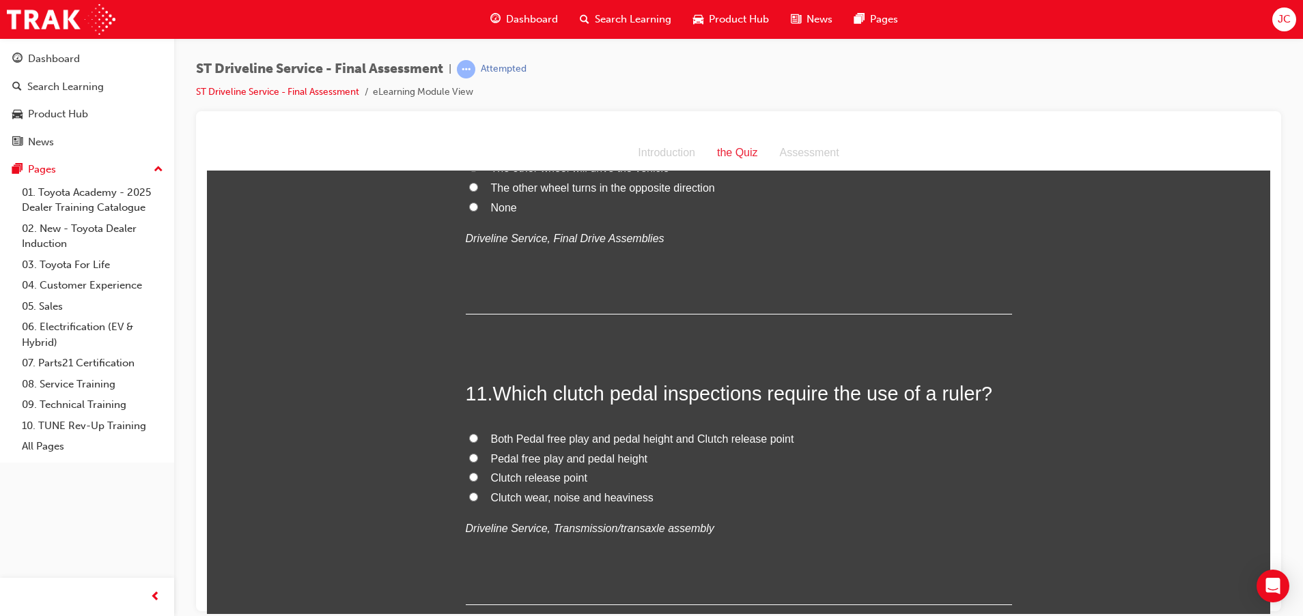
scroll to position [3072, 0]
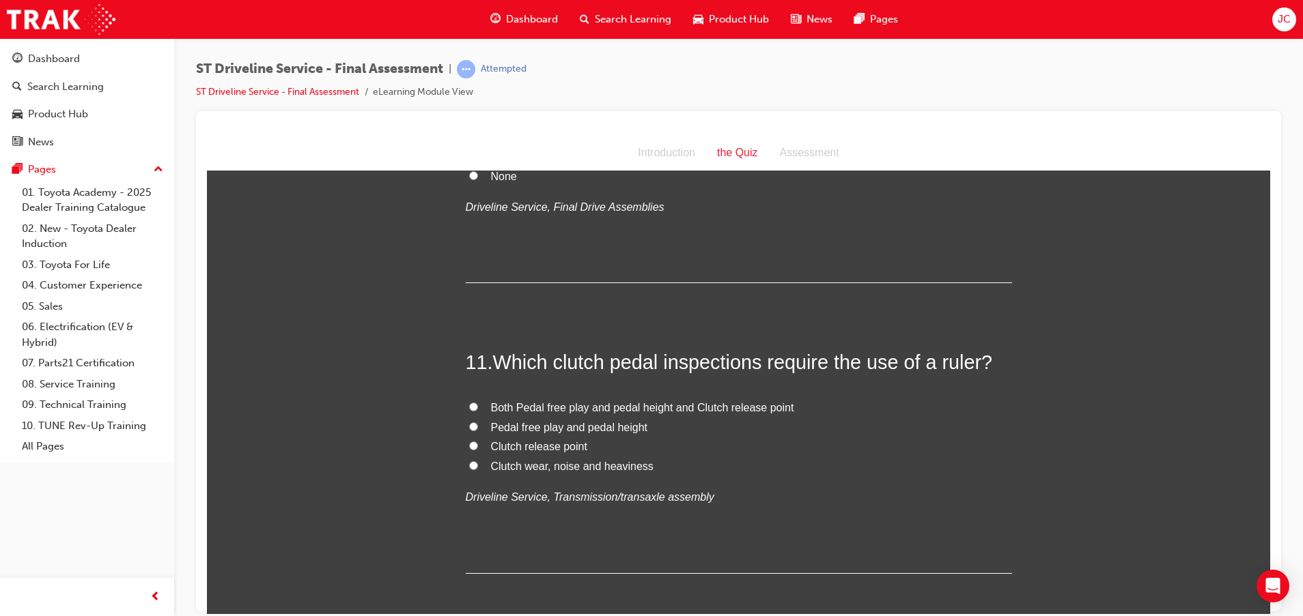
click at [606, 403] on span "Both Pedal free play and pedal height and Clutch release point" at bounding box center [642, 407] width 303 height 12
click at [478, 403] on input "Both Pedal free play and pedal height and Clutch release point" at bounding box center [473, 406] width 9 height 9
radio input "true"
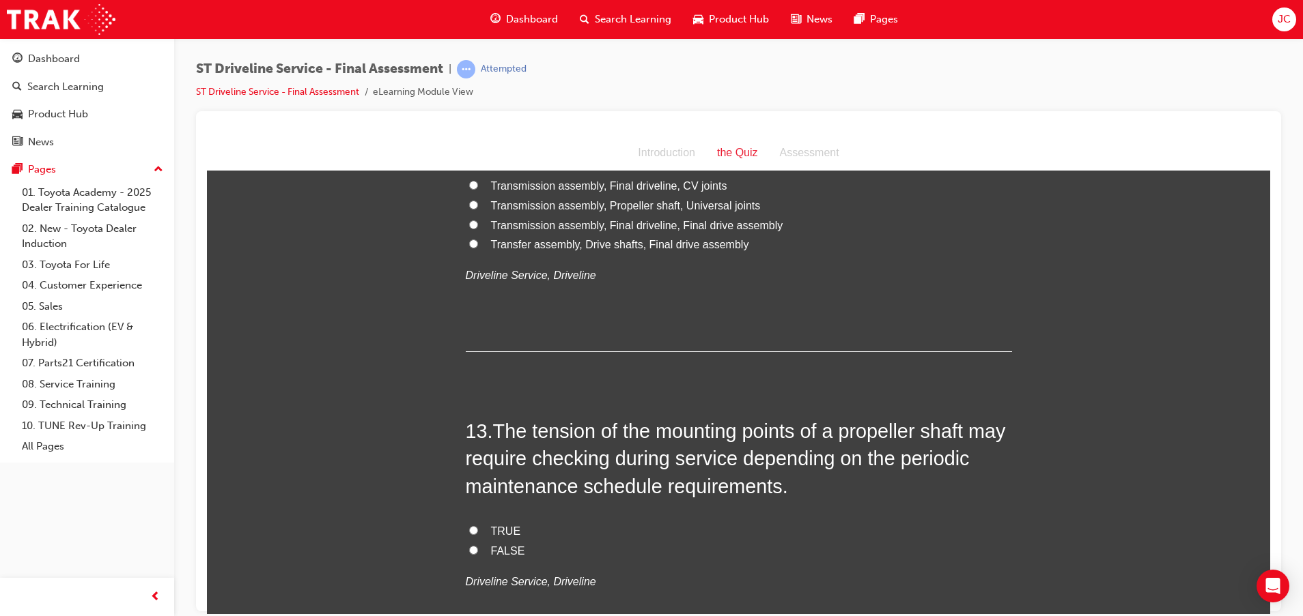
scroll to position [3482, 0]
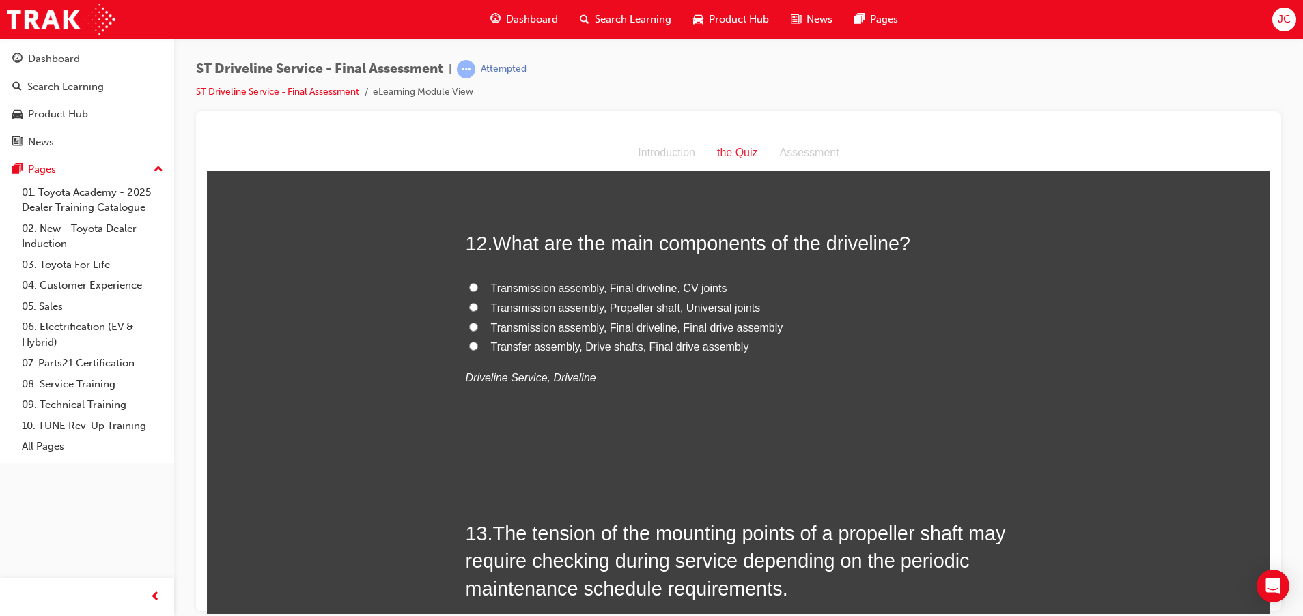
click at [857, 397] on div "12 . What are the main components of the driveline? Transmission assembly, Fina…" at bounding box center [739, 341] width 546 height 225
click at [657, 287] on span "Transmission assembly, Final driveline, CV joints" at bounding box center [609, 288] width 236 height 12
click at [478, 287] on input "Transmission assembly, Final driveline, CV joints" at bounding box center [473, 287] width 9 height 9
radio input "true"
click at [657, 287] on span "Transmission assembly, Final driveline, CV joints" at bounding box center [609, 288] width 236 height 12
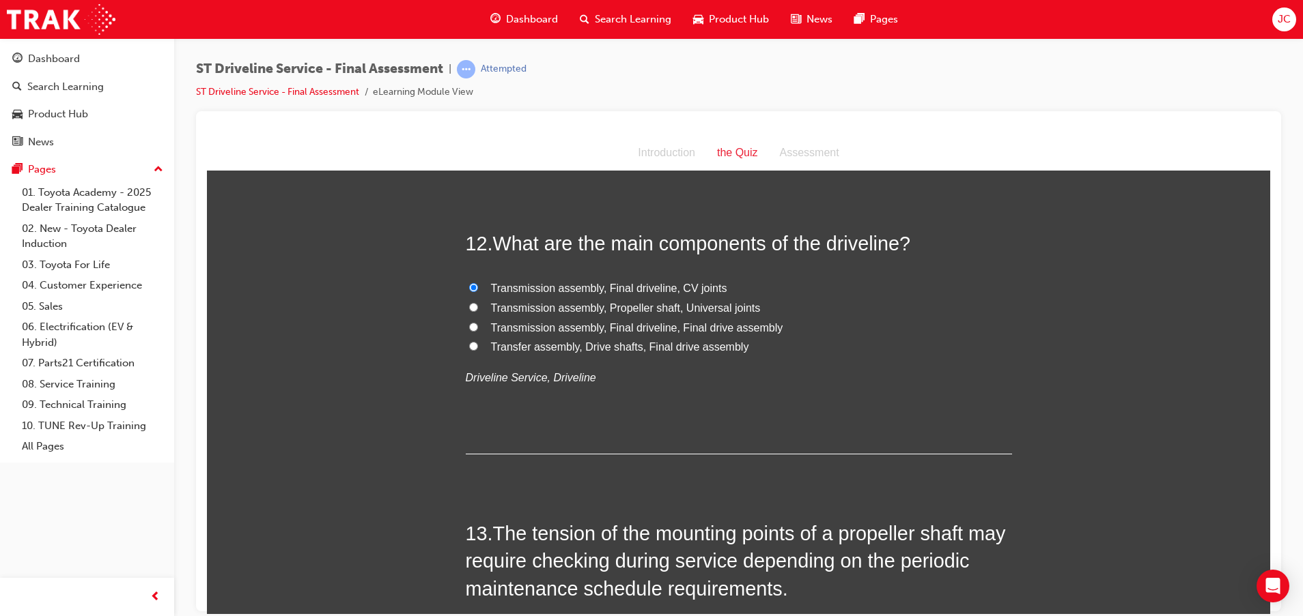
click at [478, 287] on input "Transmission assembly, Final driveline, CV joints" at bounding box center [473, 287] width 9 height 9
click at [646, 302] on span "Transmission assembly, Propeller shaft, Universal joints" at bounding box center [626, 308] width 270 height 12
click at [478, 302] on input "Transmission assembly, Propeller shaft, Universal joints" at bounding box center [473, 306] width 9 height 9
radio input "true"
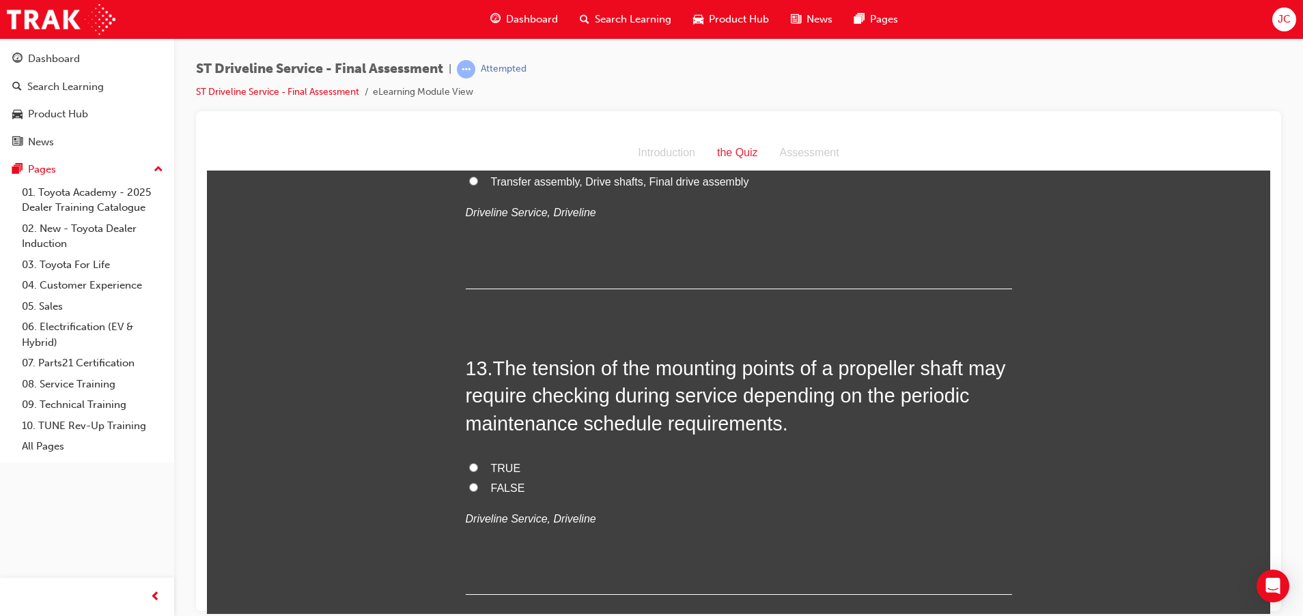
scroll to position [3687, 0]
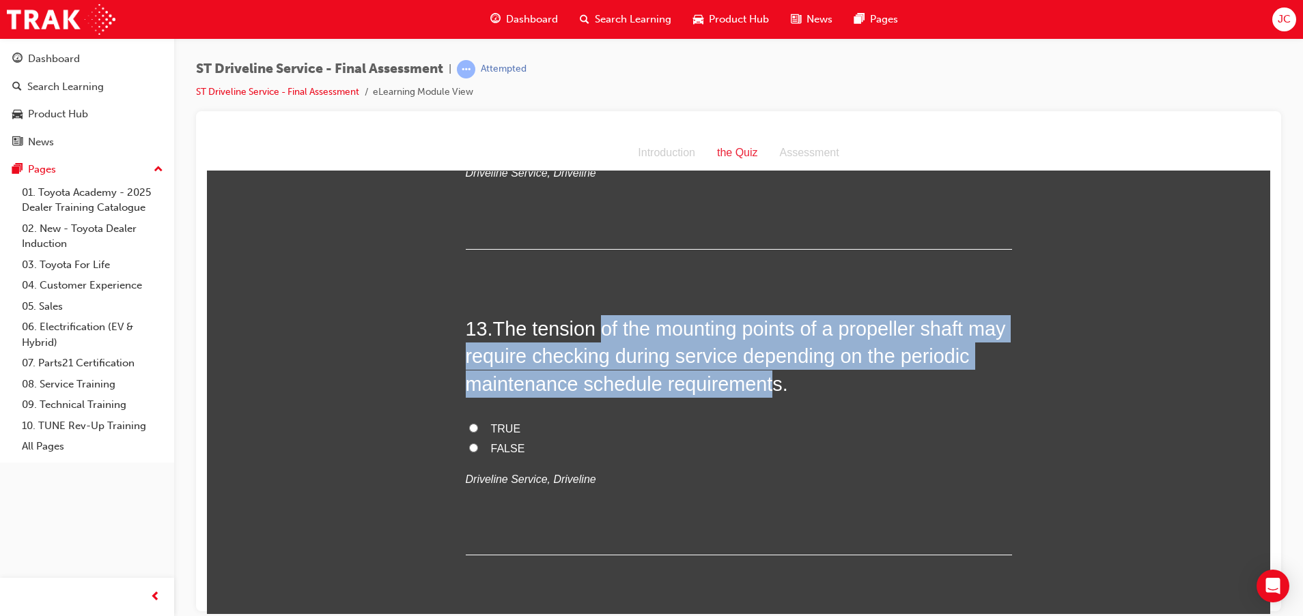
drag, startPoint x: 600, startPoint y: 317, endPoint x: 764, endPoint y: 382, distance: 176.0
click at [764, 382] on span "The tension of the mounting points of a propeller shaft may require checking du…" at bounding box center [736, 355] width 540 height 77
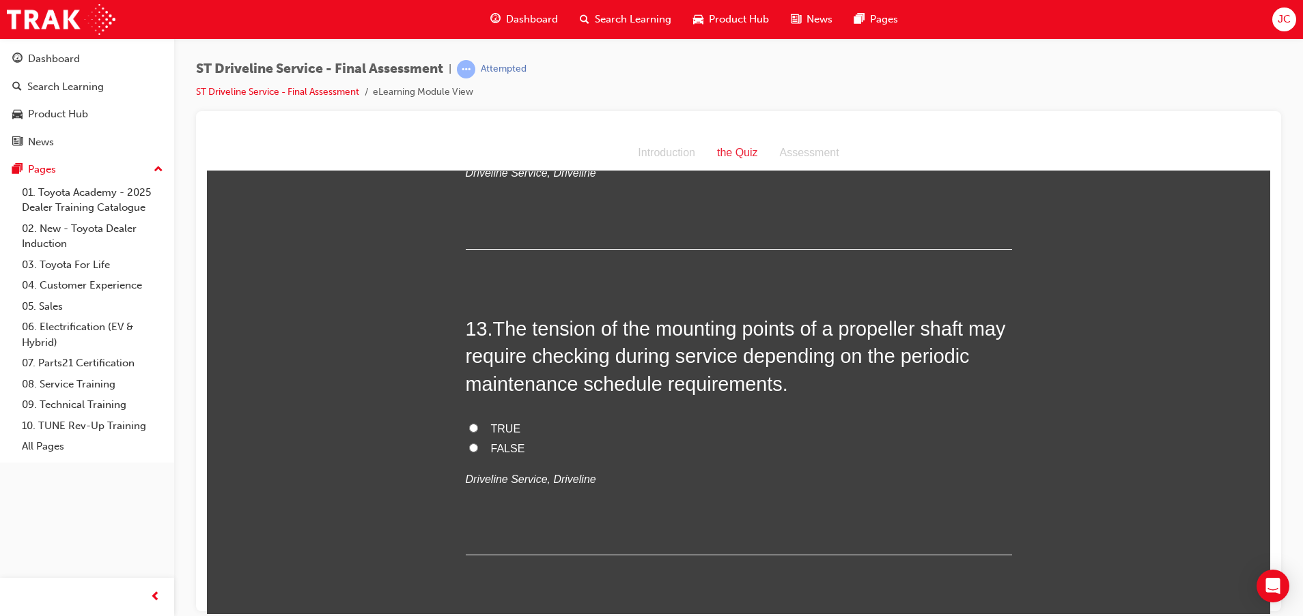
drag, startPoint x: 764, startPoint y: 382, endPoint x: 718, endPoint y: 431, distance: 68.1
click at [718, 431] on label "TRUE" at bounding box center [739, 429] width 546 height 20
click at [478, 431] on input "TRUE" at bounding box center [473, 427] width 9 height 9
radio input "true"
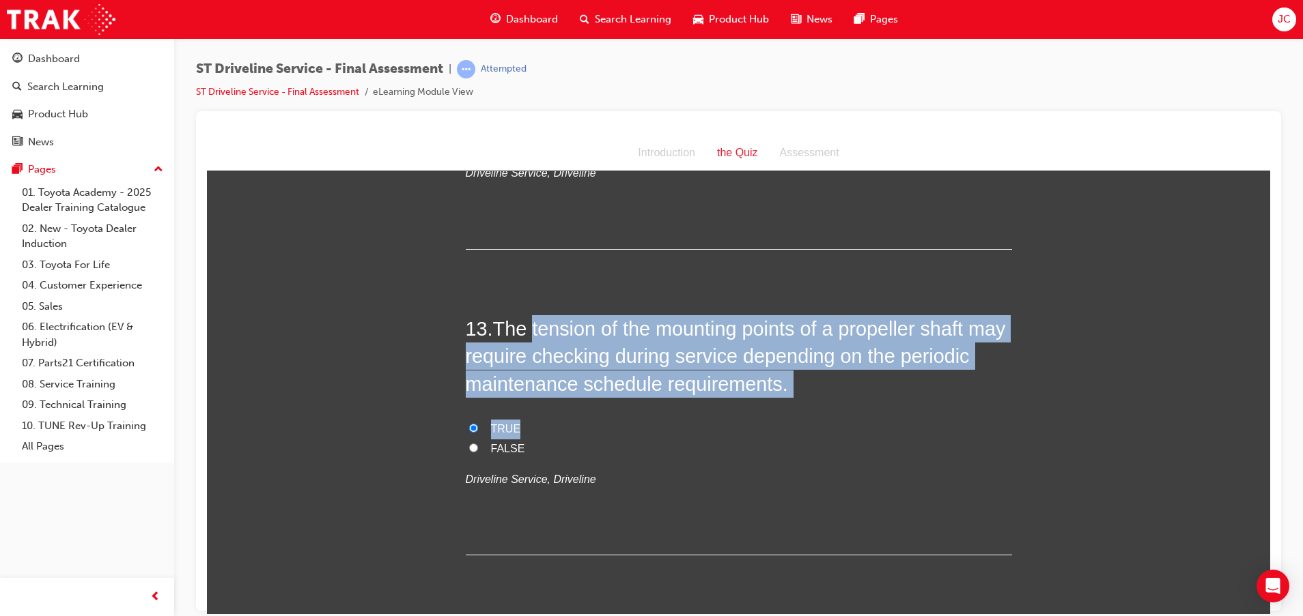
drag, startPoint x: 533, startPoint y: 336, endPoint x: 789, endPoint y: 397, distance: 262.5
click at [789, 397] on div "13 . The tension of the mounting points of a propeller shaft may require checki…" at bounding box center [739, 435] width 546 height 240
drag, startPoint x: 789, startPoint y: 397, endPoint x: 756, endPoint y: 396, distance: 32.1
click at [756, 396] on h2 "13 . The tension of the mounting points of a propeller shaft may require checki…" at bounding box center [739, 356] width 546 height 83
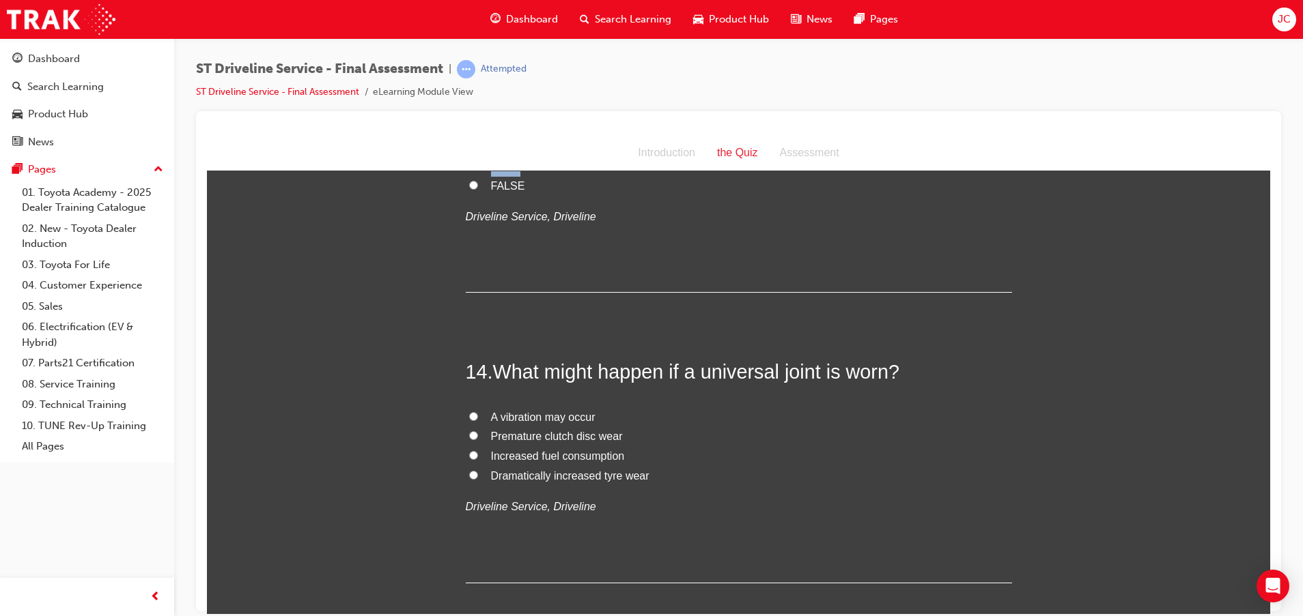
scroll to position [3994, 0]
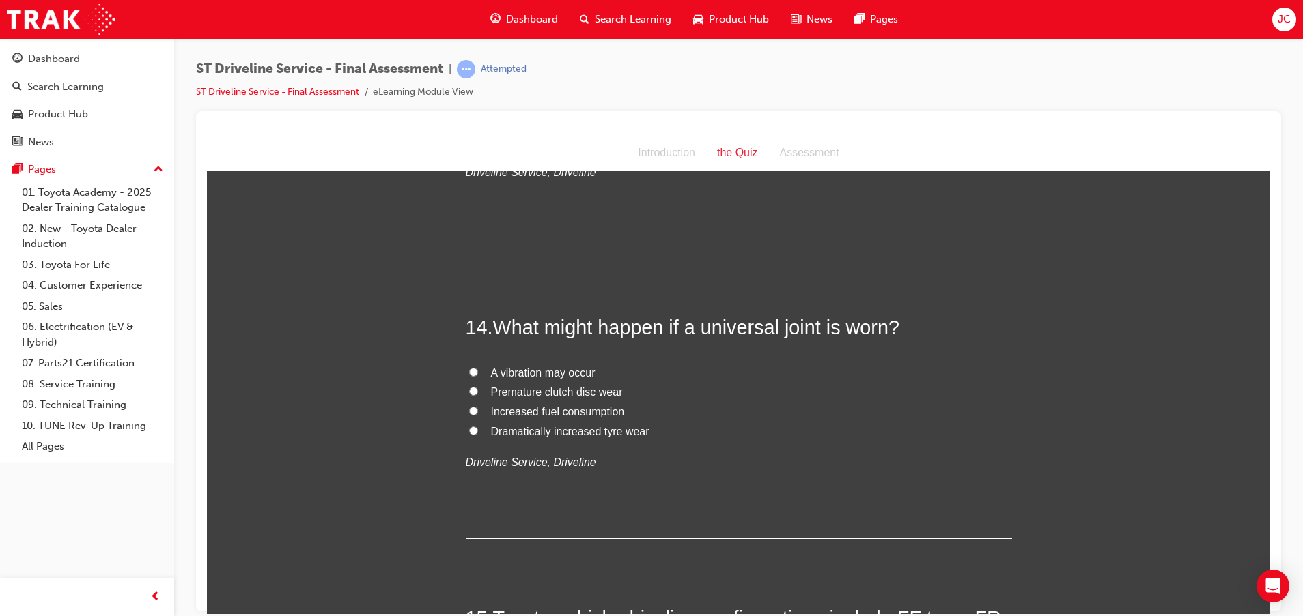
click at [558, 375] on span "A vibration may occur" at bounding box center [543, 373] width 104 height 12
click at [478, 375] on input "A vibration may occur" at bounding box center [473, 371] width 9 height 9
radio input "true"
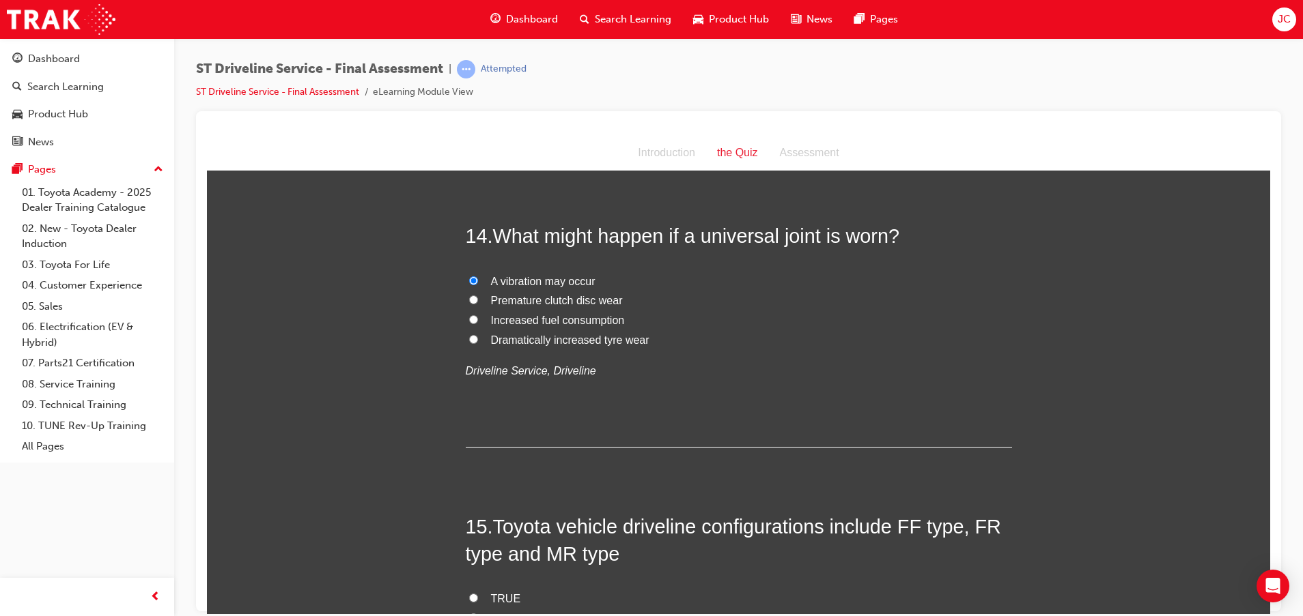
scroll to position [4199, 0]
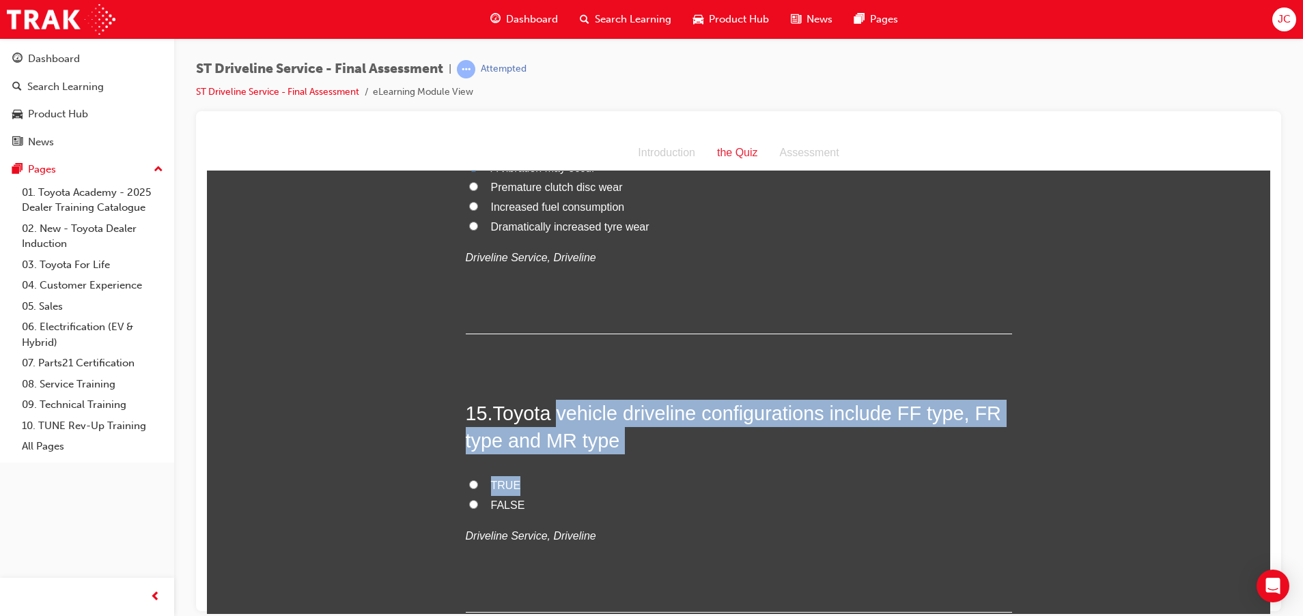
drag, startPoint x: 555, startPoint y: 420, endPoint x: 931, endPoint y: 461, distance: 378.5
click at [931, 461] on div "15 . Toyota vehicle driveline configurations include FF type, FR type and MR ty…" at bounding box center [739, 505] width 546 height 213
click at [492, 476] on label "TRUE" at bounding box center [739, 486] width 546 height 20
click at [478, 480] on input "TRUE" at bounding box center [473, 484] width 9 height 9
radio input "true"
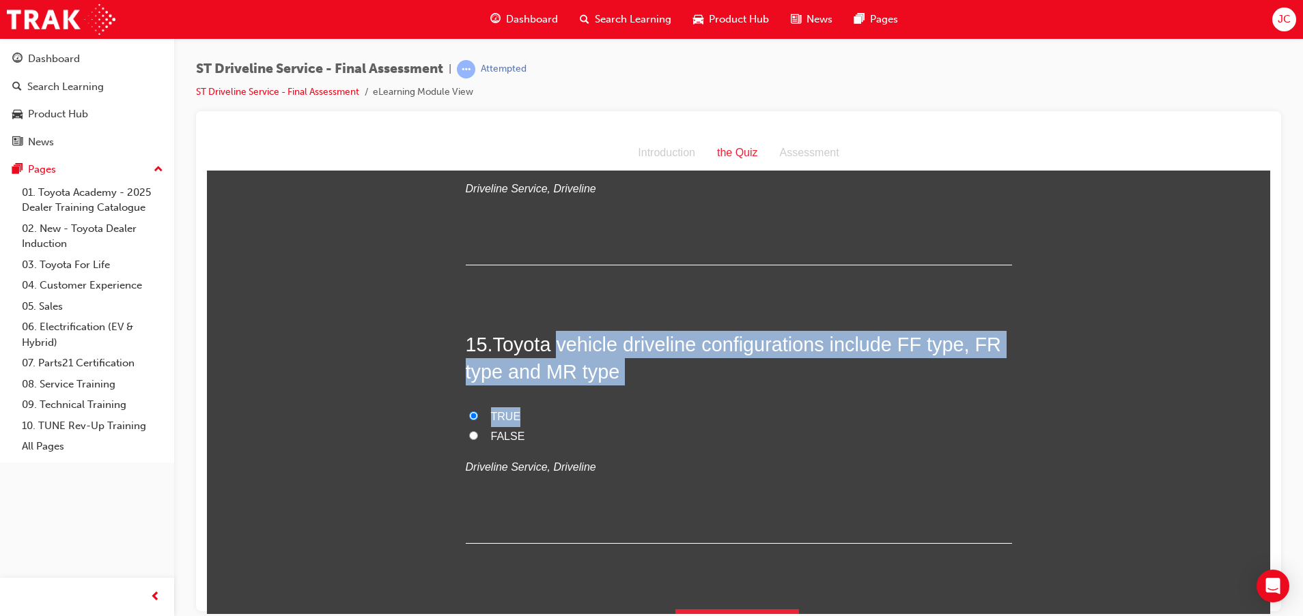
scroll to position [4300, 0]
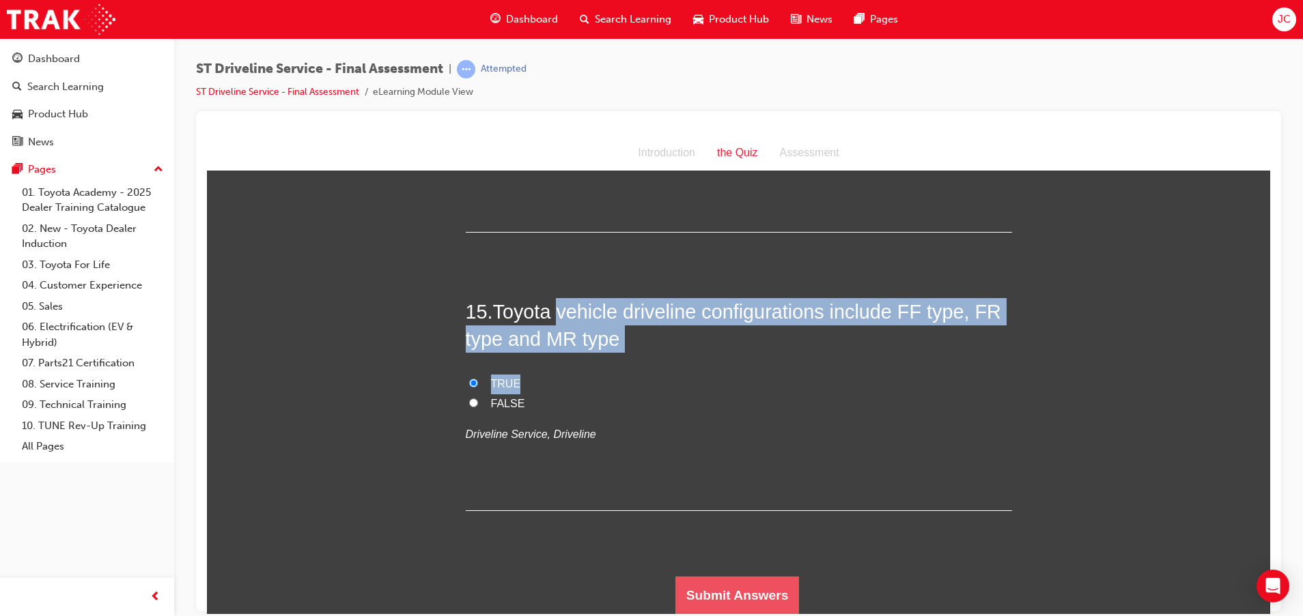
click at [761, 585] on button "Submit Answers" at bounding box center [737, 595] width 124 height 38
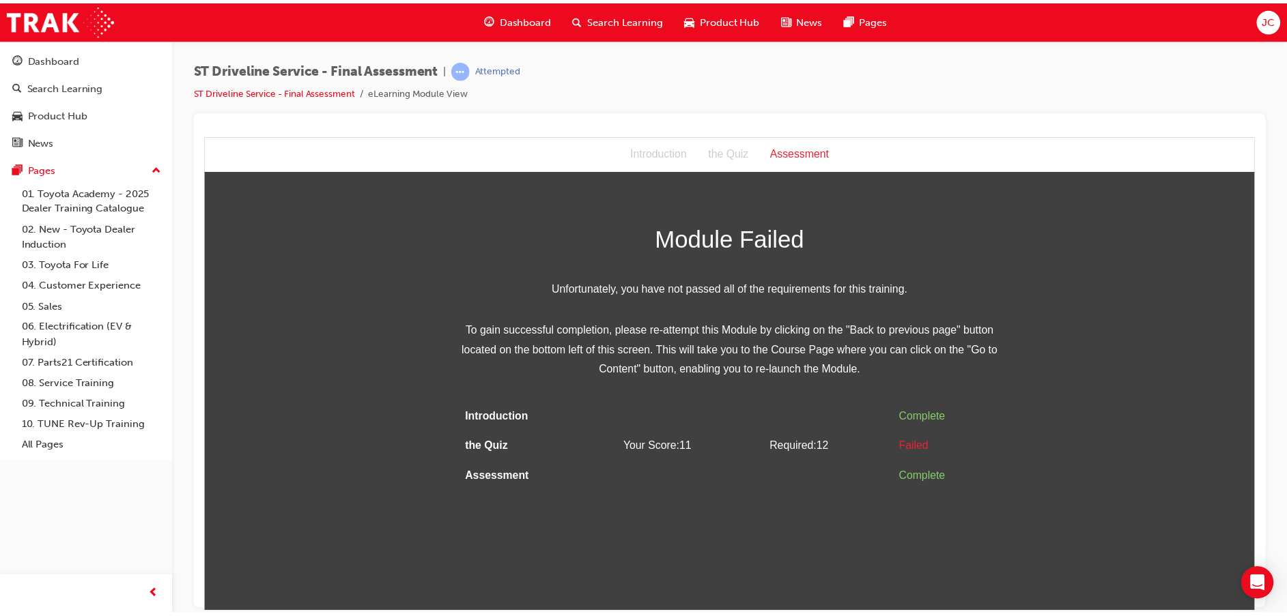
scroll to position [0, 0]
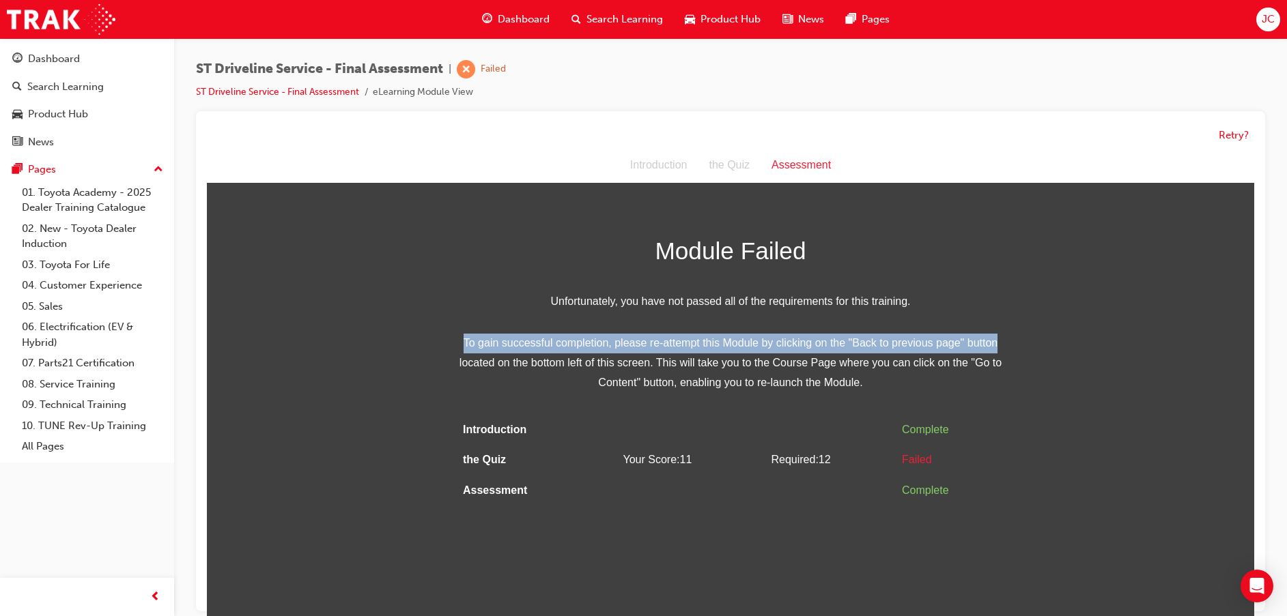
drag, startPoint x: 463, startPoint y: 343, endPoint x: 993, endPoint y: 343, distance: 530.4
click at [993, 343] on span "To gain successful completion, please re-attempt this Module by clicking on the…" at bounding box center [730, 363] width 546 height 59
click at [1233, 131] on button "Retry?" at bounding box center [1234, 136] width 30 height 16
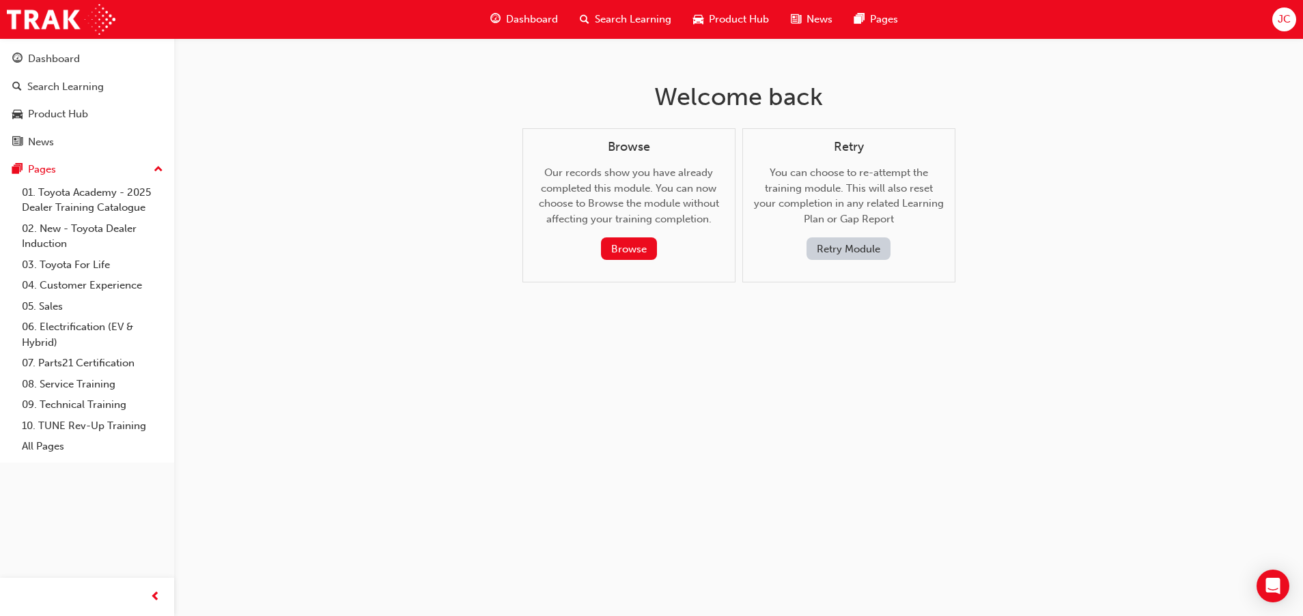
click at [842, 250] on button "Retry Module" at bounding box center [848, 249] width 84 height 23
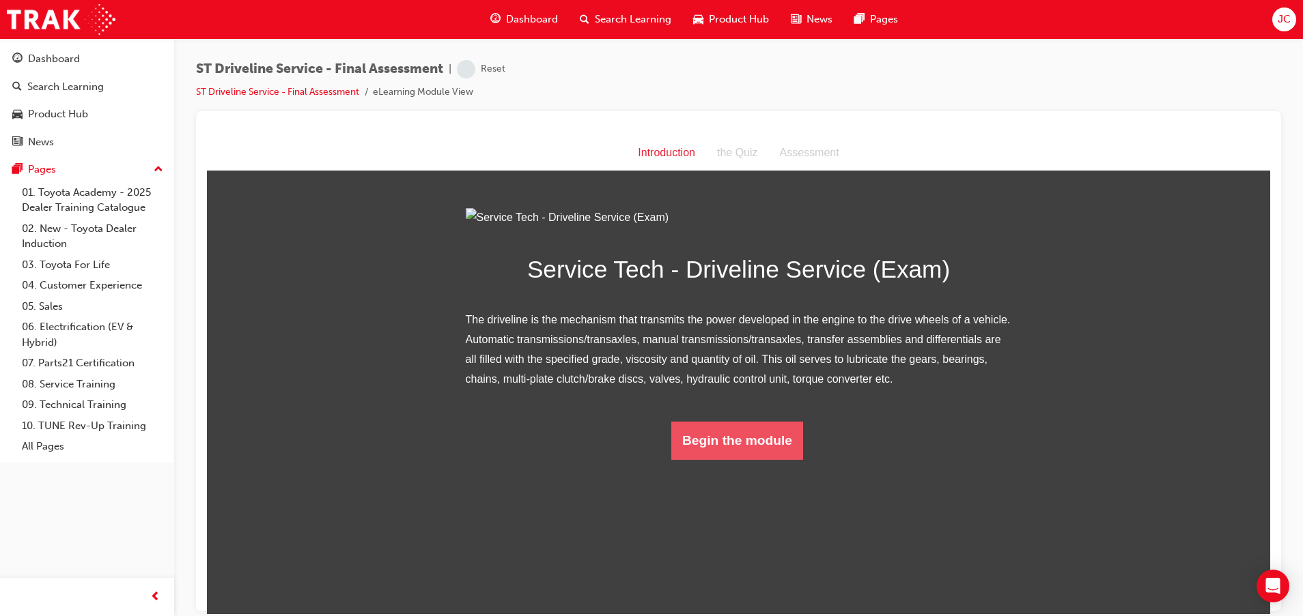
click at [727, 459] on button "Begin the module" at bounding box center [737, 440] width 132 height 38
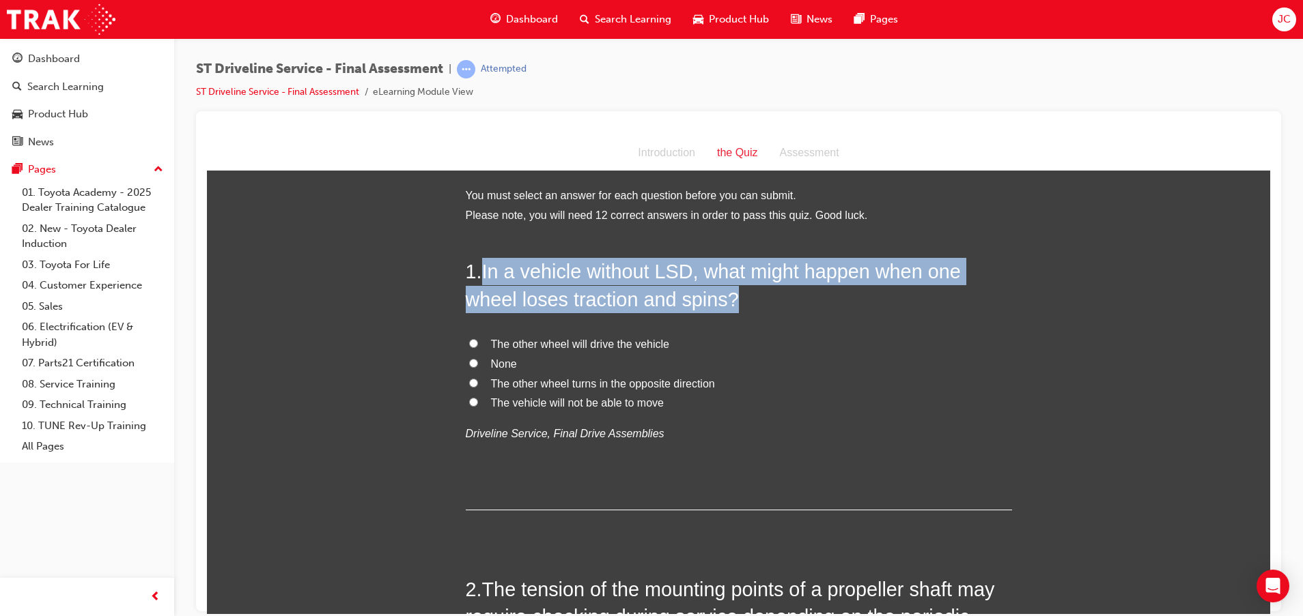
drag, startPoint x: 476, startPoint y: 272, endPoint x: 913, endPoint y: 301, distance: 438.5
click at [913, 301] on h2 "1 . In a vehicle without LSD, what might happen when one wheel loses traction a…" at bounding box center [739, 284] width 546 height 55
drag, startPoint x: 913, startPoint y: 301, endPoint x: 849, endPoint y: 311, distance: 65.6
click at [849, 311] on h2 "1 . In a vehicle without LSD, what might happen when one wheel loses traction a…" at bounding box center [739, 284] width 546 height 55
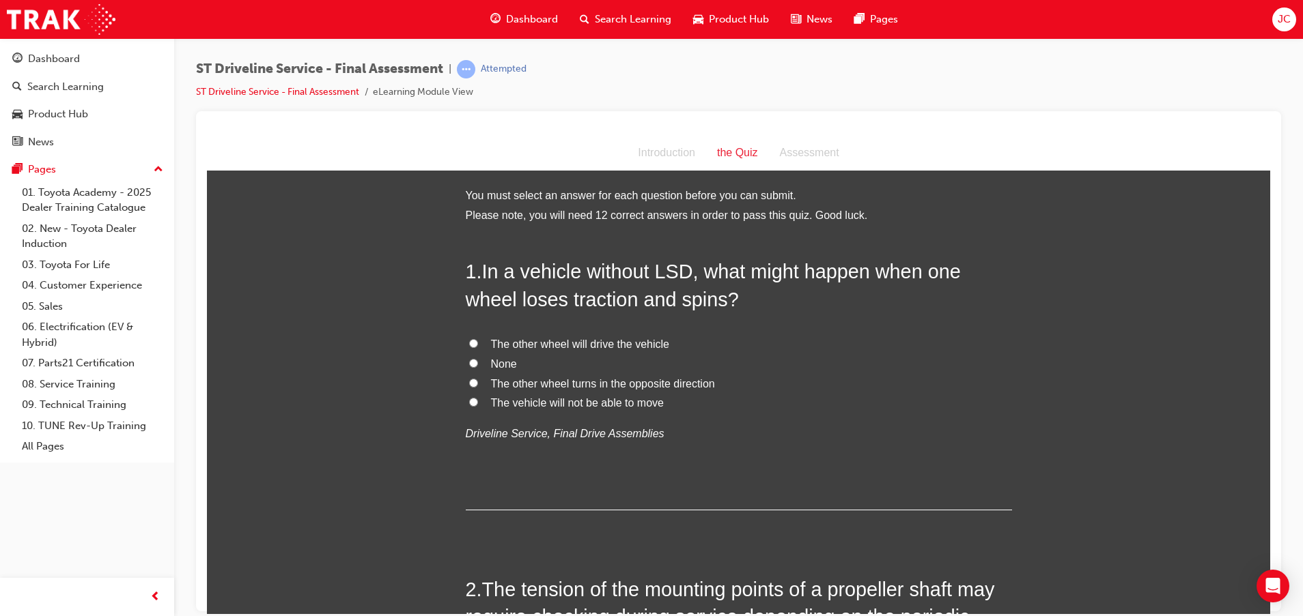
click at [761, 314] on div "1 . In a vehicle without LSD, what might happen when one wheel loses traction a…" at bounding box center [739, 383] width 546 height 253
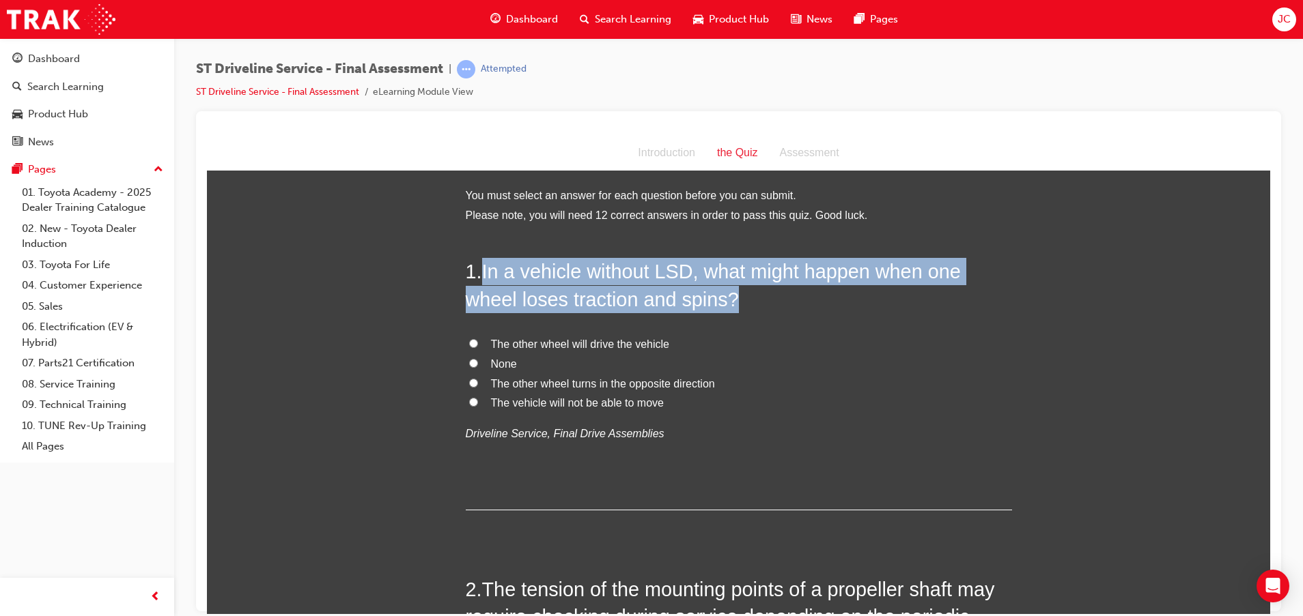
drag, startPoint x: 589, startPoint y: 274, endPoint x: 736, endPoint y: 299, distance: 148.9
click at [736, 299] on h2 "1 . In a vehicle without LSD, what might happen when one wheel loses traction a…" at bounding box center [739, 284] width 546 height 55
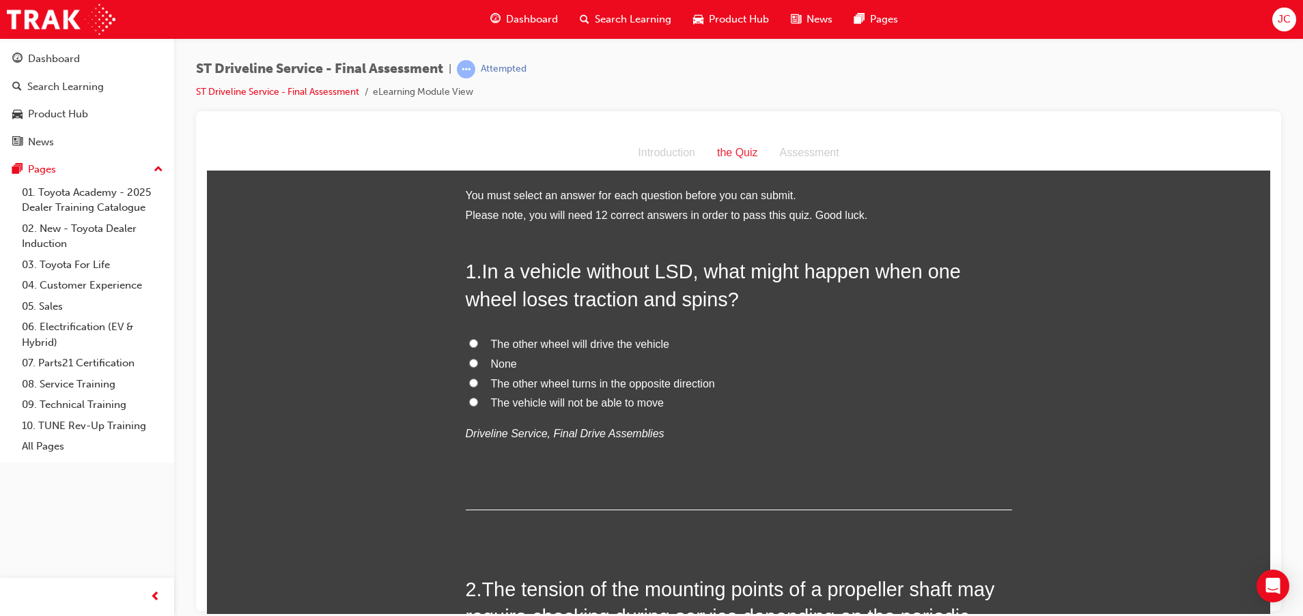
click at [560, 397] on span "The vehicle will not be able to move" at bounding box center [577, 403] width 173 height 12
click at [478, 397] on input "The vehicle will not be able to move" at bounding box center [473, 401] width 9 height 9
radio input "true"
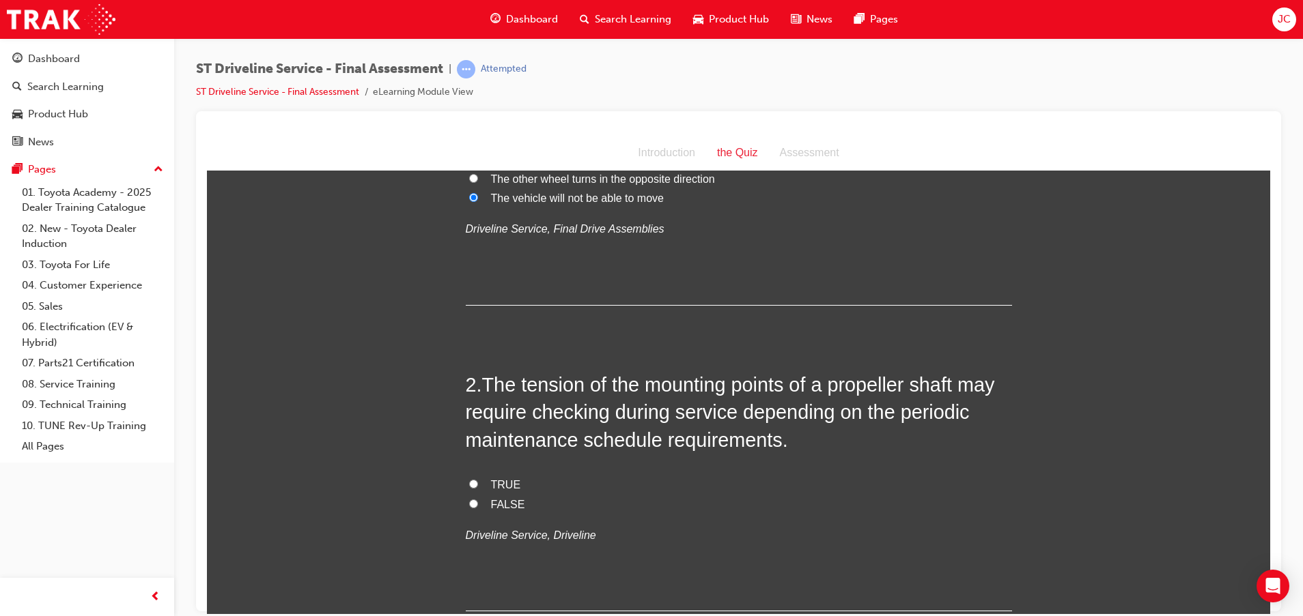
click at [491, 498] on span "FALSE" at bounding box center [508, 504] width 34 height 12
click at [478, 499] on input "FALSE" at bounding box center [473, 503] width 9 height 9
radio input "true"
click at [493, 479] on span "TRUE" at bounding box center [506, 485] width 30 height 12
click at [478, 479] on input "TRUE" at bounding box center [473, 483] width 9 height 9
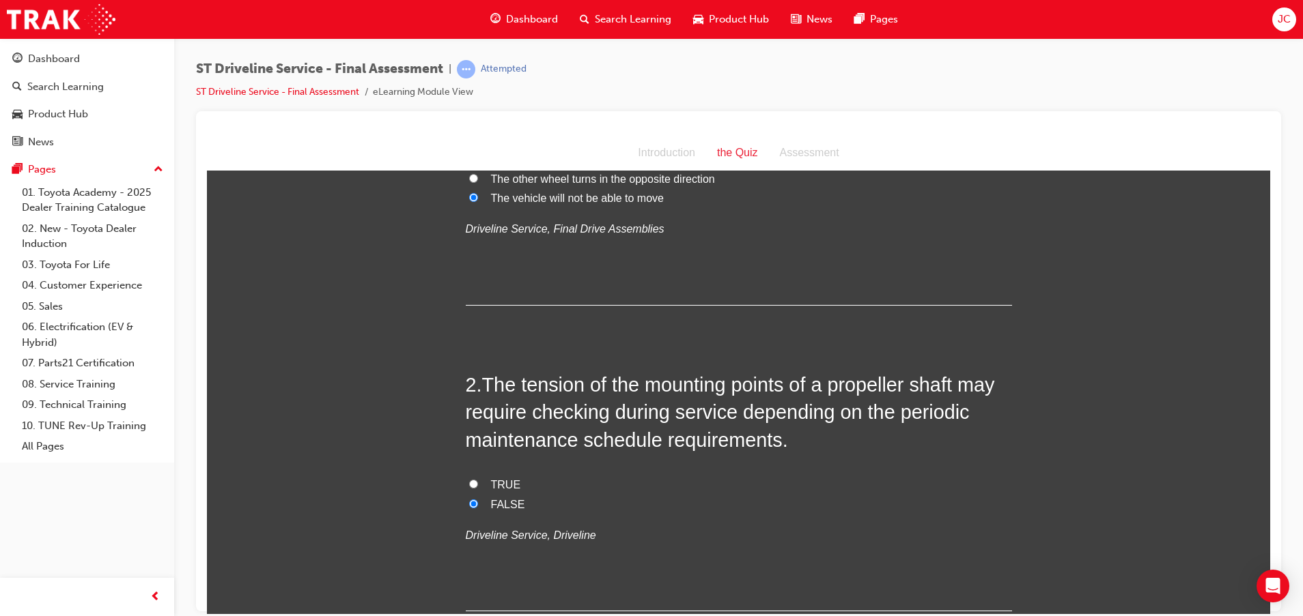
radio input "true"
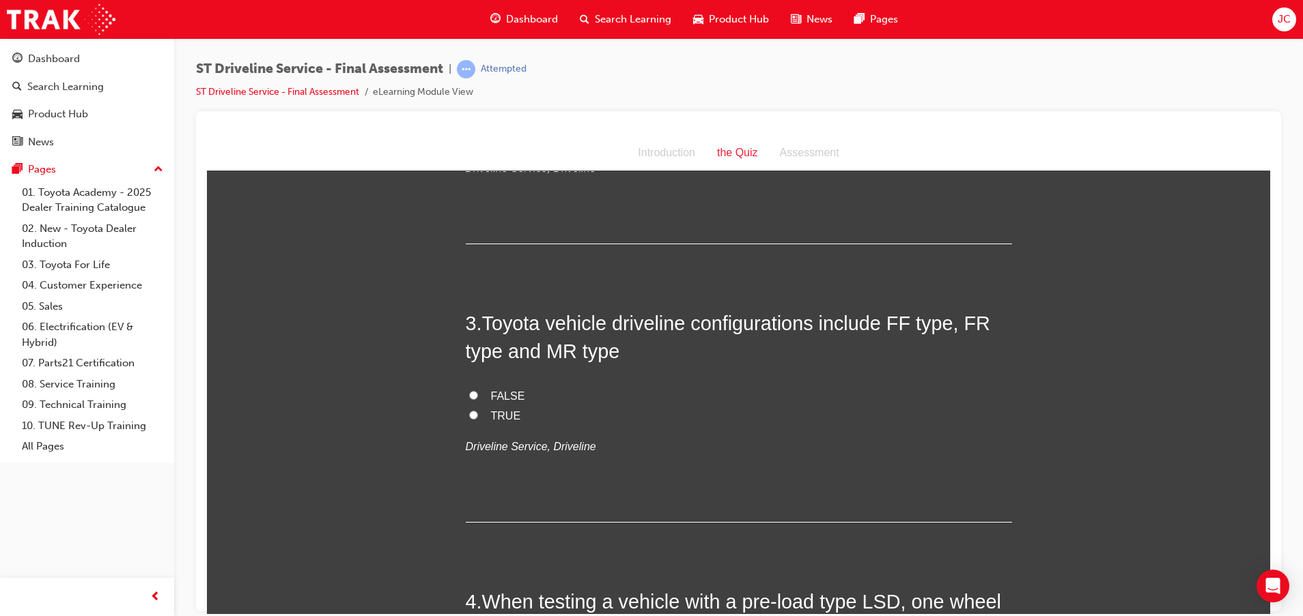
scroll to position [614, 0]
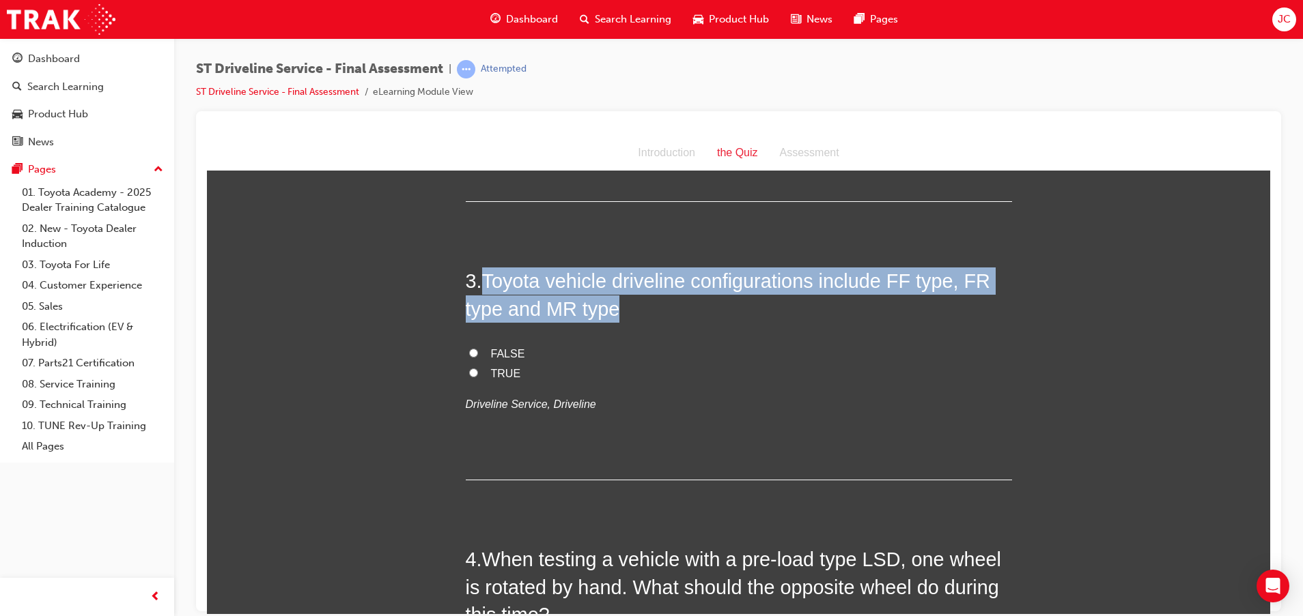
drag, startPoint x: 483, startPoint y: 276, endPoint x: 883, endPoint y: 298, distance: 400.7
click at [883, 298] on h2 "3 . Toyota vehicle driveline configurations include FF type, FR type and MR type" at bounding box center [739, 294] width 546 height 55
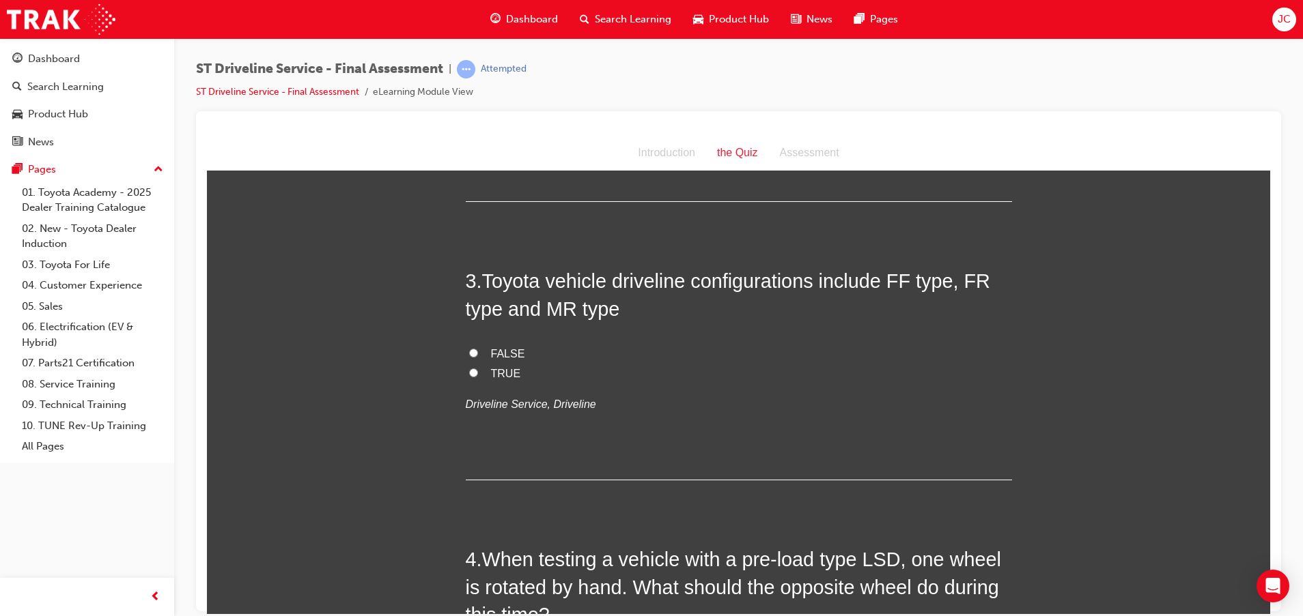
click at [491, 369] on span "TRUE" at bounding box center [506, 373] width 30 height 12
click at [478, 369] on input "TRUE" at bounding box center [473, 372] width 9 height 9
radio input "true"
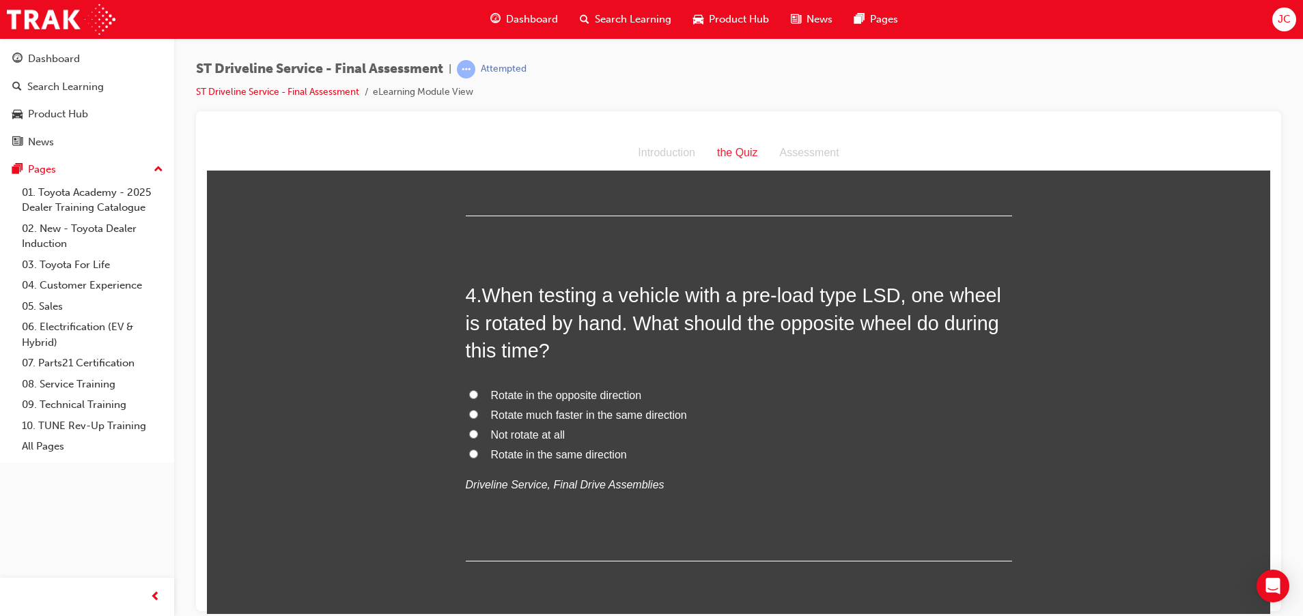
scroll to position [922, 0]
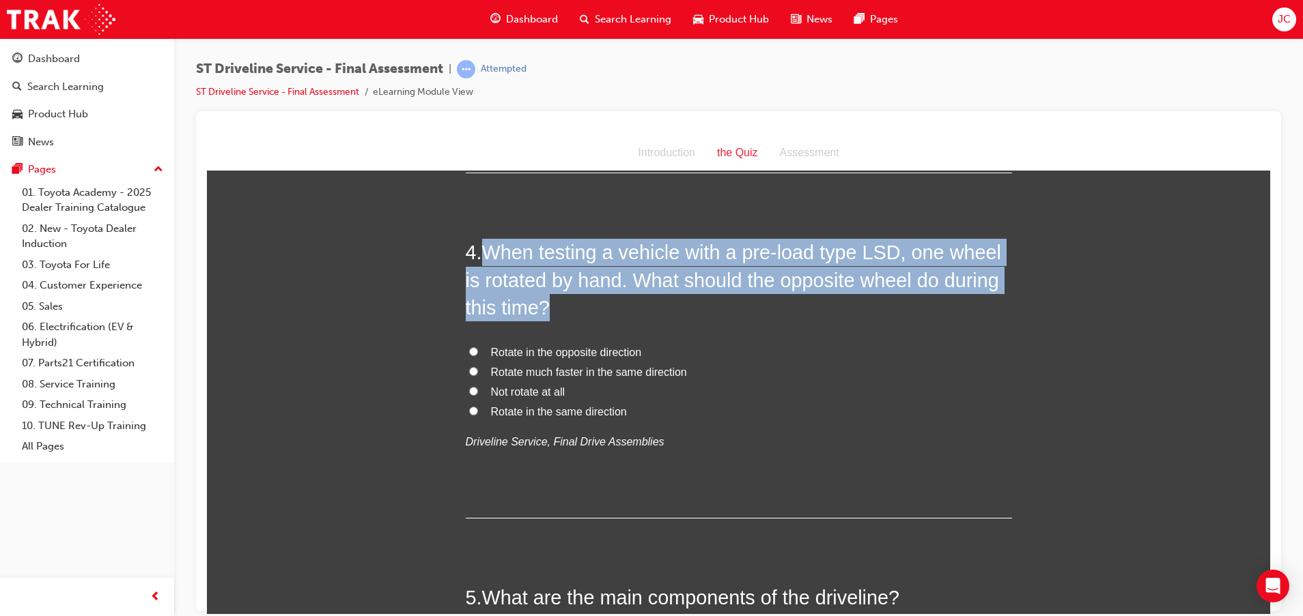
drag, startPoint x: 480, startPoint y: 253, endPoint x: 960, endPoint y: 309, distance: 483.2
click at [960, 309] on h2 "4 . When testing a vehicle with a pre-load type LSD, one wheel is rotated by ha…" at bounding box center [739, 279] width 546 height 83
click at [607, 318] on h2 "4 . When testing a vehicle with a pre-load type LSD, one wheel is rotated by ha…" at bounding box center [739, 279] width 546 height 83
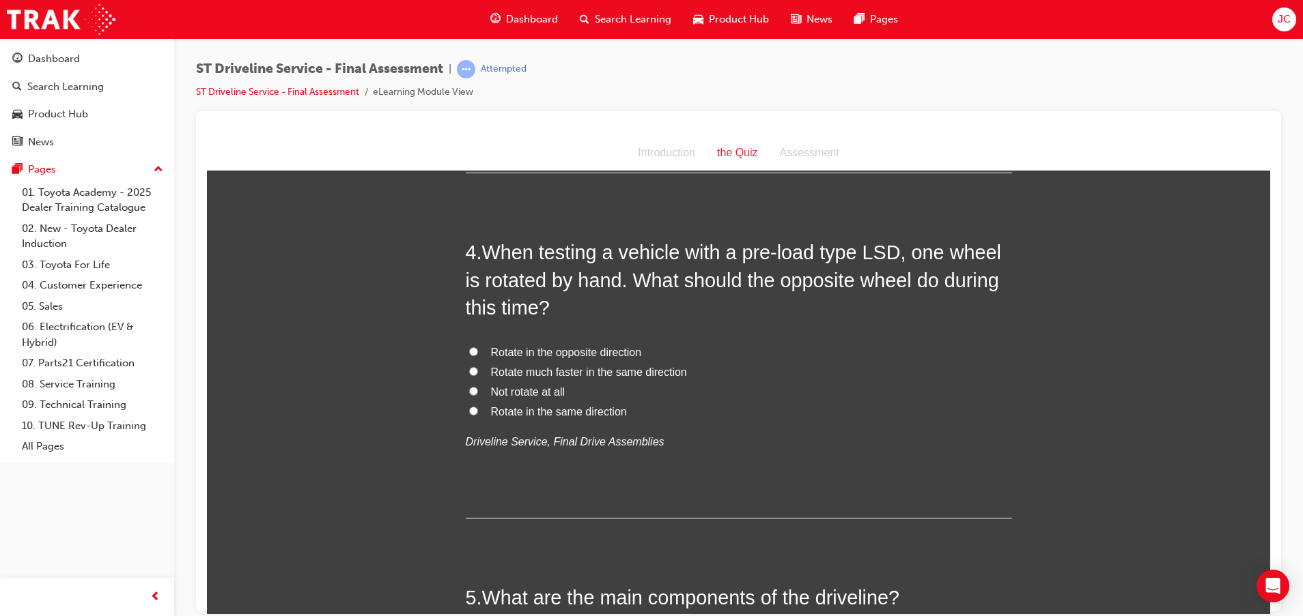
click at [583, 347] on span "Rotate in the opposite direction" at bounding box center [566, 352] width 151 height 12
click at [478, 347] on input "Rotate in the opposite direction" at bounding box center [473, 351] width 9 height 9
radio input "true"
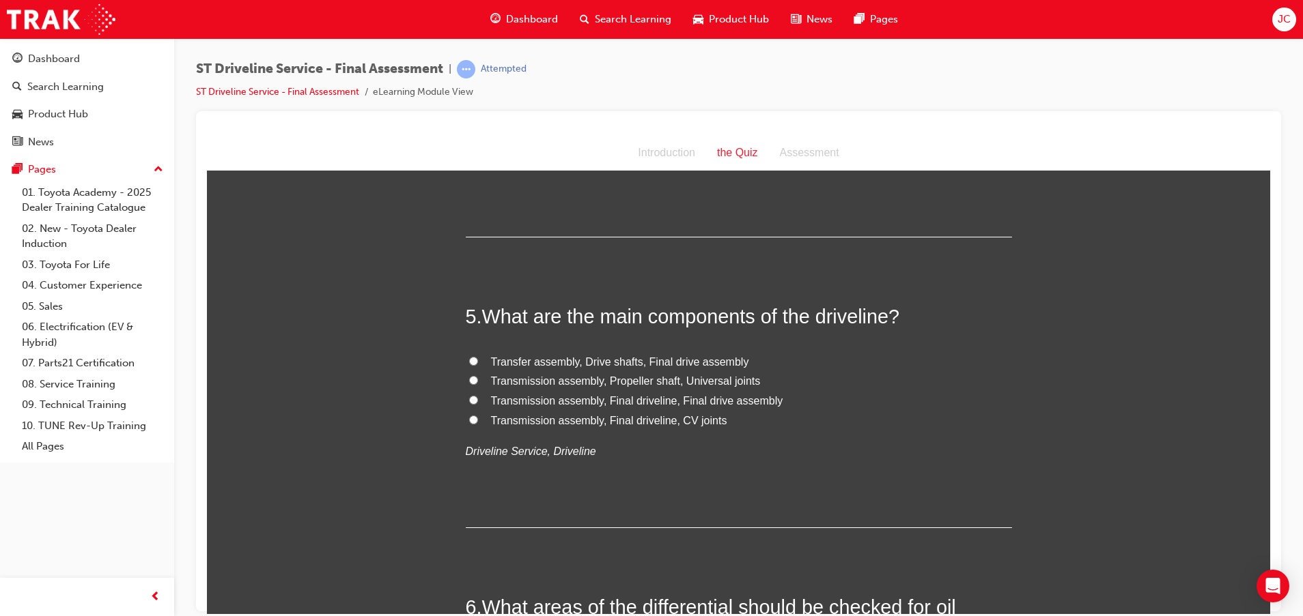
scroll to position [1229, 0]
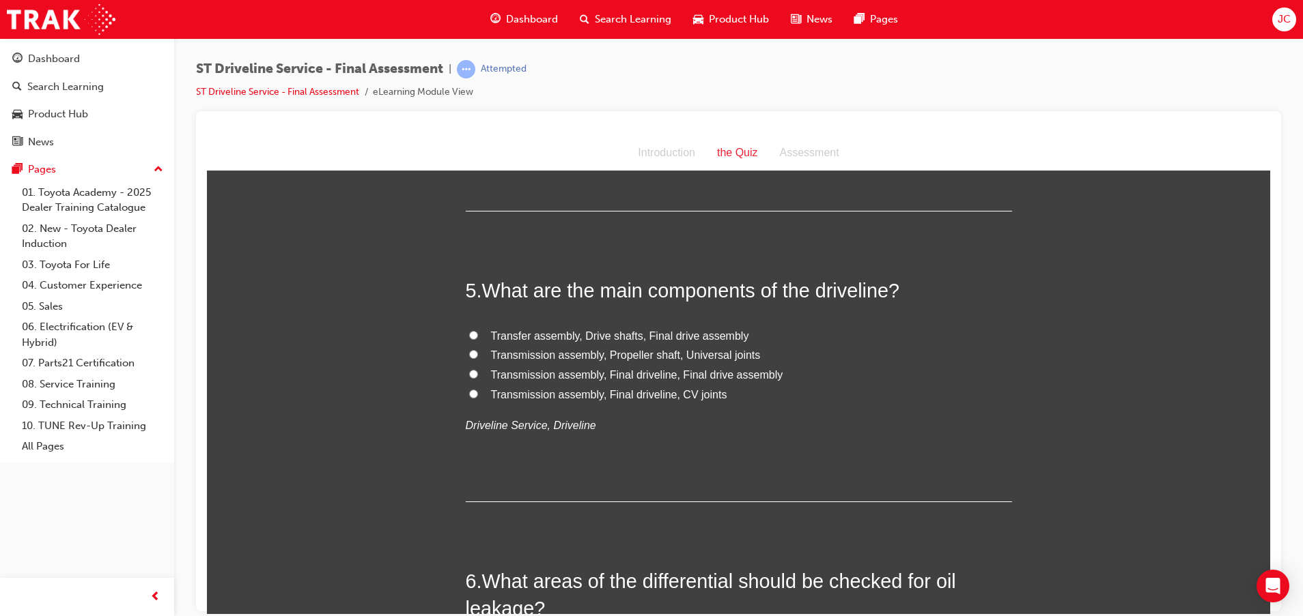
click at [702, 358] on span "Transmission assembly, Propeller shaft, Universal joints" at bounding box center [626, 355] width 270 height 12
click at [478, 358] on input "Transmission assembly, Propeller shaft, Universal joints" at bounding box center [473, 354] width 9 height 9
radio input "true"
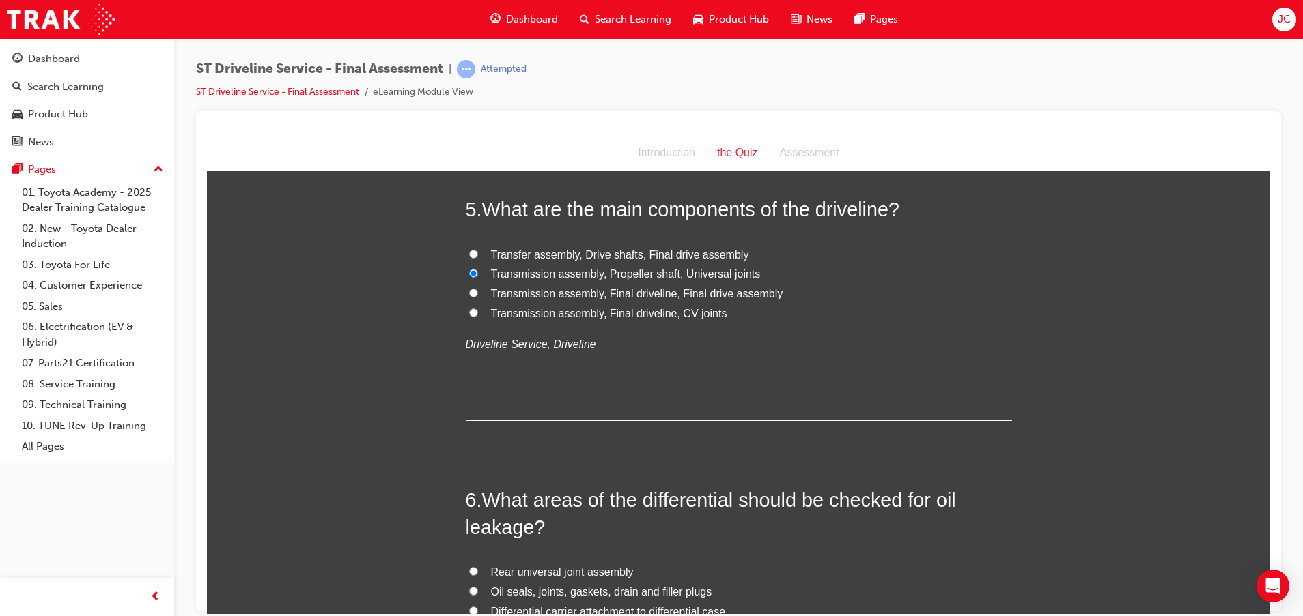
scroll to position [1434, 0]
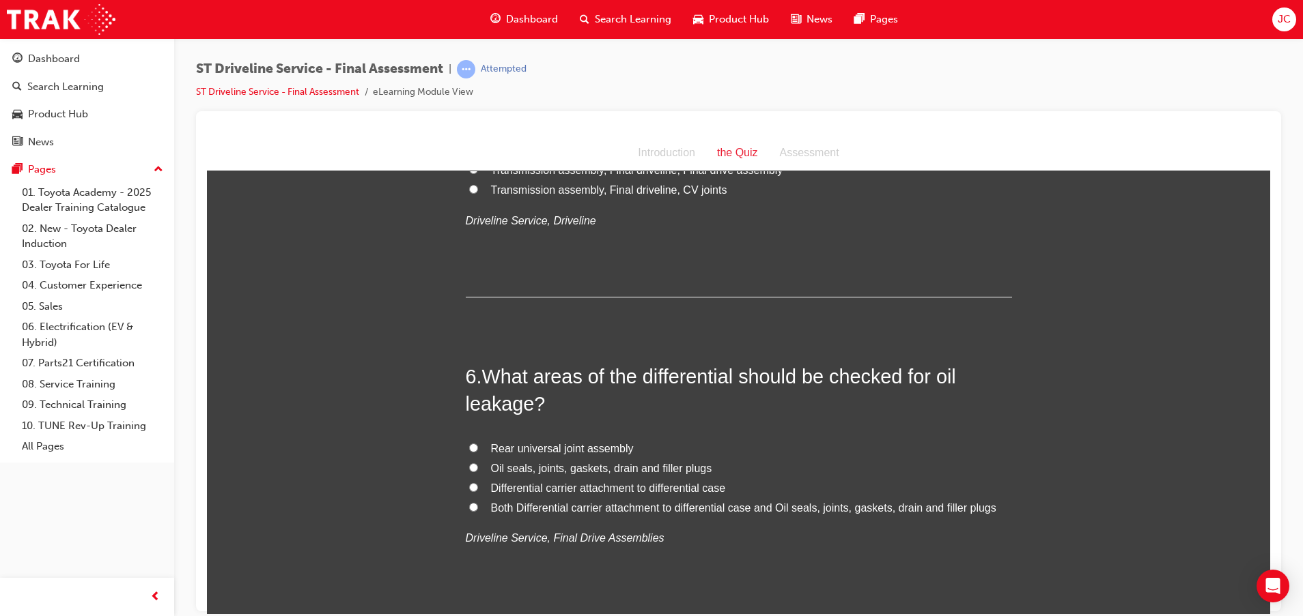
click at [548, 470] on span "Oil seals, joints, gaskets, drain and filler plugs" at bounding box center [601, 468] width 221 height 12
click at [478, 470] on input "Oil seals, joints, gaskets, drain and filler plugs" at bounding box center [473, 467] width 9 height 9
radio input "true"
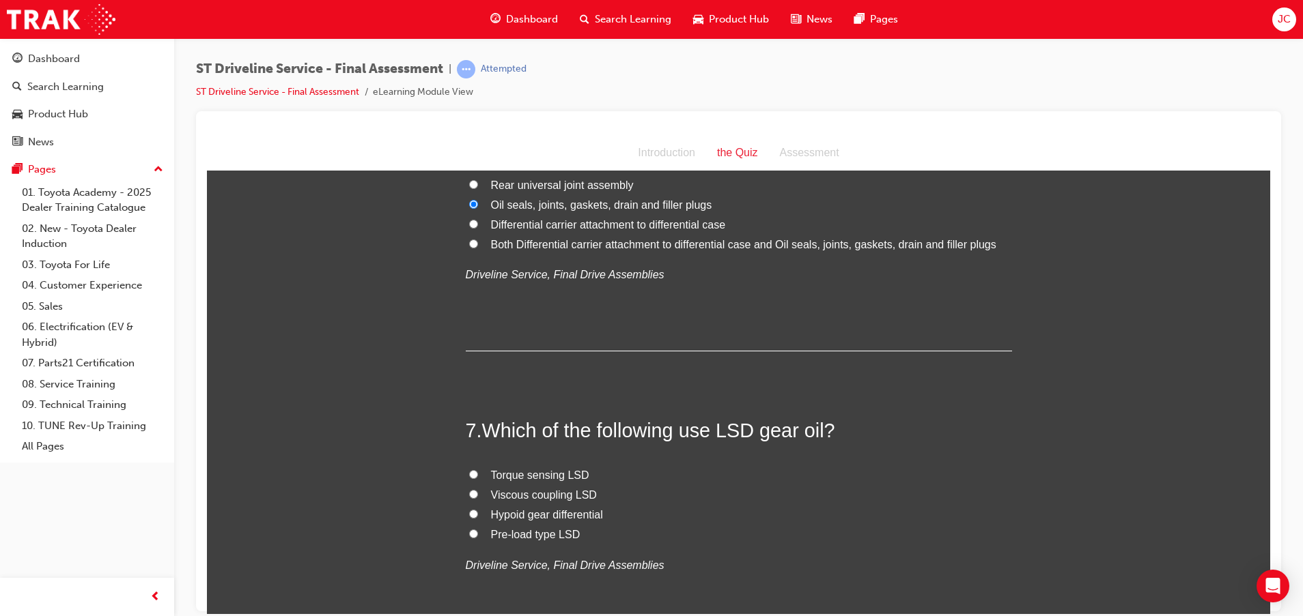
scroll to position [1741, 0]
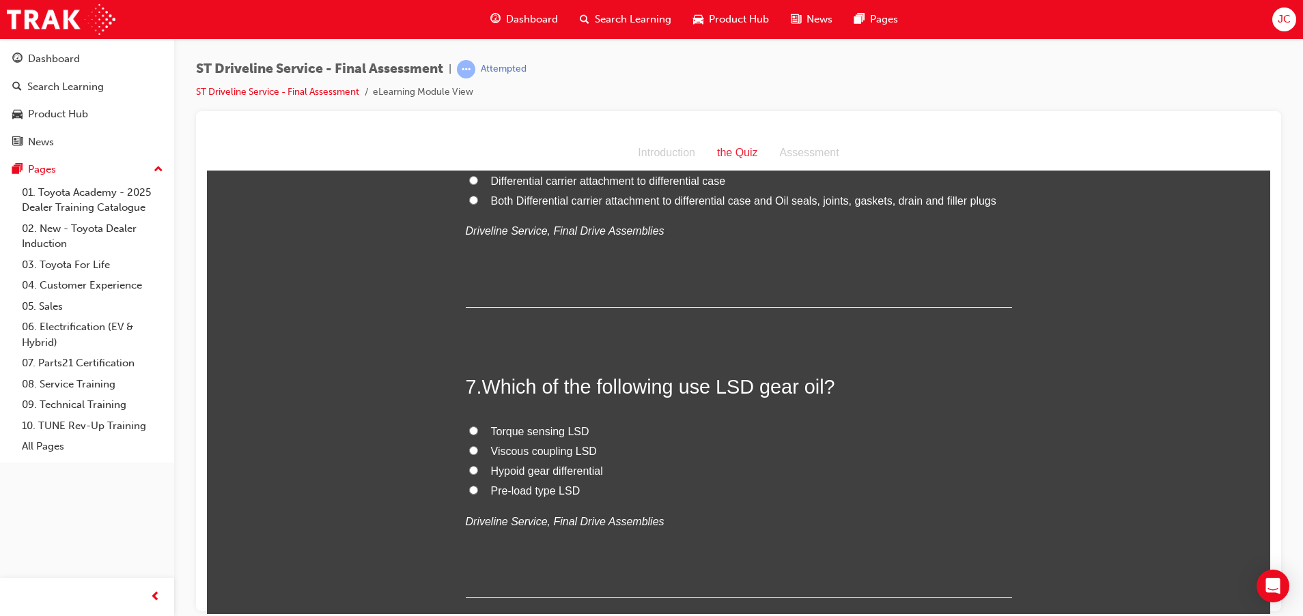
click at [524, 453] on span "Viscous coupling LSD" at bounding box center [544, 451] width 106 height 12
click at [478, 453] on input "Viscous coupling LSD" at bounding box center [473, 450] width 9 height 9
radio input "true"
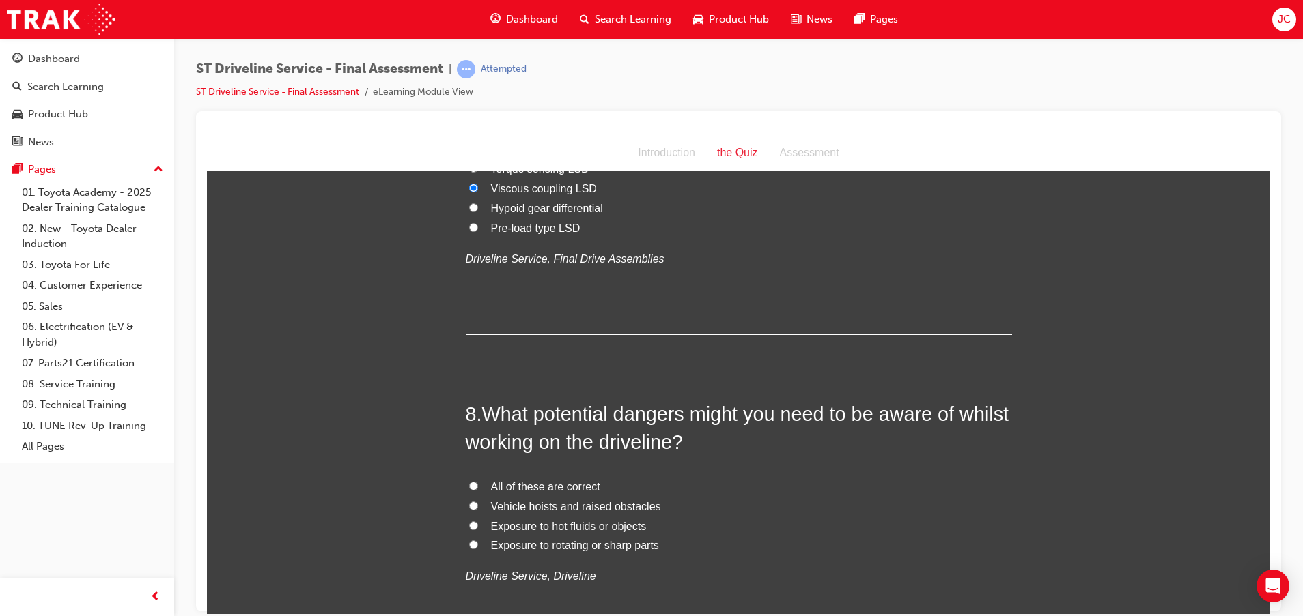
scroll to position [2048, 0]
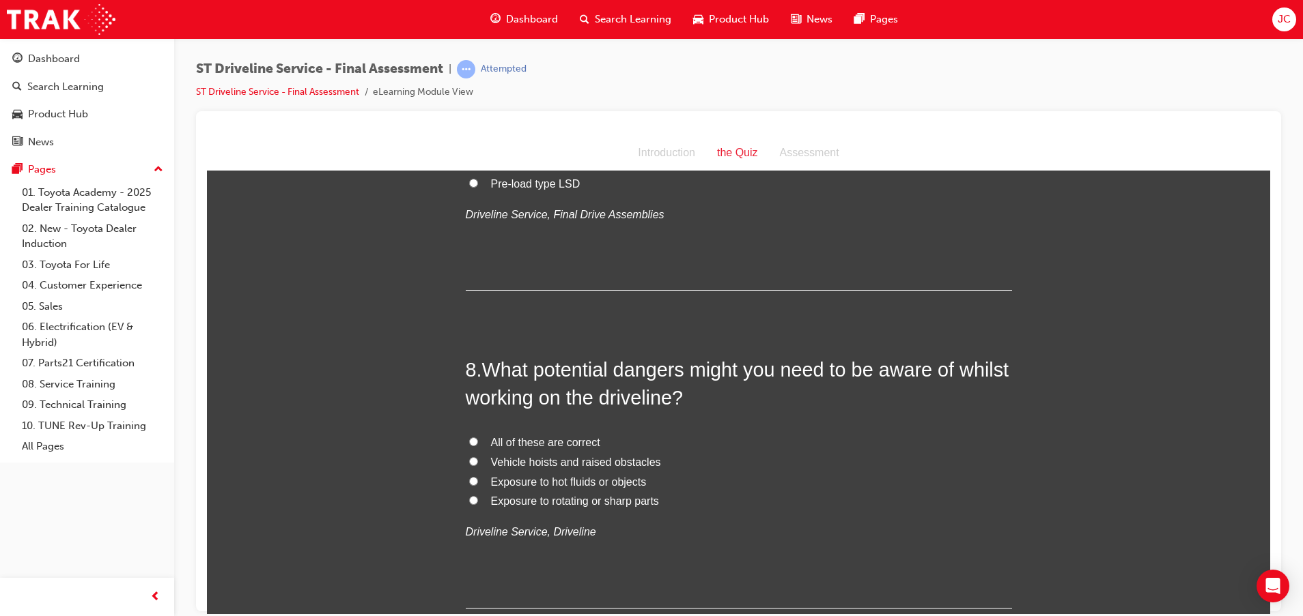
click at [549, 439] on span "All of these are correct" at bounding box center [545, 442] width 109 height 12
click at [478, 439] on input "All of these are correct" at bounding box center [473, 441] width 9 height 9
radio input "true"
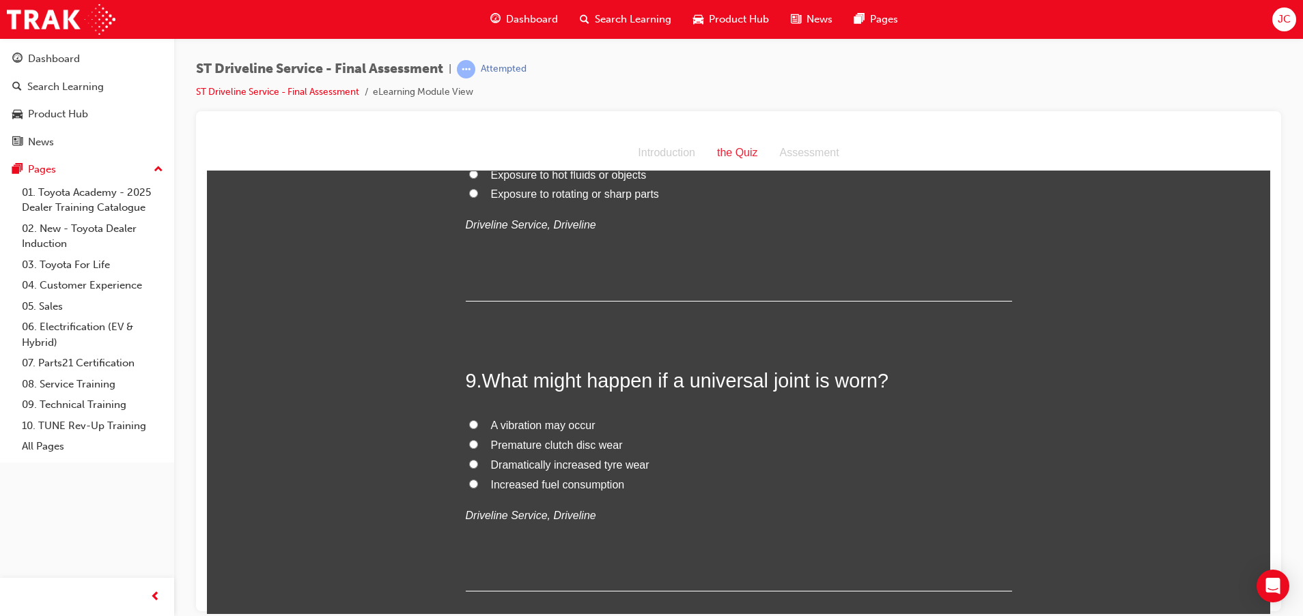
scroll to position [2458, 0]
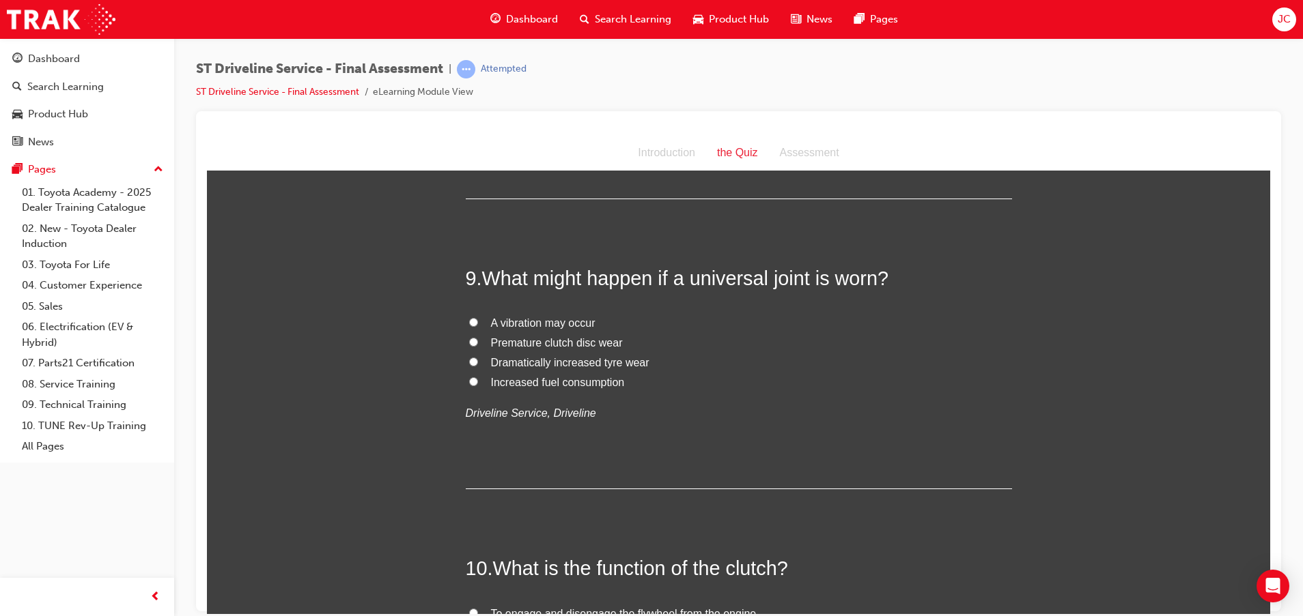
click at [528, 320] on span "A vibration may occur" at bounding box center [543, 323] width 104 height 12
click at [478, 320] on input "A vibration may occur" at bounding box center [473, 321] width 9 height 9
radio input "true"
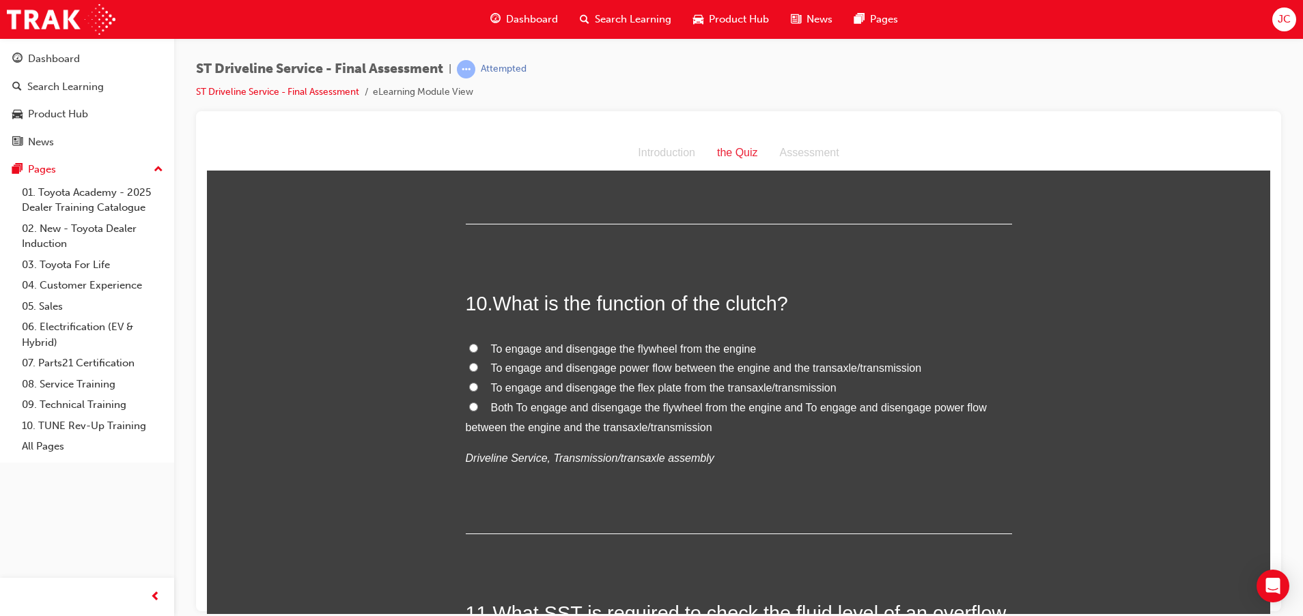
scroll to position [2765, 0]
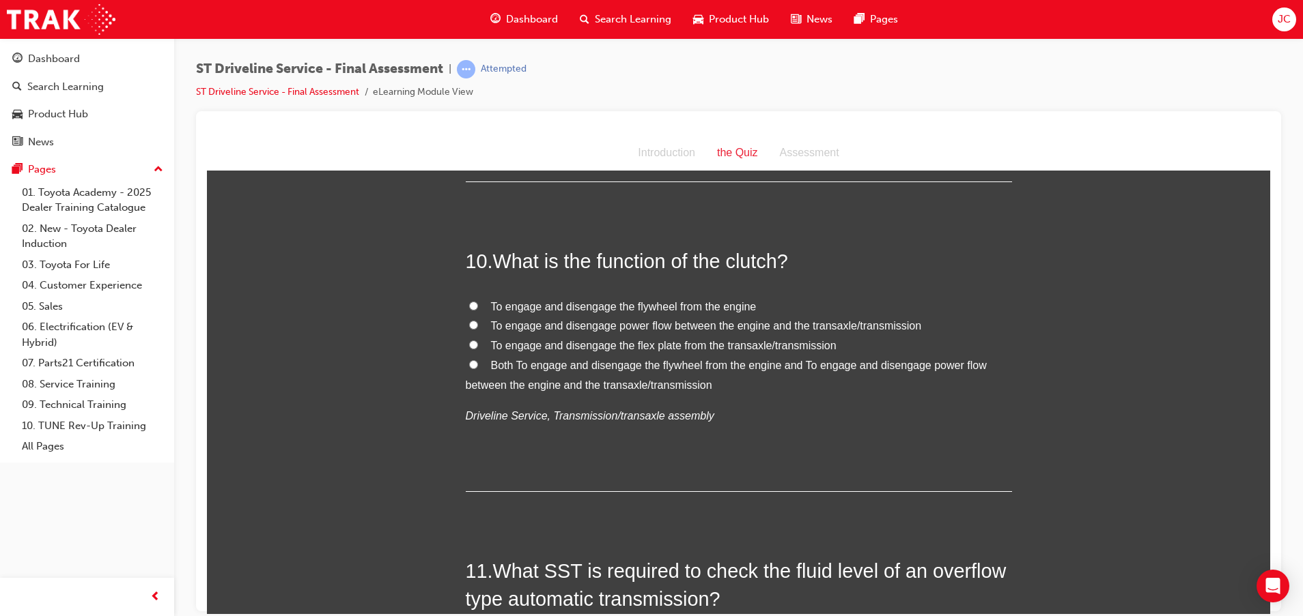
click at [538, 323] on span "To engage and disengage power flow between the engine and the transaxle/transmi…" at bounding box center [706, 325] width 431 height 12
click at [478, 323] on input "To engage and disengage power flow between the engine and the transaxle/transmi…" at bounding box center [473, 324] width 9 height 9
radio input "true"
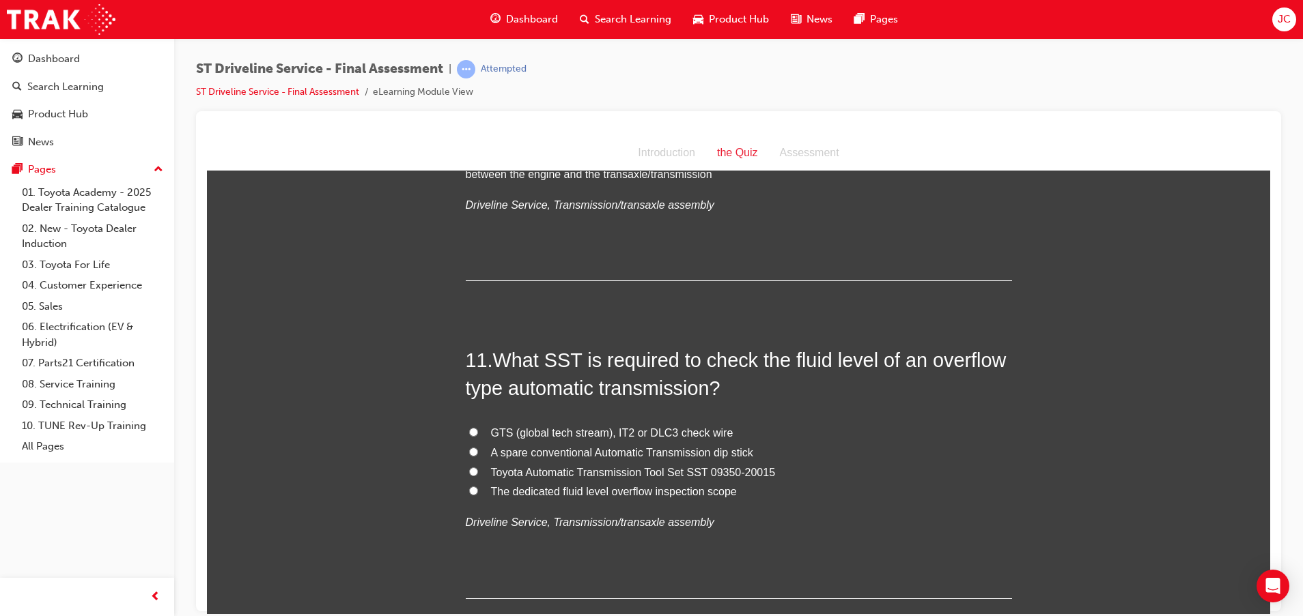
scroll to position [3072, 0]
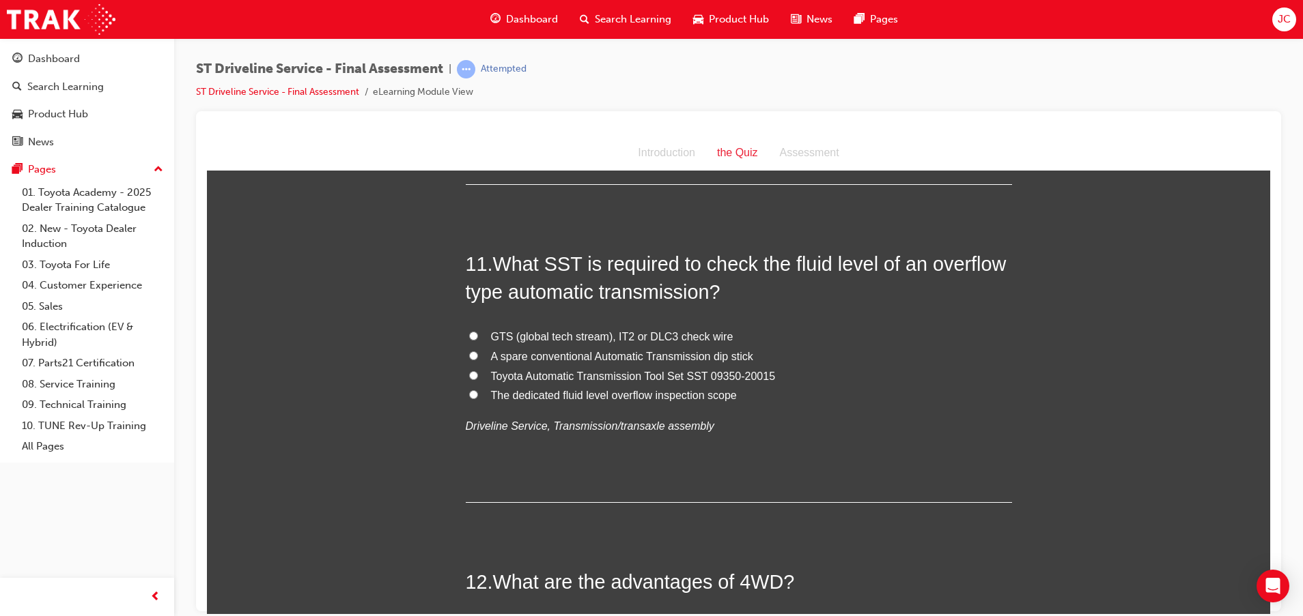
click at [674, 393] on span "The dedicated fluid level overflow inspection scope" at bounding box center [614, 395] width 246 height 12
click at [478, 393] on input "The dedicated fluid level overflow inspection scope" at bounding box center [473, 394] width 9 height 9
radio input "true"
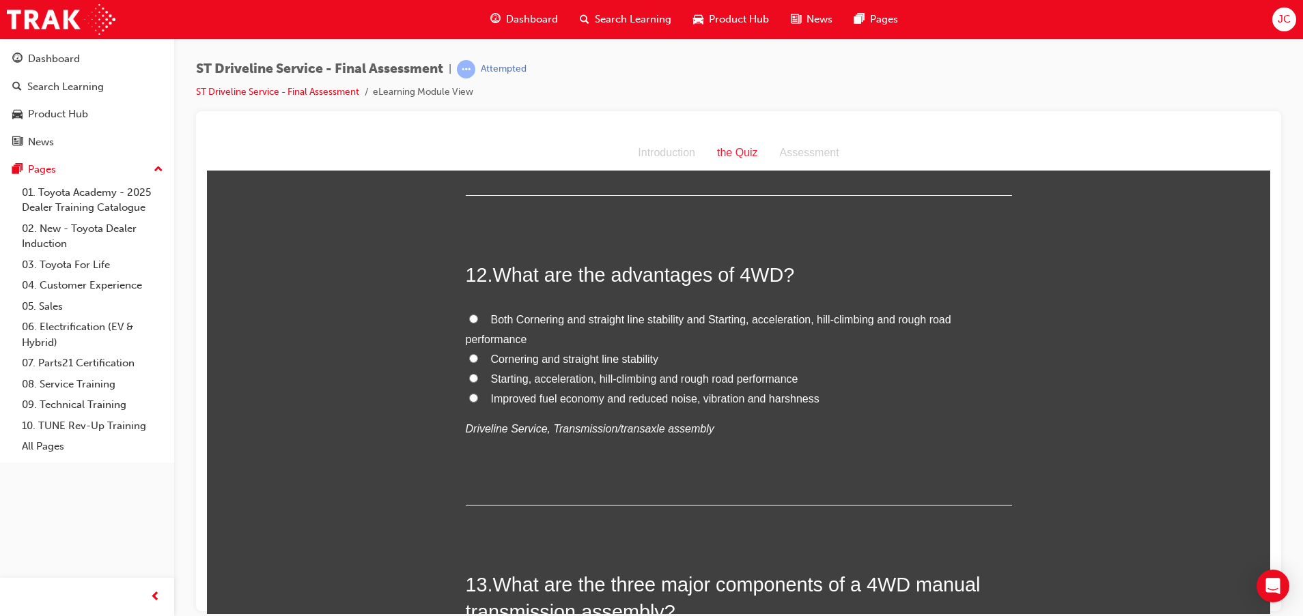
click at [617, 316] on span "Both Cornering and straight line stability and Starting, acceleration, hill-cli…" at bounding box center [708, 328] width 485 height 31
click at [478, 316] on input "Both Cornering and straight line stability and Starting, acceleration, hill-cli…" at bounding box center [473, 318] width 9 height 9
radio input "true"
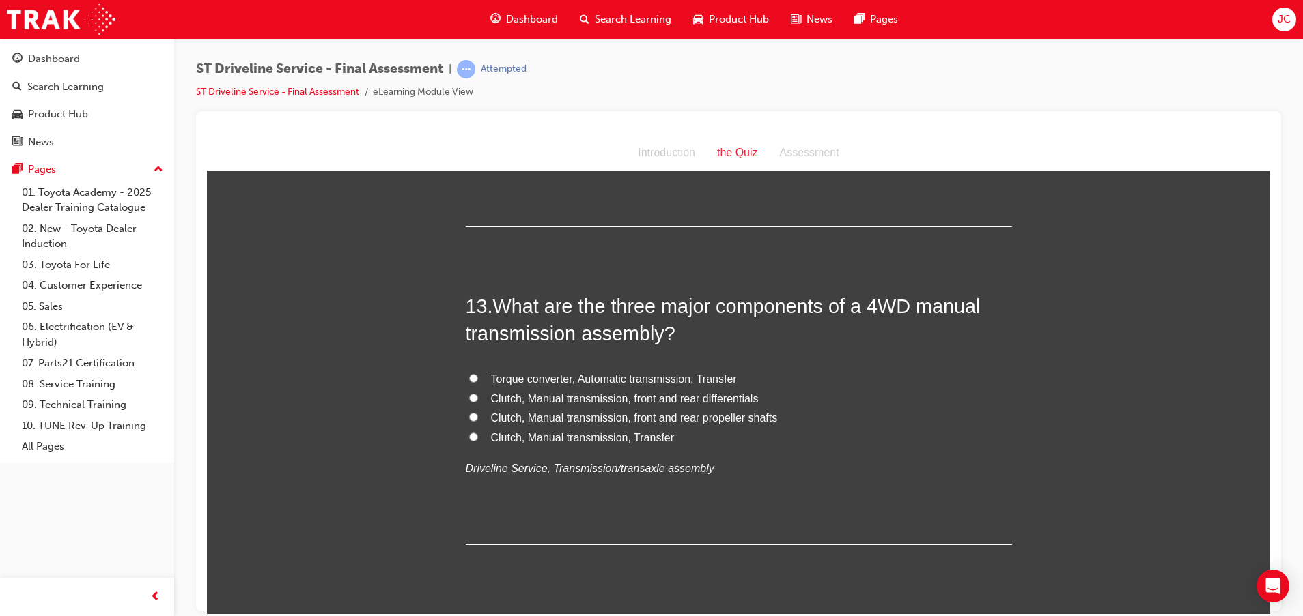
scroll to position [3687, 0]
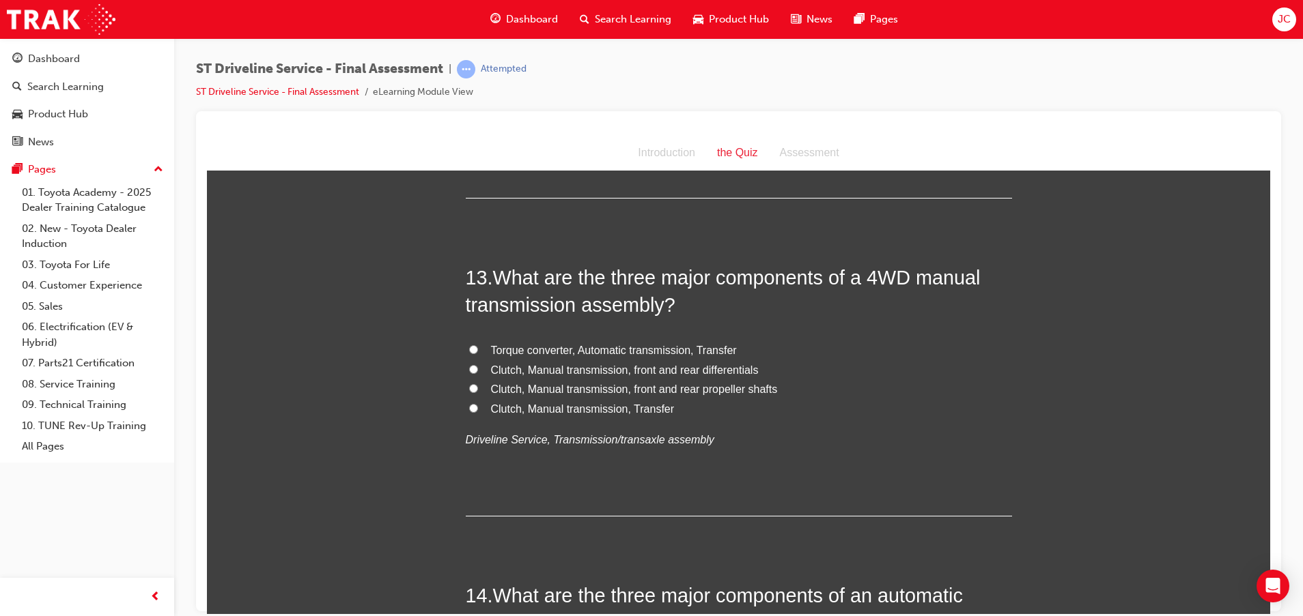
click at [606, 405] on span "Clutch, Manual transmission, Transfer" at bounding box center [583, 409] width 184 height 12
click at [478, 405] on input "Clutch, Manual transmission, Transfer" at bounding box center [473, 407] width 9 height 9
radio input "true"
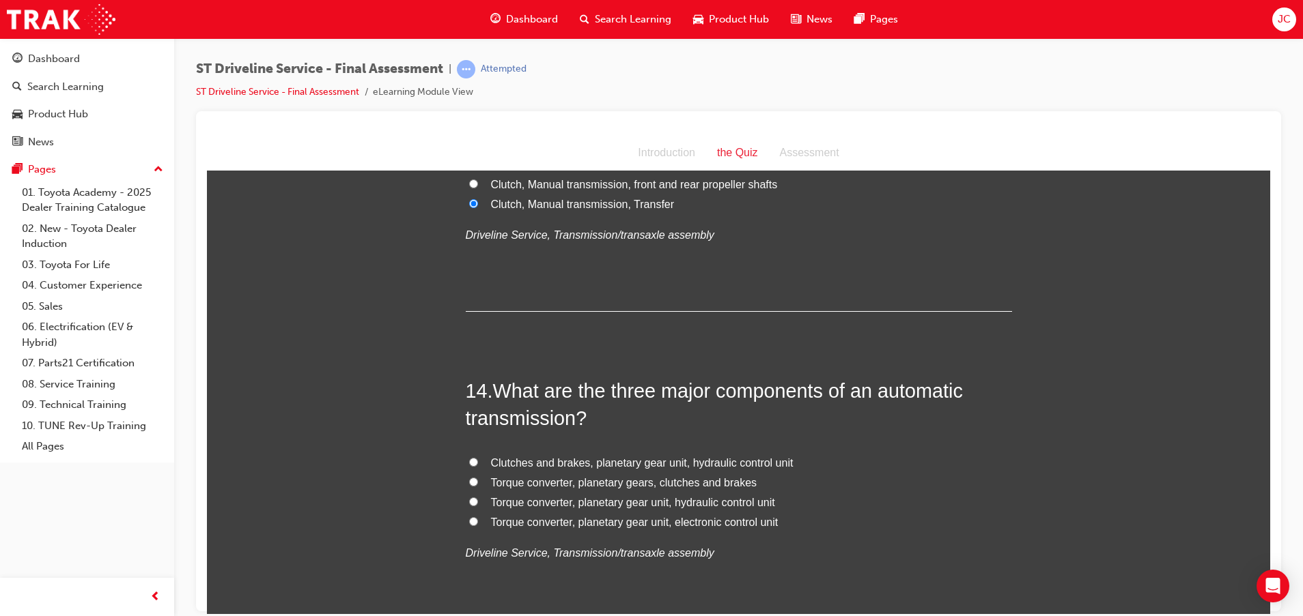
scroll to position [3994, 0]
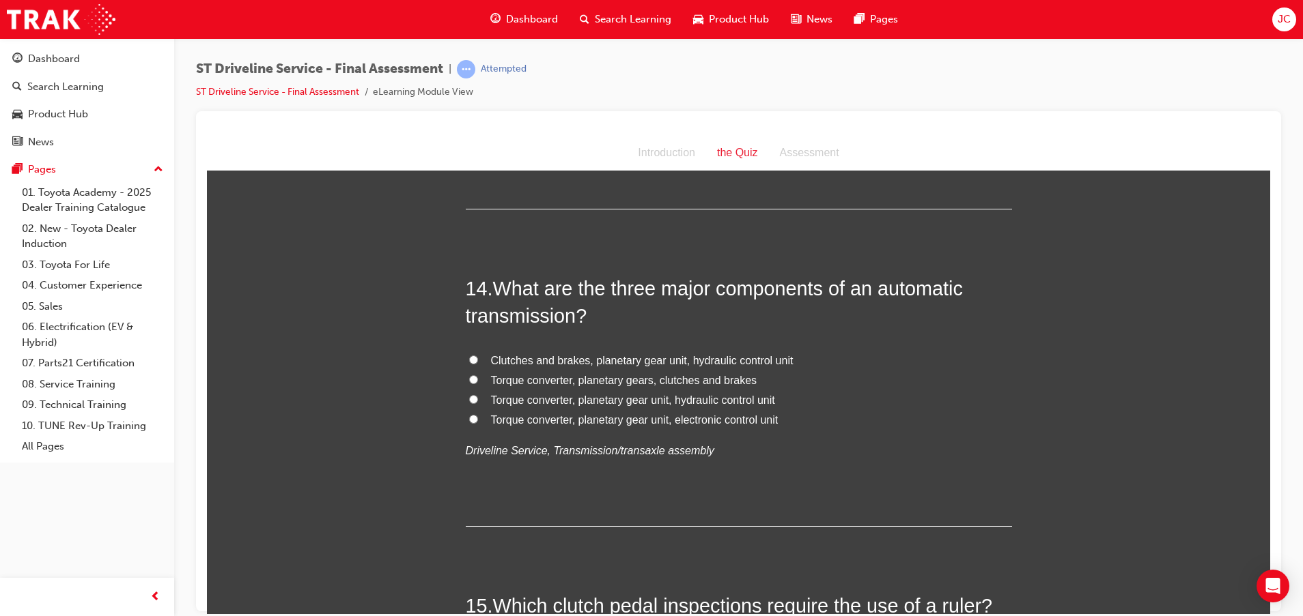
click at [621, 401] on span "Torque converter, planetary gear unit, hydraulic control unit" at bounding box center [633, 400] width 284 height 12
click at [478, 401] on input "Torque converter, planetary gear unit, hydraulic control unit" at bounding box center [473, 399] width 9 height 9
radio input "true"
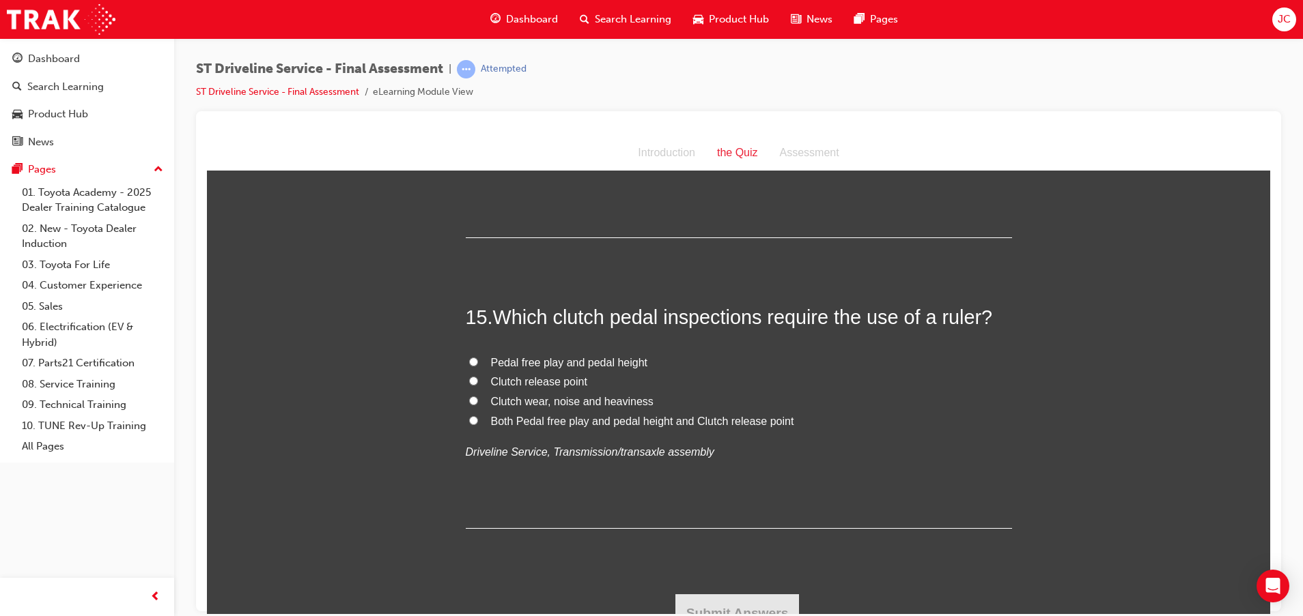
scroll to position [4300, 0]
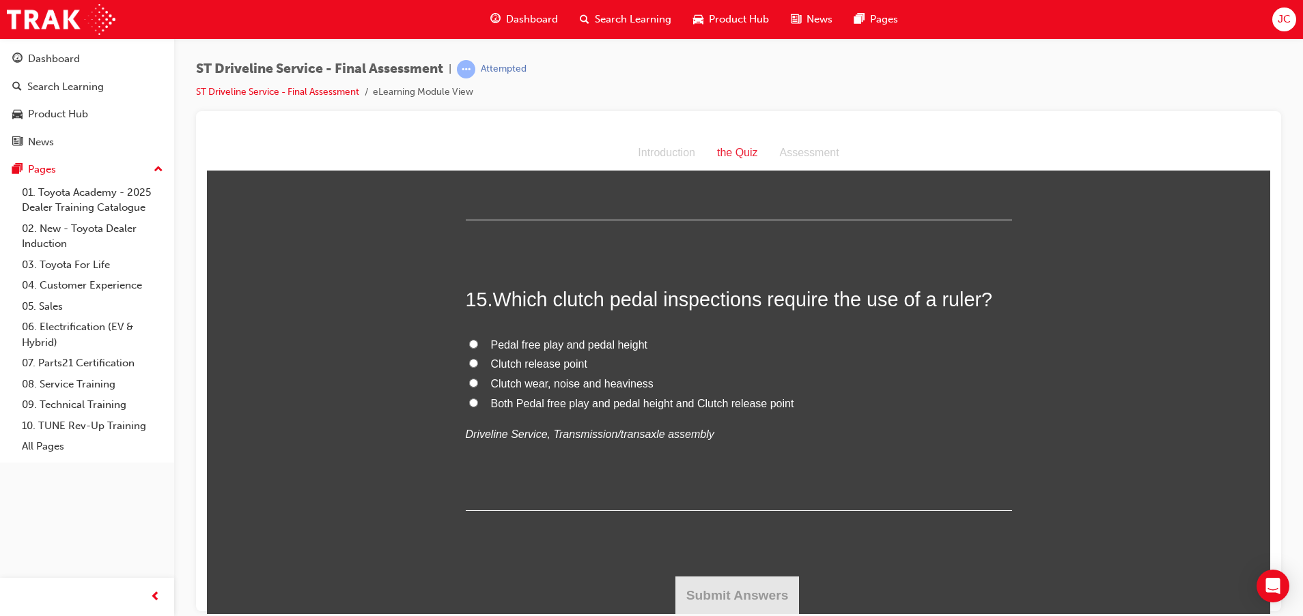
click at [540, 346] on span "Pedal free play and pedal height" at bounding box center [569, 345] width 157 height 12
click at [478, 346] on input "Pedal free play and pedal height" at bounding box center [473, 343] width 9 height 9
radio input "true"
click at [702, 597] on button "Submit Answers" at bounding box center [737, 595] width 124 height 38
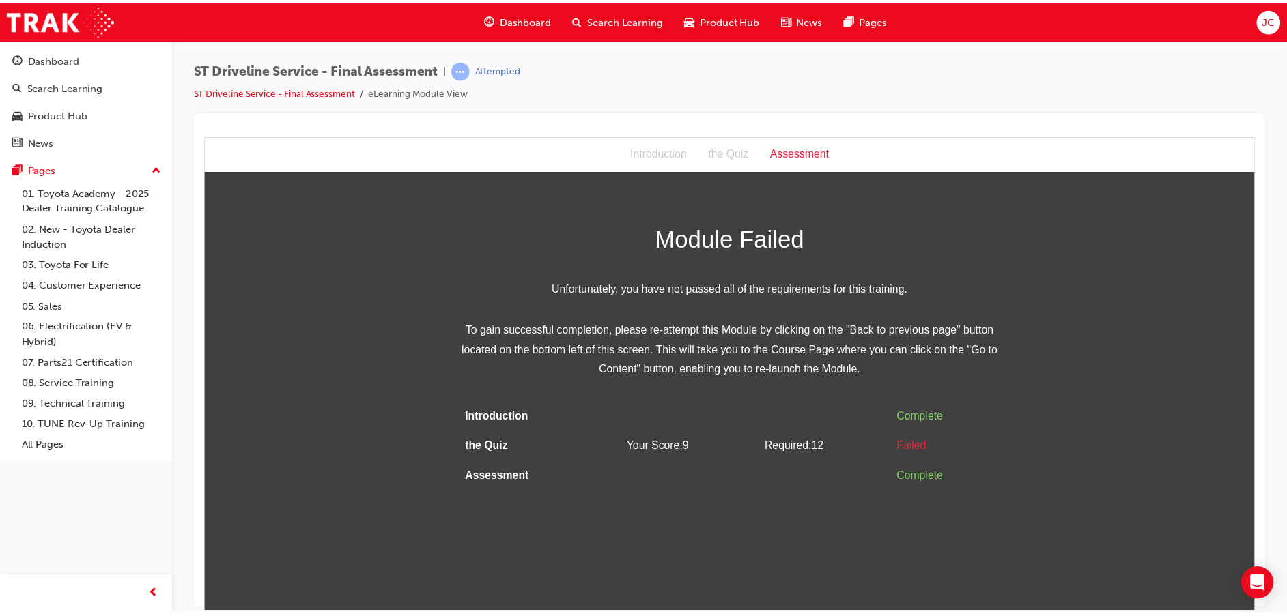
scroll to position [0, 0]
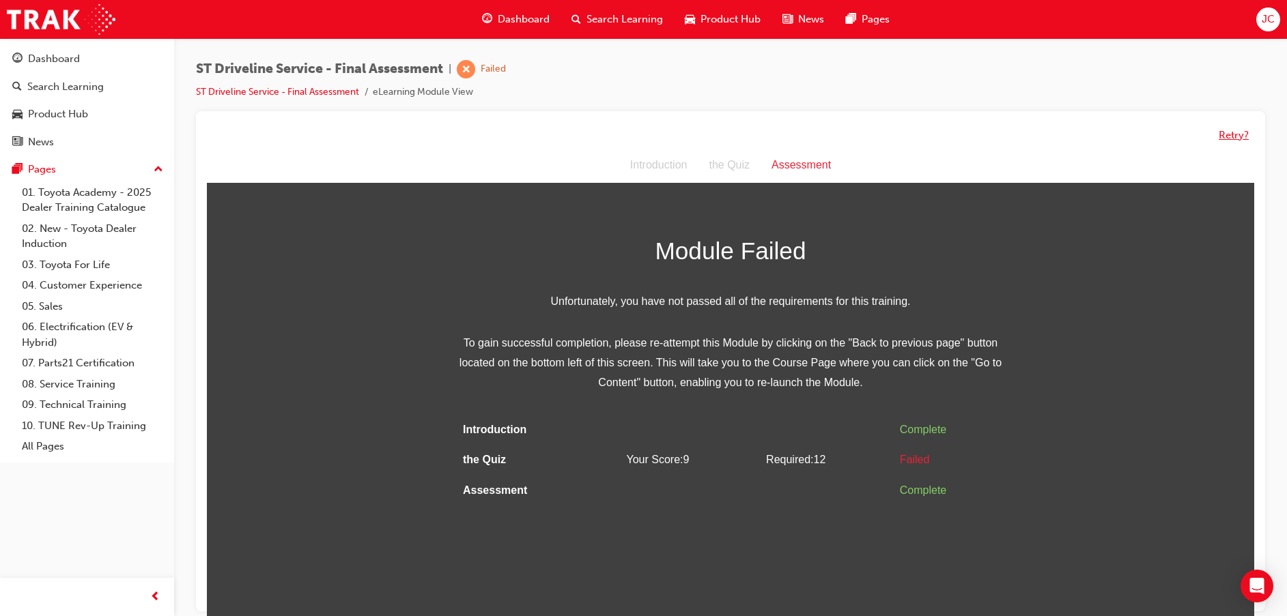
click at [1230, 132] on button "Retry?" at bounding box center [1234, 136] width 30 height 16
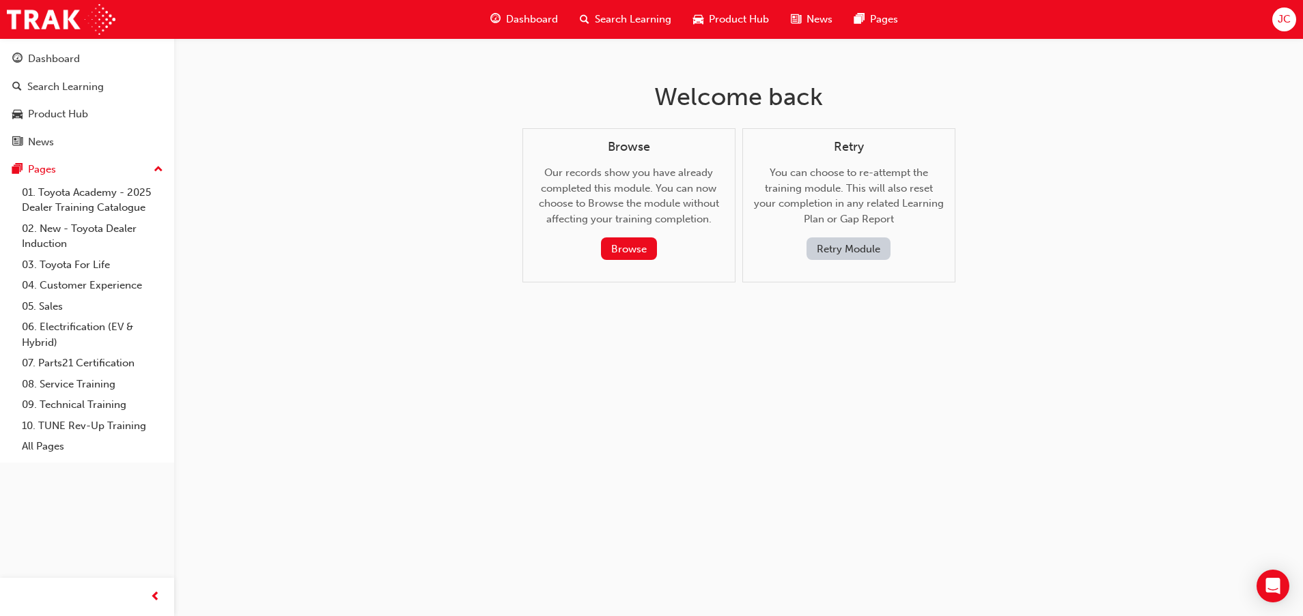
click at [827, 246] on button "Retry Module" at bounding box center [848, 249] width 84 height 23
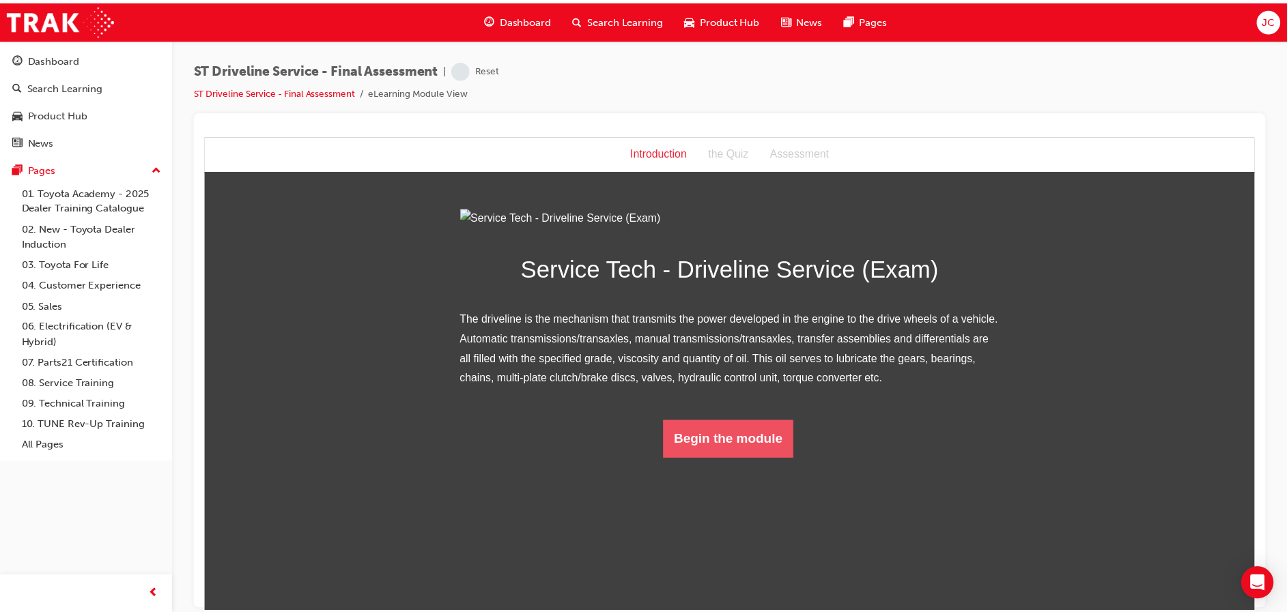
click at [722, 461] on button "Begin the module" at bounding box center [734, 442] width 132 height 38
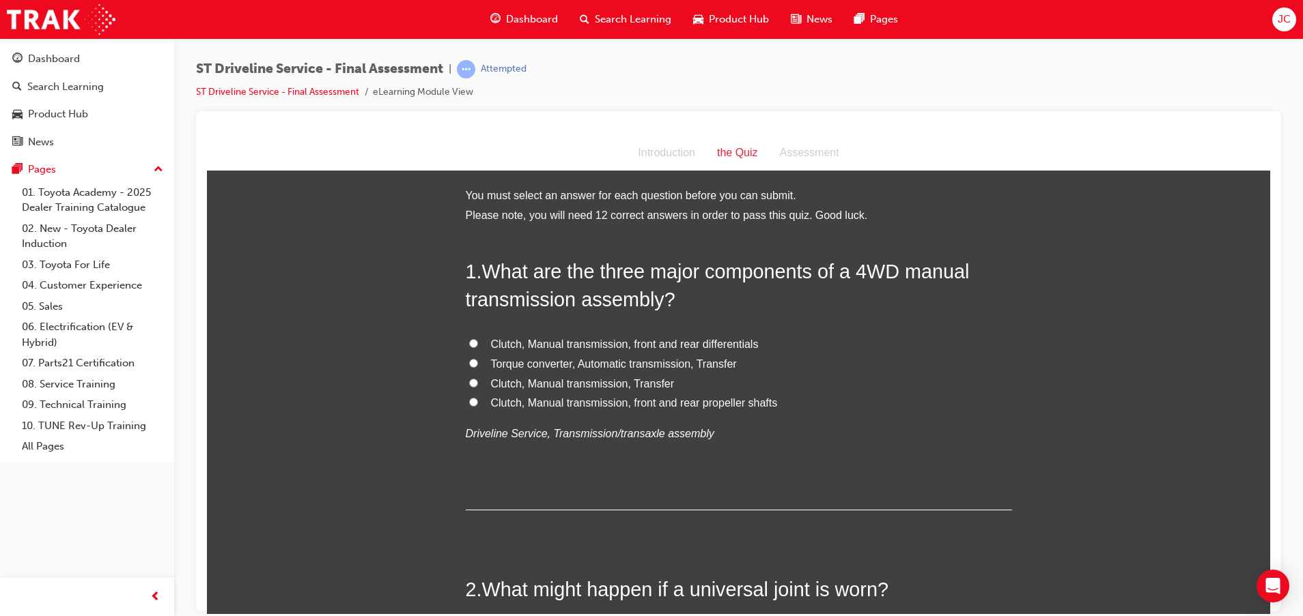
click at [603, 387] on span "Clutch, Manual transmission, Transfer" at bounding box center [583, 384] width 184 height 12
click at [478, 387] on input "Clutch, Manual transmission, Transfer" at bounding box center [473, 382] width 9 height 9
radio input "true"
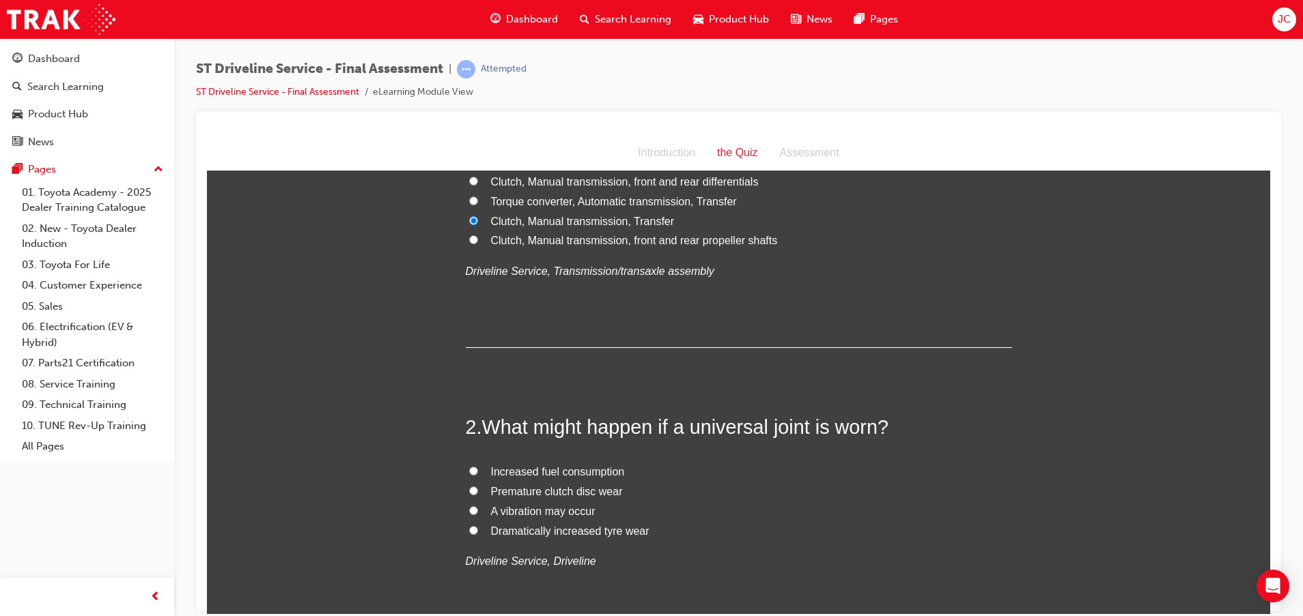
scroll to position [205, 0]
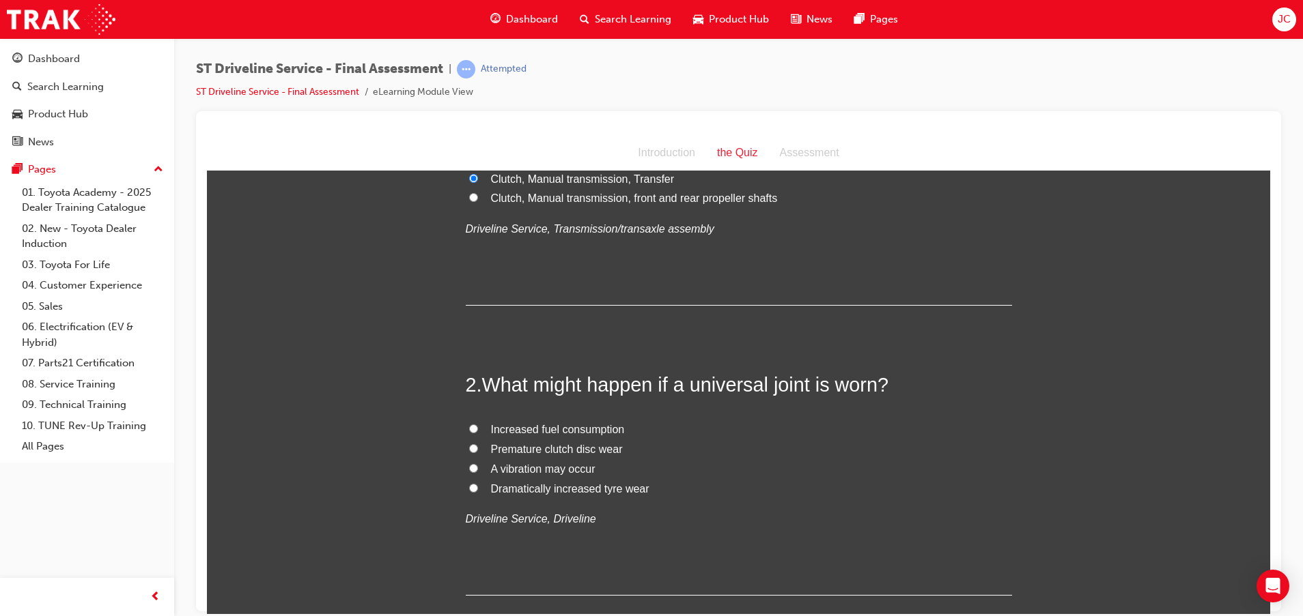
click at [536, 463] on span "A vibration may occur" at bounding box center [543, 469] width 104 height 12
click at [478, 464] on input "A vibration may occur" at bounding box center [473, 468] width 9 height 9
radio input "true"
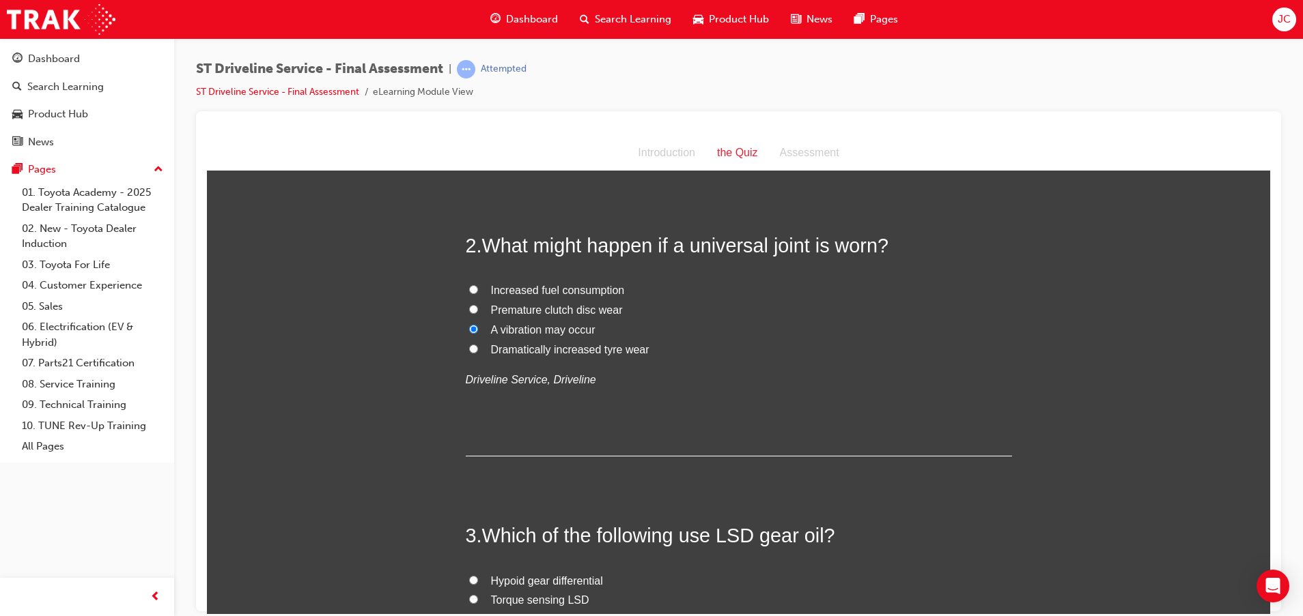
scroll to position [512, 0]
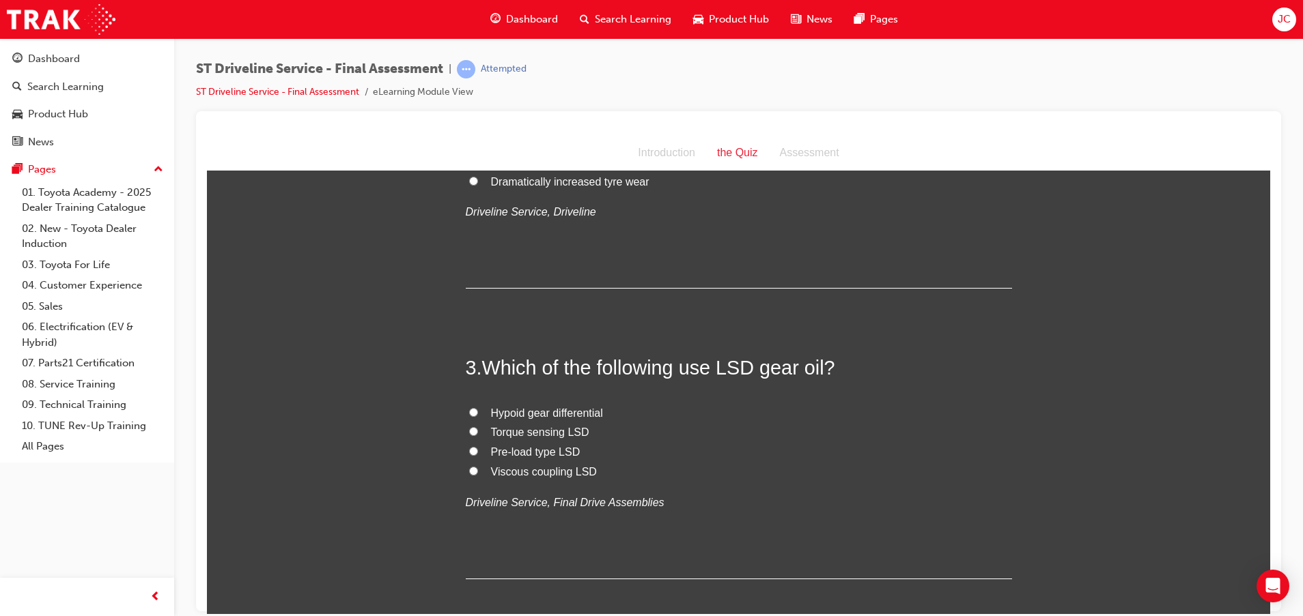
click at [516, 472] on span "Viscous coupling LSD" at bounding box center [544, 472] width 106 height 12
click at [478, 472] on input "Viscous coupling LSD" at bounding box center [473, 470] width 9 height 9
radio input "true"
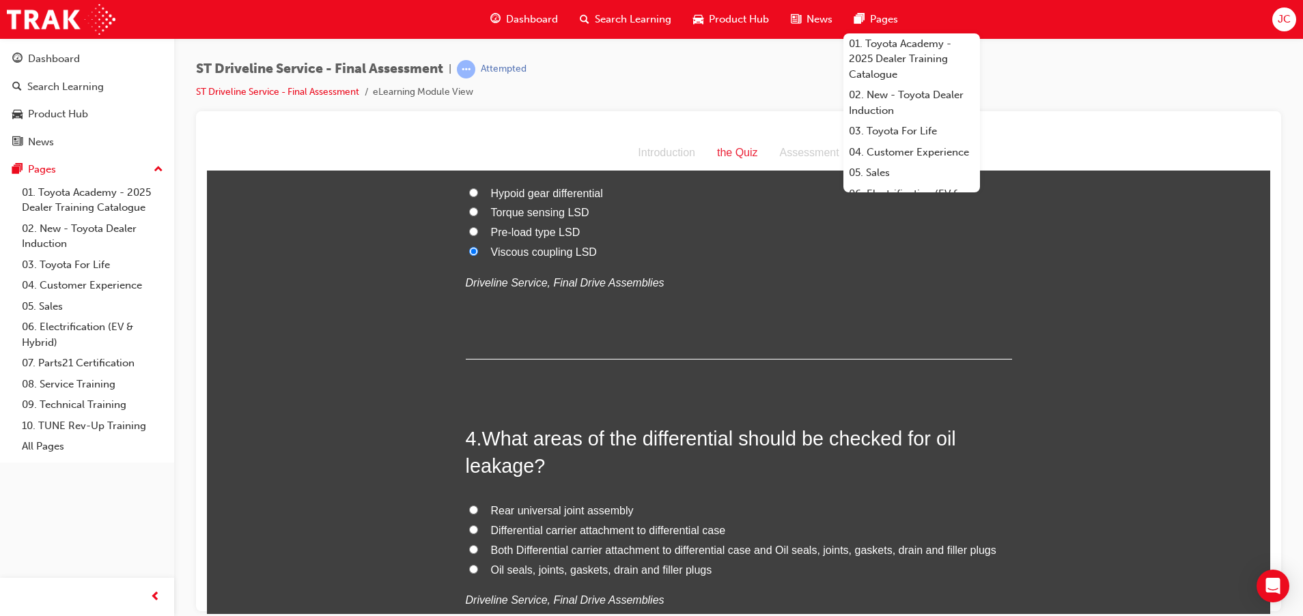
scroll to position [819, 0]
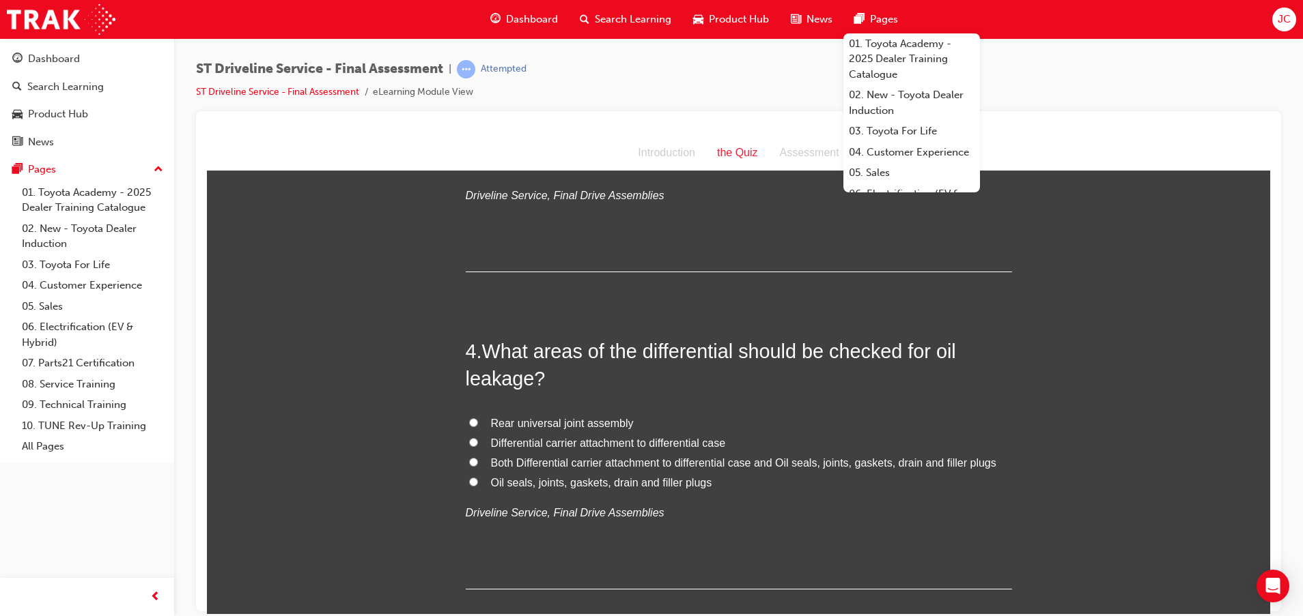
click at [535, 461] on span "Both Differential carrier attachment to differential case and Oil seals, joints…" at bounding box center [743, 463] width 505 height 12
click at [478, 461] on input "Both Differential carrier attachment to differential case and Oil seals, joints…" at bounding box center [473, 461] width 9 height 9
radio input "true"
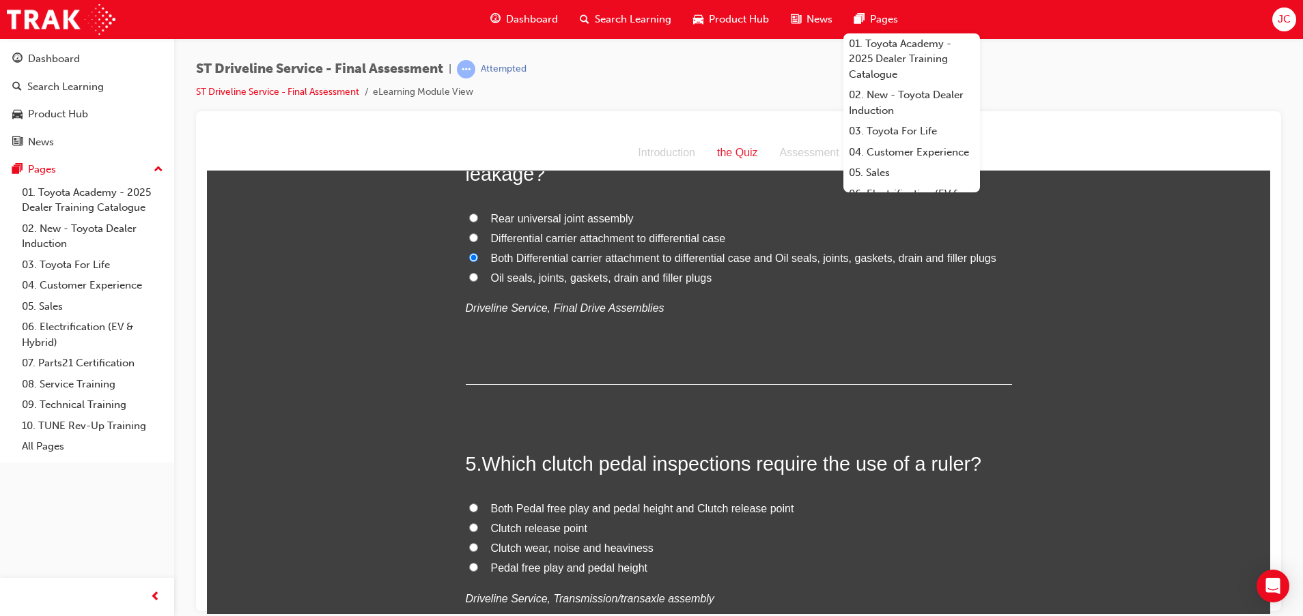
scroll to position [1126, 0]
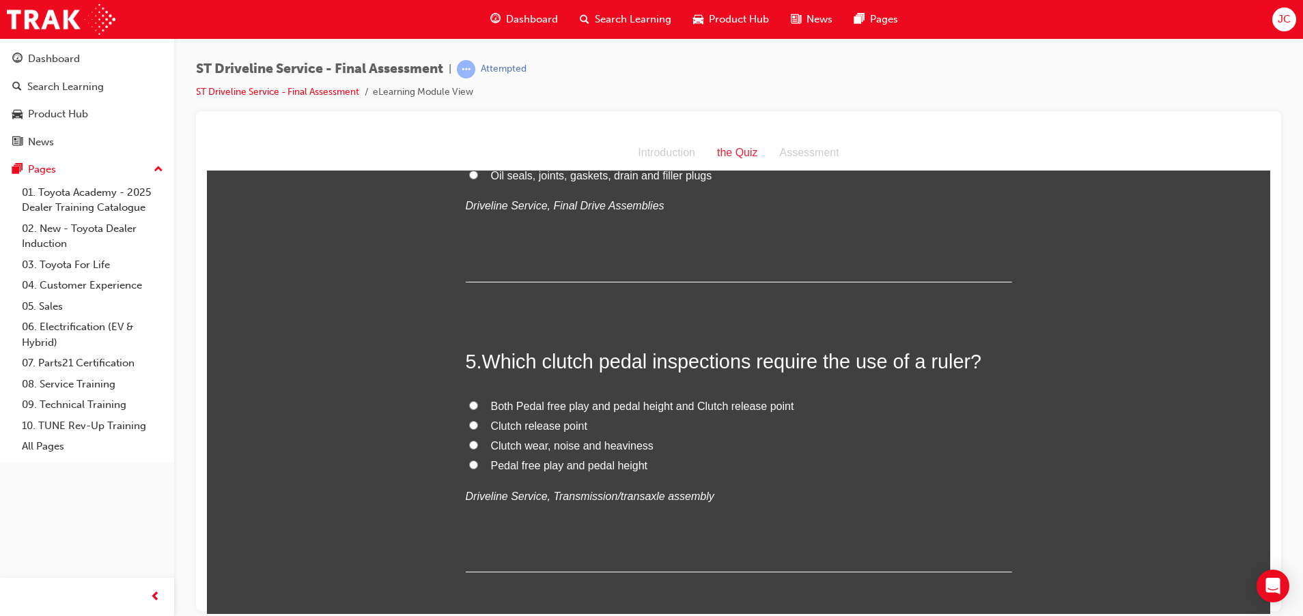
click at [670, 403] on span "Both Pedal free play and pedal height and Clutch release point" at bounding box center [642, 406] width 303 height 12
click at [478, 403] on input "Both Pedal free play and pedal height and Clutch release point" at bounding box center [473, 405] width 9 height 9
radio input "true"
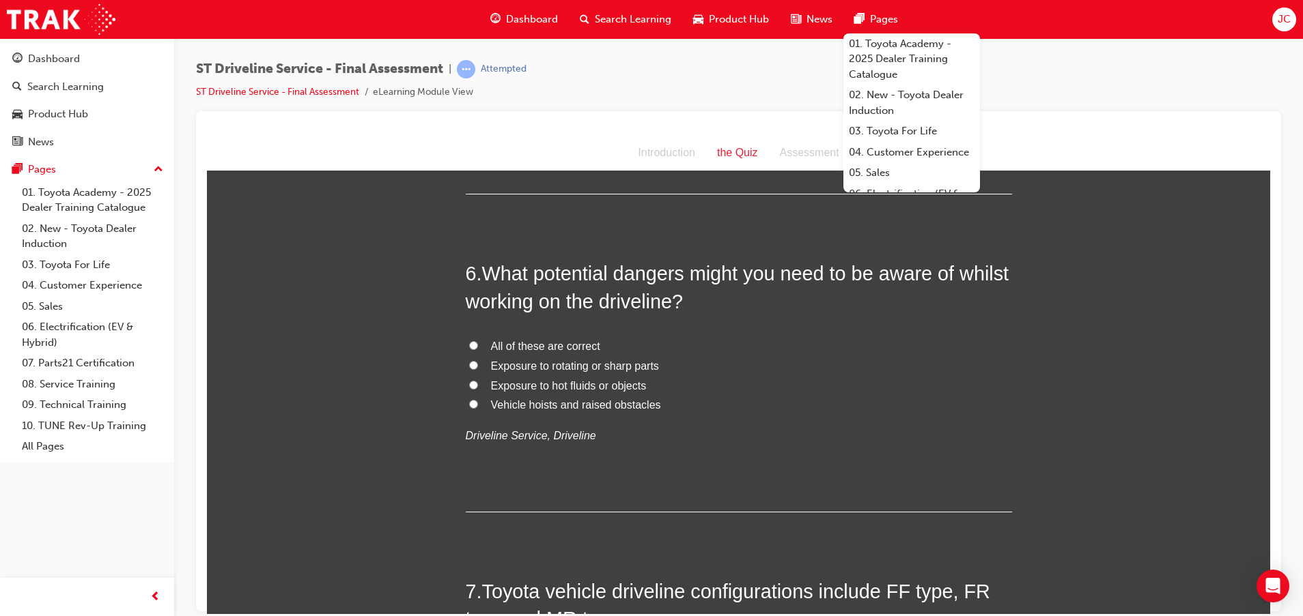
scroll to position [1536, 0]
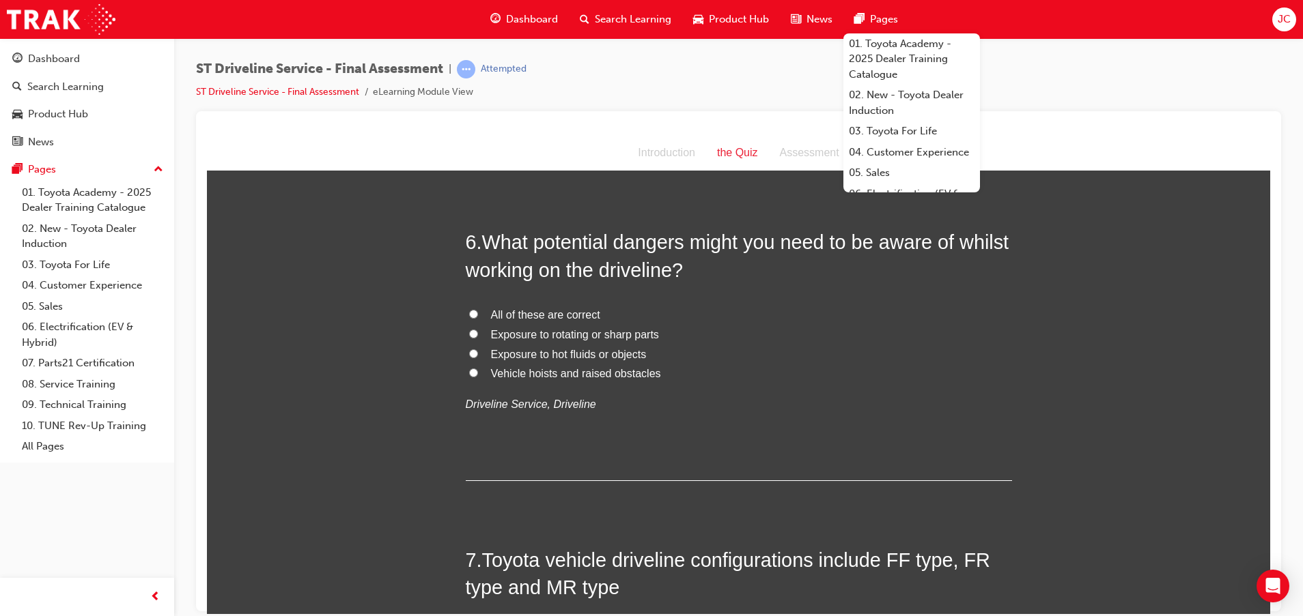
click at [528, 310] on span "All of these are correct" at bounding box center [545, 315] width 109 height 12
click at [478, 310] on input "All of these are correct" at bounding box center [473, 313] width 9 height 9
radio input "true"
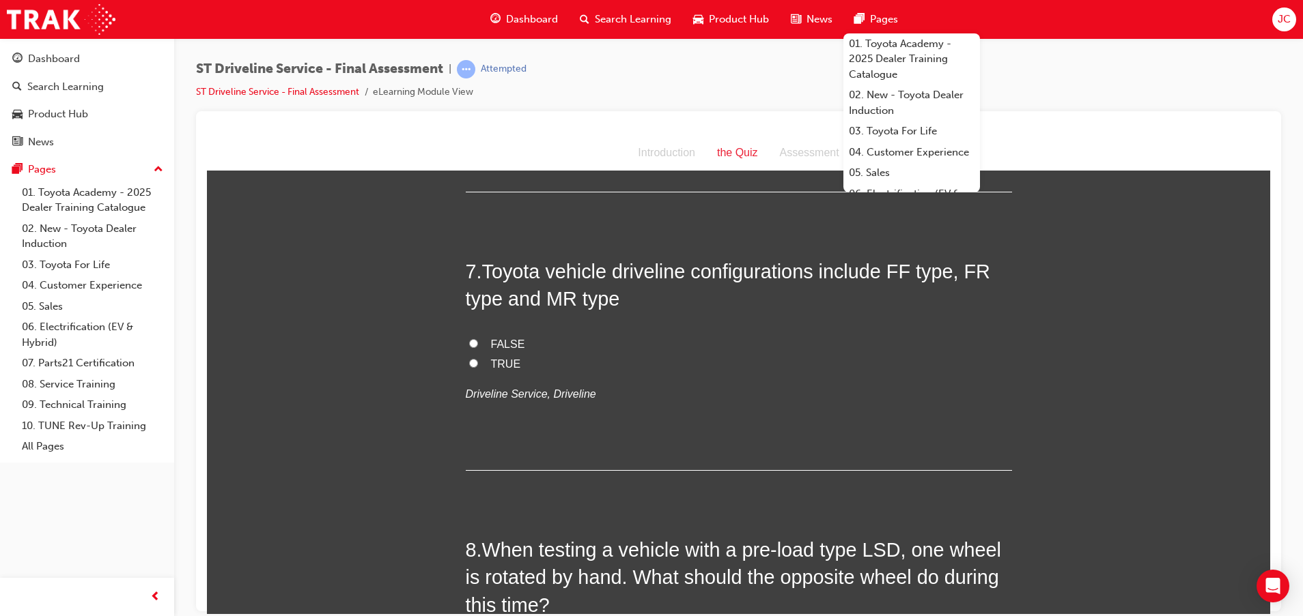
scroll to position [1843, 0]
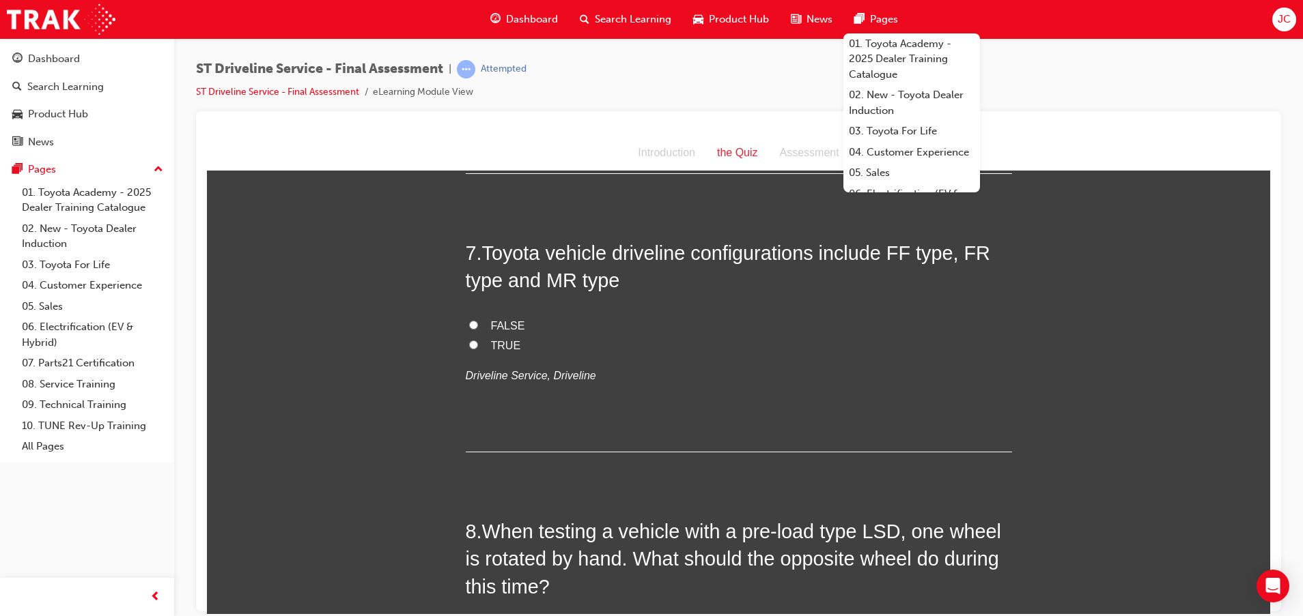
click at [494, 345] on span "TRUE" at bounding box center [506, 345] width 30 height 12
click at [478, 345] on input "TRUE" at bounding box center [473, 344] width 9 height 9
radio input "true"
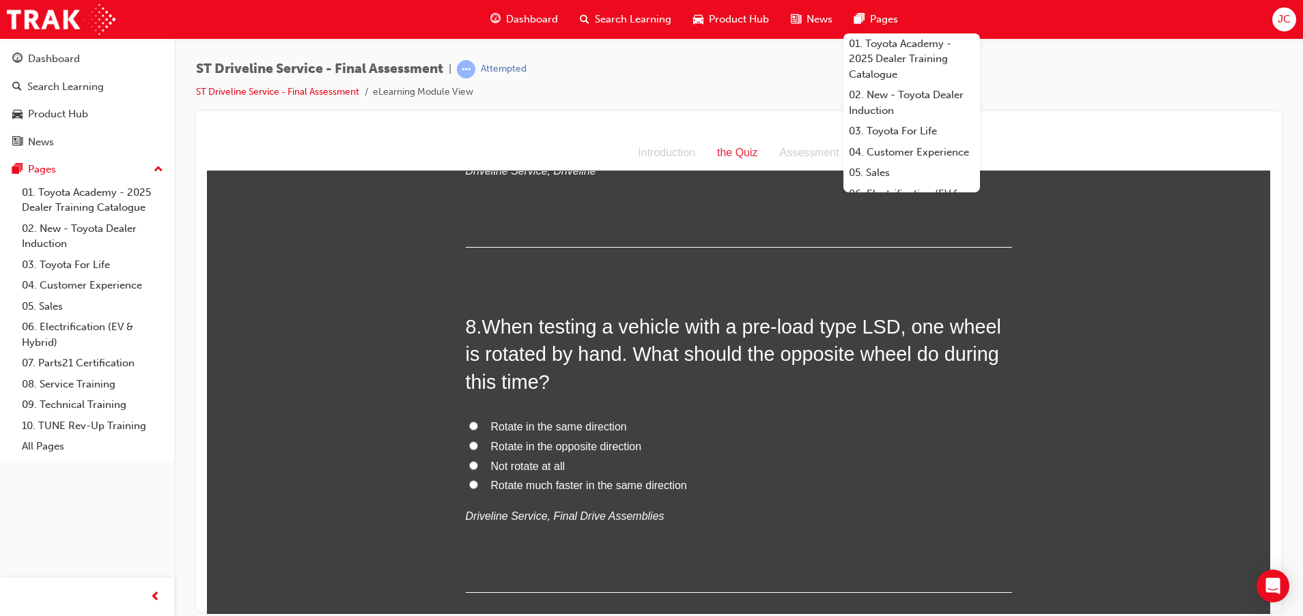
scroll to position [2150, 0]
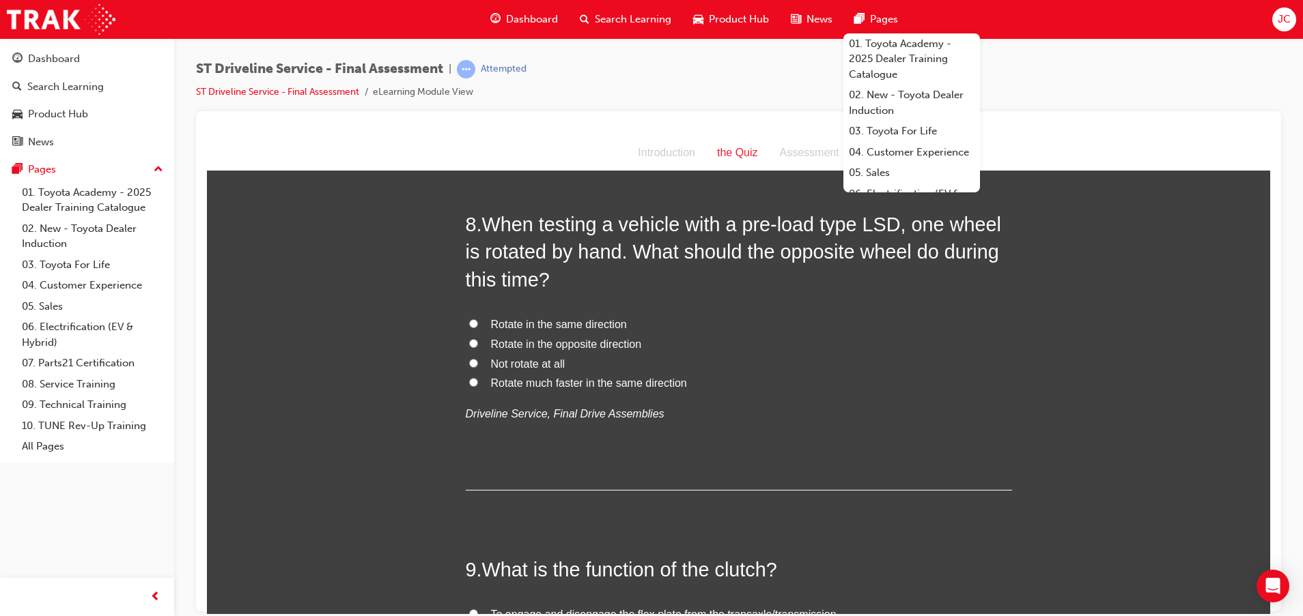
click at [537, 322] on span "Rotate in the same direction" at bounding box center [559, 324] width 136 height 12
click at [478, 322] on input "Rotate in the same direction" at bounding box center [473, 323] width 9 height 9
radio input "true"
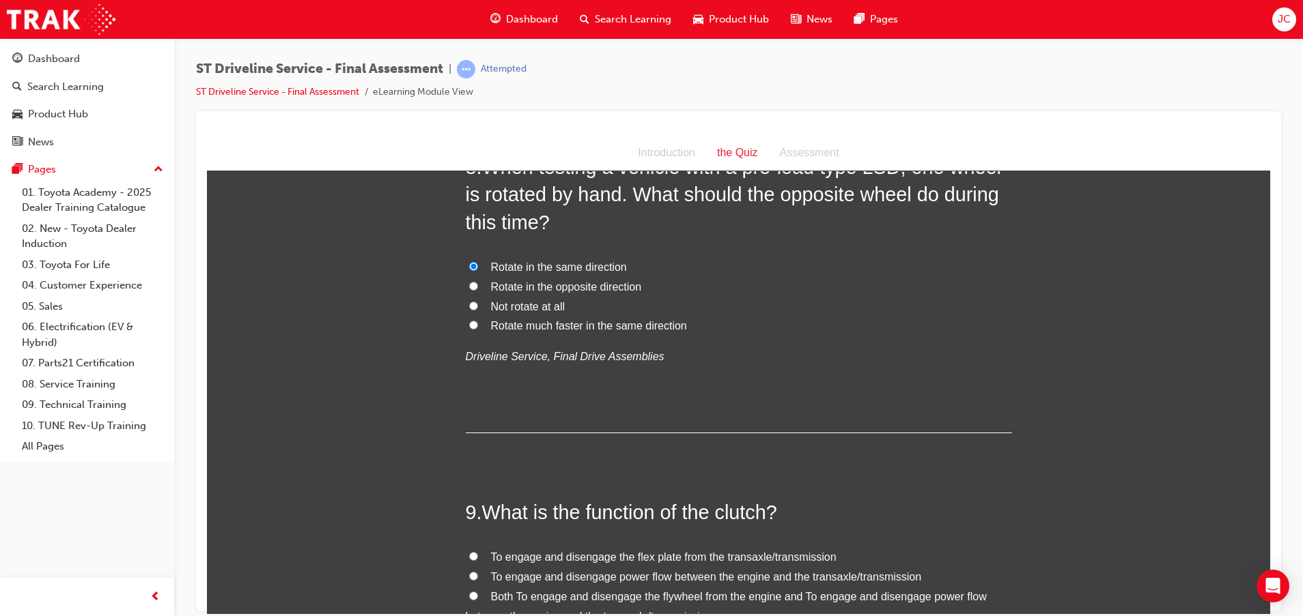
scroll to position [2355, 0]
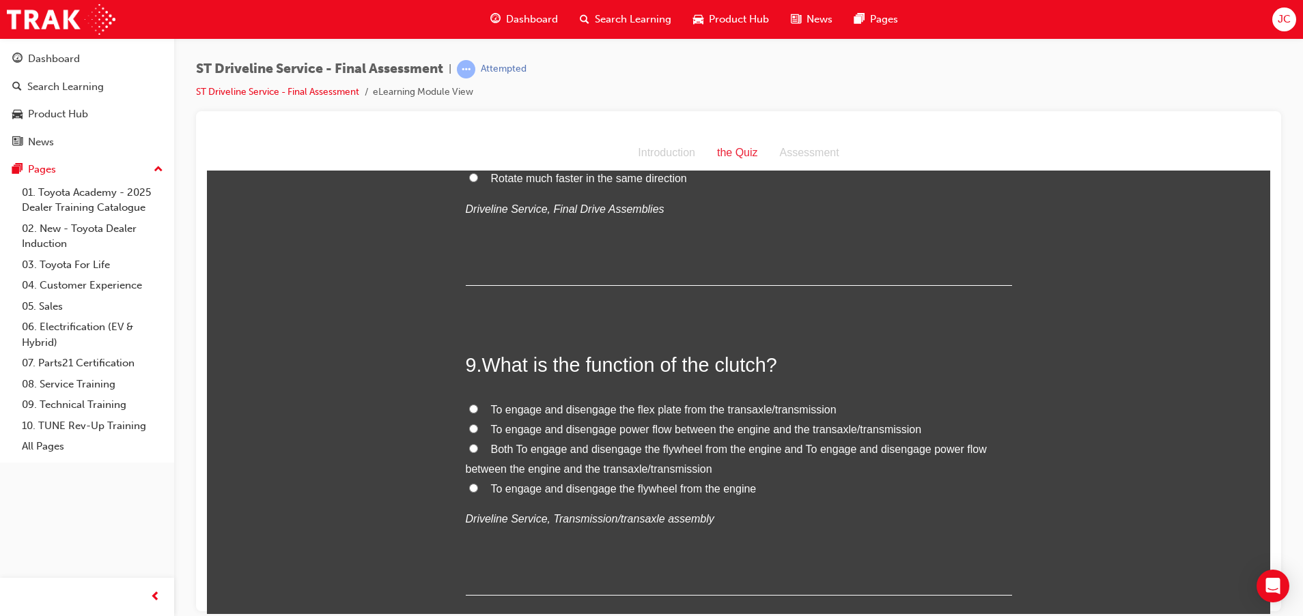
click at [731, 427] on span "To engage and disengage power flow between the engine and the transaxle/transmi…" at bounding box center [706, 429] width 431 height 12
click at [478, 427] on input "To engage and disengage power flow between the engine and the transaxle/transmi…" at bounding box center [473, 428] width 9 height 9
radio input "true"
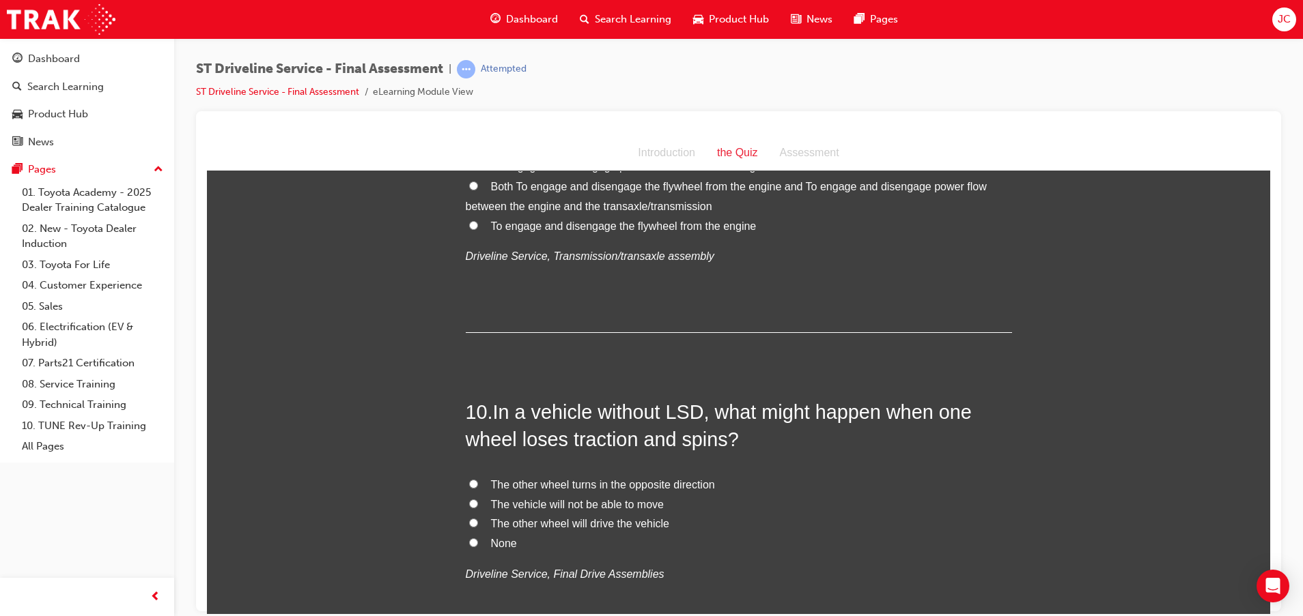
scroll to position [2662, 0]
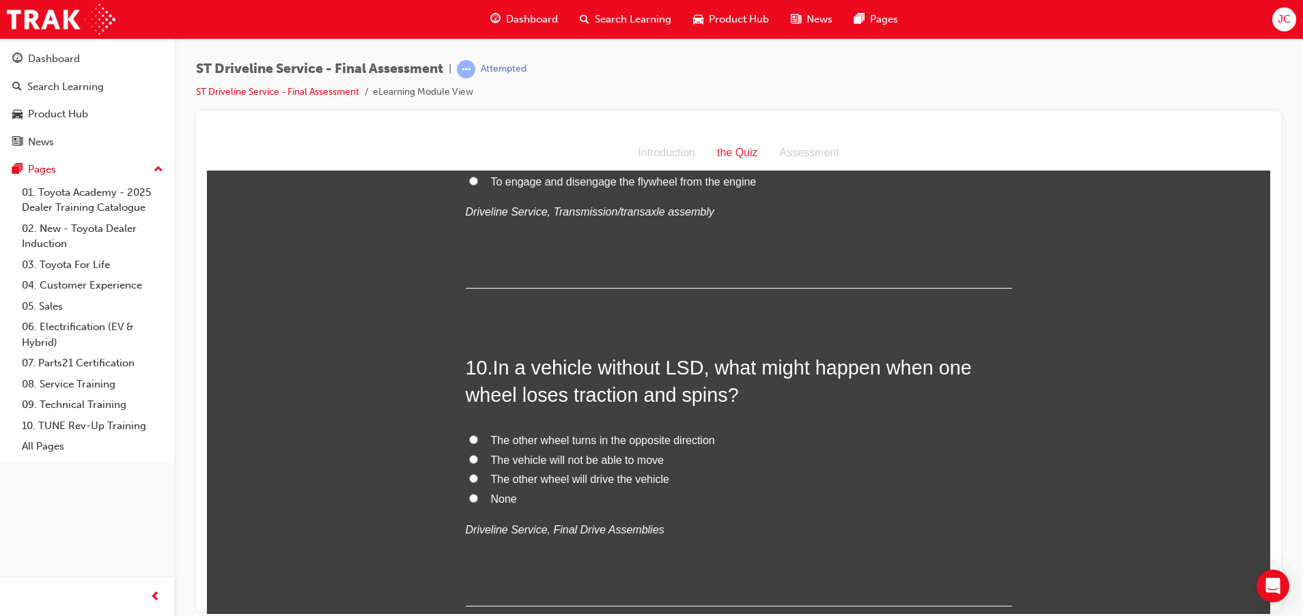
click at [547, 459] on span "The vehicle will not be able to move" at bounding box center [577, 460] width 173 height 12
click at [478, 459] on input "The vehicle will not be able to move" at bounding box center [473, 459] width 9 height 9
radio input "true"
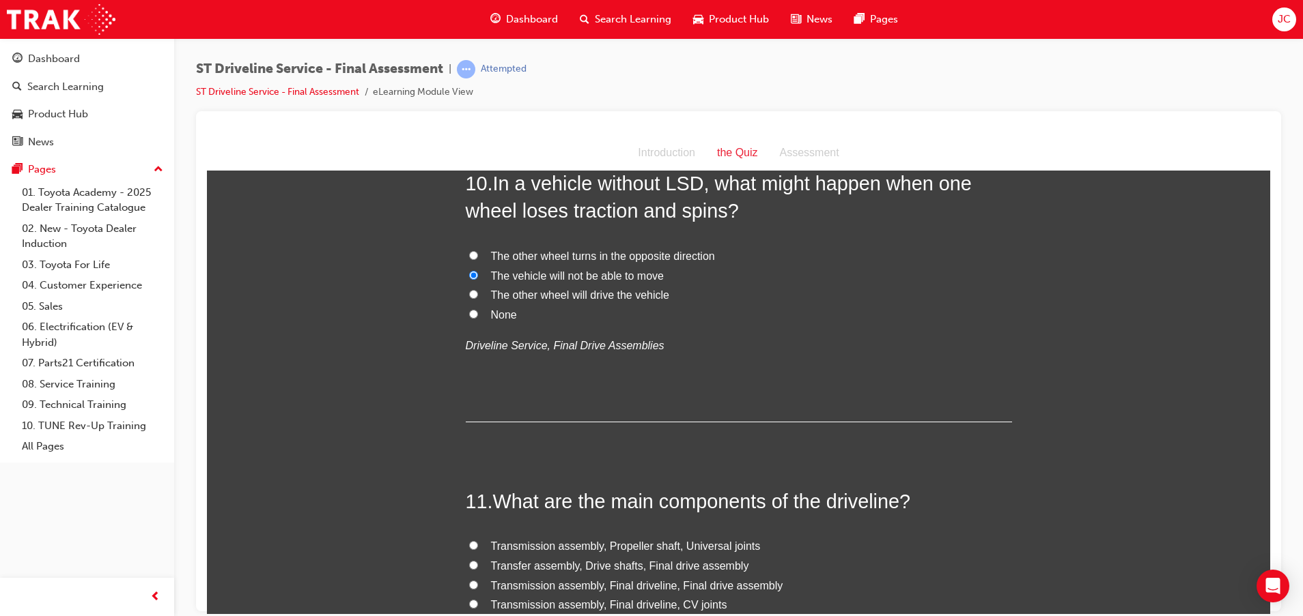
scroll to position [2970, 0]
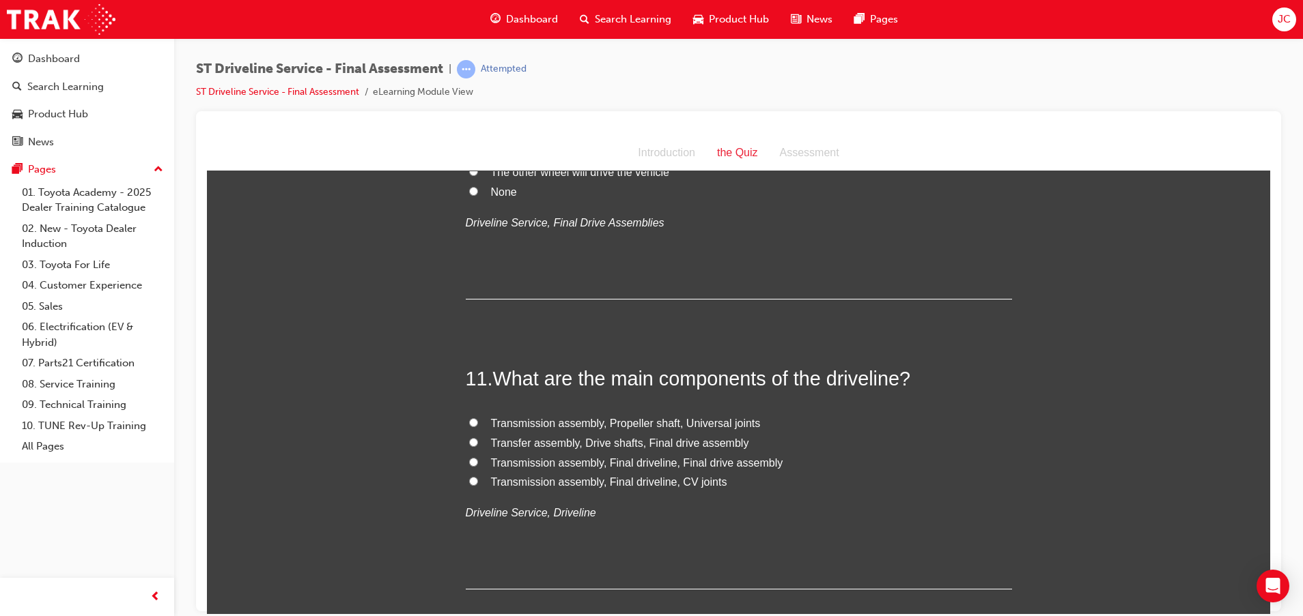
click at [567, 420] on span "Transmission assembly, Propeller shaft, Universal joints" at bounding box center [626, 423] width 270 height 12
click at [478, 420] on input "Transmission assembly, Propeller shaft, Universal joints" at bounding box center [473, 422] width 9 height 9
radio input "true"
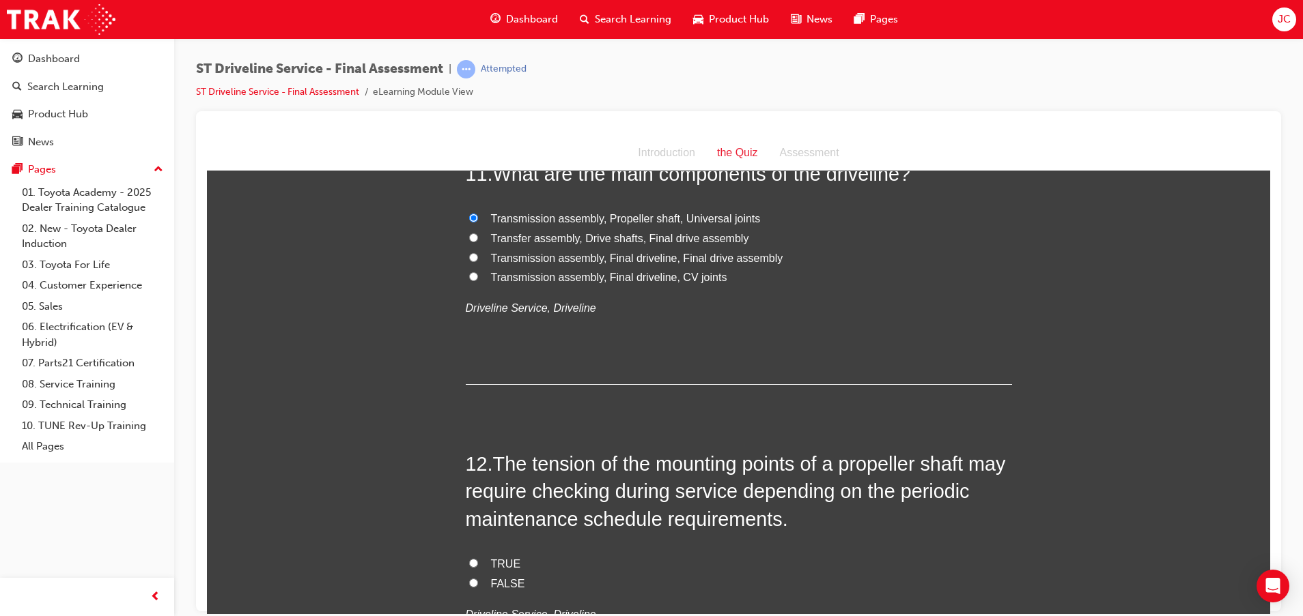
scroll to position [3277, 0]
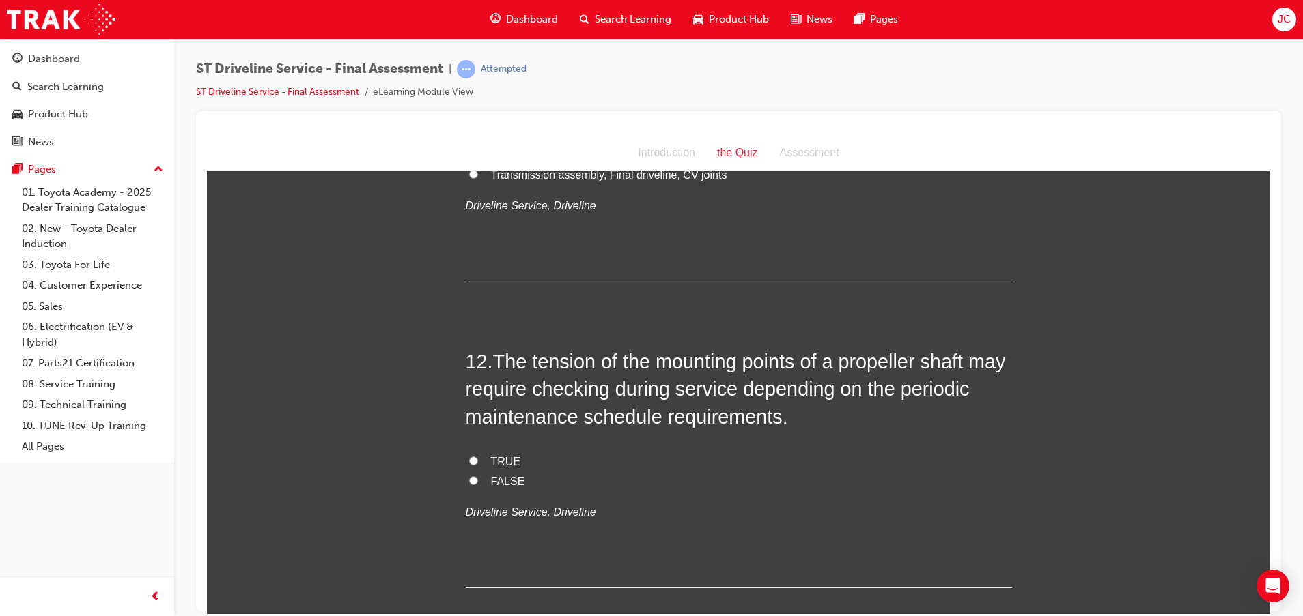
click at [502, 464] on span "TRUE" at bounding box center [506, 461] width 30 height 12
click at [478, 464] on input "TRUE" at bounding box center [473, 460] width 9 height 9
radio input "true"
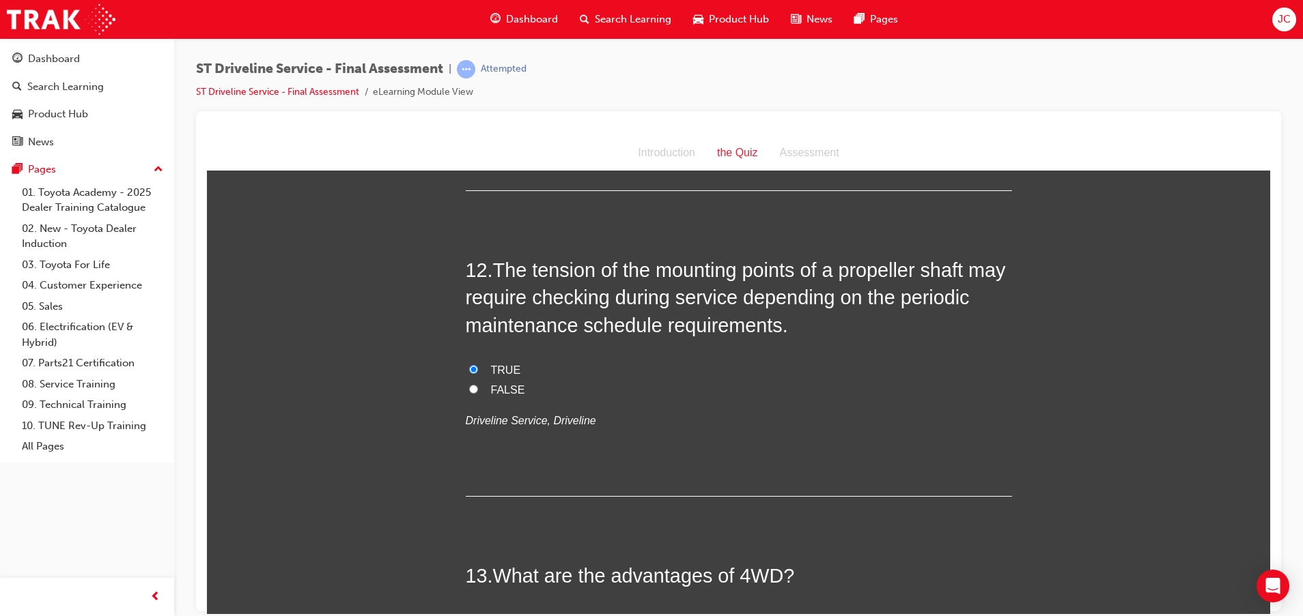
scroll to position [3584, 0]
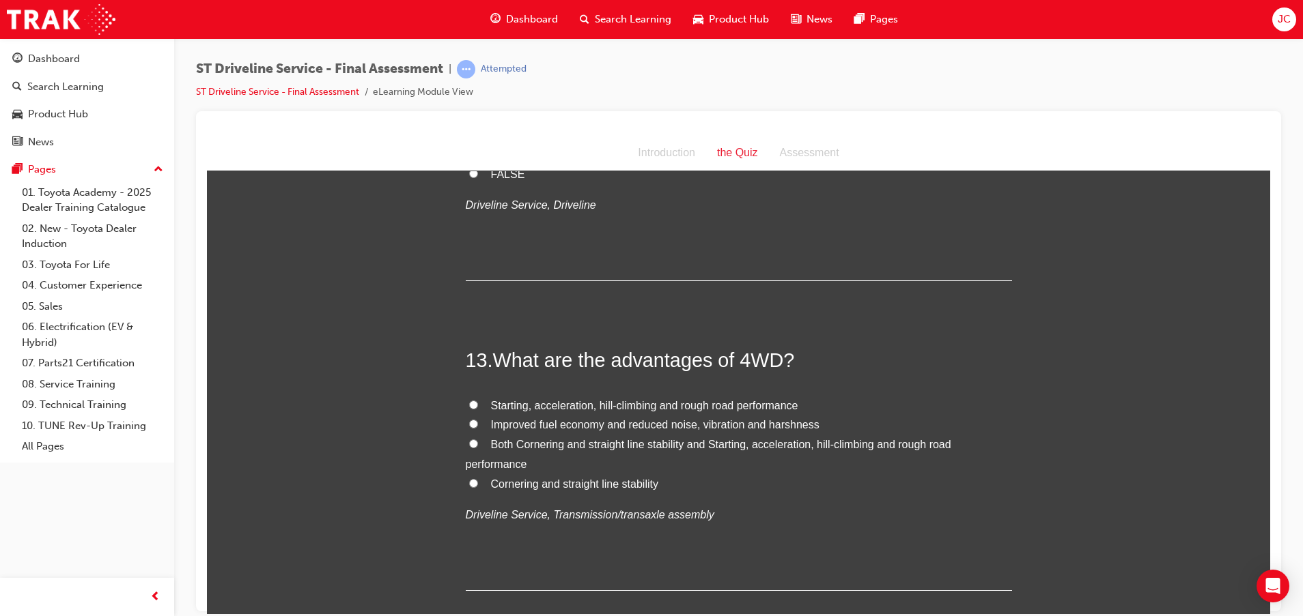
click at [511, 448] on span "Both Cornering and straight line stability and Starting, acceleration, hill-cli…" at bounding box center [708, 453] width 485 height 31
click at [478, 448] on input "Both Cornering and straight line stability and Starting, acceleration, hill-cli…" at bounding box center [473, 443] width 9 height 9
radio input "true"
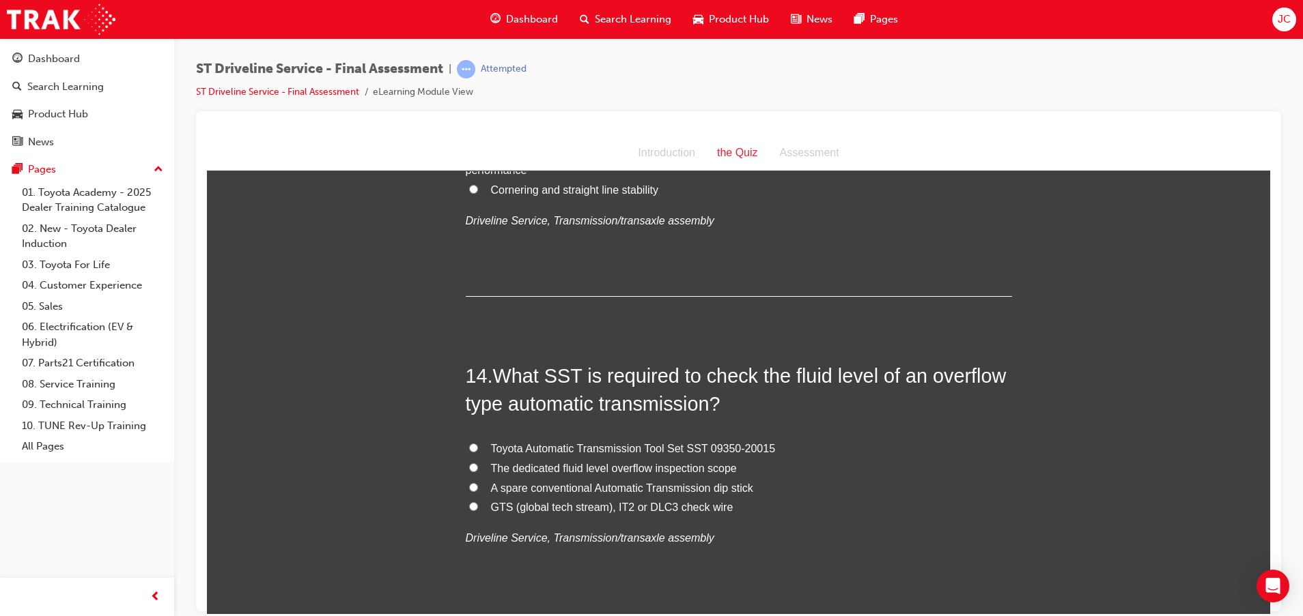
scroll to position [3891, 0]
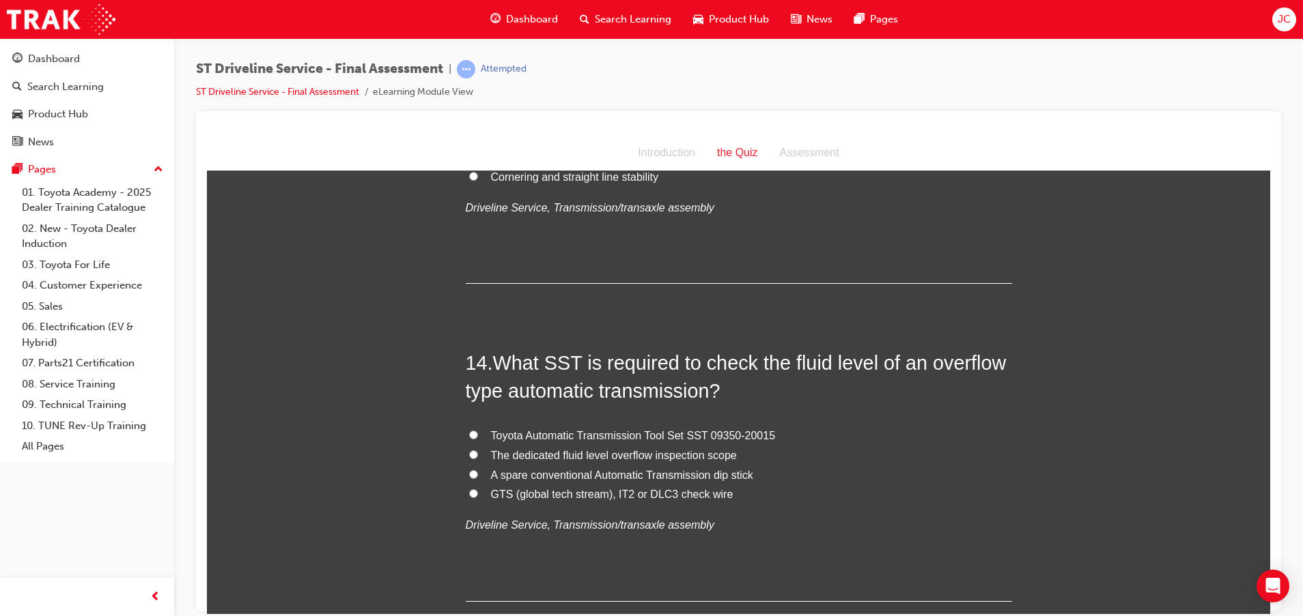
click at [511, 472] on span "A spare conventional Automatic Transmission dip stick" at bounding box center [622, 475] width 262 height 12
click at [478, 472] on input "A spare conventional Automatic Transmission dip stick" at bounding box center [473, 474] width 9 height 9
radio input "true"
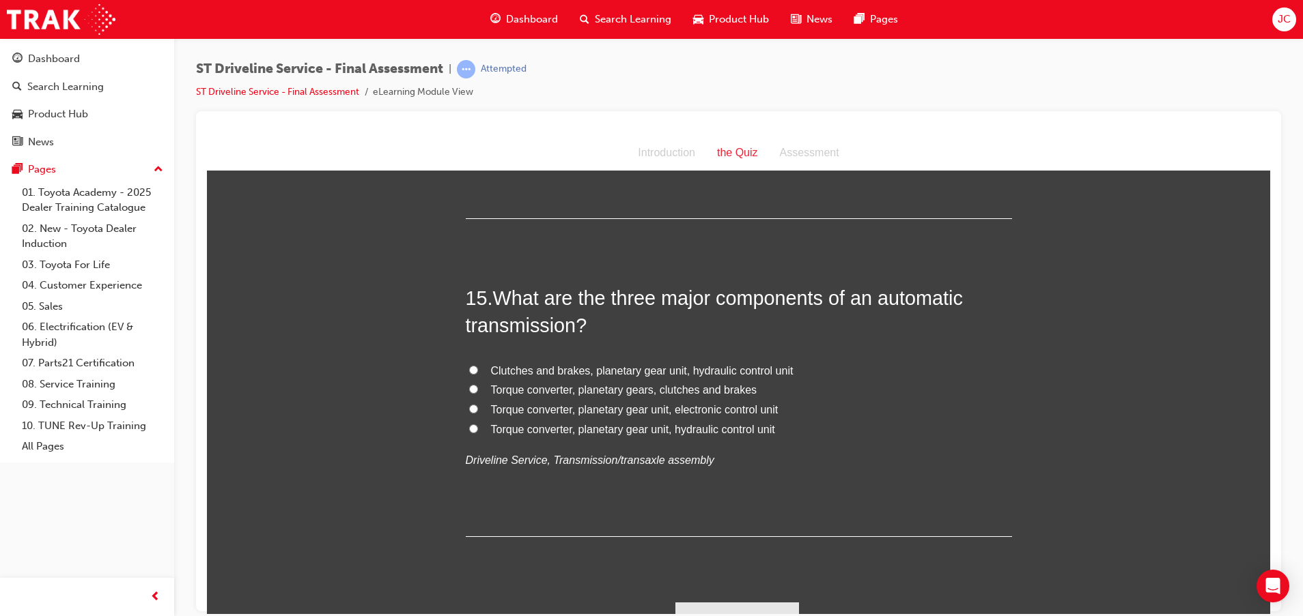
scroll to position [4300, 0]
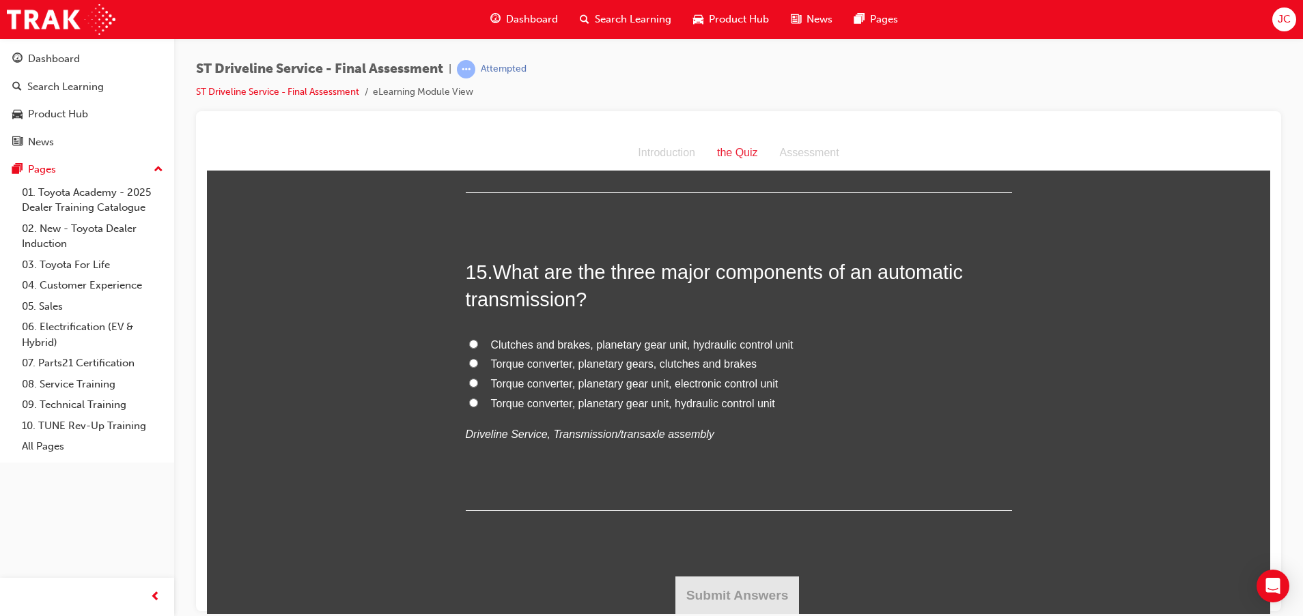
click at [565, 401] on span "Torque converter, planetary gear unit, hydraulic control unit" at bounding box center [633, 403] width 284 height 12
click at [478, 401] on input "Torque converter, planetary gear unit, hydraulic control unit" at bounding box center [473, 402] width 9 height 9
radio input "true"
click at [747, 592] on button "Submit Answers" at bounding box center [737, 595] width 124 height 38
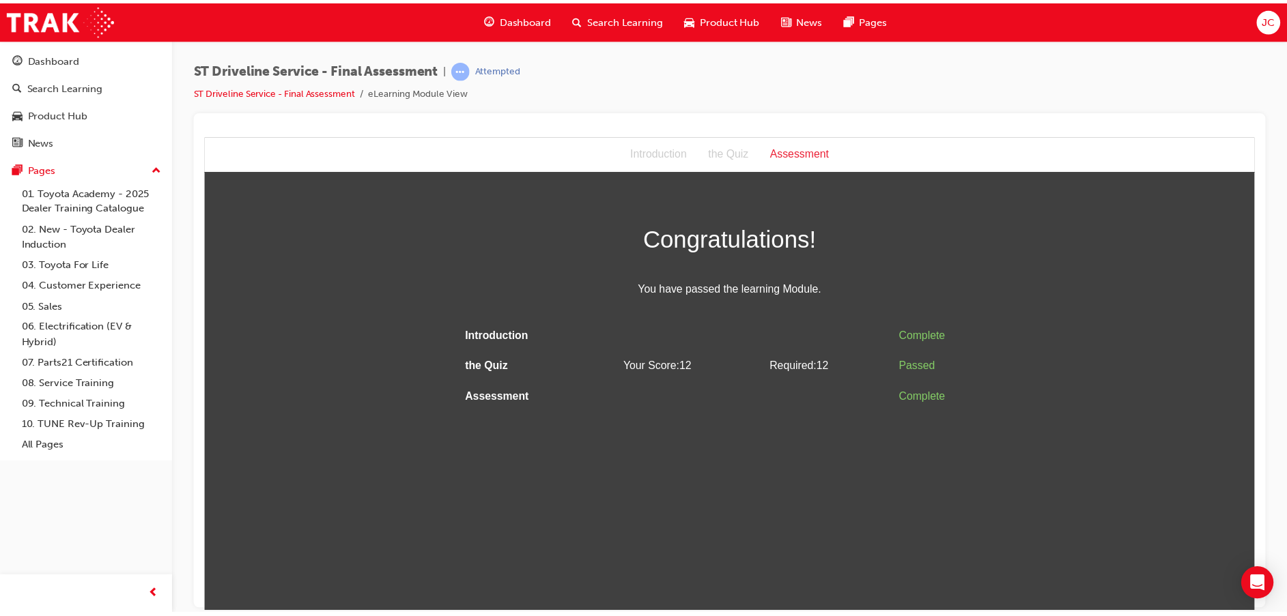
scroll to position [0, 0]
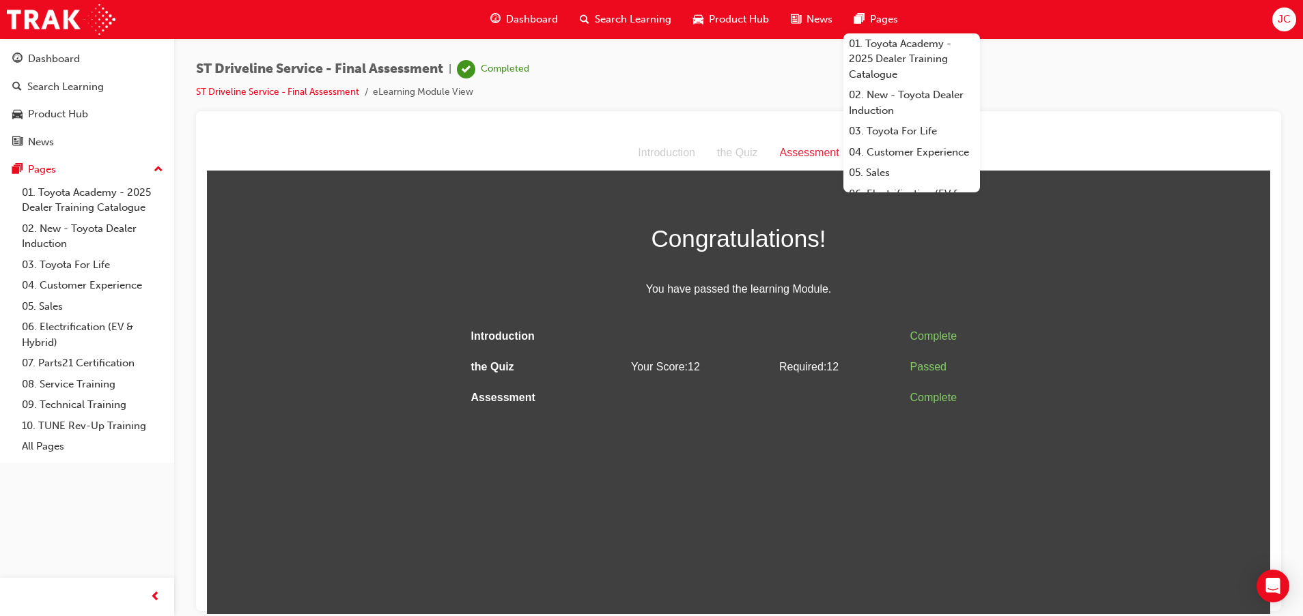
click at [494, 27] on span "guage-icon" at bounding box center [495, 19] width 10 height 17
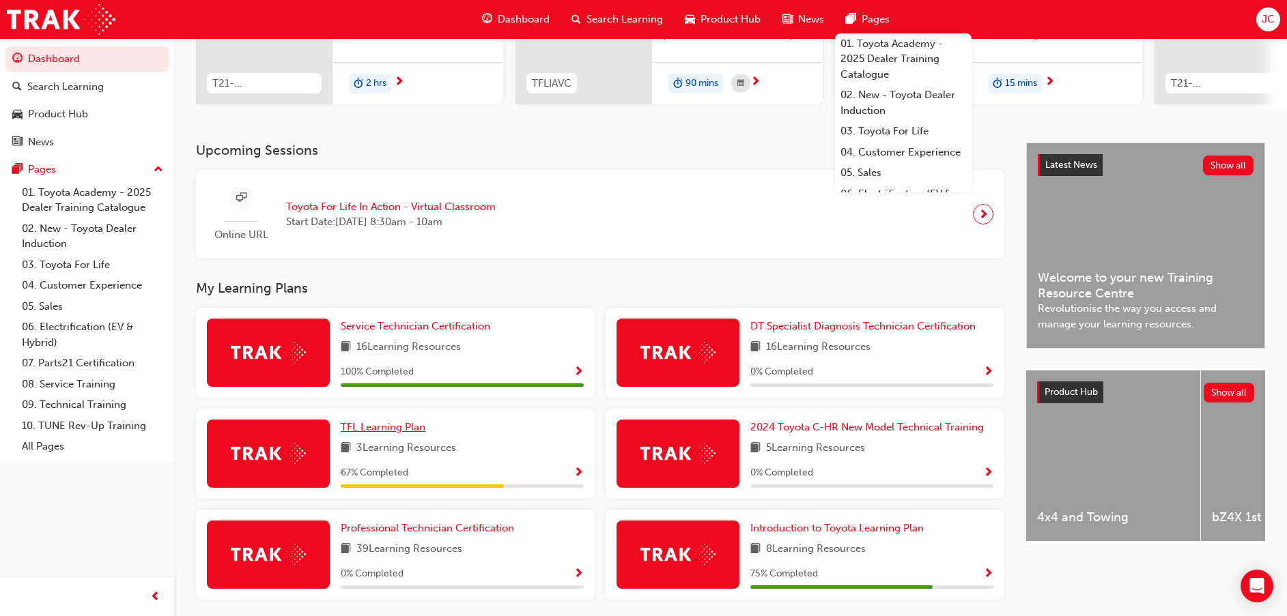
scroll to position [261, 0]
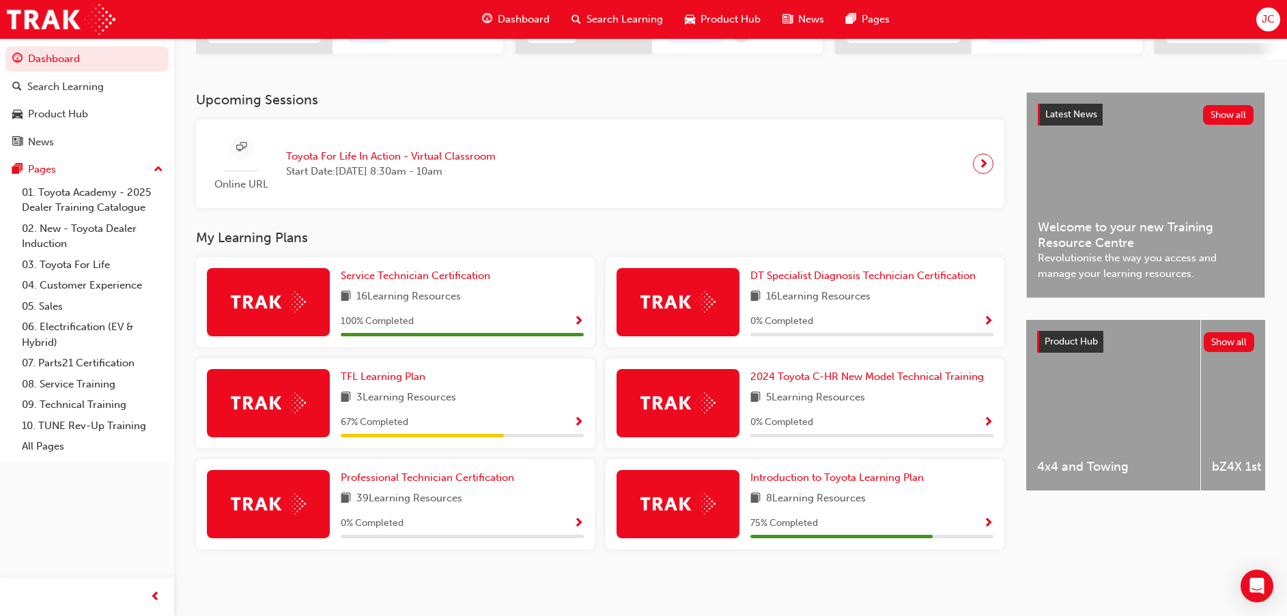
click at [1265, 13] on span "JC" at bounding box center [1268, 20] width 13 height 16
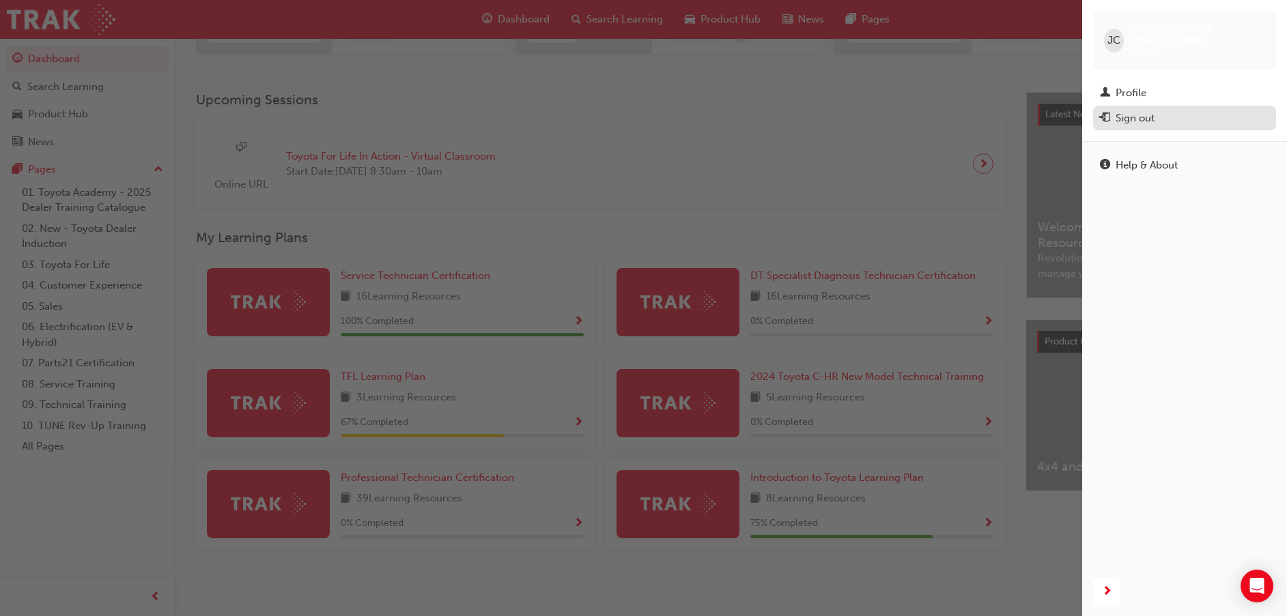
click at [1141, 111] on div "Sign out" at bounding box center [1135, 119] width 39 height 16
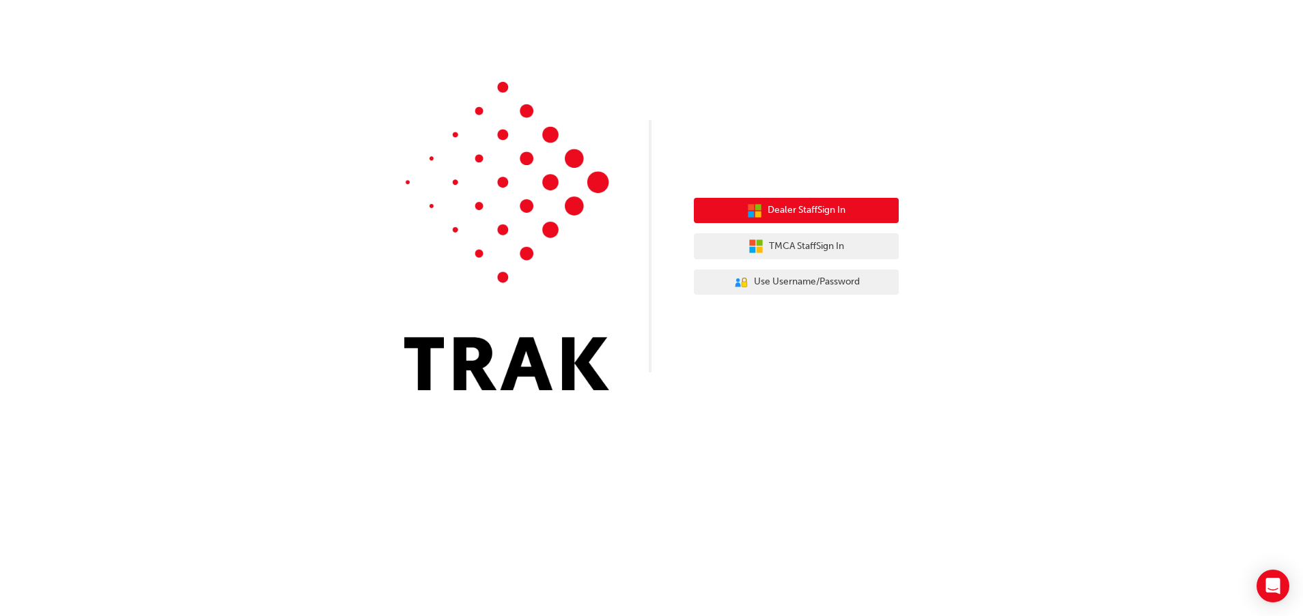
click at [808, 212] on span "Dealer Staff Sign In" at bounding box center [806, 211] width 78 height 16
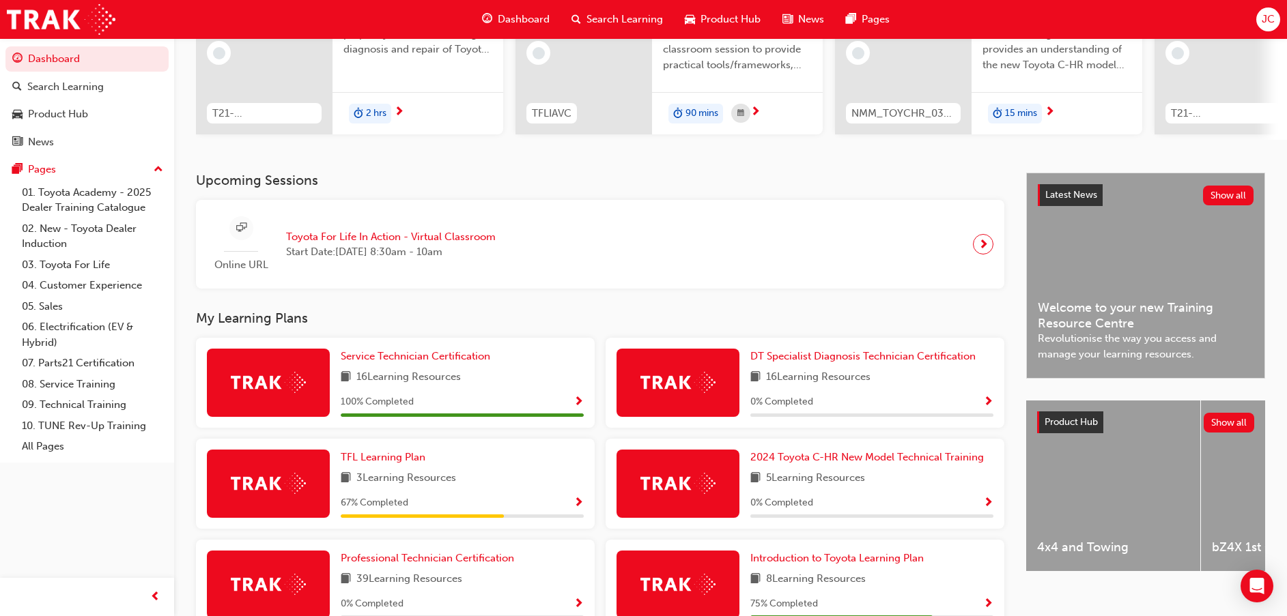
scroll to position [261, 0]
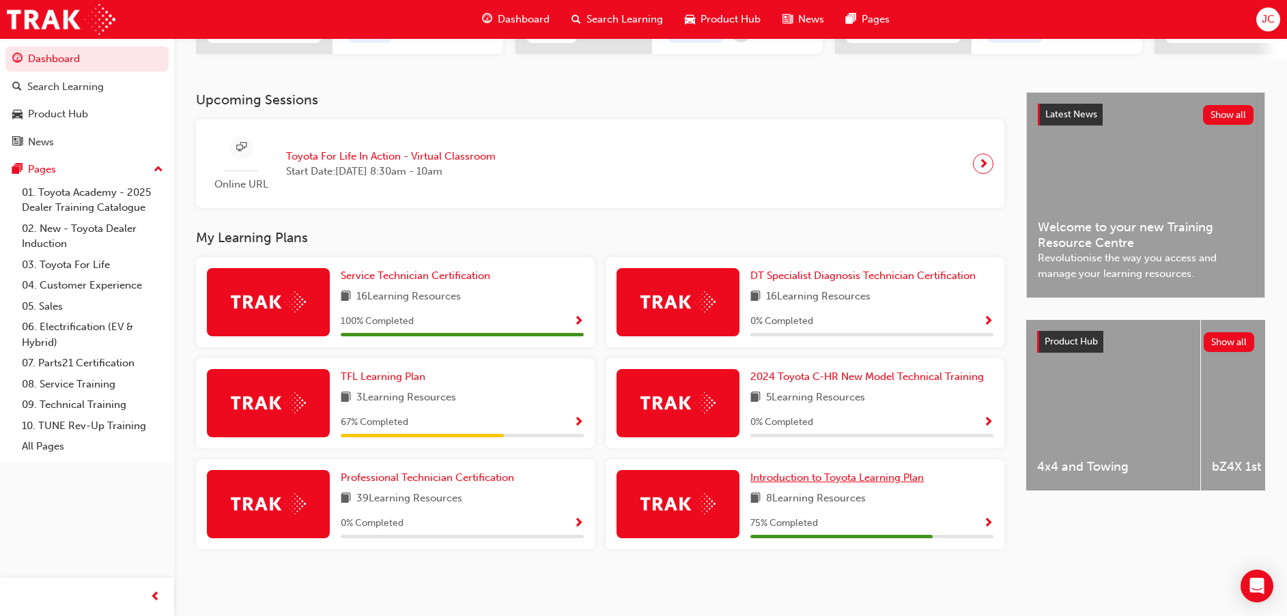
click at [883, 483] on span "Introduction to Toyota Learning Plan" at bounding box center [836, 478] width 173 height 12
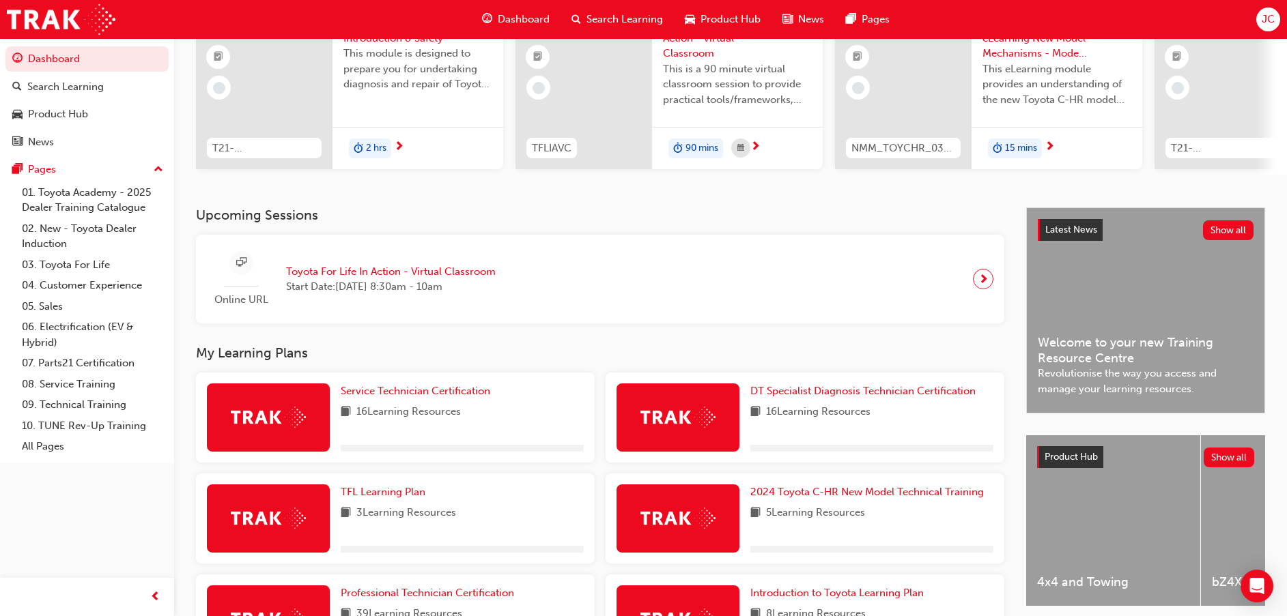
scroll to position [261, 0]
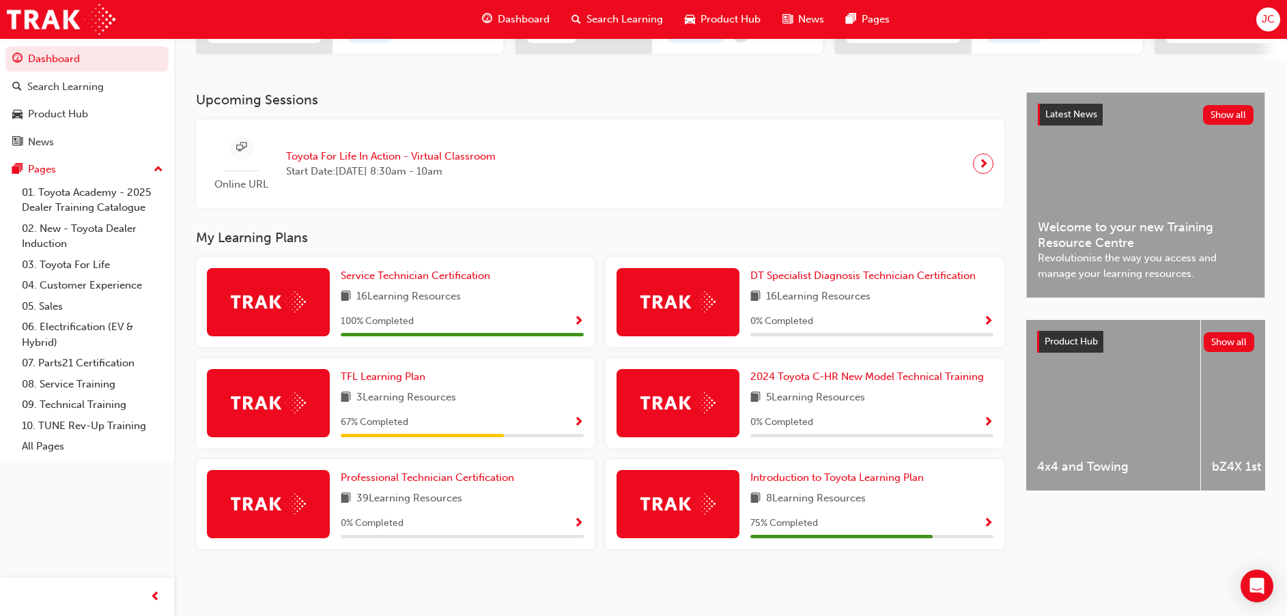
click at [446, 395] on span "3 Learning Resources" at bounding box center [406, 398] width 100 height 17
click at [485, 406] on div "3 Learning Resources" at bounding box center [462, 398] width 243 height 17
click at [380, 379] on span "TFL Learning Plan" at bounding box center [383, 377] width 85 height 12
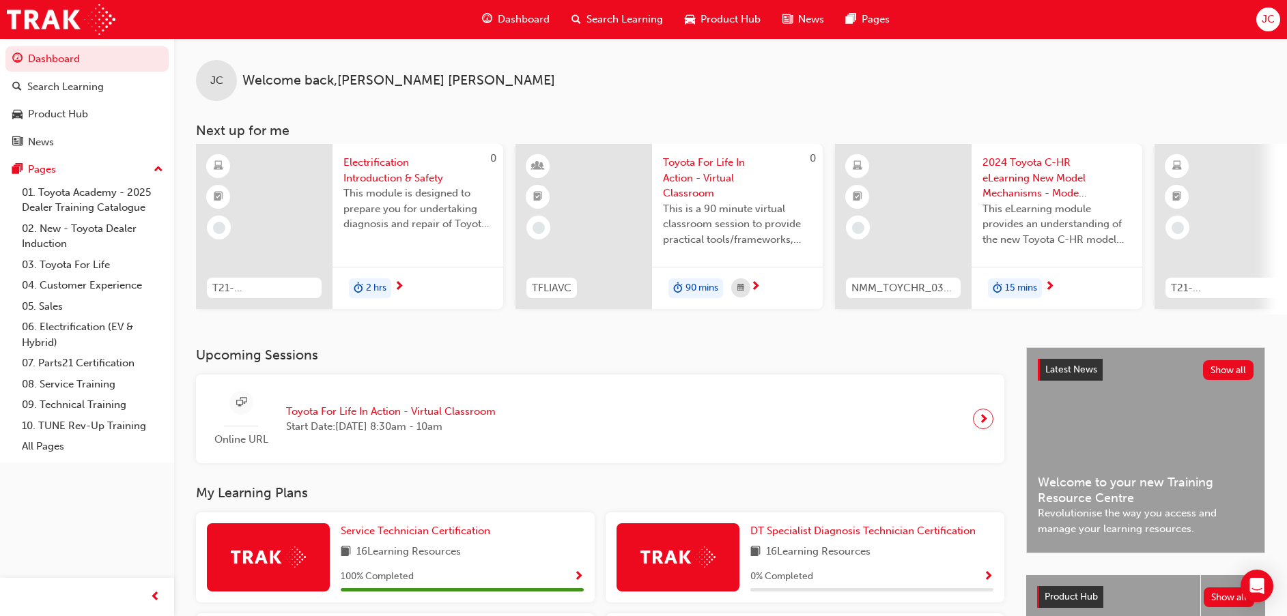
click at [601, 20] on span "Search Learning" at bounding box center [624, 20] width 76 height 16
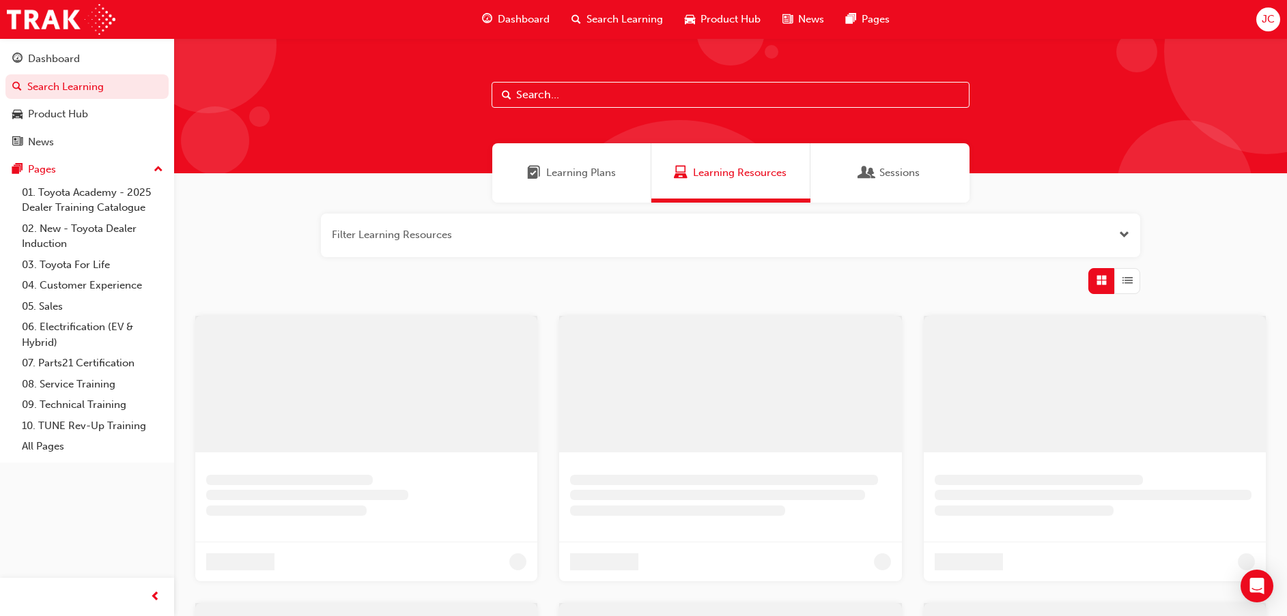
click at [545, 89] on input "text" at bounding box center [731, 95] width 478 height 26
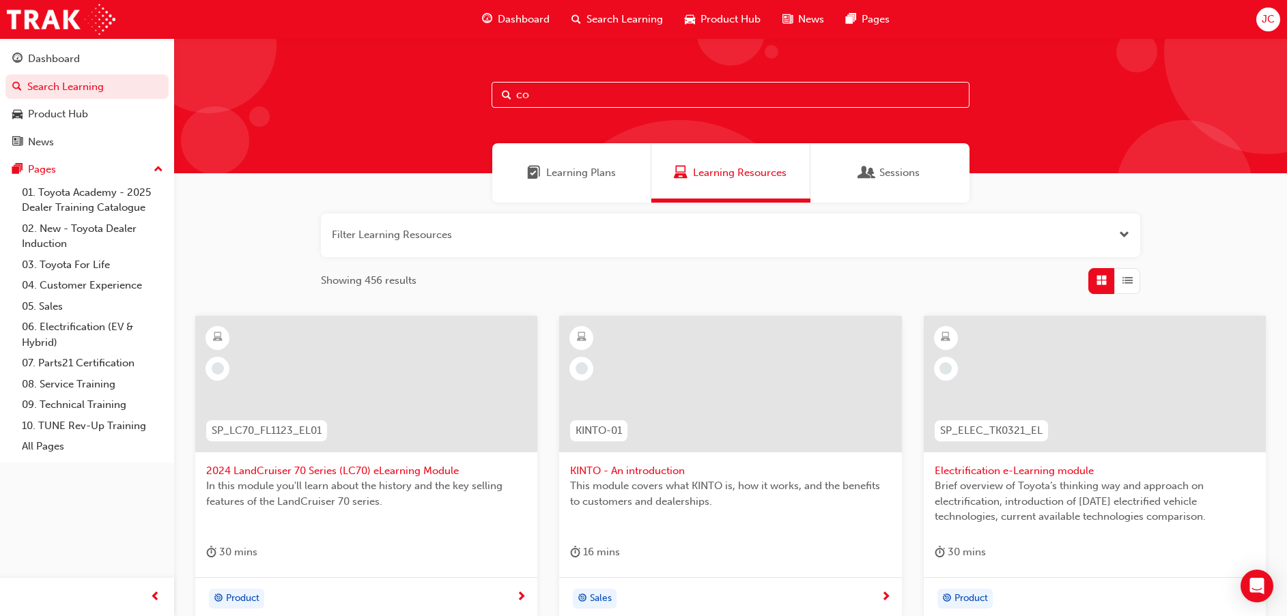
type input "c"
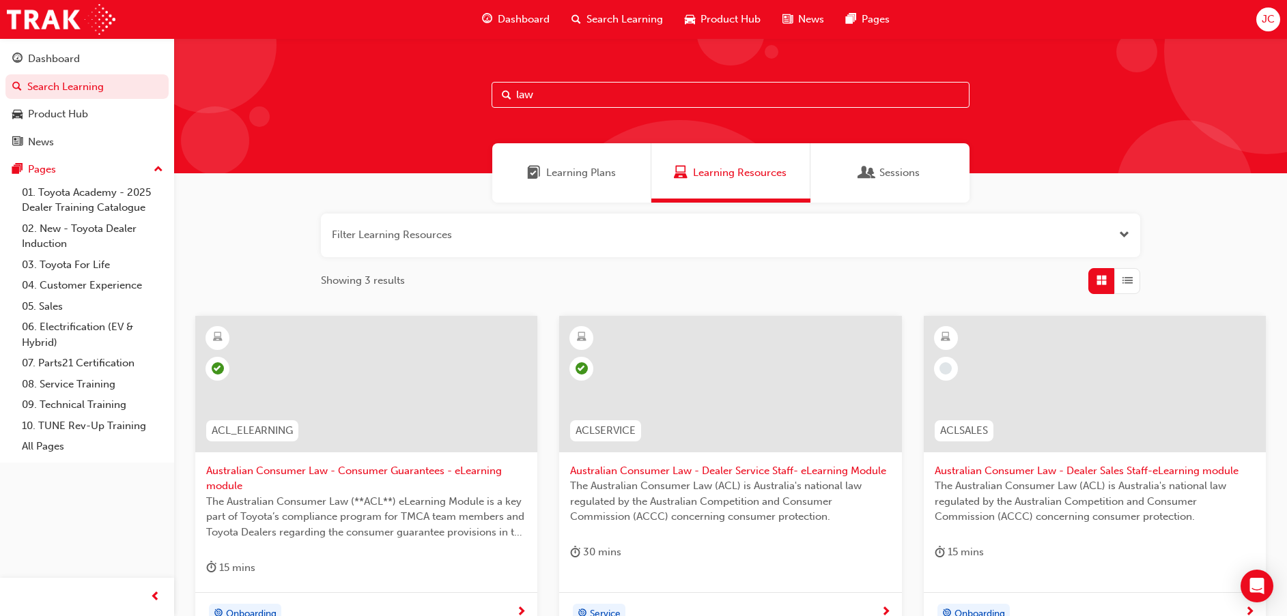
type input "law"
click at [390, 468] on span "Australian Consumer Law - Consumer Guarantees - eLearning module" at bounding box center [366, 479] width 320 height 31
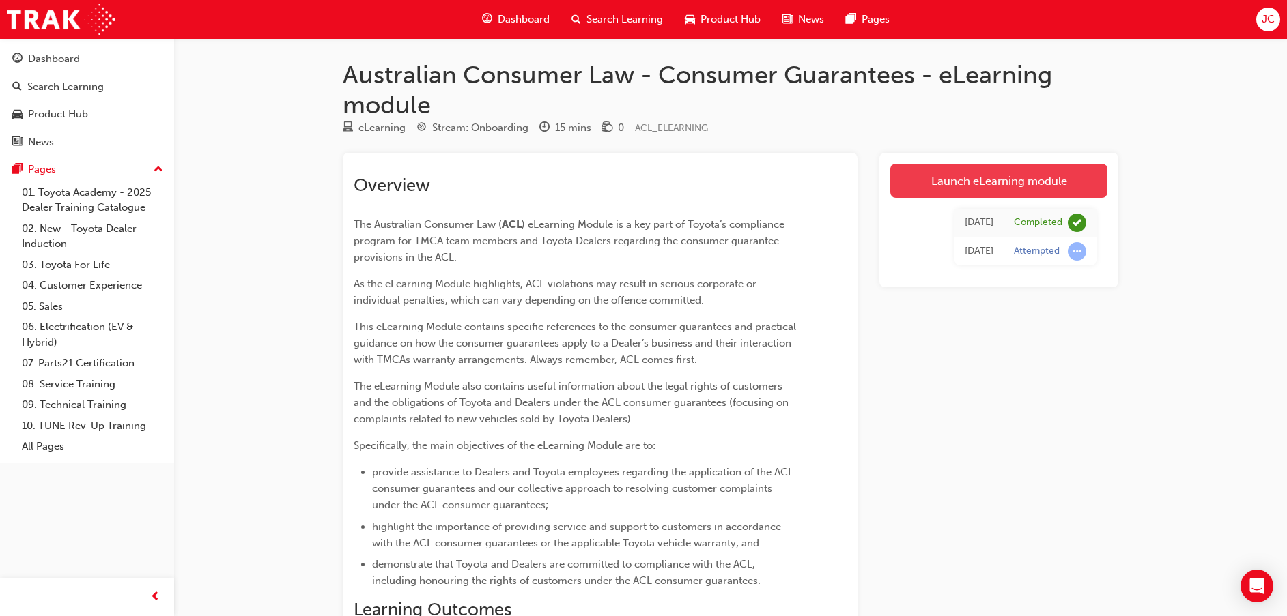
click at [993, 188] on link "Launch eLearning module" at bounding box center [998, 181] width 217 height 34
click at [524, 10] on div "Dashboard" at bounding box center [515, 19] width 89 height 28
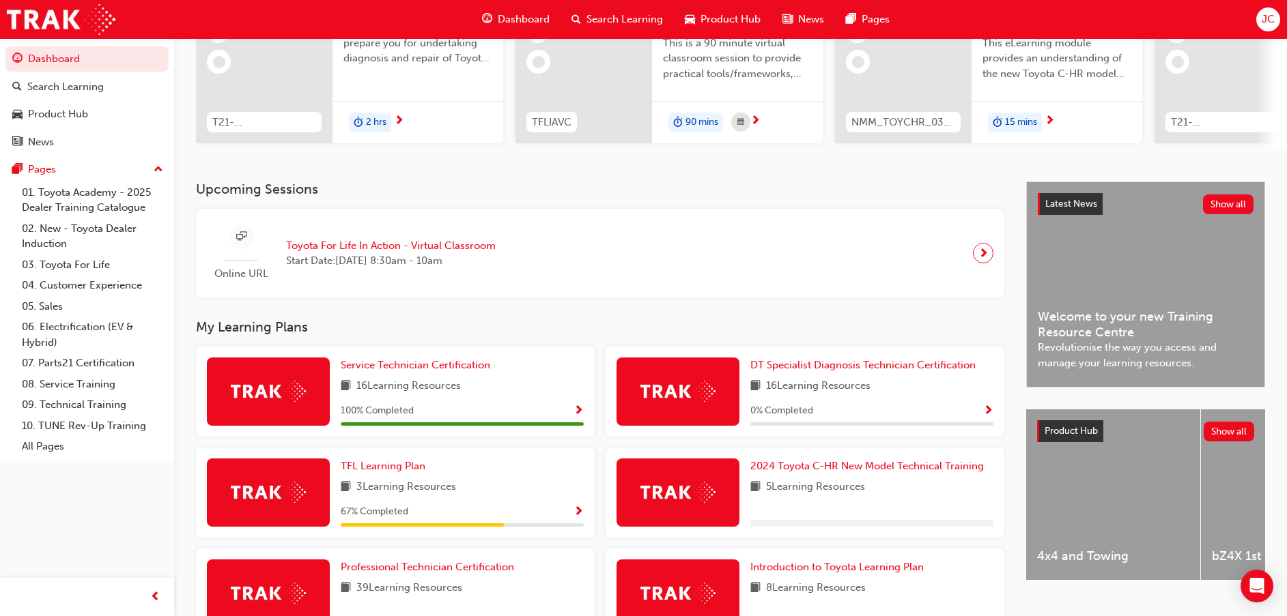
scroll to position [261, 0]
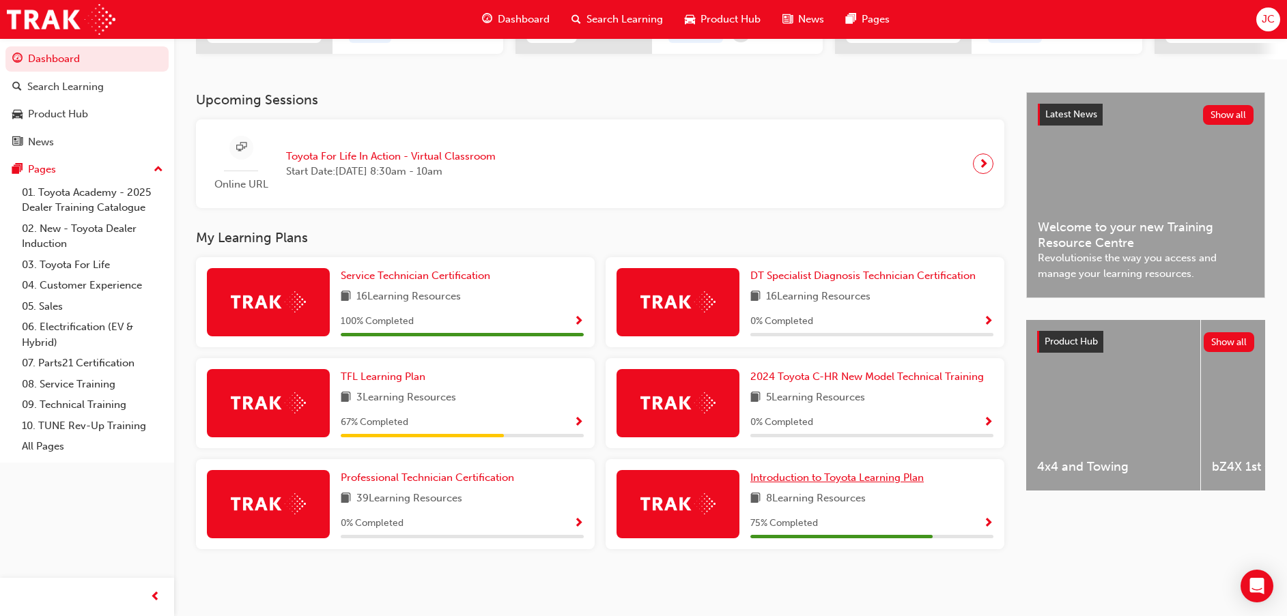
click at [896, 476] on span "Introduction to Toyota Learning Plan" at bounding box center [836, 478] width 173 height 12
